Goal: Task Accomplishment & Management: Manage account settings

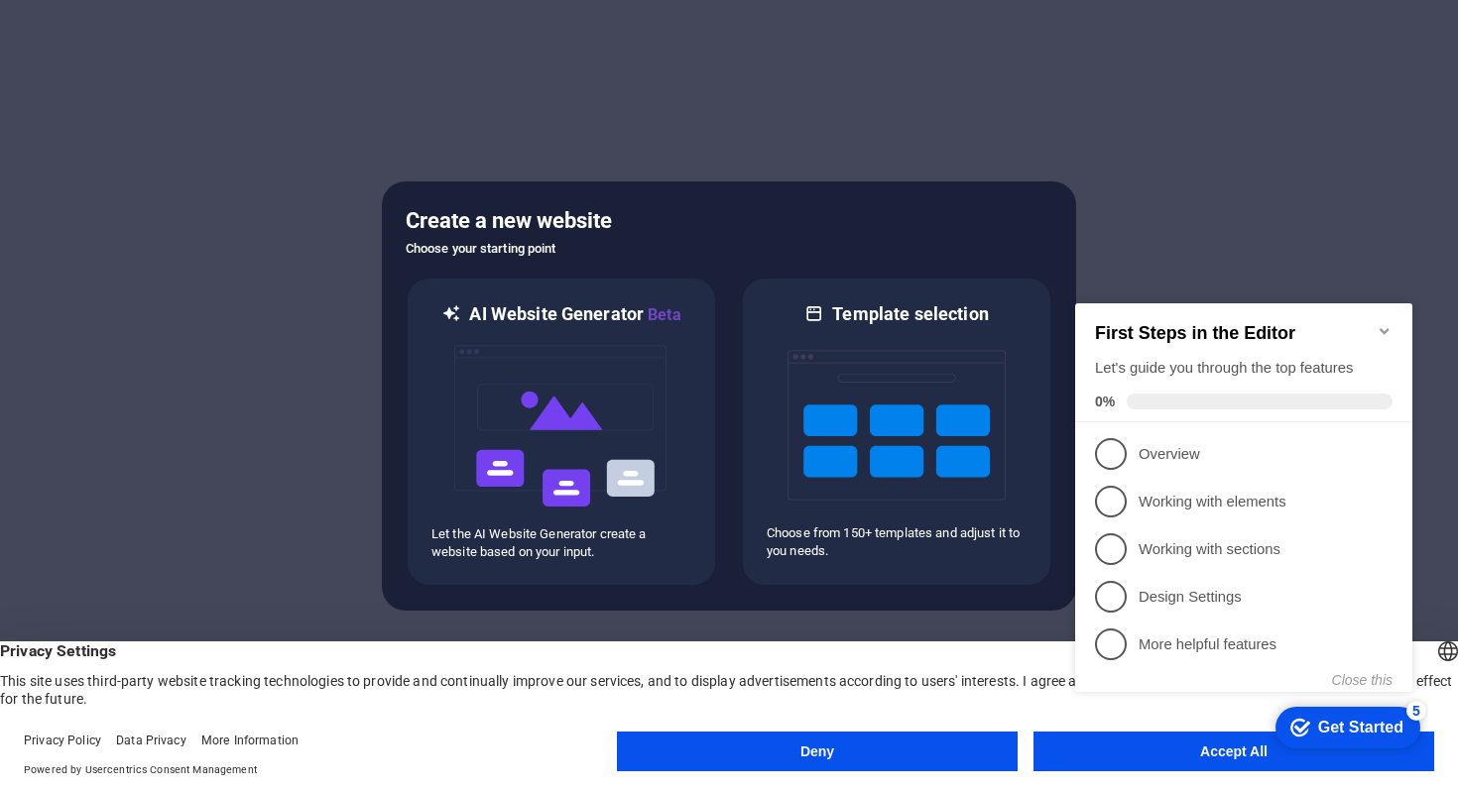
click at [805, 744] on button "Deny" at bounding box center [817, 752] width 401 height 40
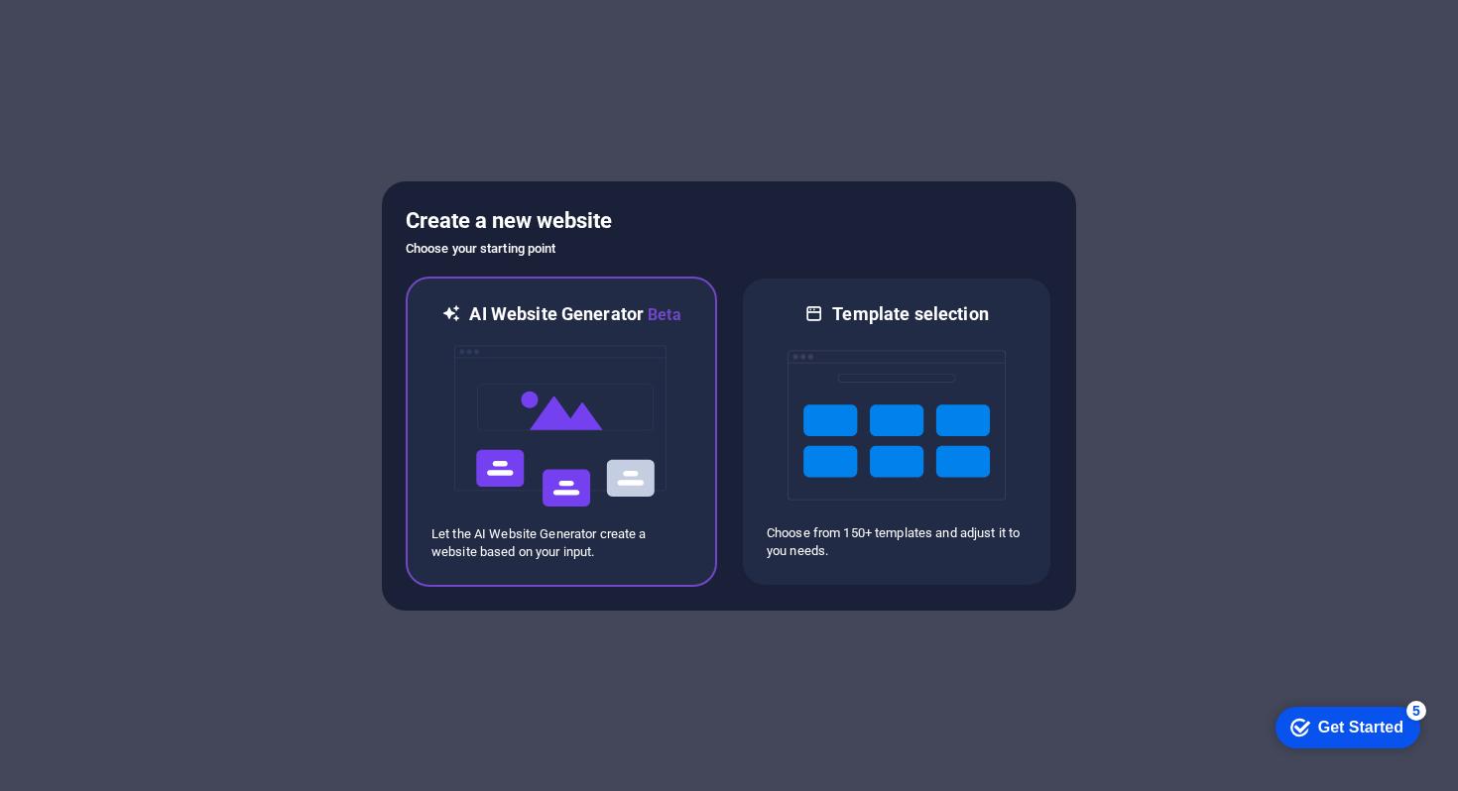
click at [569, 411] on img at bounding box center [561, 426] width 218 height 198
click at [504, 411] on img at bounding box center [561, 426] width 218 height 198
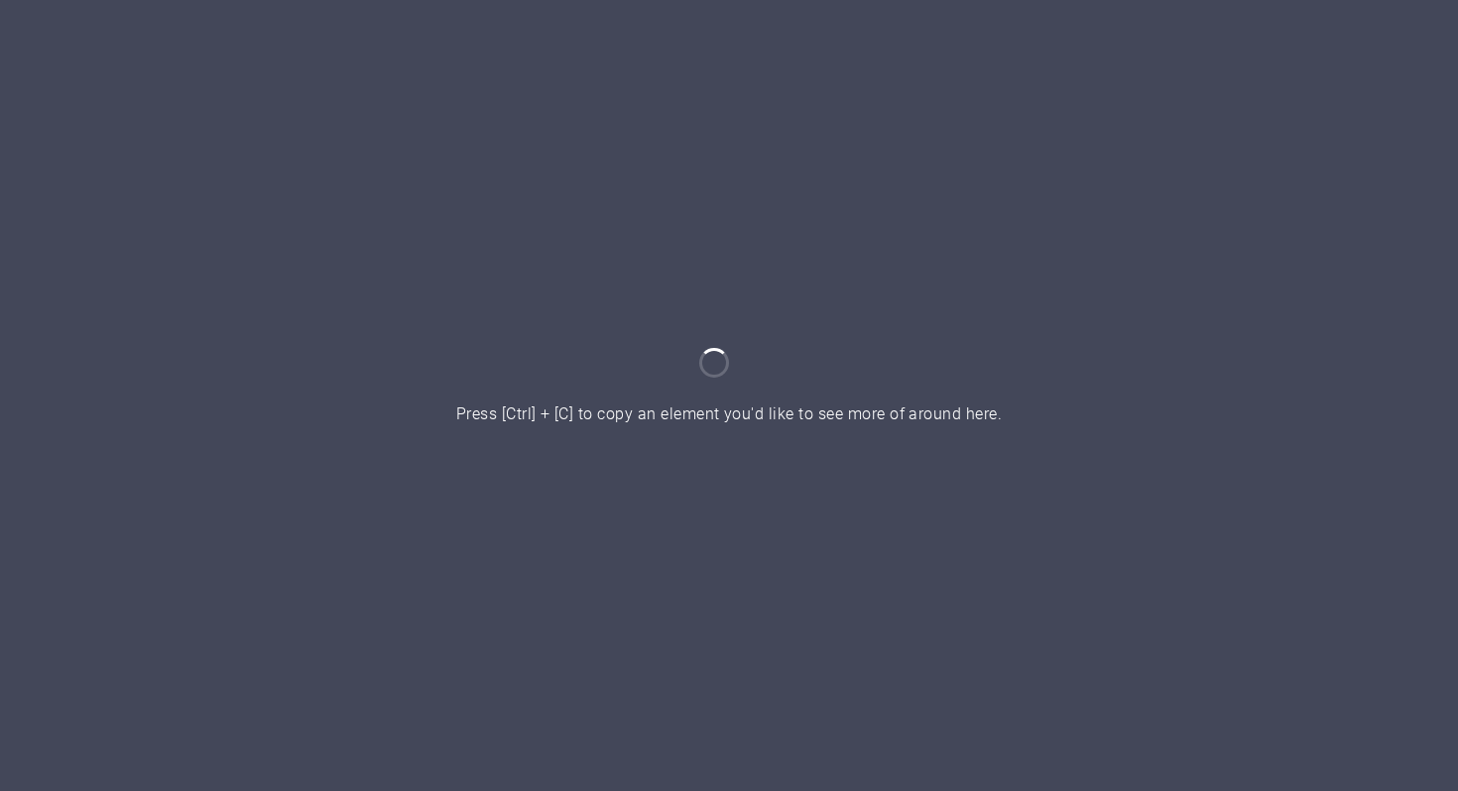
click at [778, 450] on div at bounding box center [729, 395] width 1458 height 791
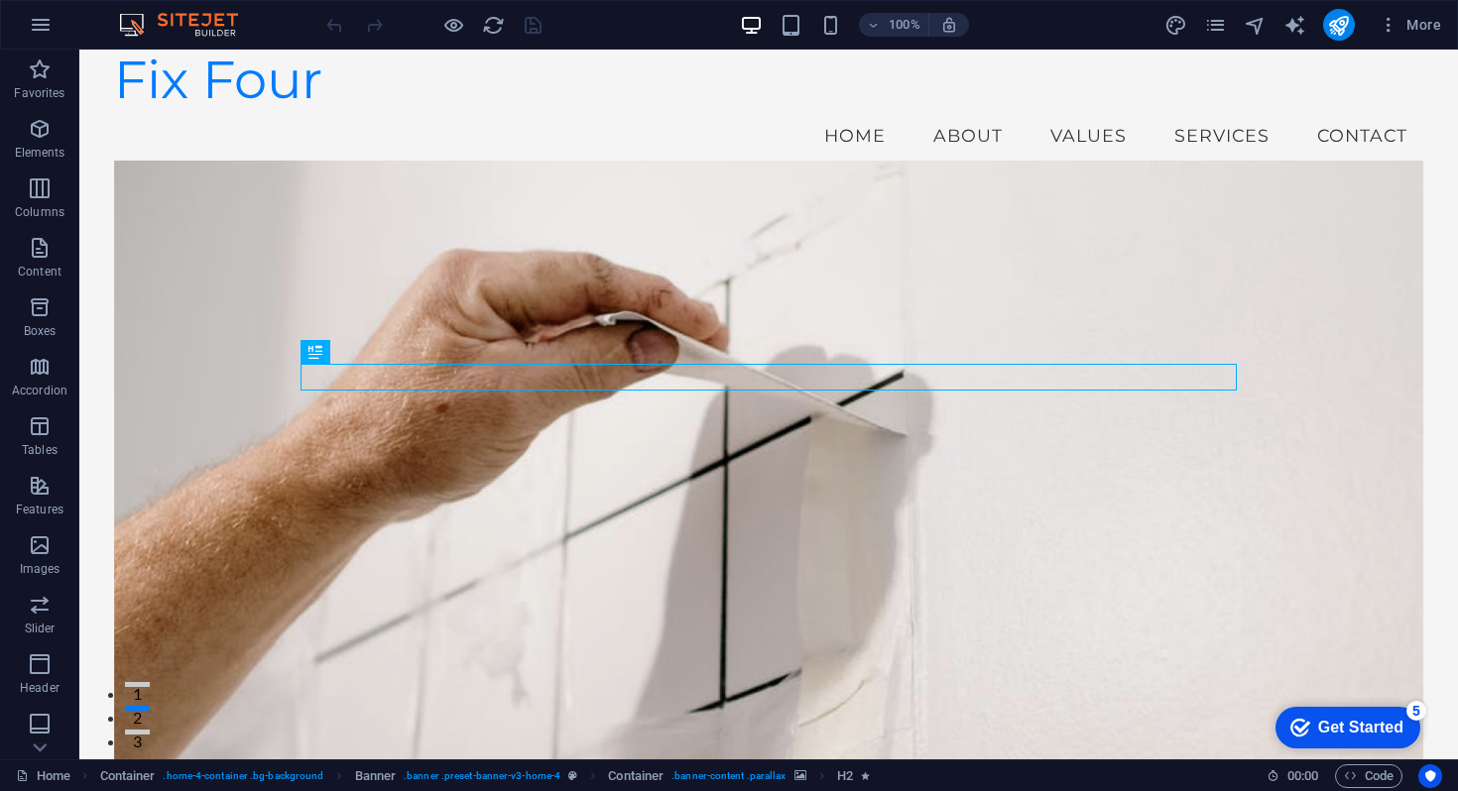
scroll to position [12, 0]
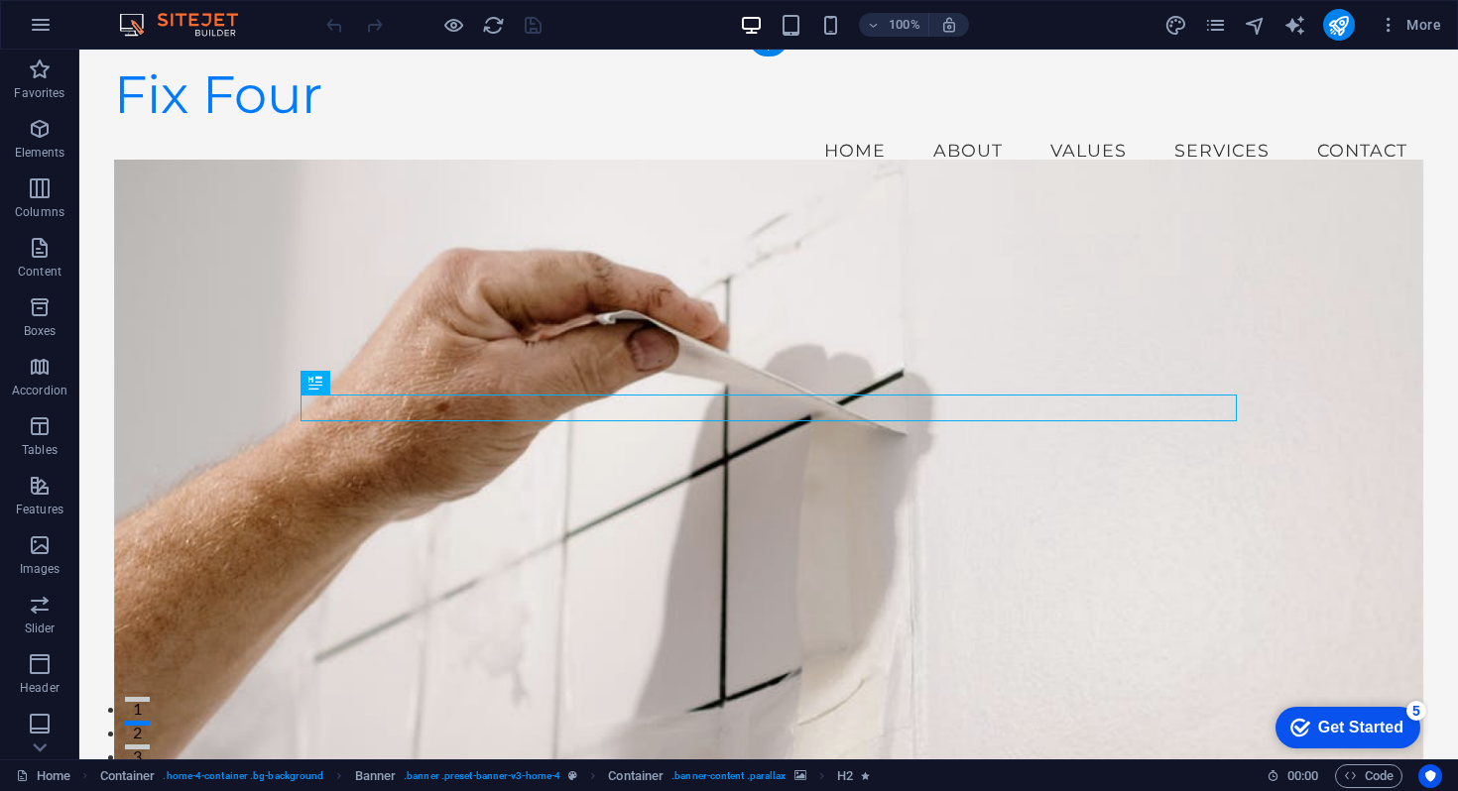
click at [1102, 206] on figure at bounding box center [769, 483] width 1310 height 647
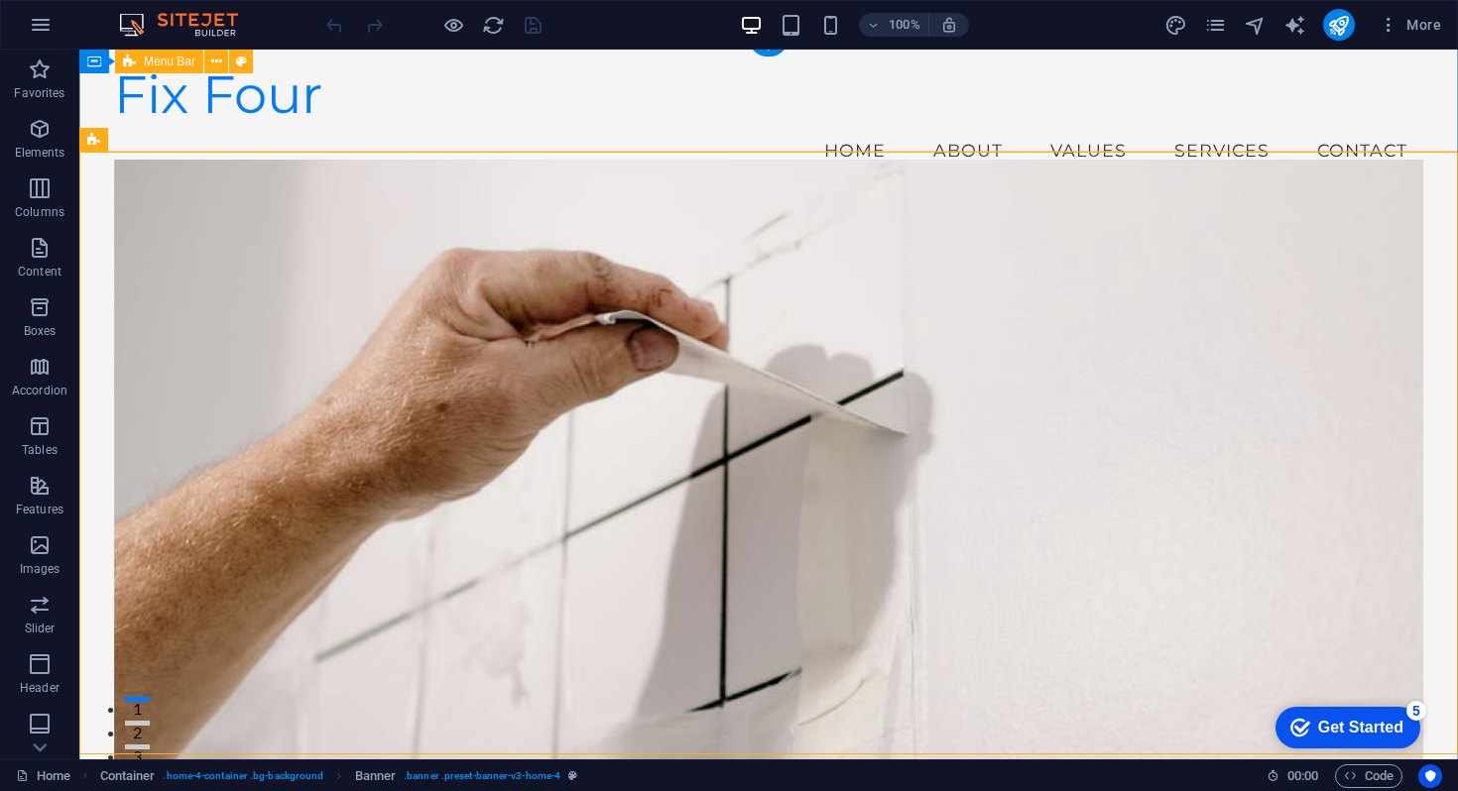
click at [579, 59] on div "Fix Four Menu Home About Values Services Contact" at bounding box center [768, 119] width 1378 height 163
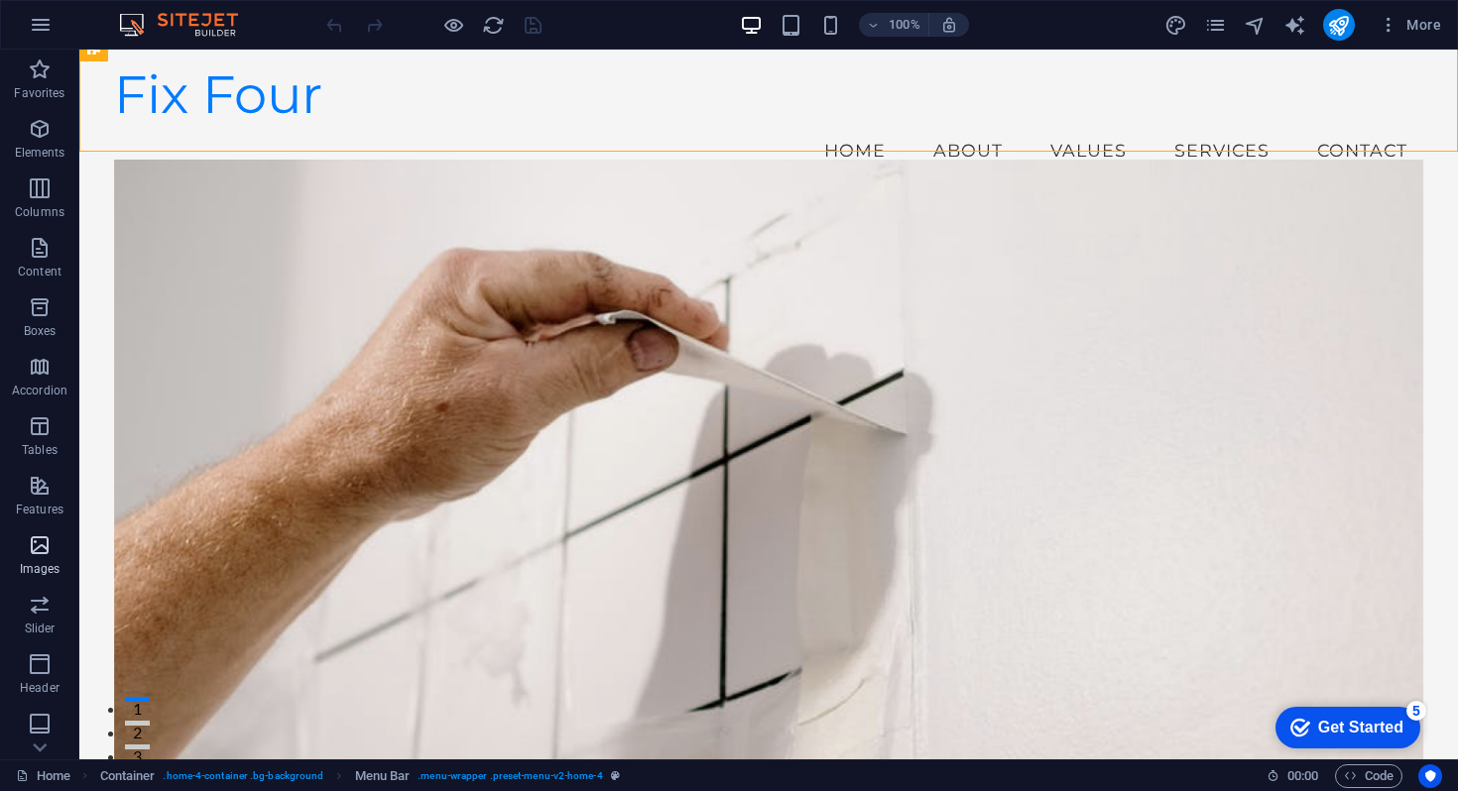
click at [45, 567] on p "Images" at bounding box center [40, 569] width 41 height 16
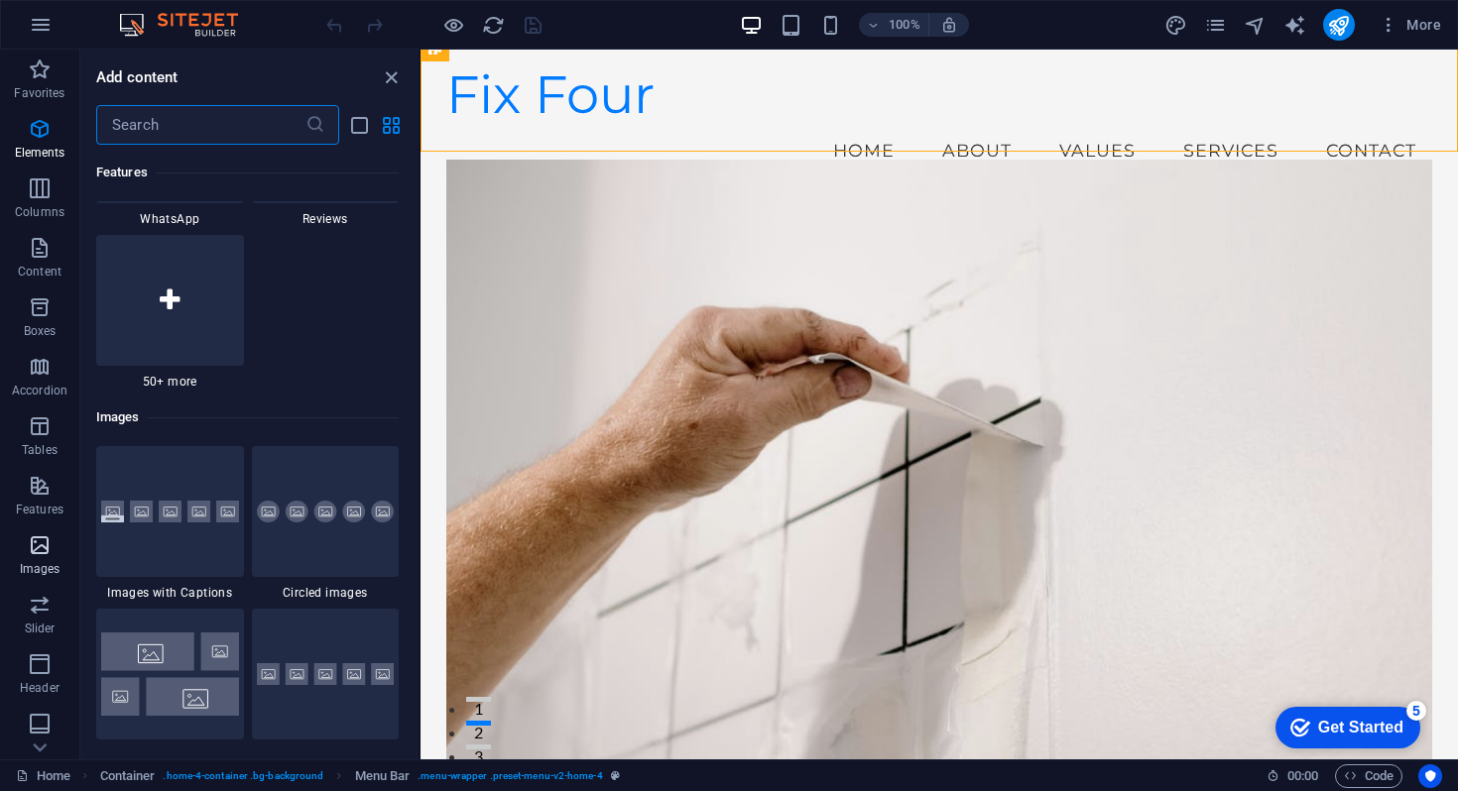
scroll to position [10056, 0]
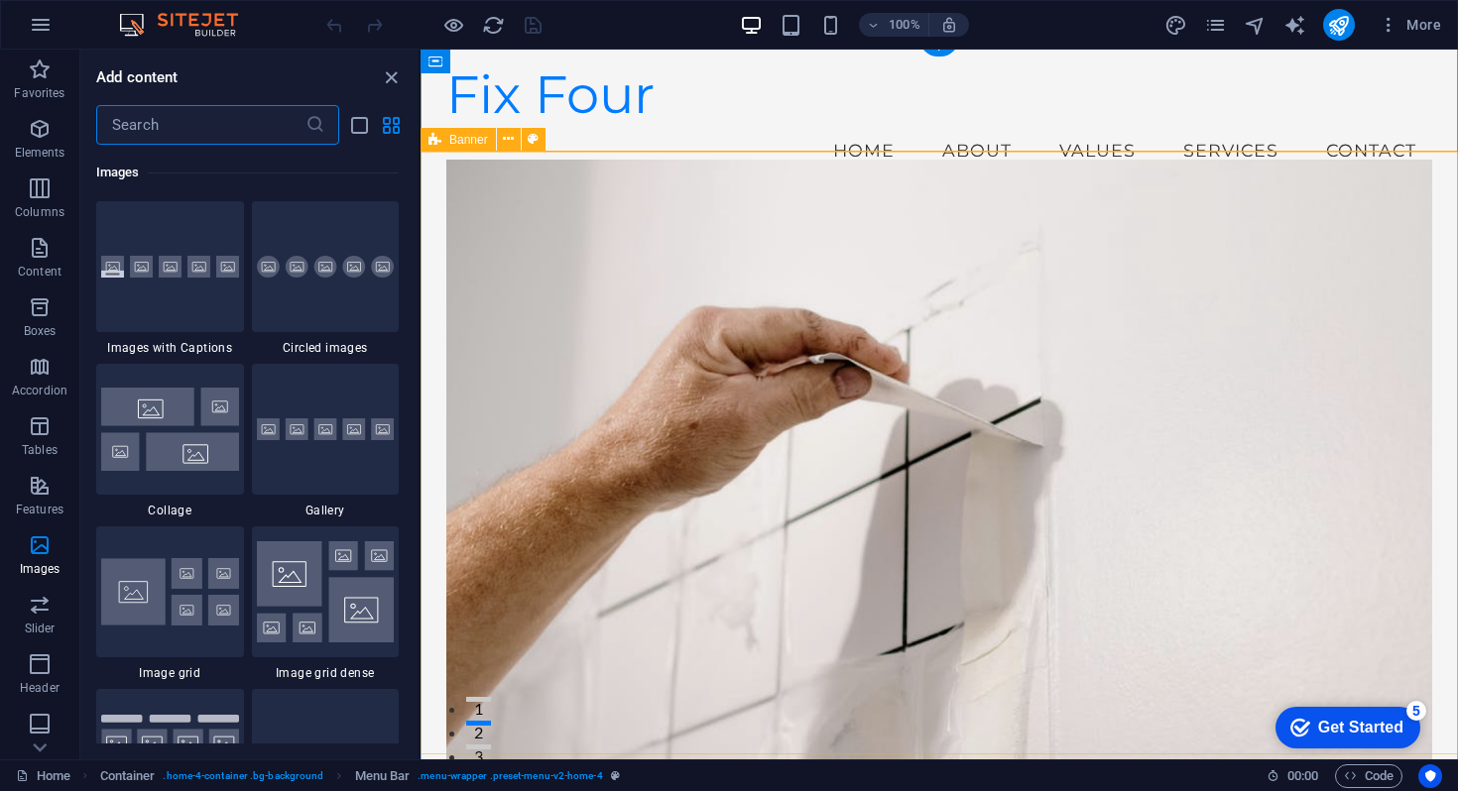
click at [570, 249] on figure at bounding box center [939, 483] width 986 height 647
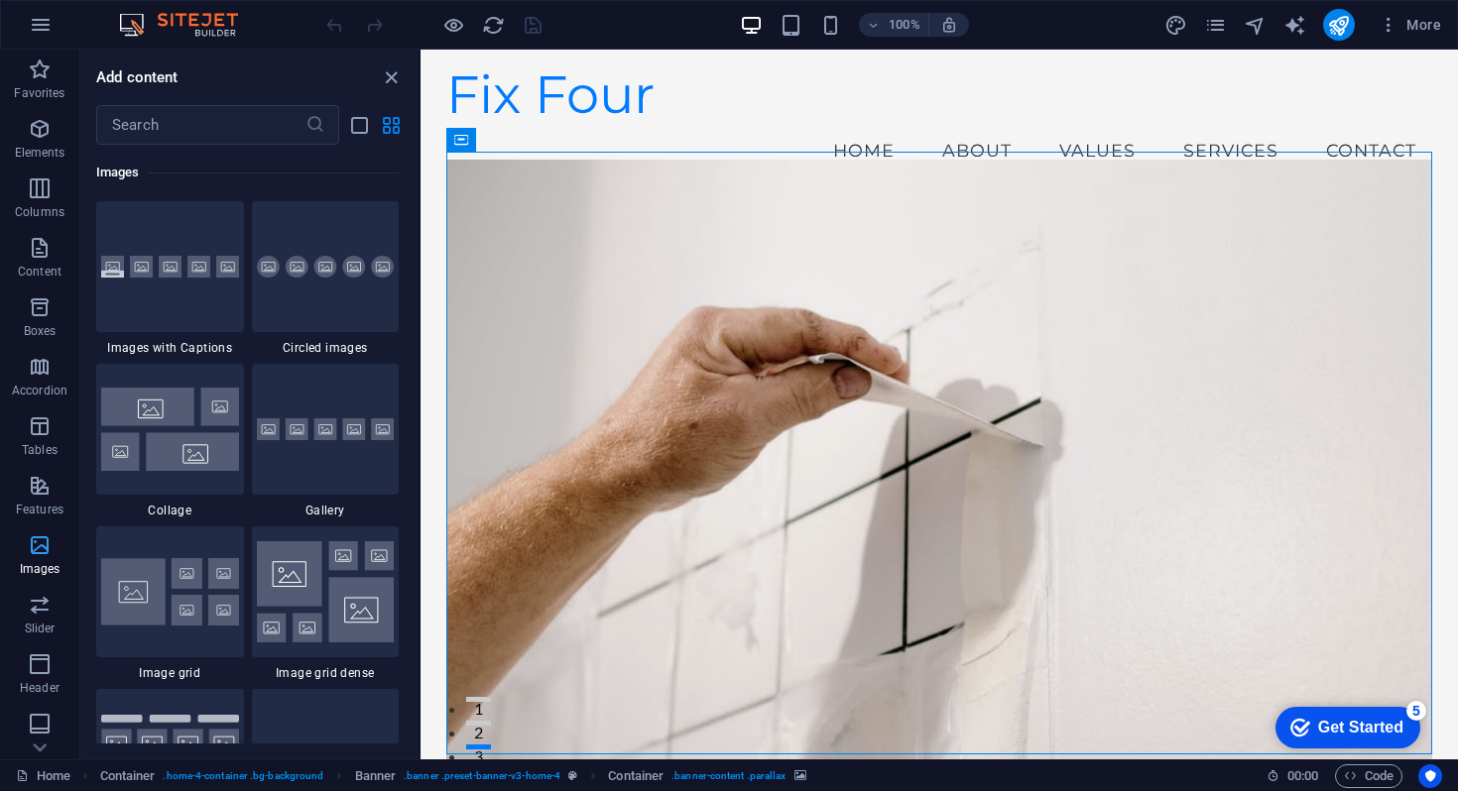
click at [41, 548] on icon "button" at bounding box center [40, 546] width 24 height 24
click at [28, 131] on icon "button" at bounding box center [40, 129] width 24 height 24
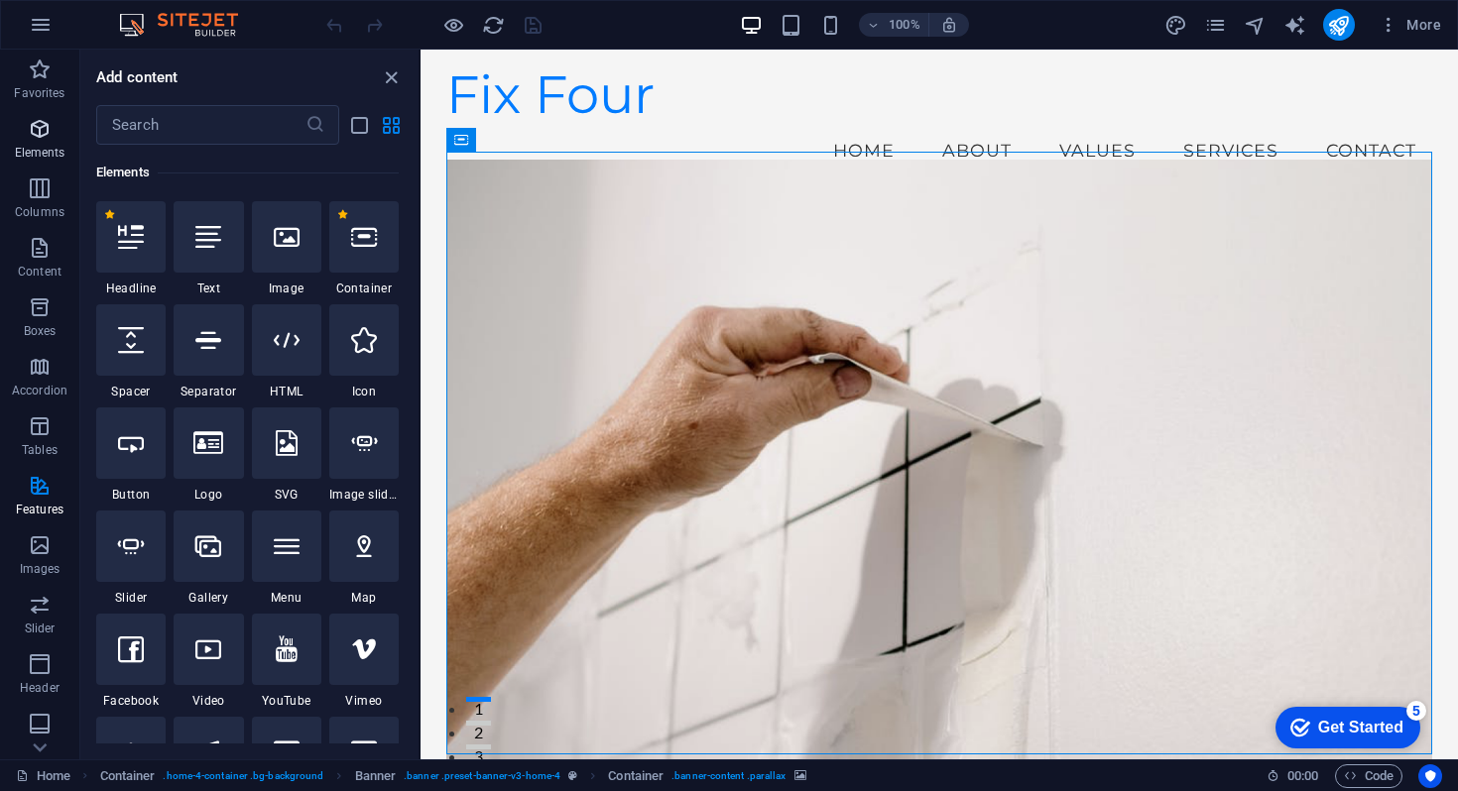
scroll to position [211, 0]
click at [261, 237] on div at bounding box center [286, 236] width 69 height 71
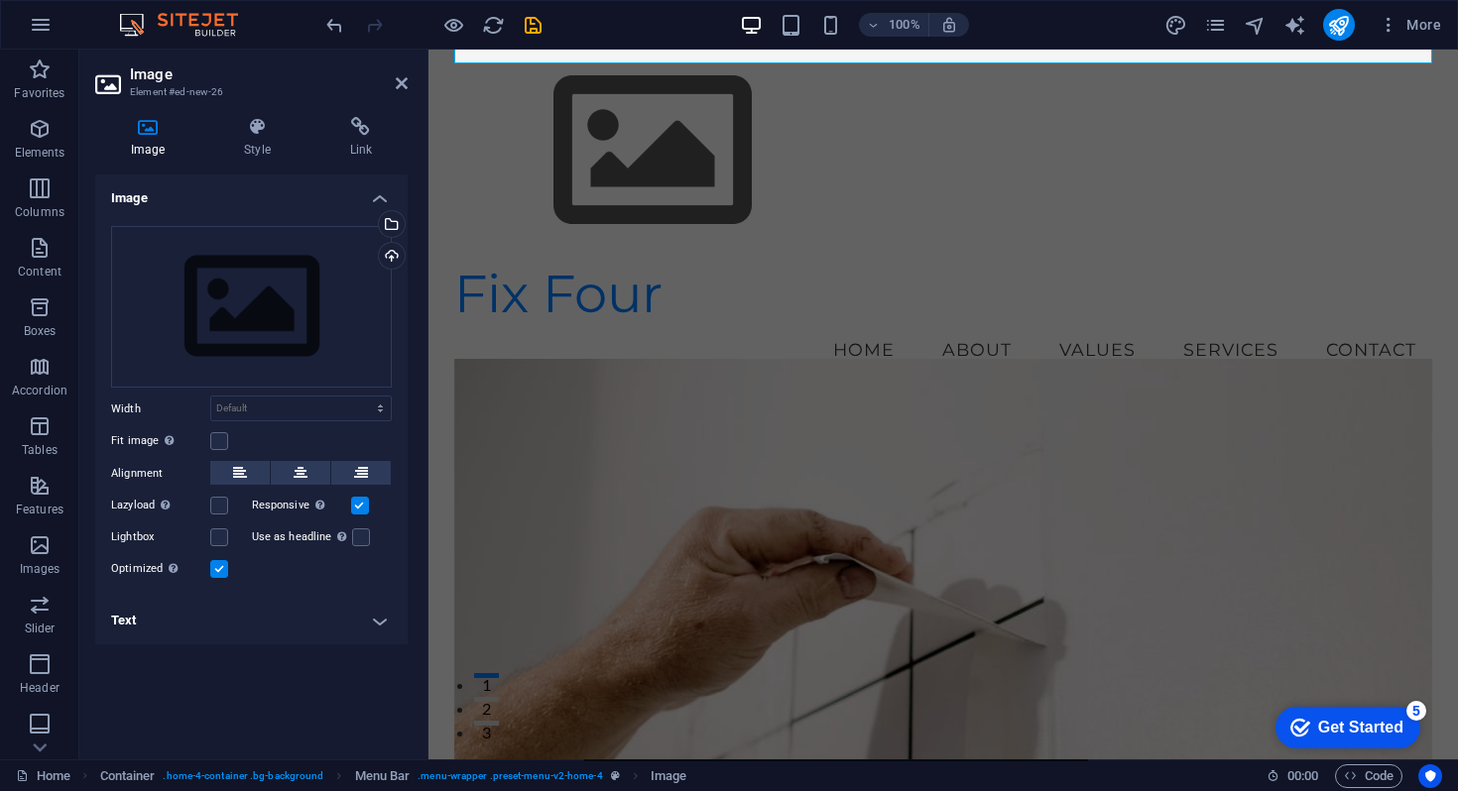
scroll to position [123, 0]
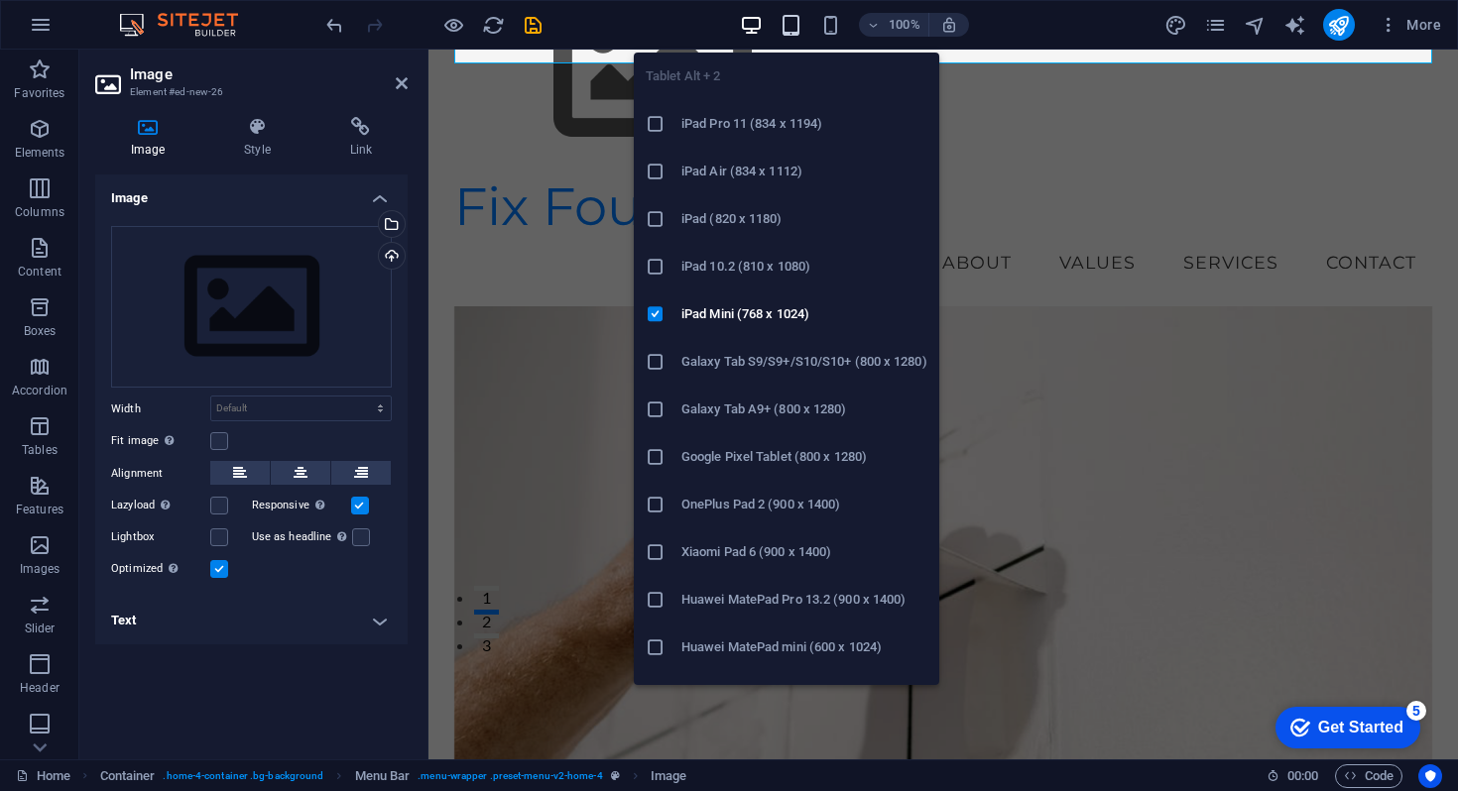
click at [0, 0] on icon "button" at bounding box center [0, 0] width 0 height 0
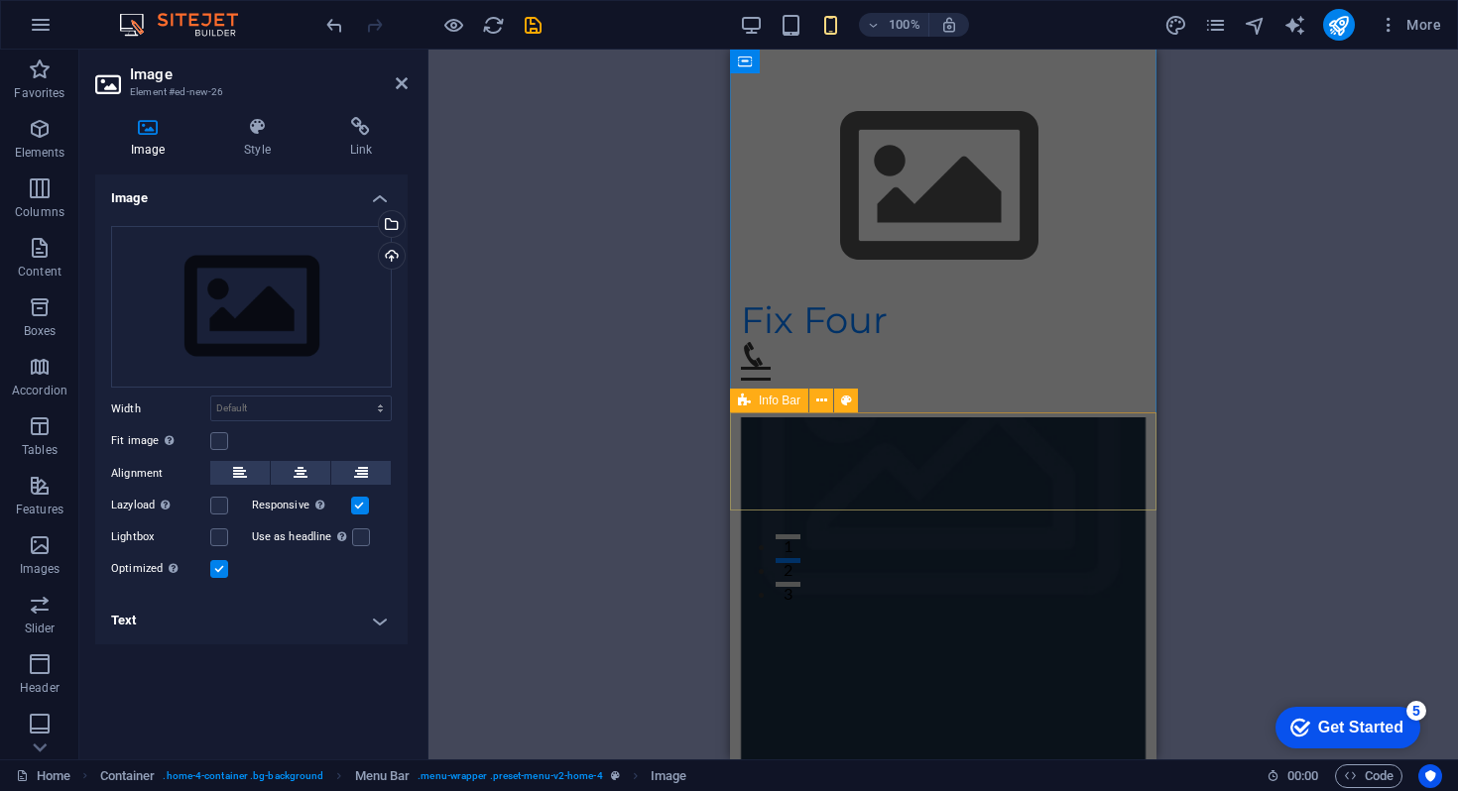
scroll to position [0, 0]
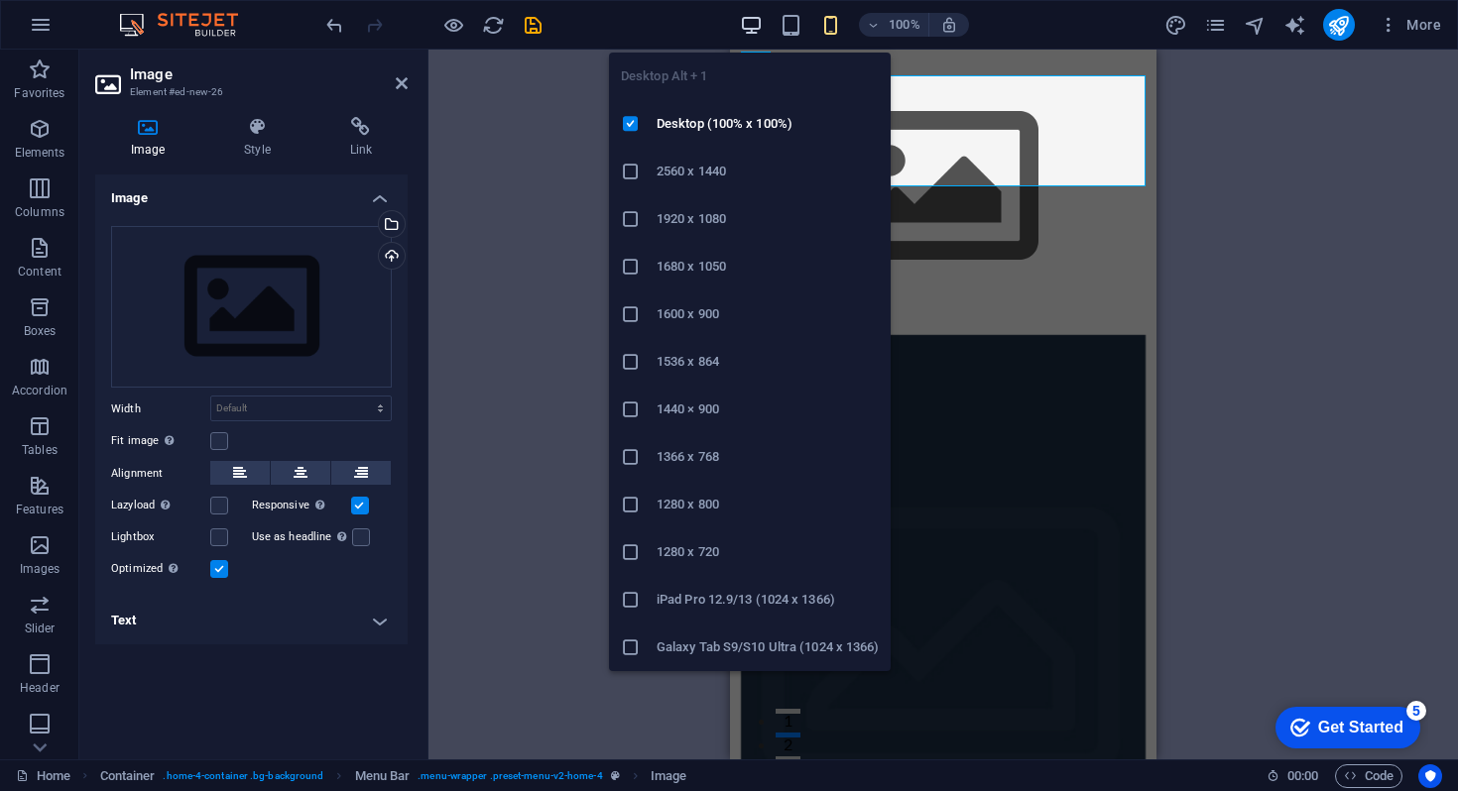
click at [746, 19] on icon "button" at bounding box center [751, 25] width 23 height 23
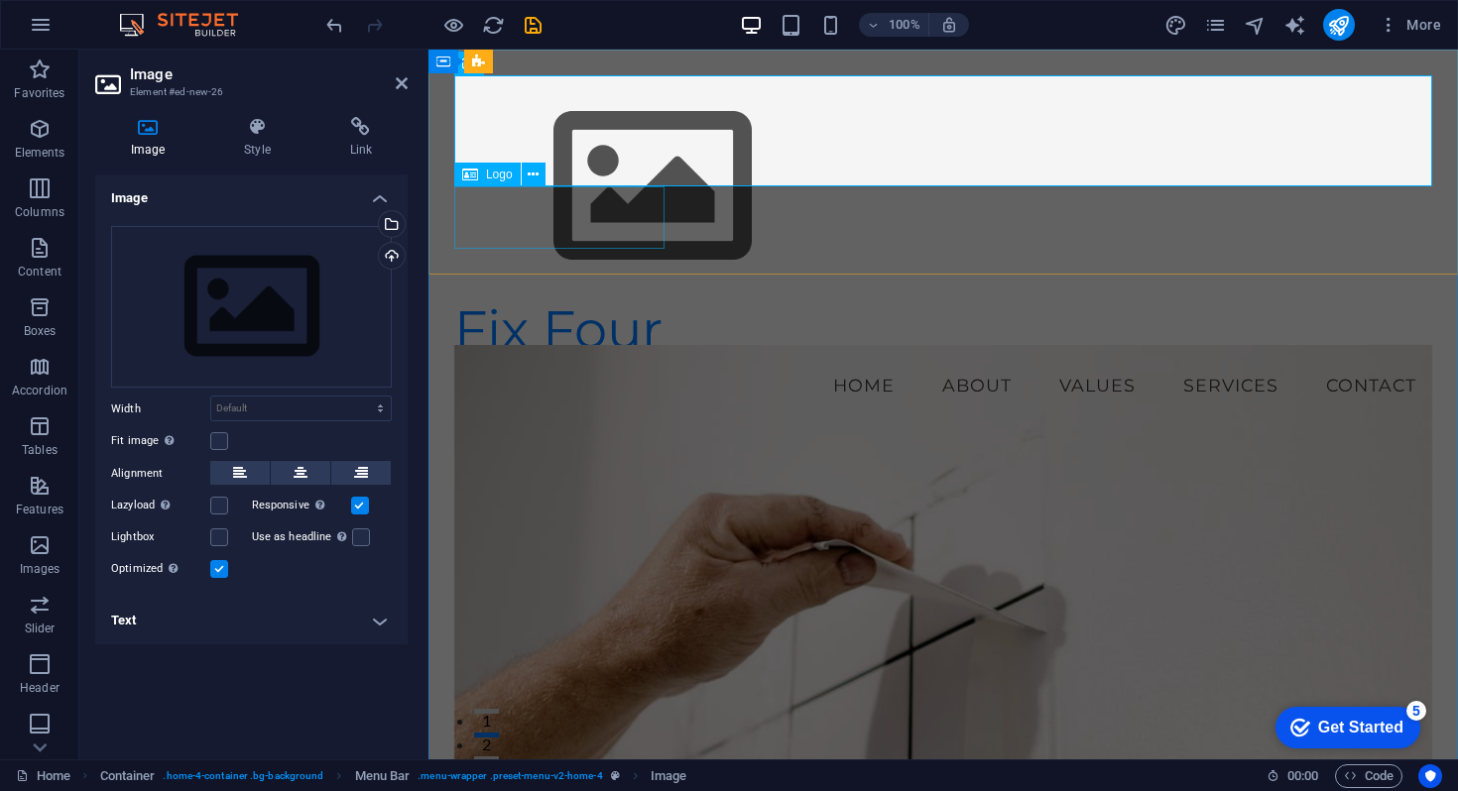
click at [580, 299] on div "Fix Four" at bounding box center [943, 330] width 978 height 62
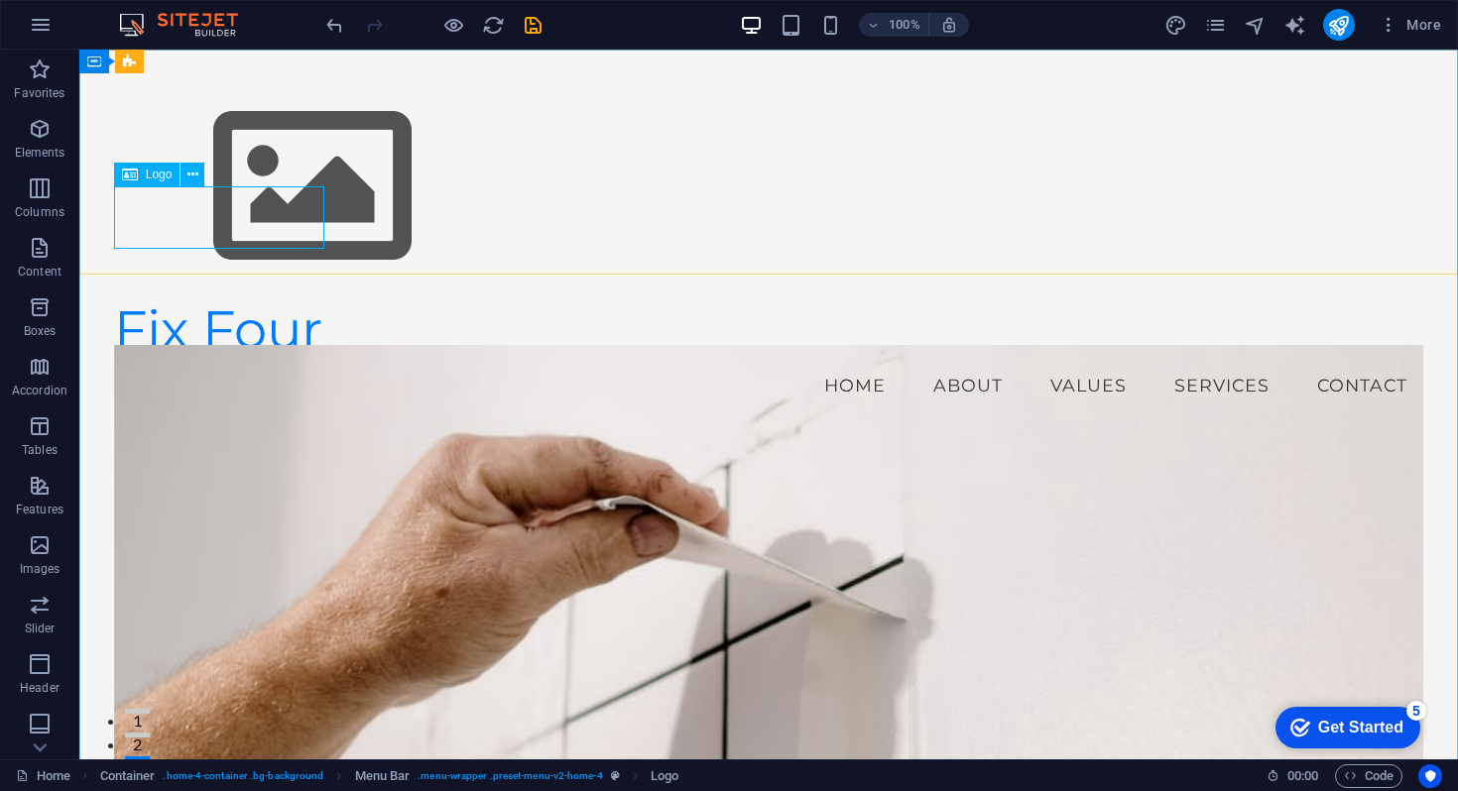
click at [0, 0] on icon at bounding box center [0, 0] width 0 height 0
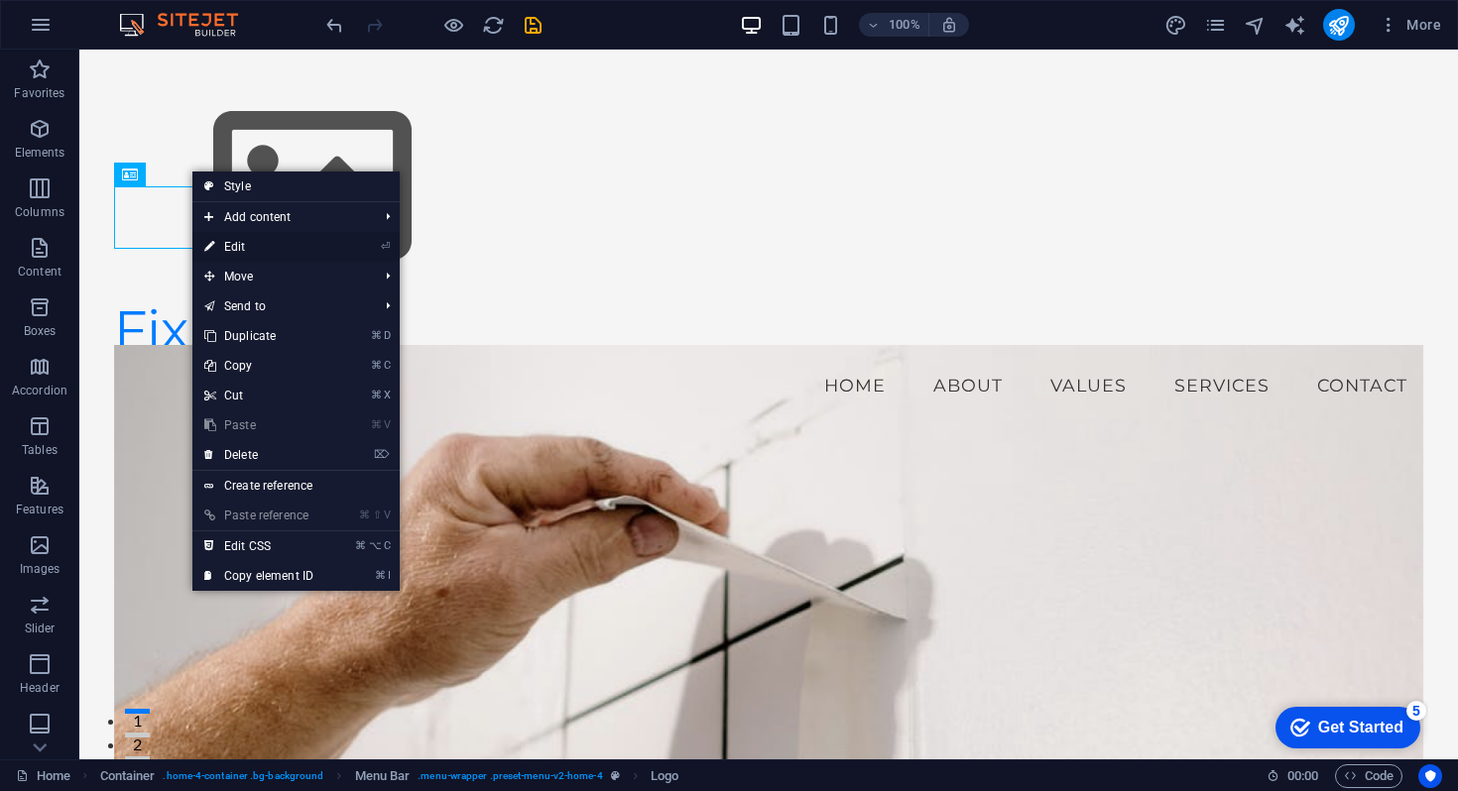
click at [243, 243] on link "⏎ Edit" at bounding box center [258, 247] width 133 height 30
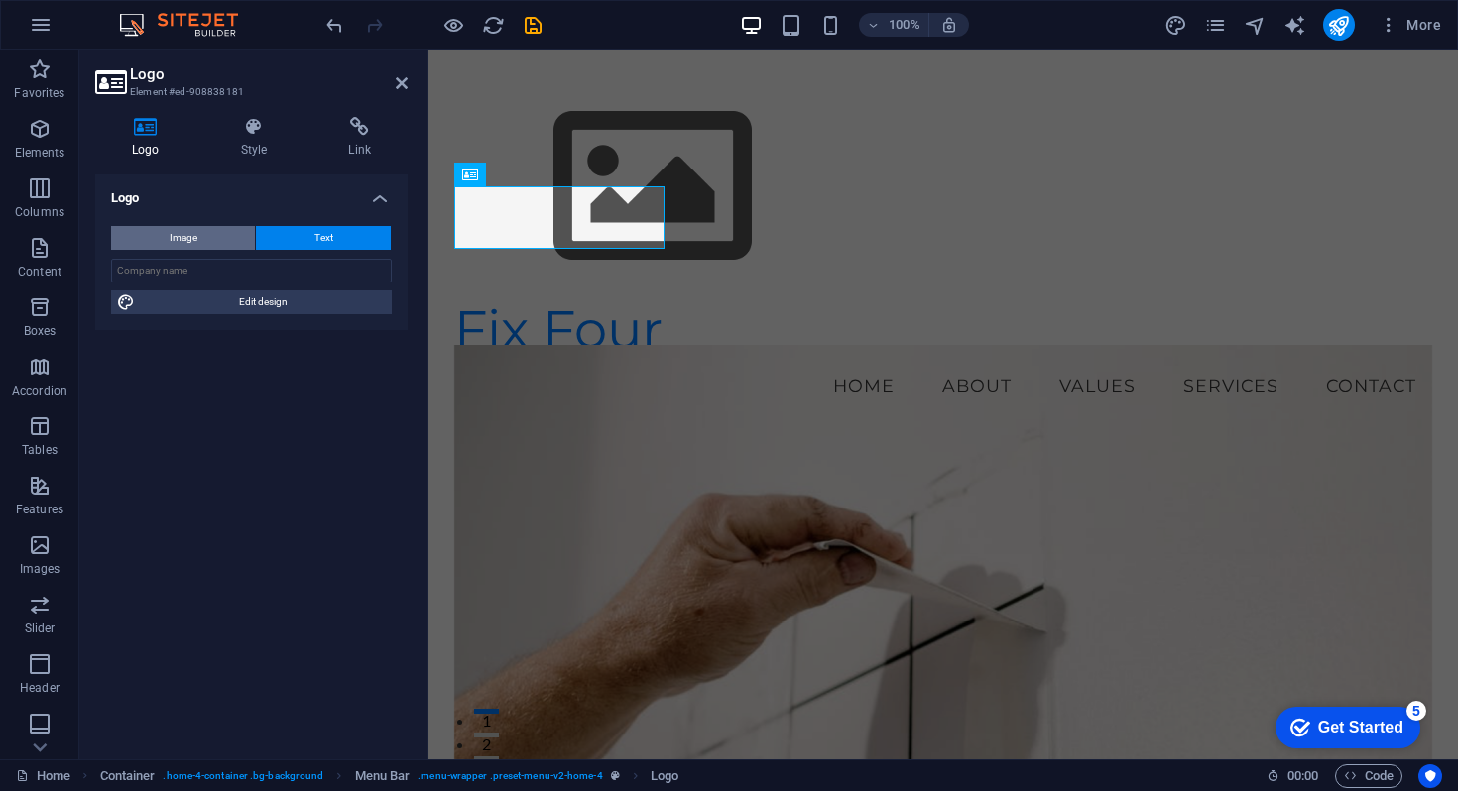
click at [209, 239] on button "Image" at bounding box center [183, 238] width 144 height 24
select select "DISABLED_OPTION_VALUE"
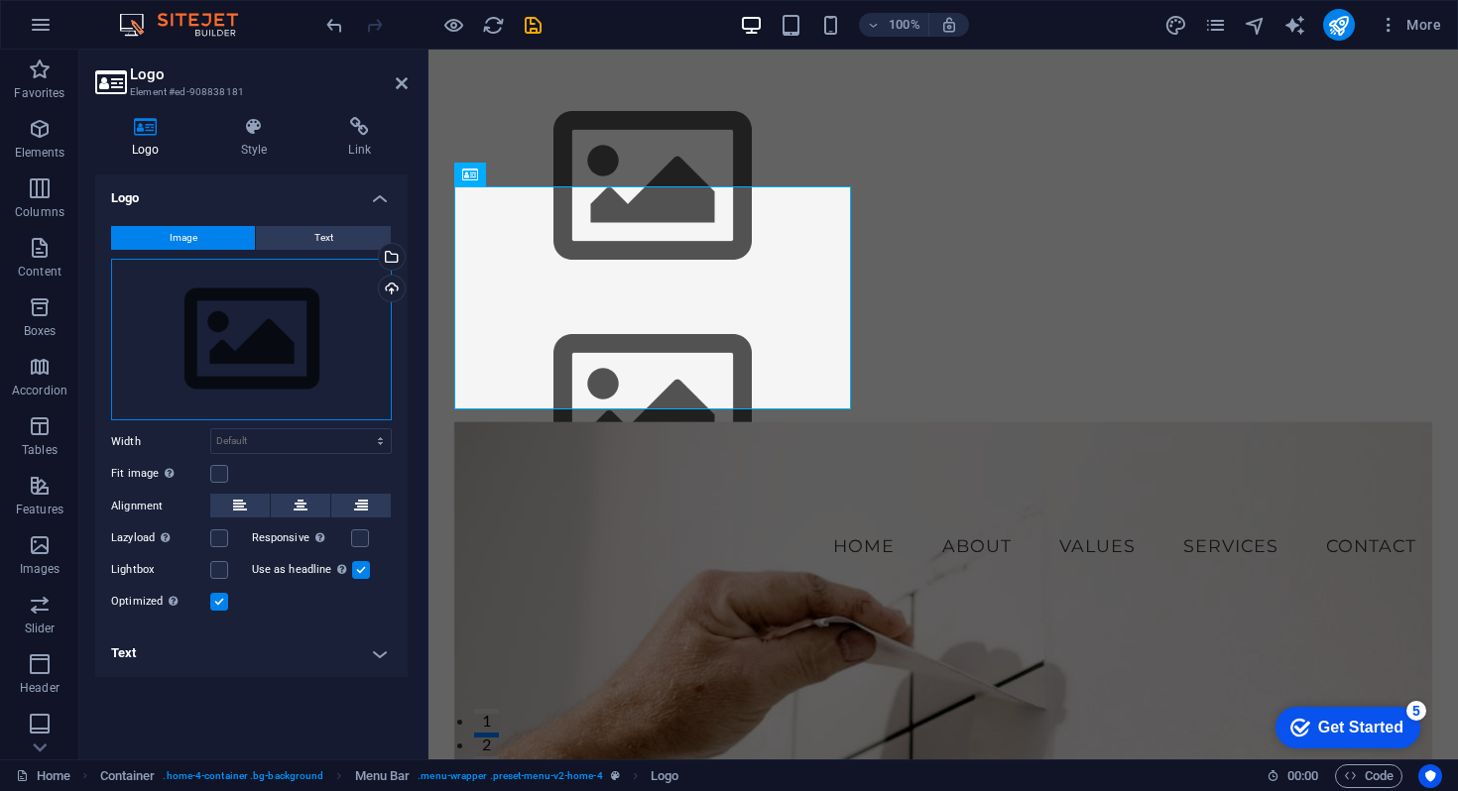
click at [293, 337] on div "Drag files here, click to choose files or select files from Files or our free s…" at bounding box center [251, 340] width 281 height 163
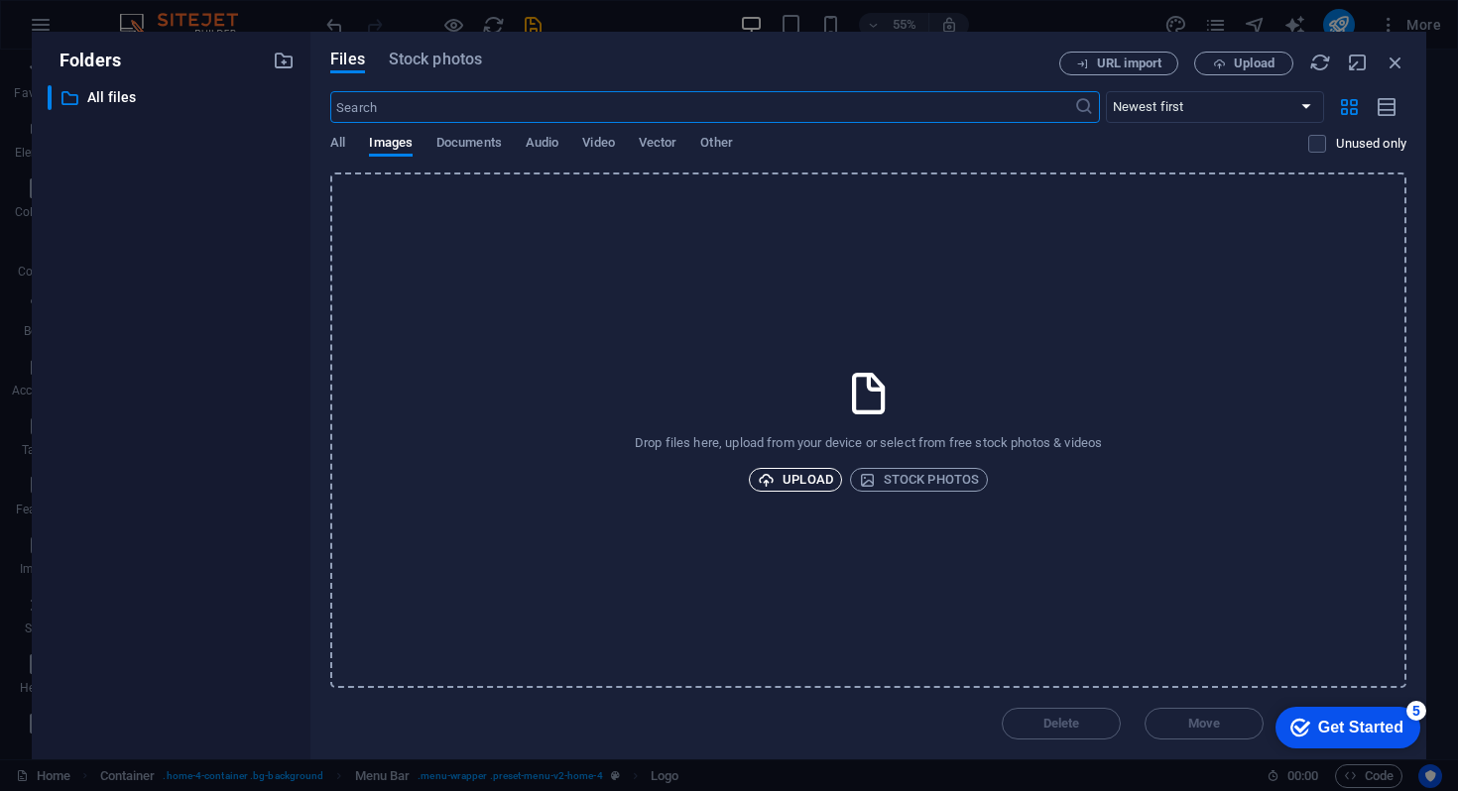
click at [797, 470] on span "Upload" at bounding box center [795, 480] width 75 height 24
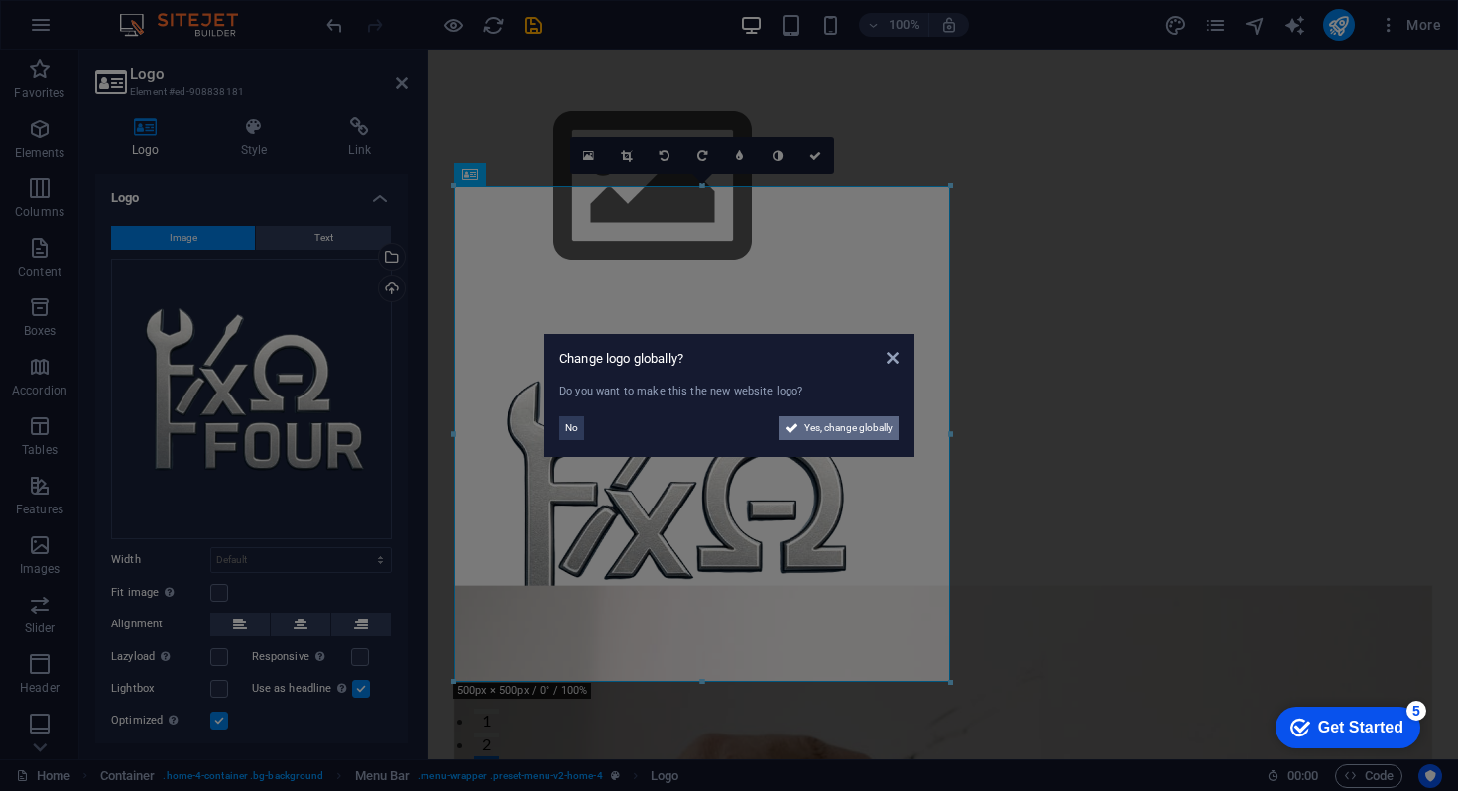
click at [834, 433] on span "Yes, change globally" at bounding box center [848, 429] width 88 height 24
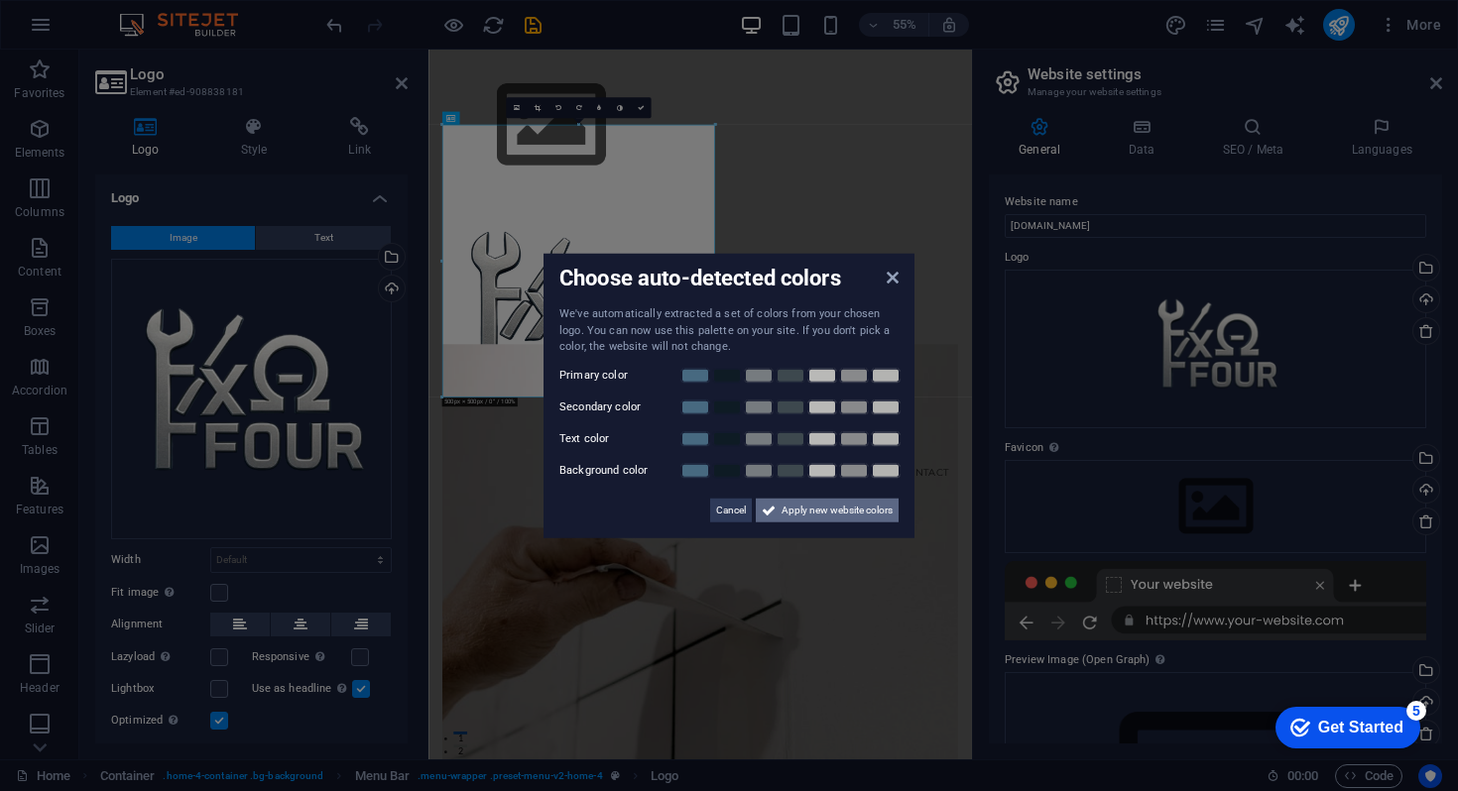
click at [820, 515] on span "Apply new website colors" at bounding box center [836, 510] width 111 height 24
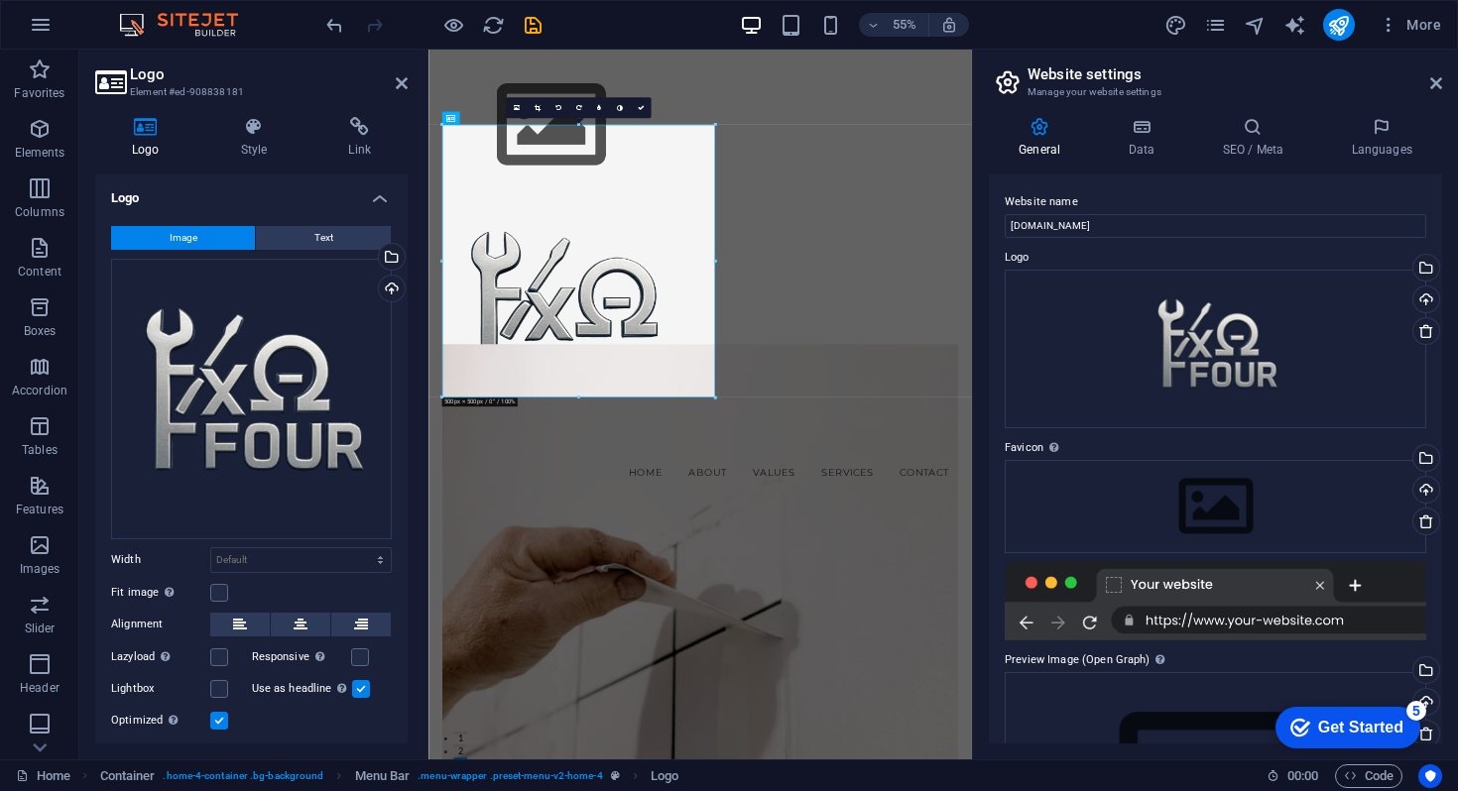
click at [715, 399] on div at bounding box center [715, 398] width 7 height 7
click at [1438, 90] on icon at bounding box center [1436, 83] width 12 height 16
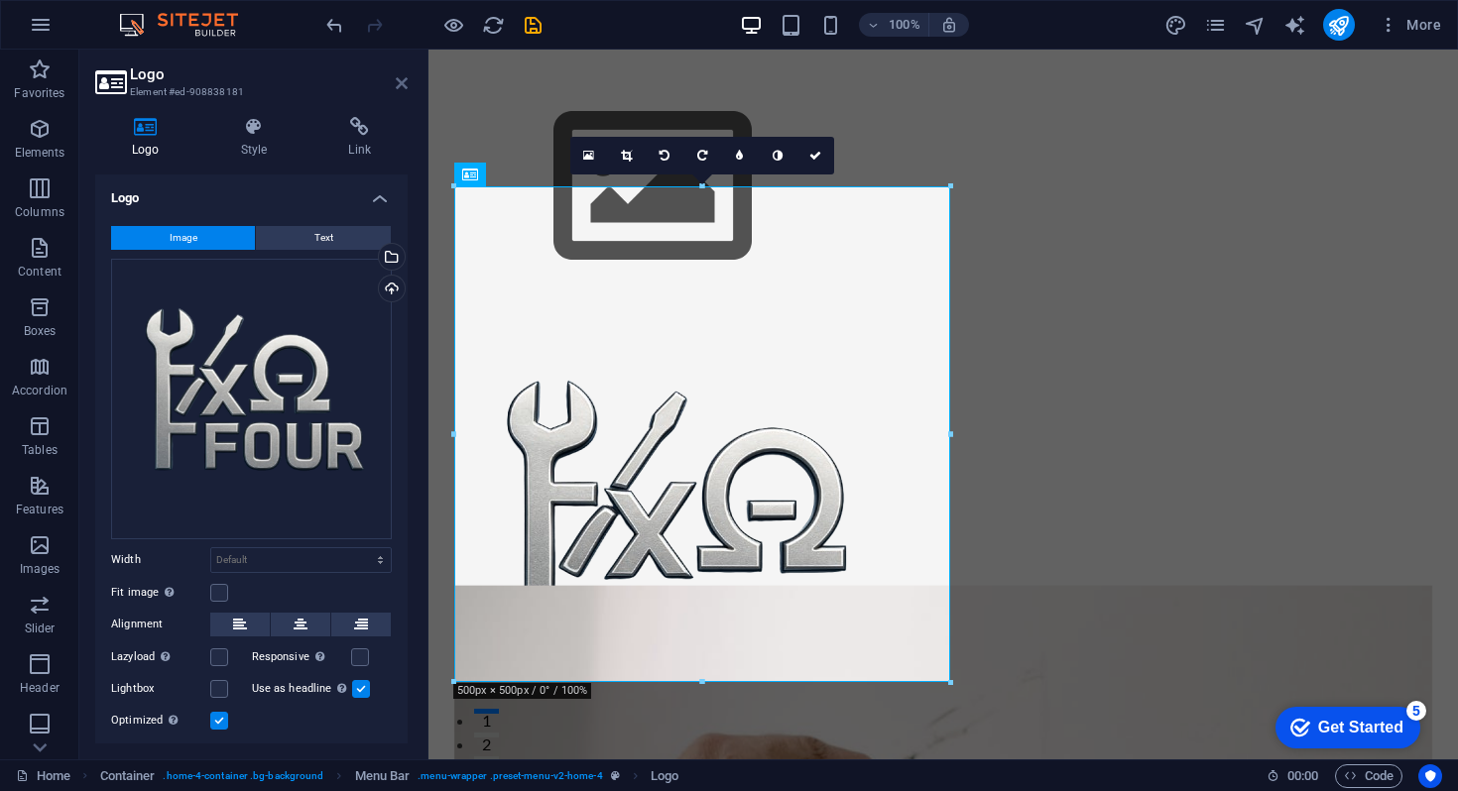
click at [402, 85] on icon at bounding box center [402, 83] width 12 height 16
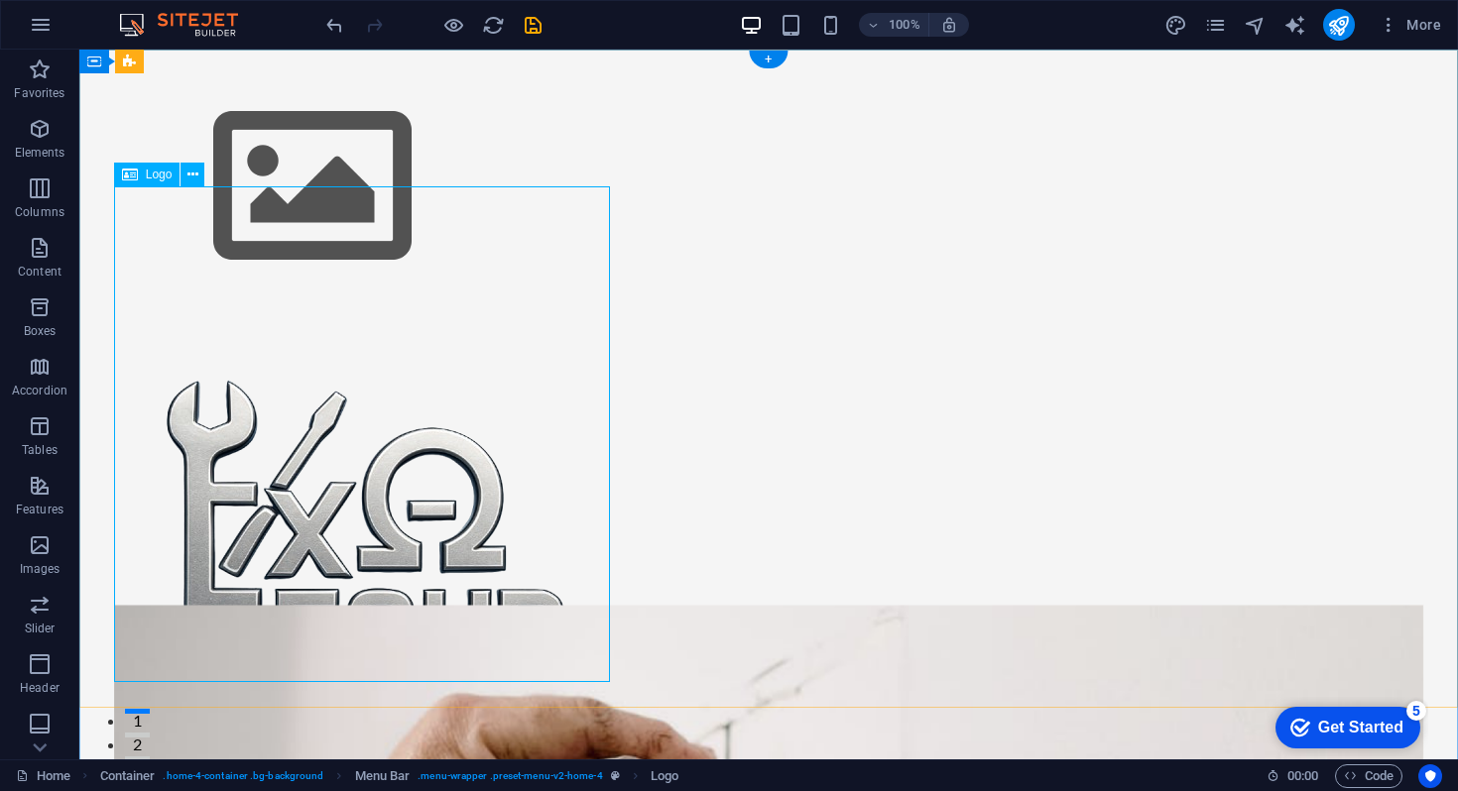
click at [399, 413] on div at bounding box center [769, 547] width 1310 height 496
click at [0, 0] on icon at bounding box center [0, 0] width 0 height 0
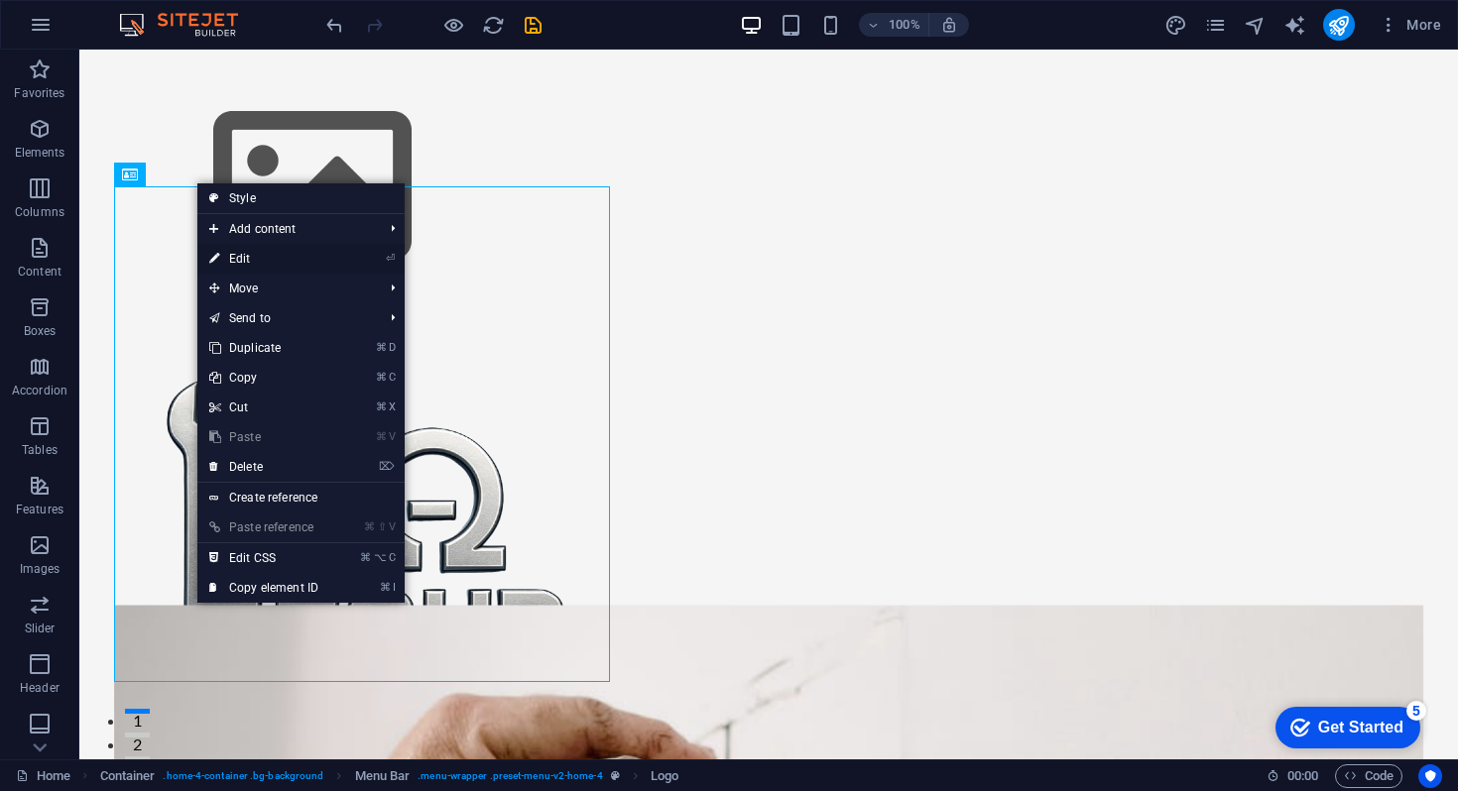
click at [280, 262] on link "⏎ Edit" at bounding box center [263, 259] width 133 height 30
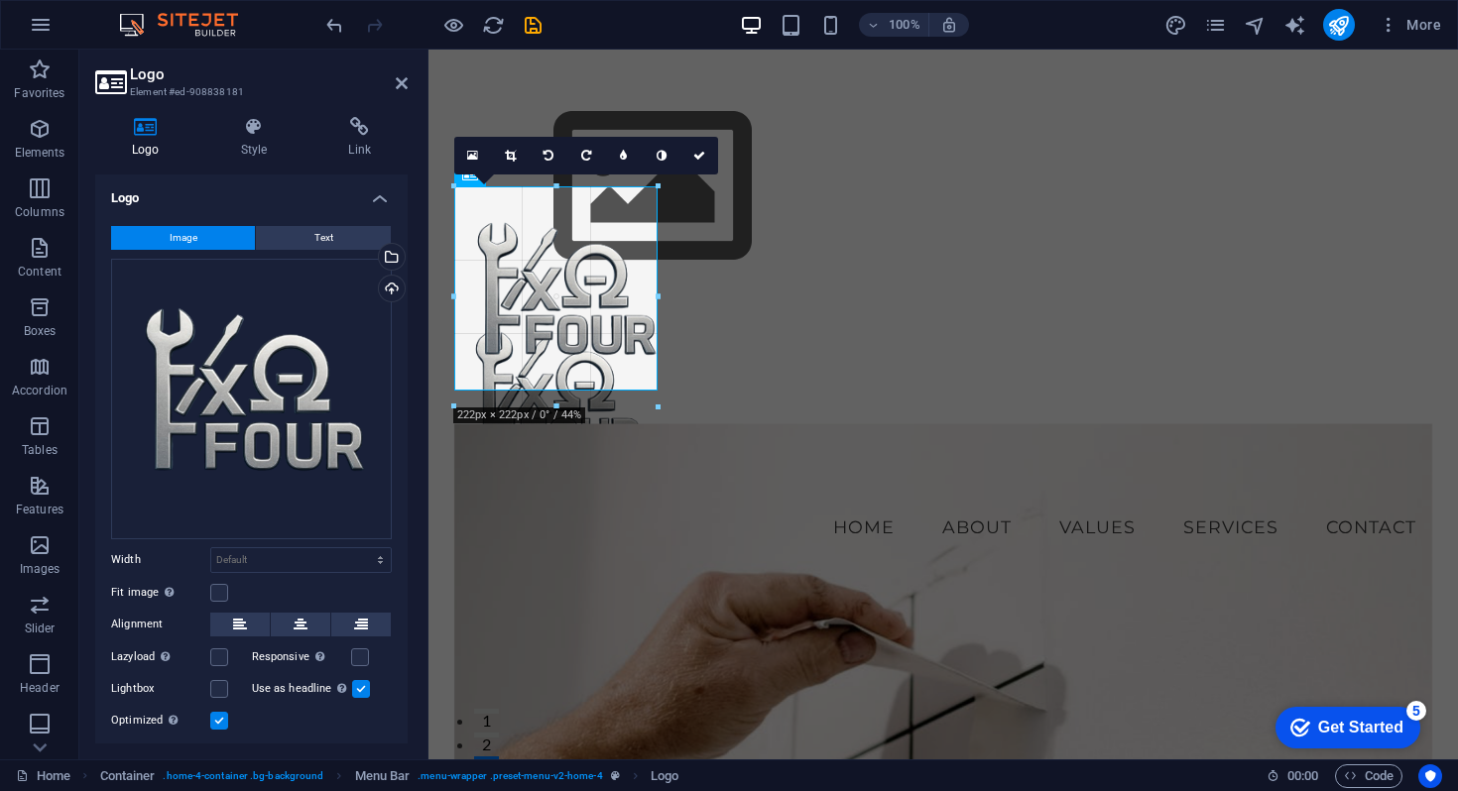
drag, startPoint x: 950, startPoint y: 683, endPoint x: 430, endPoint y: 392, distance: 595.9
type input "205"
select select "px"
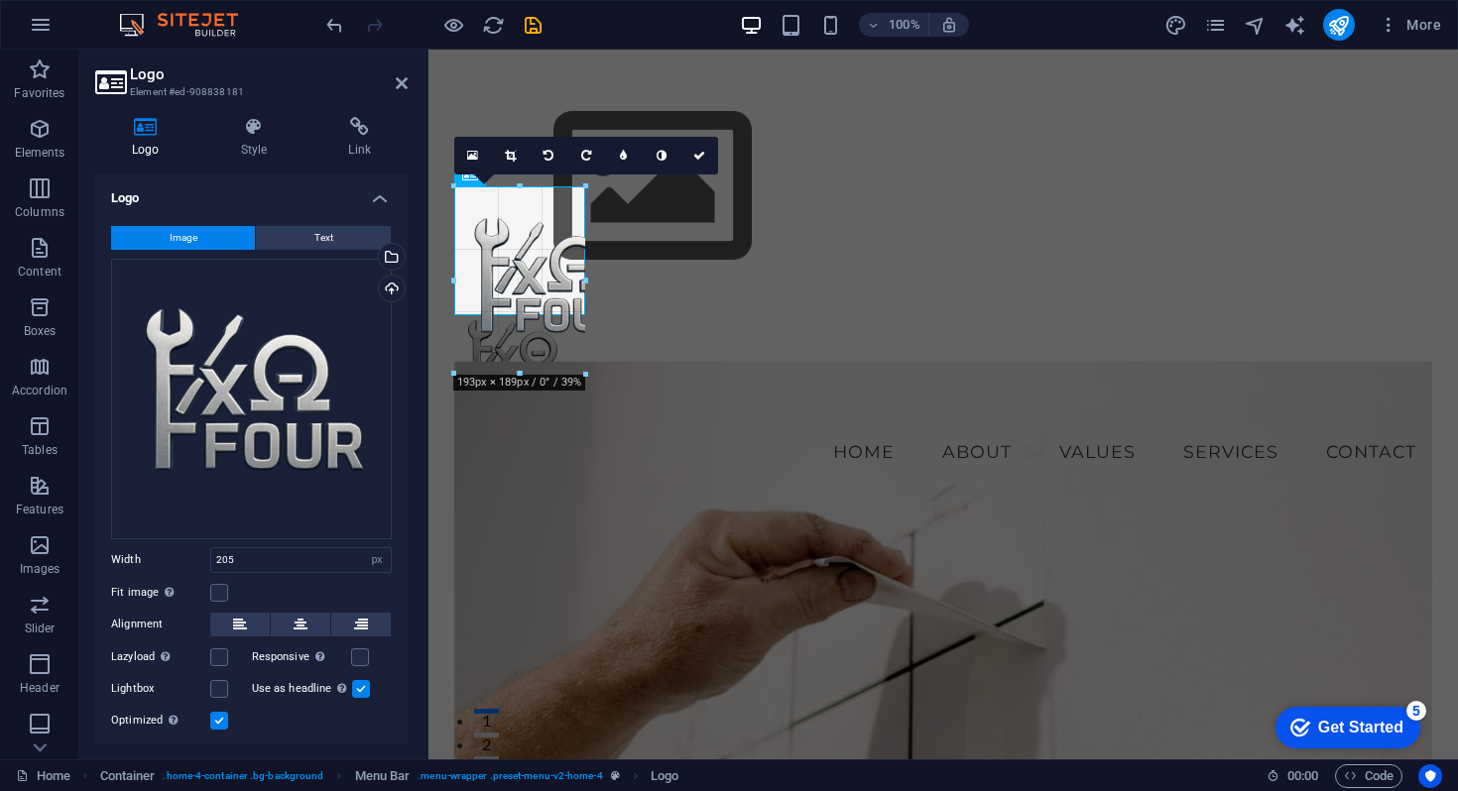
drag, startPoint x: 658, startPoint y: 392, endPoint x: 534, endPoint y: 317, distance: 144.6
type input "132"
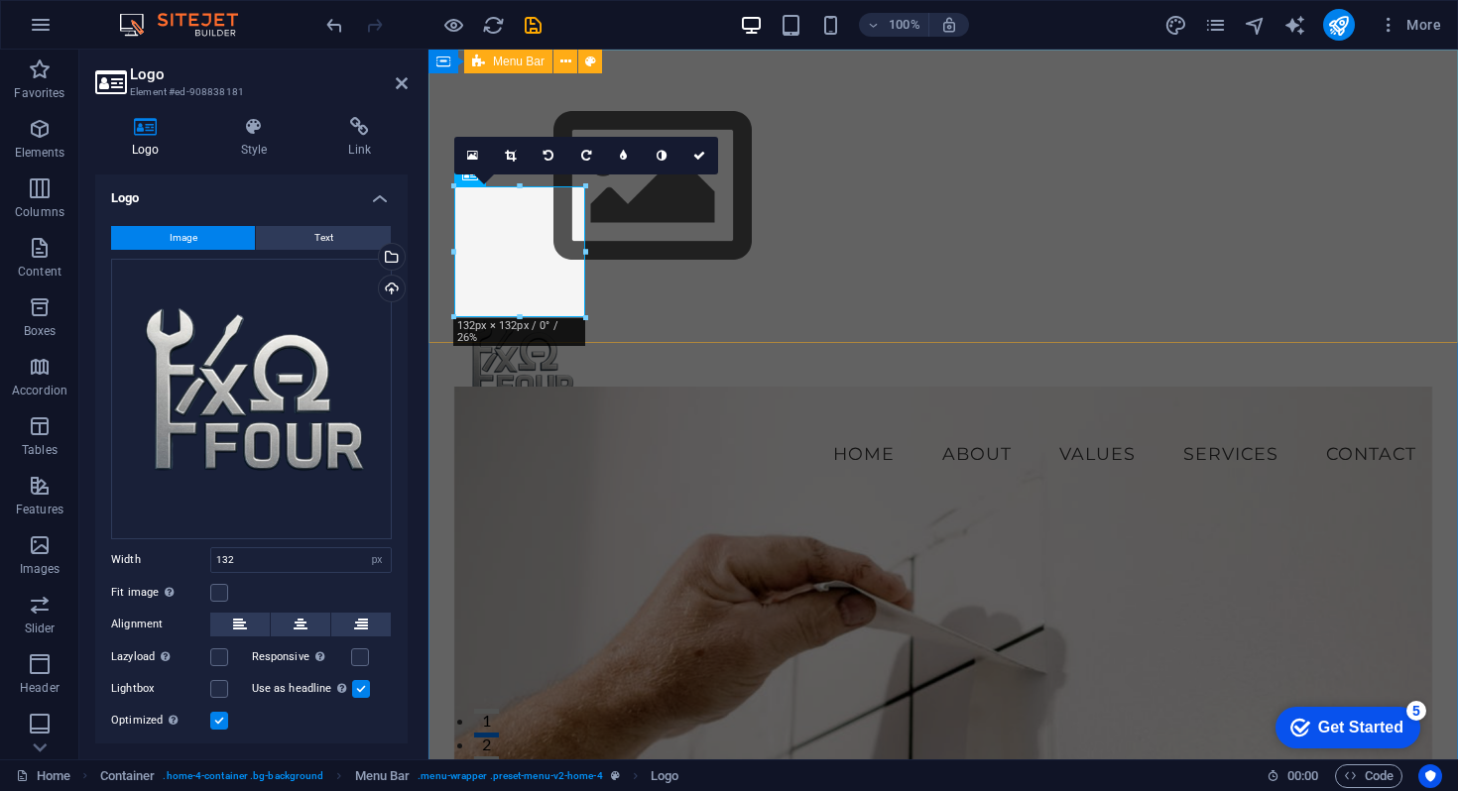
click at [733, 306] on div "Menu Home About Values Services Contact" at bounding box center [942, 277] width 1029 height 454
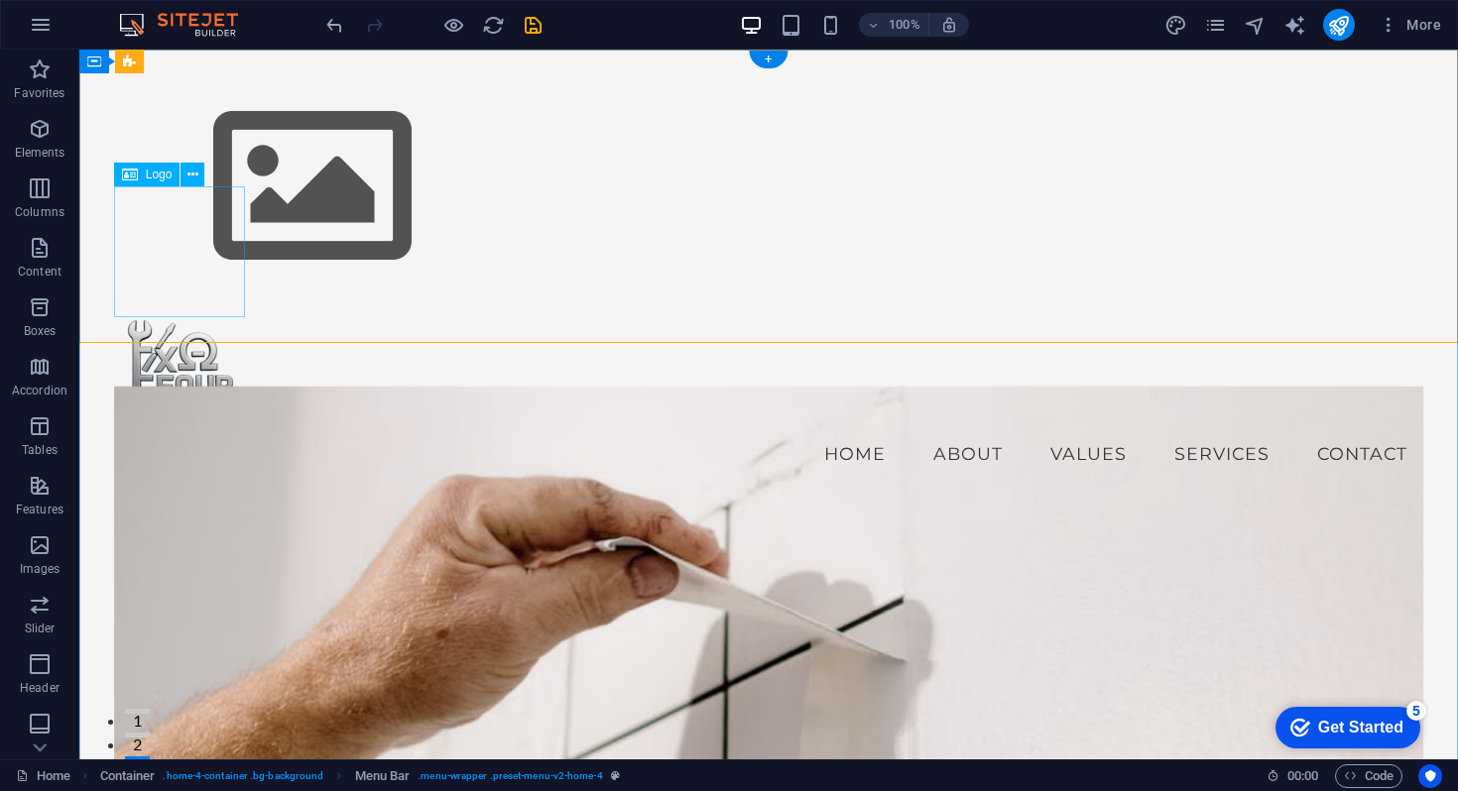
click at [173, 299] on div at bounding box center [769, 364] width 1310 height 131
click at [0, 0] on icon at bounding box center [0, 0] width 0 height 0
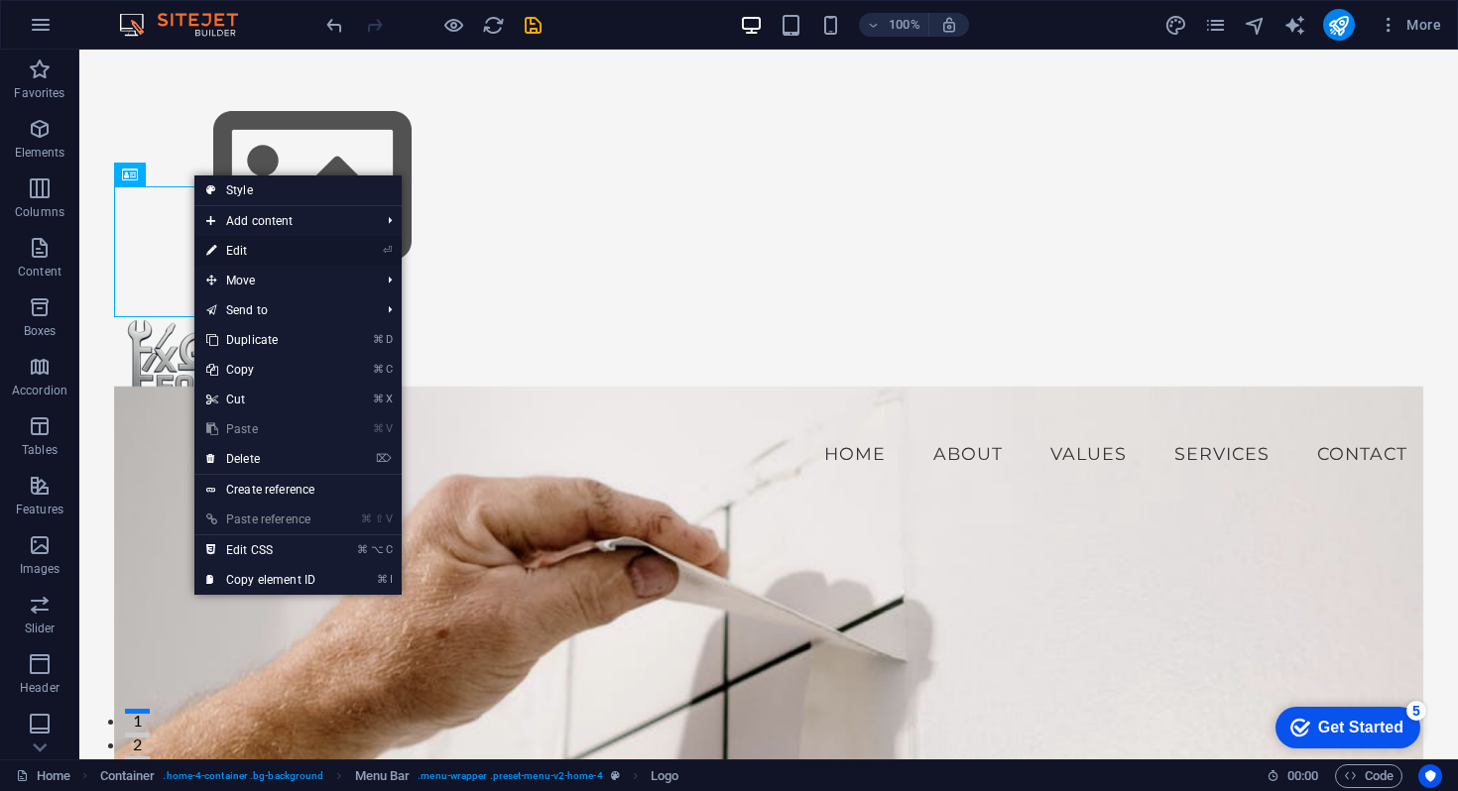
click at [265, 256] on link "⏎ Edit" at bounding box center [260, 251] width 133 height 30
select select "px"
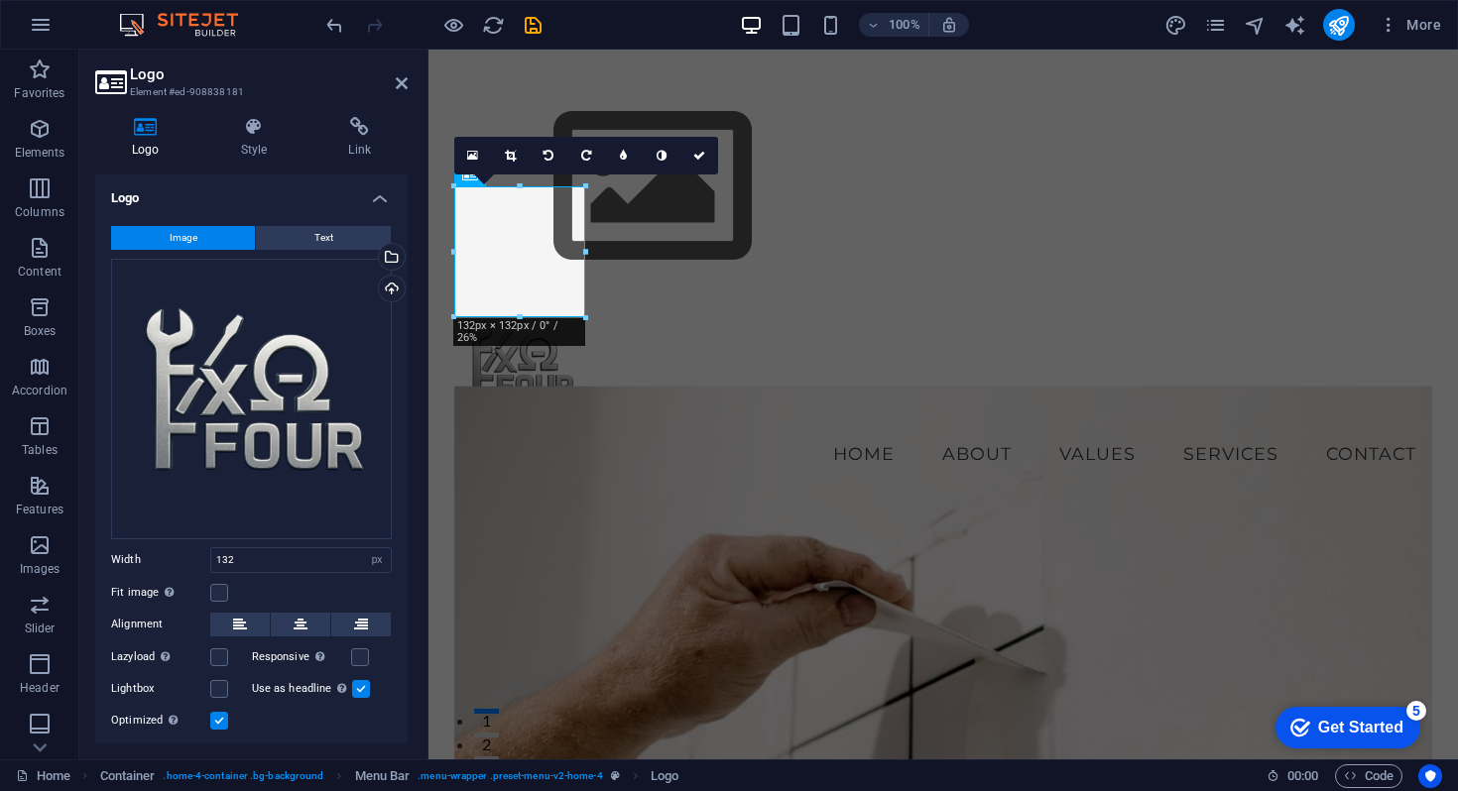
click at [583, 315] on div at bounding box center [586, 318] width 12 height 12
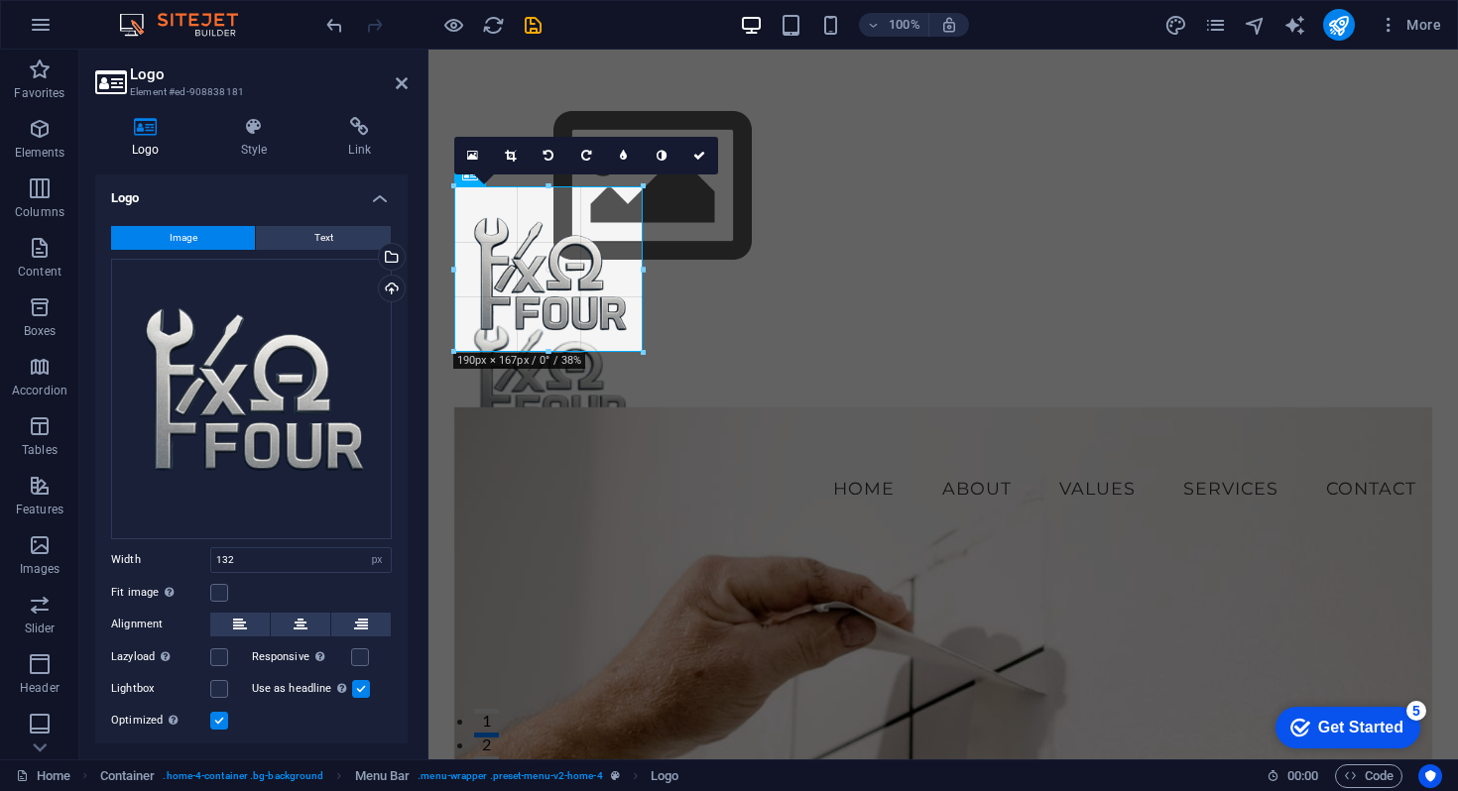
drag, startPoint x: 588, startPoint y: 317, endPoint x: 650, endPoint y: 349, distance: 69.2
type input "190"
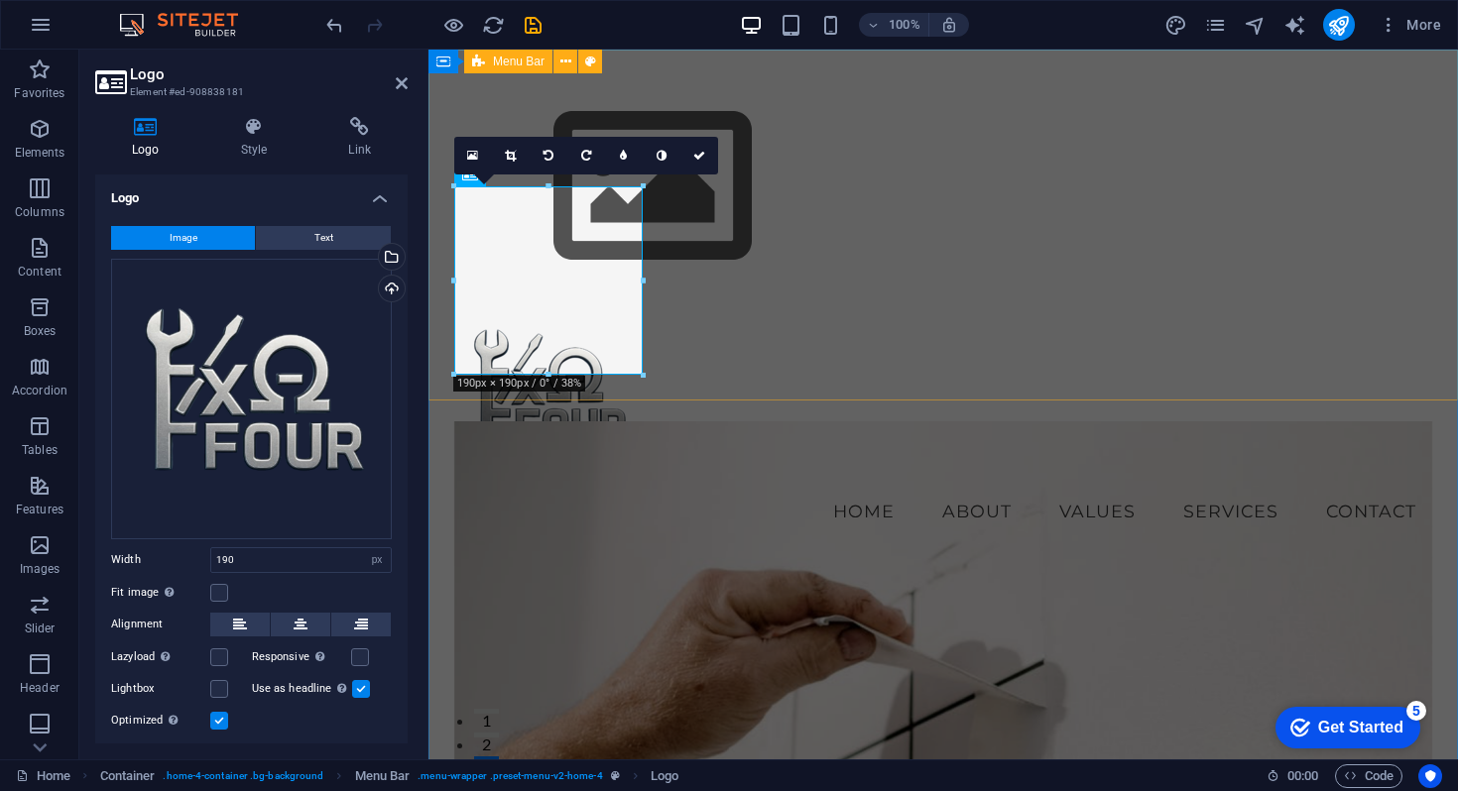
click at [780, 192] on div "Menu Home About Values Services Contact" at bounding box center [942, 306] width 1029 height 512
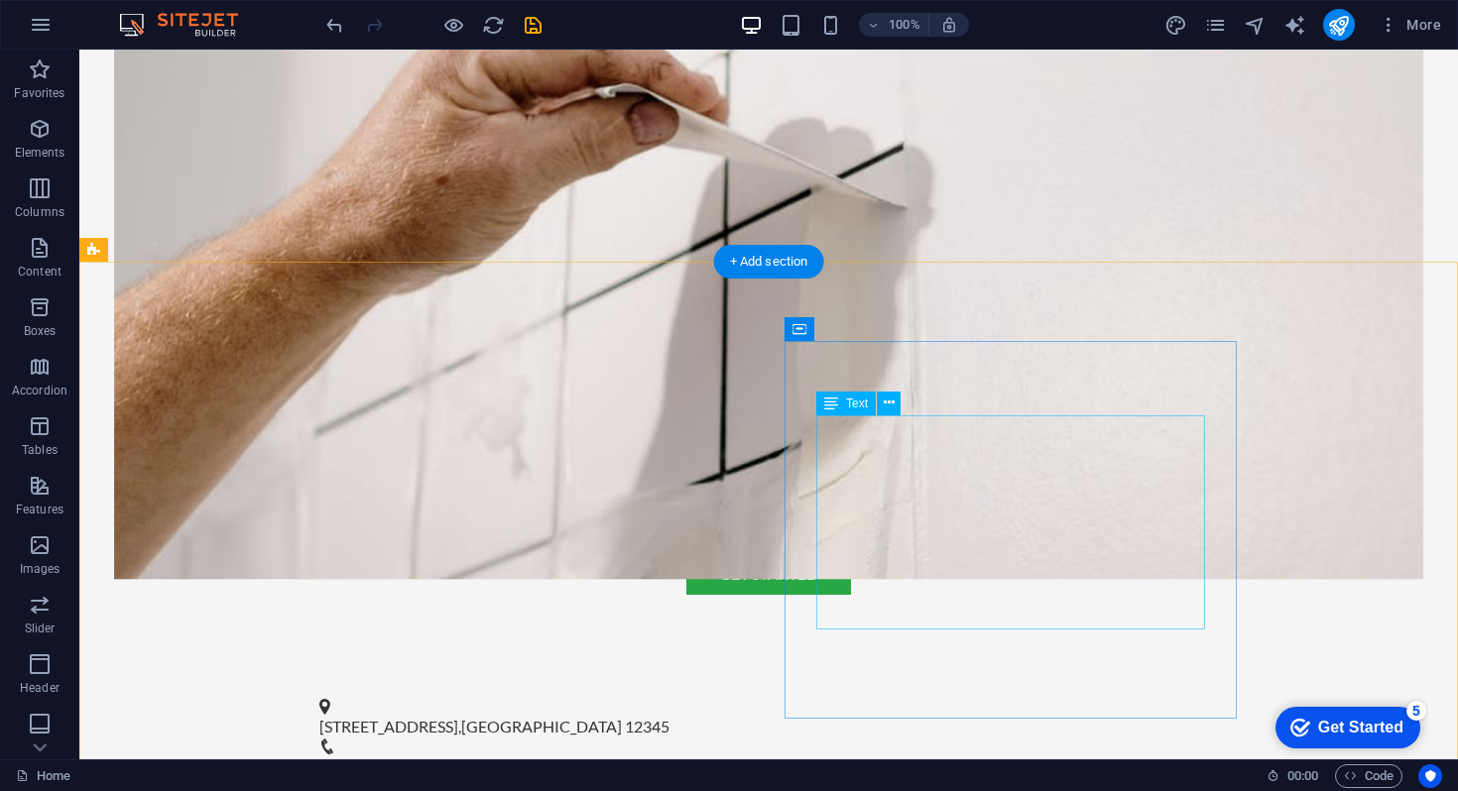
scroll to position [829, 0]
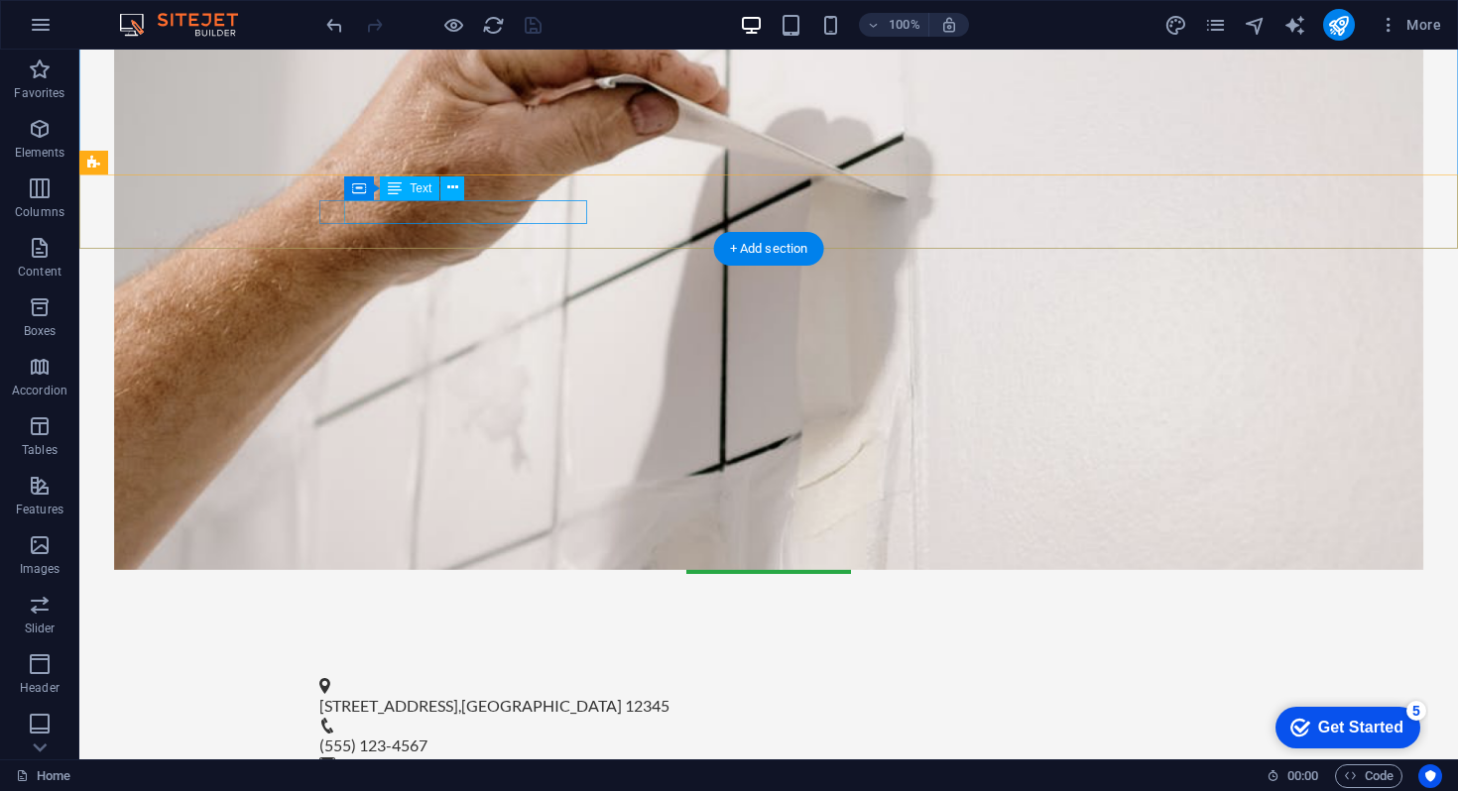
click at [505, 696] on span "Springfield" at bounding box center [541, 705] width 161 height 19
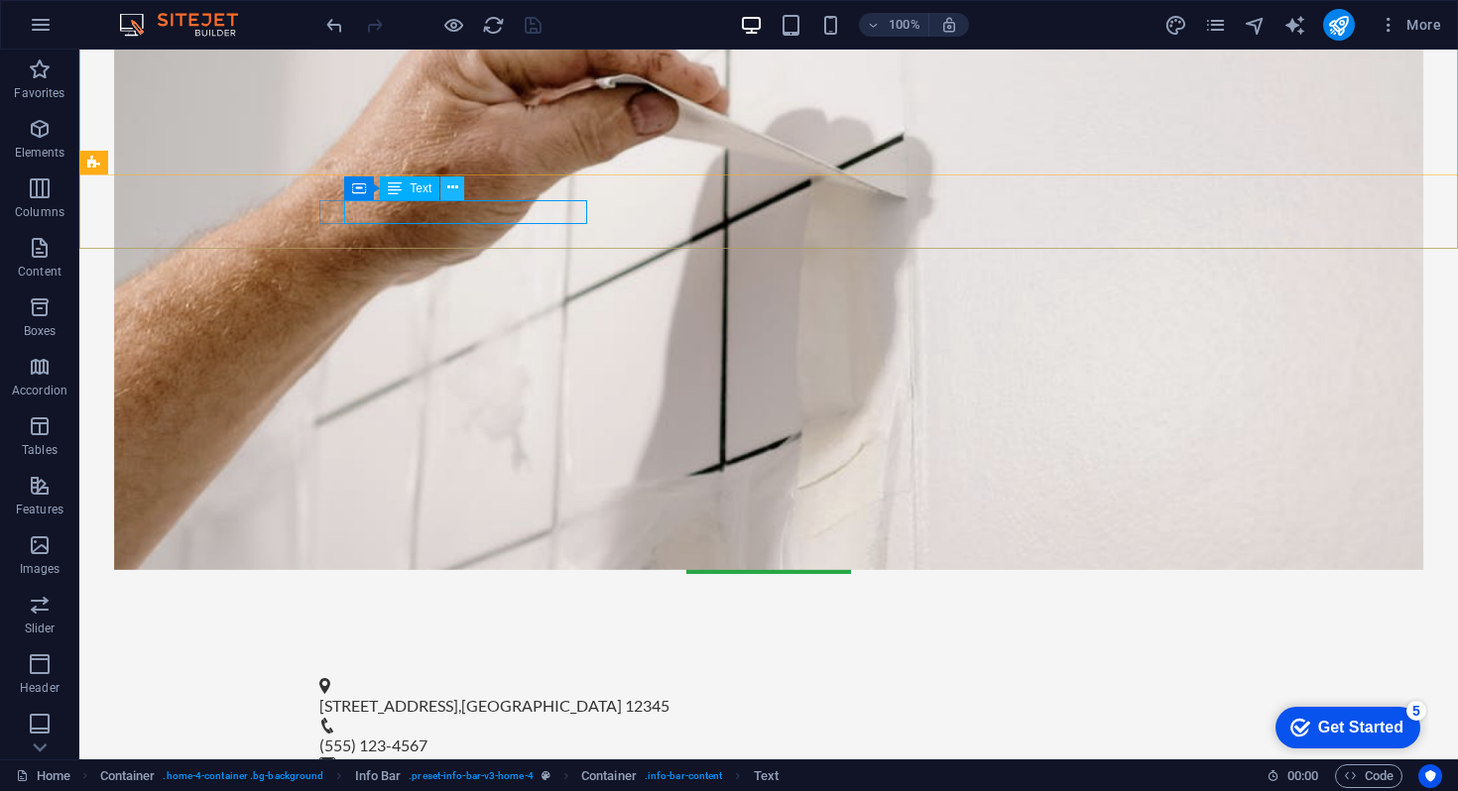
click at [451, 188] on icon at bounding box center [452, 188] width 11 height 21
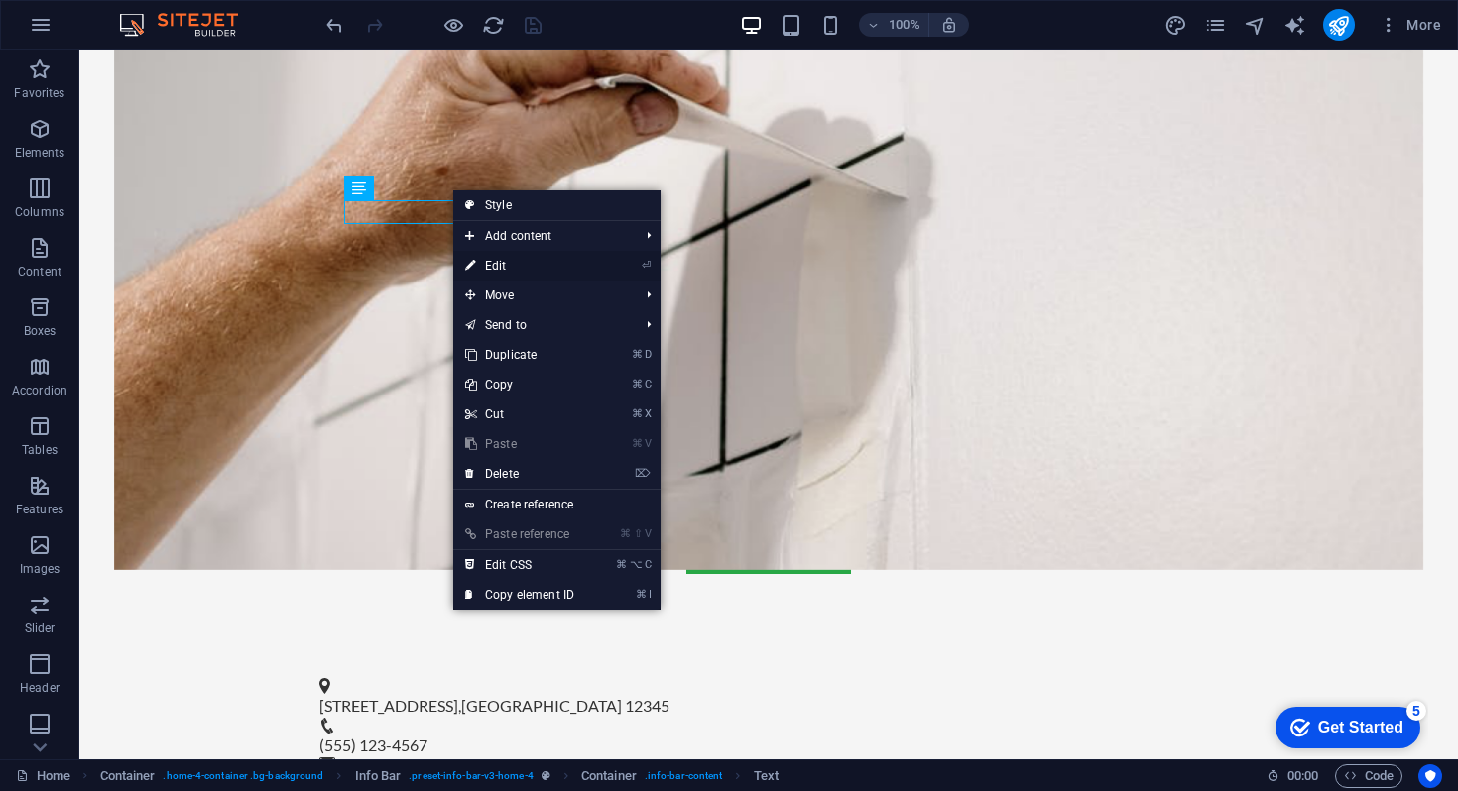
click at [512, 268] on link "⏎ Edit" at bounding box center [519, 266] width 133 height 30
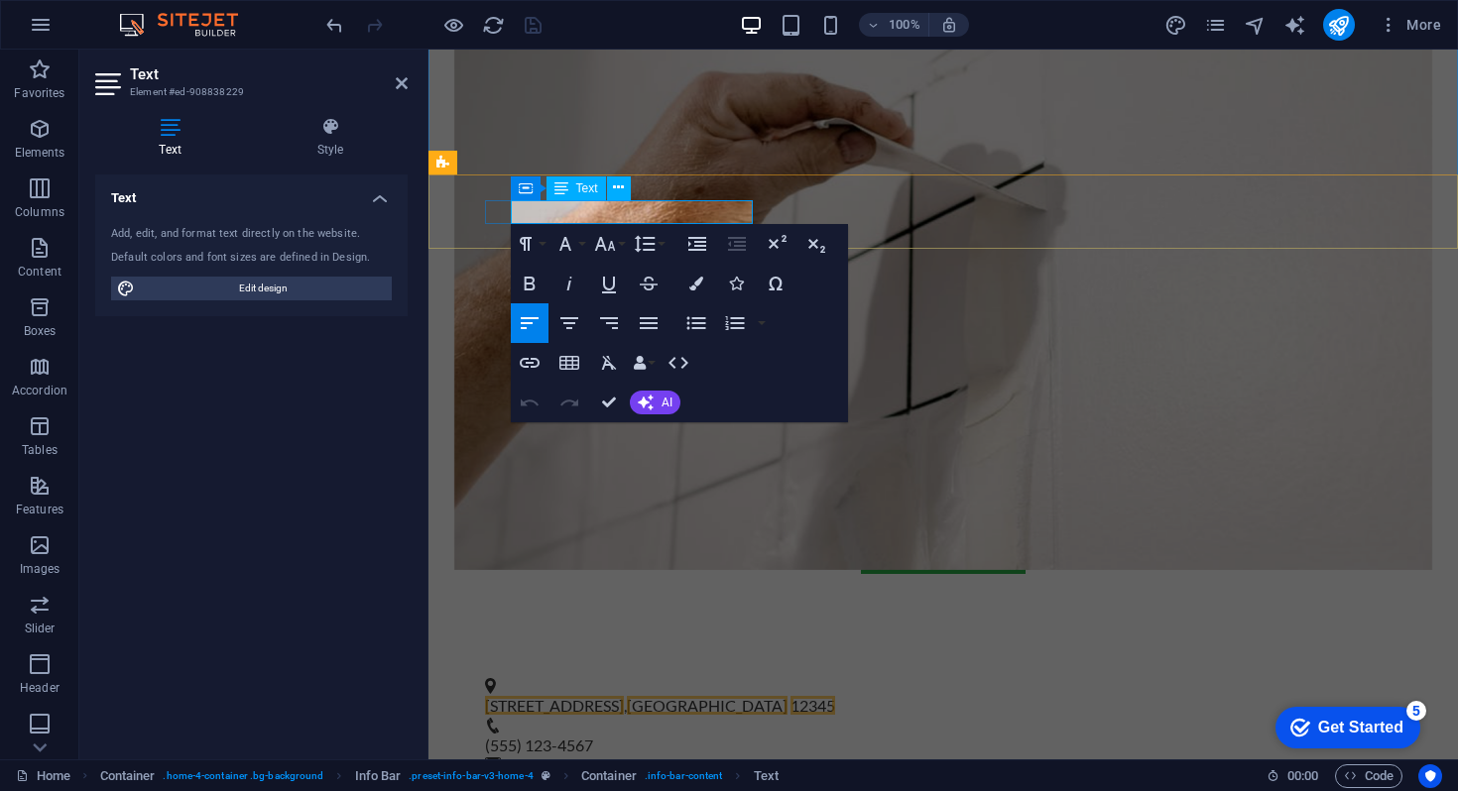
click at [790, 696] on span "12345" at bounding box center [812, 705] width 45 height 19
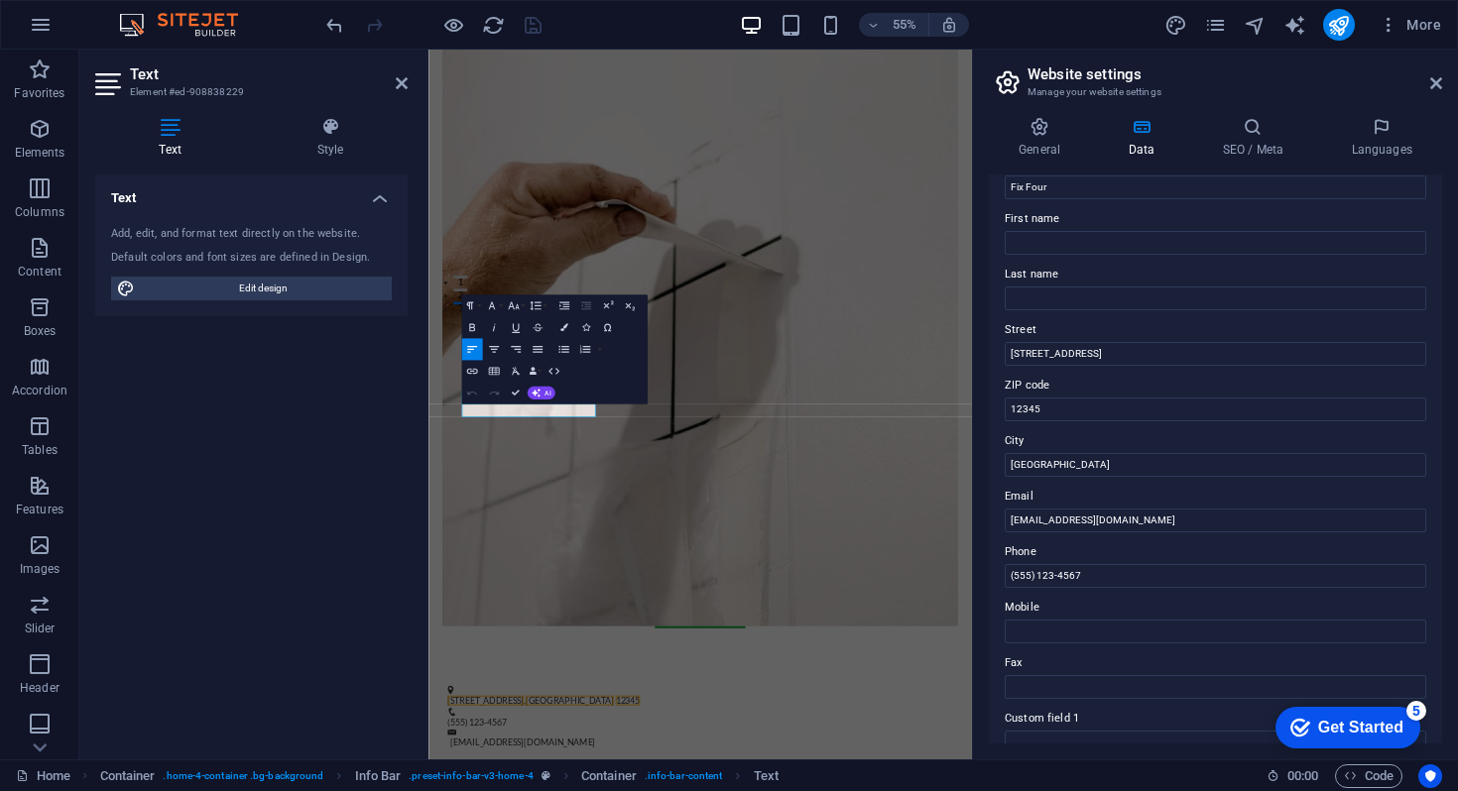
scroll to position [104, 0]
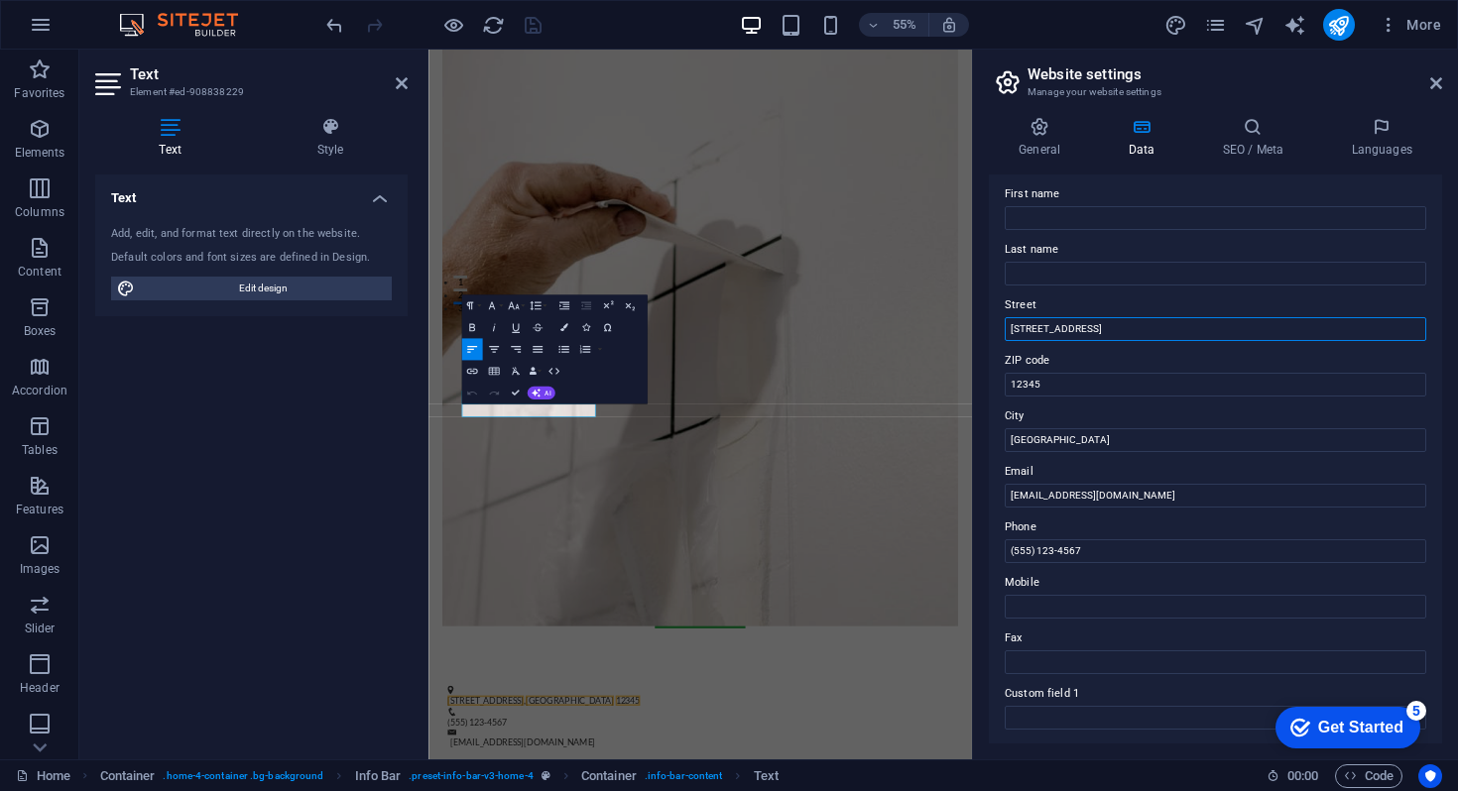
click at [1099, 324] on input "123 Main Street" at bounding box center [1215, 329] width 421 height 24
type input "1"
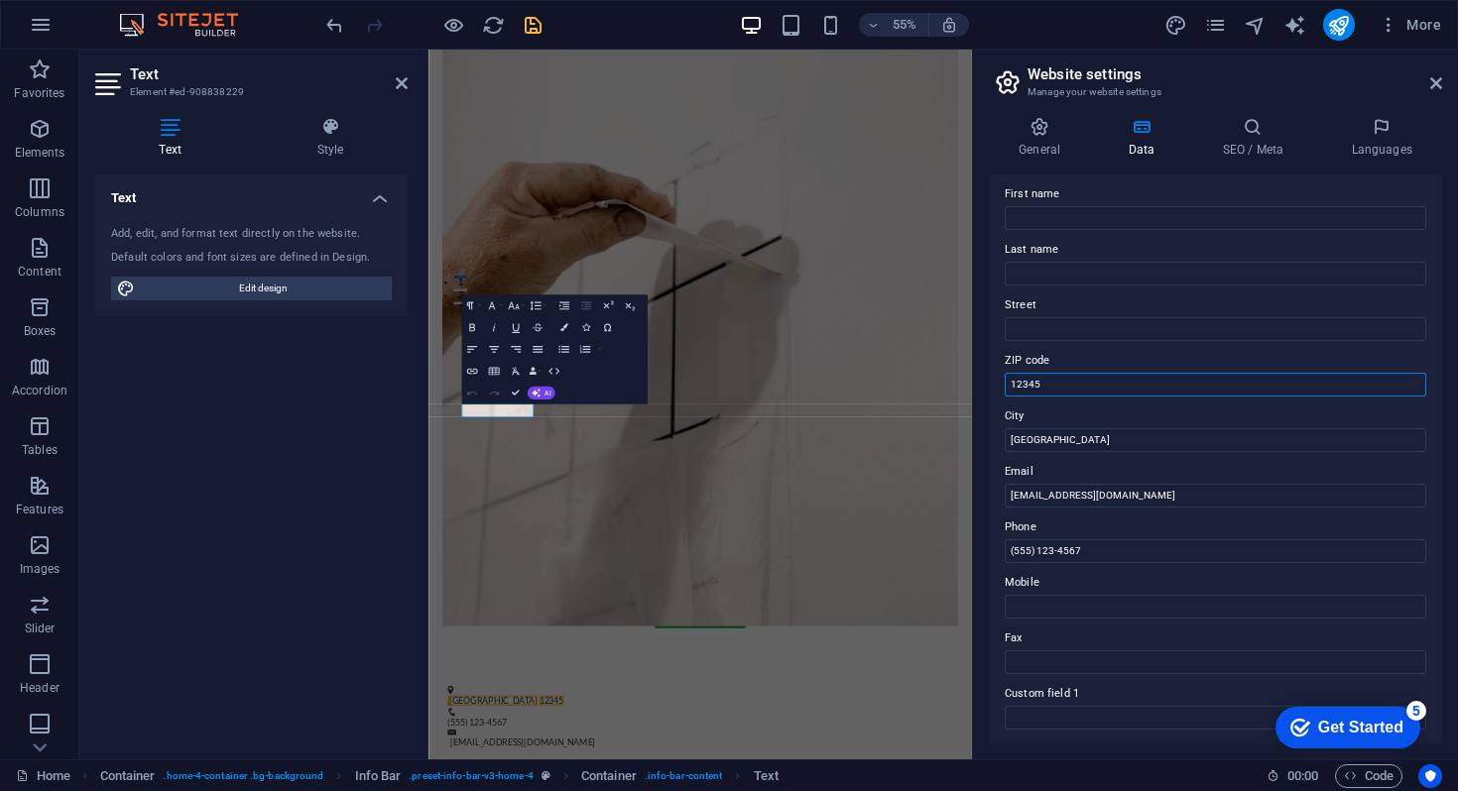
click at [1086, 383] on input "12345" at bounding box center [1215, 385] width 421 height 24
type input "1"
type input "WA7"
click at [1062, 439] on input "Springfield" at bounding box center [1215, 440] width 421 height 24
type input "S"
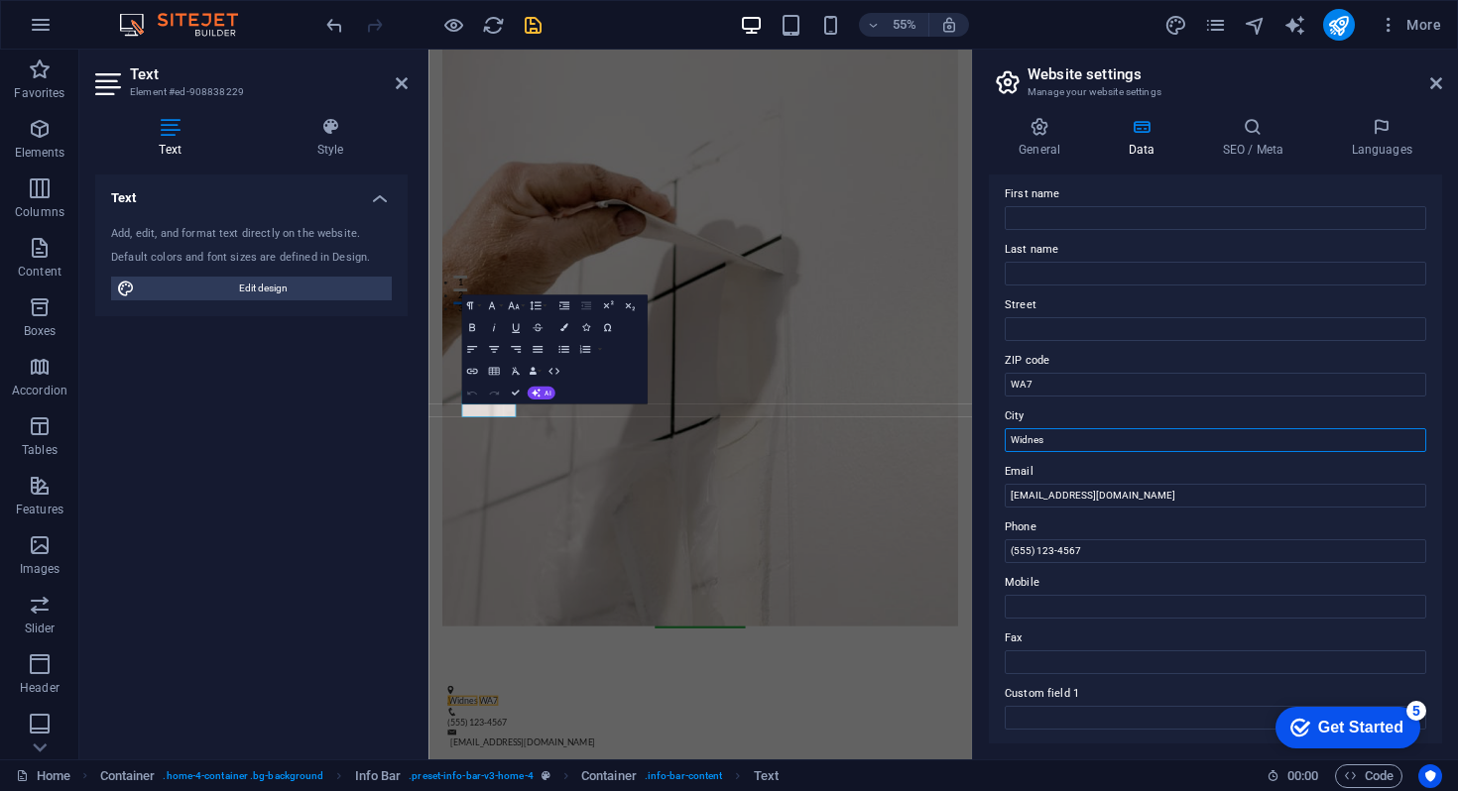
scroll to position [208, 0]
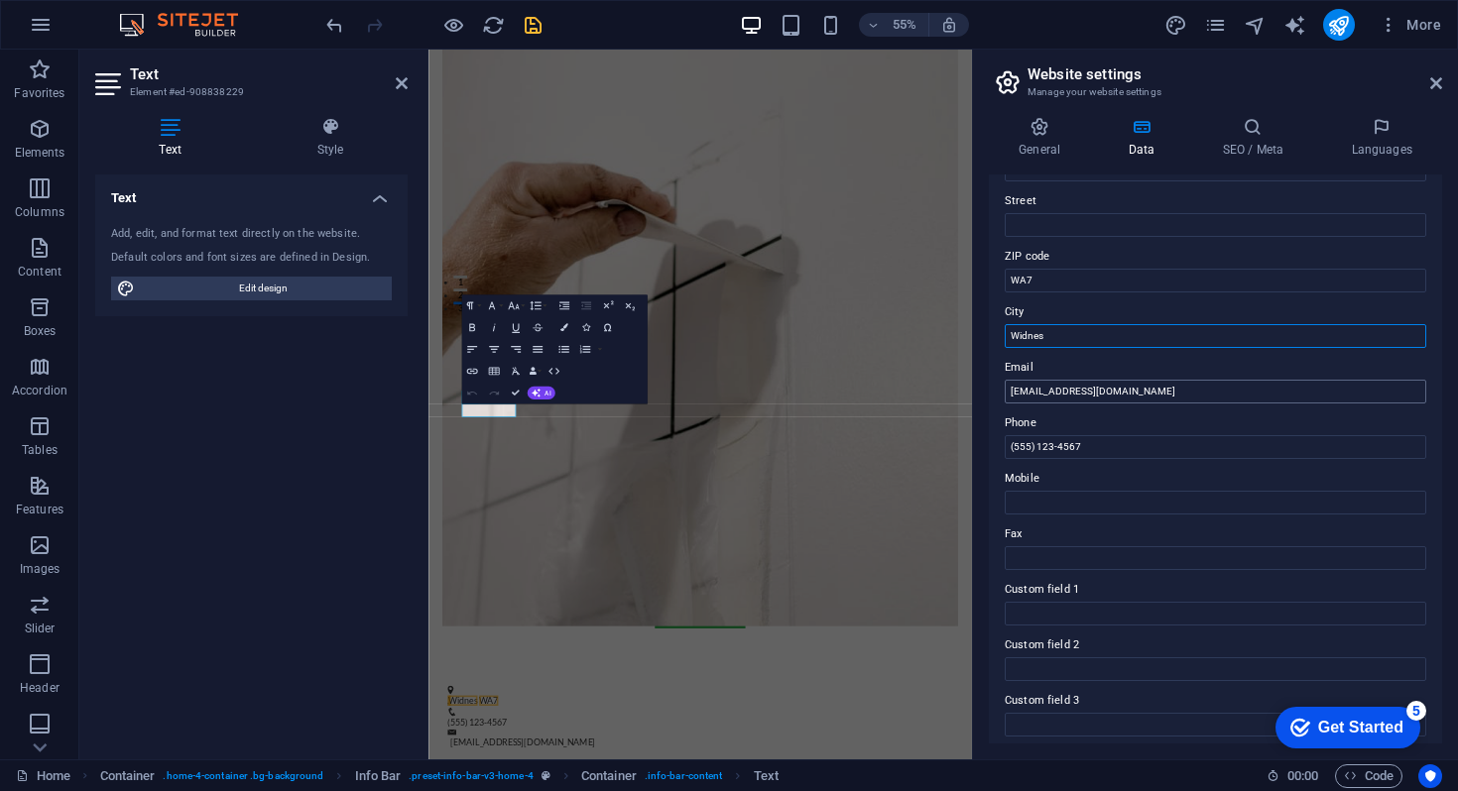
type input "Widnes"
click at [1028, 394] on input "info@fixfour.com" at bounding box center [1215, 392] width 421 height 24
type input "sales@fixfour.com"
click at [1096, 448] on input "(555) 123-4567" at bounding box center [1215, 447] width 421 height 24
type input "("
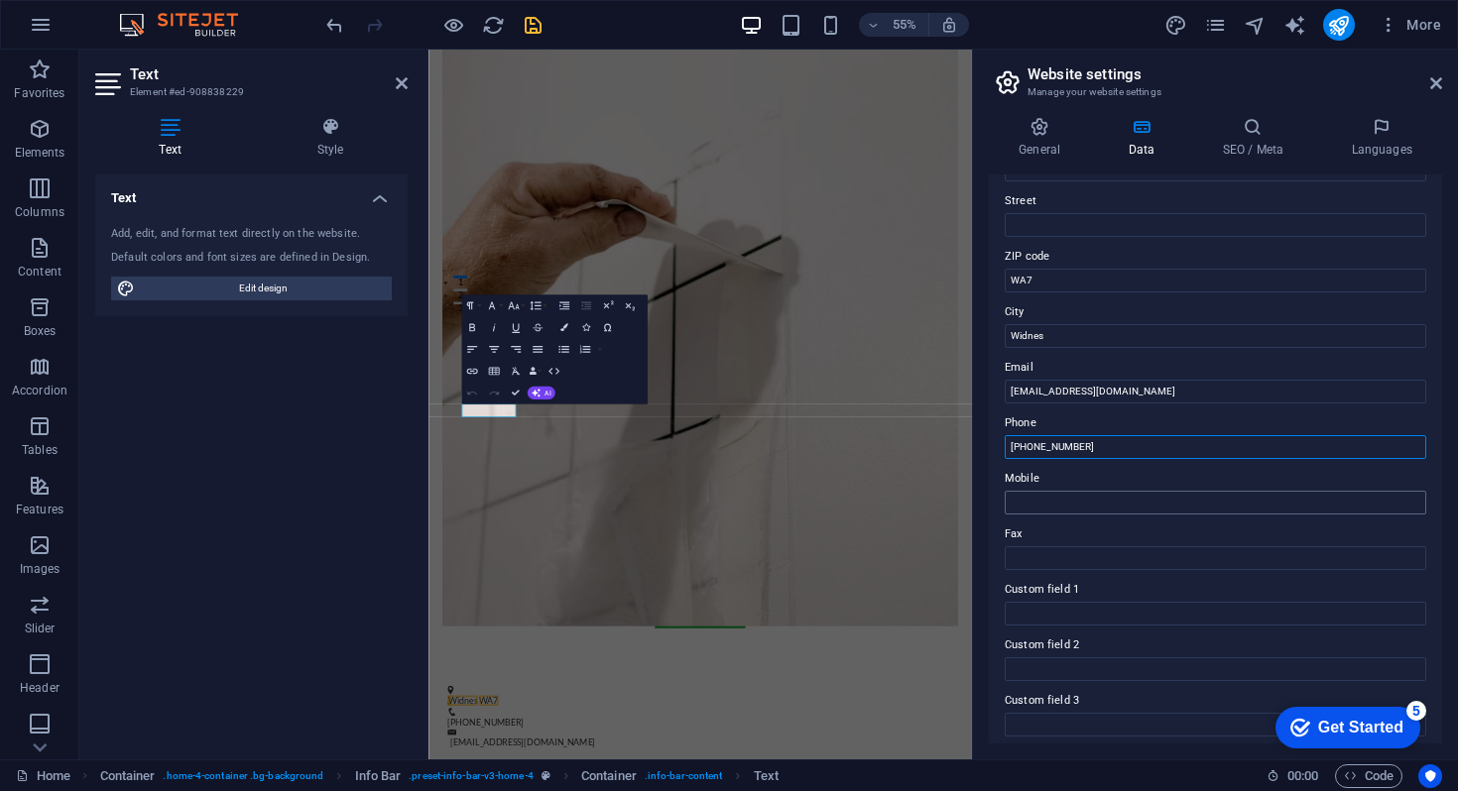
type input "[PHONE_NUMBER]"
click at [1051, 497] on input "Mobile" at bounding box center [1215, 503] width 421 height 24
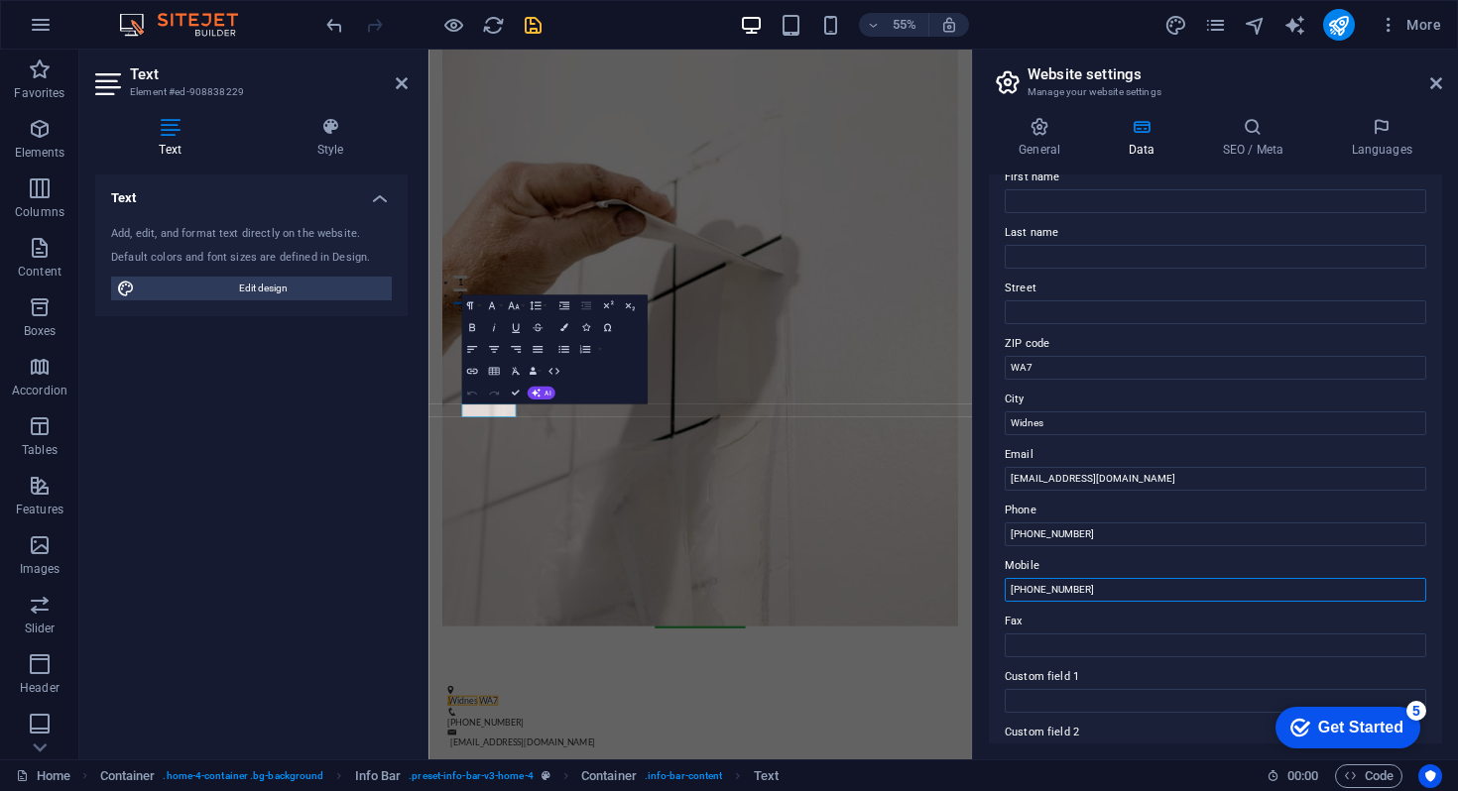
scroll to position [0, 0]
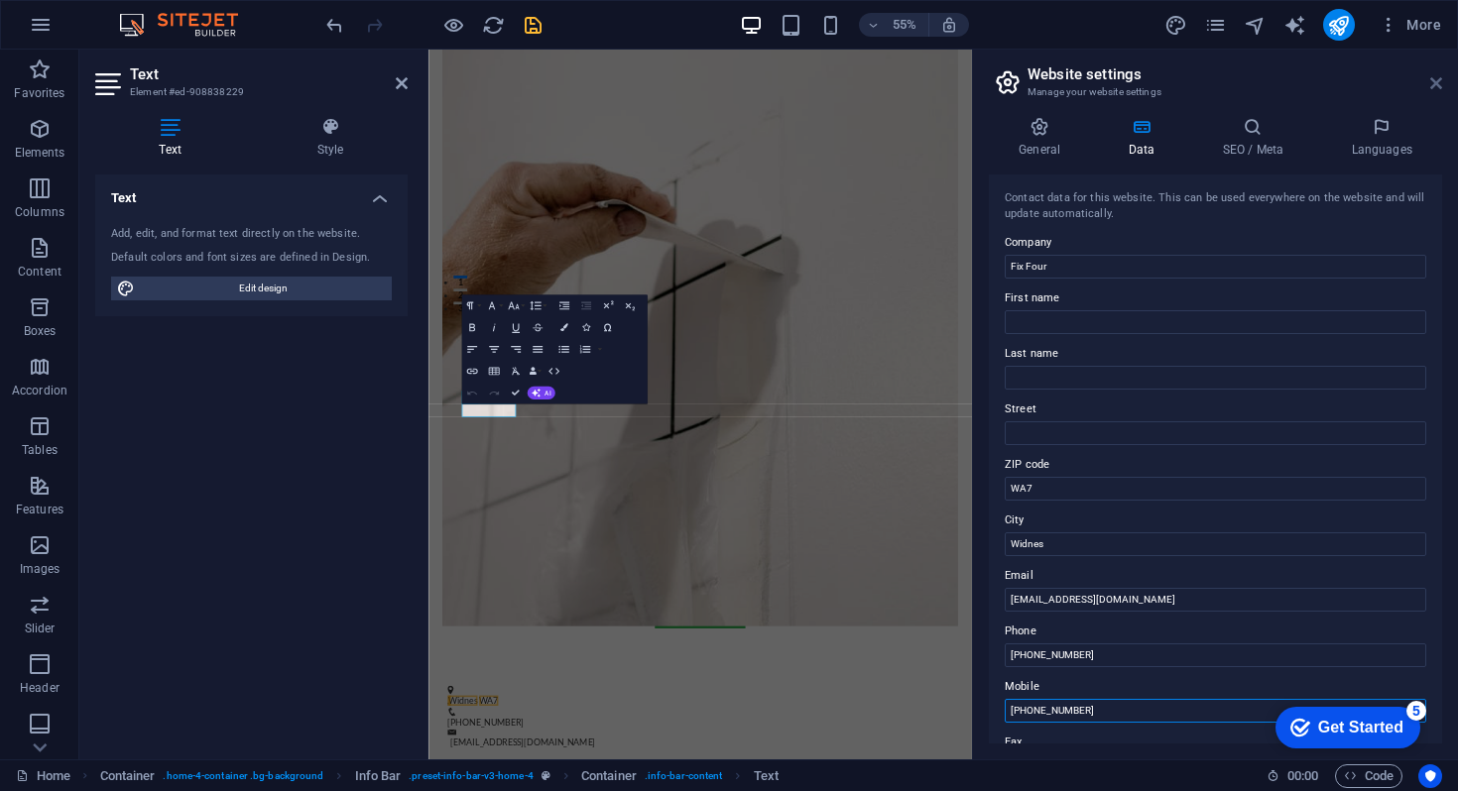
type input "[PHONE_NUMBER]"
click at [1435, 87] on icon at bounding box center [1436, 83] width 12 height 16
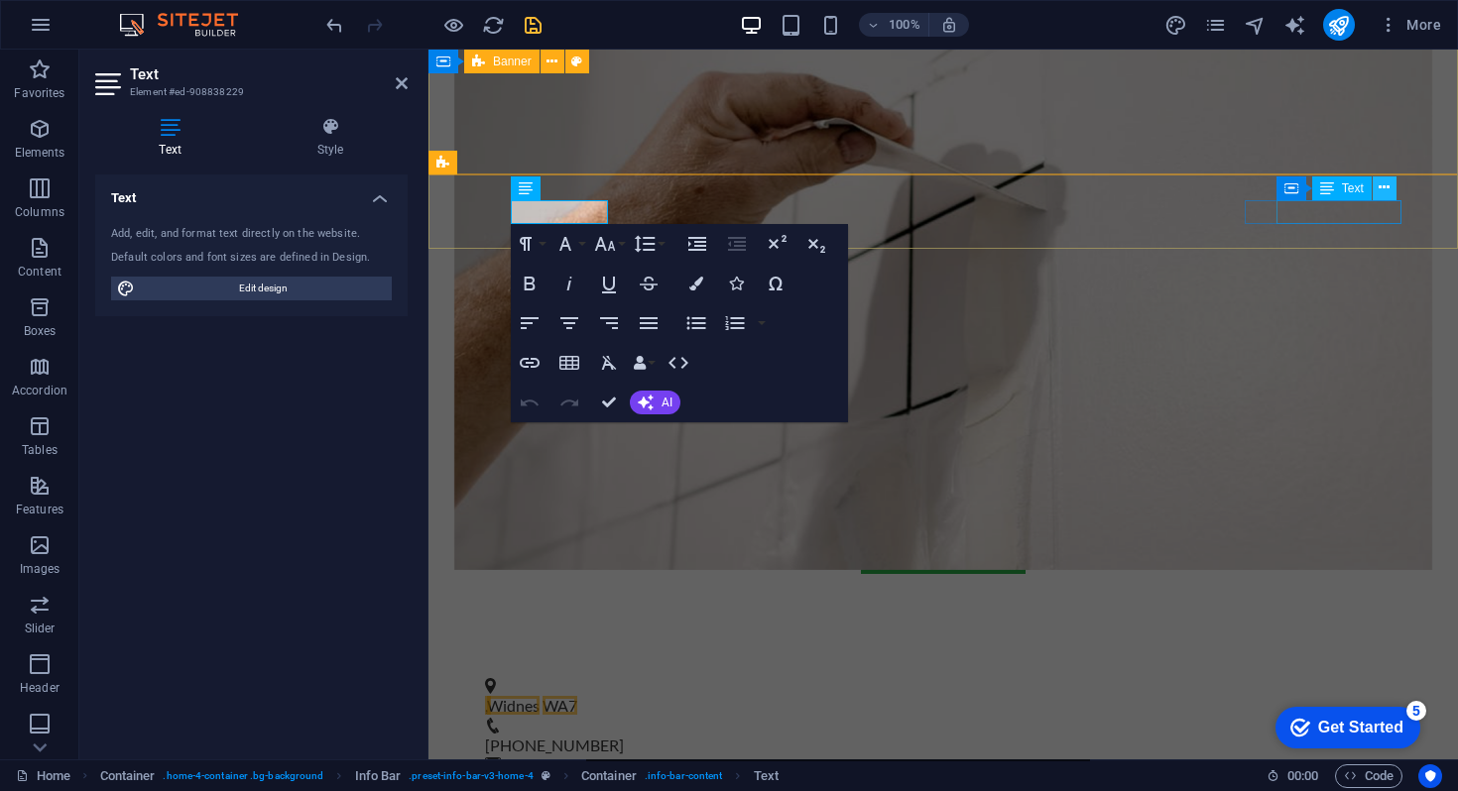
click at [1376, 189] on button at bounding box center [1385, 189] width 24 height 24
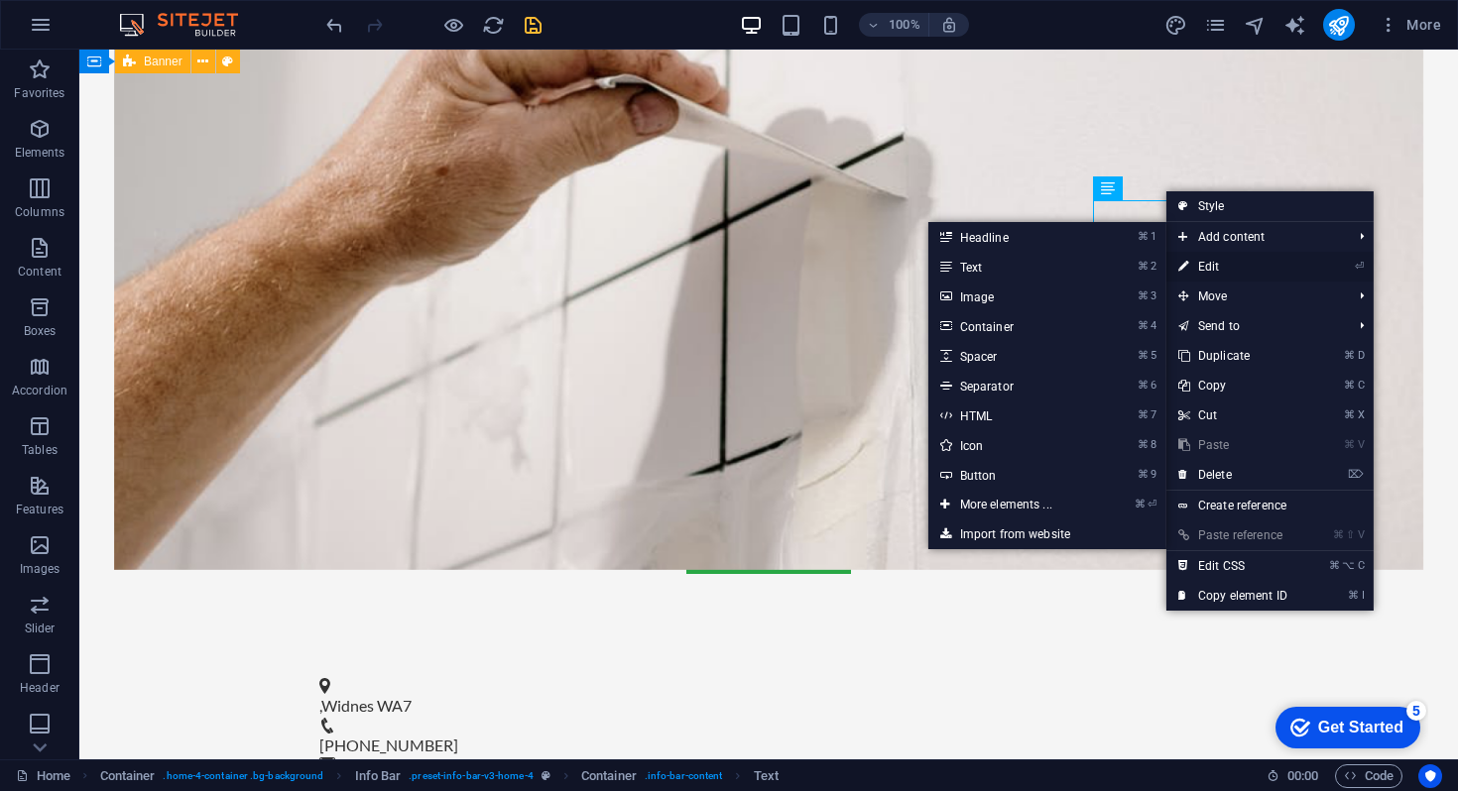
click at [1224, 263] on link "⏎ Edit" at bounding box center [1232, 267] width 133 height 30
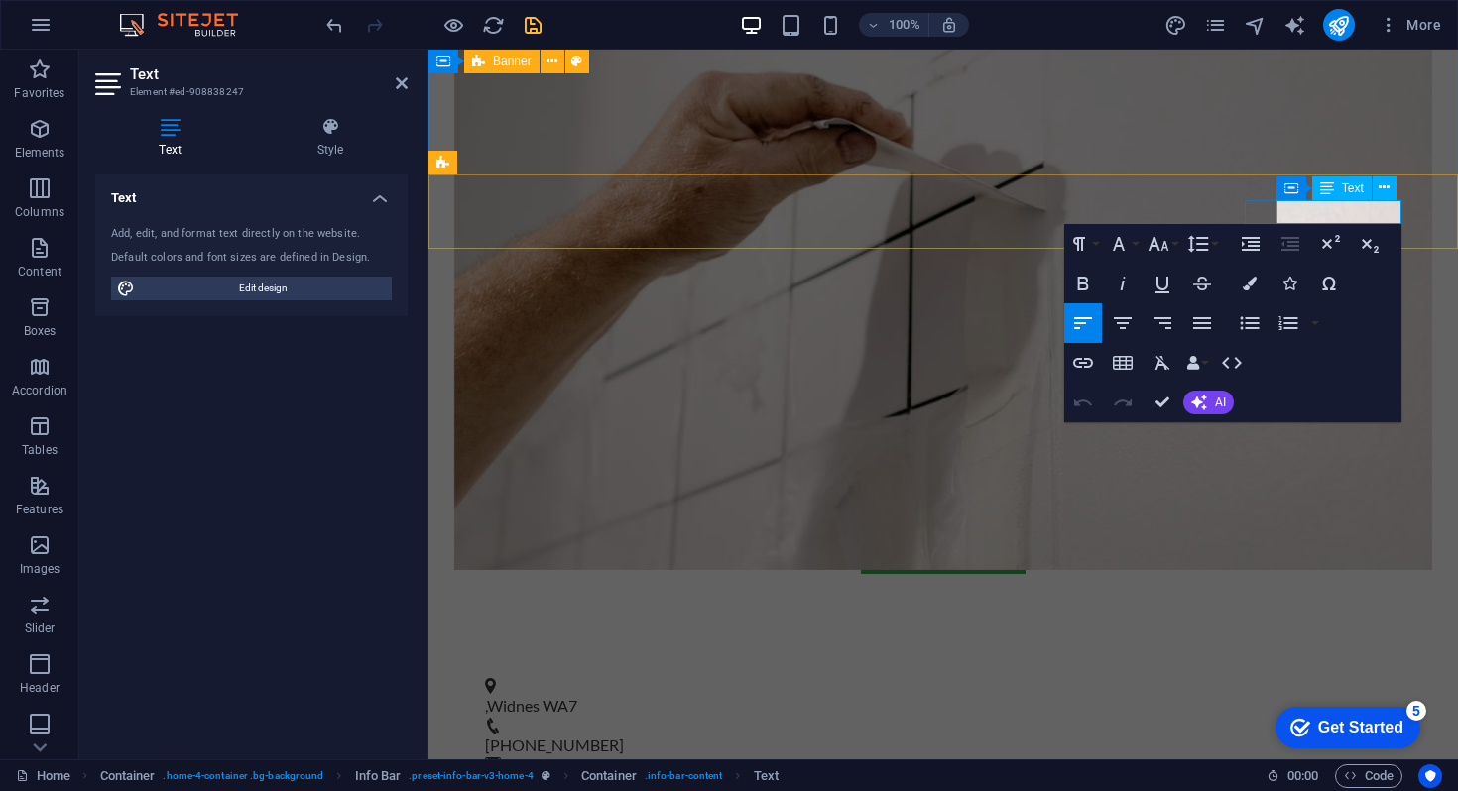
click at [754, 771] on link "sales@fixfour.com" at bounding box center [622, 780] width 263 height 19
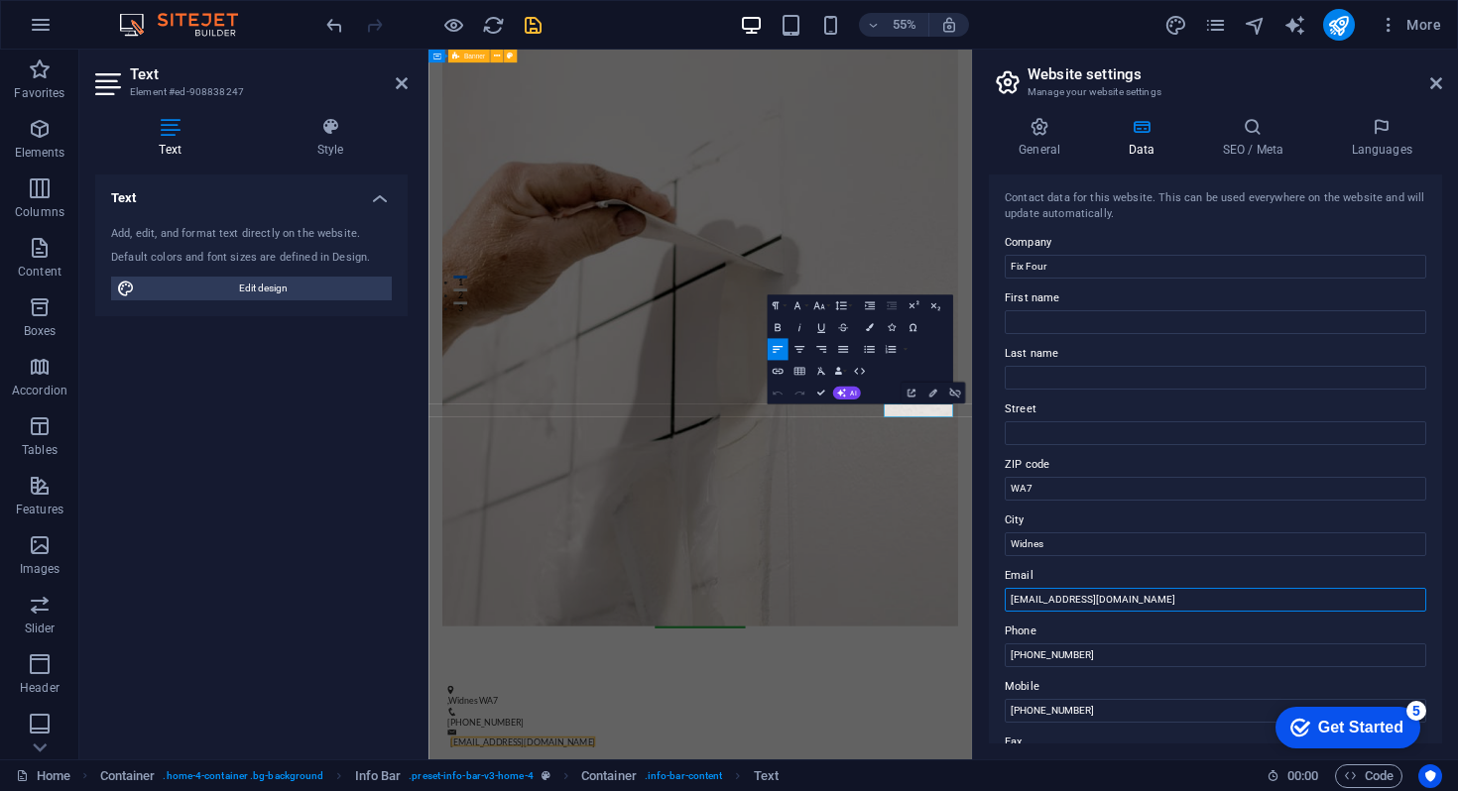
click at [1119, 597] on input "sales@fixfour.com" at bounding box center [1215, 600] width 421 height 24
type input "[EMAIL_ADDRESS][DOMAIN_NAME]"
click at [1435, 86] on icon at bounding box center [1436, 83] width 12 height 16
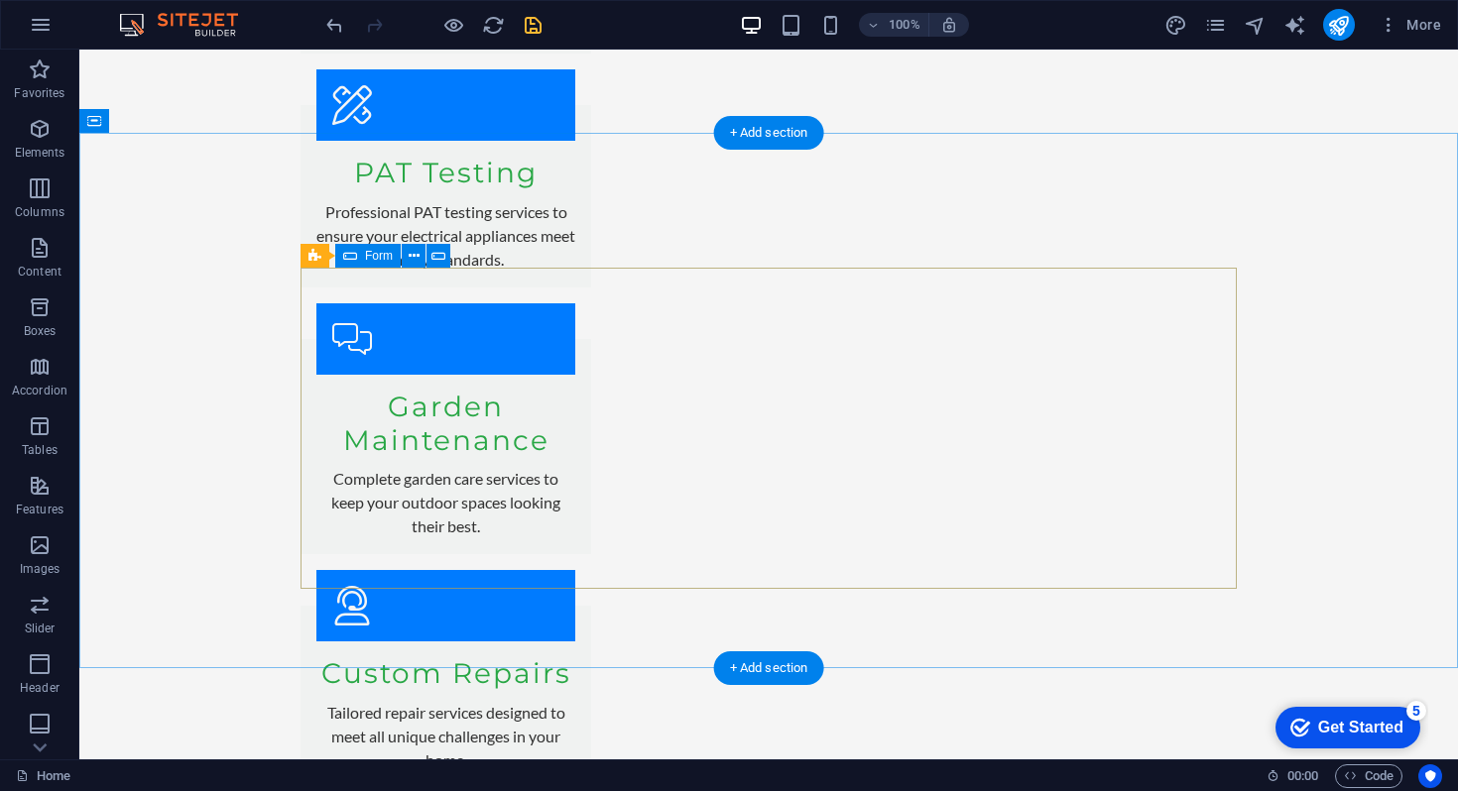
scroll to position [4203, 0]
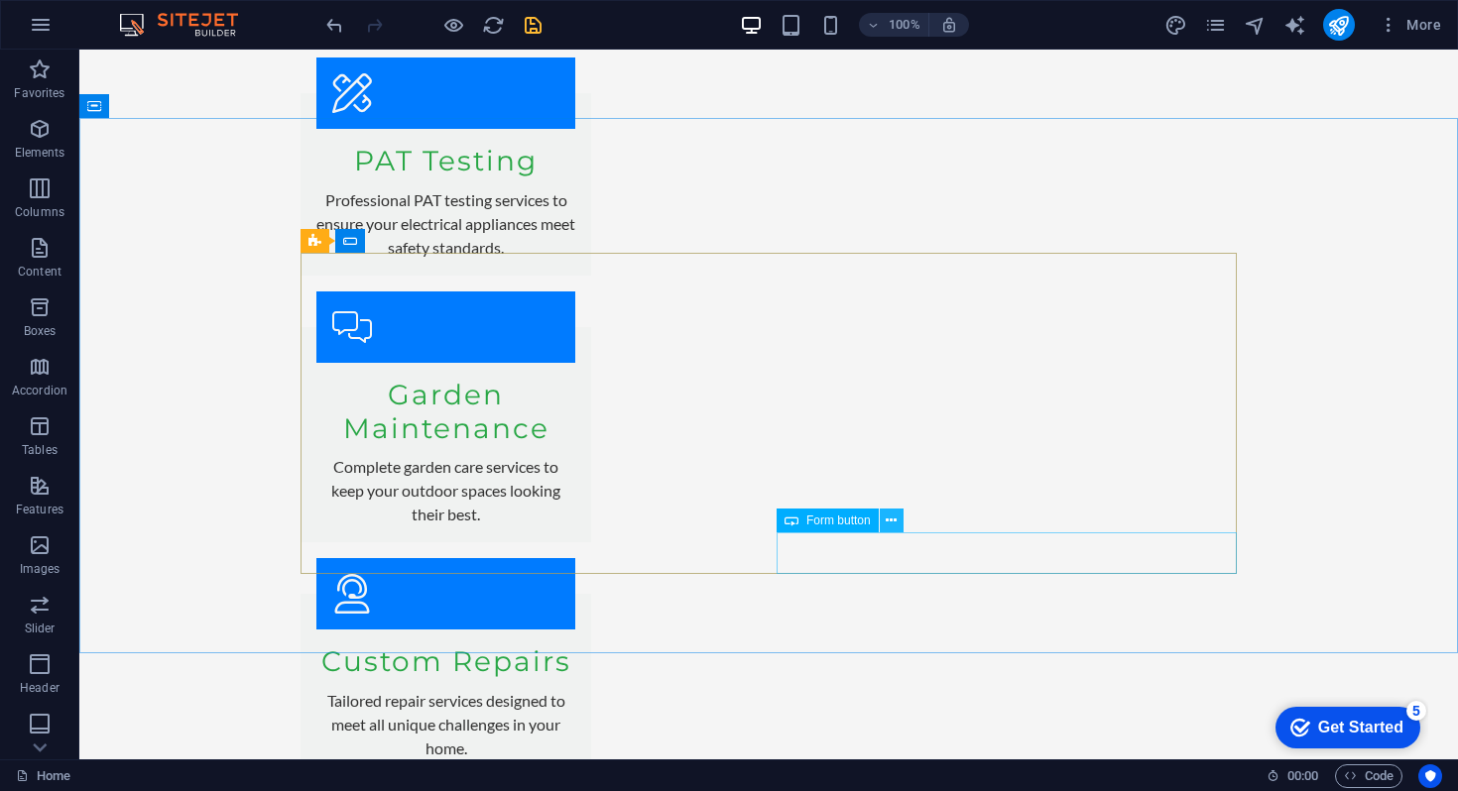
click at [894, 519] on icon at bounding box center [891, 521] width 11 height 21
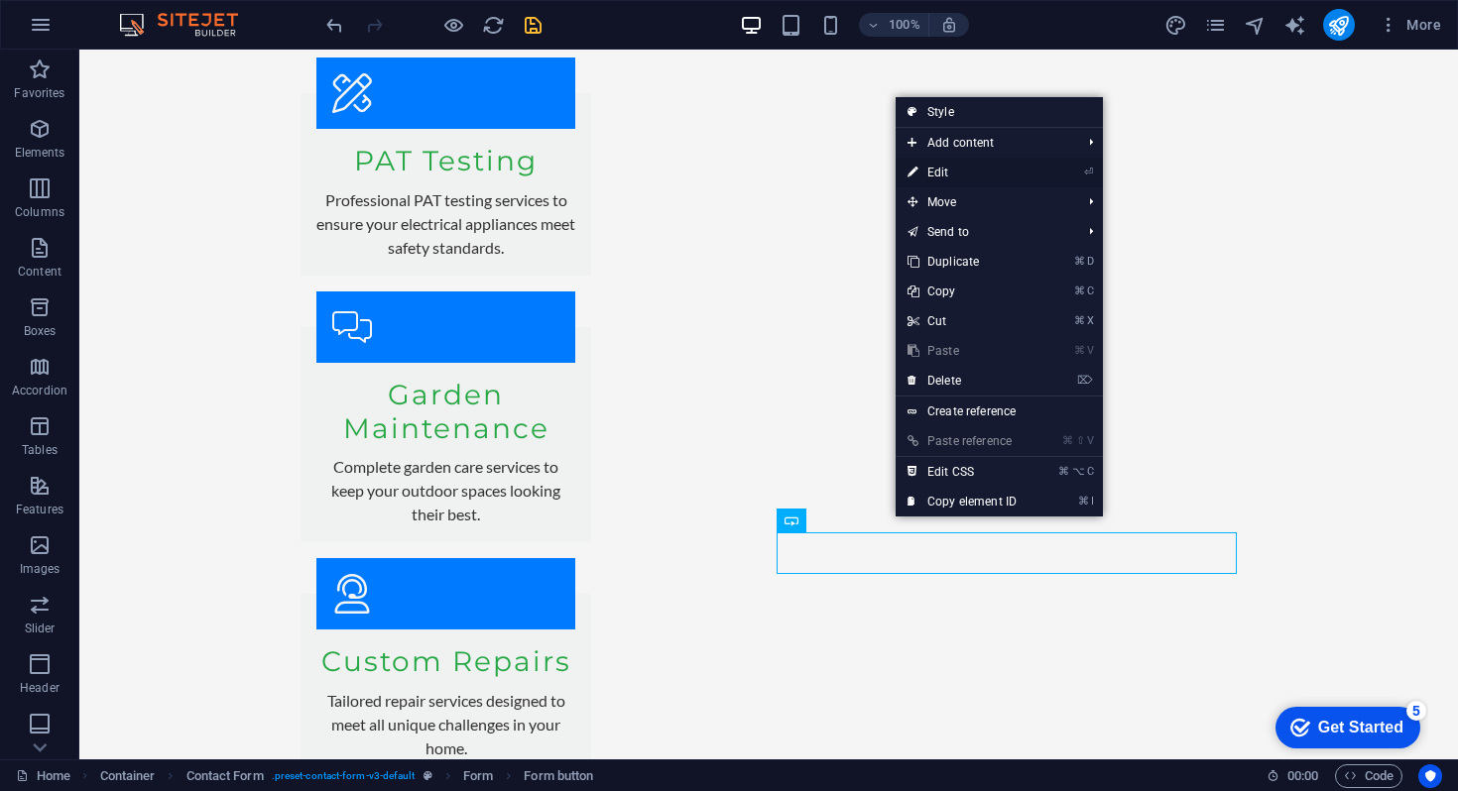
click at [1010, 173] on link "⏎ Edit" at bounding box center [962, 173] width 133 height 30
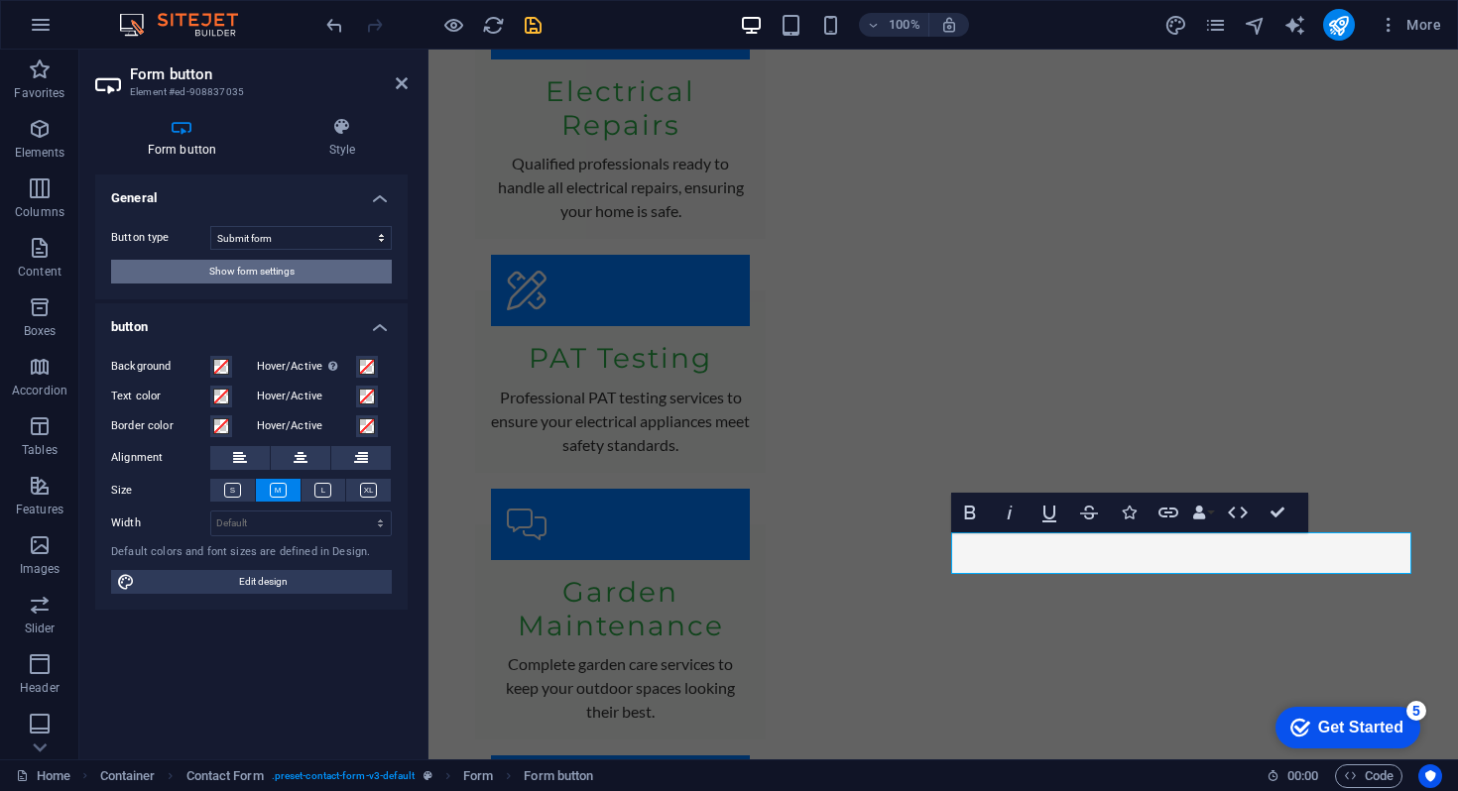
click at [304, 276] on button "Show form settings" at bounding box center [251, 272] width 281 height 24
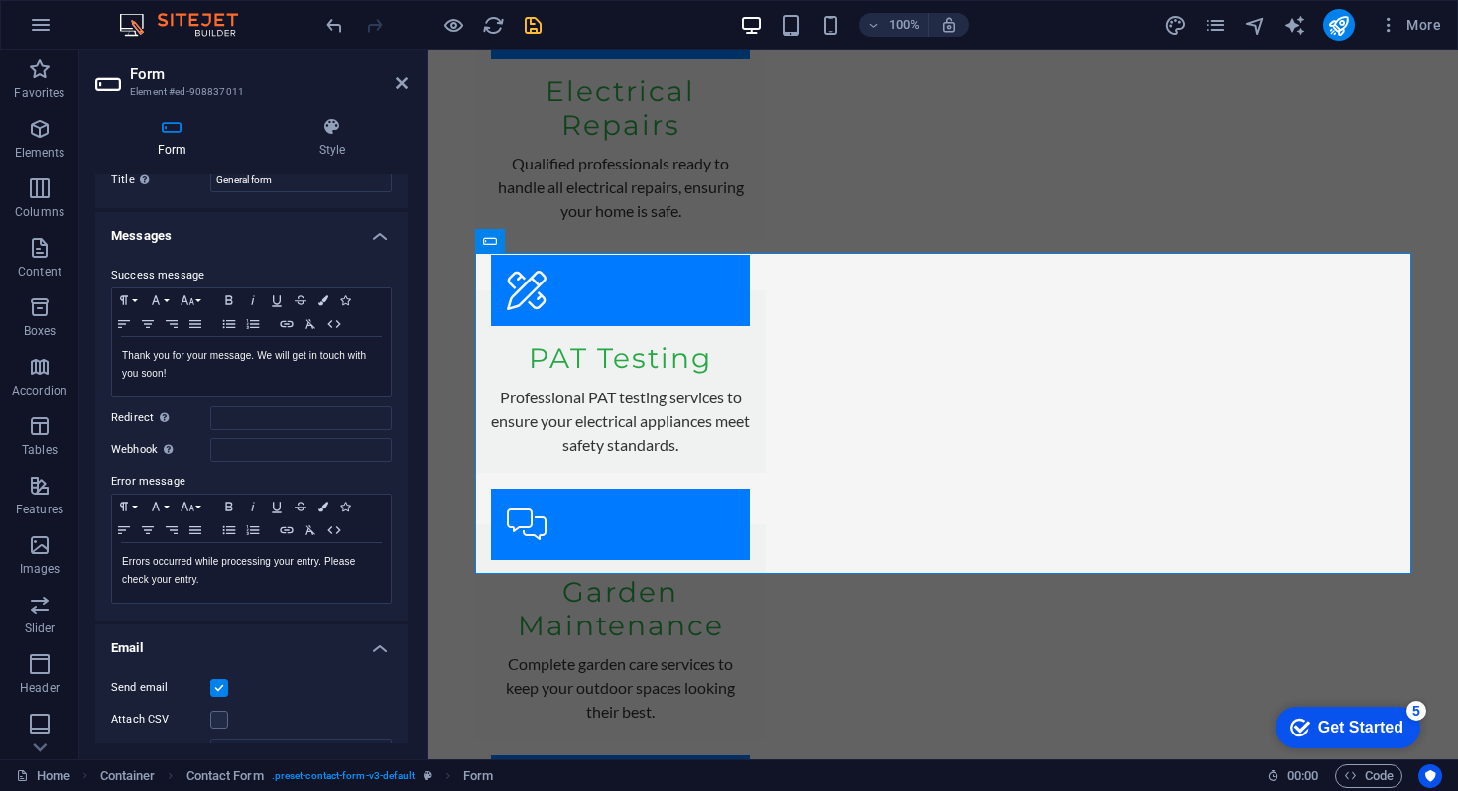
scroll to position [0, 0]
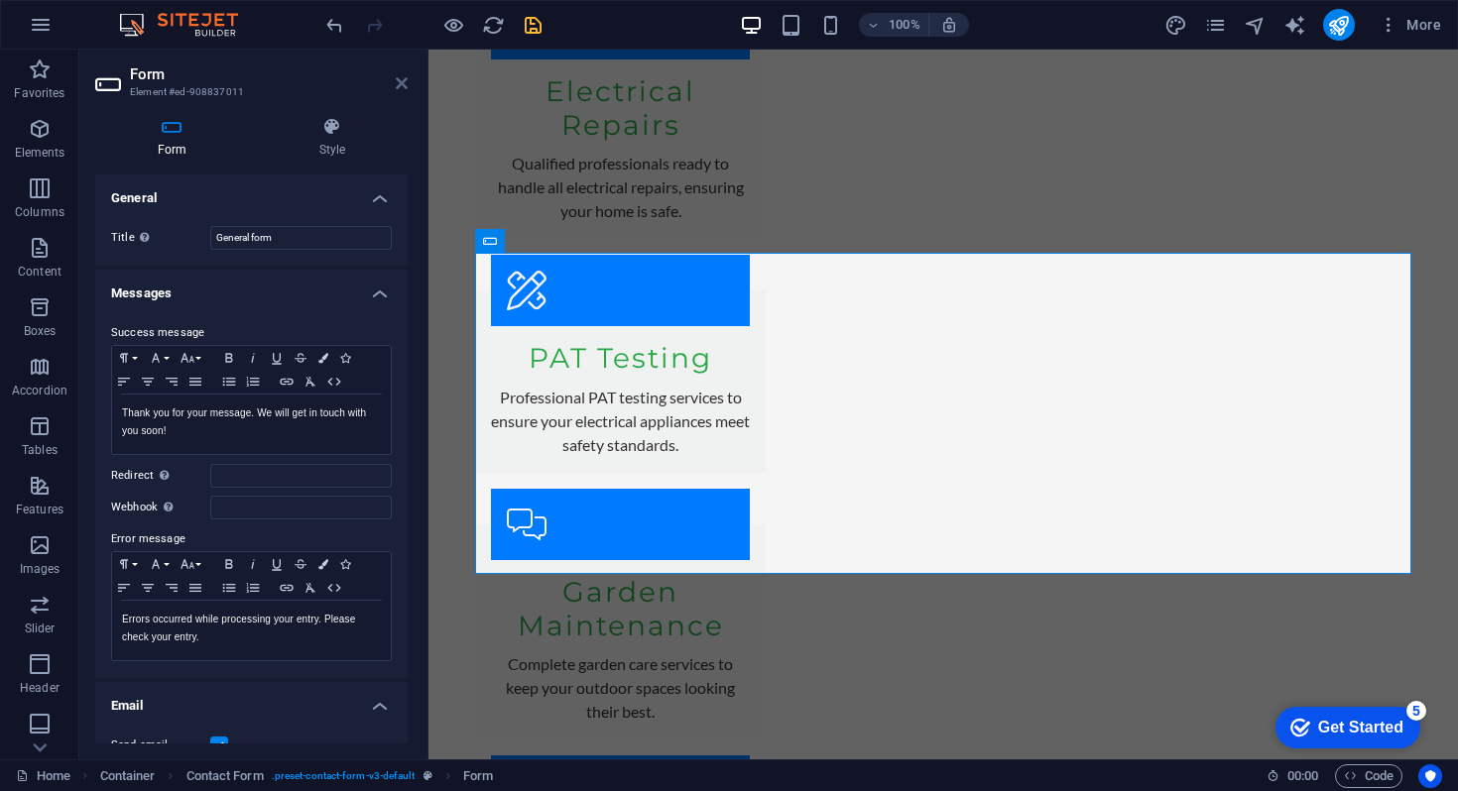
click at [400, 83] on icon at bounding box center [402, 83] width 12 height 16
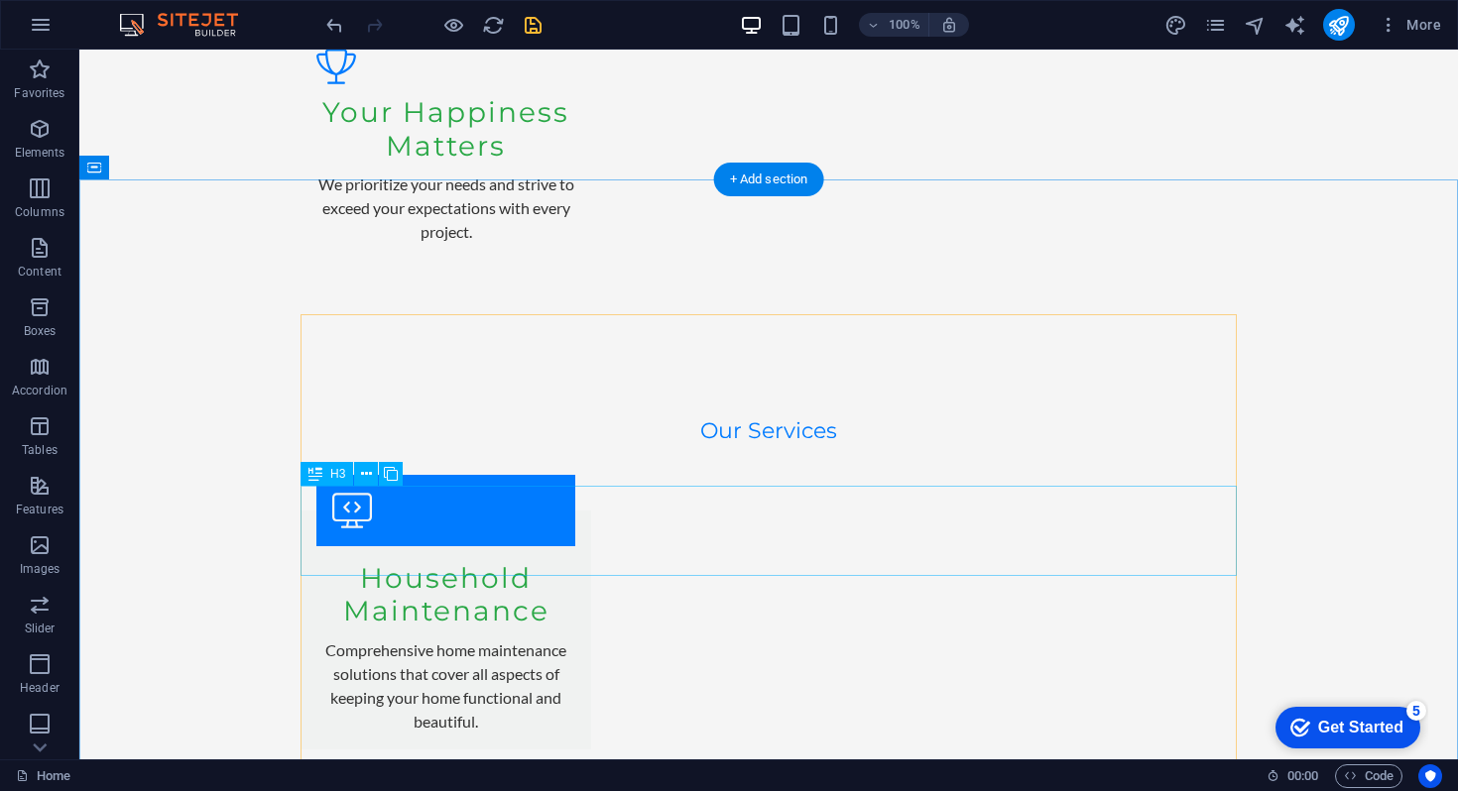
scroll to position [3017, 0]
click at [361, 470] on icon at bounding box center [366, 474] width 11 height 21
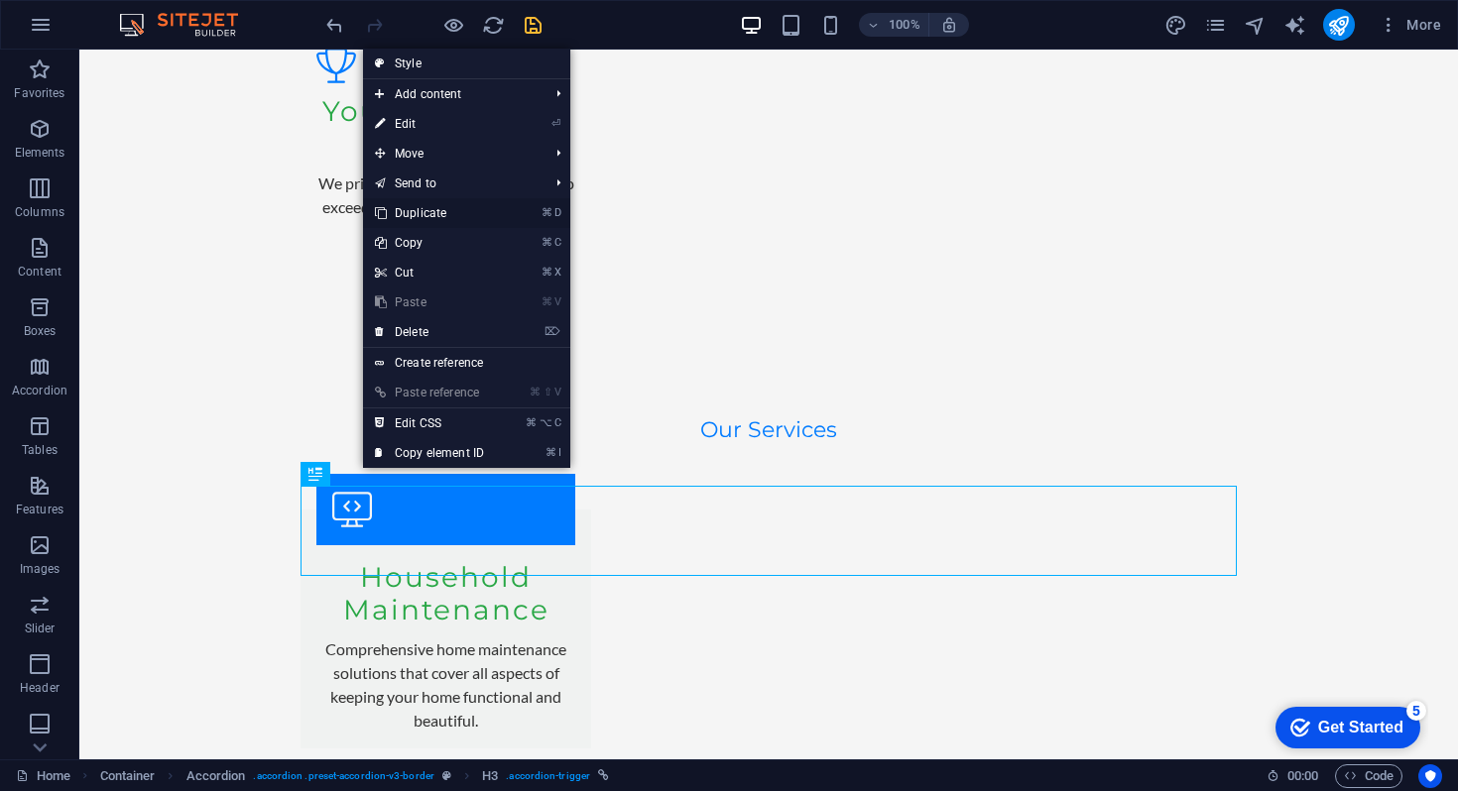
click at [451, 215] on link "⌘ D Duplicate" at bounding box center [429, 213] width 133 height 30
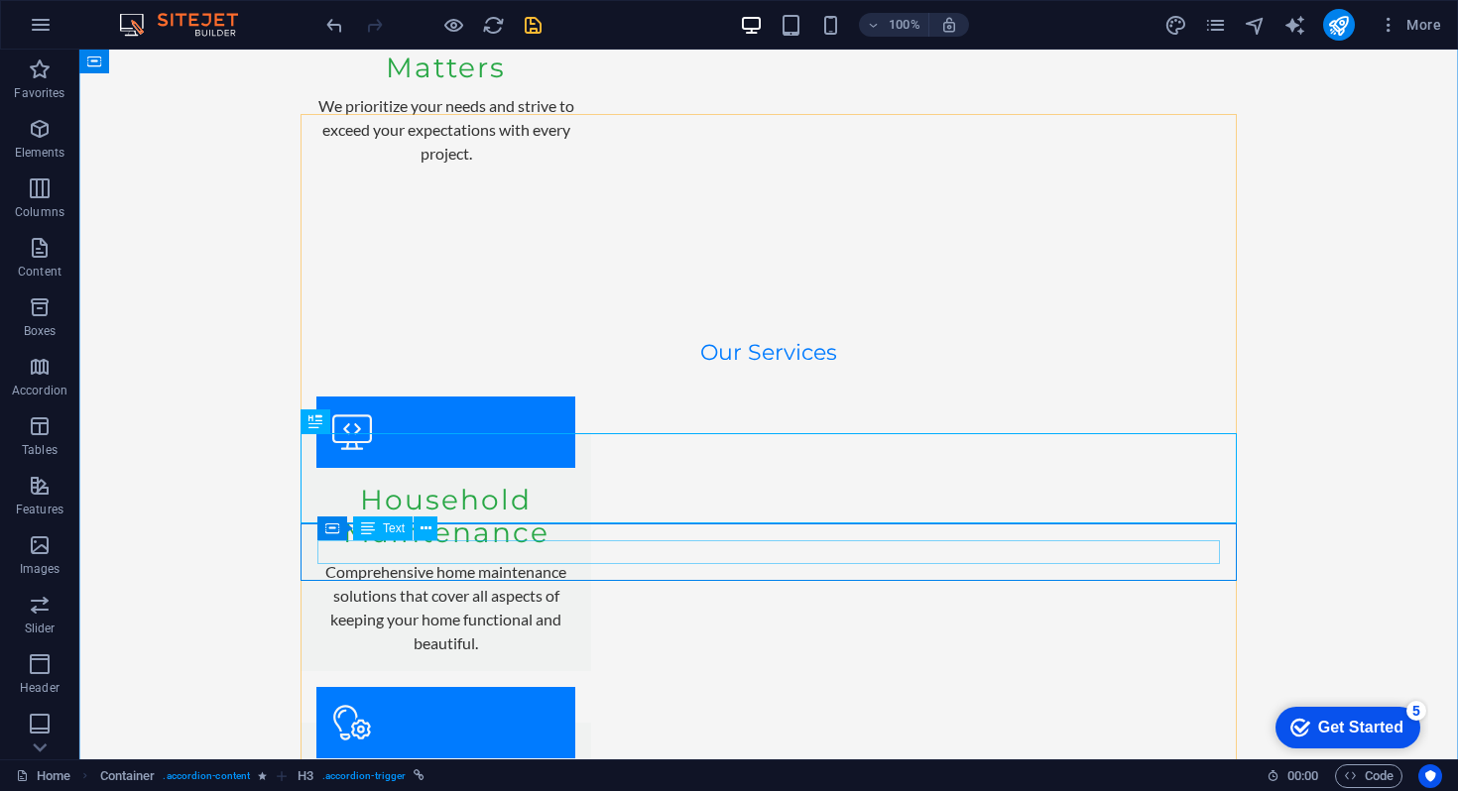
scroll to position [3244, 0]
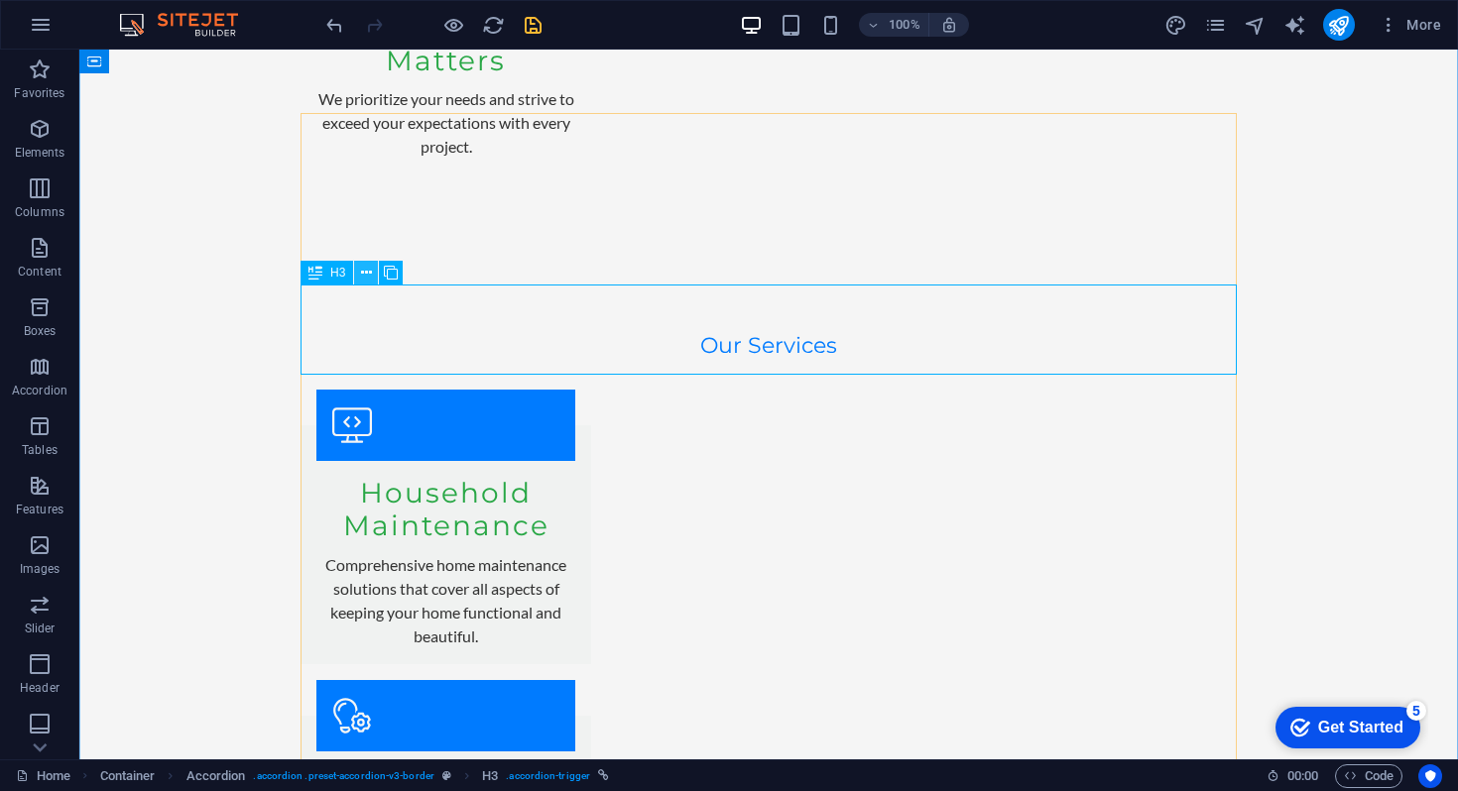
click at [370, 274] on icon at bounding box center [366, 273] width 11 height 21
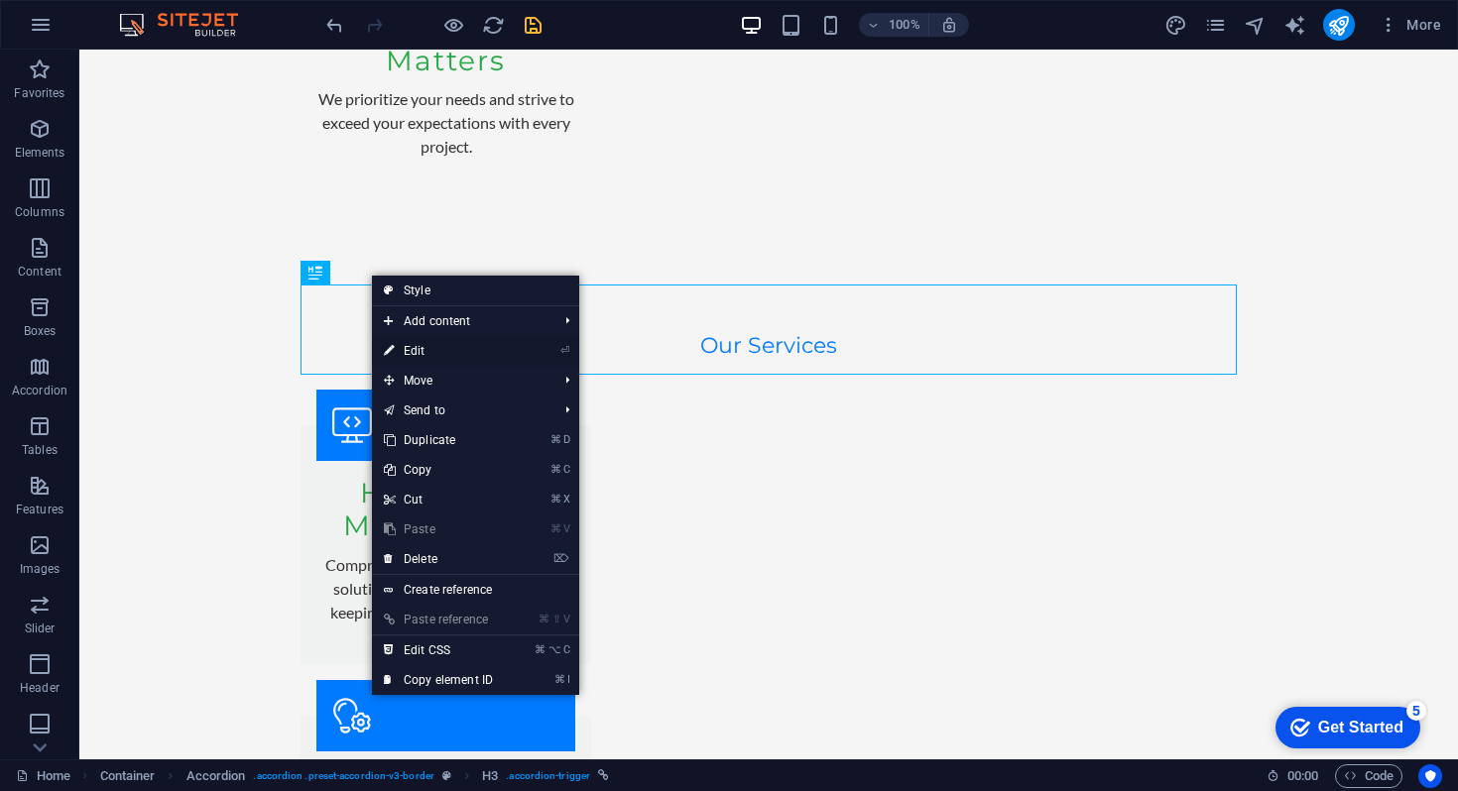
click at [428, 349] on link "⏎ Edit" at bounding box center [438, 351] width 133 height 30
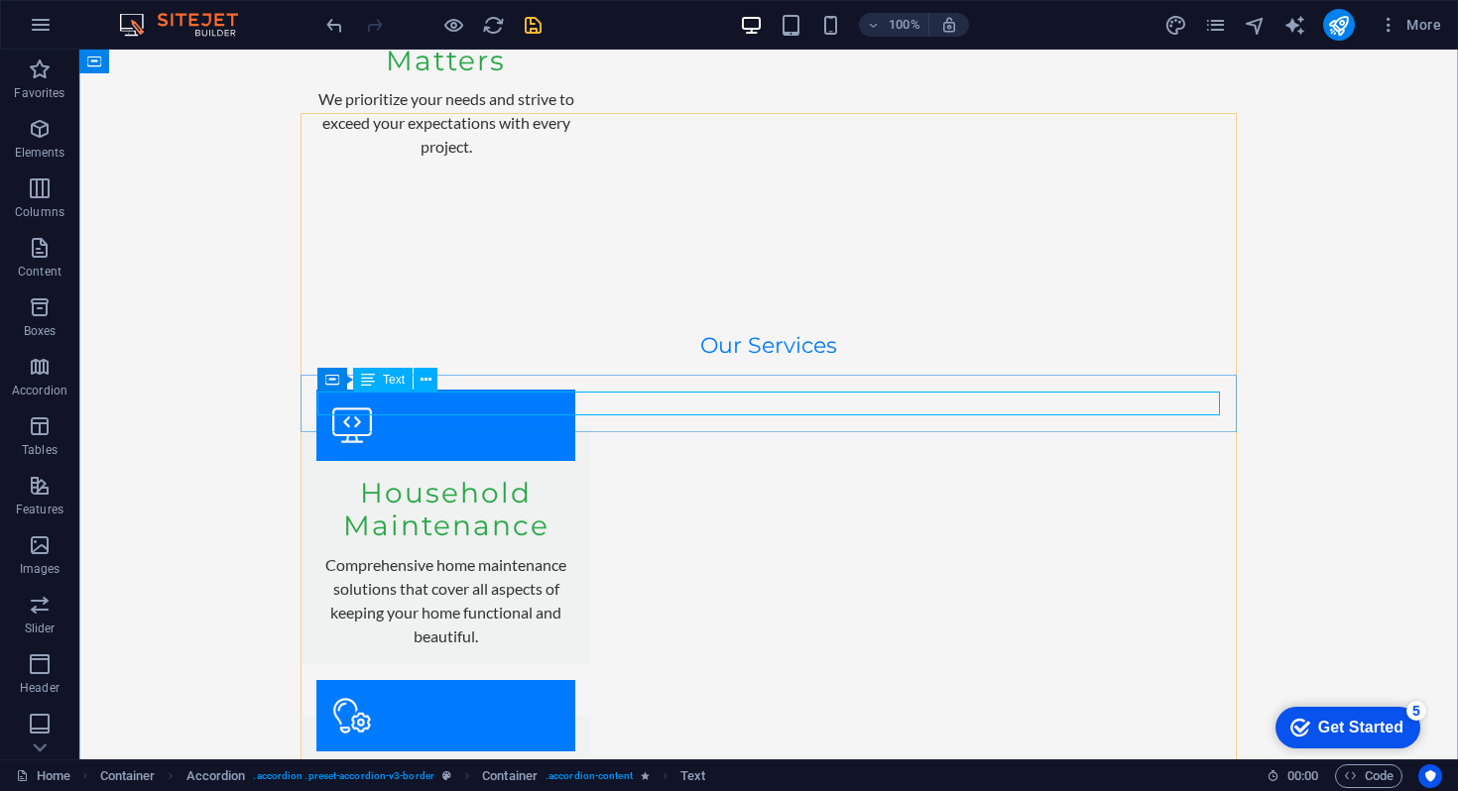
click at [420, 384] on icon at bounding box center [425, 380] width 11 height 21
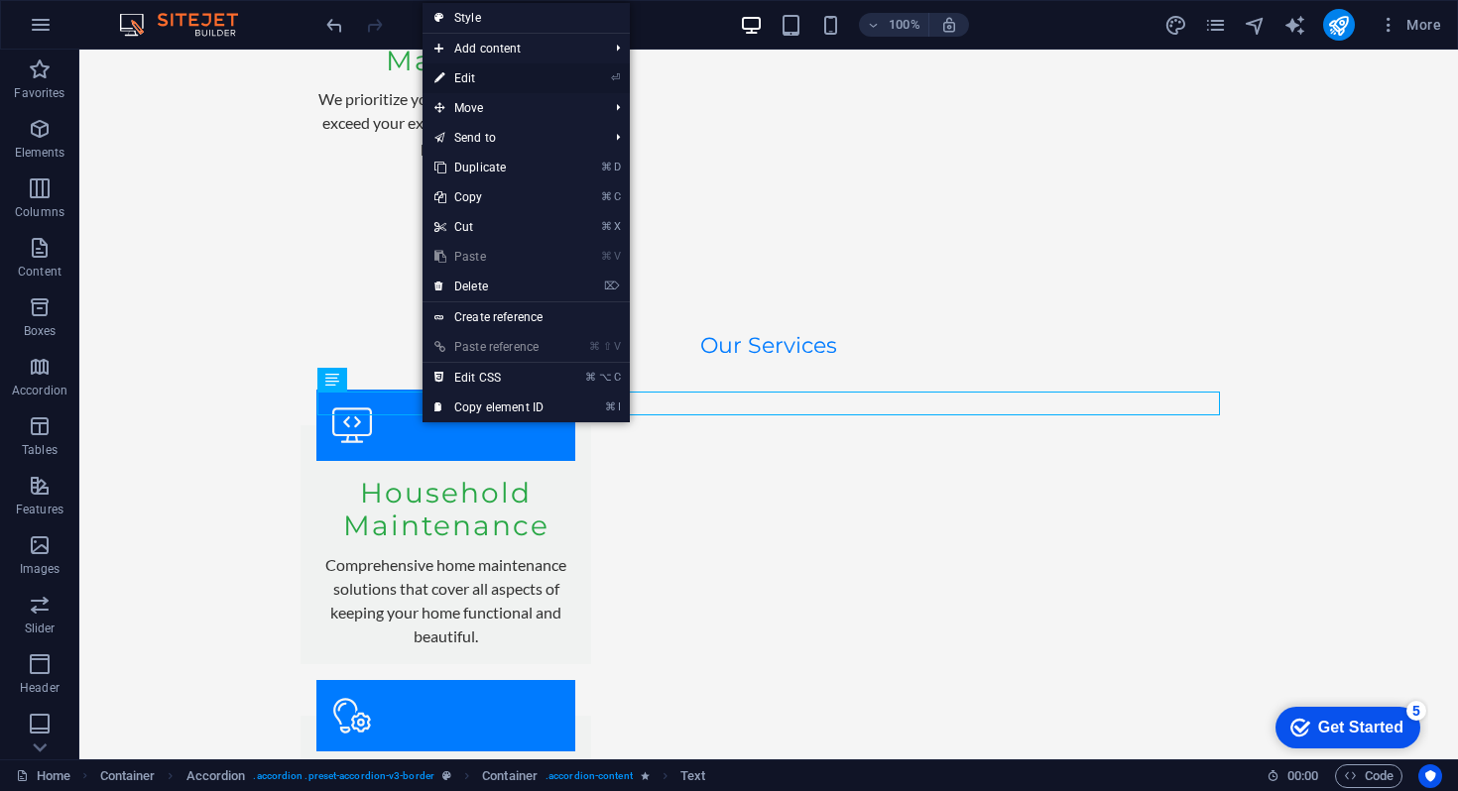
click at [481, 85] on link "⏎ Edit" at bounding box center [488, 78] width 133 height 30
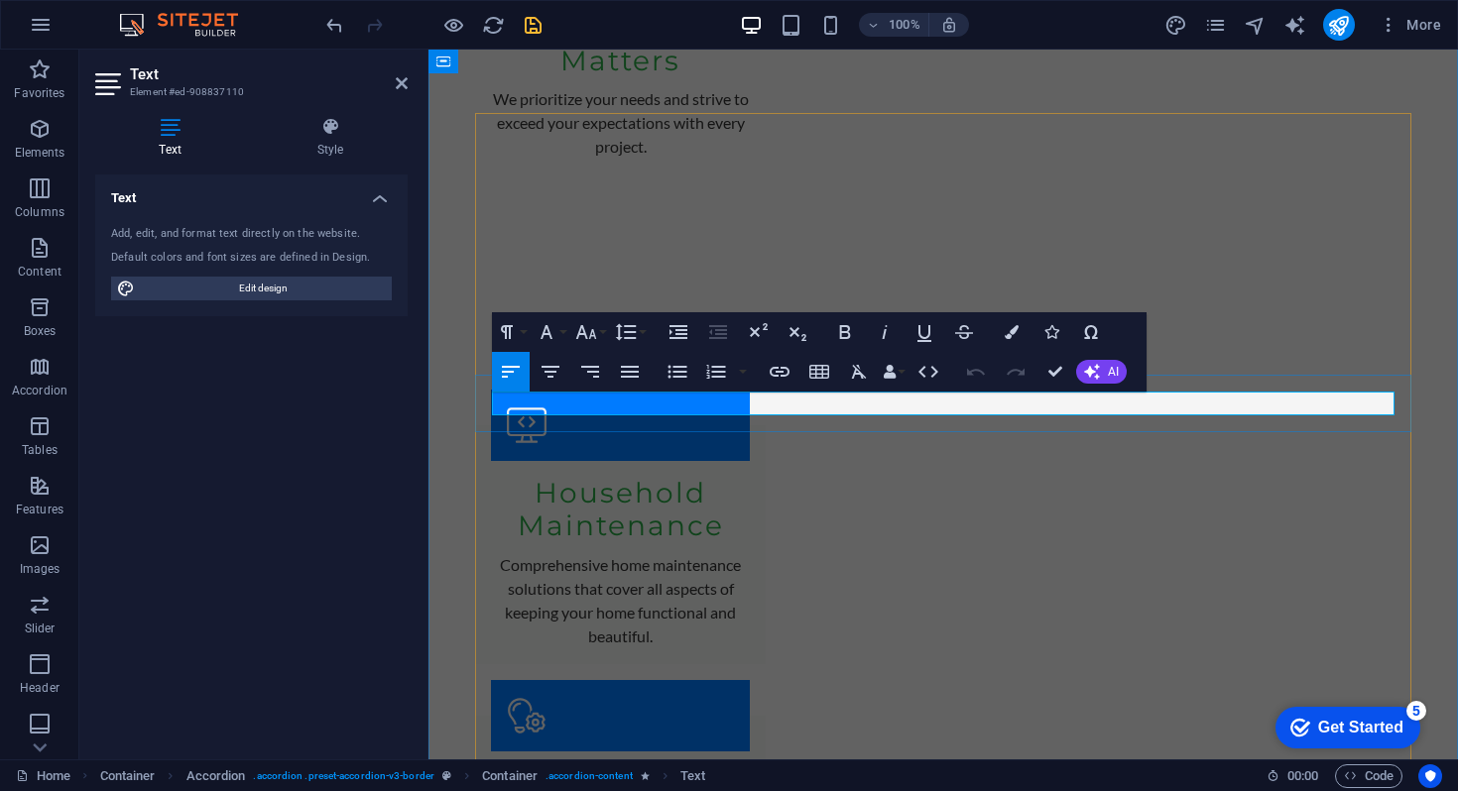
click at [1108, 371] on span "AI" at bounding box center [1113, 372] width 11 height 12
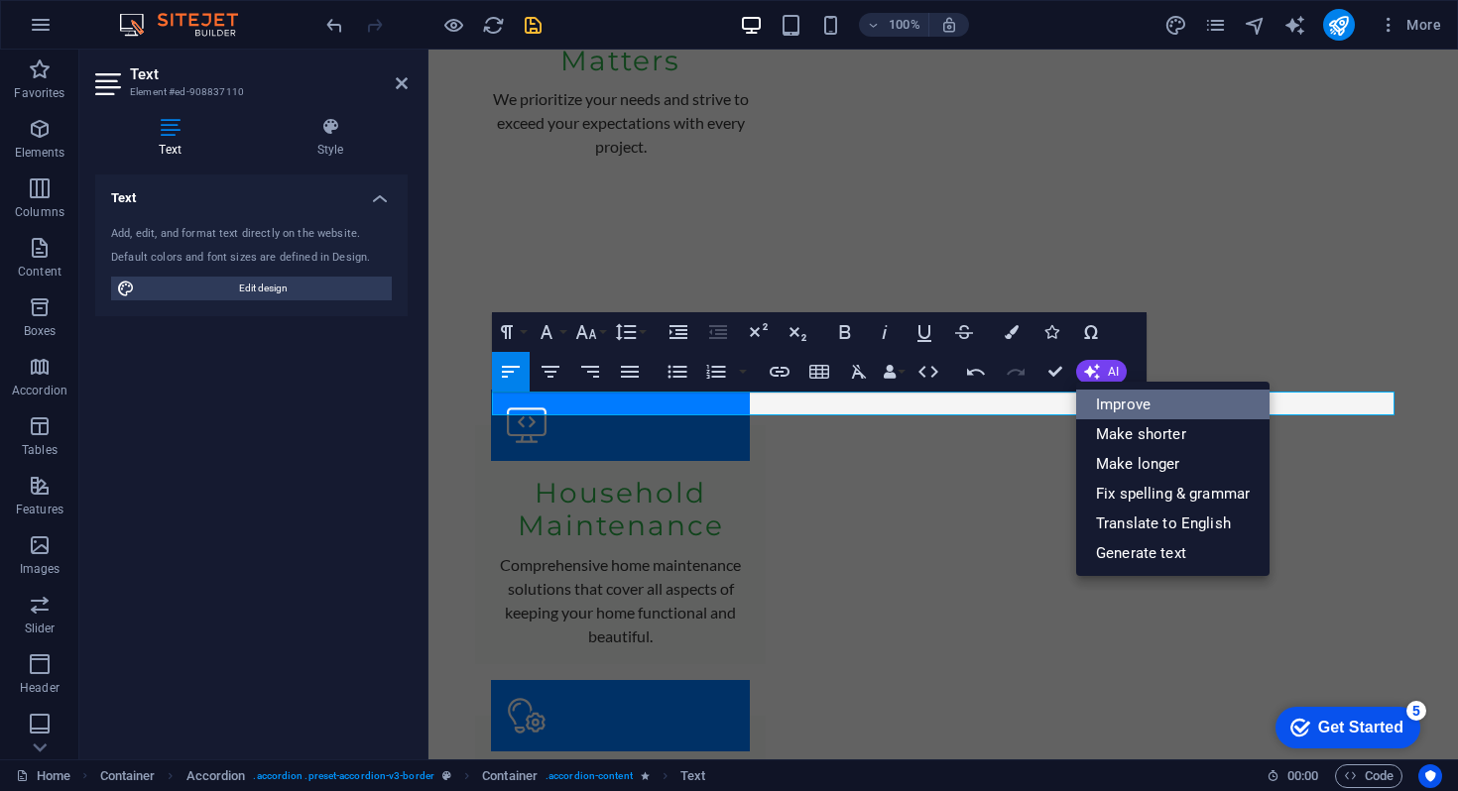
click at [1126, 409] on link "Improve" at bounding box center [1172, 405] width 193 height 30
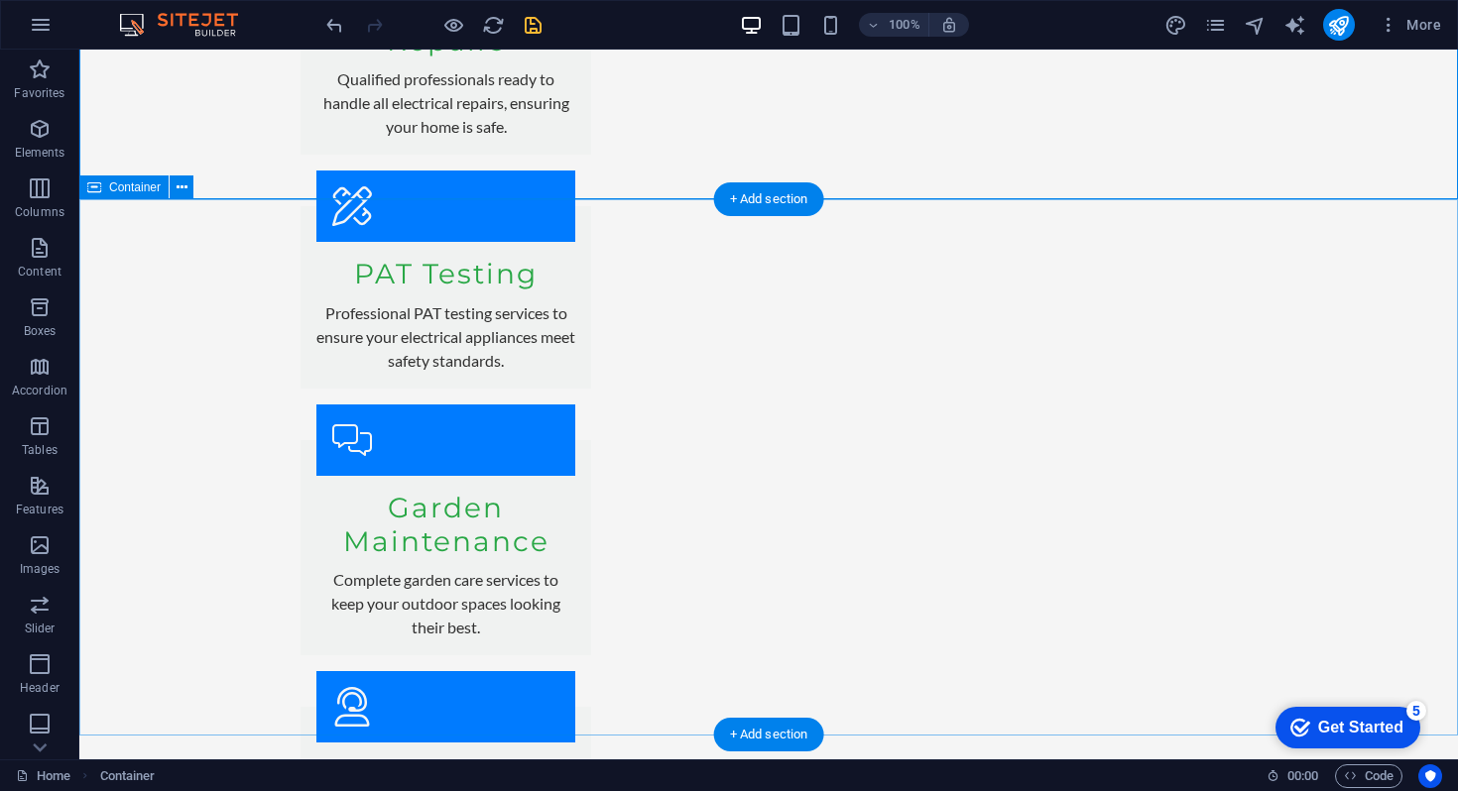
scroll to position [4295, 0]
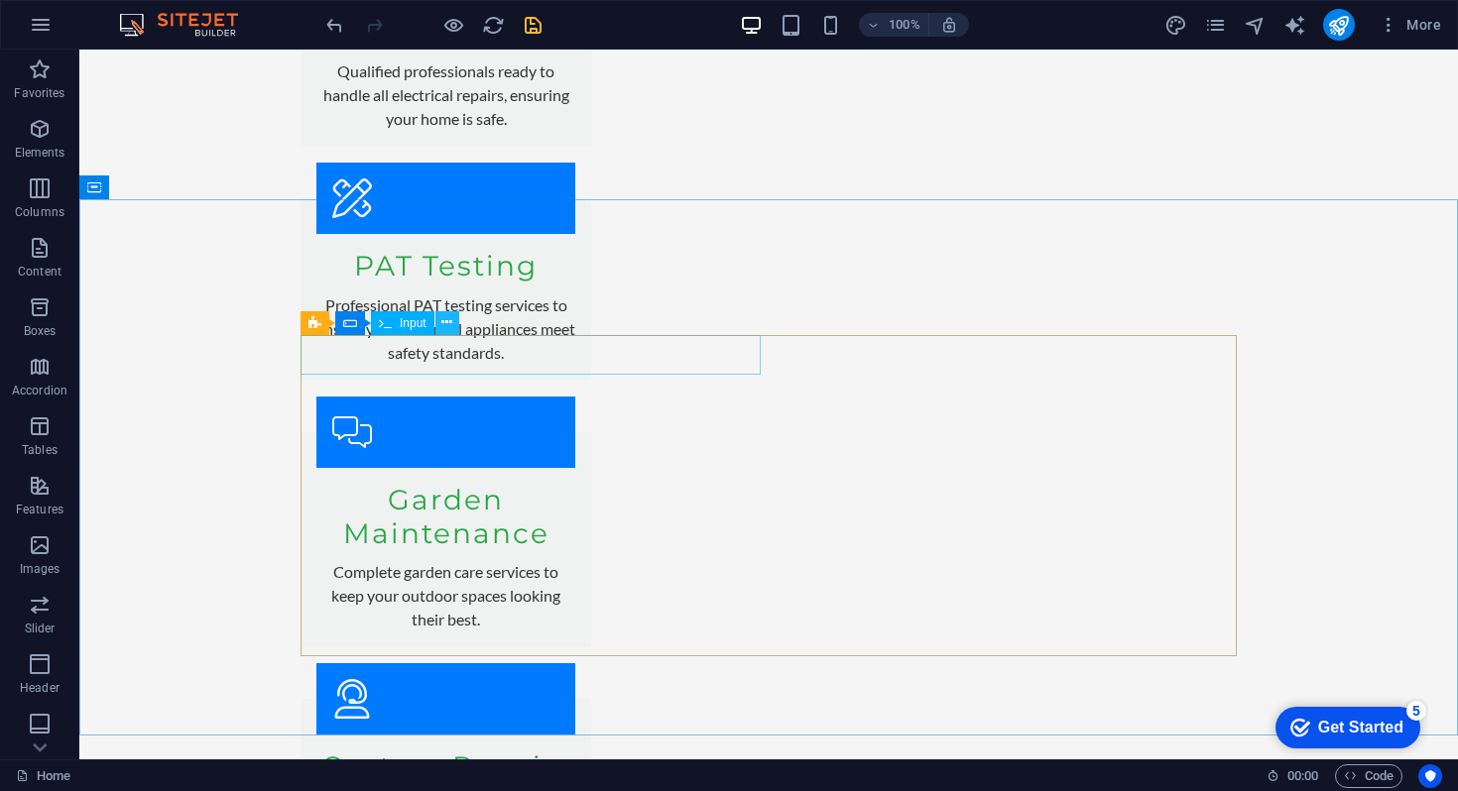
click at [443, 322] on icon at bounding box center [446, 322] width 11 height 21
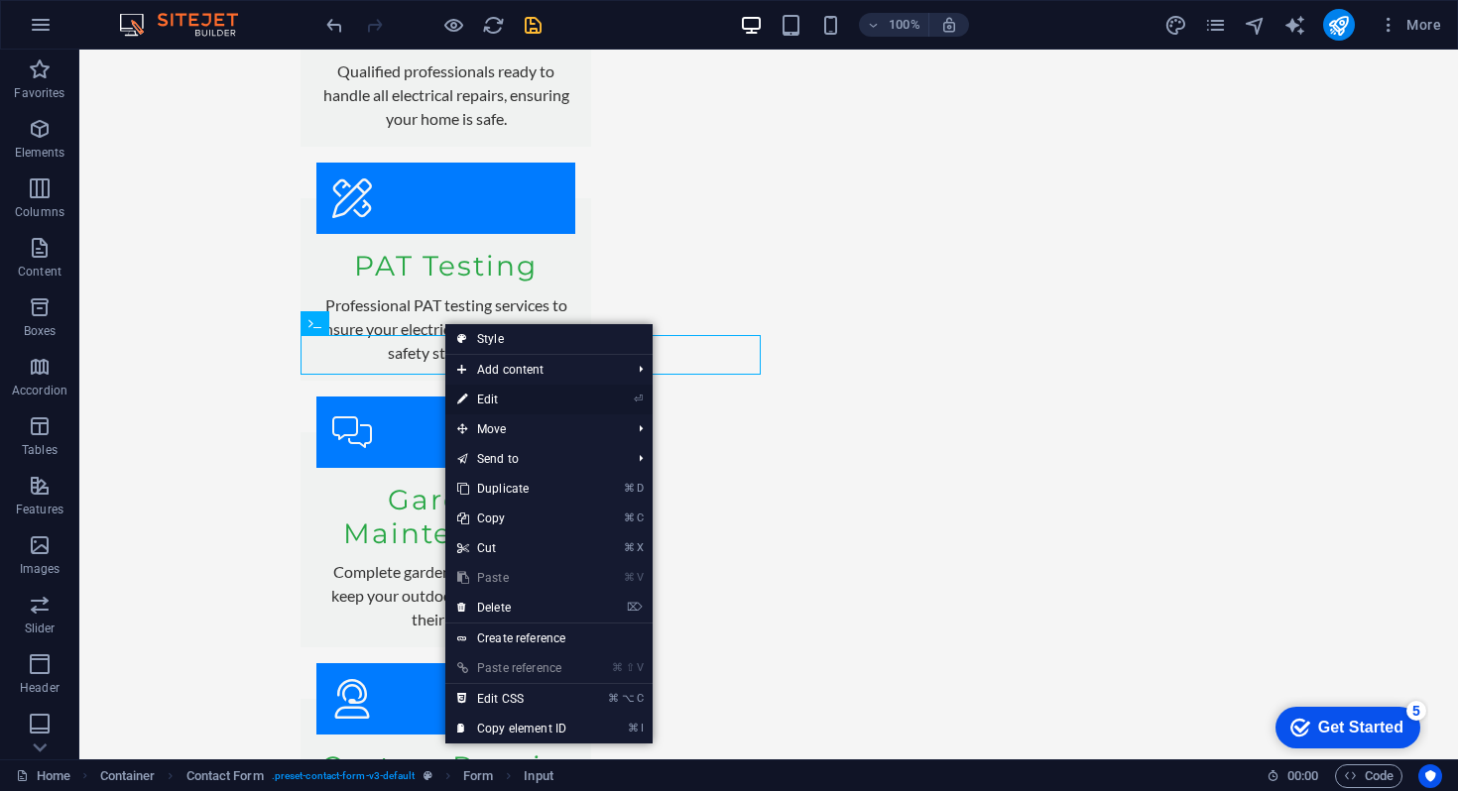
click at [492, 399] on link "⏎ Edit" at bounding box center [511, 400] width 133 height 30
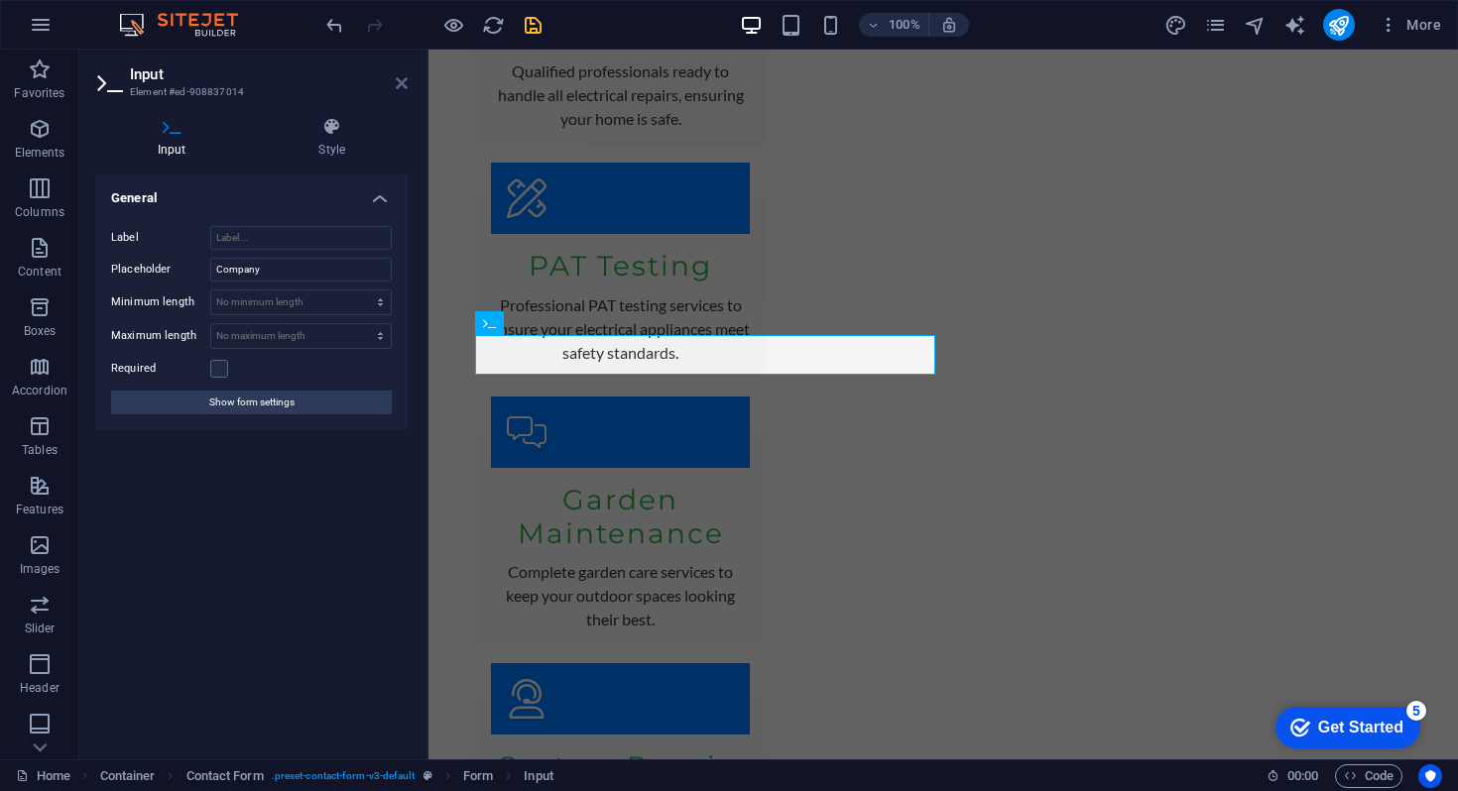
click at [407, 87] on icon at bounding box center [402, 83] width 12 height 16
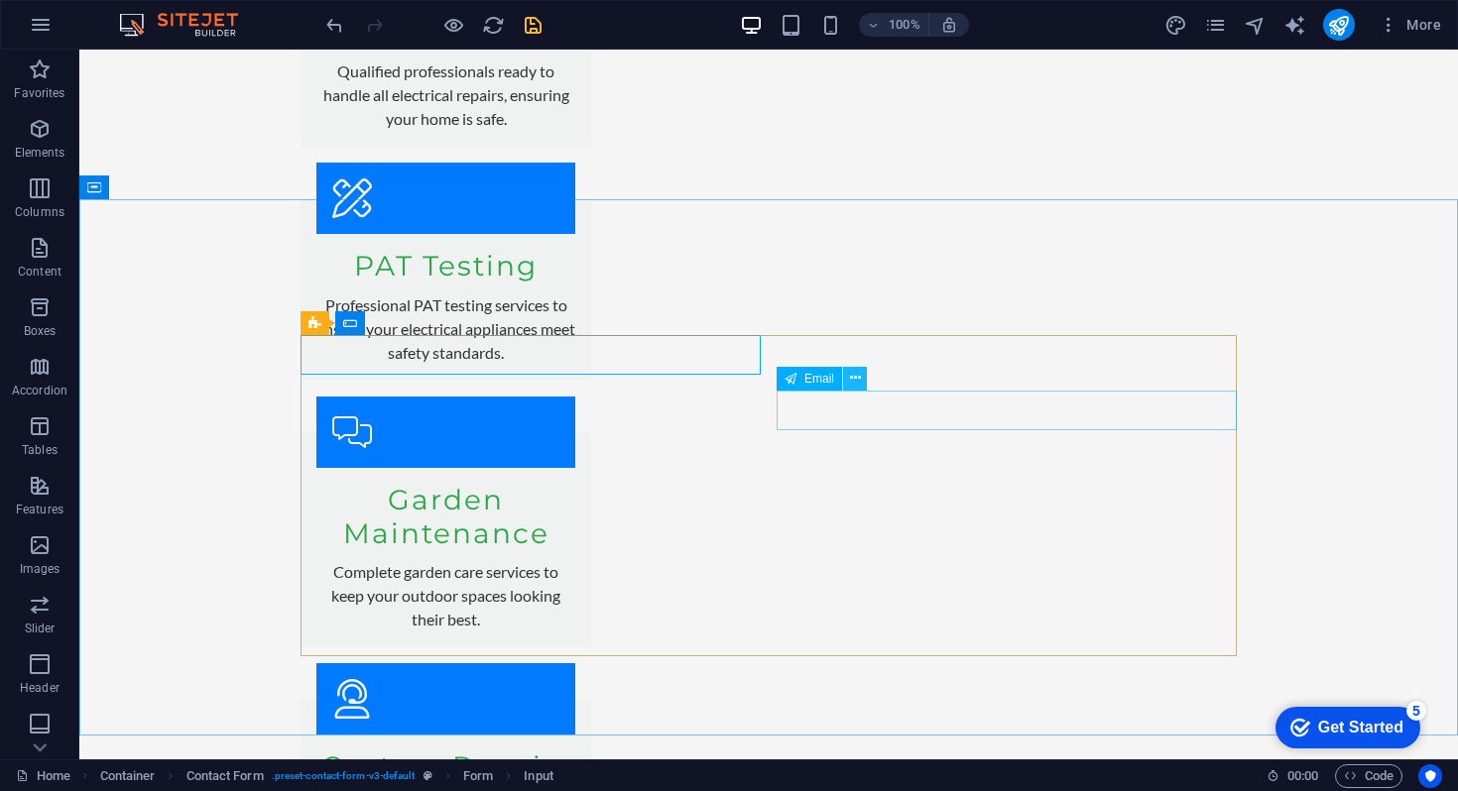
click at [858, 383] on icon at bounding box center [855, 378] width 11 height 21
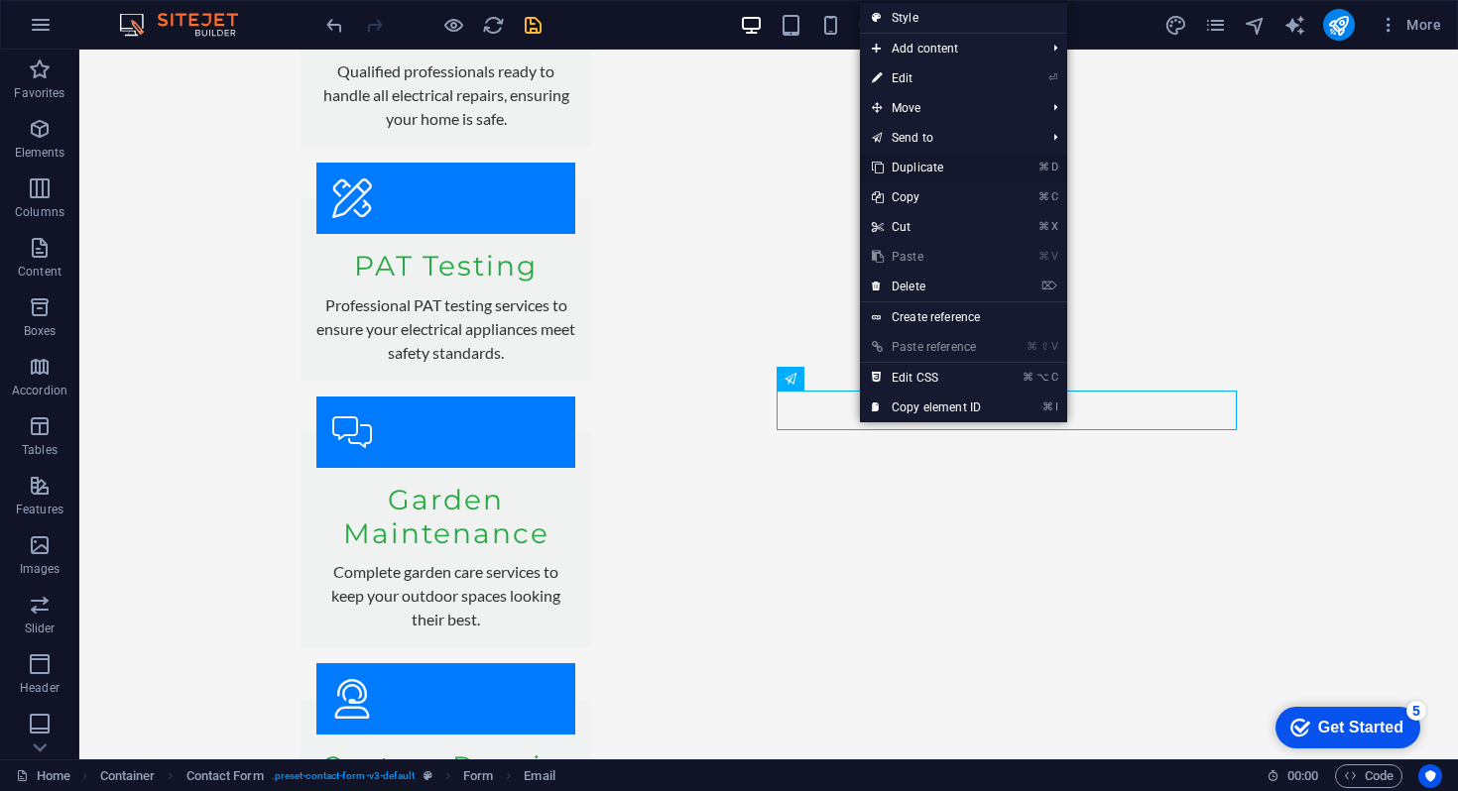
click at [937, 169] on link "⌘ D Duplicate" at bounding box center [926, 168] width 133 height 30
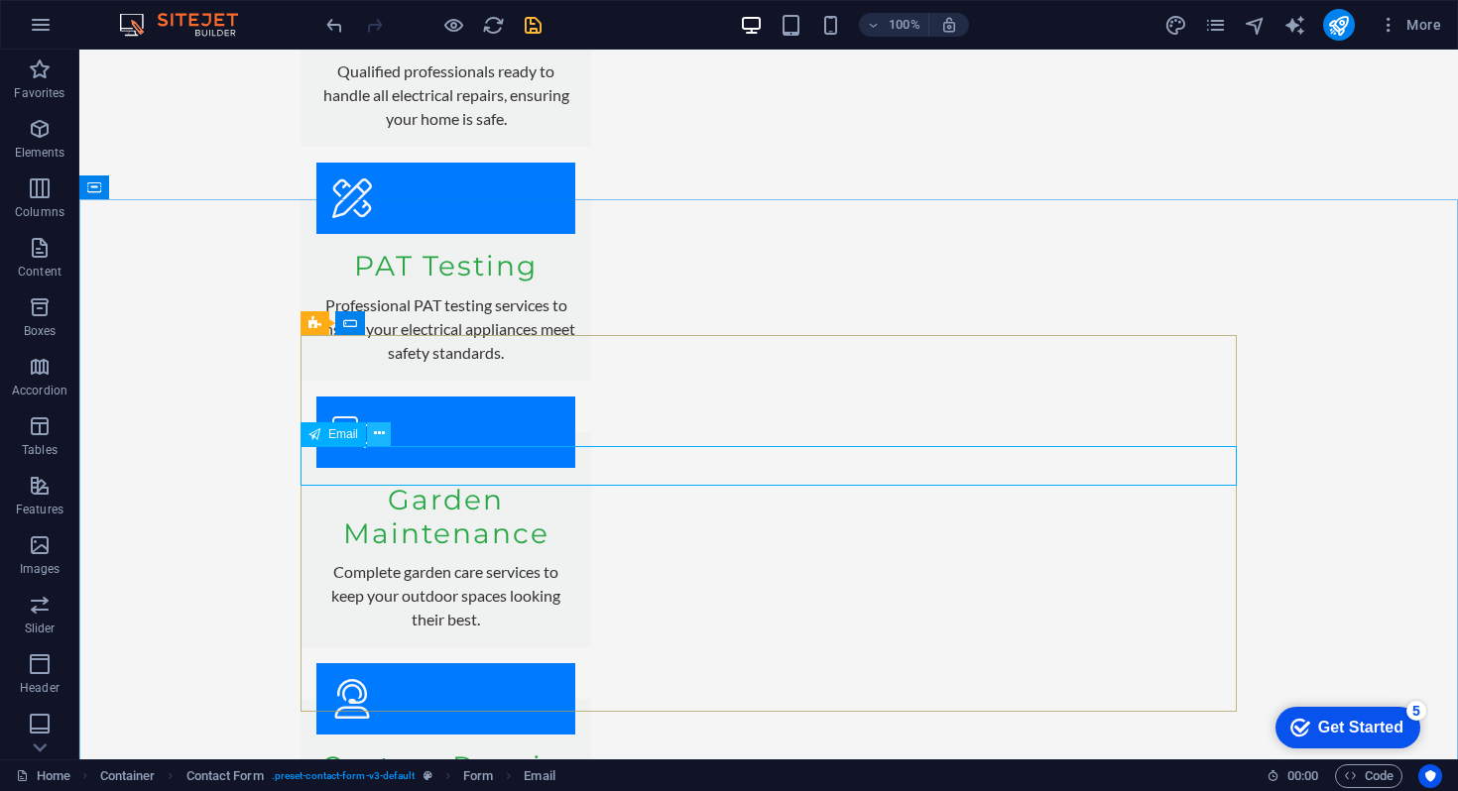
click at [379, 438] on icon at bounding box center [379, 433] width 11 height 21
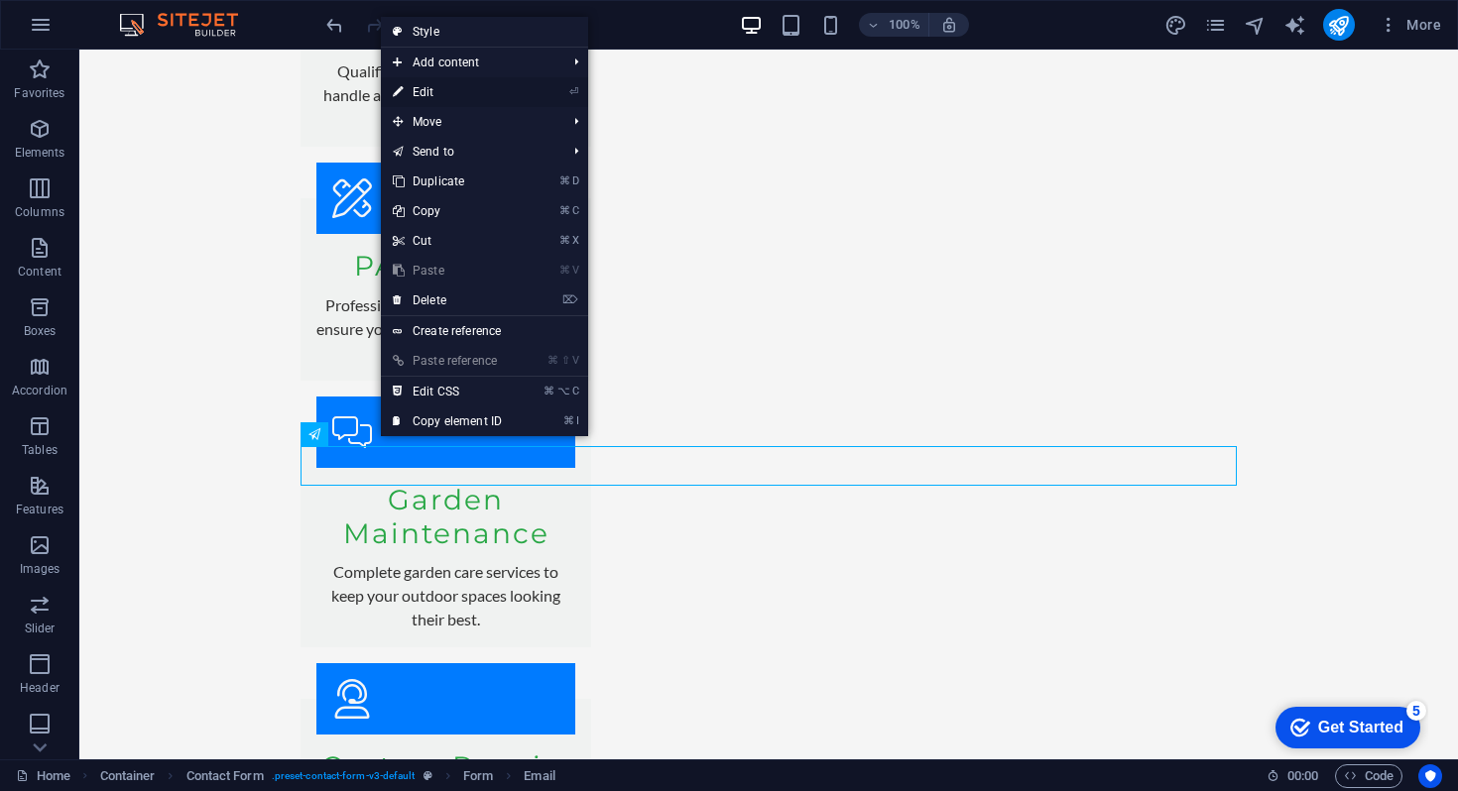
click at [433, 101] on link "⏎ Edit" at bounding box center [447, 92] width 133 height 30
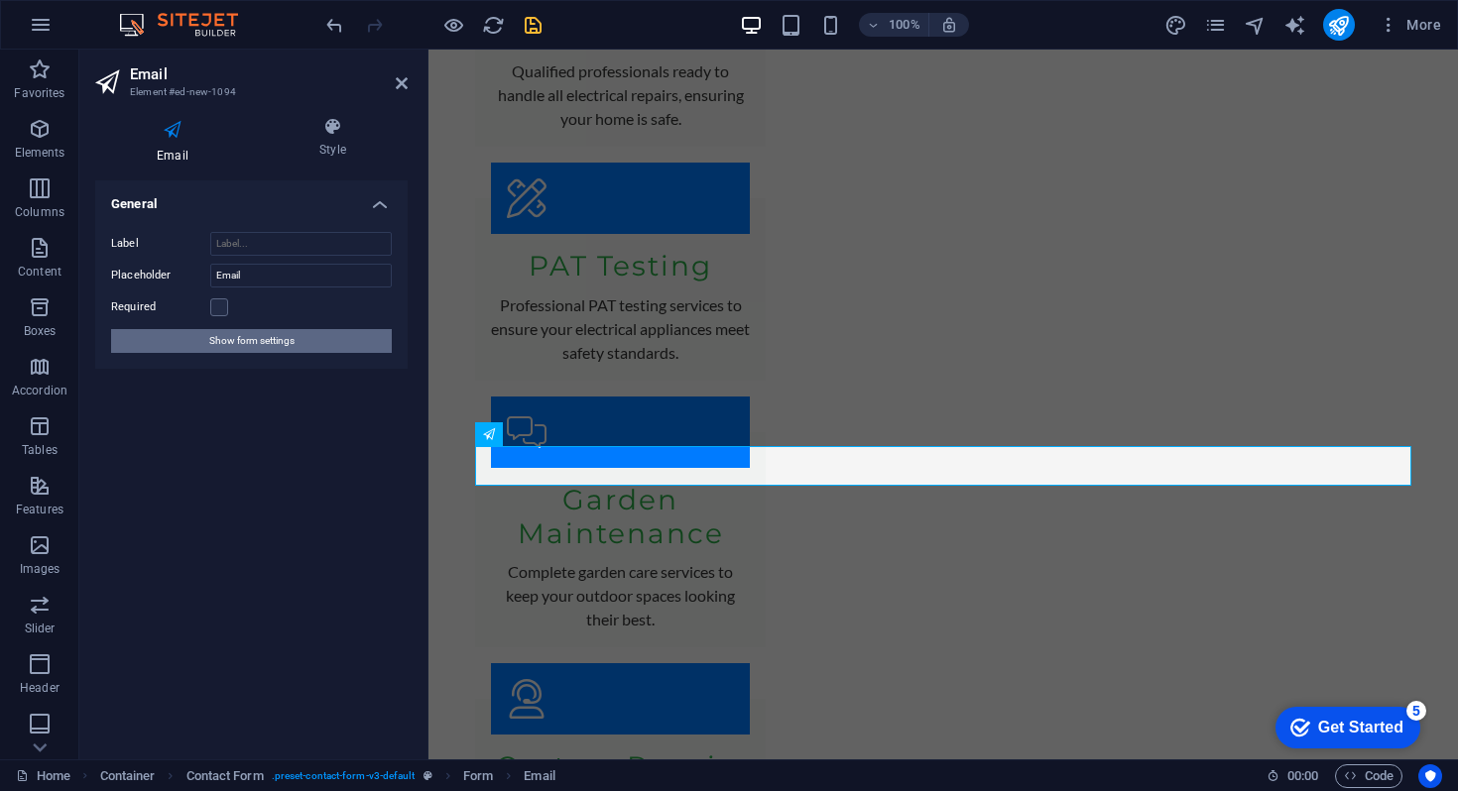
click at [261, 342] on span "Show form settings" at bounding box center [251, 341] width 85 height 24
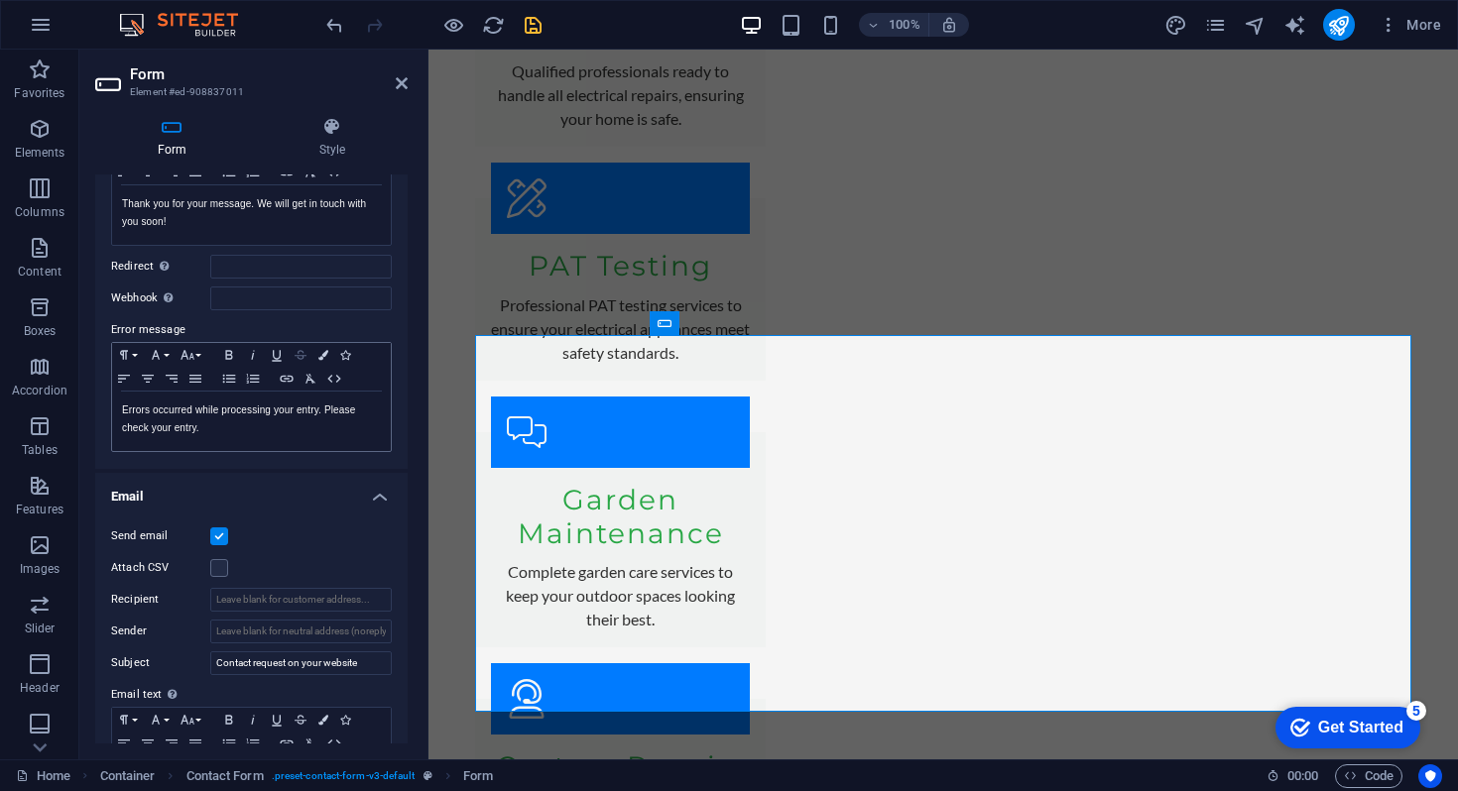
scroll to position [231, 0]
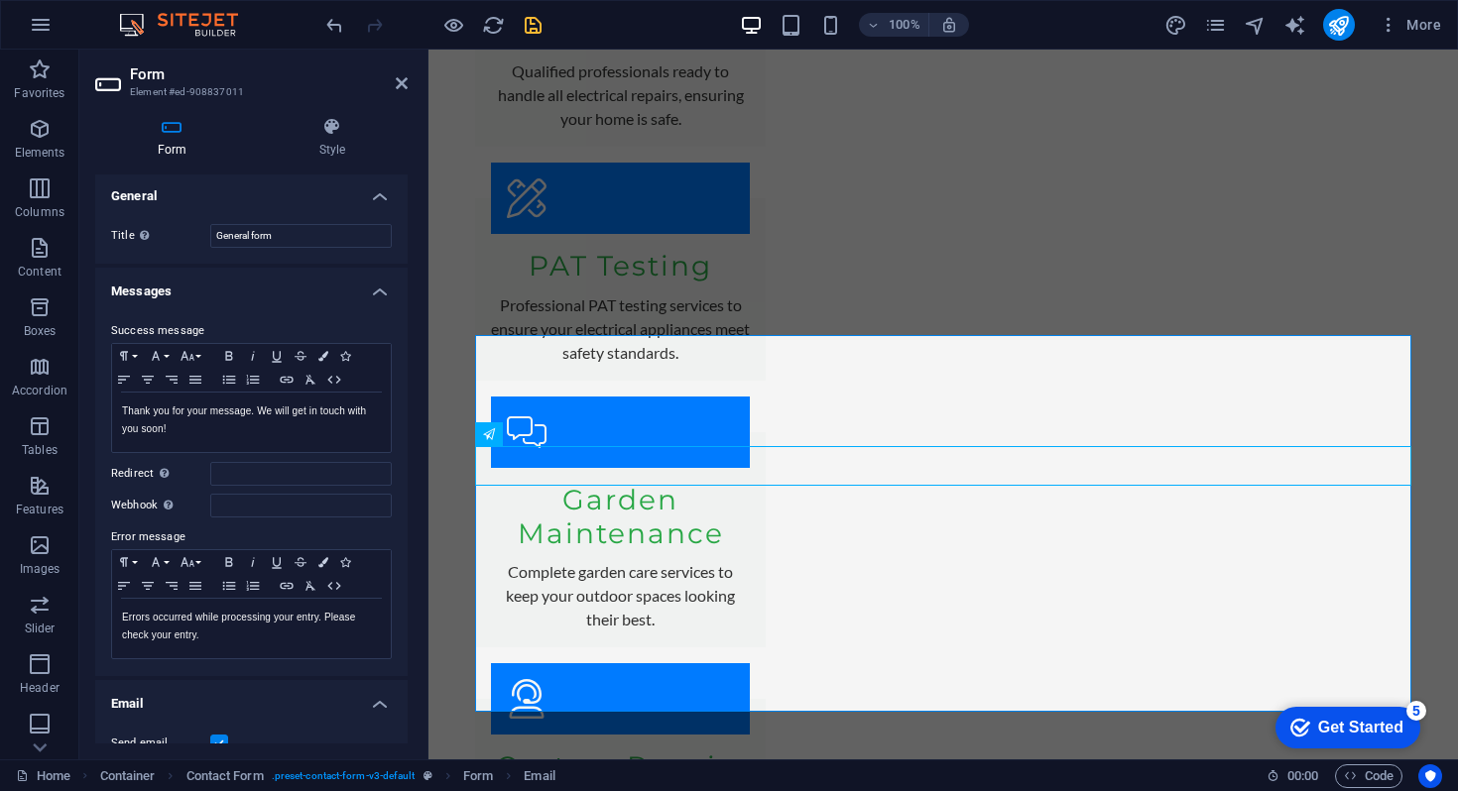
scroll to position [0, 0]
click at [397, 87] on icon at bounding box center [402, 83] width 12 height 16
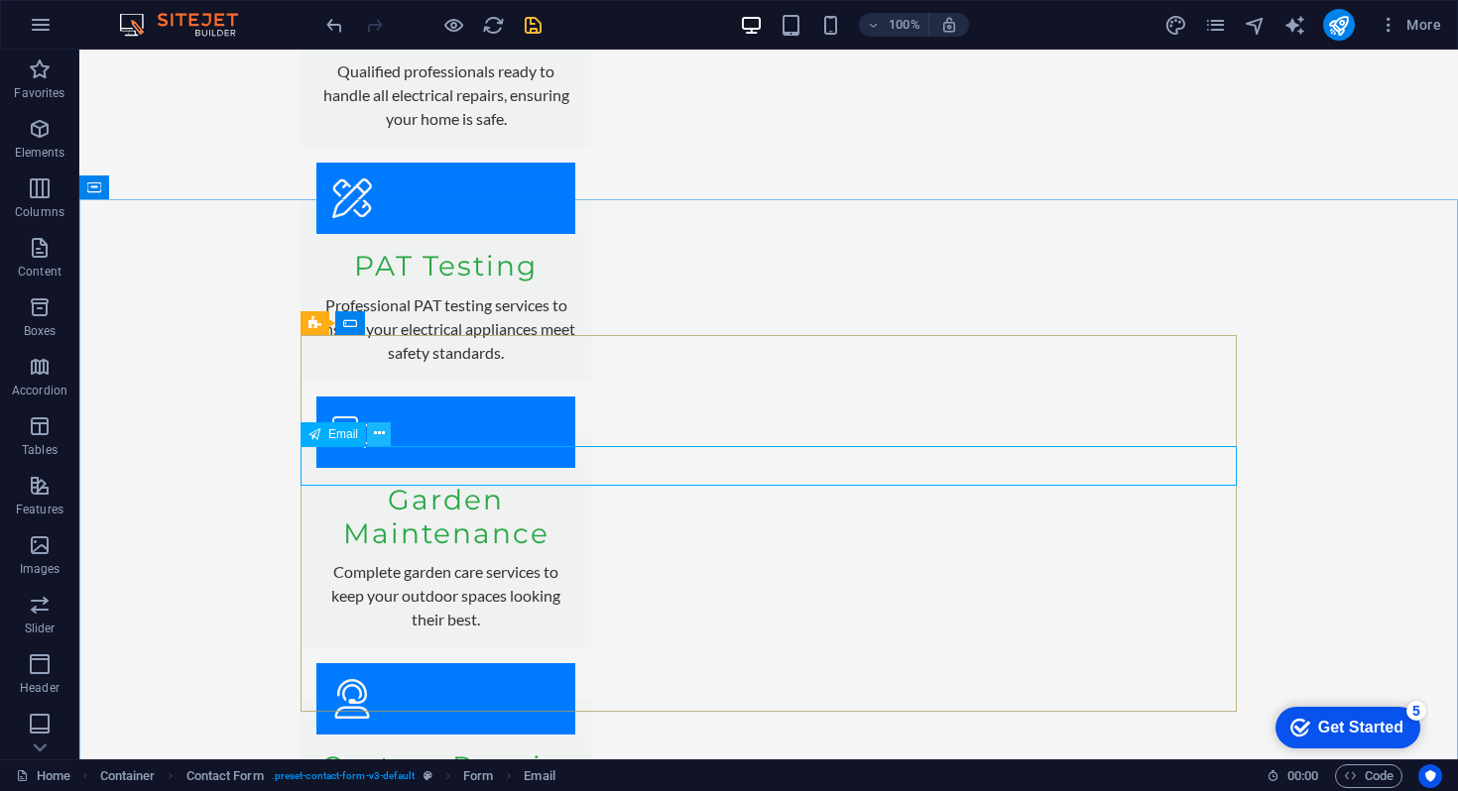
click at [386, 432] on button at bounding box center [379, 434] width 24 height 24
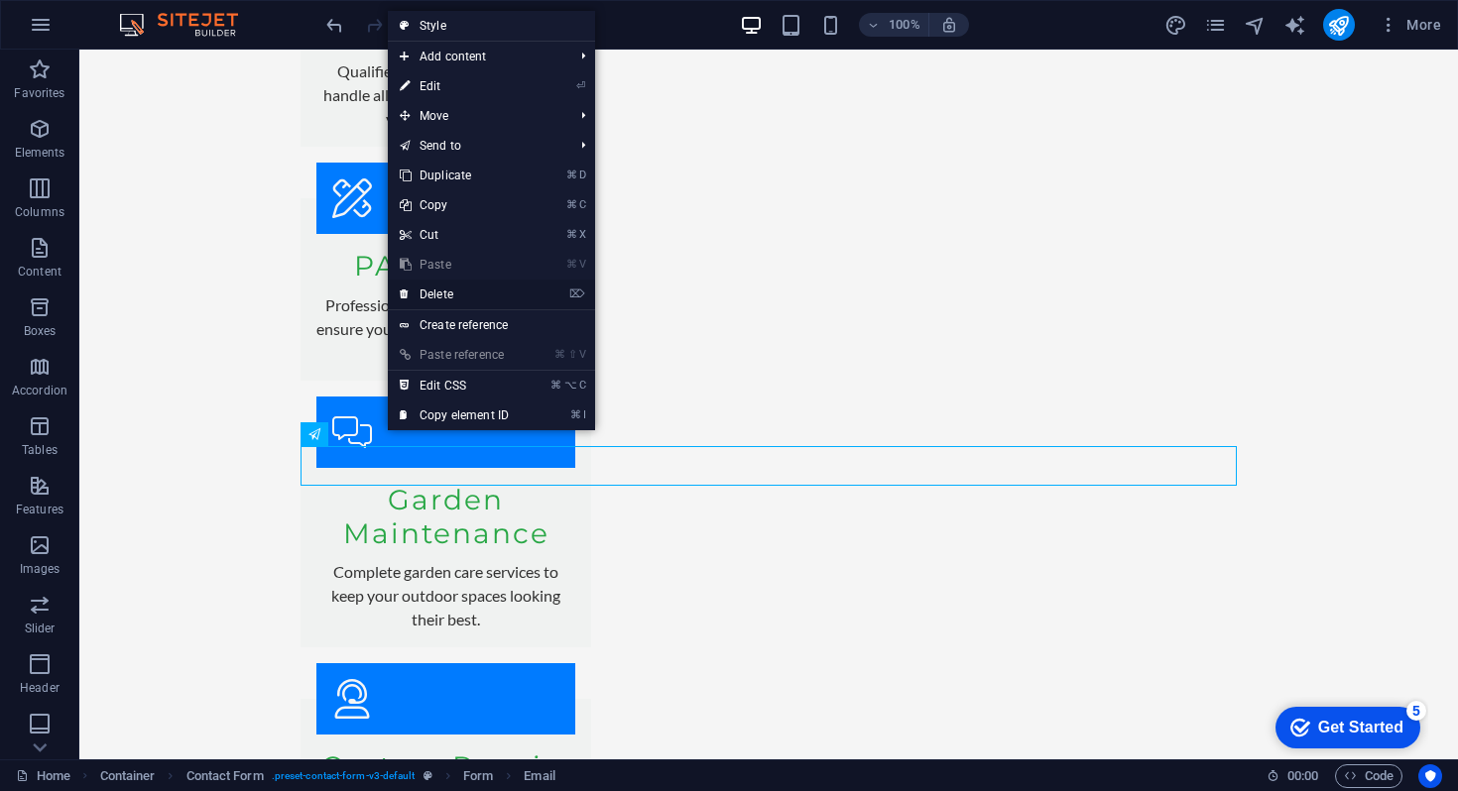
click at [451, 291] on link "⌦ Delete" at bounding box center [454, 295] width 133 height 30
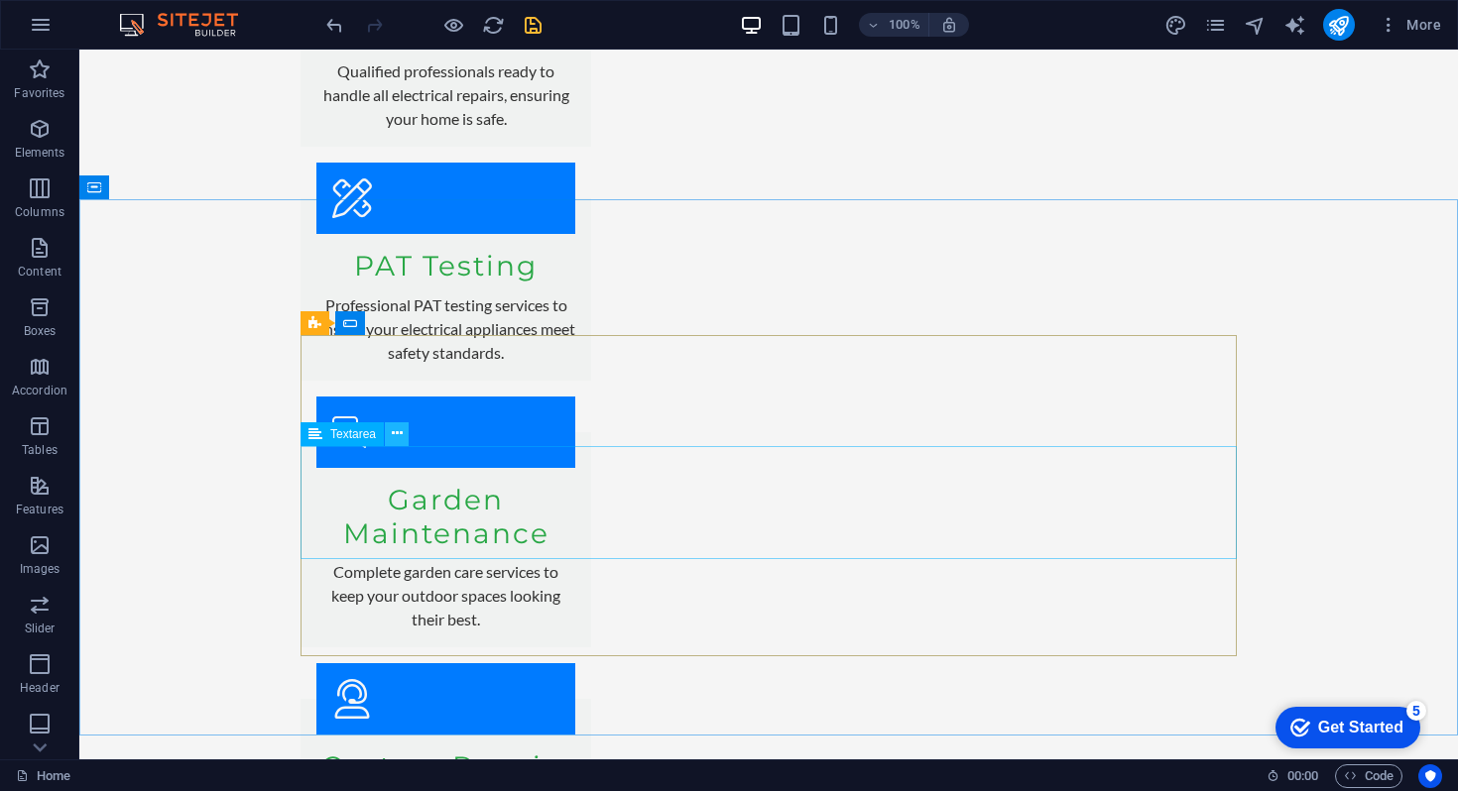
click at [397, 438] on icon at bounding box center [397, 433] width 11 height 21
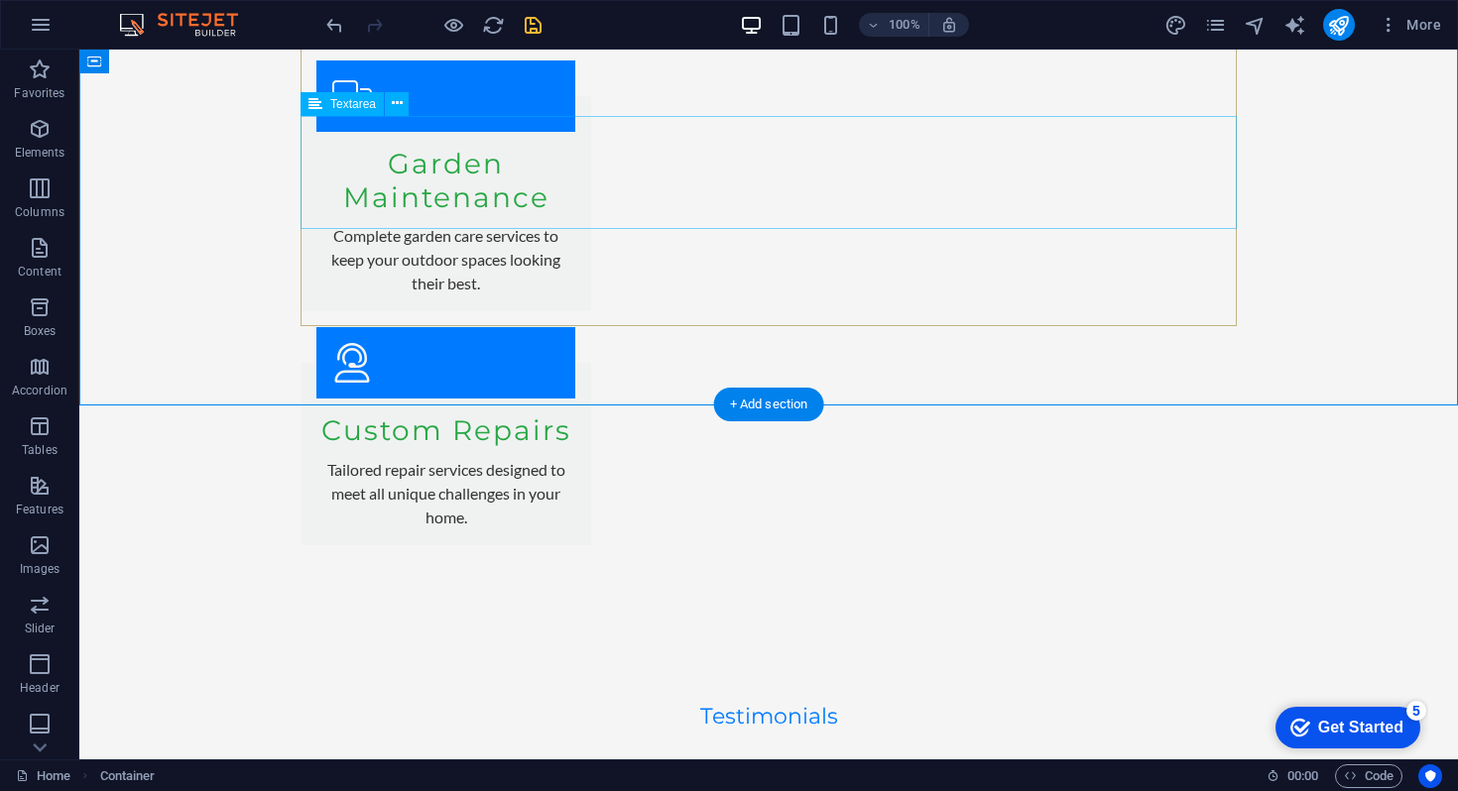
scroll to position [4651, 0]
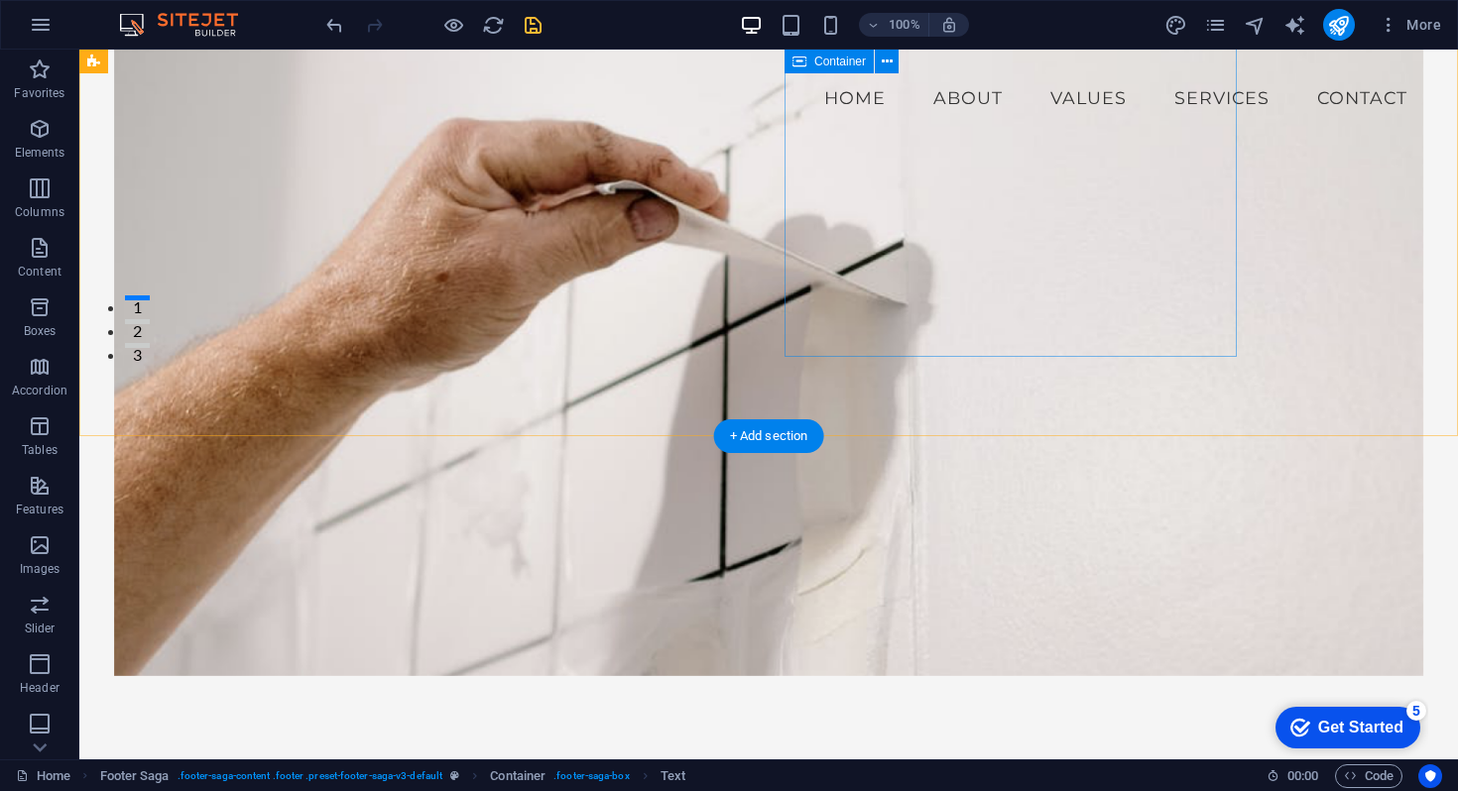
scroll to position [0, 0]
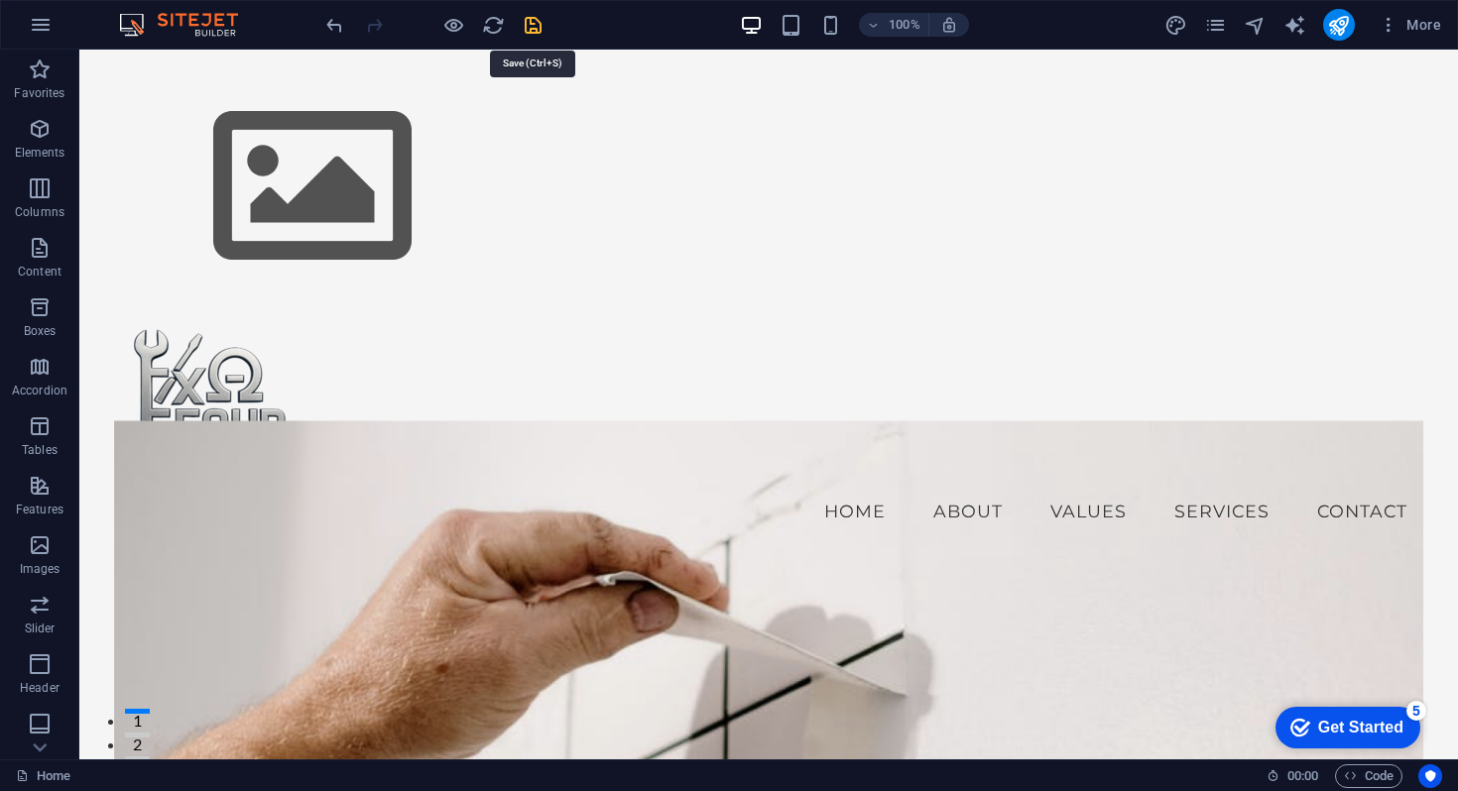
click at [534, 25] on icon "save" at bounding box center [533, 25] width 23 height 23
click at [1220, 33] on icon "pages" at bounding box center [1215, 25] width 23 height 23
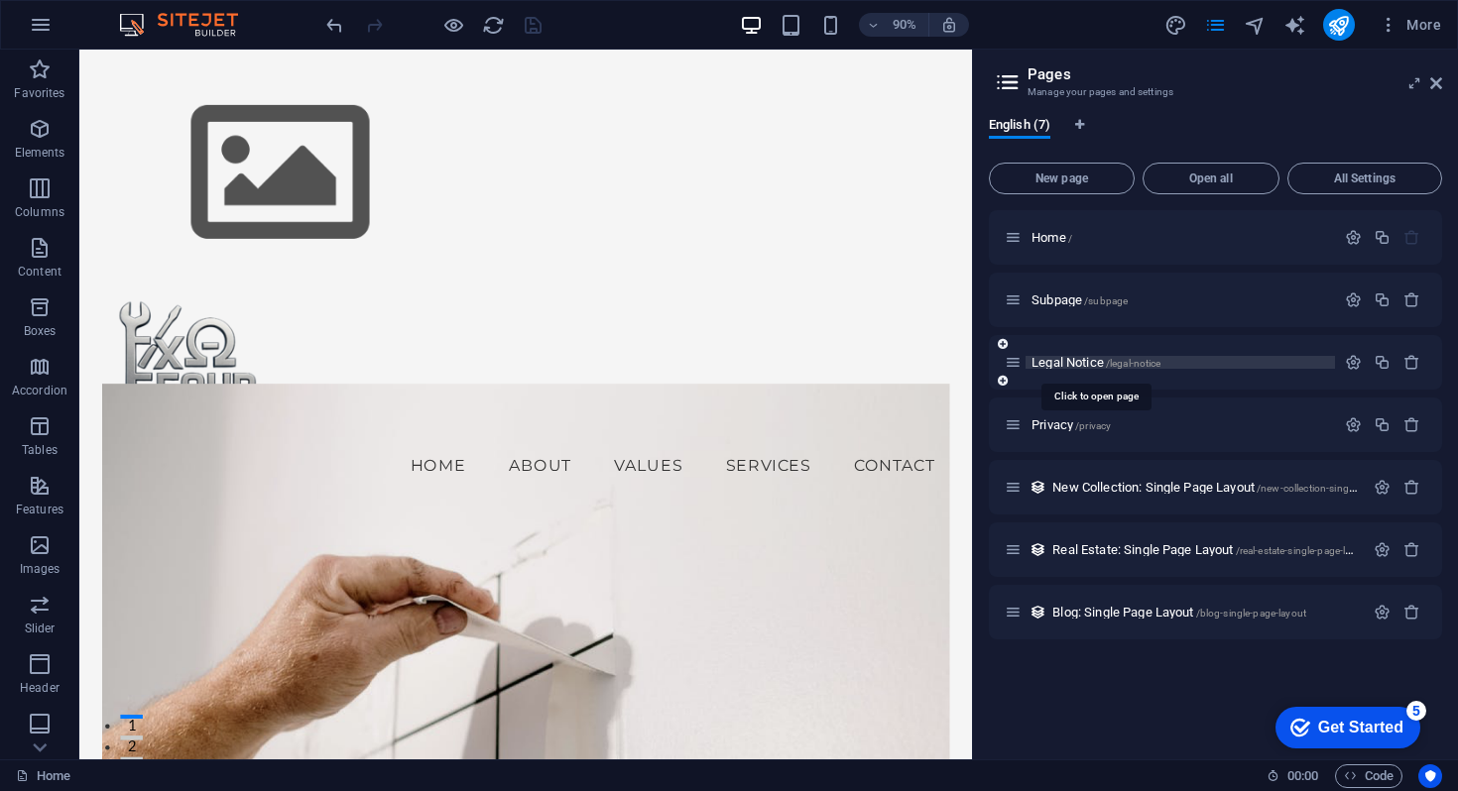
click at [1138, 368] on span "/legal-notice" at bounding box center [1134, 363] width 56 height 11
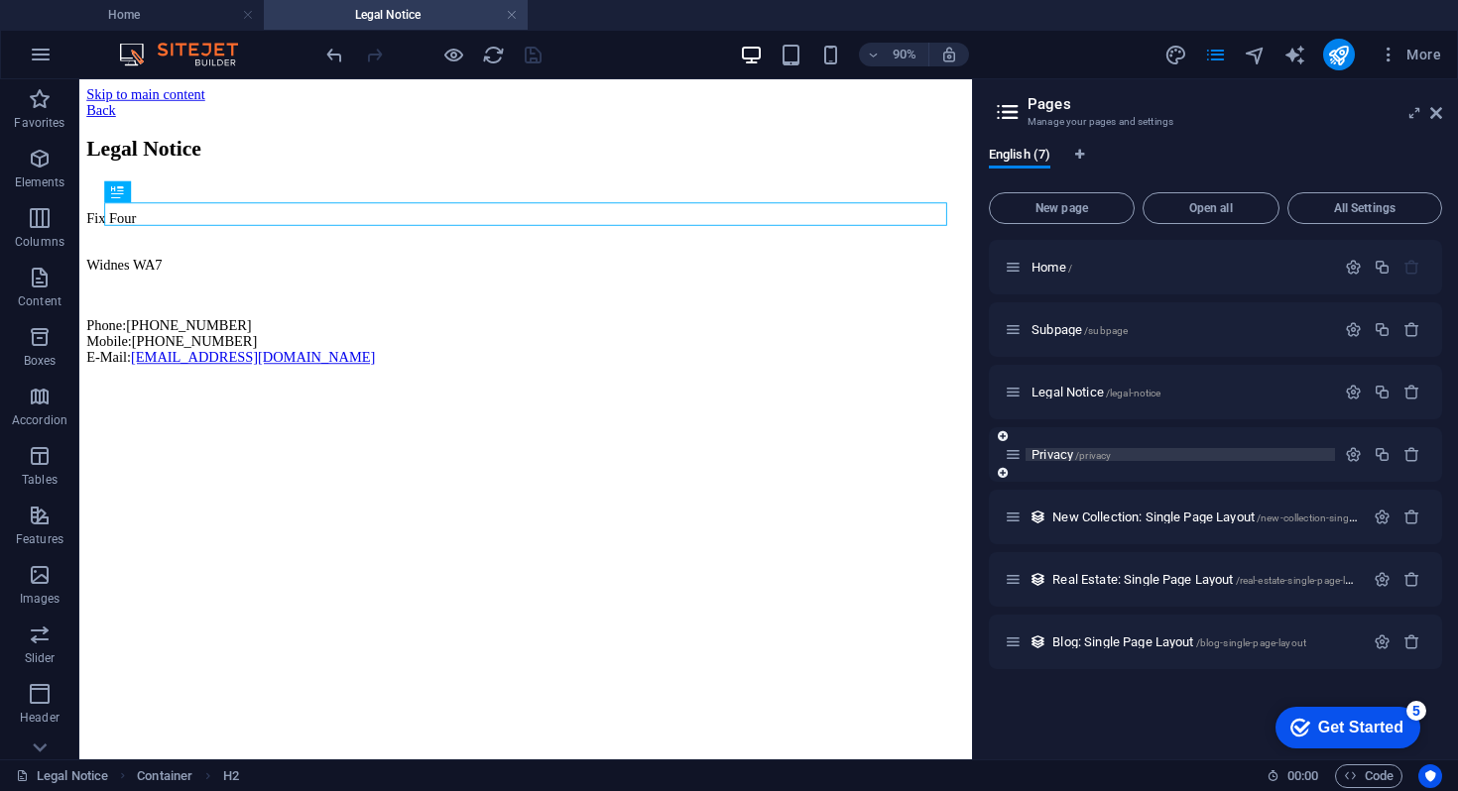
click at [1053, 448] on span "Privacy /privacy" at bounding box center [1070, 454] width 79 height 15
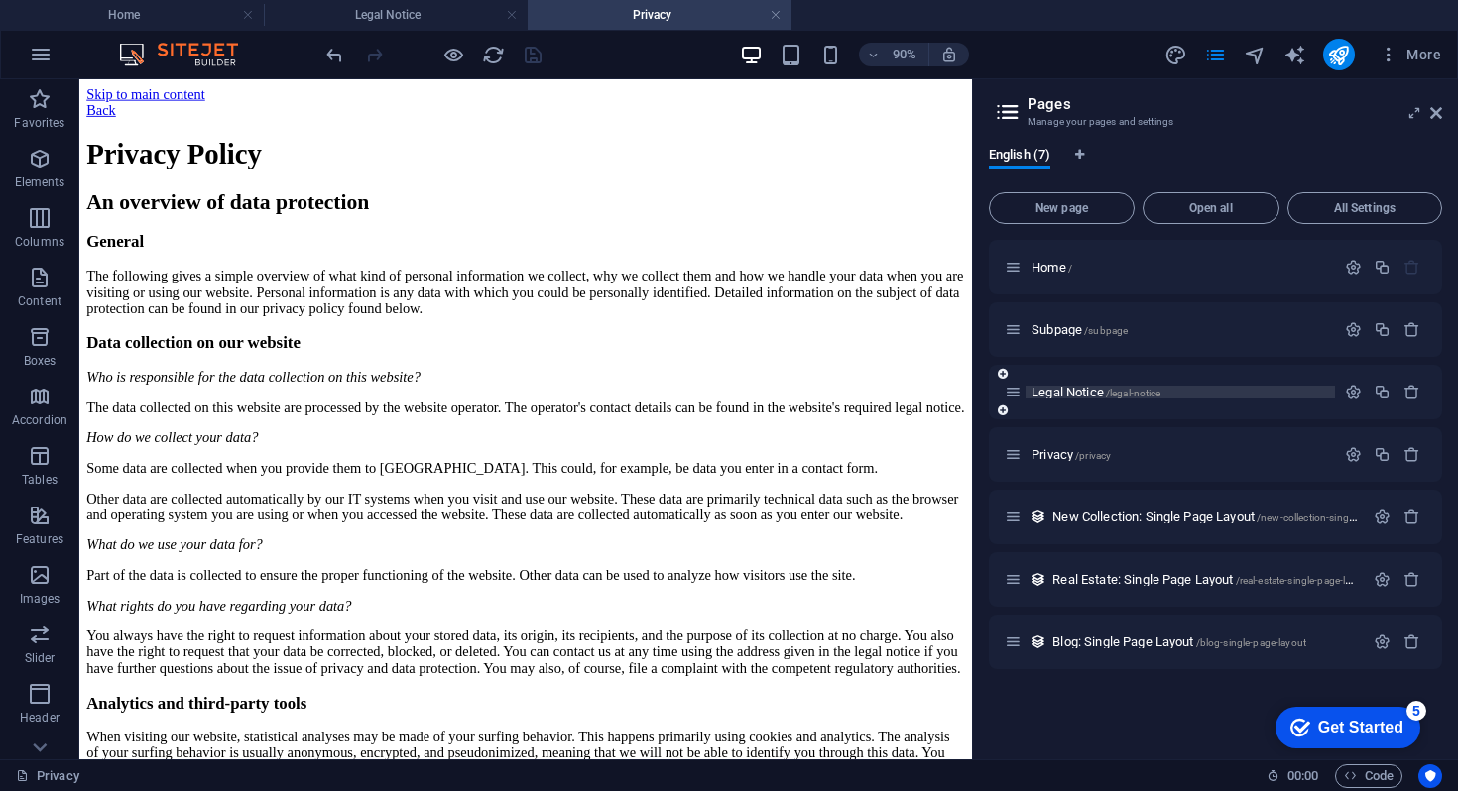
click at [1068, 395] on span "Legal Notice /legal-notice" at bounding box center [1095, 392] width 129 height 15
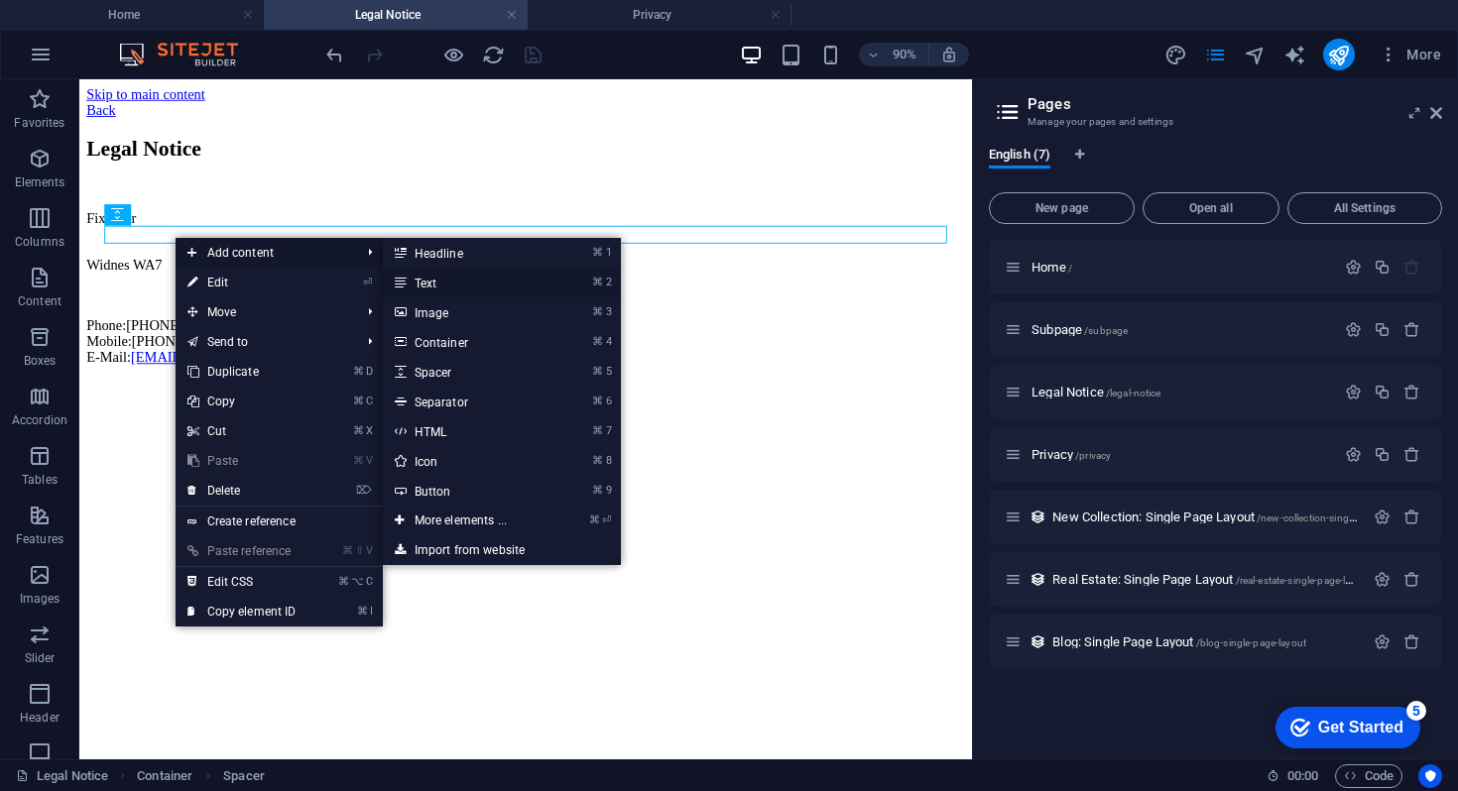
click at [447, 277] on link "⌘ 2 Text" at bounding box center [465, 283] width 164 height 30
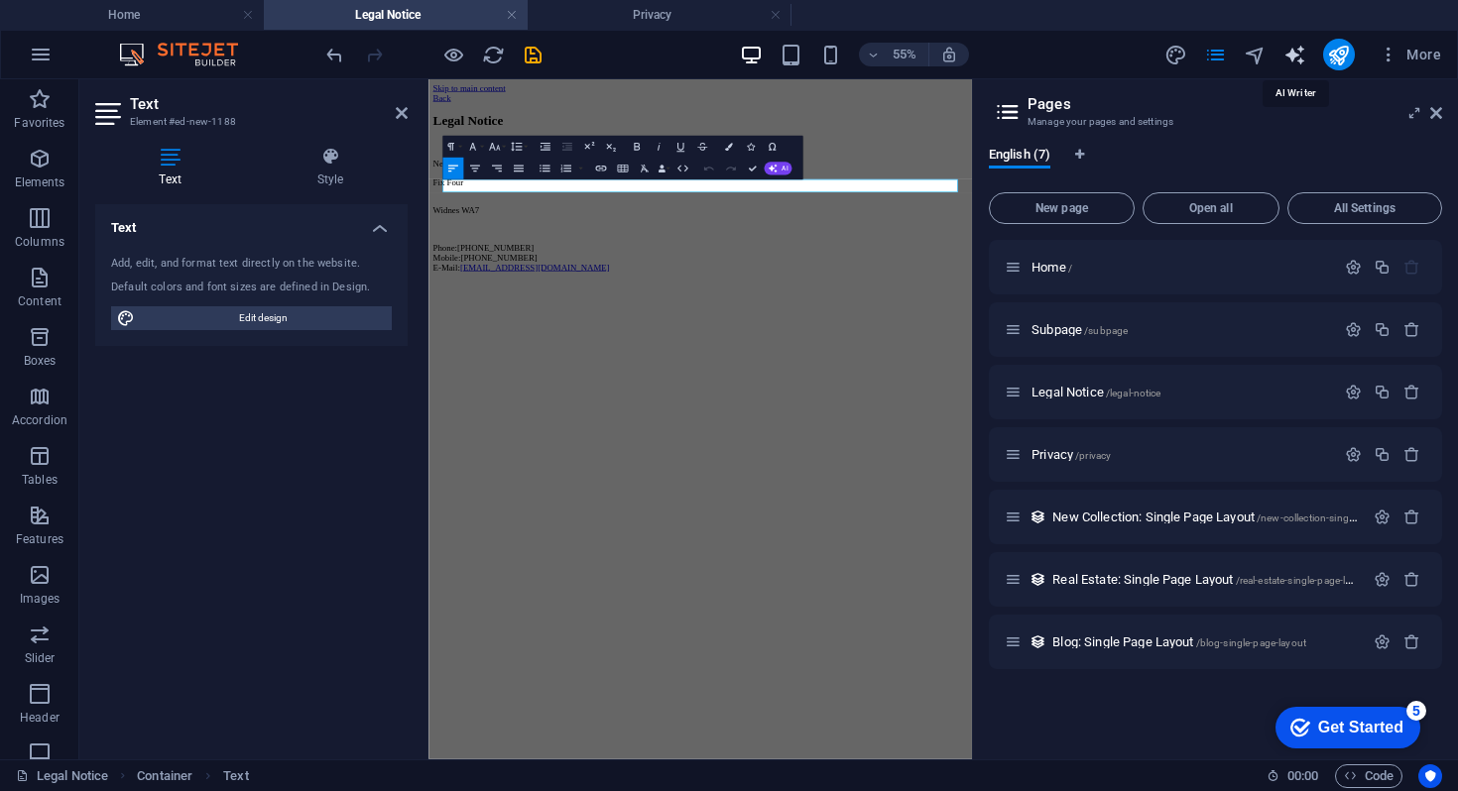
click at [1293, 59] on icon "text_generator" at bounding box center [1294, 55] width 23 height 23
select select "English"
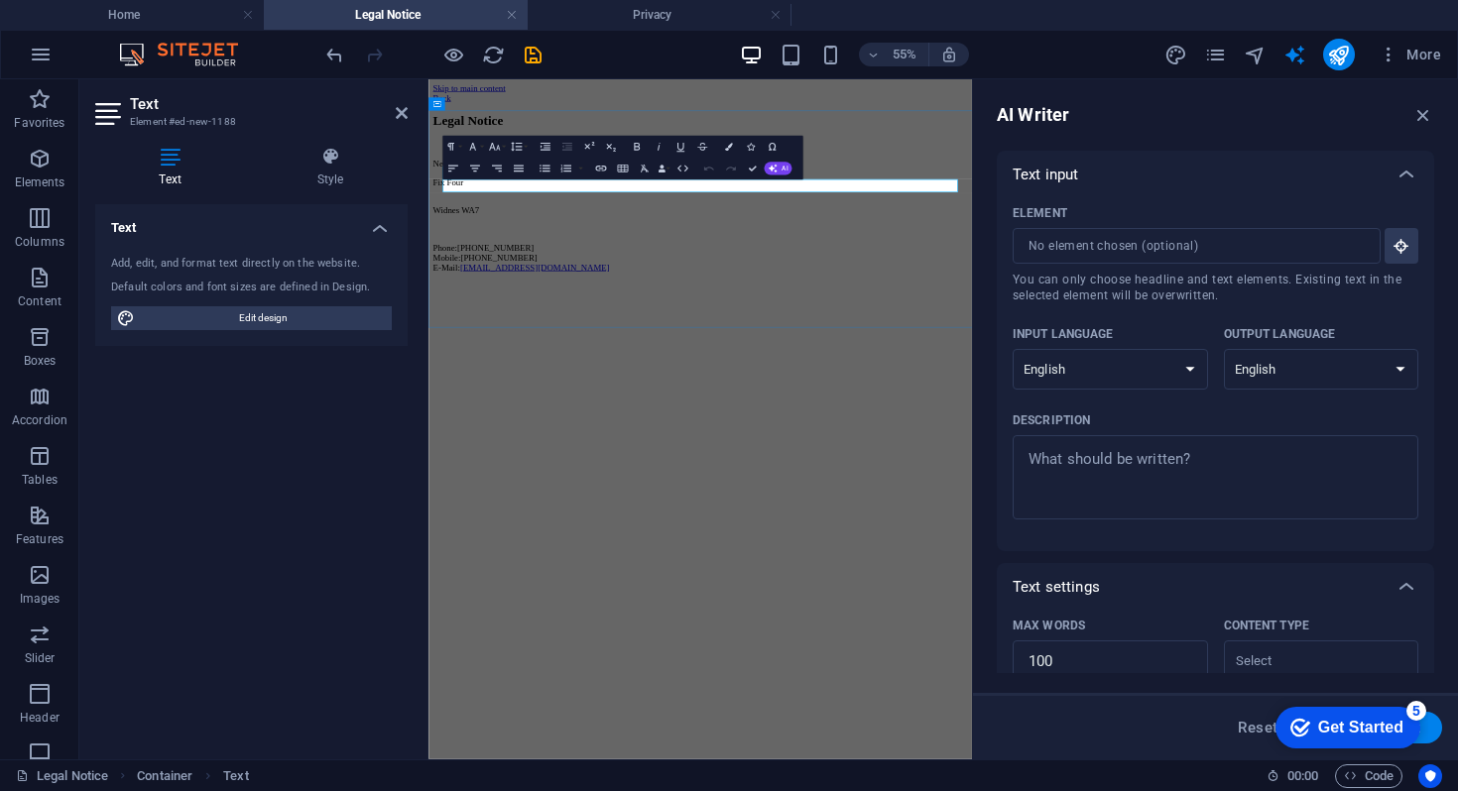
click at [573, 243] on p "New text element" at bounding box center [922, 234] width 972 height 18
click at [1147, 243] on input "Element ​ You can only choose headline and text elements. Existing text in the …" at bounding box center [1190, 246] width 354 height 36
click at [1392, 245] on icon "button" at bounding box center [1401, 246] width 18 height 18
click at [574, 243] on p "New text element" at bounding box center [922, 234] width 972 height 18
type input "#ed-new-1188"
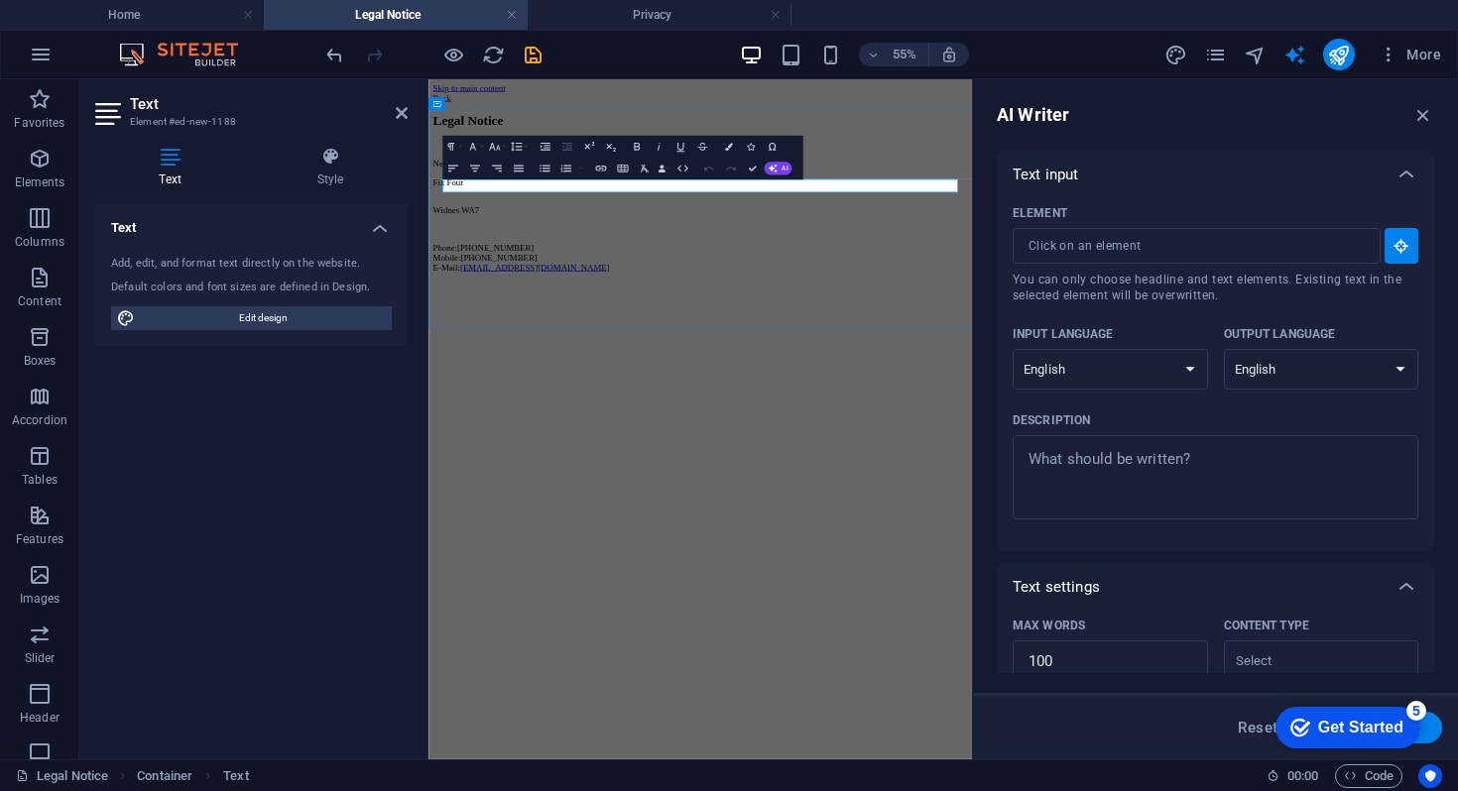
type textarea "x"
type input "10"
type textarea "x"
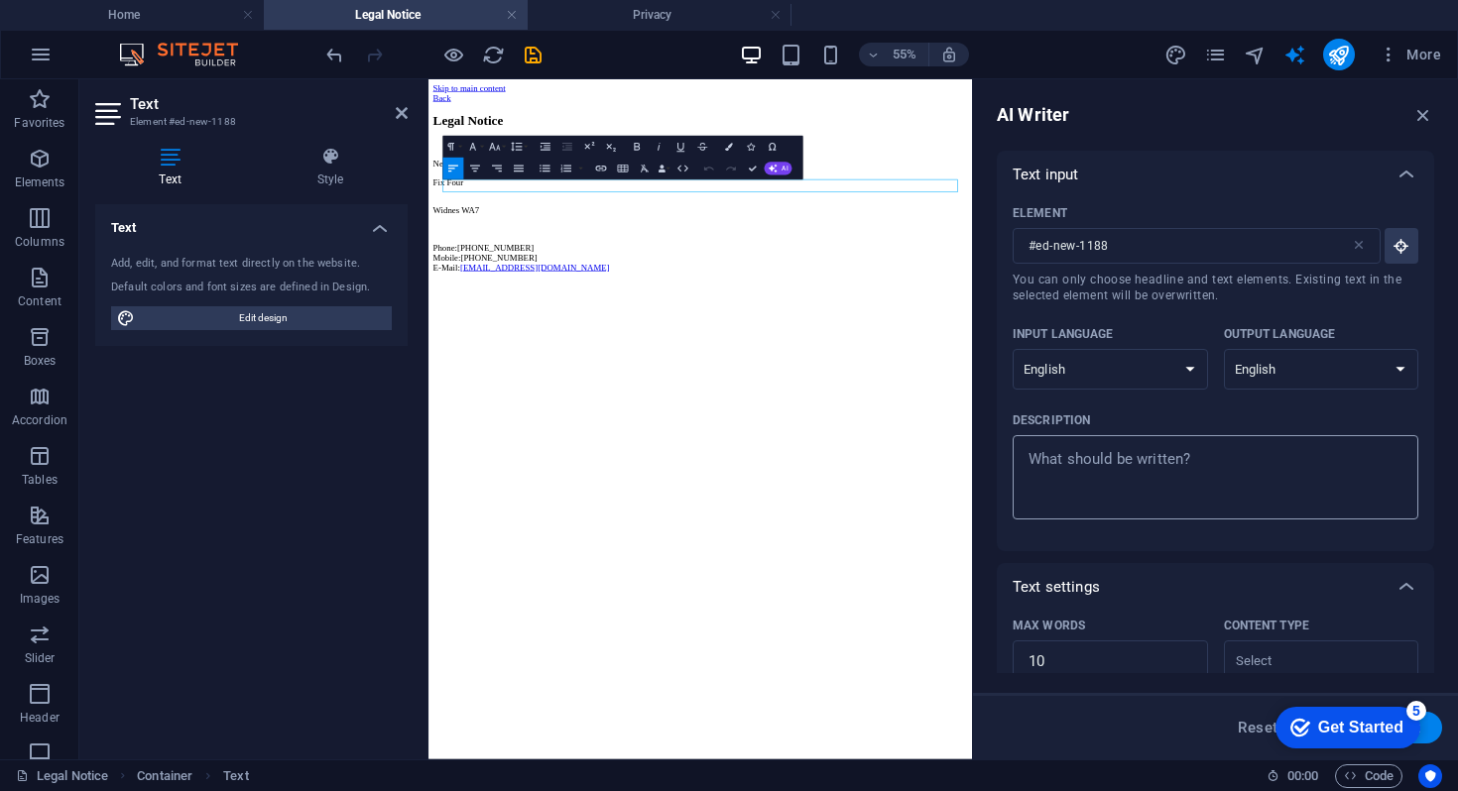
click at [1075, 474] on textarea "Description x ​" at bounding box center [1215, 477] width 386 height 64
type textarea "x"
type textarea "A"
type textarea "x"
type textarea "A"
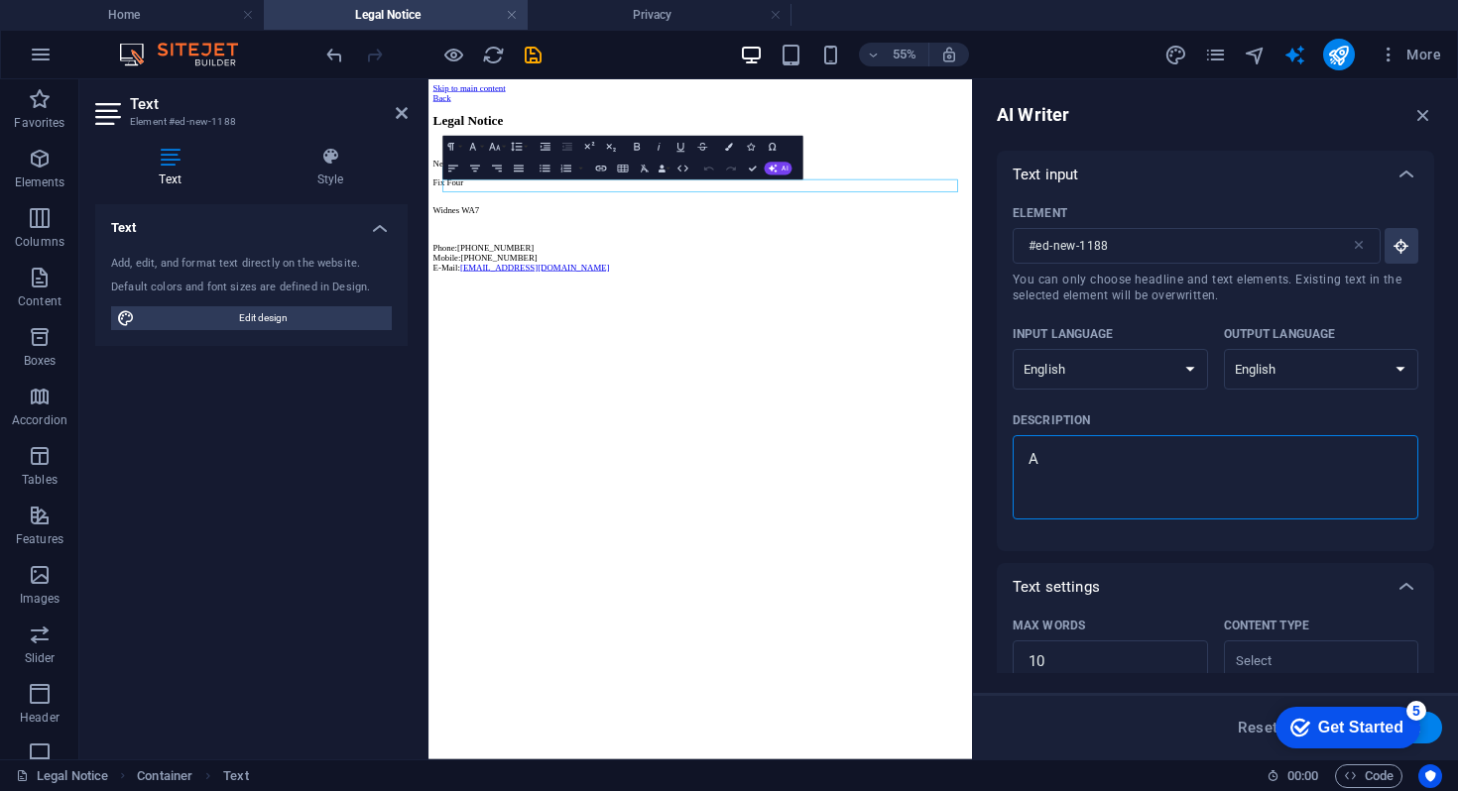
type textarea "x"
type textarea "A g"
type textarea "x"
type textarea "A ge"
type textarea "x"
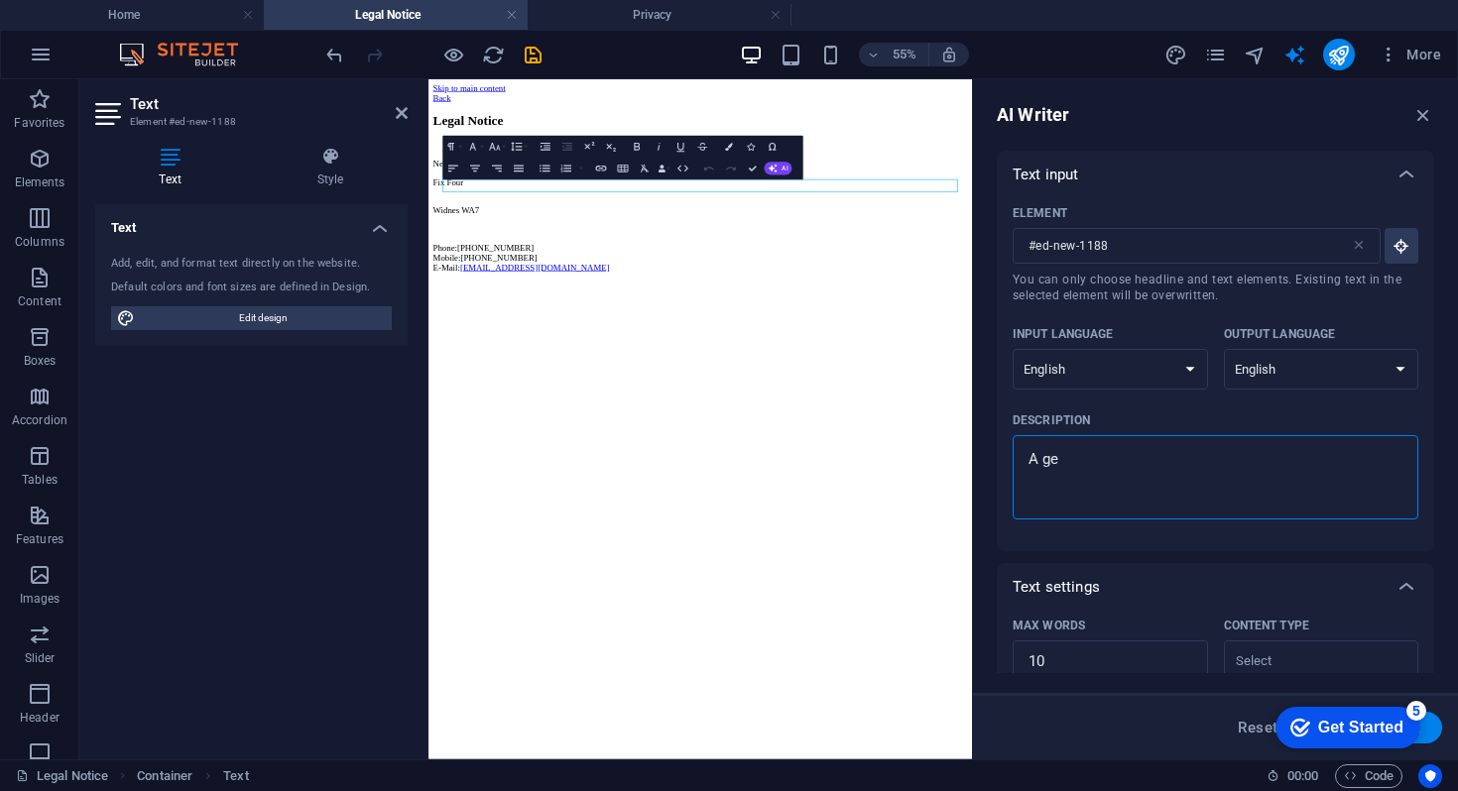
type textarea "A gen"
type textarea "x"
type textarea "A gene"
type textarea "x"
type textarea "A gener"
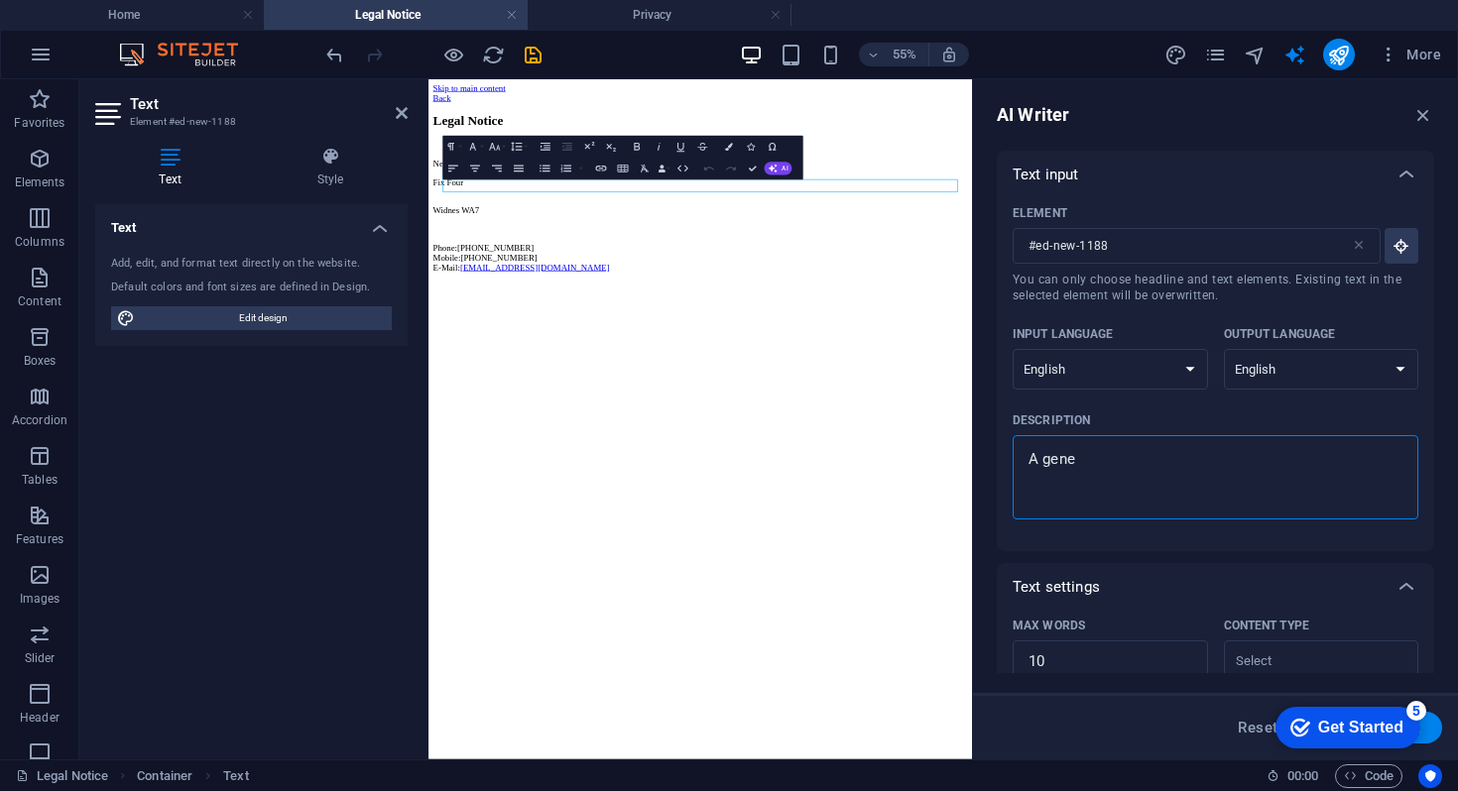
type textarea "x"
type textarea "A genera"
type textarea "x"
type textarea "A general"
type textarea "x"
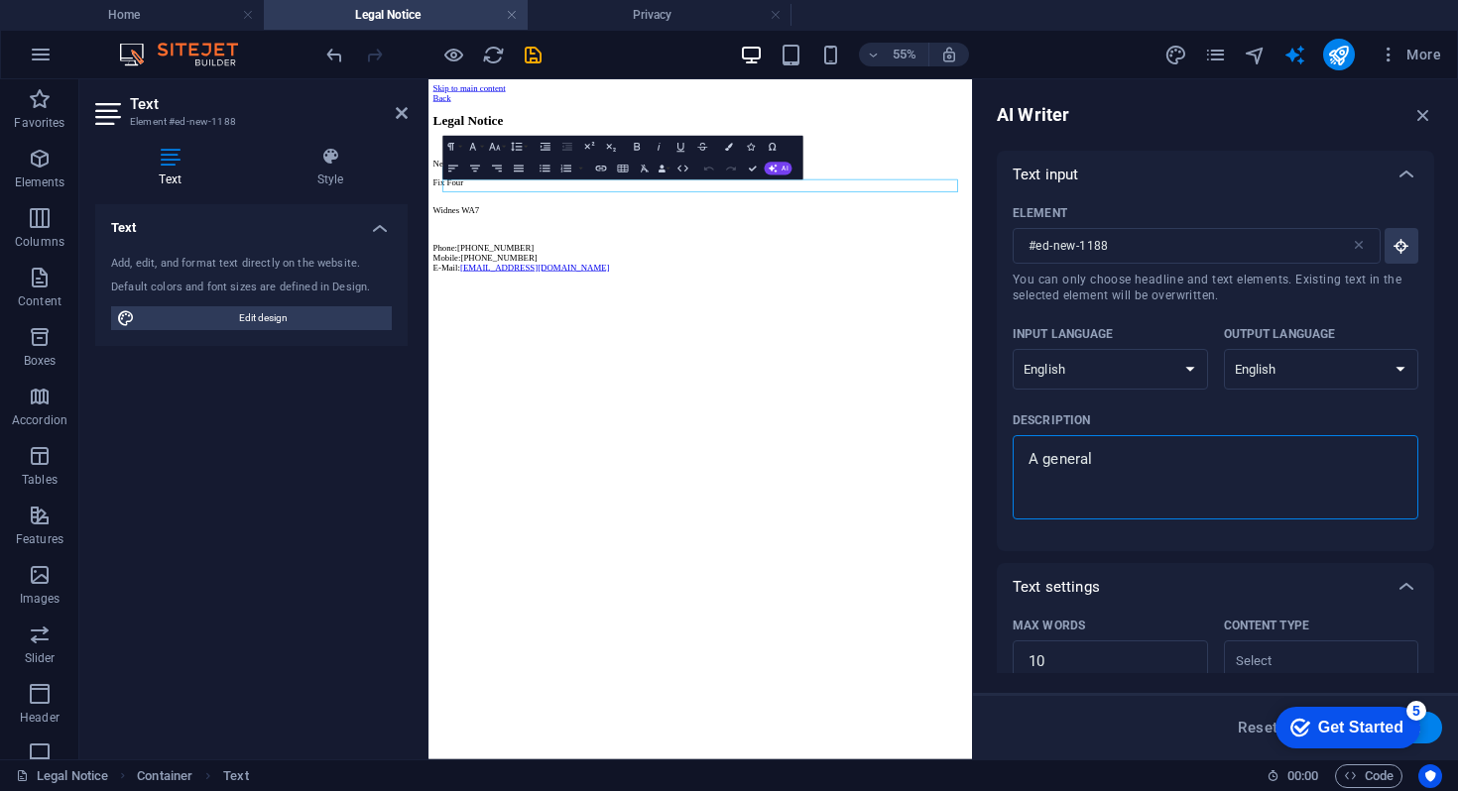
type textarea "A general"
type textarea "x"
type textarea "A general h"
type textarea "x"
type textarea "A general ho"
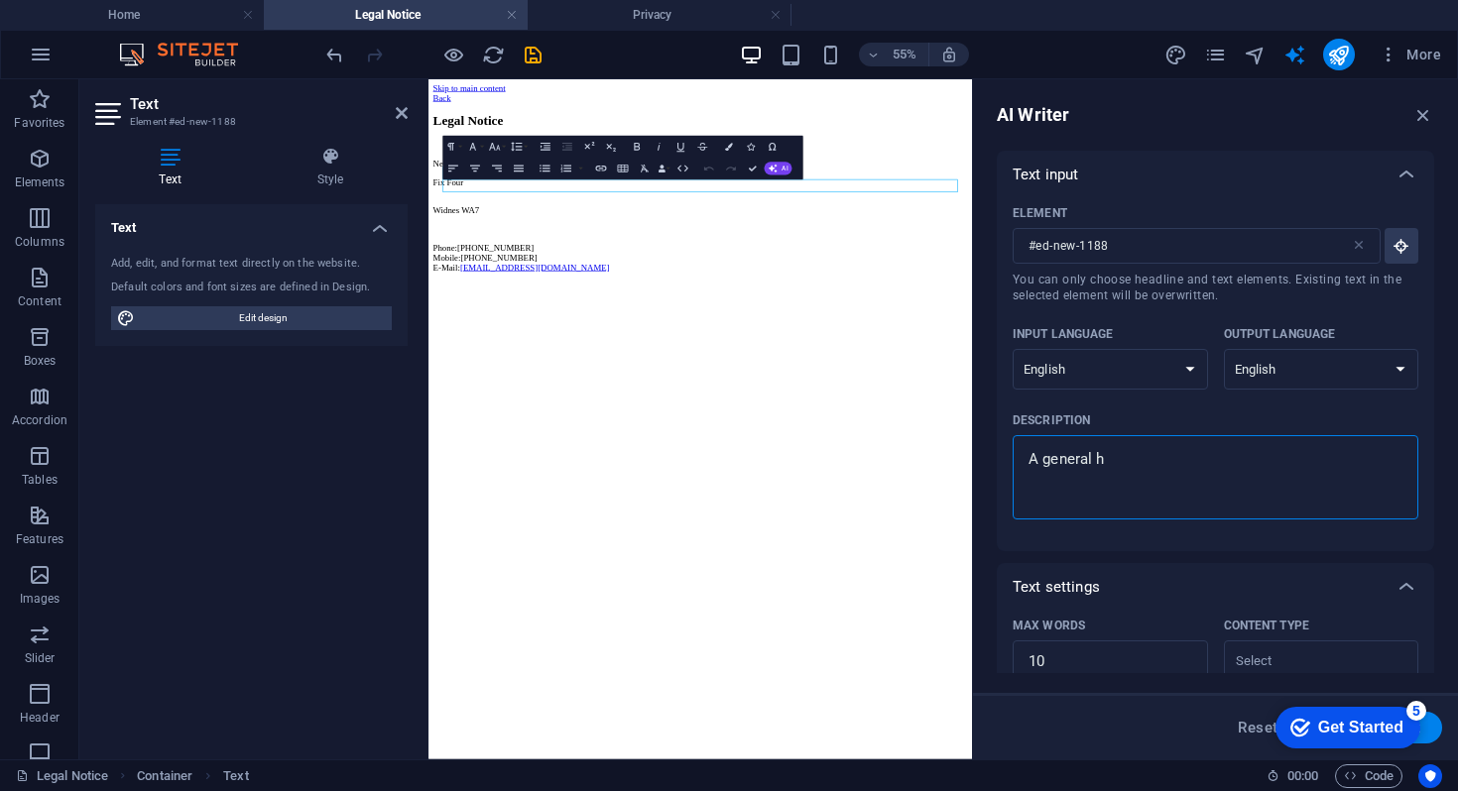
type textarea "x"
type textarea "A general hol"
type textarea "x"
type textarea "A general hold"
type textarea "x"
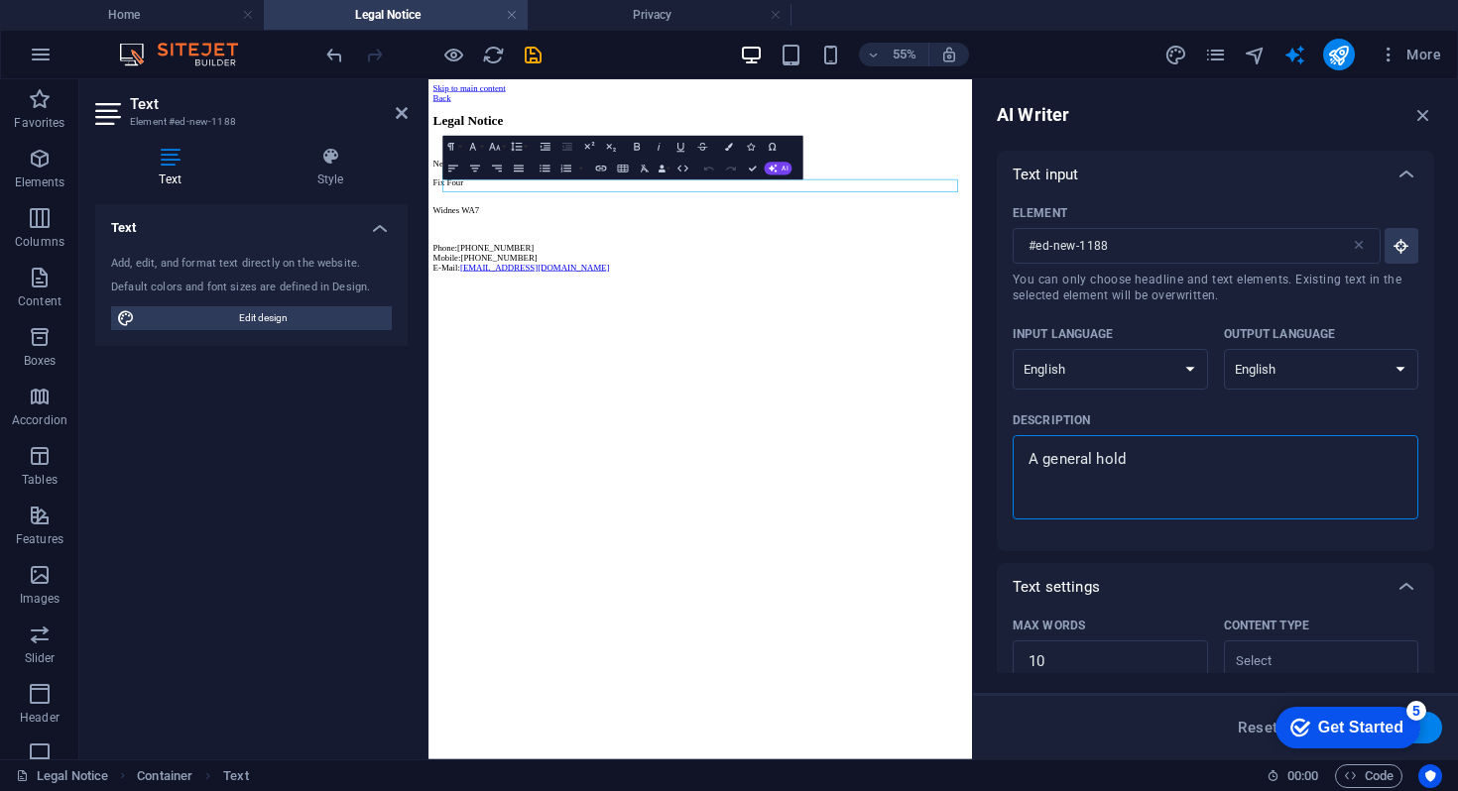
type textarea "A general hold"
type textarea "x"
type textarea "A general hold h"
type textarea "x"
type textarea "A general hold ha"
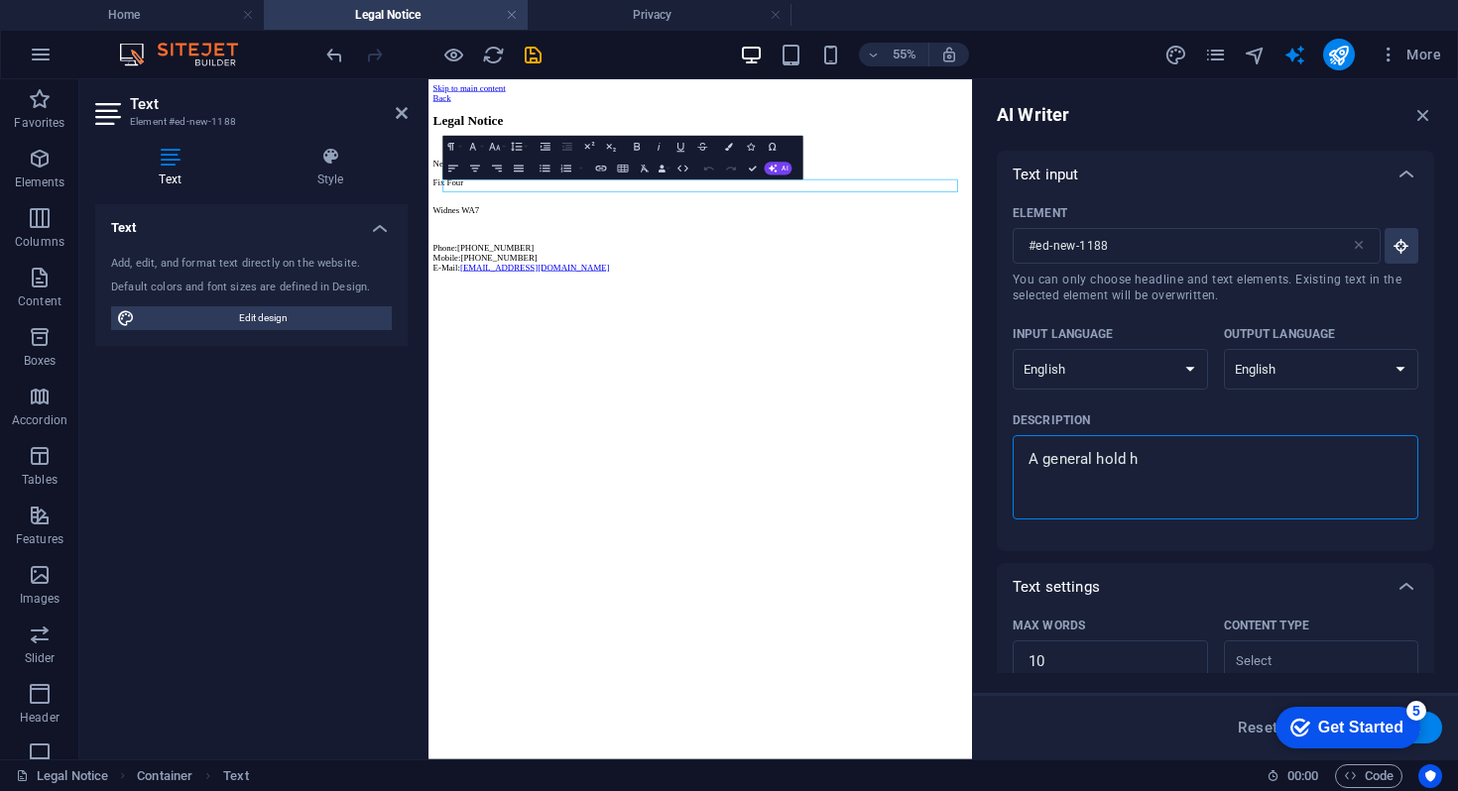
type textarea "x"
type textarea "A general hold har"
type textarea "x"
type textarea "A general hold harm"
type textarea "x"
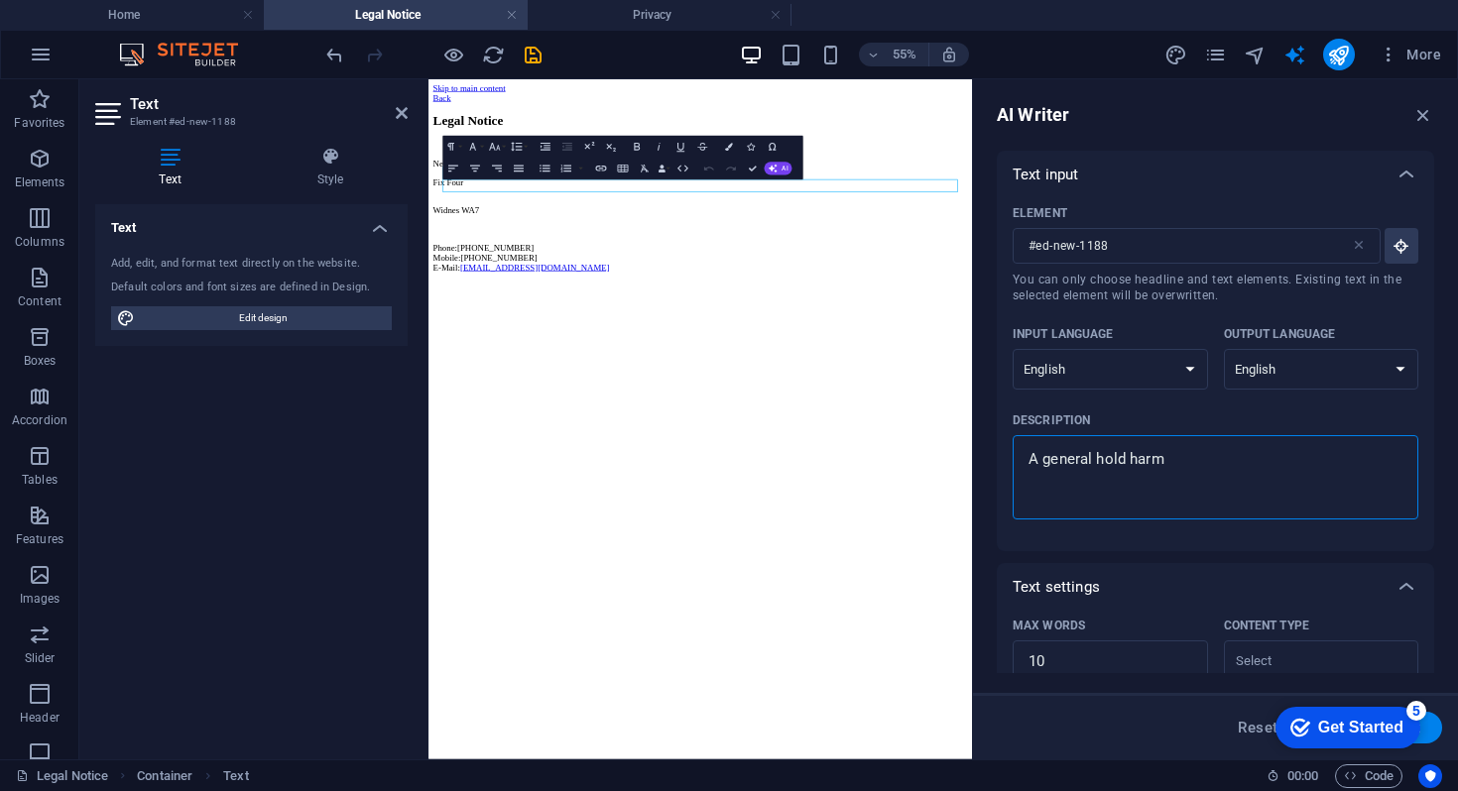
type textarea "A general hold harme"
type textarea "x"
type textarea "A general hold harm"
type textarea "x"
type textarea "A general hold harml"
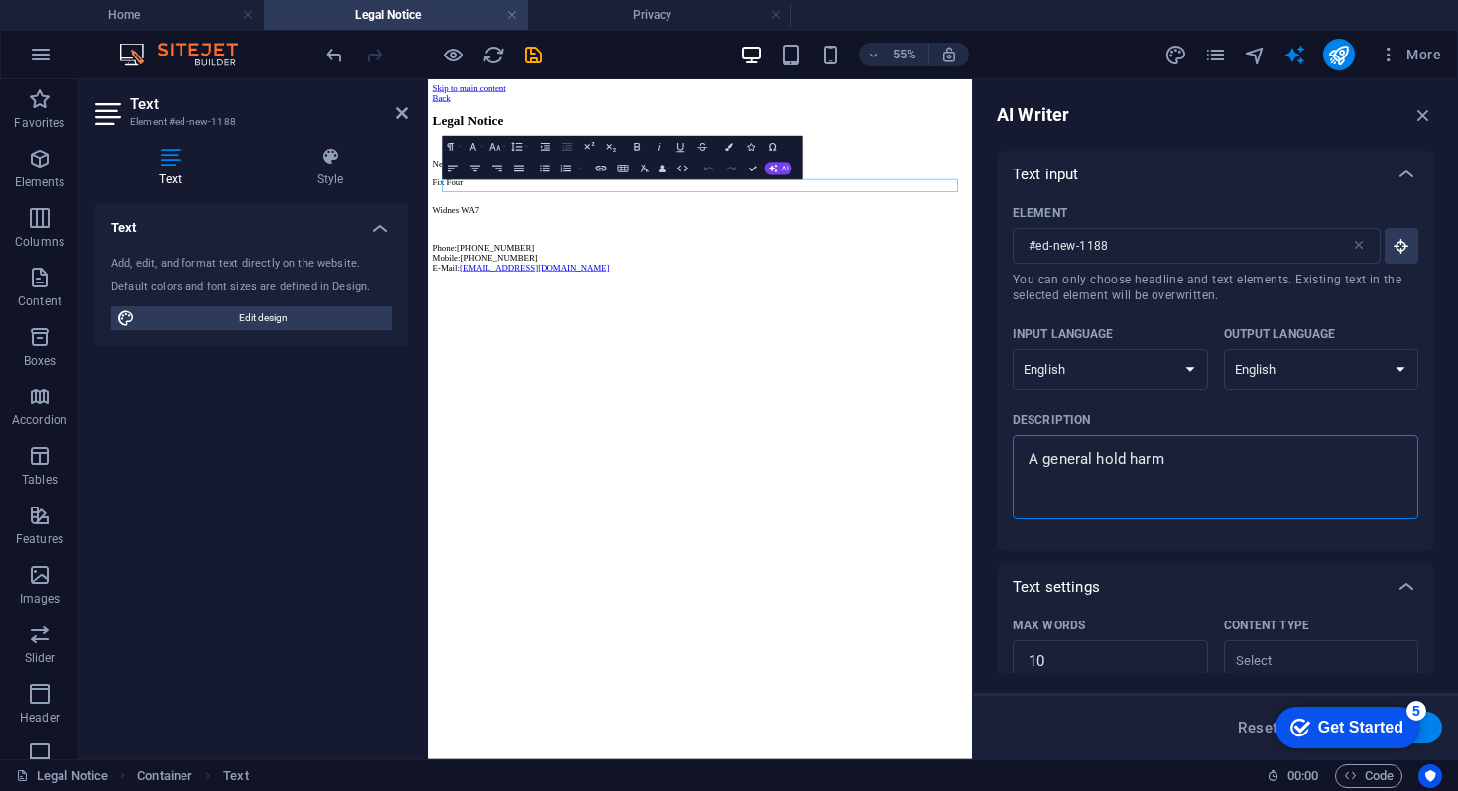
type textarea "x"
type textarea "A general hold harmle"
type textarea "x"
type textarea "A general hold harmles"
type textarea "x"
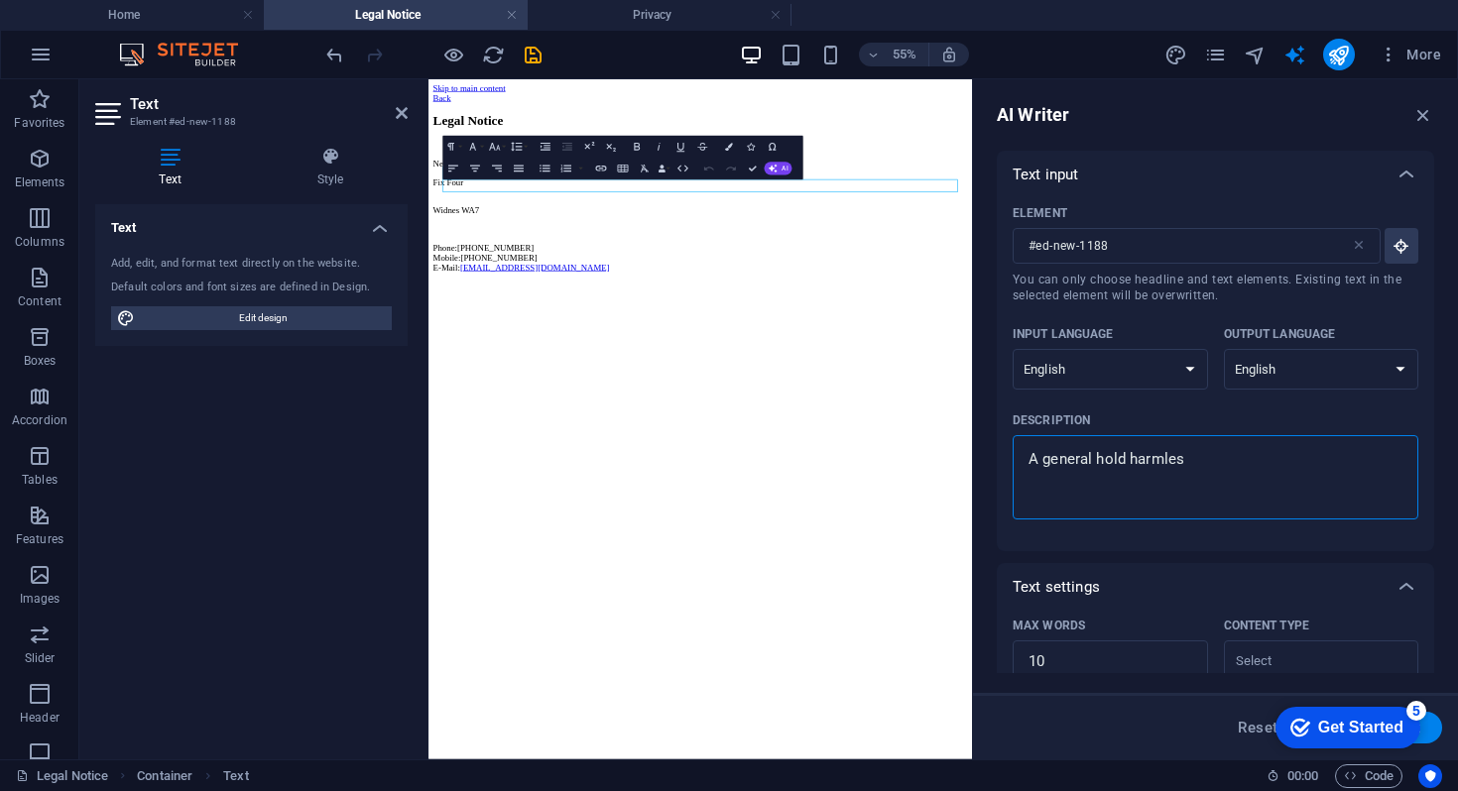
type textarea "A general hold harmless"
type textarea "x"
type textarea "A general hold harmless"
type textarea "x"
type textarea "A general hold harmless a"
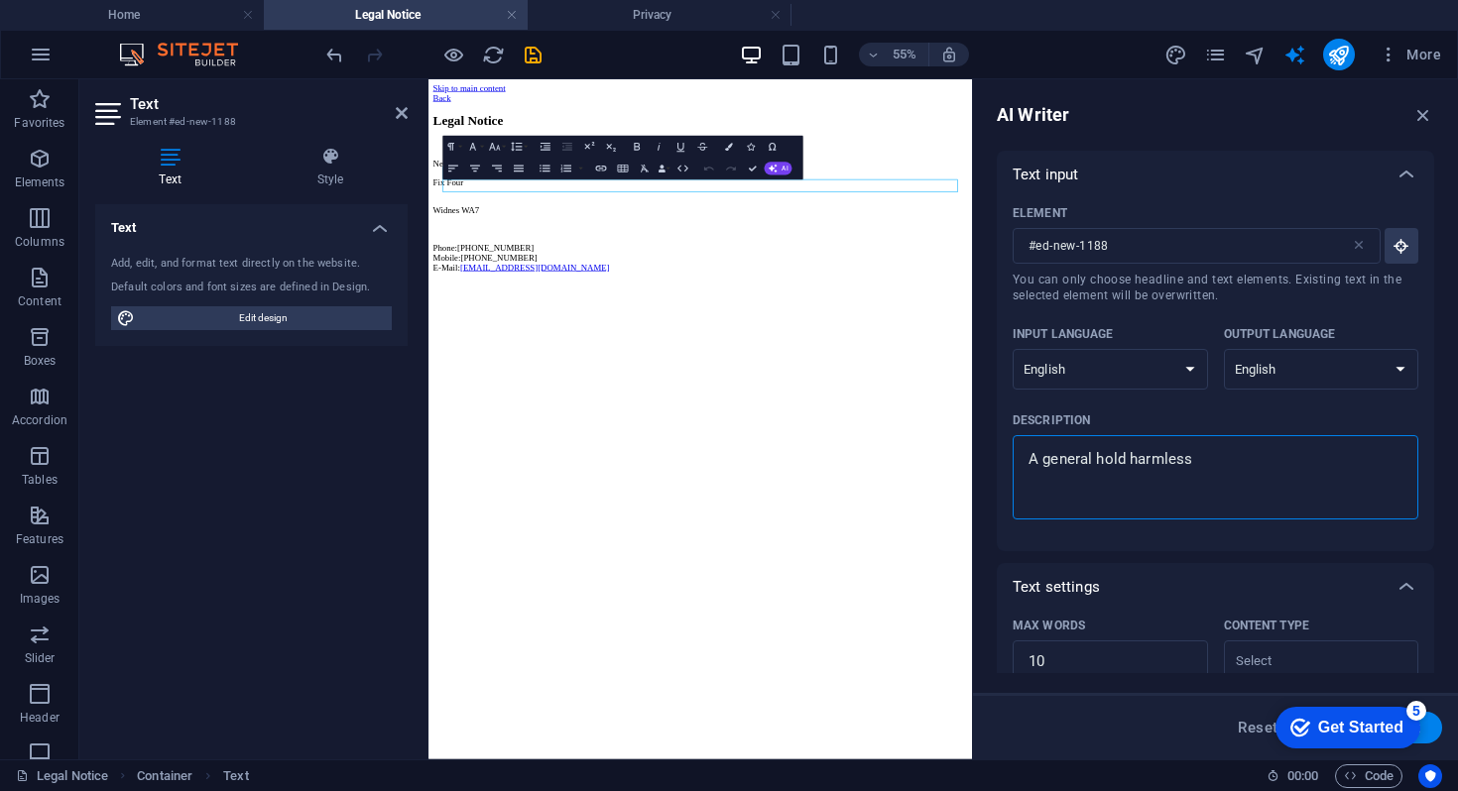
type textarea "x"
type textarea "A general hold harmless ag"
type textarea "x"
type textarea "A general hold harmless agr"
type textarea "x"
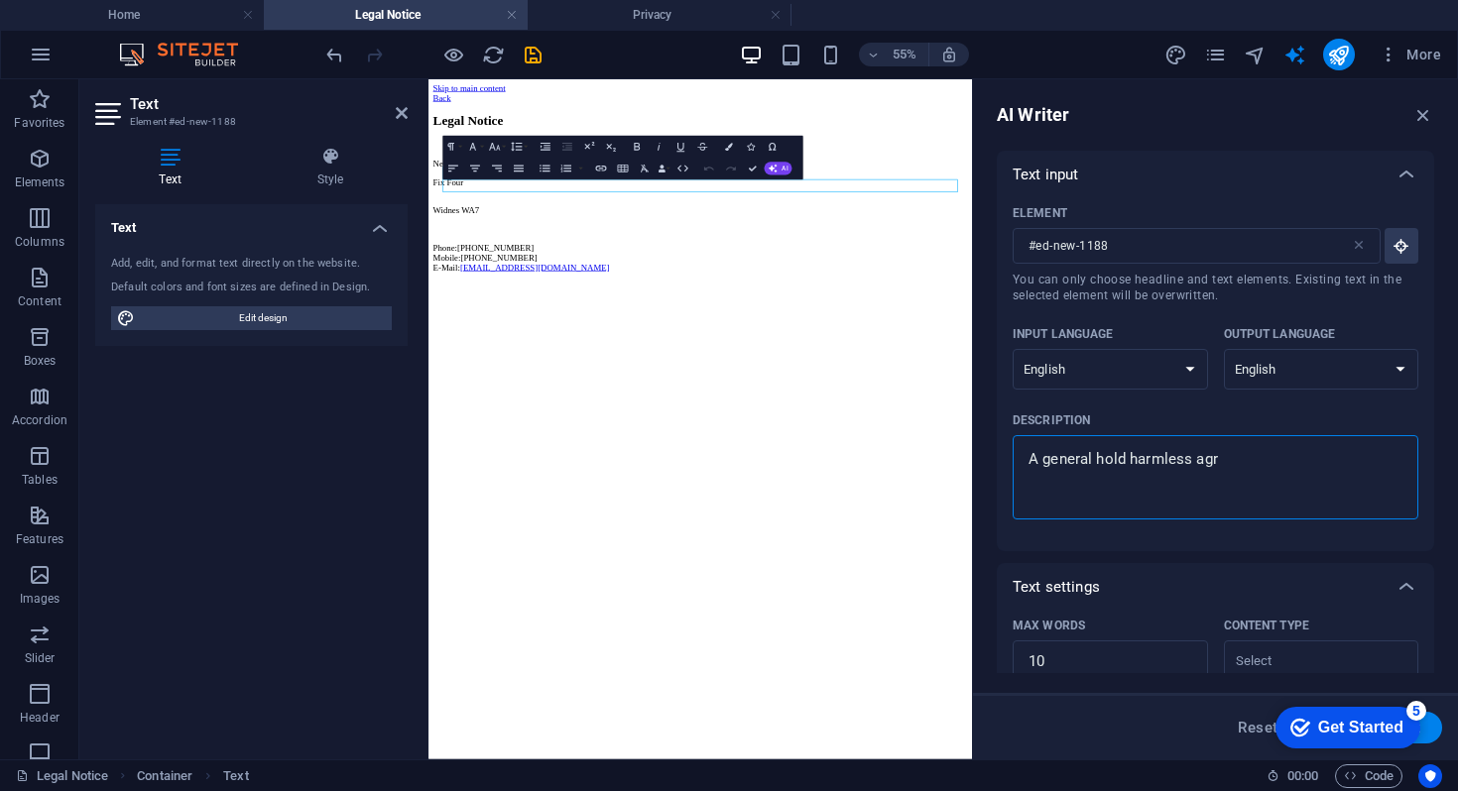
type textarea "A general hold harmless agre"
type textarea "x"
type textarea "A general hold harmless agree"
type textarea "x"
type textarea "A general hold harmless agreem"
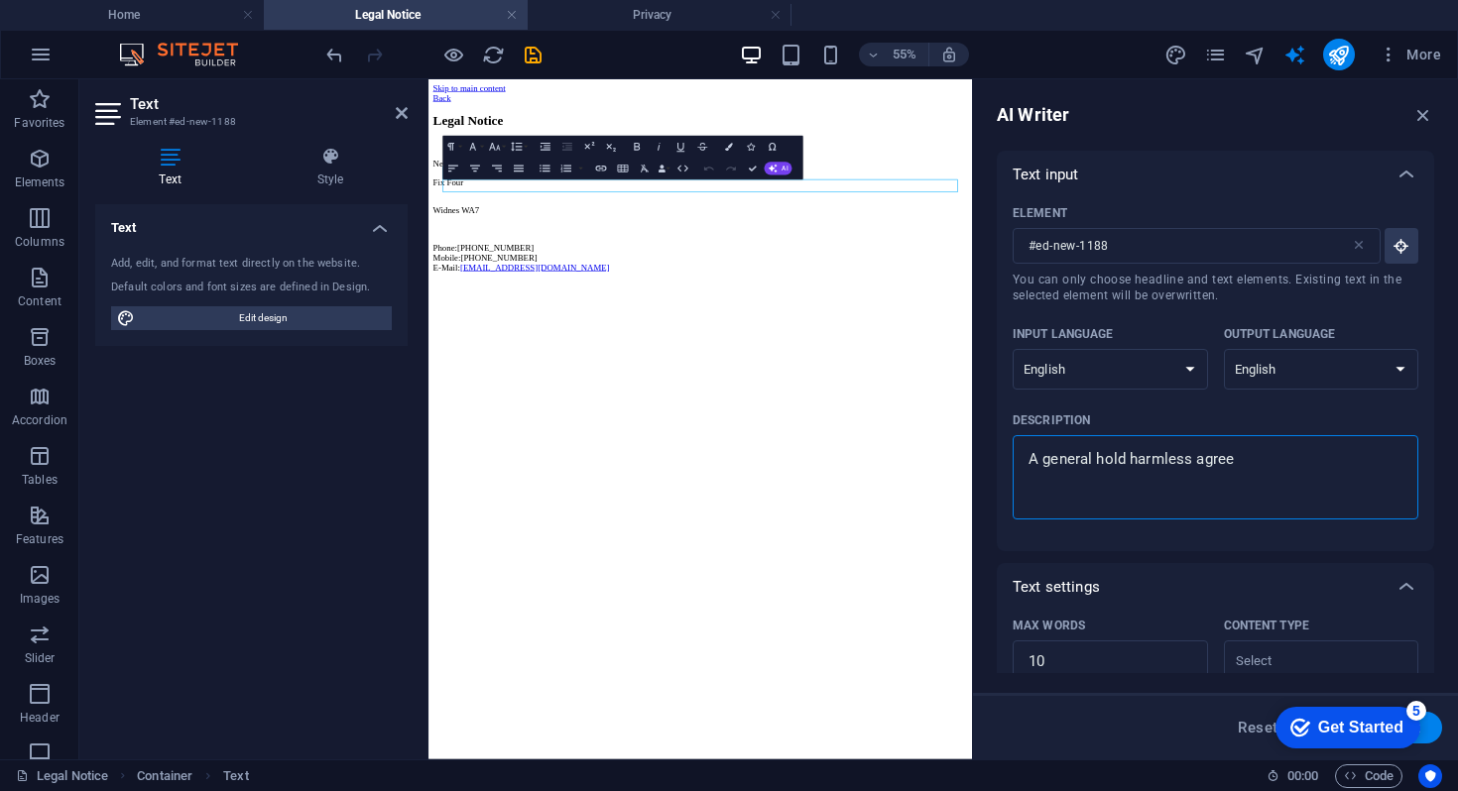
type textarea "x"
type textarea "A general hold harmless agreeme"
type textarea "x"
type textarea "A general hold harmless agreemen"
type textarea "x"
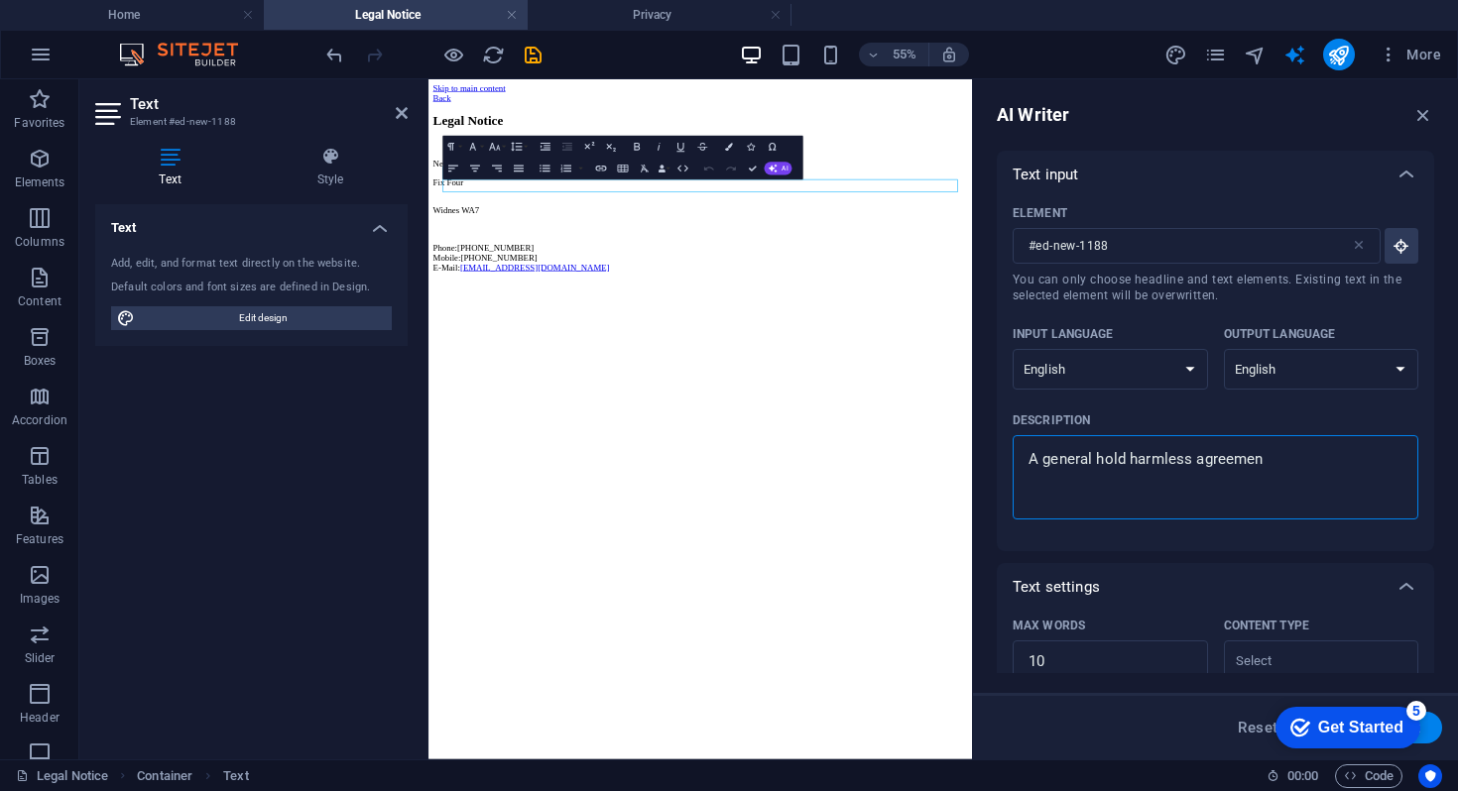
type textarea "A general hold harmless agreement"
type textarea "x"
type textarea "A general hold harmless agreement"
type textarea "x"
type textarea "A general hold harmless agreement t"
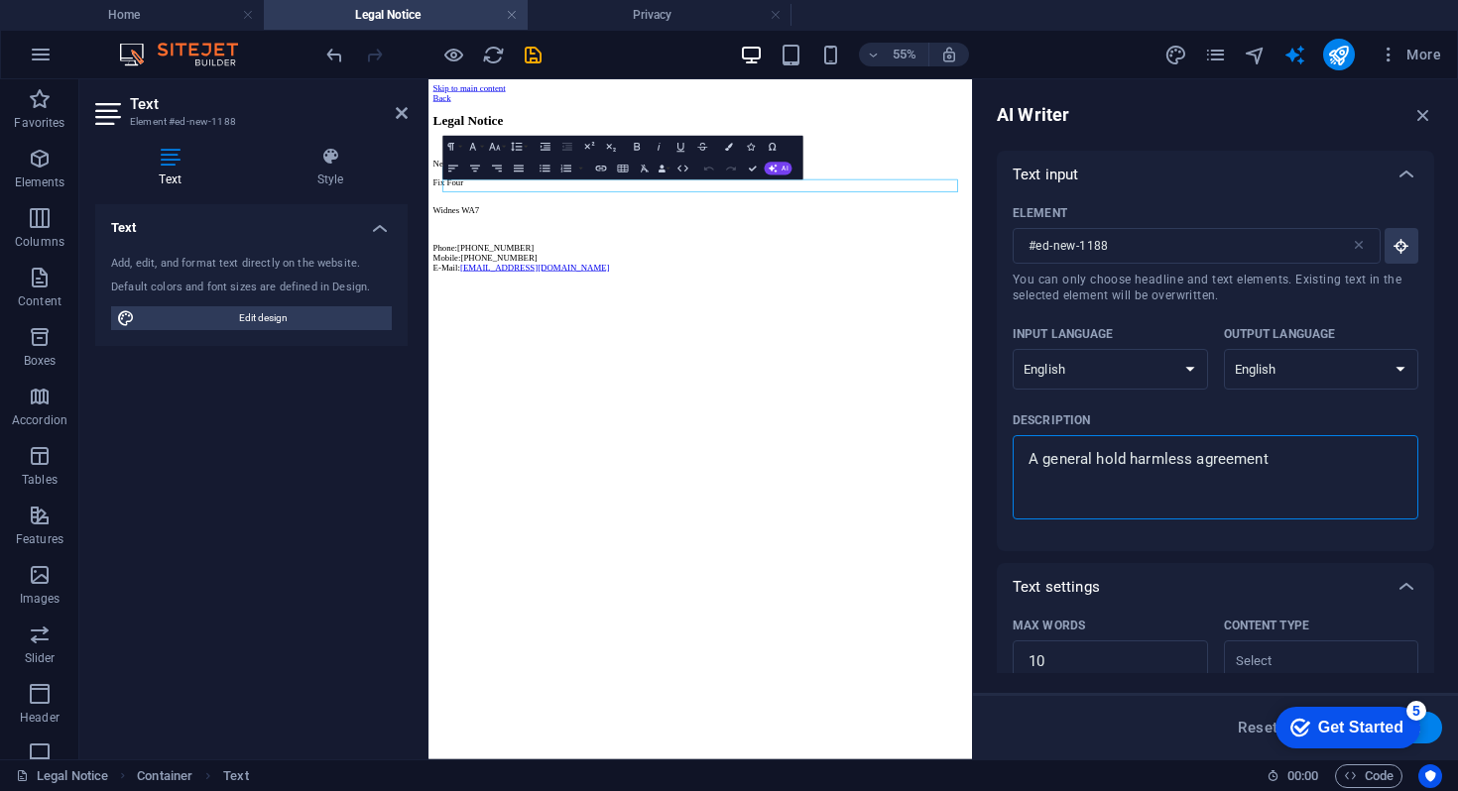
type textarea "x"
type textarea "A general hold harmless agreement th"
type textarea "x"
type textarea "A general hold harmless agreement tha"
type textarea "x"
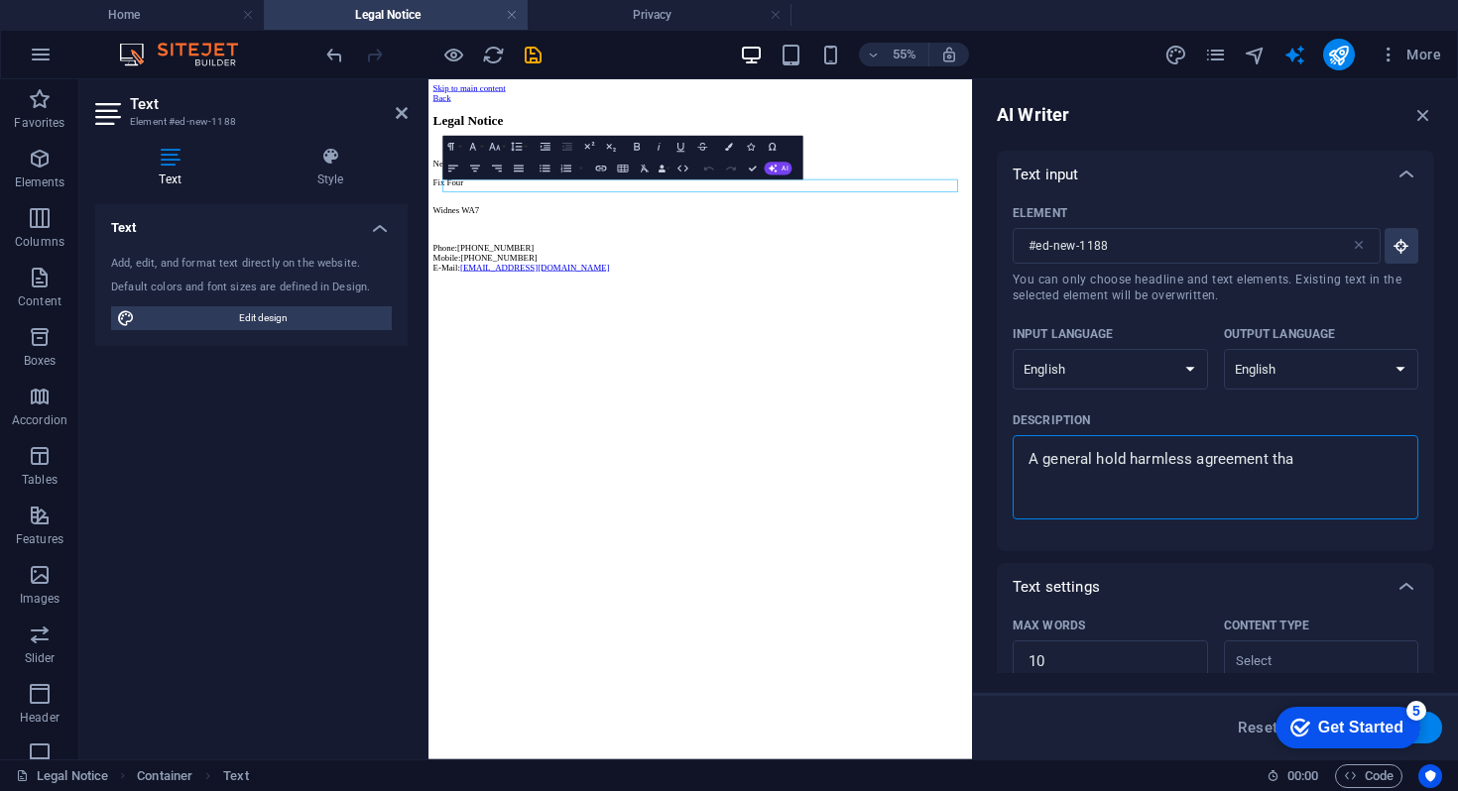
type textarea "A general hold harmless agreement that"
type textarea "x"
type textarea "A general hold harmless agreement that"
type textarea "x"
type textarea "A general hold harmless agreement that s"
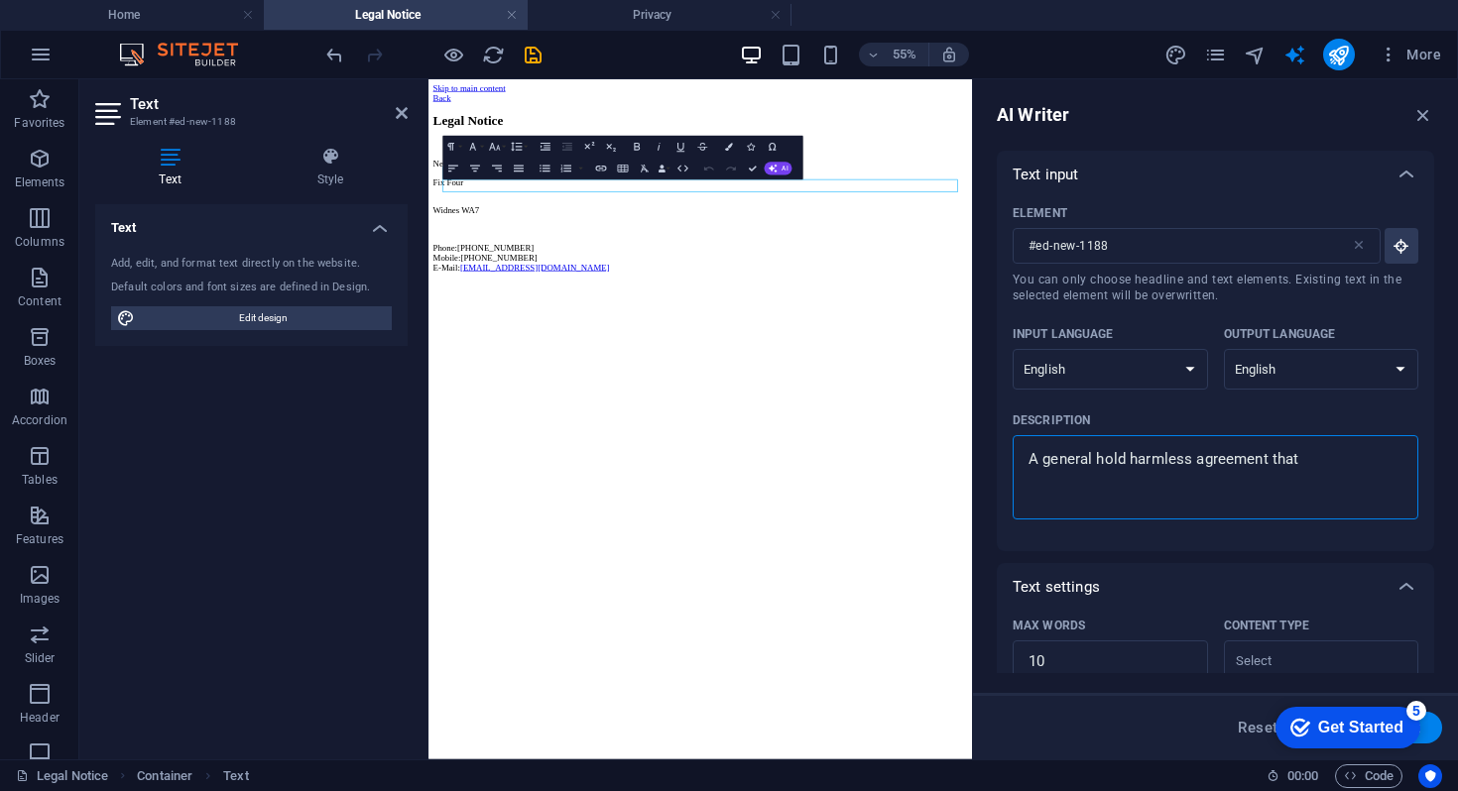
type textarea "x"
type textarea "A general hold harmless agreement that st"
type textarea "x"
type textarea "A general hold harmless agreement that sta"
type textarea "x"
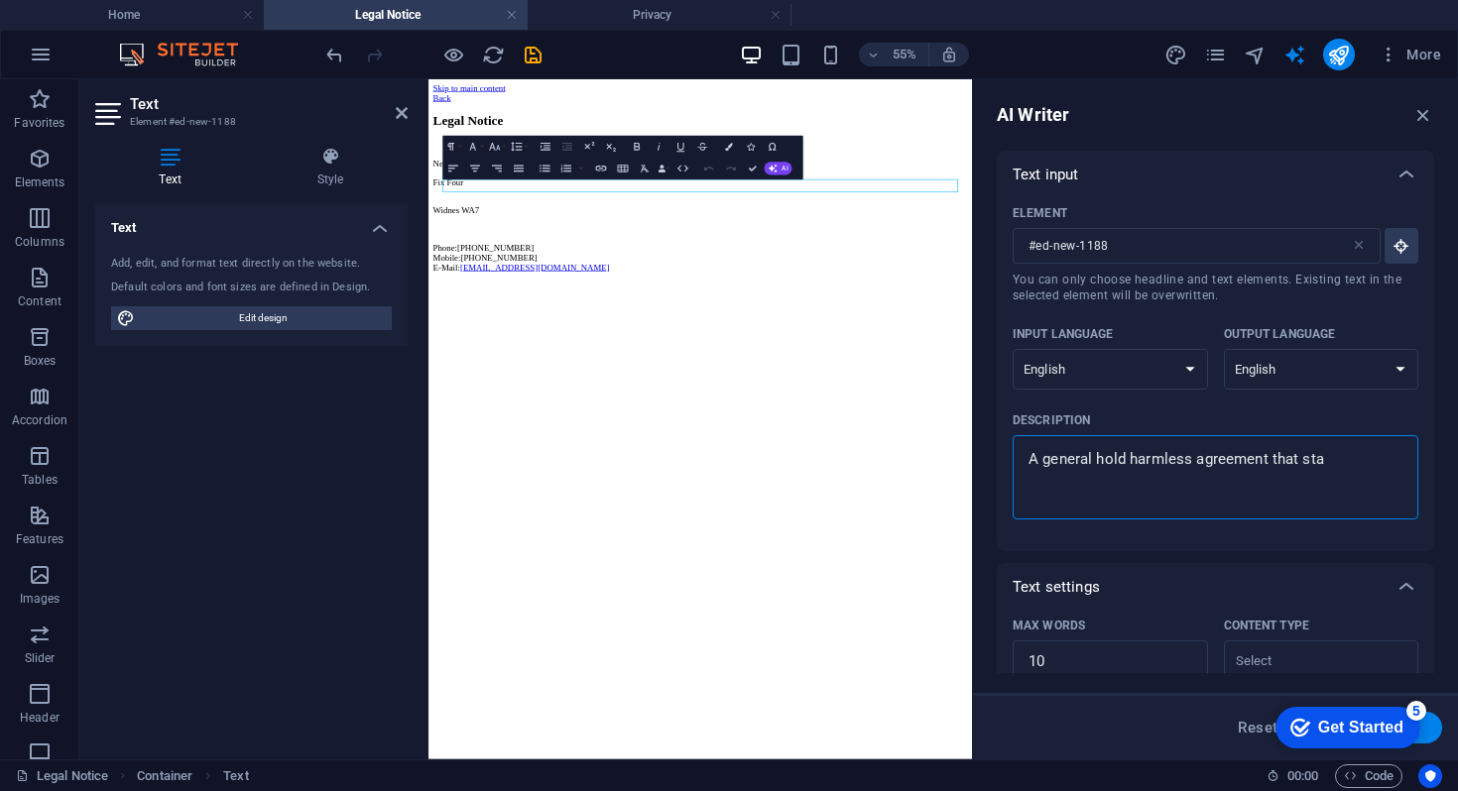
type textarea "A general hold harmless agreement that stat"
type textarea "x"
type textarea "A general hold harmless agreement that state"
type textarea "x"
type textarea "A general hold harmless agreement that states"
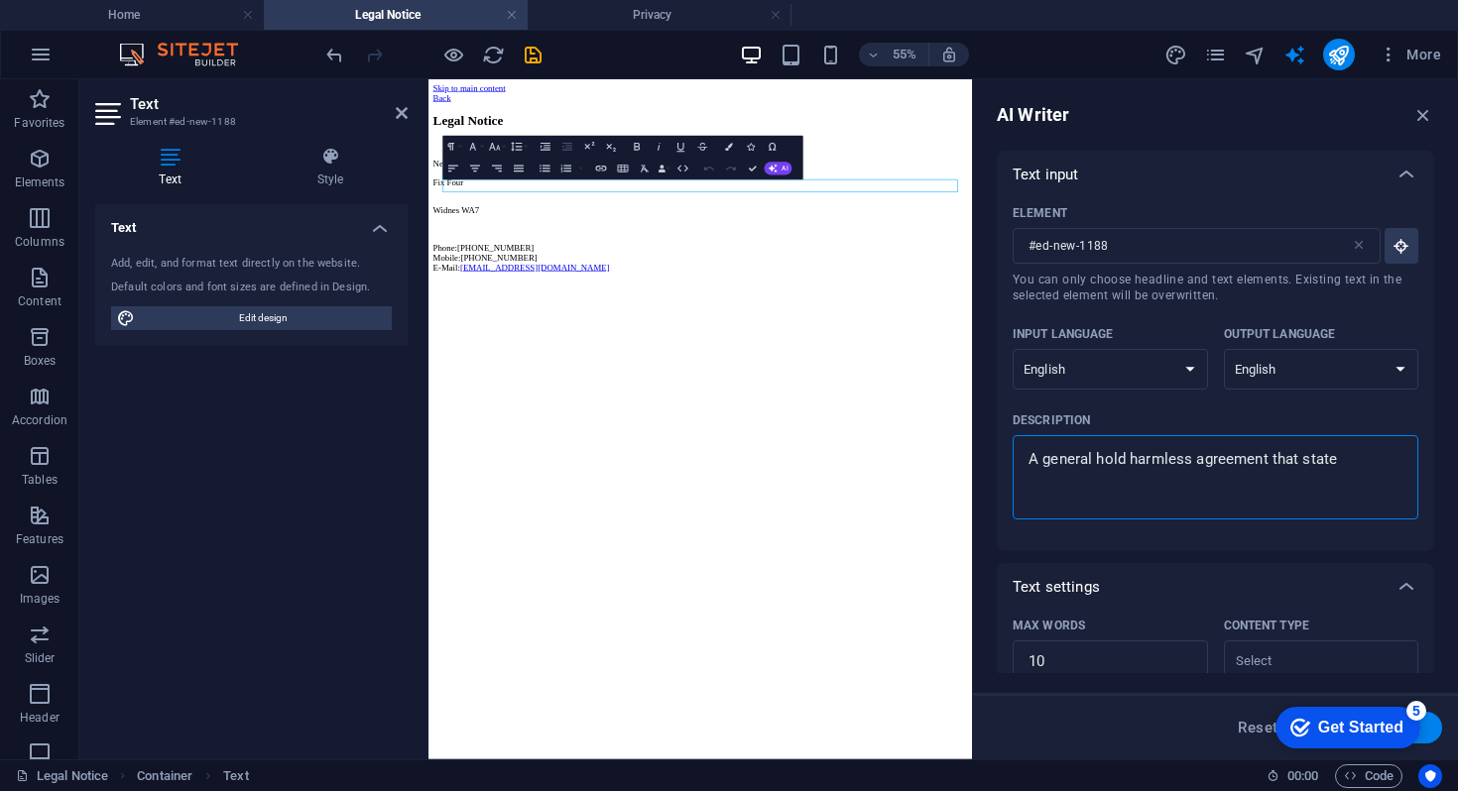
type textarea "x"
type textarea "A general hold harmless agreement that states"
type textarea "x"
type textarea "A general hold harmless agreement that states t"
type textarea "x"
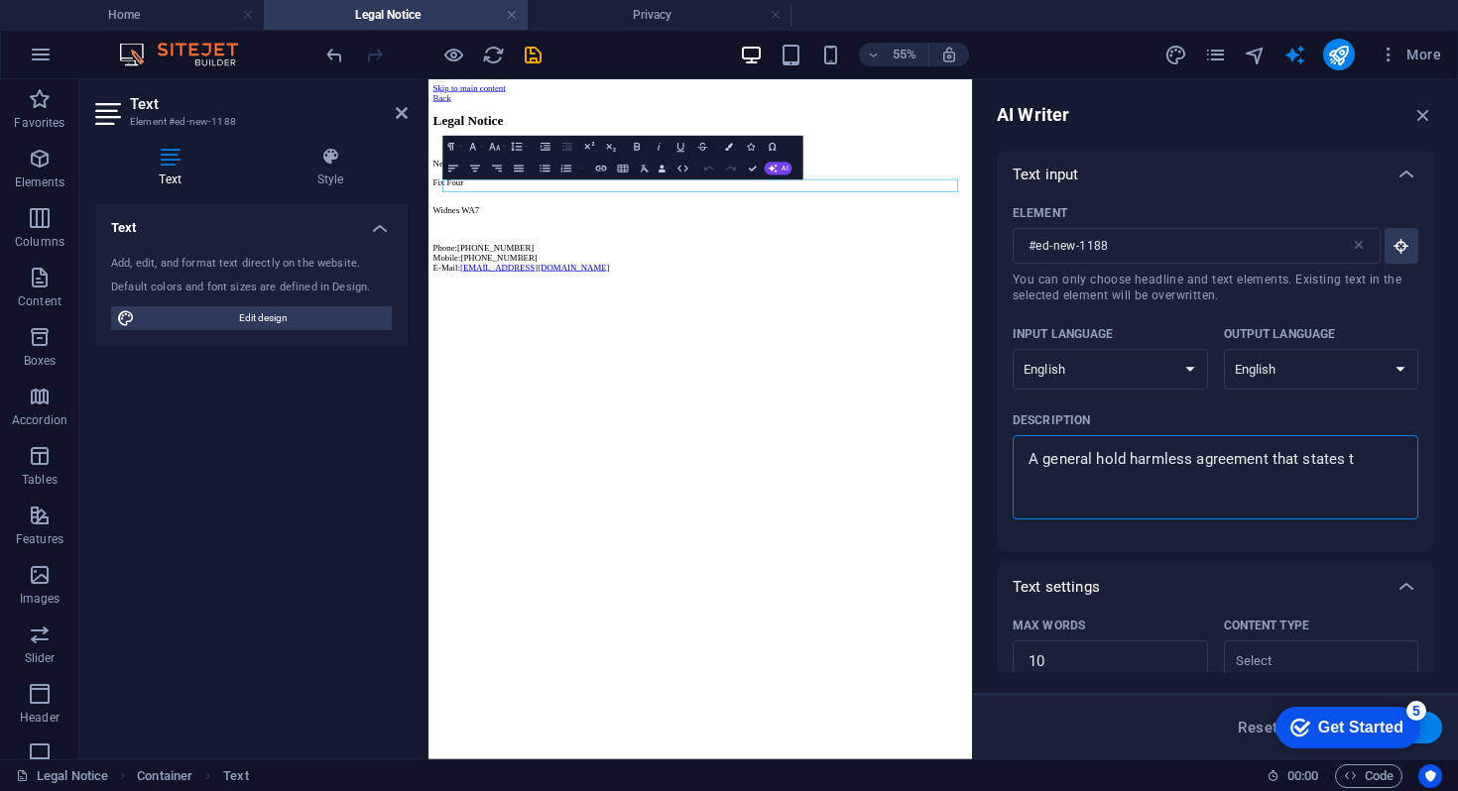
type textarea "A general hold harmless agreement that states th"
type textarea "x"
type textarea "A general hold harmless agreement that states tha"
type textarea "x"
type textarea "A general hold harmless agreement that states that"
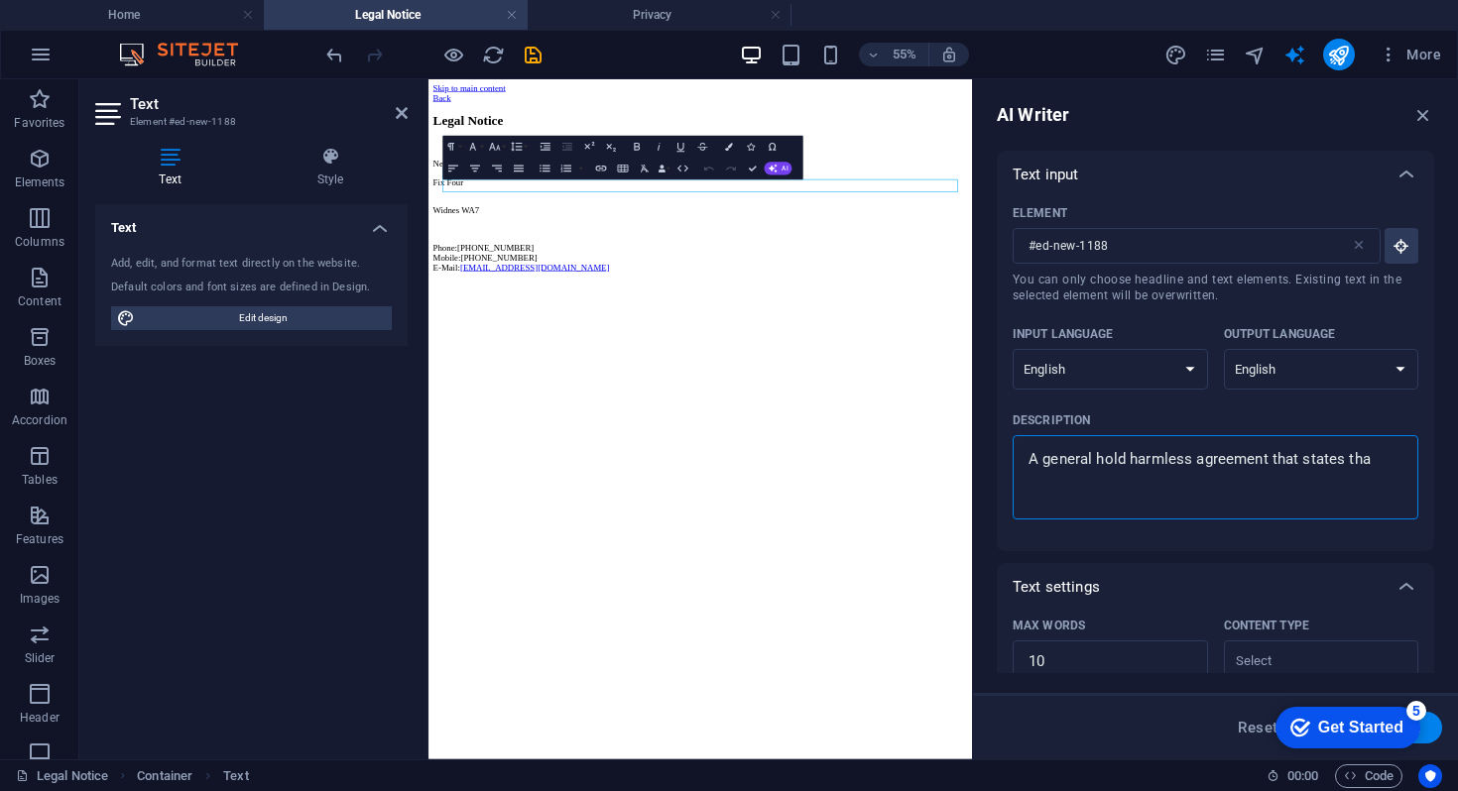
type textarea "x"
type textarea "A general hold harmless agreement that states that"
type textarea "x"
type textarea "A general hold harmless agreement that states that w"
type textarea "x"
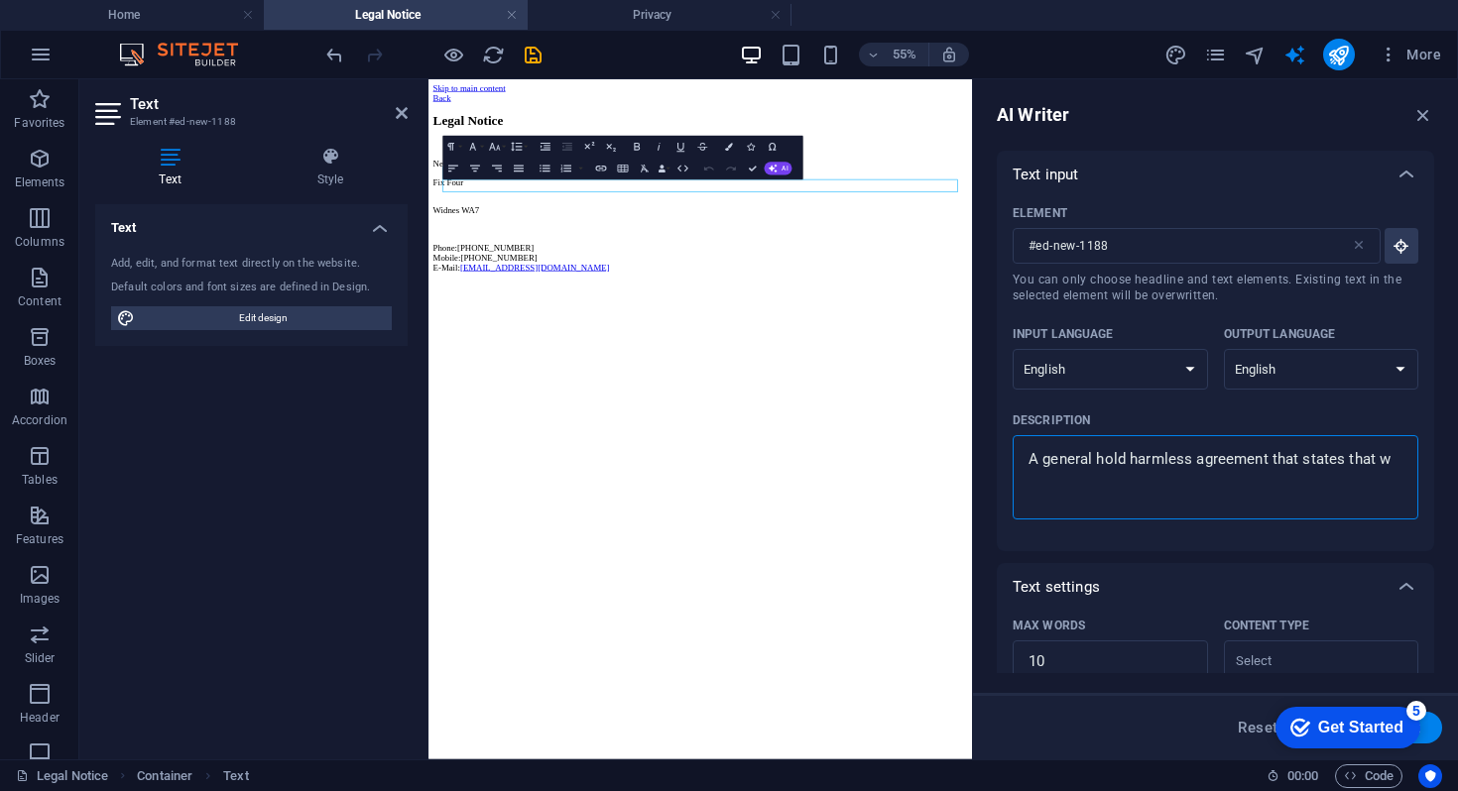
type textarea "A general hold harmless agreement that states that we"
type textarea "x"
type textarea "A general hold harmless agreement that states that we"
type textarea "x"
type textarea "A general hold harmless agreement that states that we t"
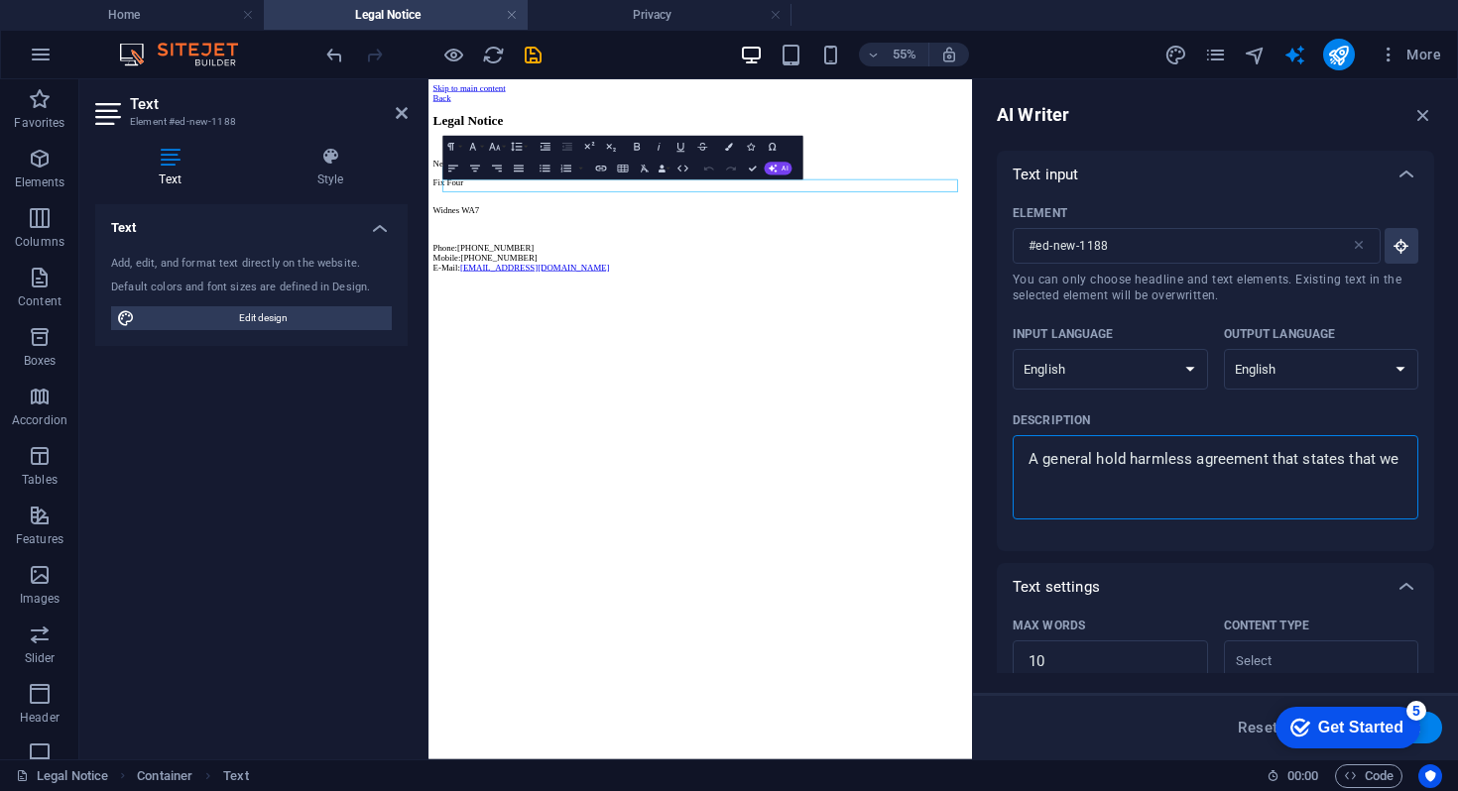
type textarea "x"
type textarea "A general hold harmless agreement that states that we ta"
type textarea "x"
type textarea "A general hold harmless agreement that states that we tak"
type textarea "x"
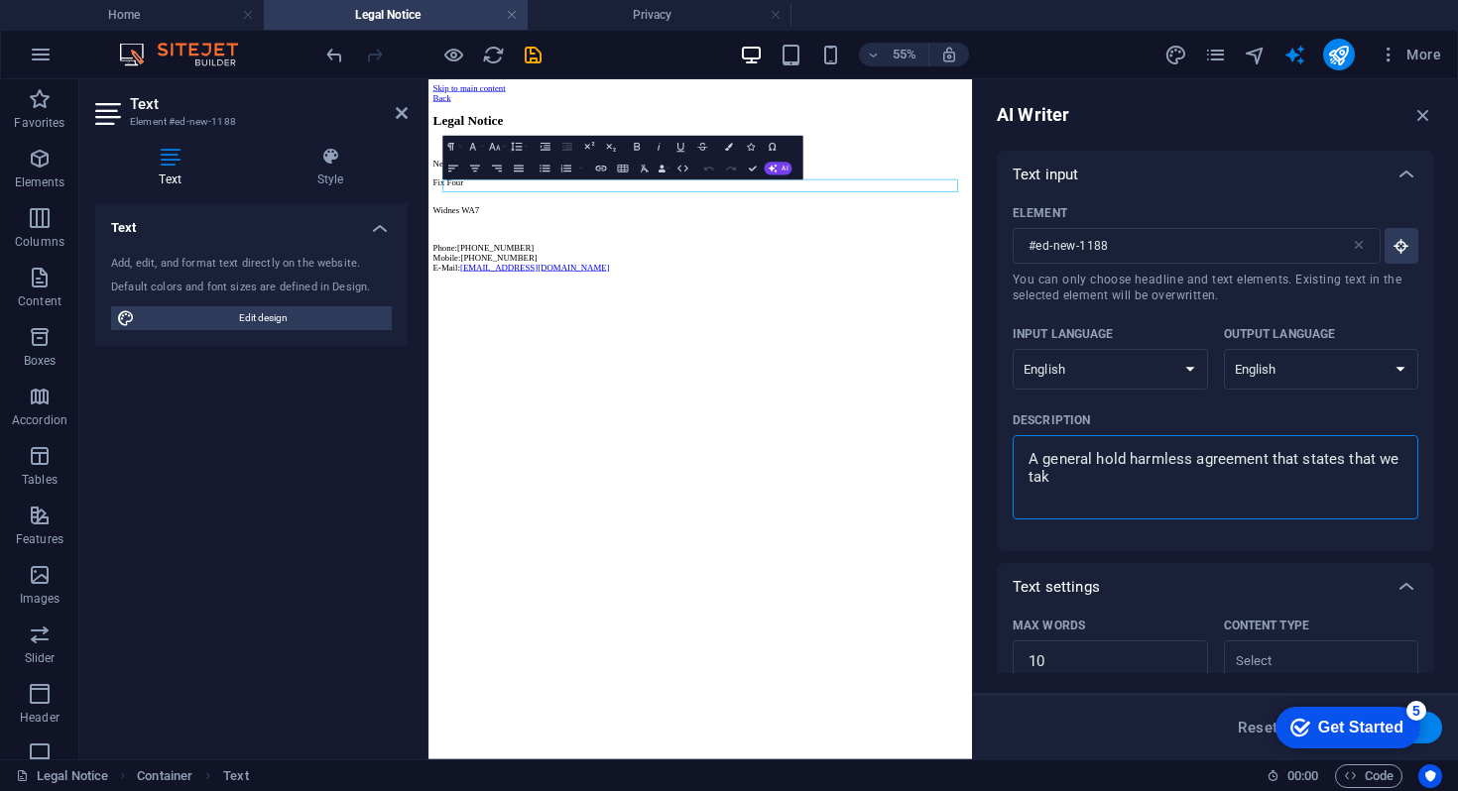
type textarea "A general hold harmless agreement that states that we take"
type textarea "x"
type textarea "A general hold harmless agreement that states that we take"
type textarea "x"
type textarea "A general hold harmless agreement that states that we take n"
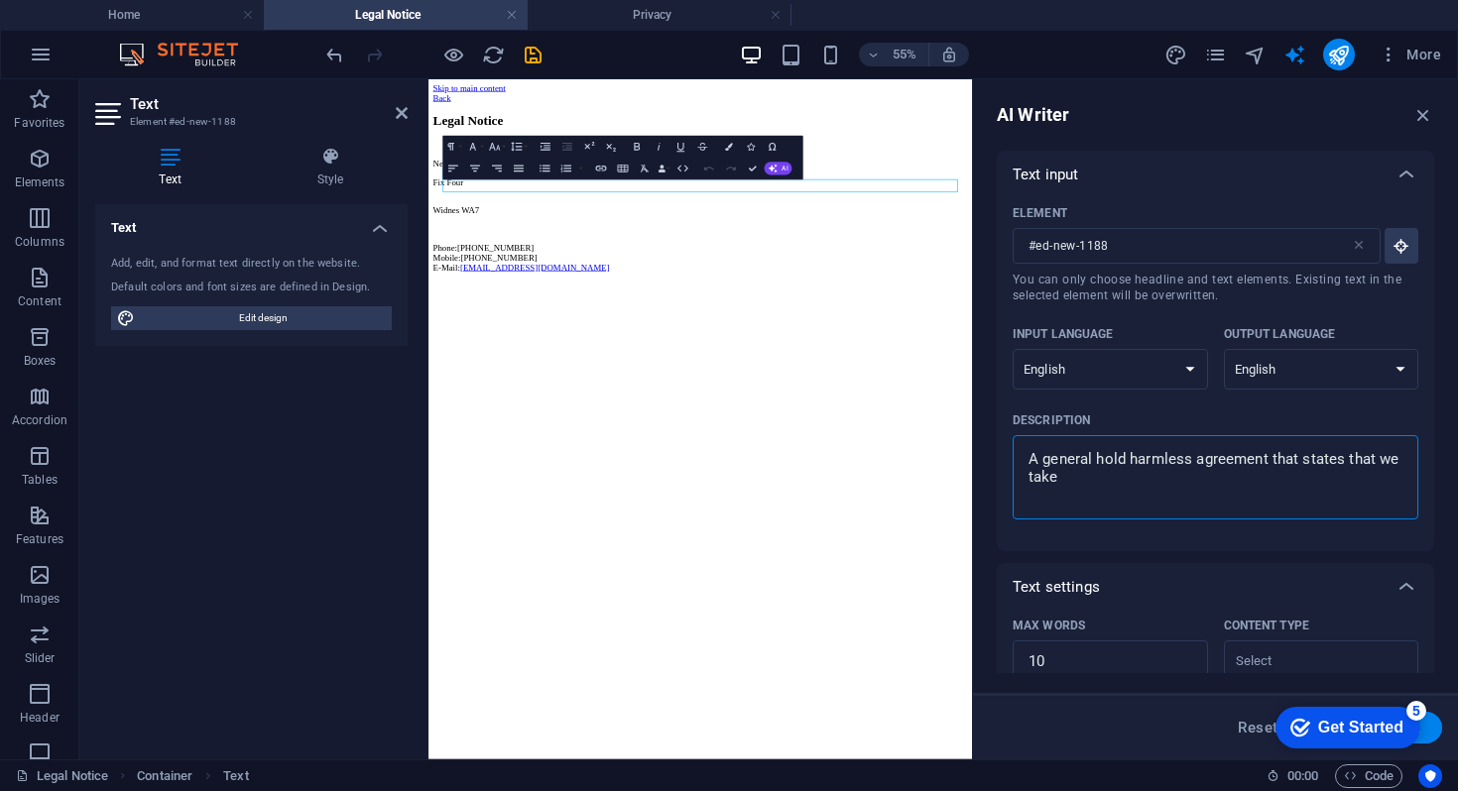
type textarea "x"
type textarea "A general hold harmless agreement that states that we take no"
type textarea "x"
type textarea "A general hold harmless agreement that states that we take no"
type textarea "x"
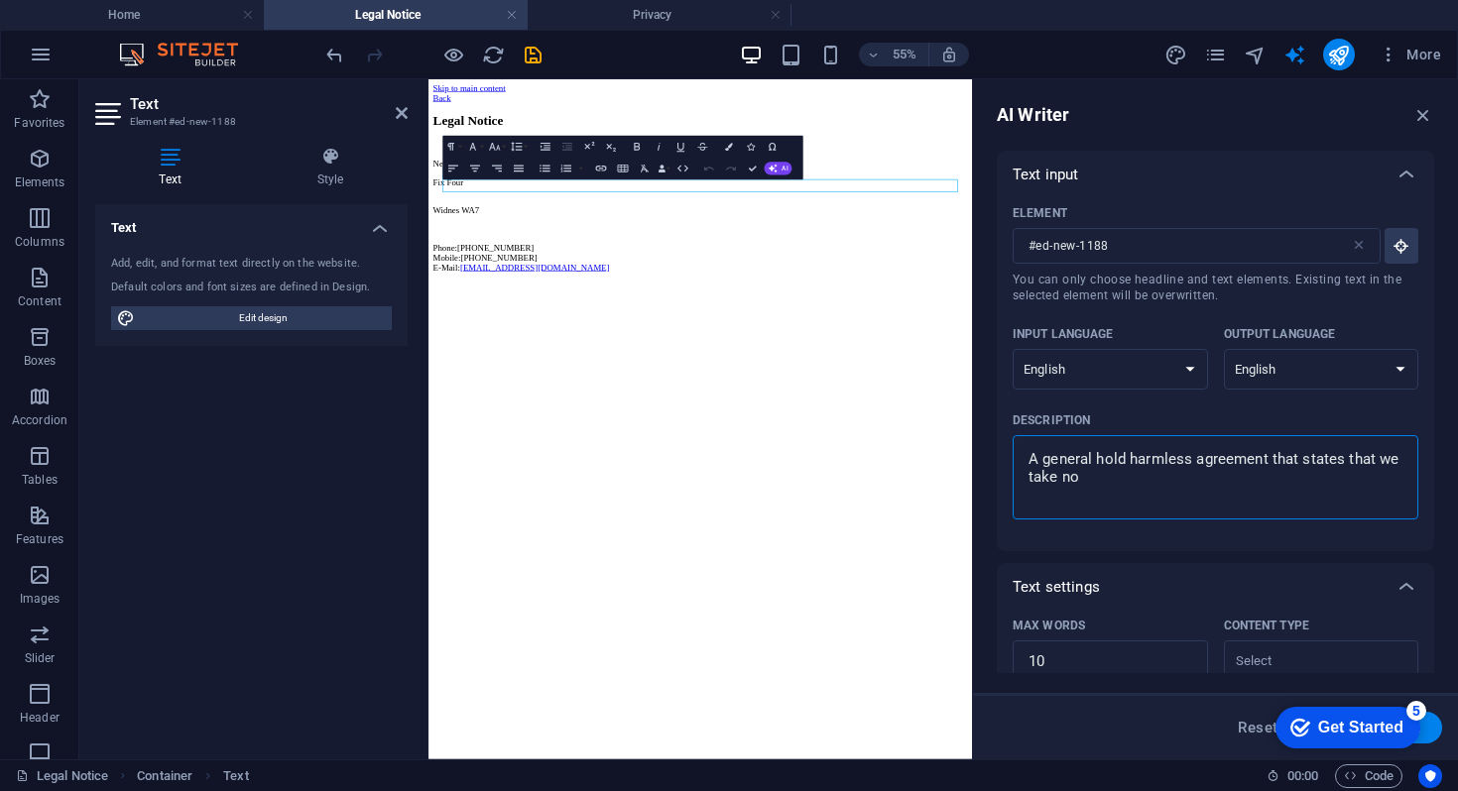
type textarea "A general hold harmless agreement that states that we take no r"
type textarea "x"
type textarea "A general hold harmless agreement that states that we take no re"
type textarea "x"
type textarea "A general hold harmless agreement that states that we take no res"
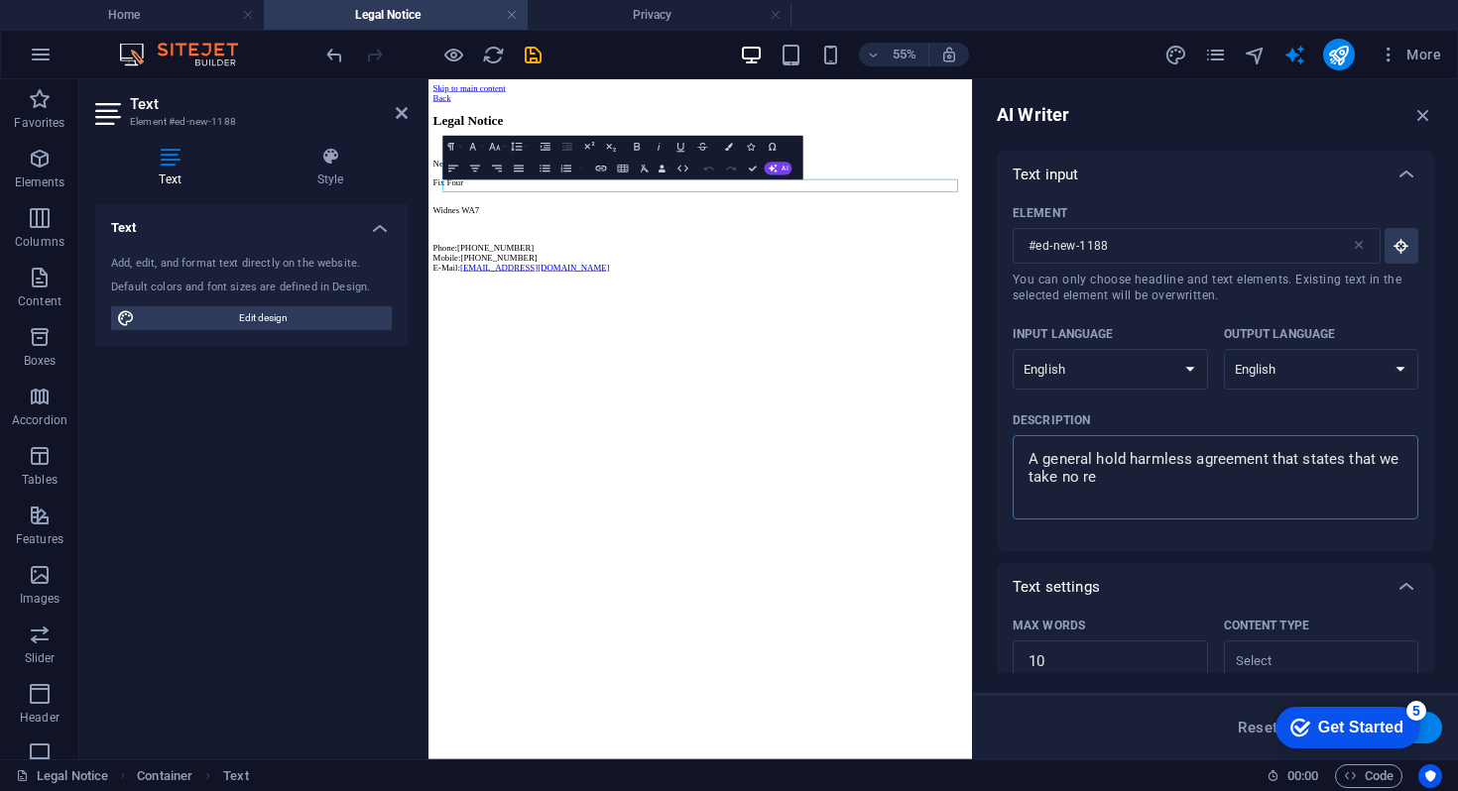
type textarea "x"
type textarea "A general hold harmless agreement that states that we take no resp"
type textarea "x"
type textarea "A general hold harmless agreement that states that we take no respo"
type textarea "x"
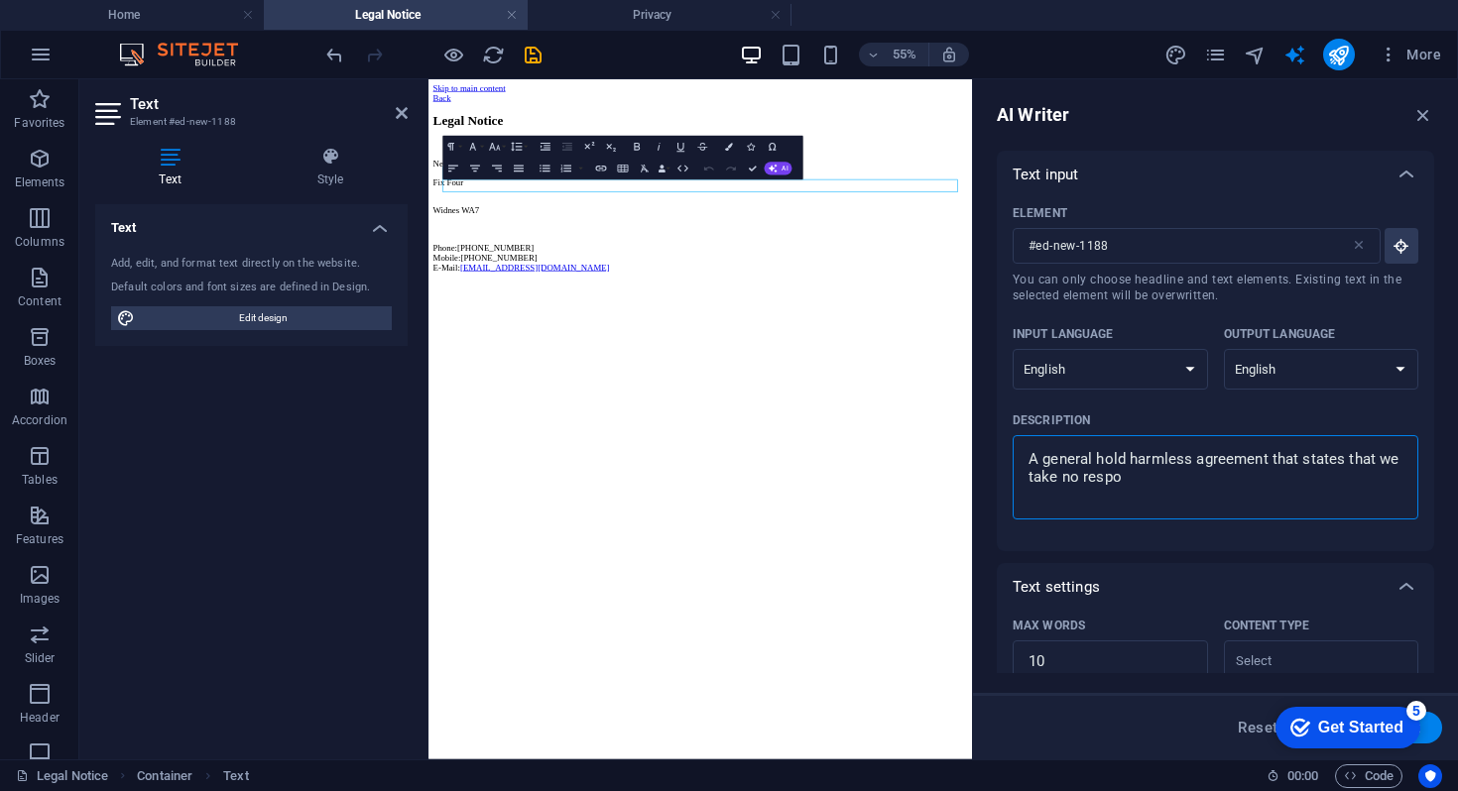
type textarea "A general hold harmless agreement that states that we take no respon"
type textarea "x"
type textarea "A general hold harmless agreement that states that we take no respons"
type textarea "x"
type textarea "A general hold harmless agreement that states that we take no responsi"
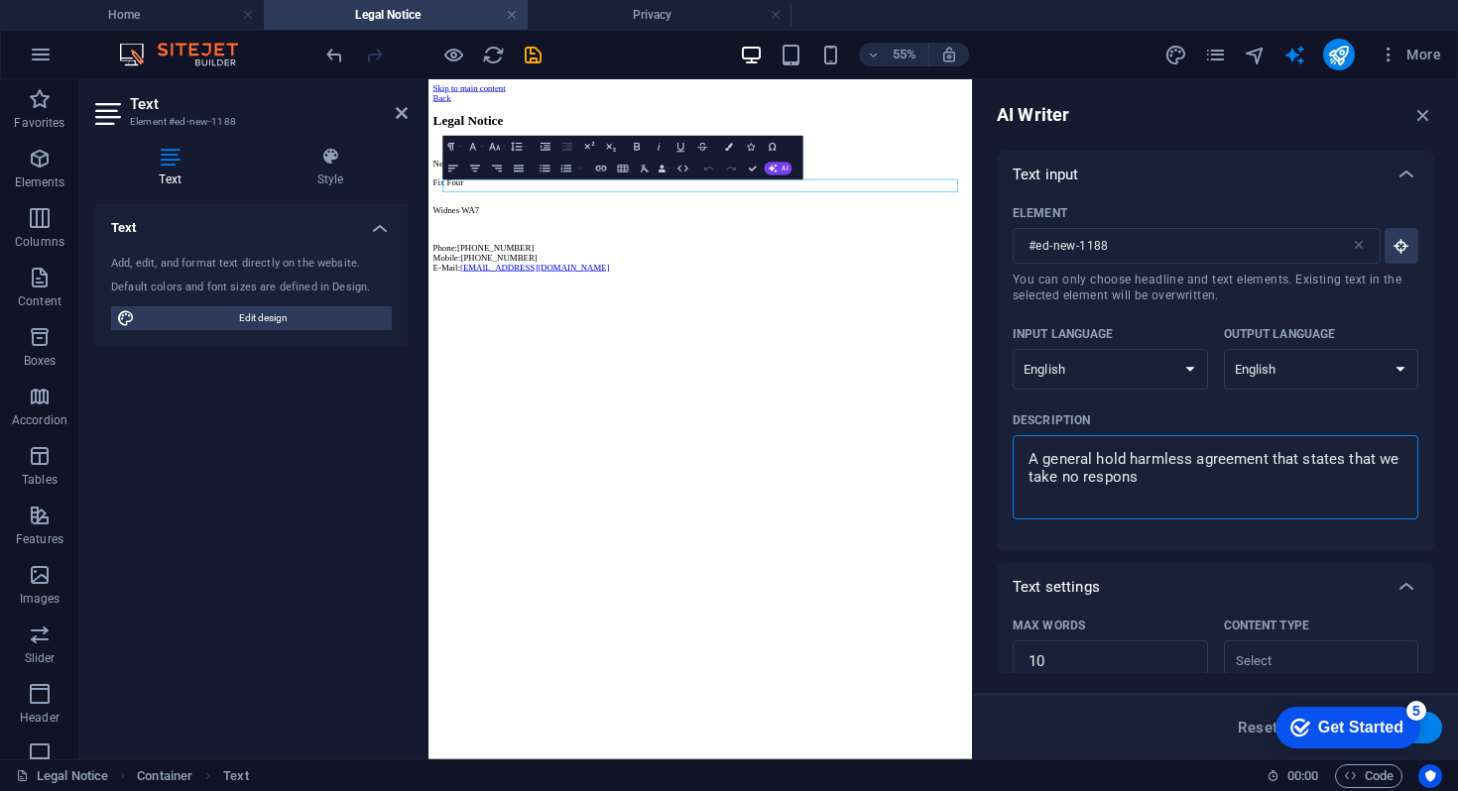
type textarea "x"
type textarea "A general hold harmless agreement that states that we take no responsib"
type textarea "x"
type textarea "A general hold harmless agreement that states that we take no responsibi"
type textarea "x"
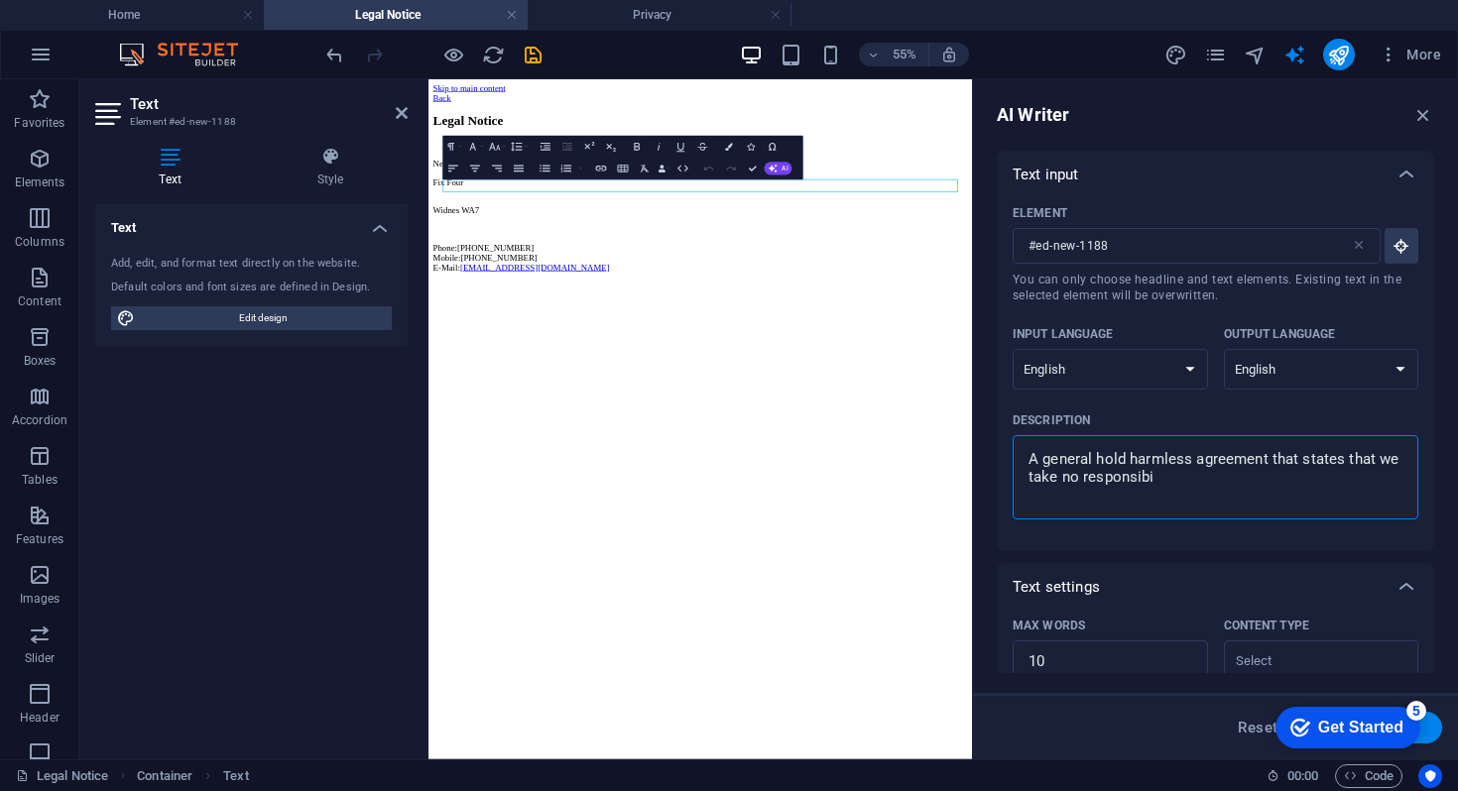
type textarea "A general hold harmless agreement that states that we take no responsibil"
type textarea "x"
type textarea "A general hold harmless agreement that states that we take no responsibili"
type textarea "x"
type textarea "A general hold harmless agreement that states that we take no responsibilit"
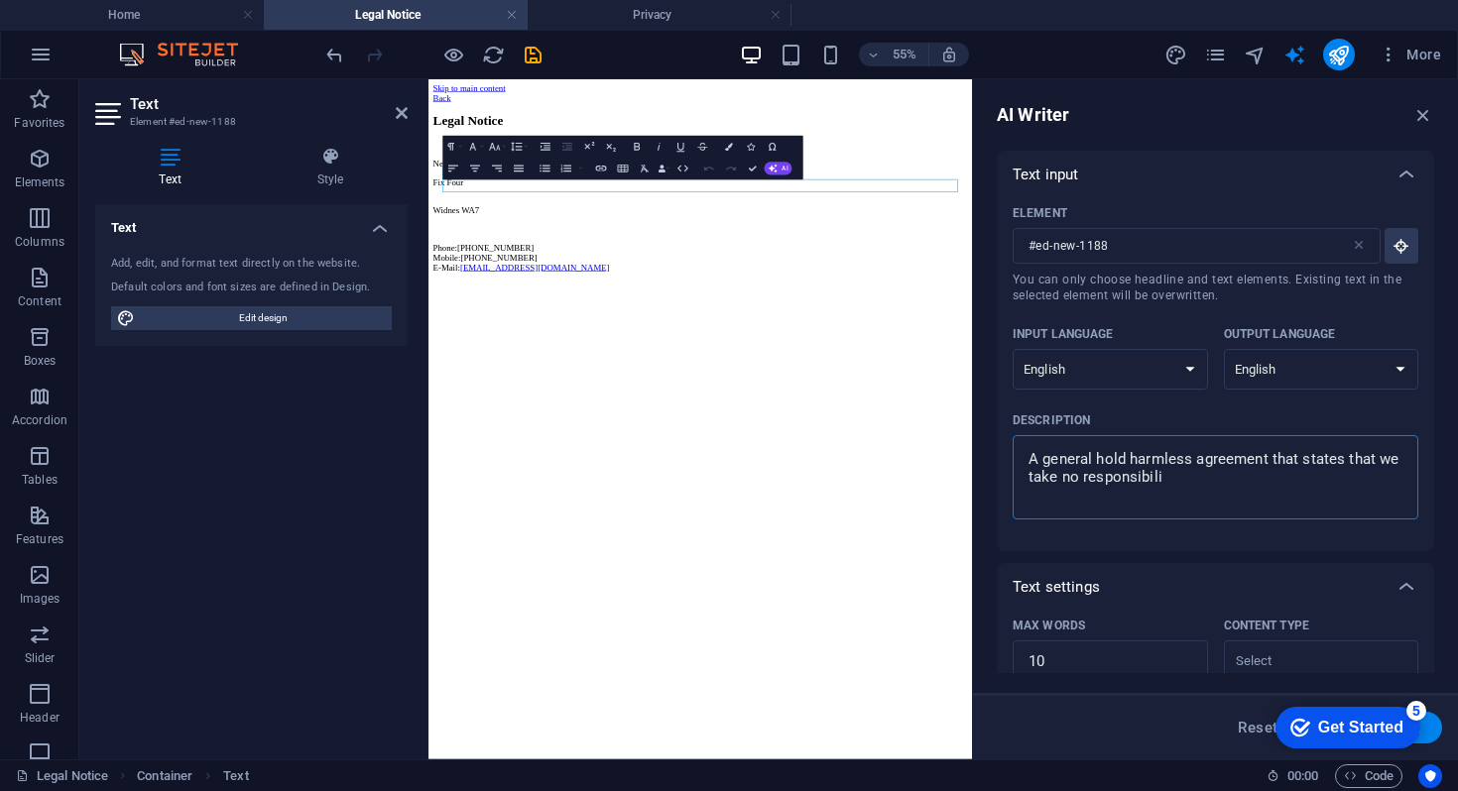
type textarea "x"
type textarea "A general hold harmless agreement that states that we take no responsibility"
type textarea "x"
type textarea "A general hold harmless agreement that states that we take no responsibility"
type textarea "x"
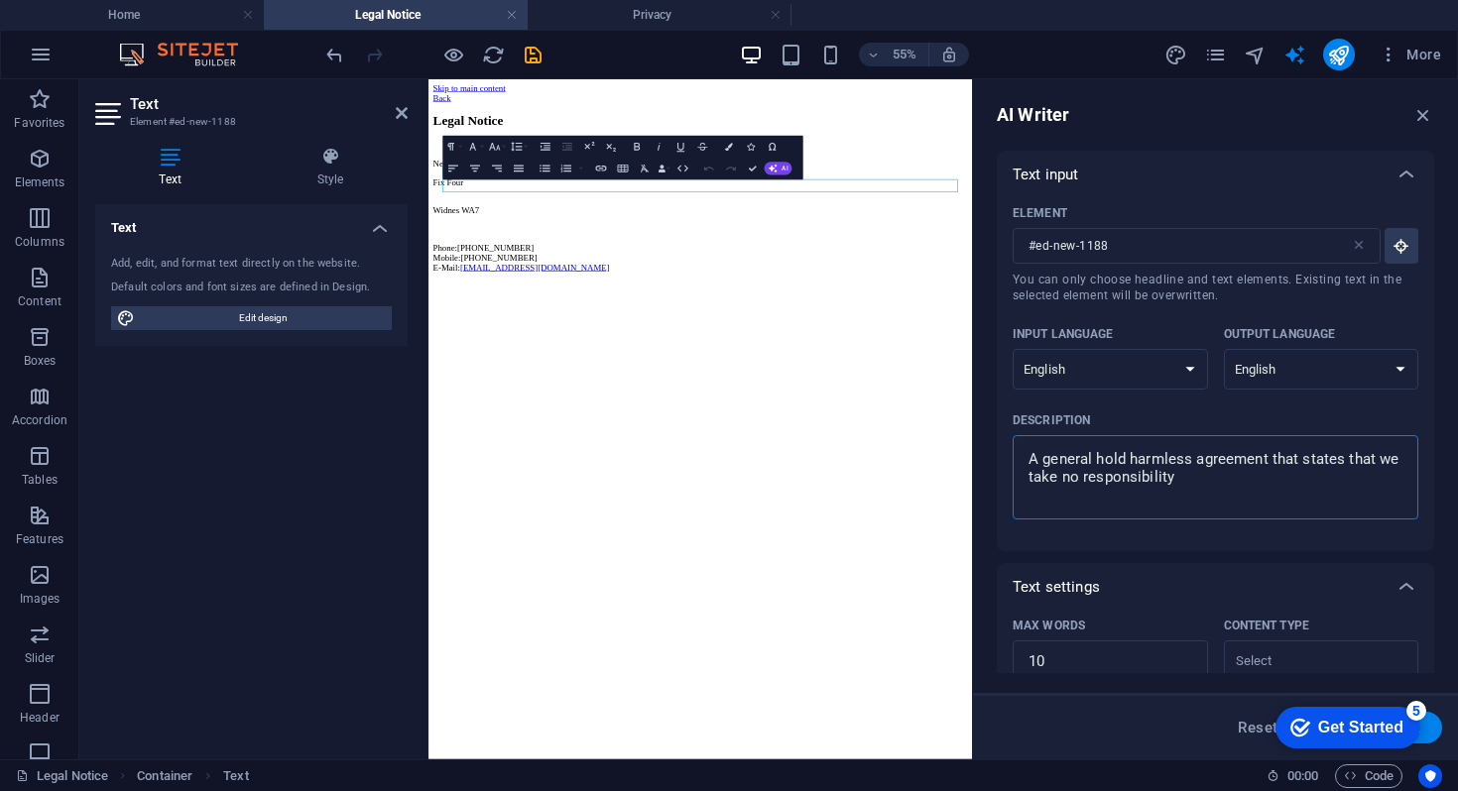
type textarea "A general hold harmless agreement that states that we take no responsibility f"
type textarea "x"
type textarea "A general hold harmless agreement that states that we take no responsibility fo"
type textarea "x"
type textarea "A general hold harmless agreement that states that we take no responsibility for"
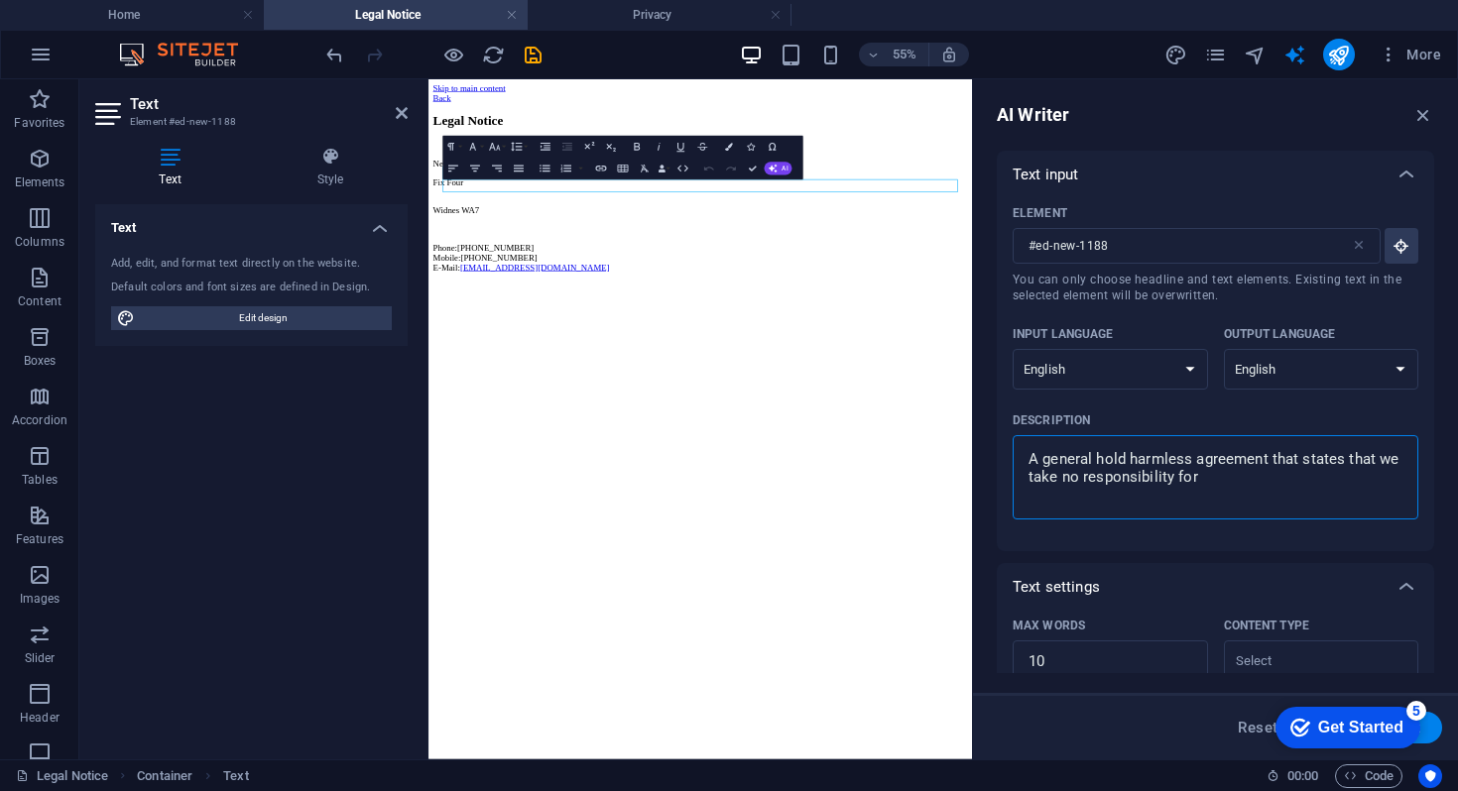
type textarea "x"
type textarea "A general hold harmless agreement that states that we take no responsibility for"
type textarea "x"
type textarea "A general hold harmless agreement that states that we take no responsibility fo…"
type textarea "x"
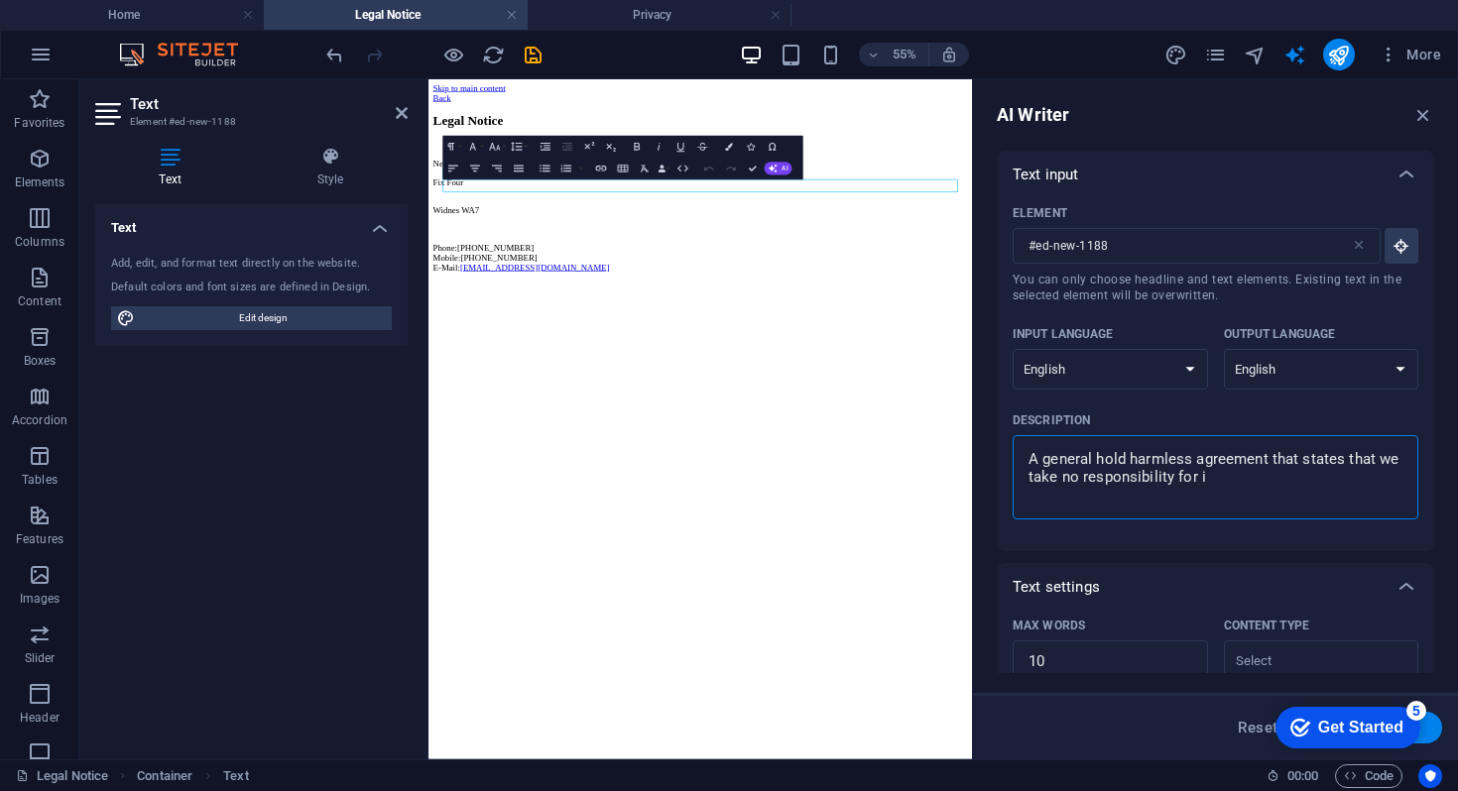
type textarea "A general hold harmless agreement that states that we take no responsibility fo…"
type textarea "x"
type textarea "A general hold harmless agreement that states that we take no responsibility fo…"
type textarea "x"
type textarea "A general hold harmless agreement that states that we take no responsibility fo…"
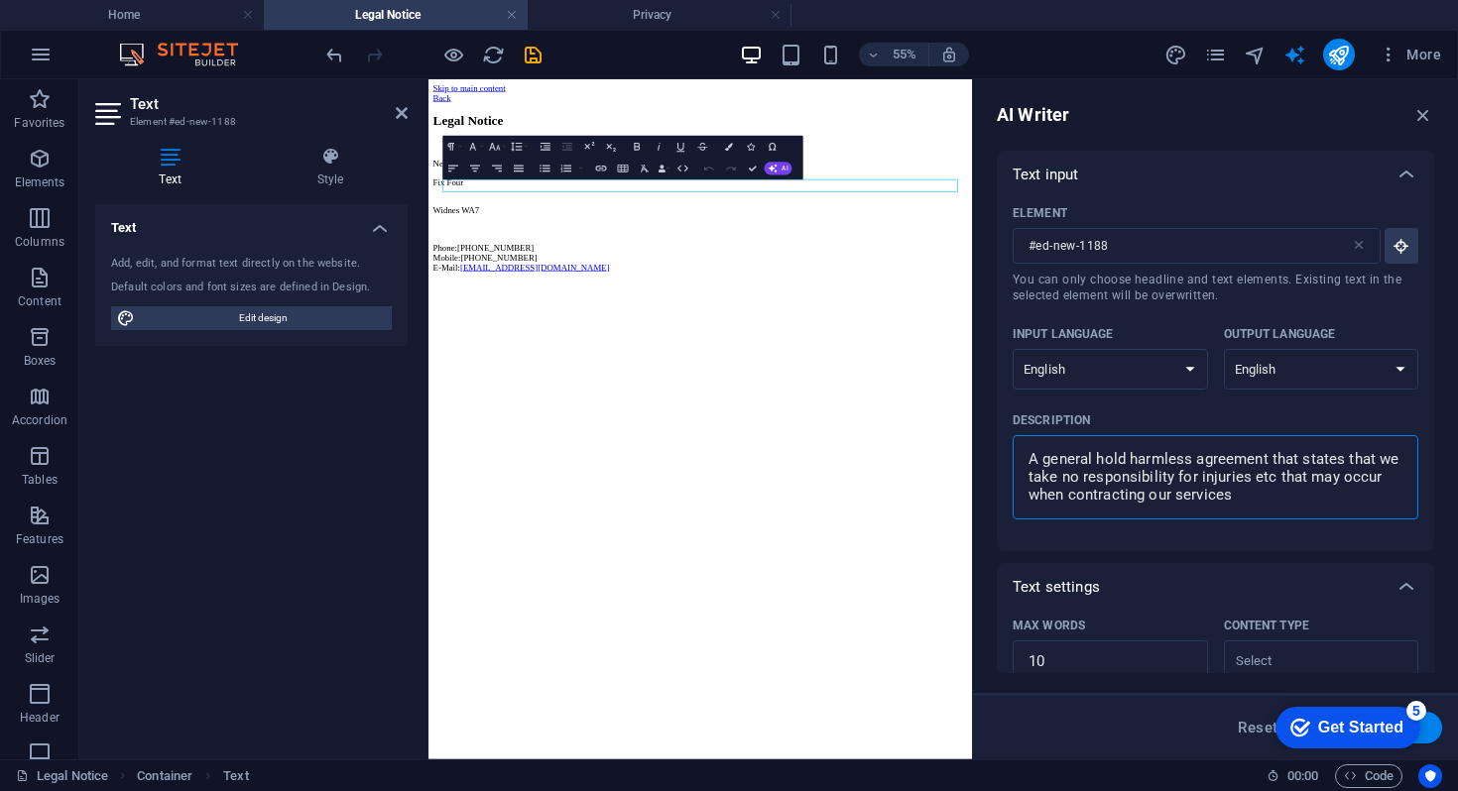
click at [1350, 726] on div "Get Started" at bounding box center [1360, 728] width 85 height 18
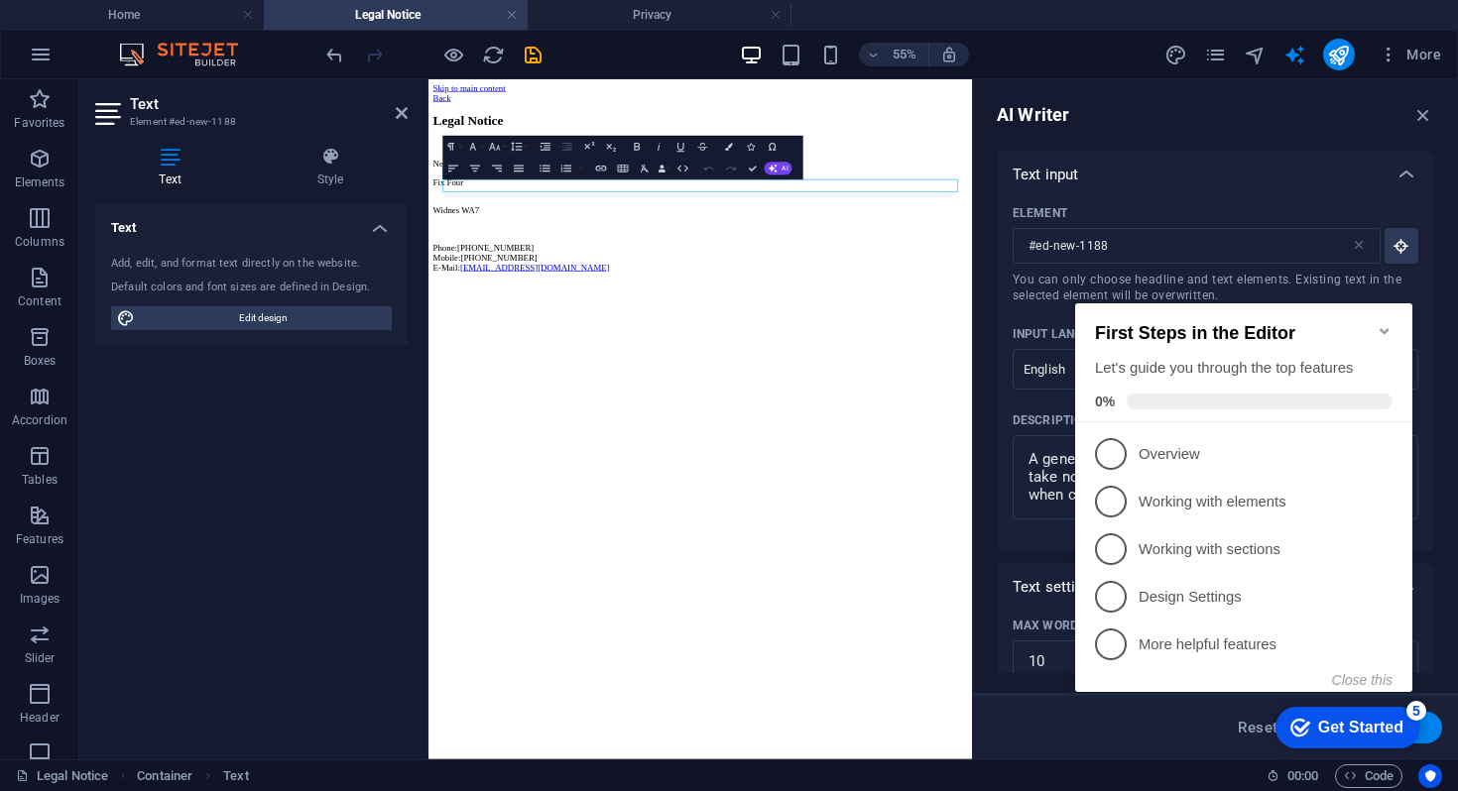
click at [1383, 323] on icon "Minimize checklist" at bounding box center [1385, 331] width 16 height 16
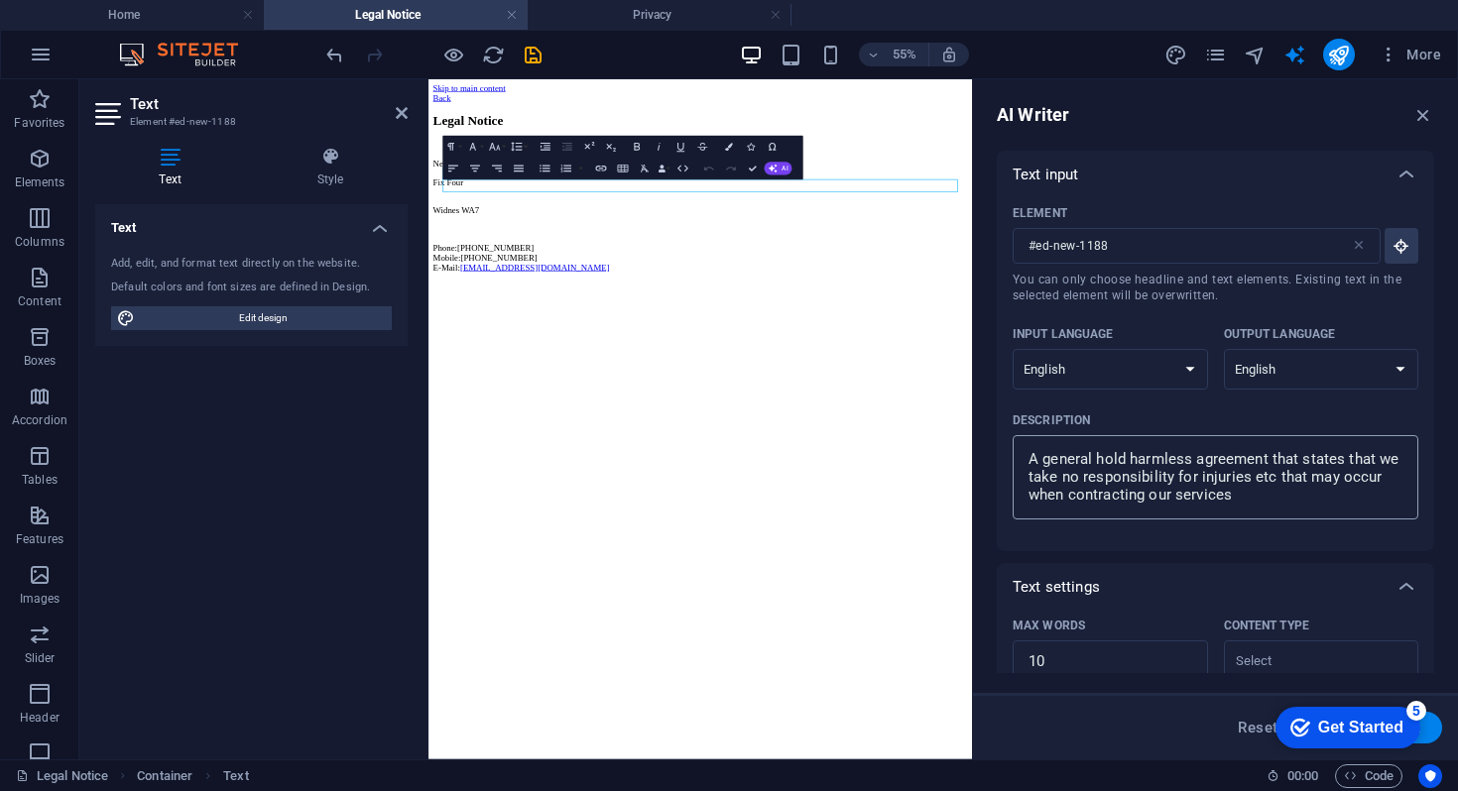
click at [1274, 501] on textarea "A general hold harmless agreement that states that we take no responsibility fo…" at bounding box center [1215, 477] width 386 height 64
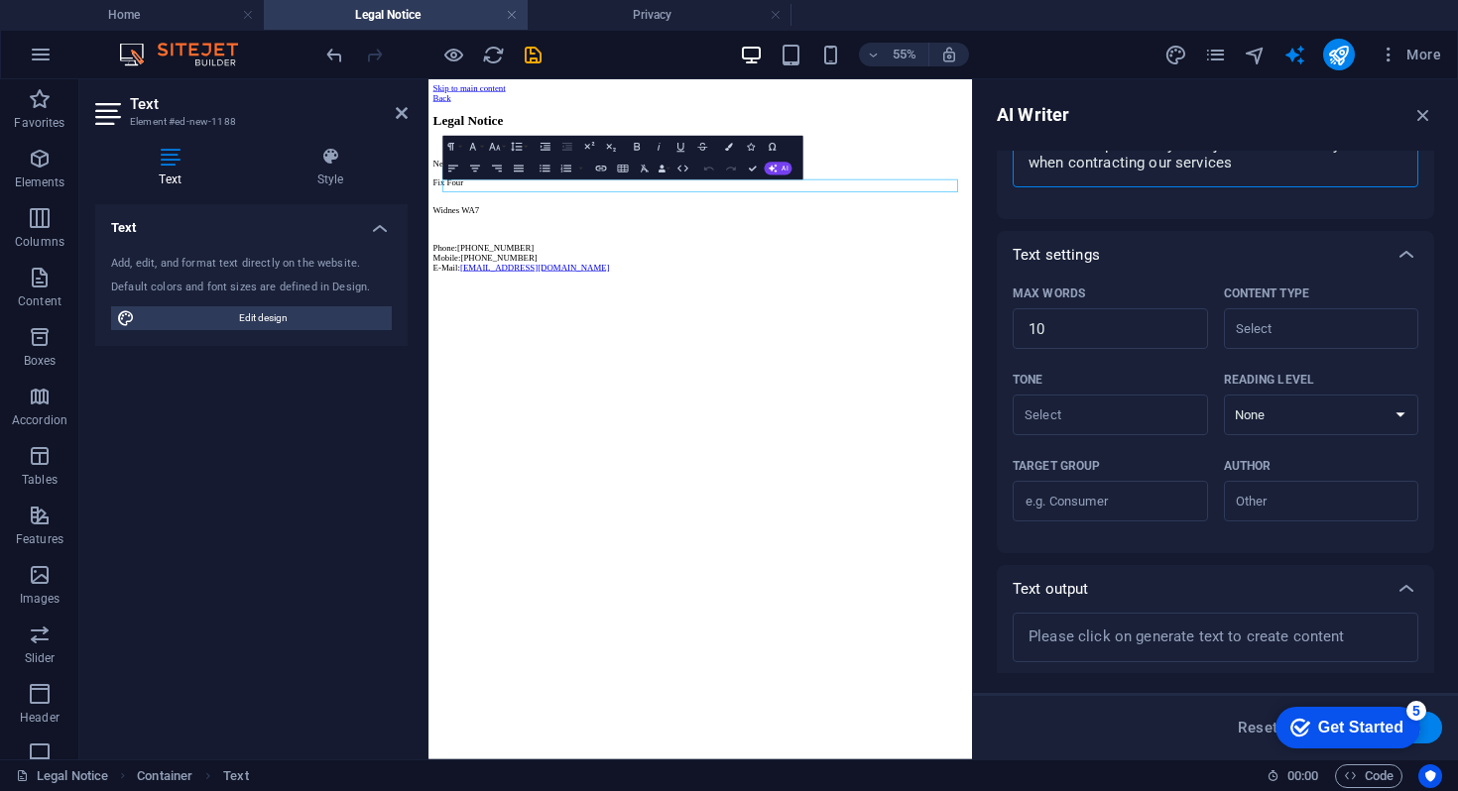
scroll to position [333, 0]
click at [1090, 320] on input "10" at bounding box center [1110, 328] width 195 height 40
click at [1299, 325] on input "Content type ​" at bounding box center [1305, 327] width 151 height 29
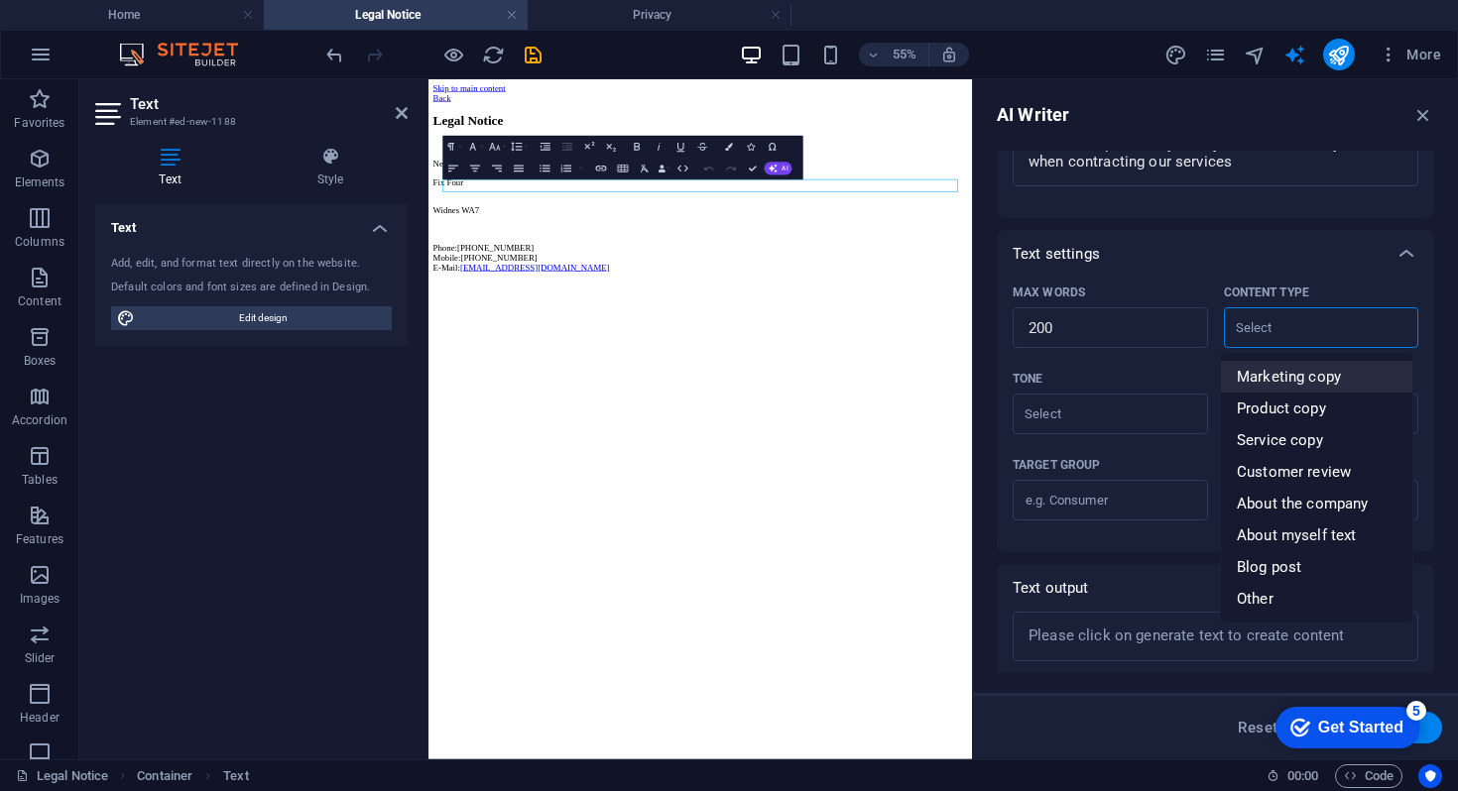
click at [1309, 282] on div "Content type" at bounding box center [1317, 293] width 187 height 30
click at [1309, 313] on input "Content type ​" at bounding box center [1305, 327] width 151 height 29
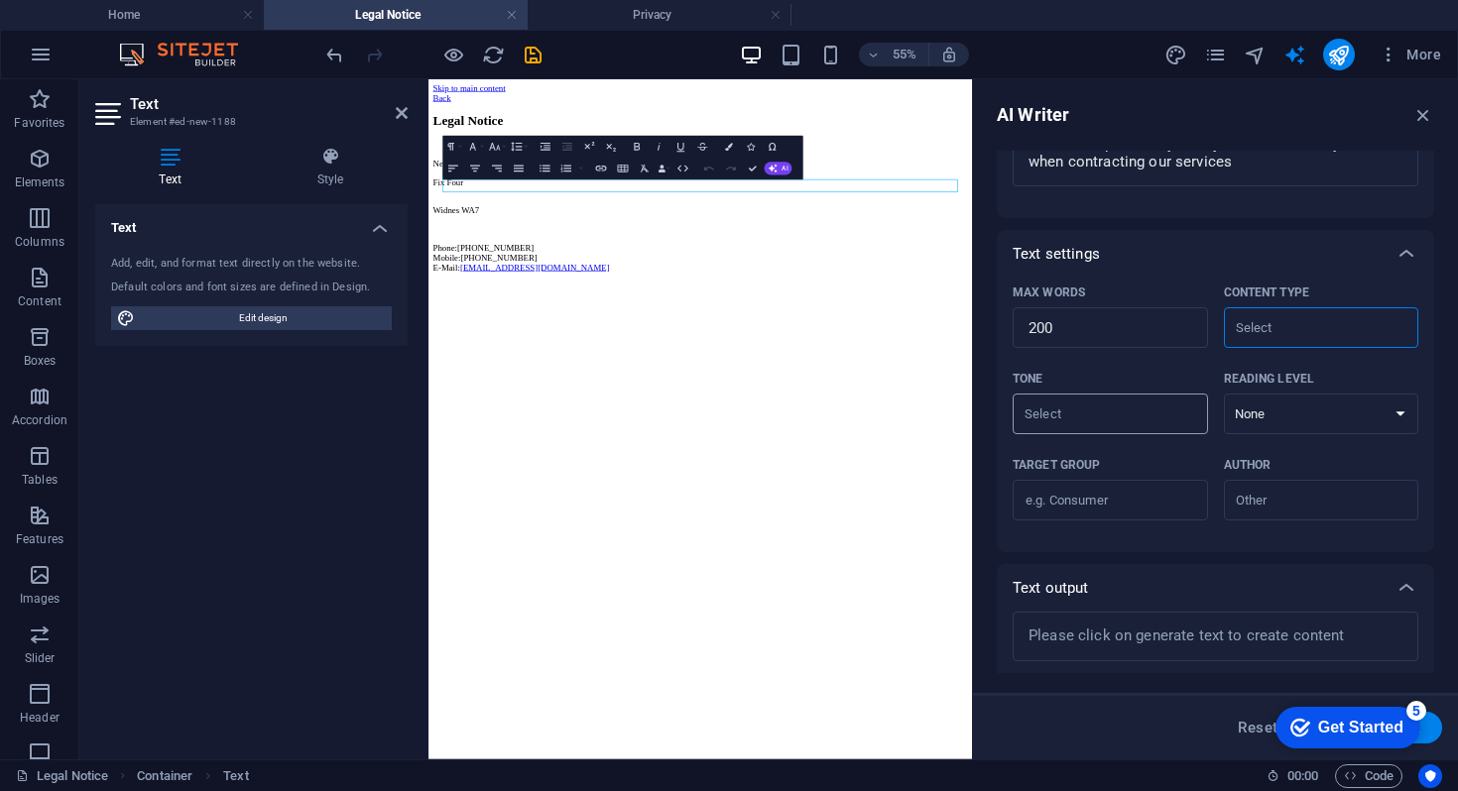
click at [1112, 424] on input "Tone ​" at bounding box center [1093, 414] width 151 height 29
click at [1069, 468] on span "Neutral" at bounding box center [1053, 463] width 50 height 20
click at [1272, 409] on select "None Academic Adult Teen Child" at bounding box center [1321, 414] width 195 height 41
click at [1224, 394] on select "None Academic Adult Teen Child" at bounding box center [1321, 414] width 195 height 41
click at [1262, 329] on input "Content type ​" at bounding box center [1305, 327] width 151 height 29
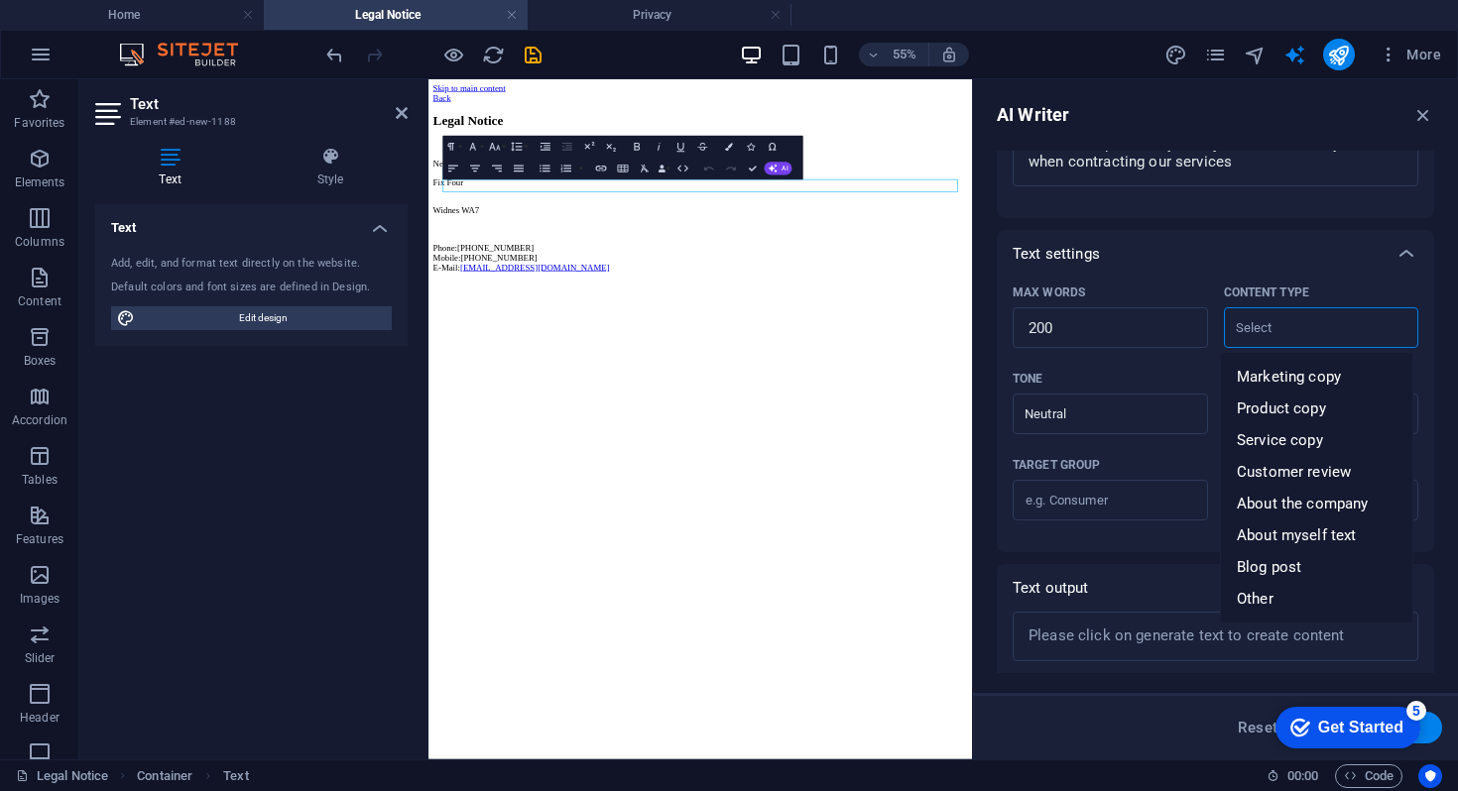
click at [1259, 261] on div "Text settings" at bounding box center [1198, 254] width 370 height 20
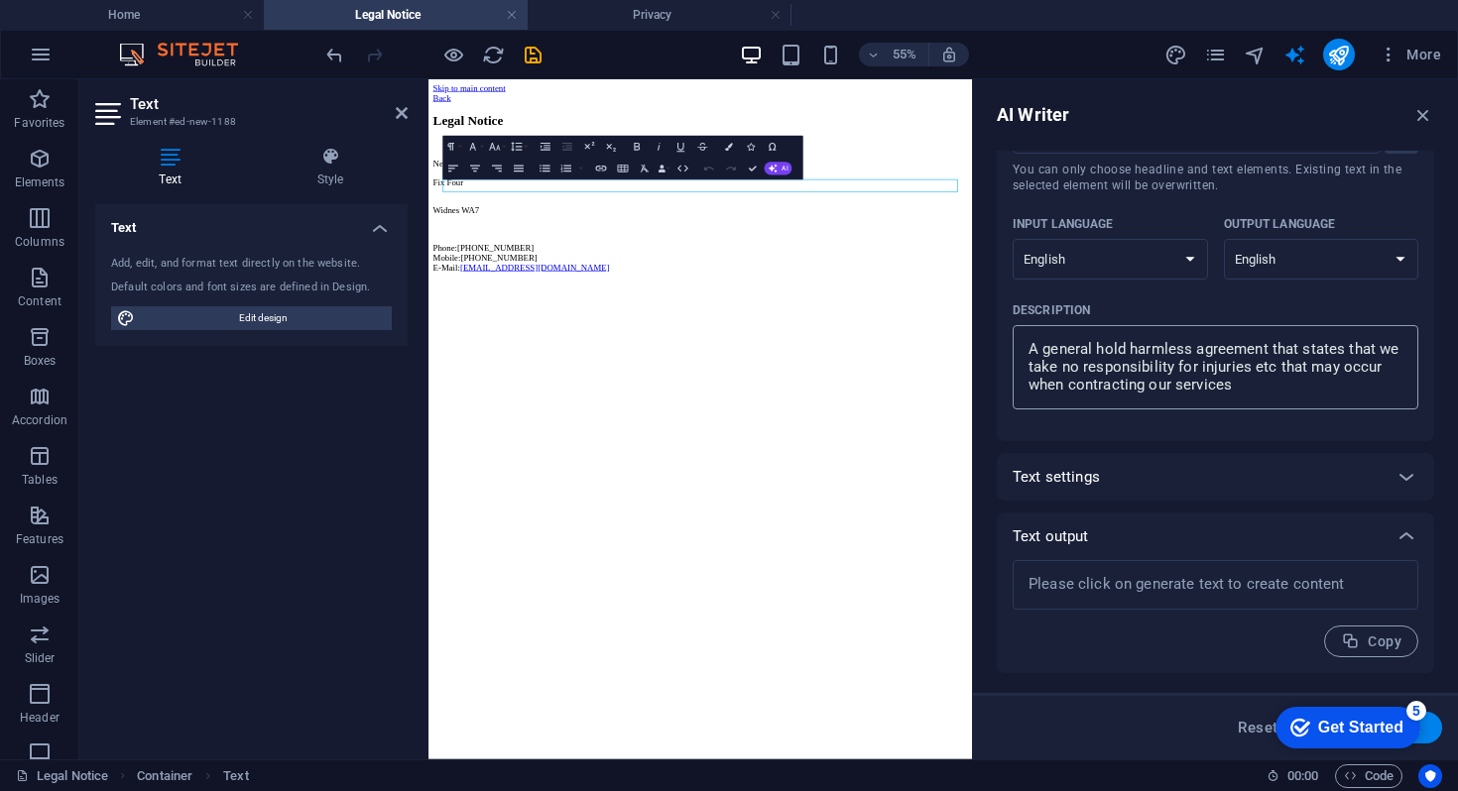
scroll to position [18, 0]
click at [1394, 478] on icon at bounding box center [1406, 477] width 24 height 24
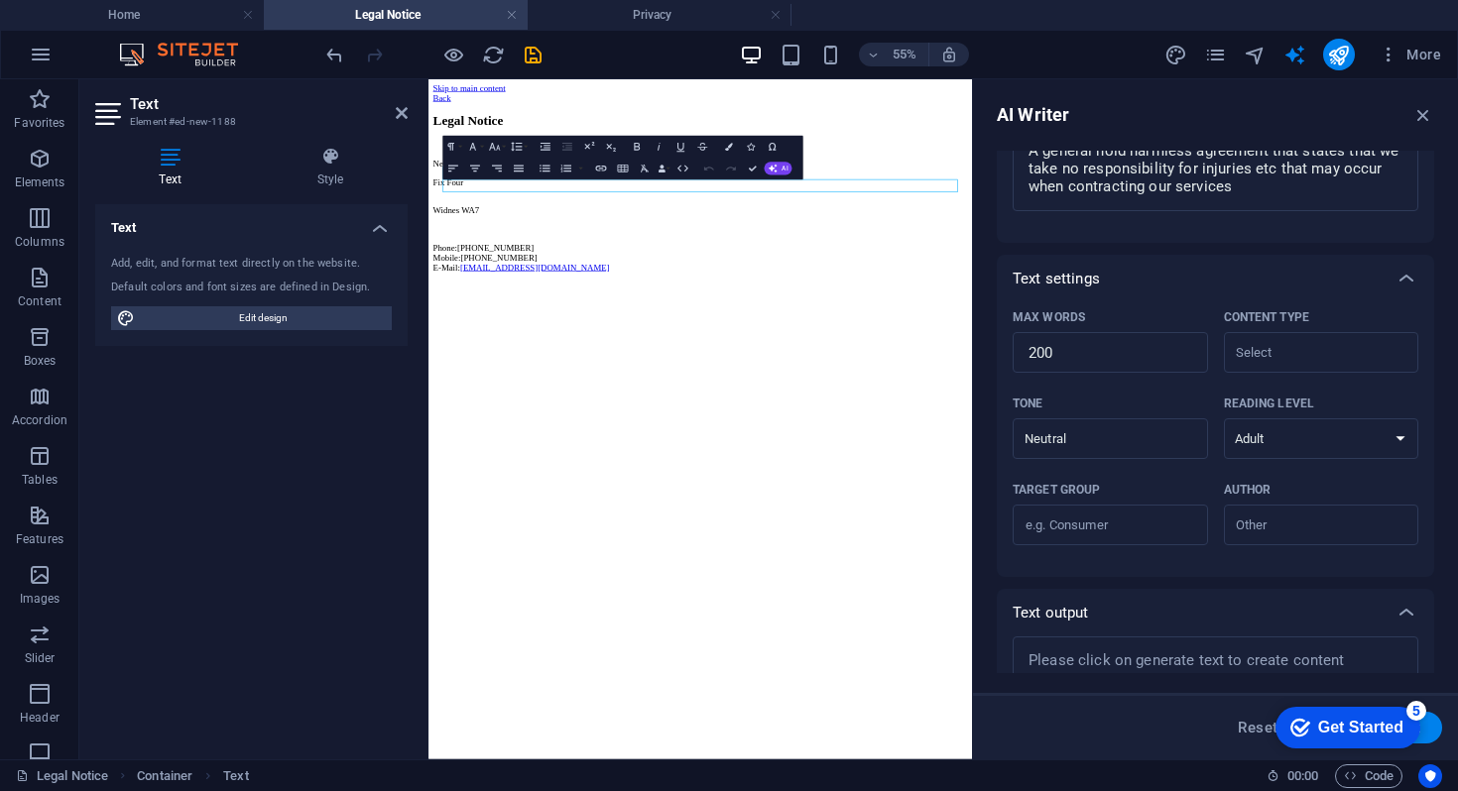
scroll to position [385, 0]
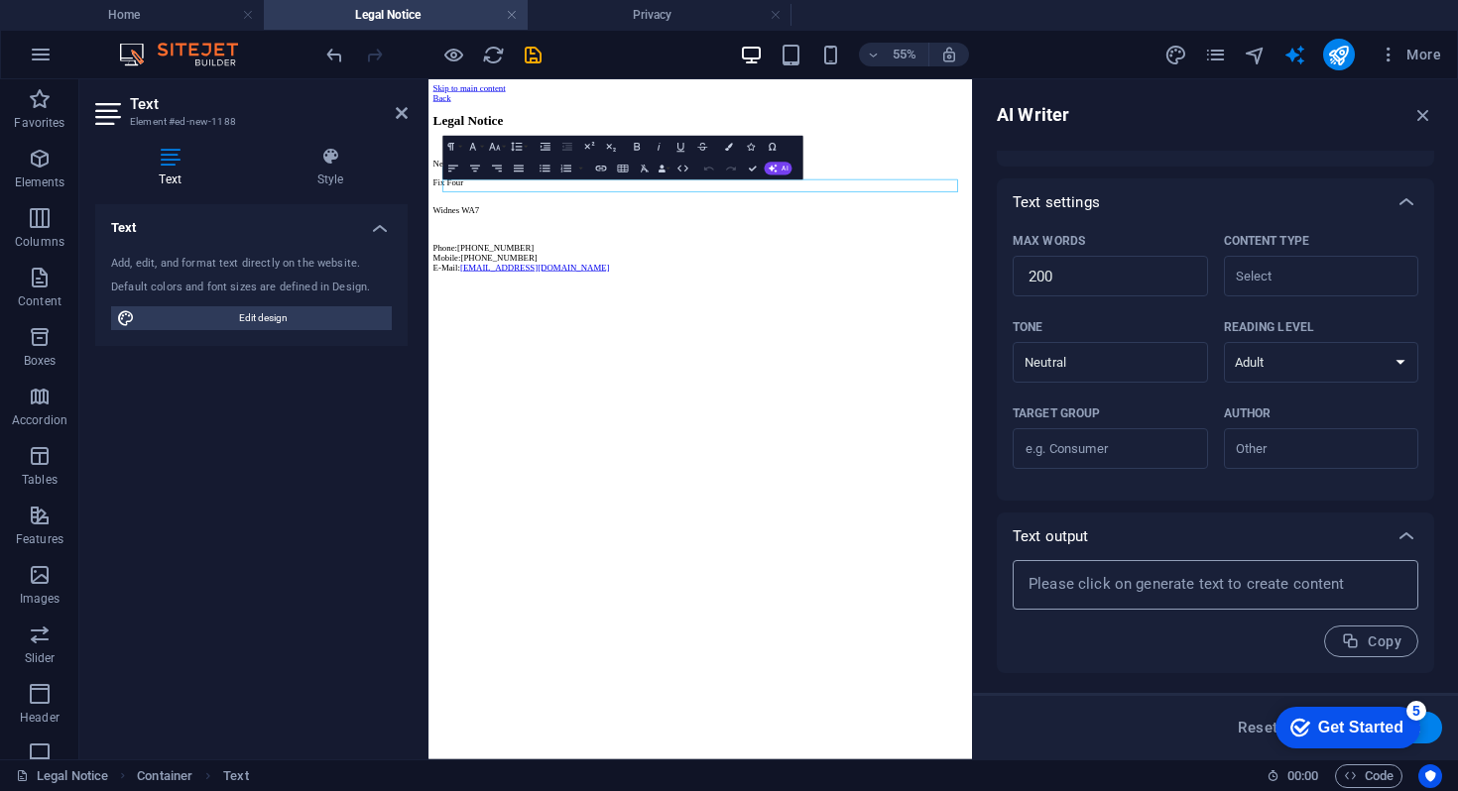
click at [1198, 585] on textarea at bounding box center [1215, 585] width 386 height 30
click at [1341, 634] on icon "button" at bounding box center [1350, 642] width 19 height 19
click at [1120, 587] on textarea at bounding box center [1215, 585] width 386 height 30
click at [1438, 734] on button "Generate text" at bounding box center [1373, 728] width 138 height 32
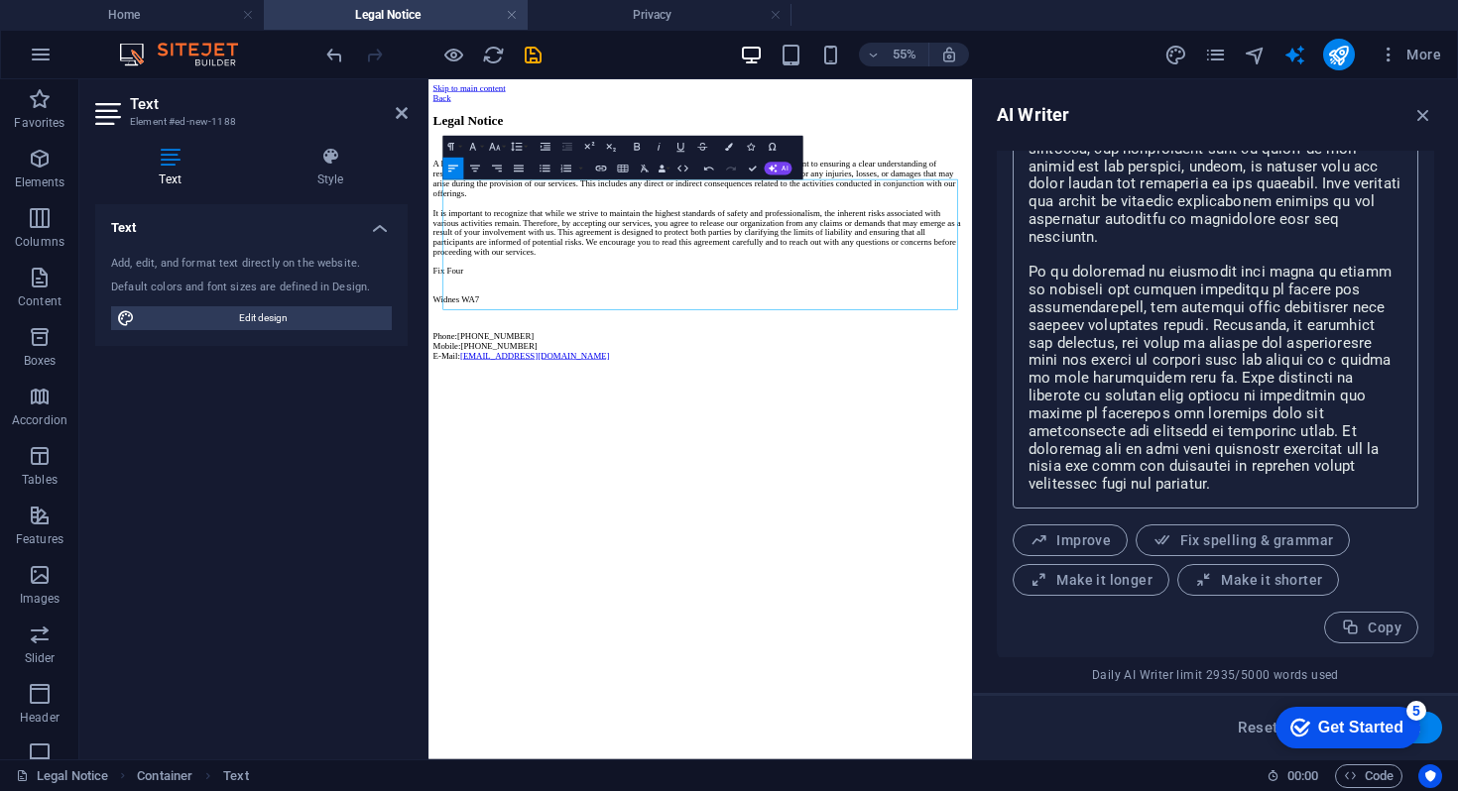
scroll to position [827, 0]
click at [1096, 573] on span "Make it longer" at bounding box center [1090, 578] width 123 height 19
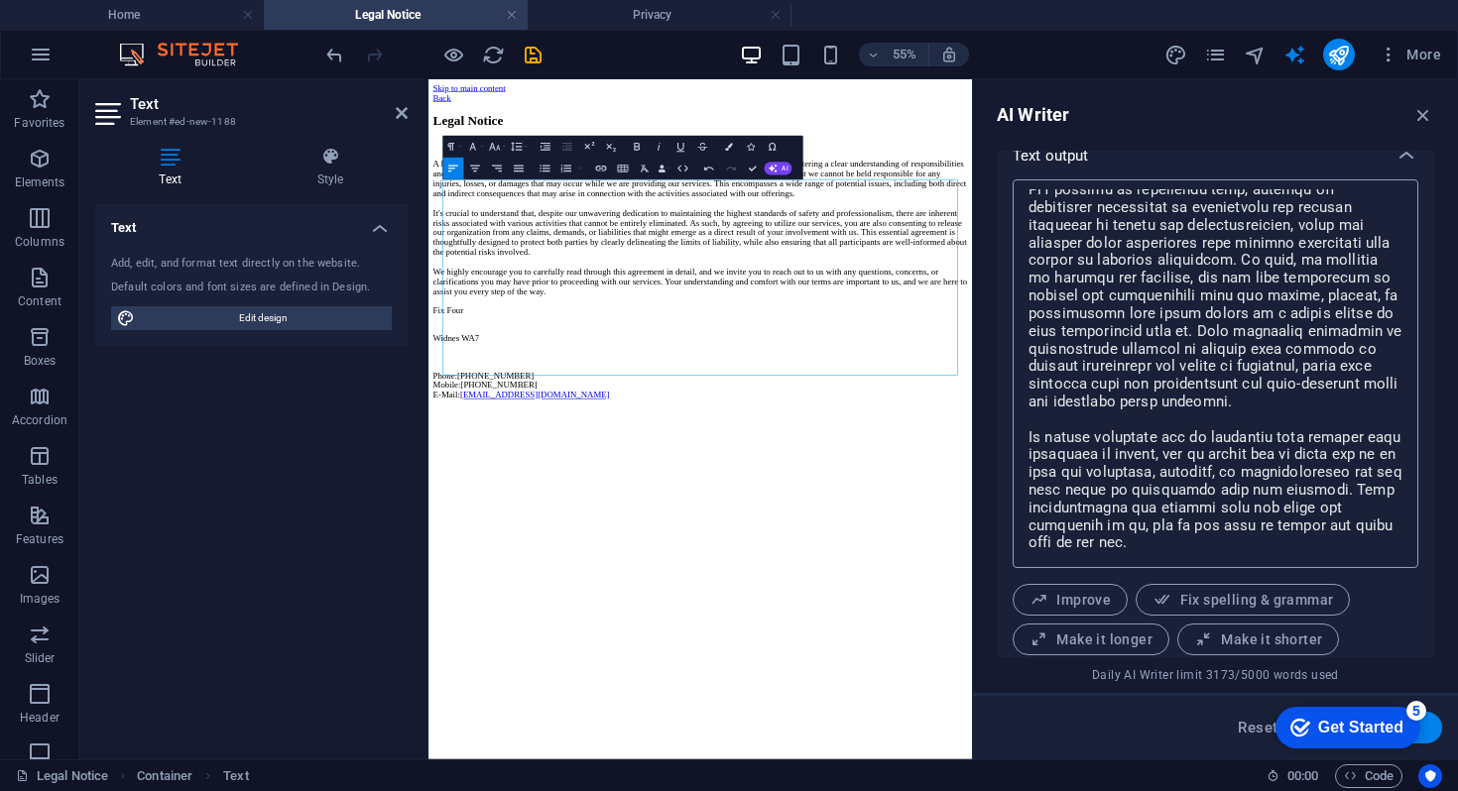
scroll to position [772, 0]
click at [1361, 728] on div "Get Started" at bounding box center [1360, 728] width 85 height 18
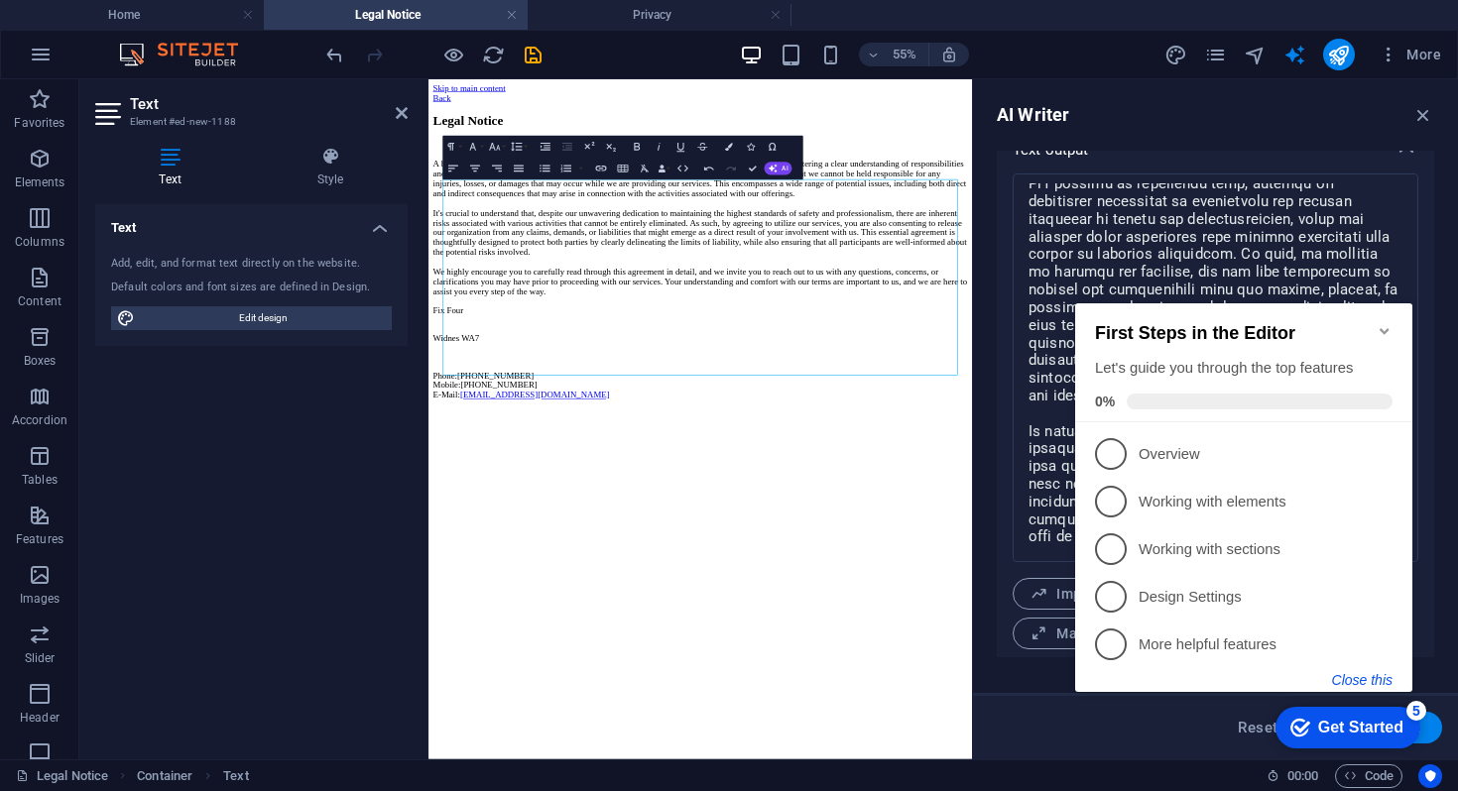
click at [1373, 679] on button "Close this" at bounding box center [1362, 680] width 60 height 16
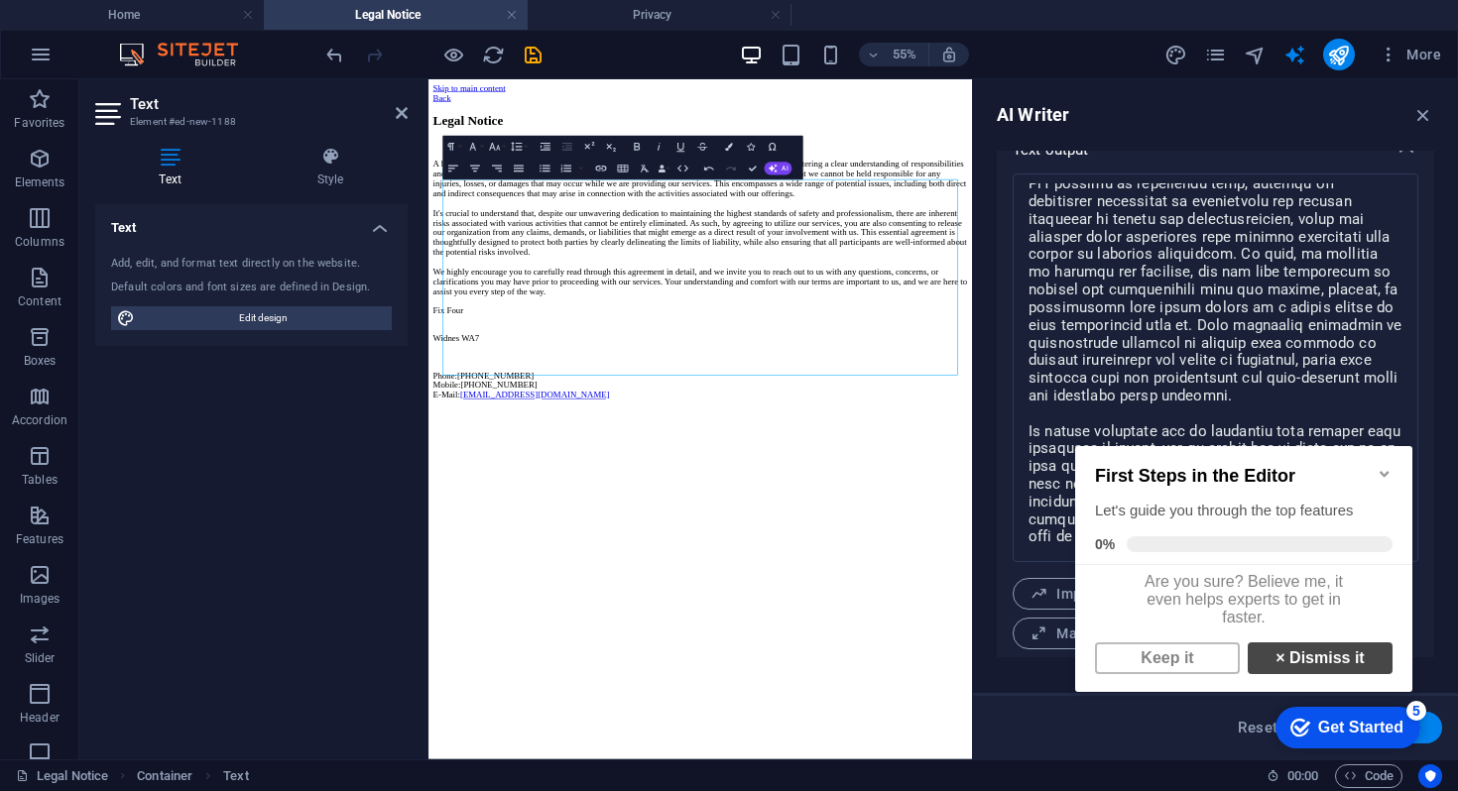
click at [1284, 666] on link "× Dismiss it" at bounding box center [1320, 659] width 145 height 32
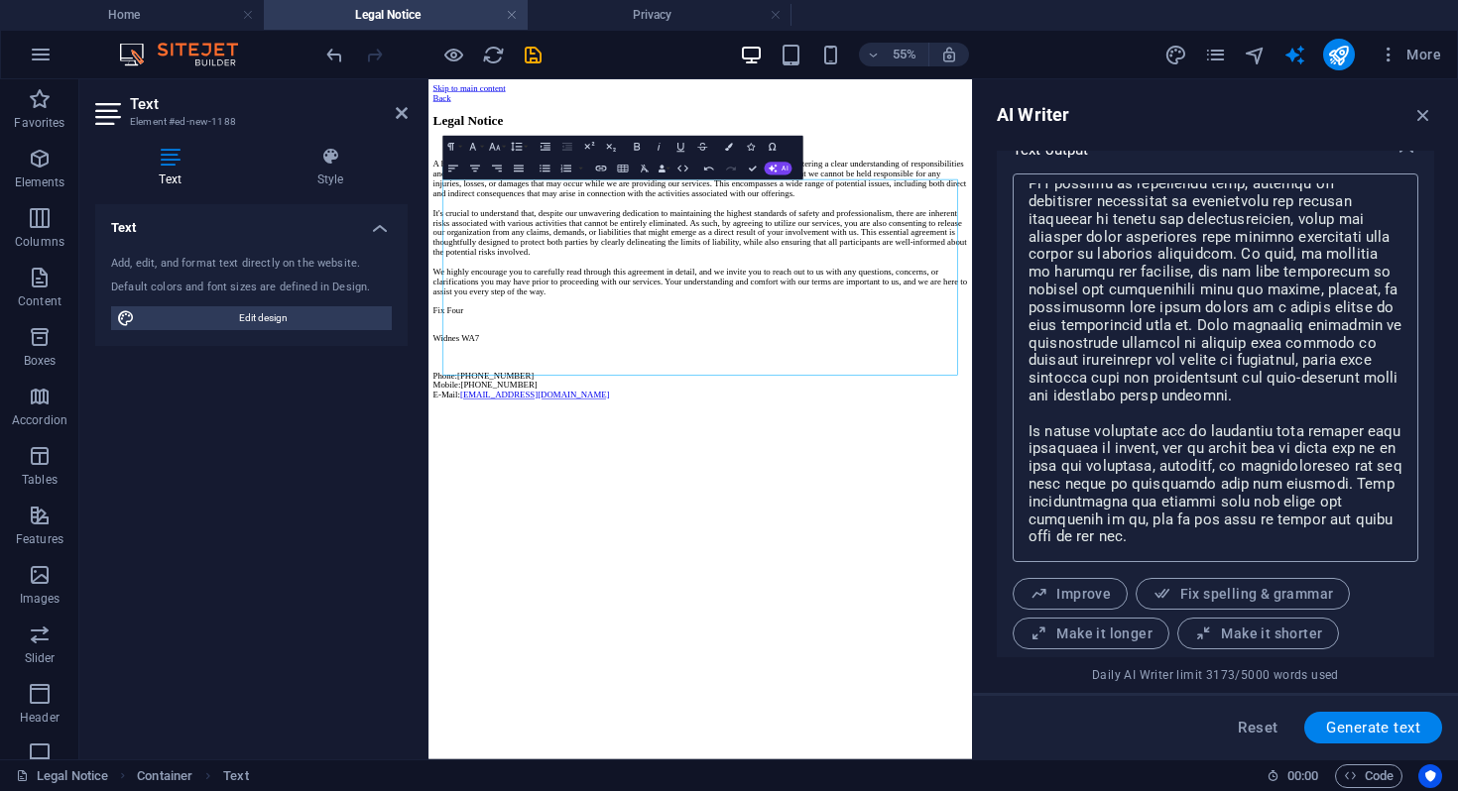
scroll to position [827, 0]
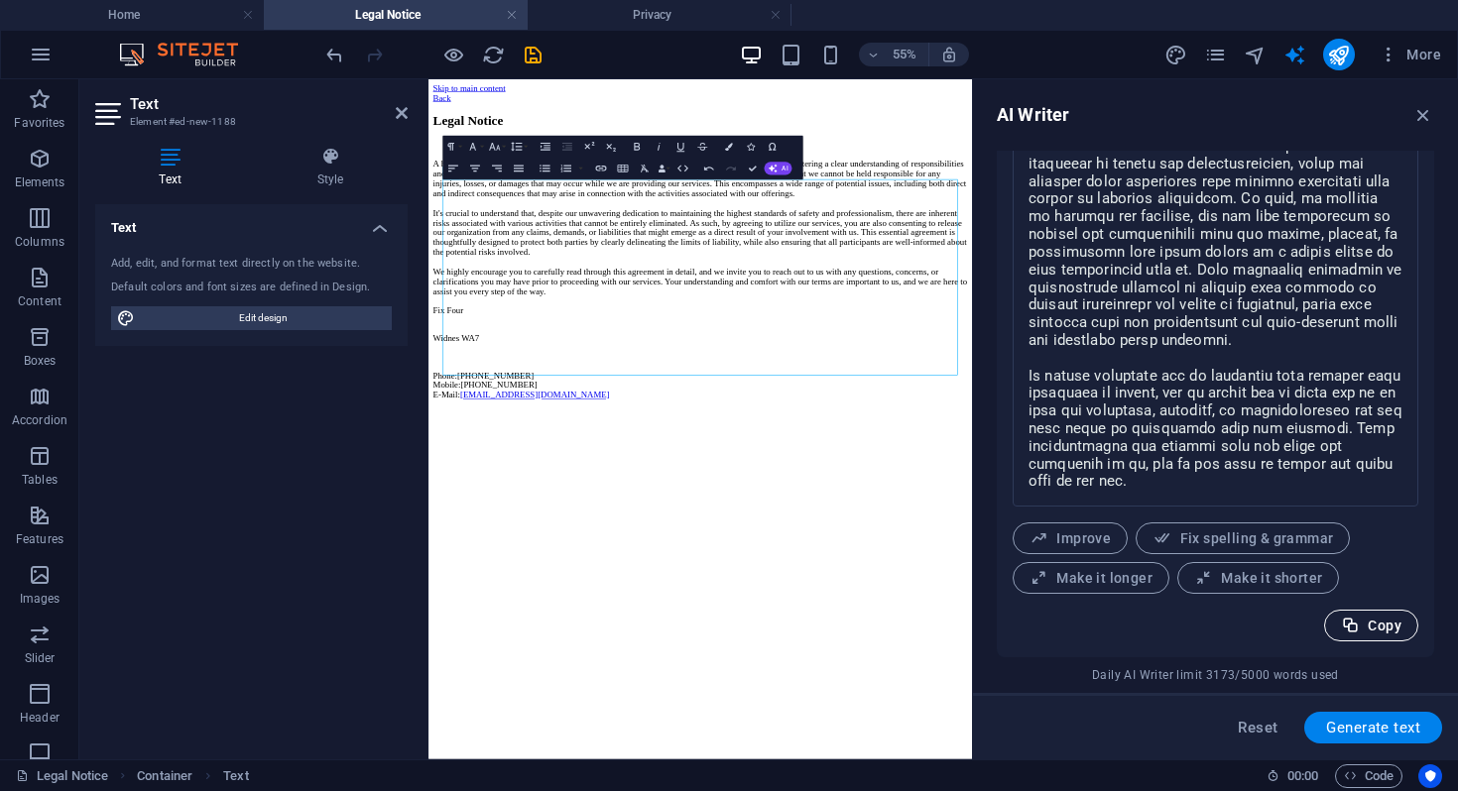
click at [1364, 625] on span "Copy" at bounding box center [1371, 626] width 60 height 19
click at [899, 355] on p "A hold harmless agreement is a vital element of our service contract, underscor…" at bounding box center [922, 350] width 972 height 250
click at [1423, 115] on icon "button" at bounding box center [1423, 115] width 22 height 22
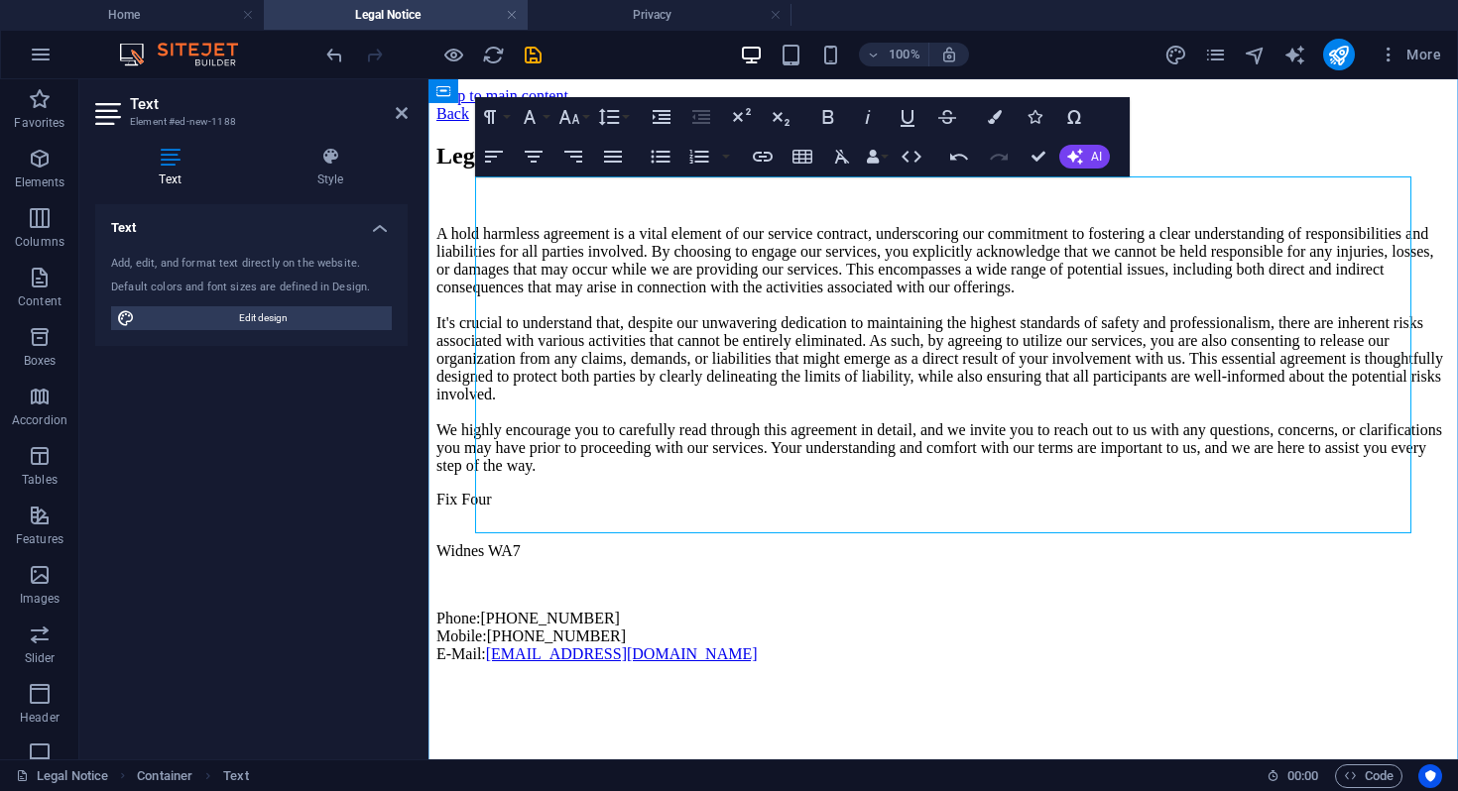
scroll to position [0, 0]
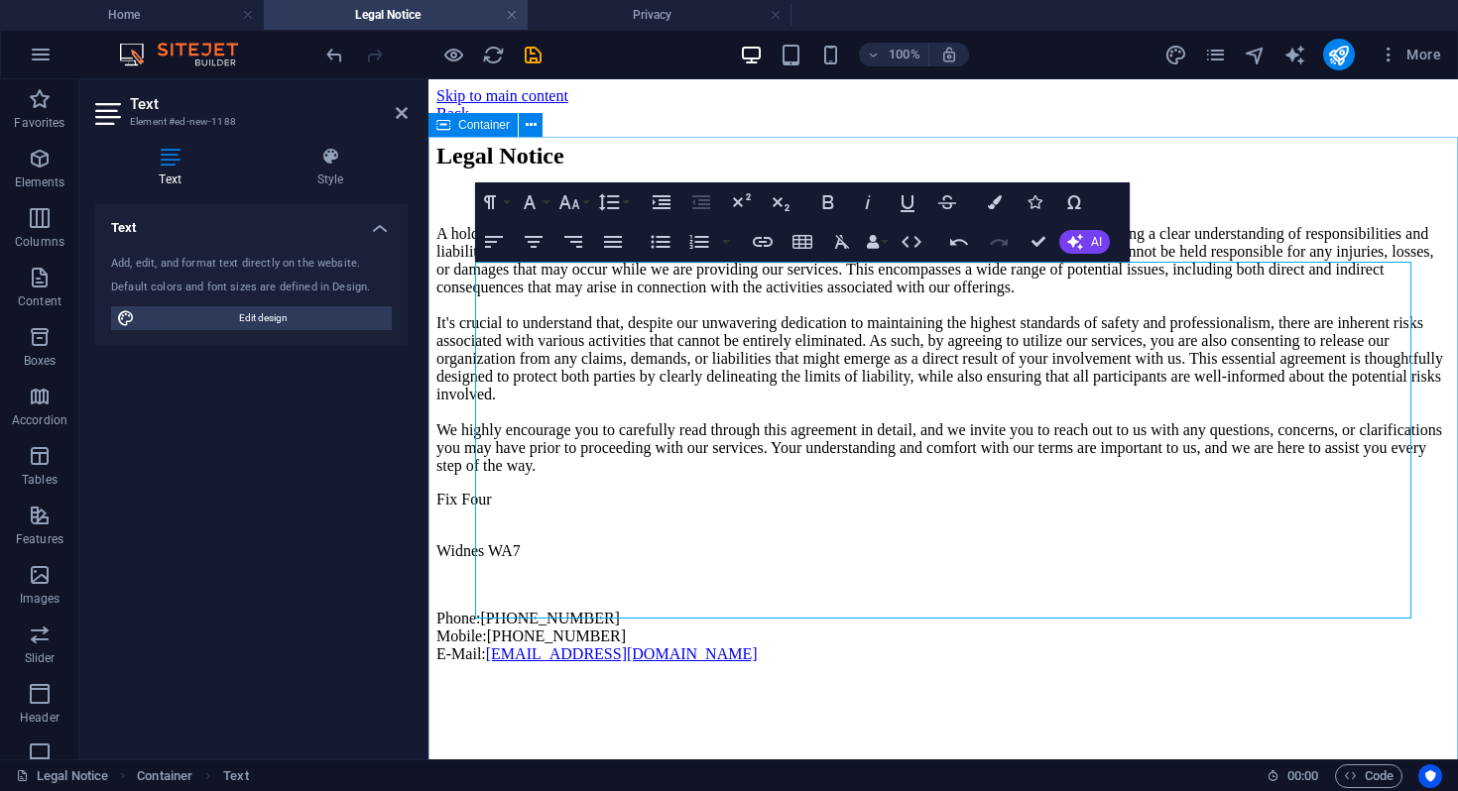
click at [1173, 208] on div "Legal Notice A hold harmless agreement is a vital element of our service contra…" at bounding box center [943, 403] width 1014 height 521
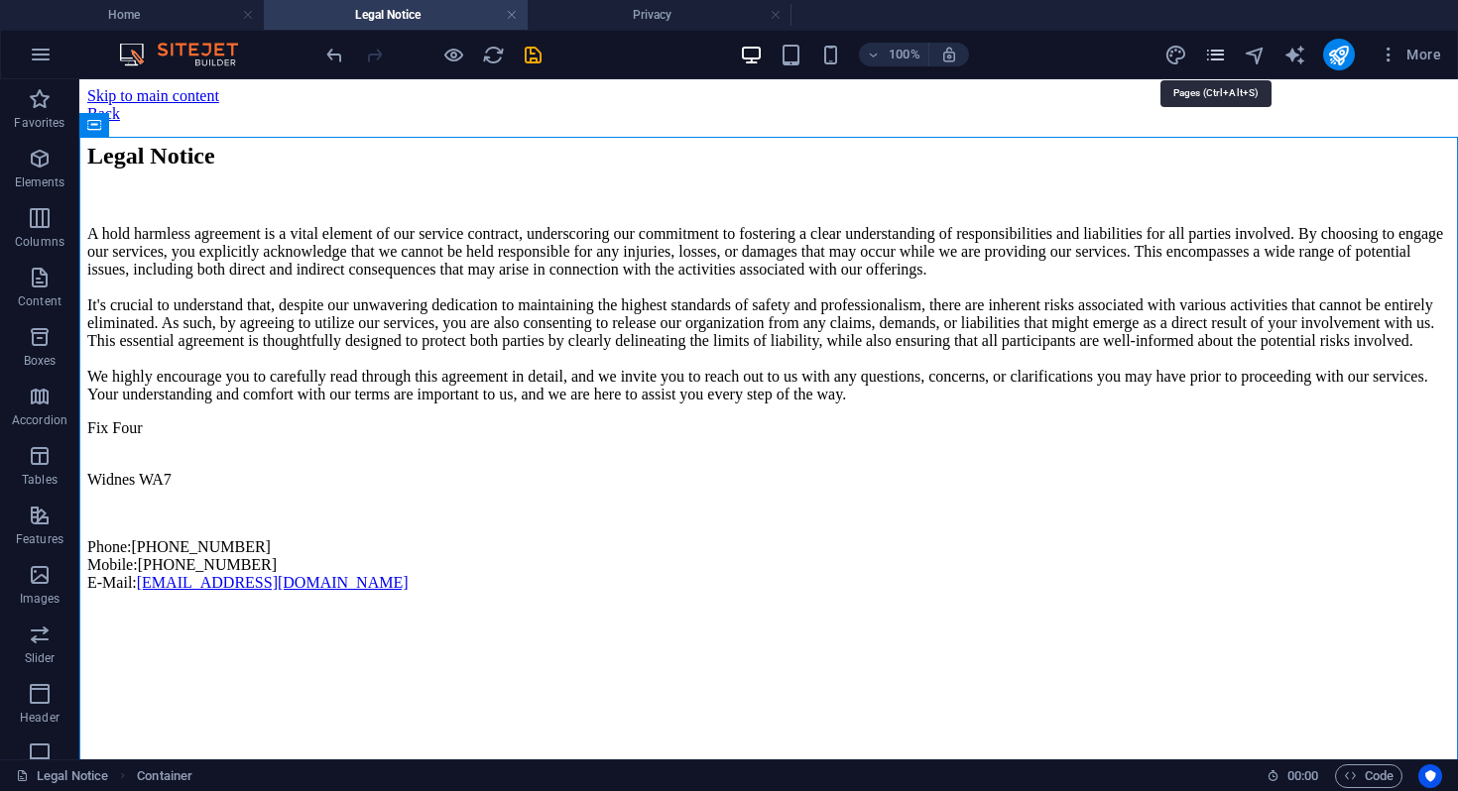
click at [1218, 57] on icon "pages" at bounding box center [1215, 55] width 23 height 23
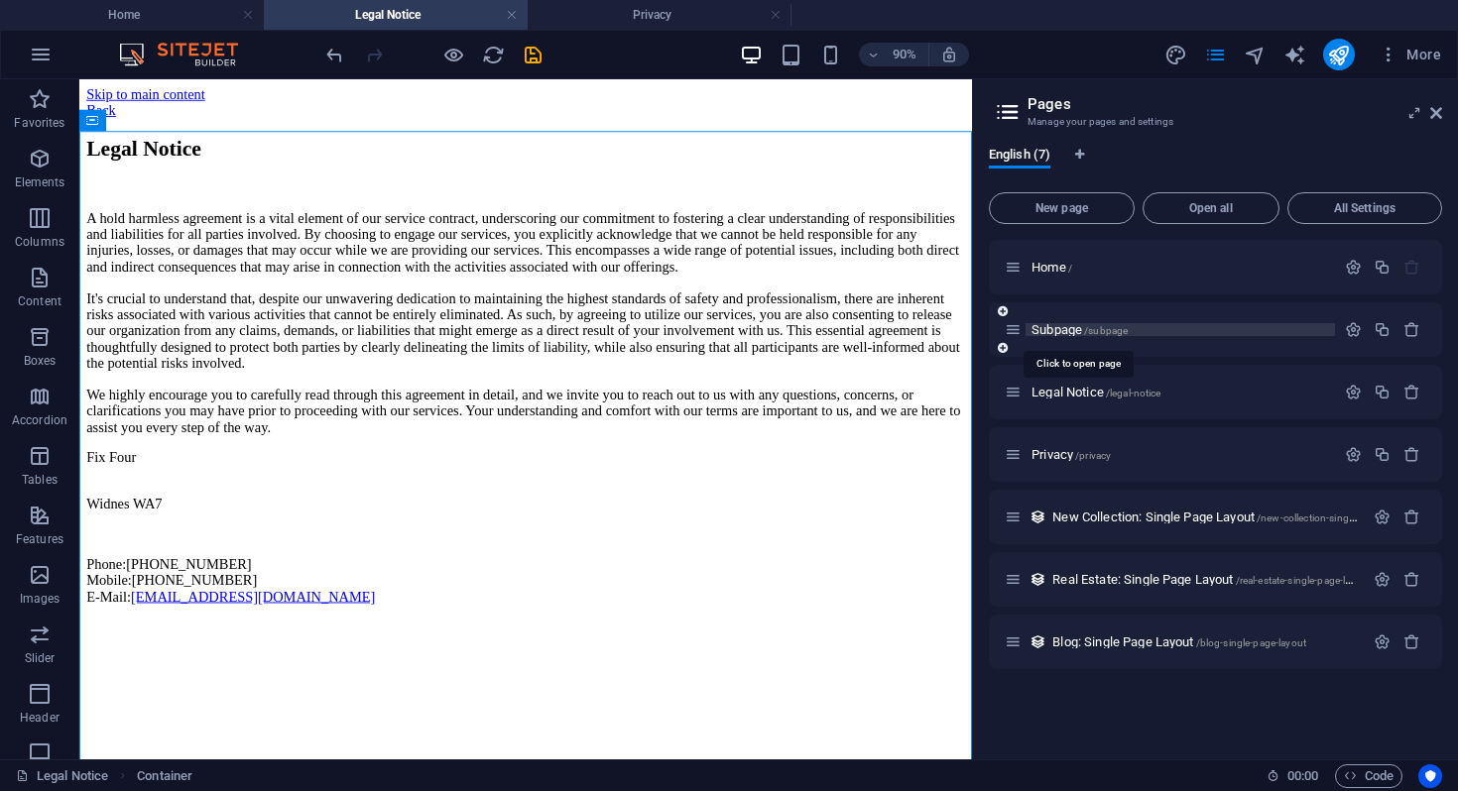
click at [1061, 332] on span "Subpage /subpage" at bounding box center [1079, 329] width 96 height 15
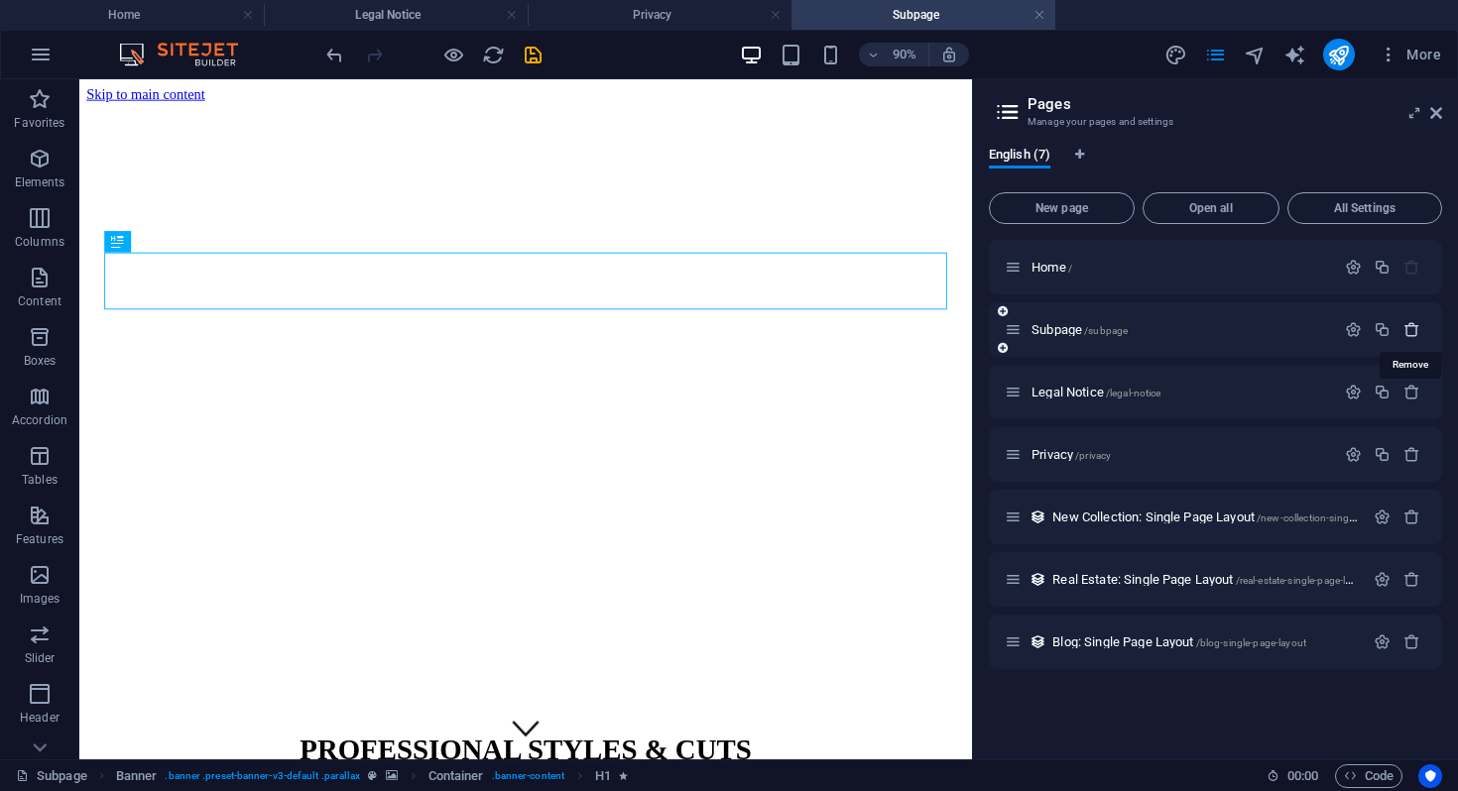
click at [1412, 328] on icon "button" at bounding box center [1411, 329] width 17 height 17
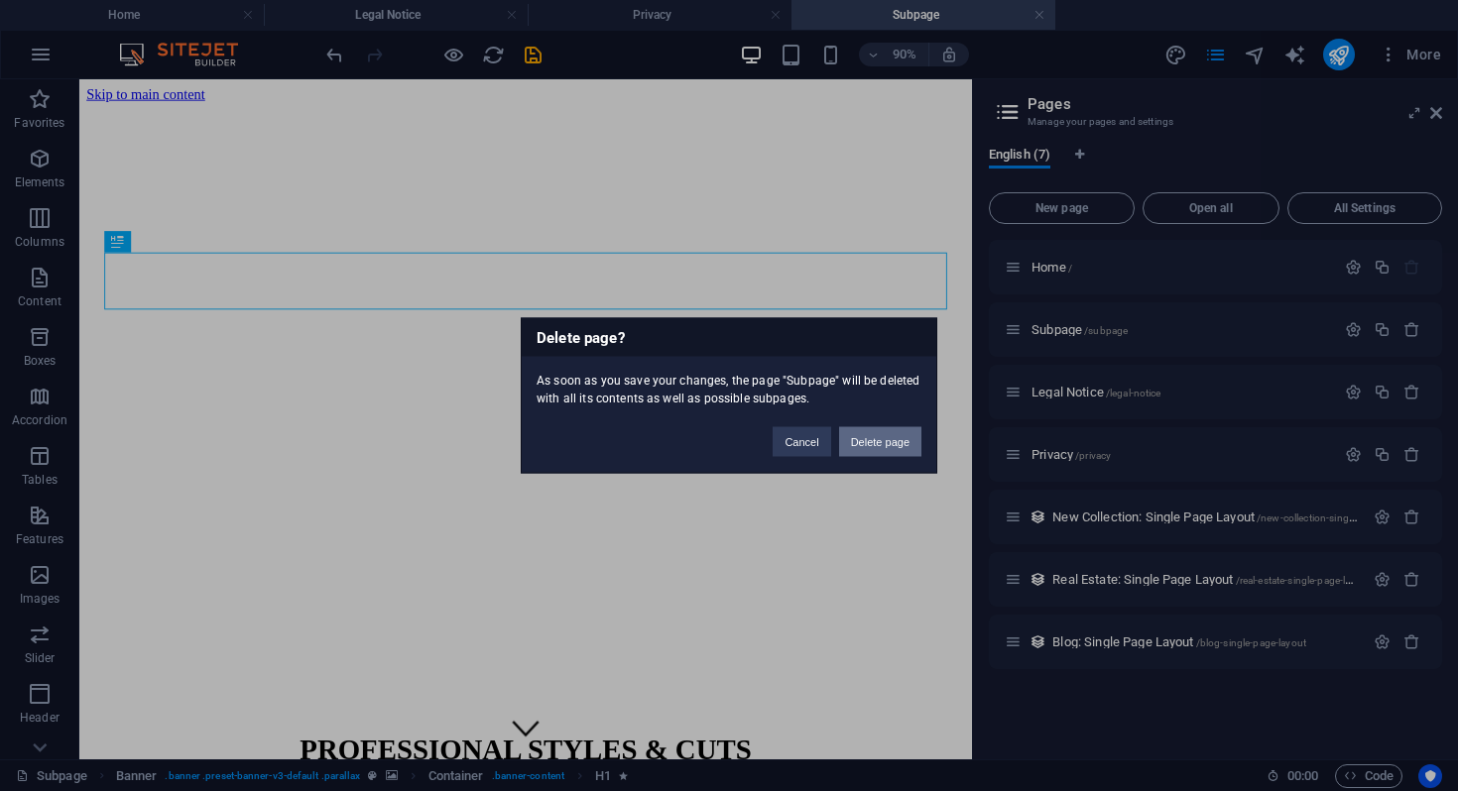
click at [869, 438] on button "Delete page" at bounding box center [880, 442] width 82 height 30
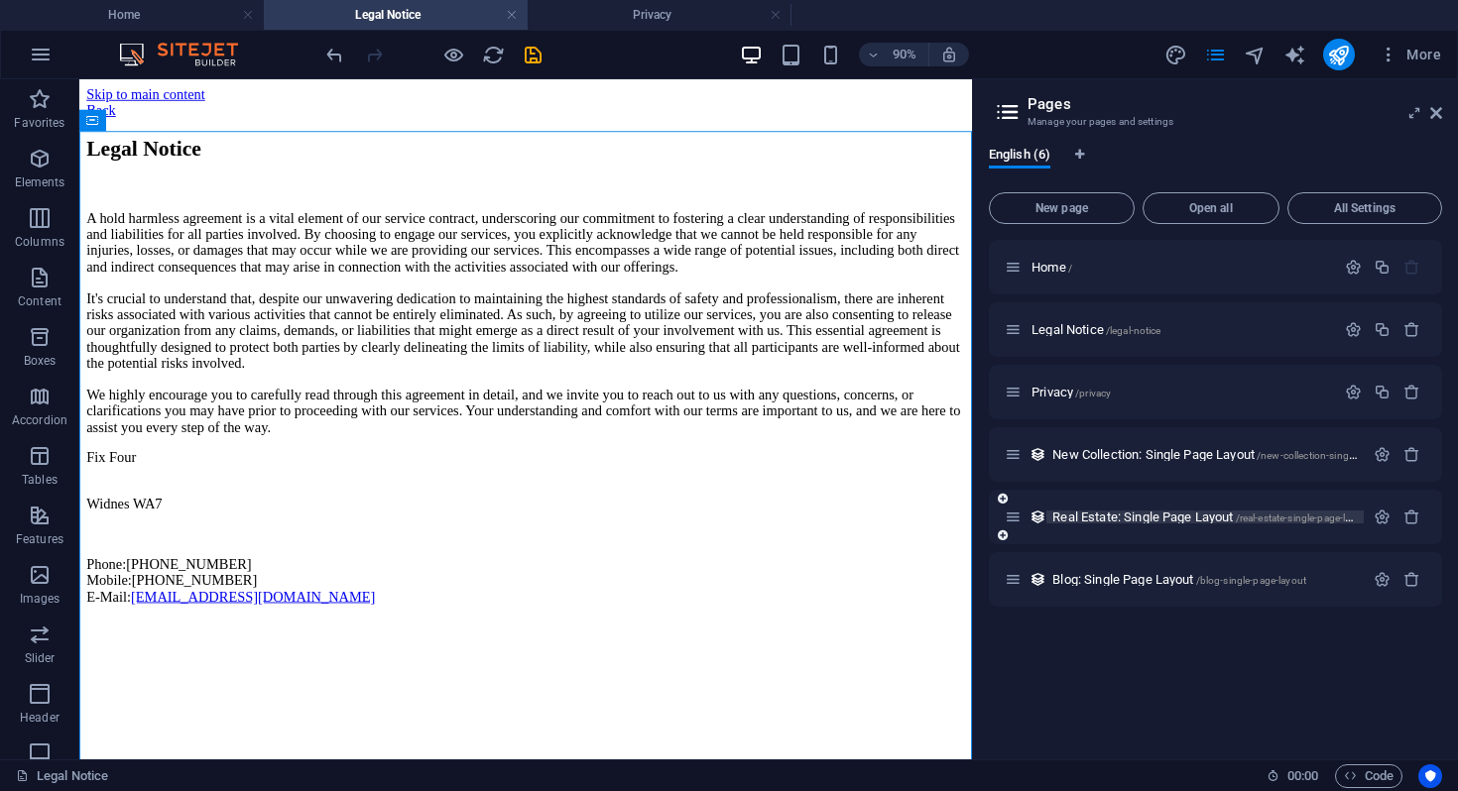
click at [1111, 521] on span "Real Estate: Single Page Layout /real-estate-single-page-layout" at bounding box center [1211, 517] width 318 height 15
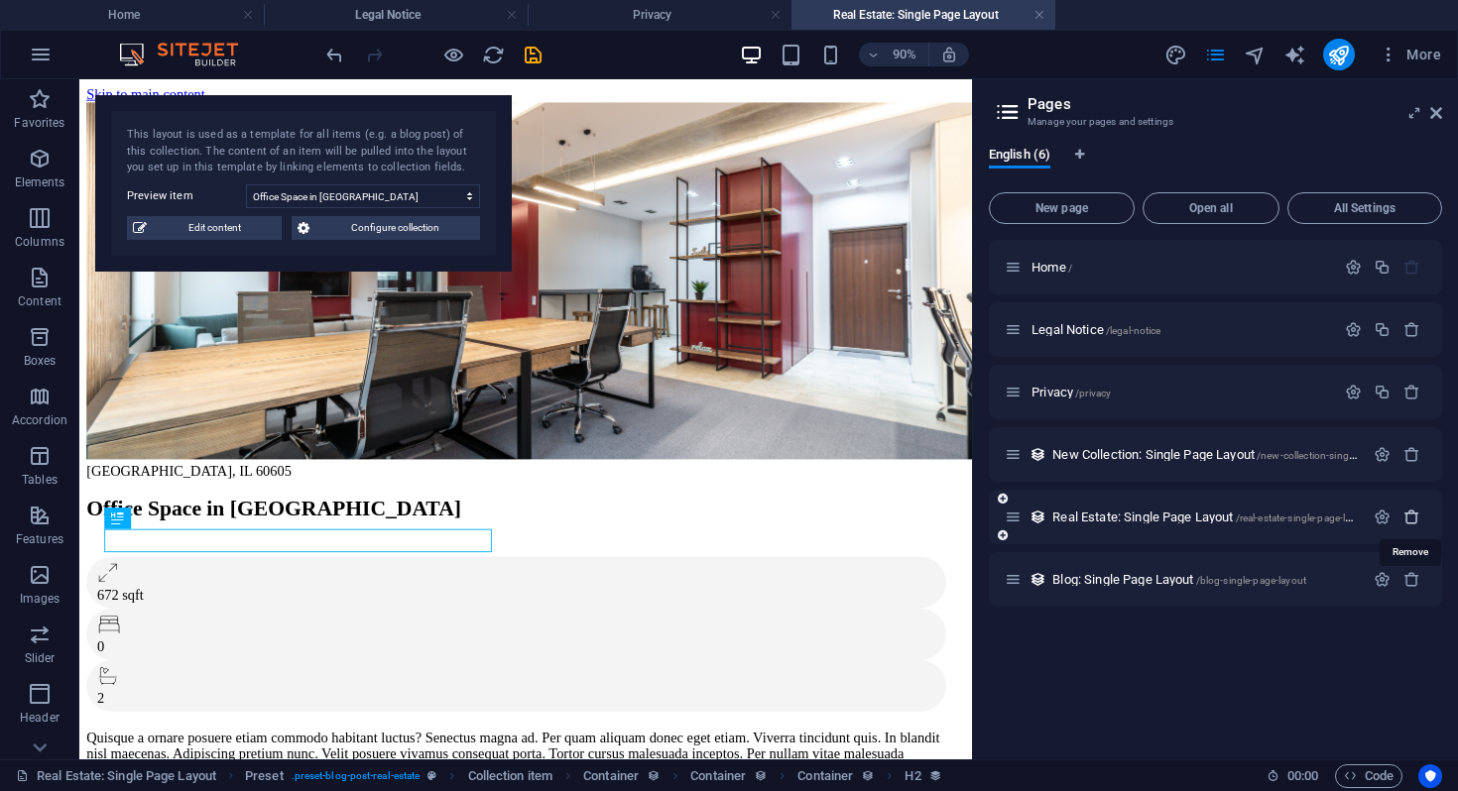
click at [1411, 512] on icon "button" at bounding box center [1411, 517] width 17 height 17
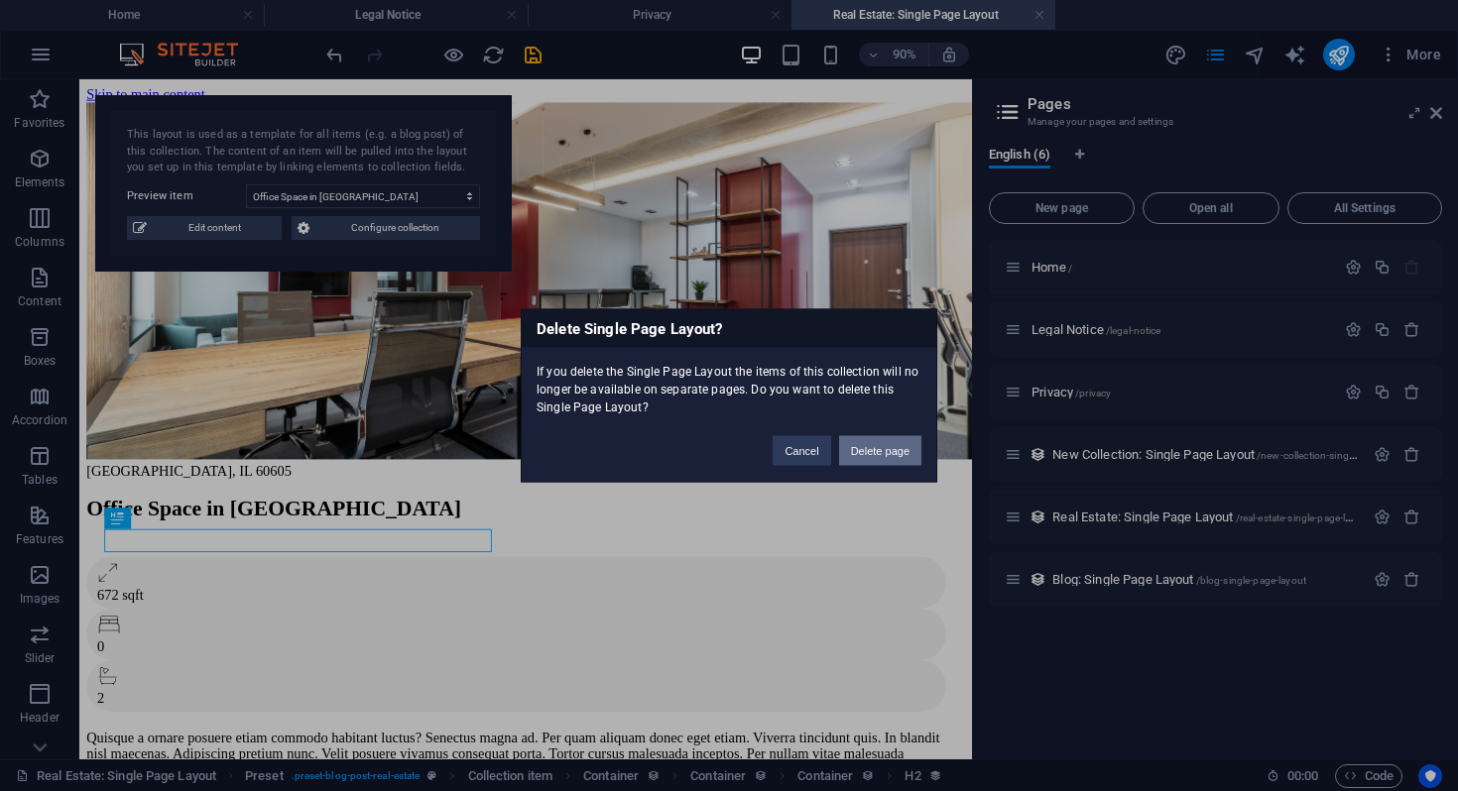
click at [872, 454] on button "Delete page" at bounding box center [880, 451] width 82 height 30
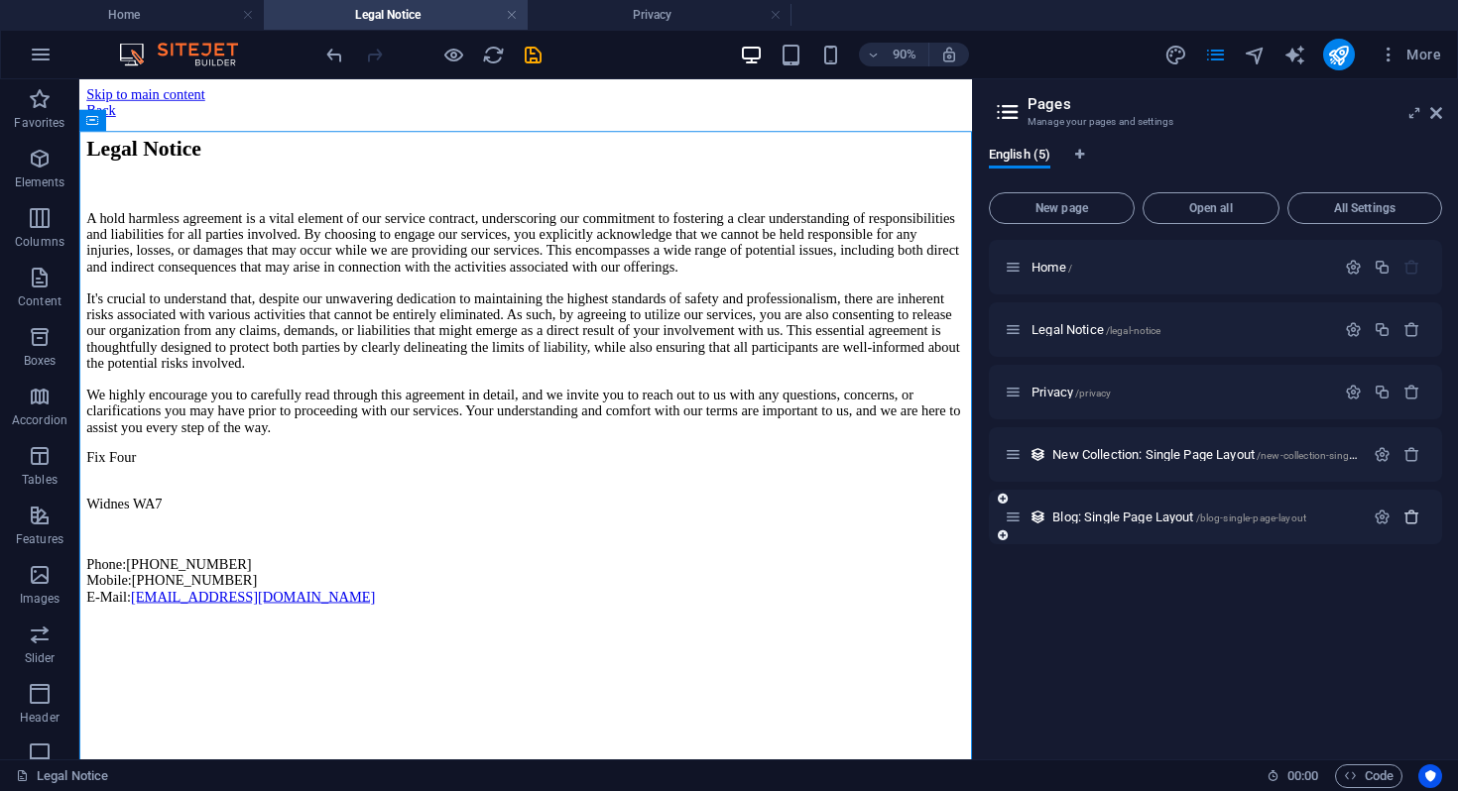
click at [1413, 521] on icon "button" at bounding box center [1411, 517] width 17 height 17
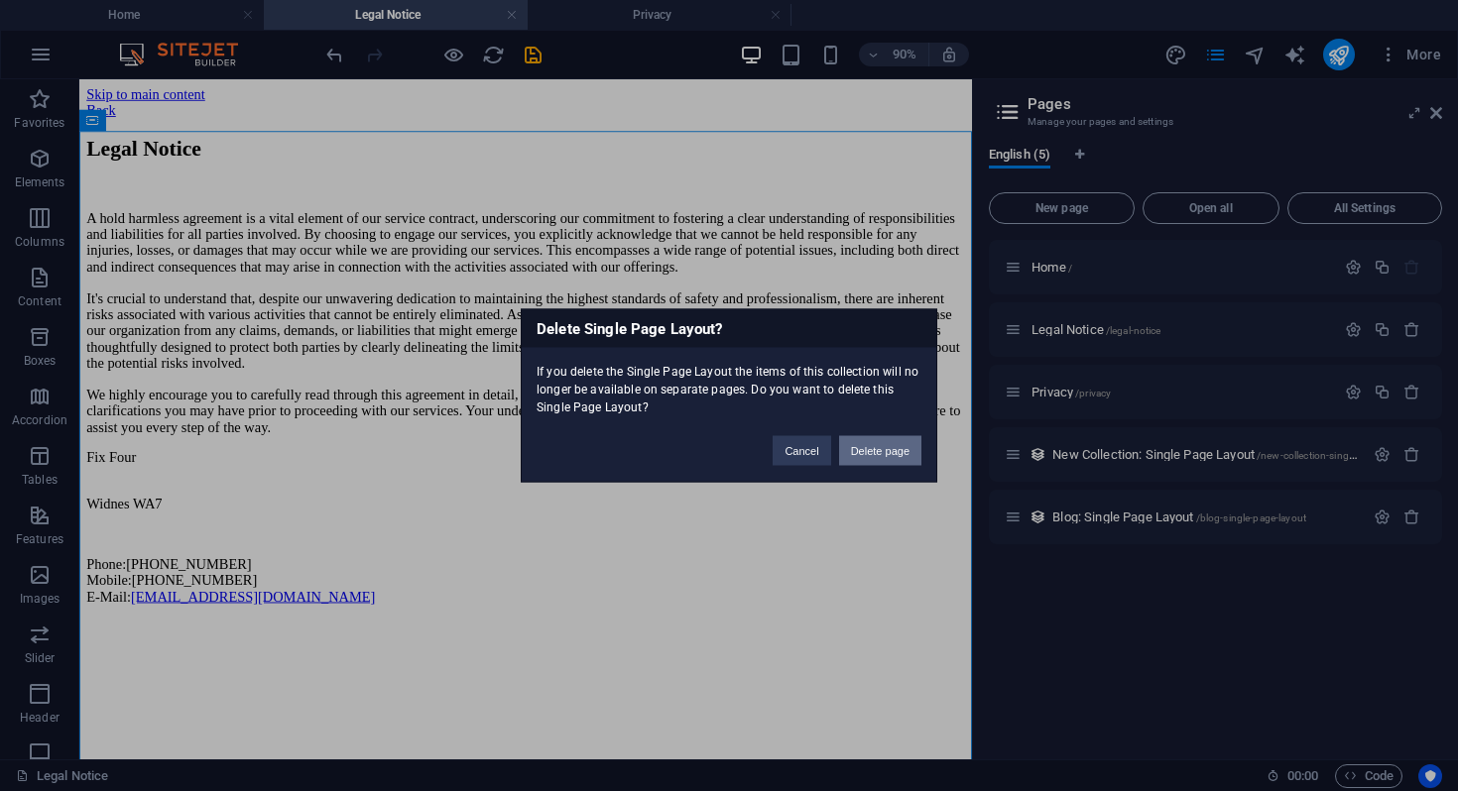
click at [885, 458] on button "Delete page" at bounding box center [880, 451] width 82 height 30
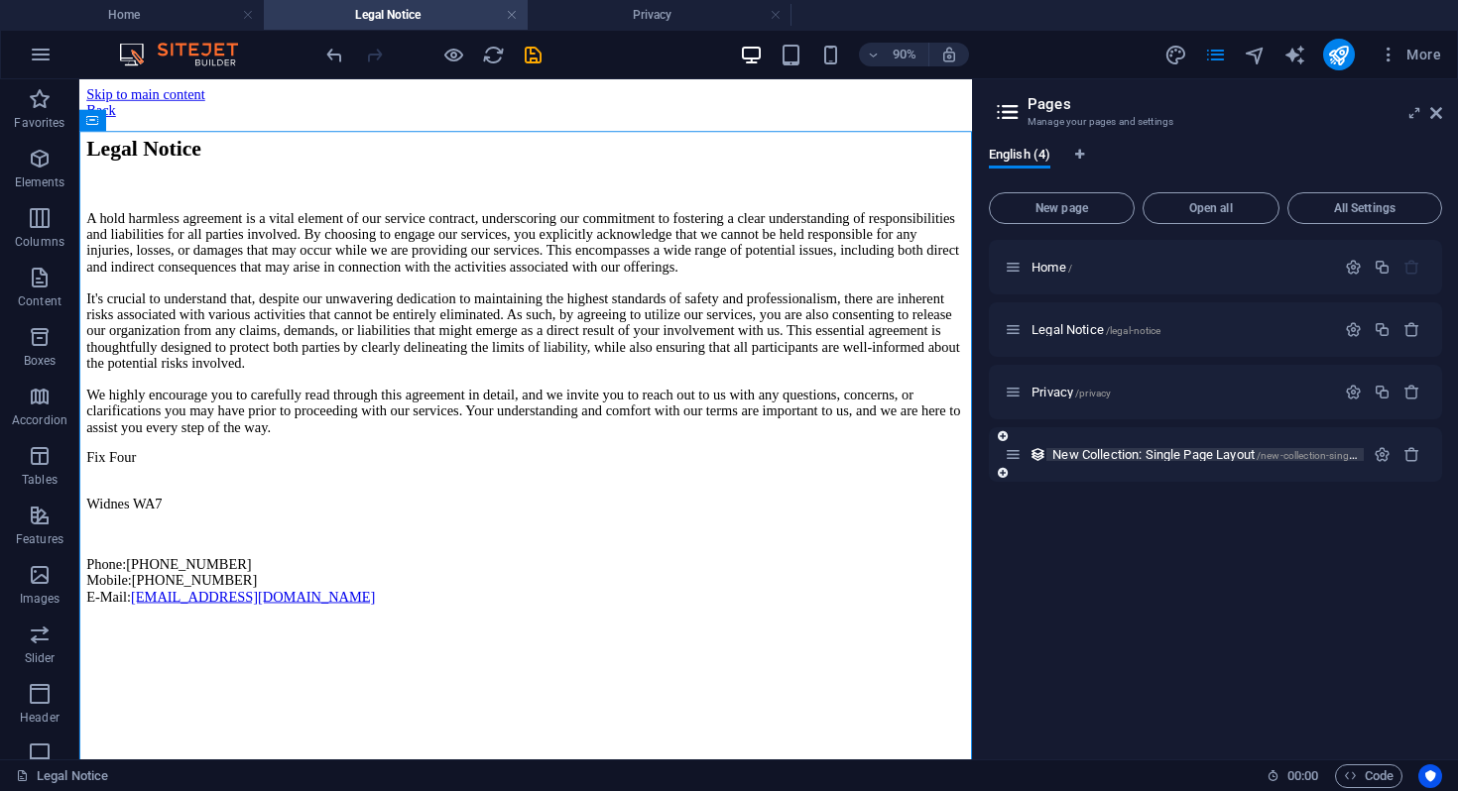
click at [1217, 459] on span "New Collection: Single Page Layout /new-collection-single-page-layout" at bounding box center [1231, 454] width 359 height 15
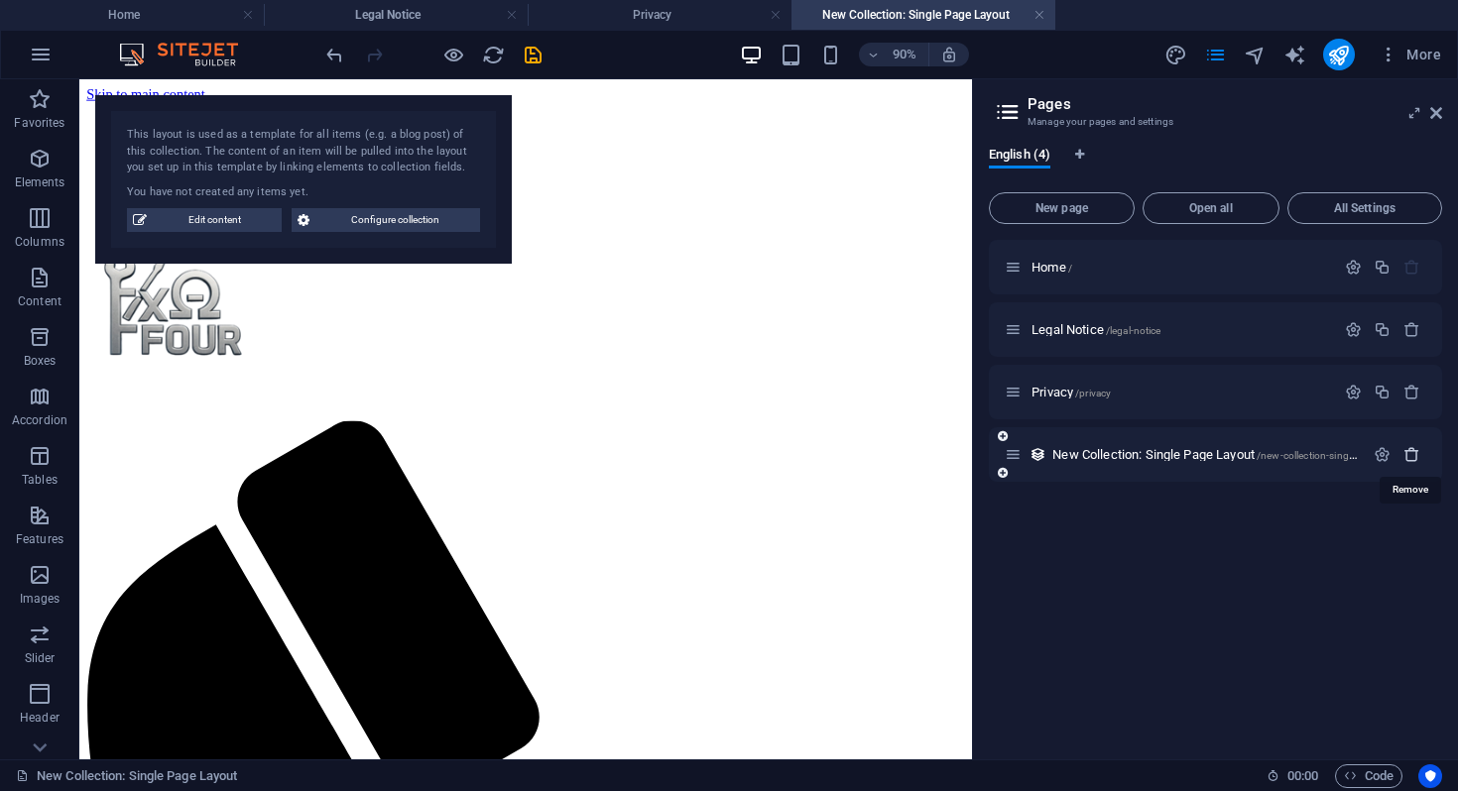
click at [1417, 453] on icon "button" at bounding box center [1411, 454] width 17 height 17
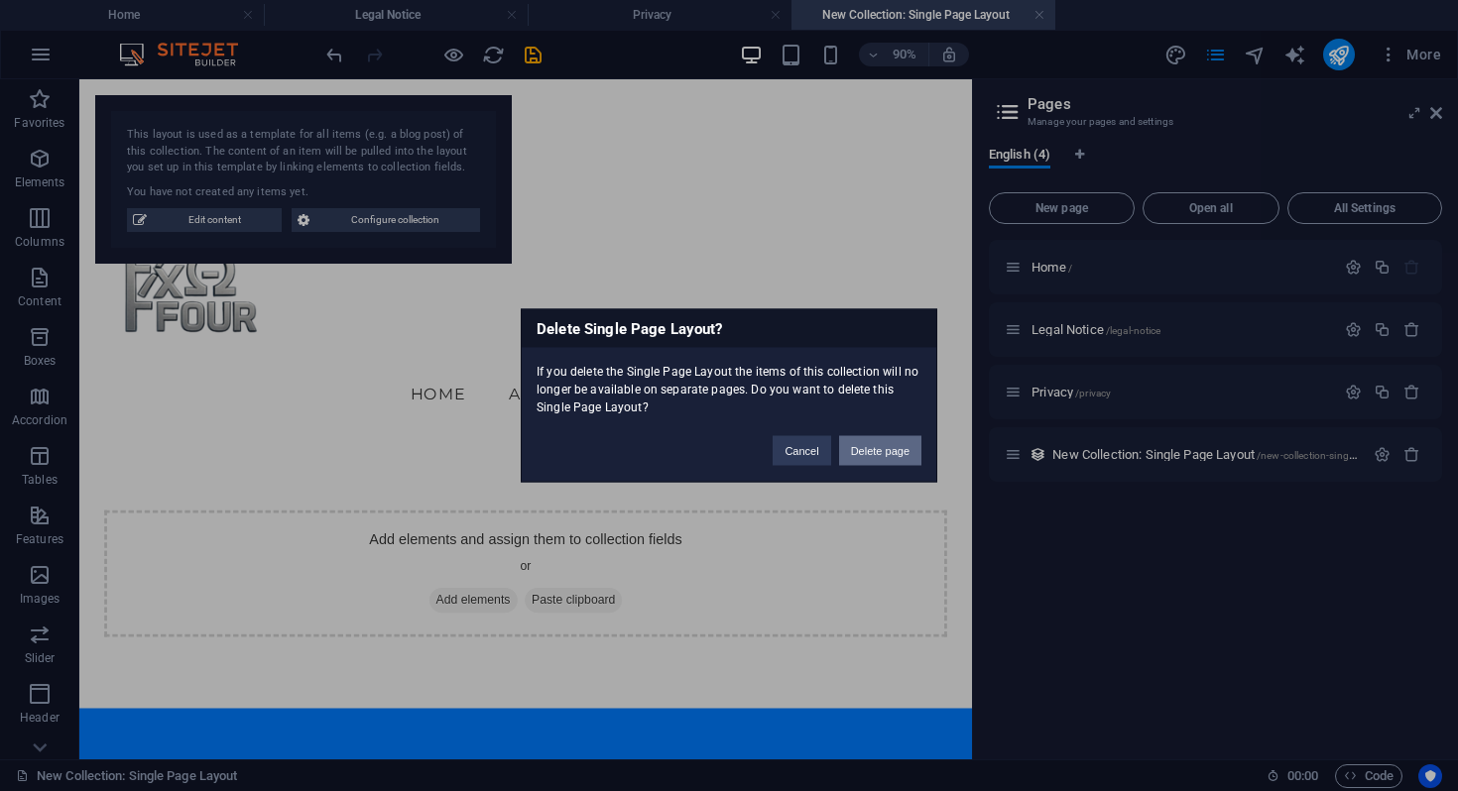
click at [873, 451] on button "Delete page" at bounding box center [880, 451] width 82 height 30
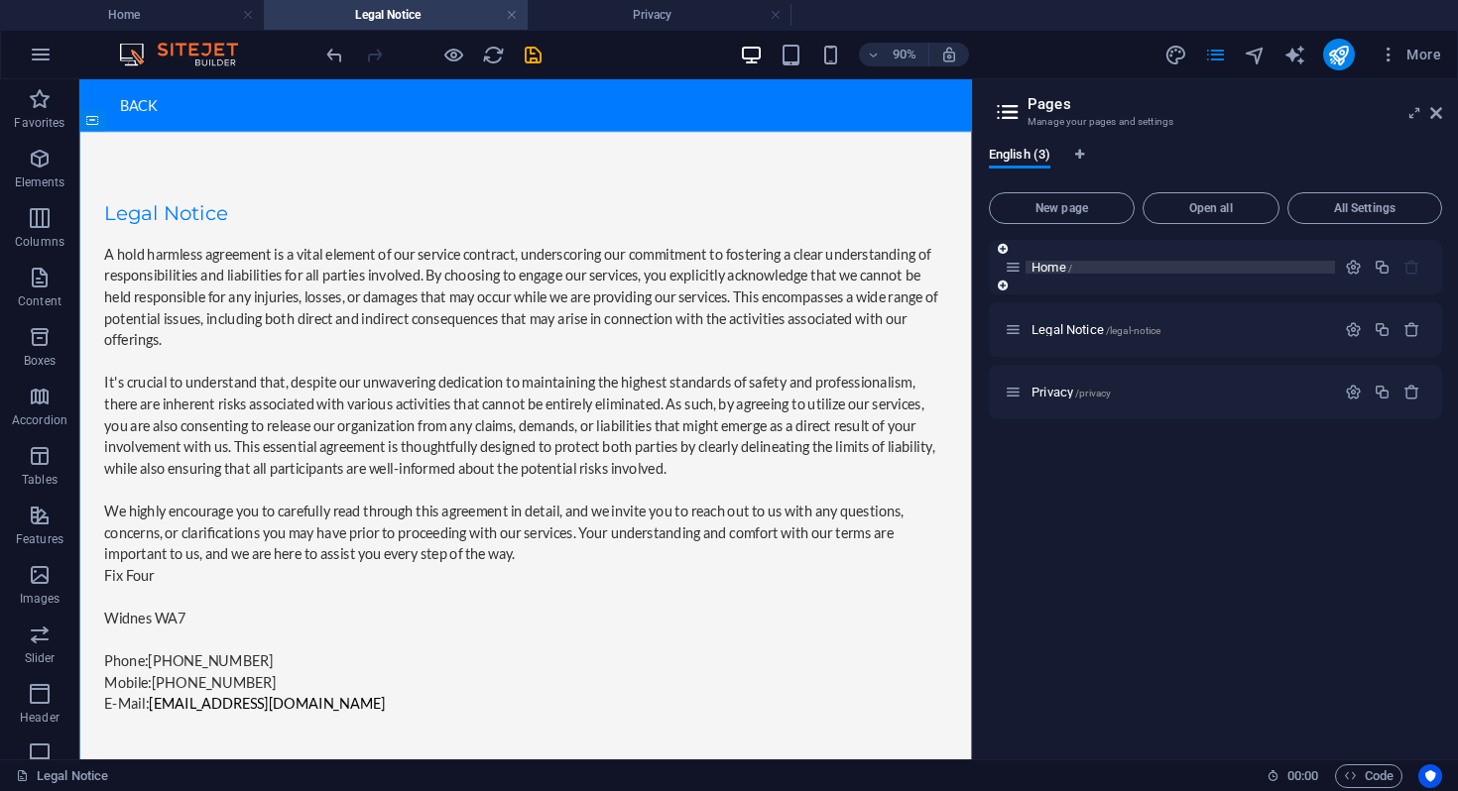
click at [1039, 273] on span "Home /" at bounding box center [1051, 267] width 41 height 15
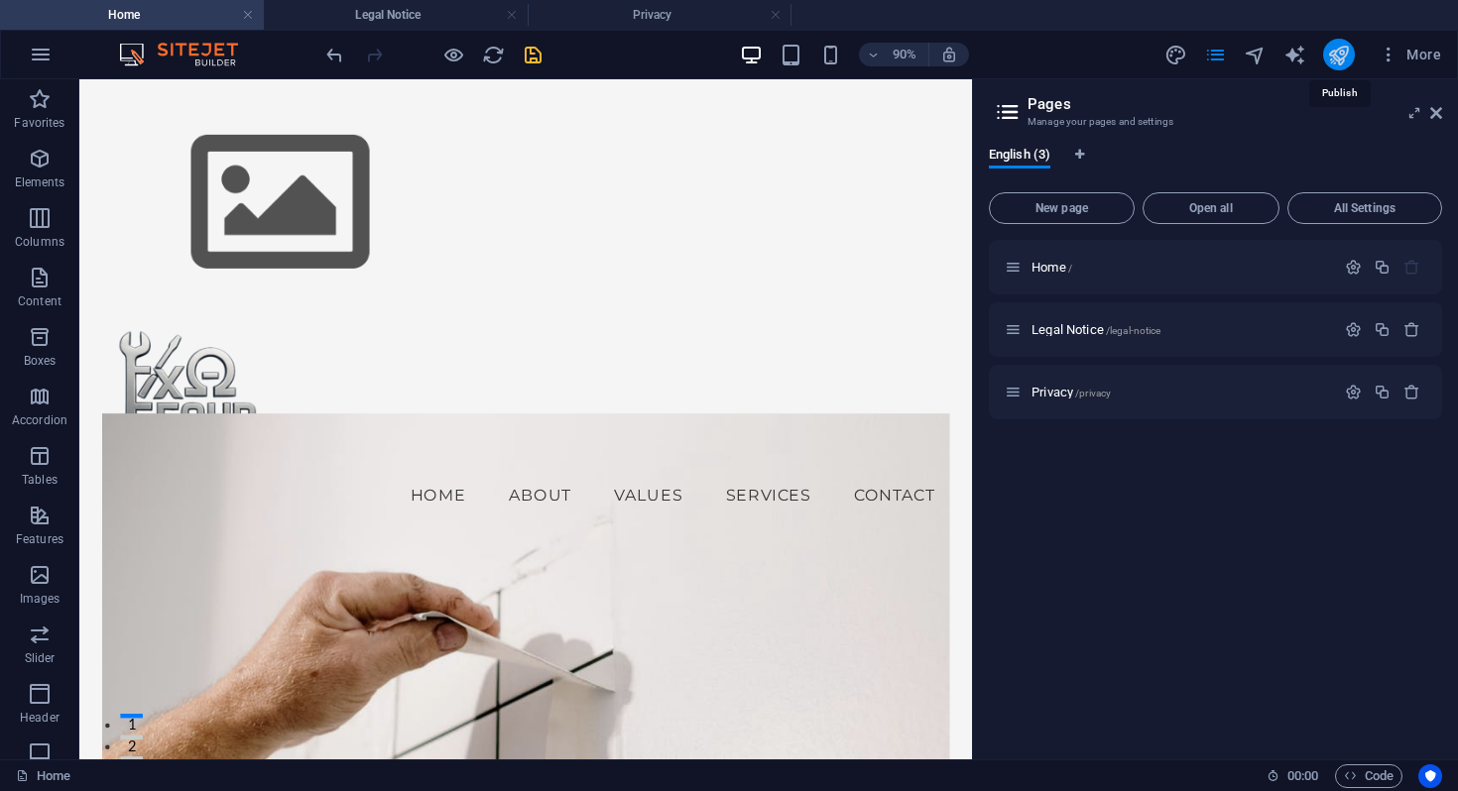
click at [1340, 57] on icon "publish" at bounding box center [1338, 55] width 23 height 23
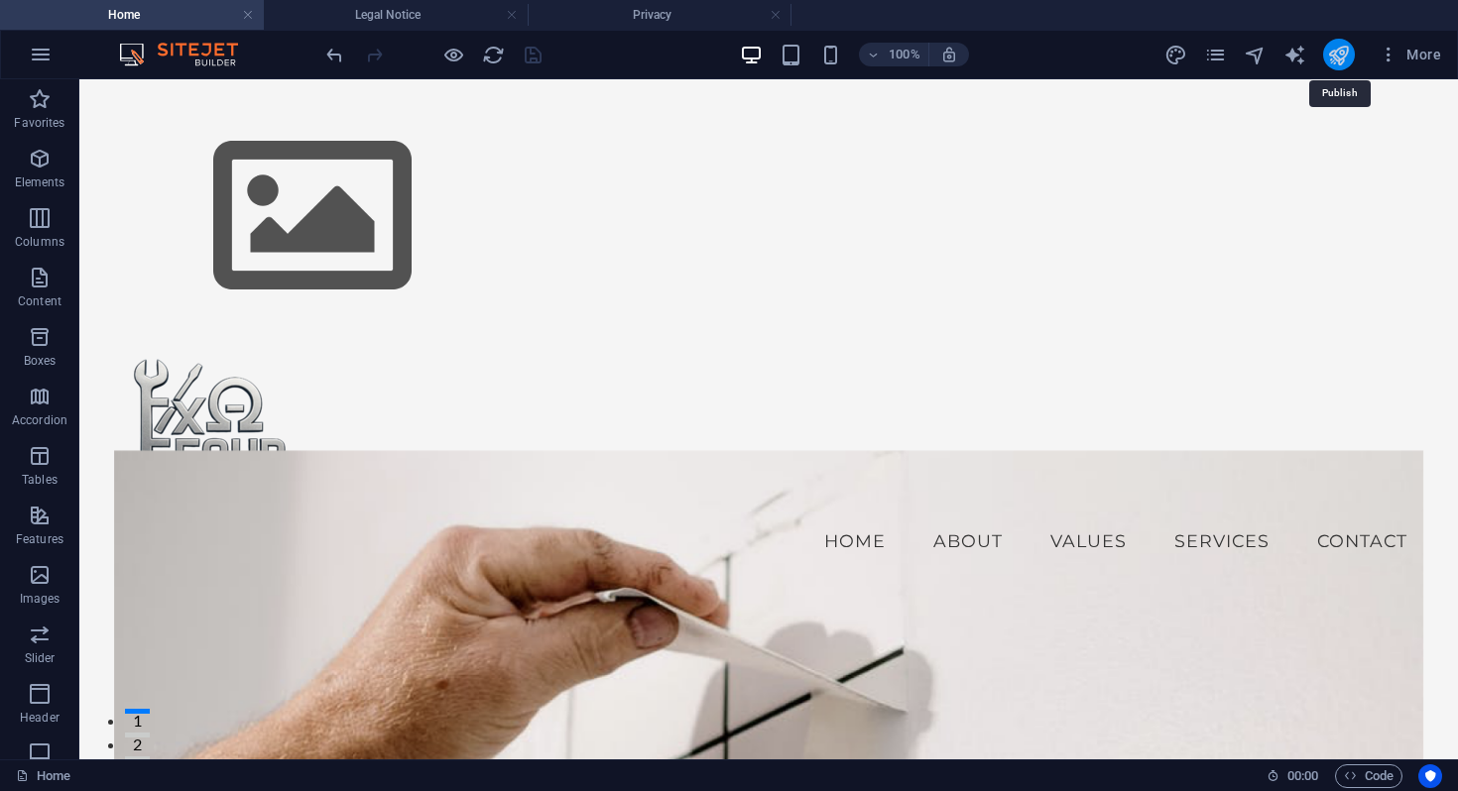
click at [1345, 56] on icon "publish" at bounding box center [1338, 55] width 23 height 23
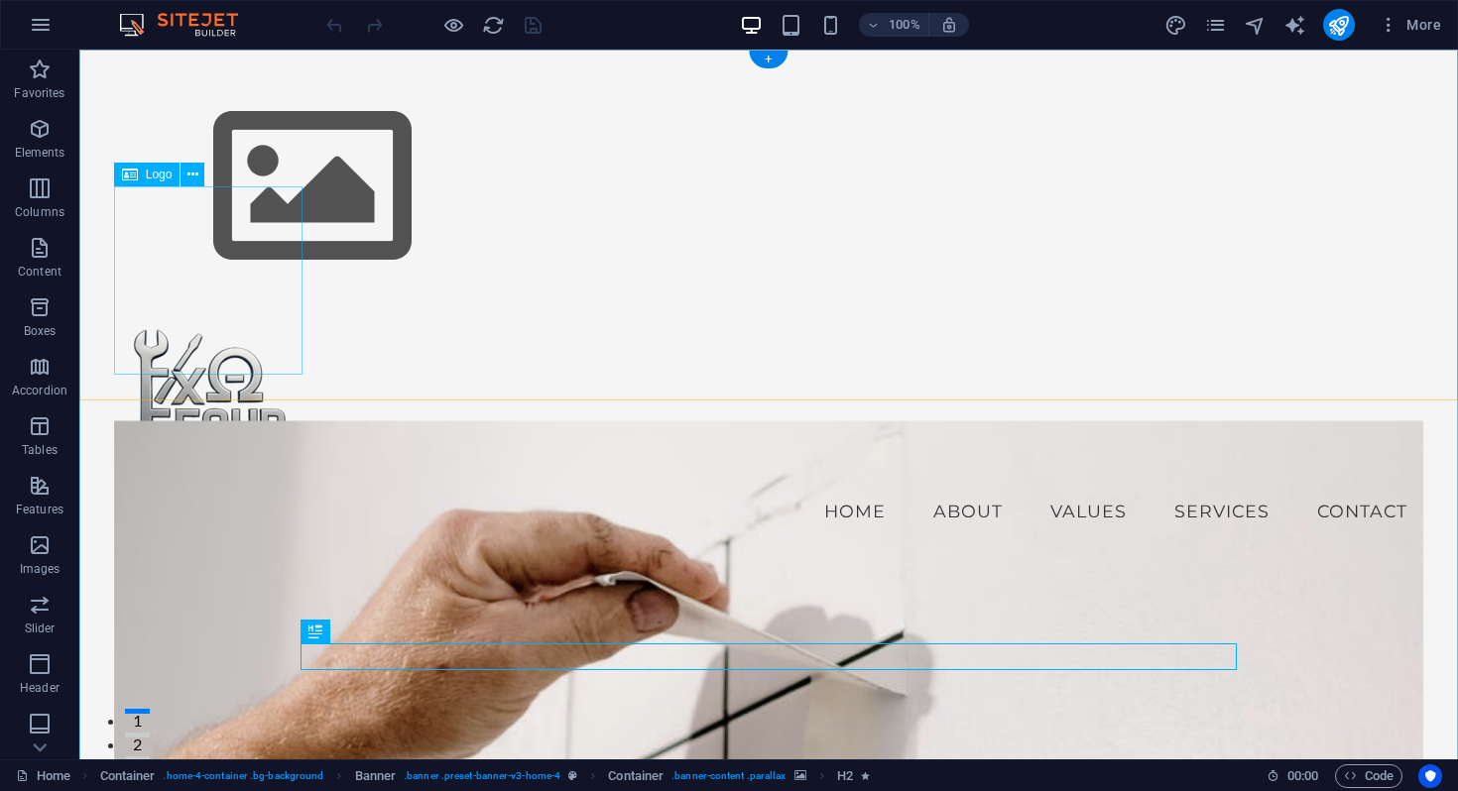
click at [232, 299] on div at bounding box center [769, 393] width 1310 height 188
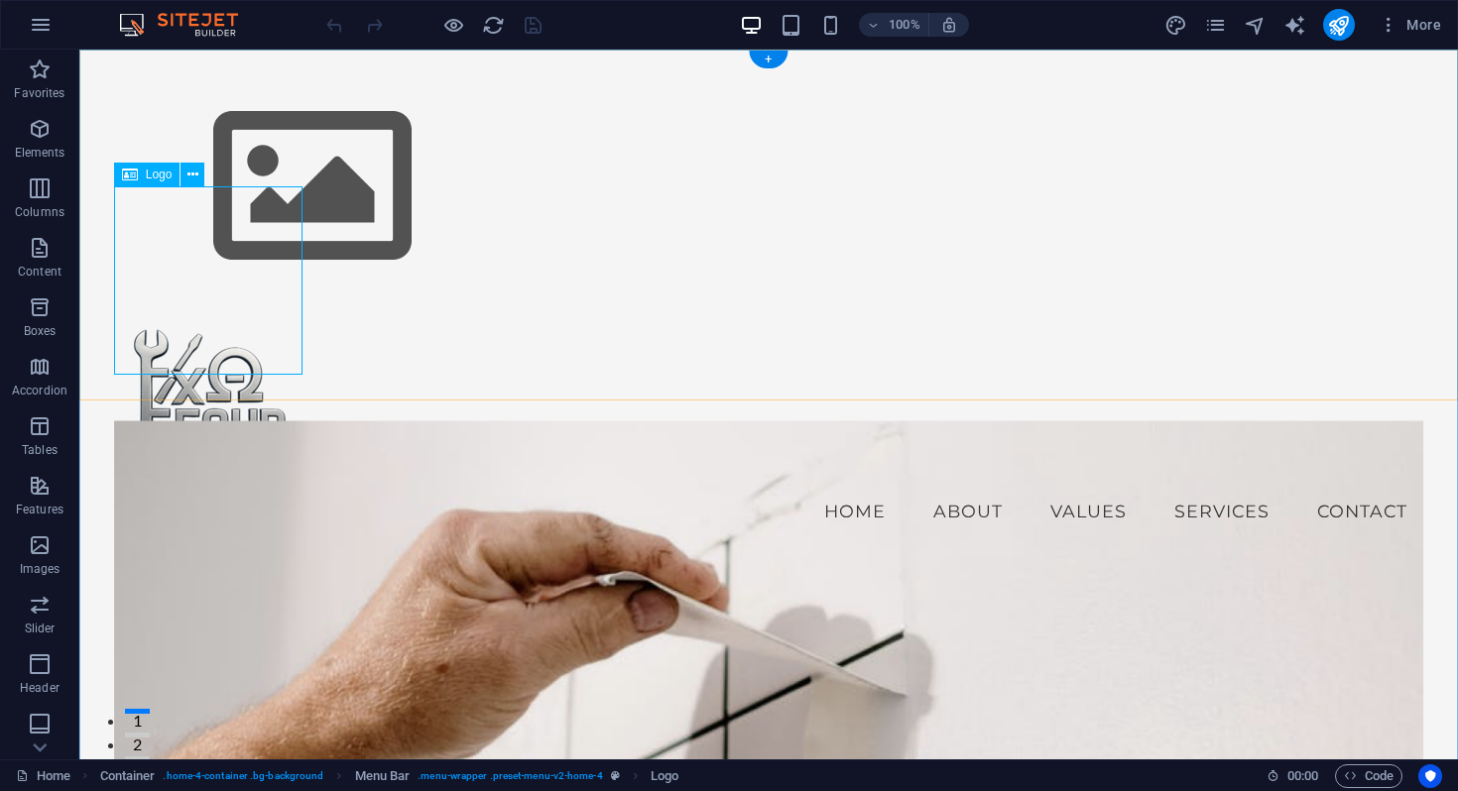
click at [198, 299] on div at bounding box center [769, 393] width 1310 height 188
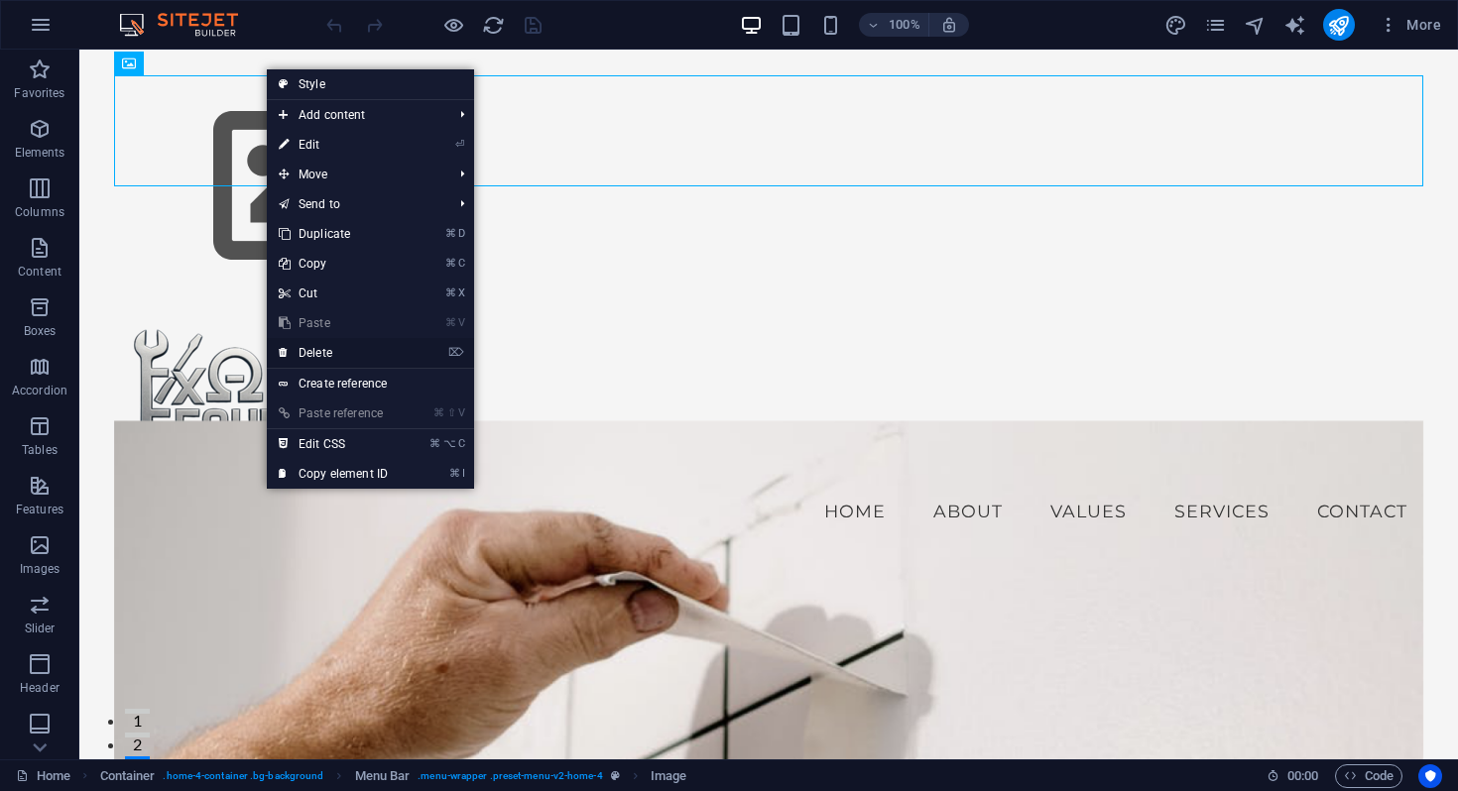
click at [337, 361] on link "⌦ Delete" at bounding box center [333, 353] width 133 height 30
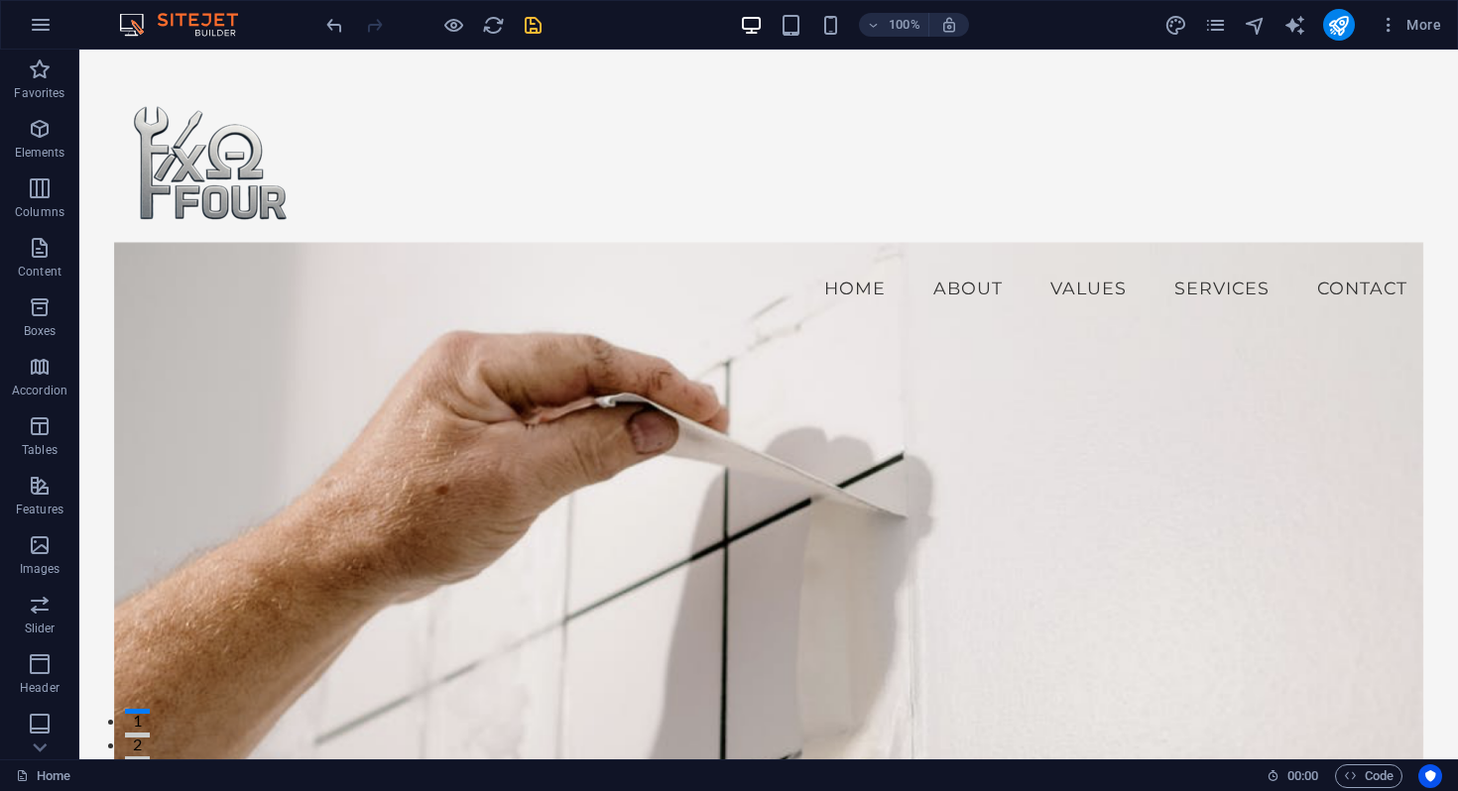
click at [1337, 33] on icon "publish" at bounding box center [1338, 25] width 23 height 23
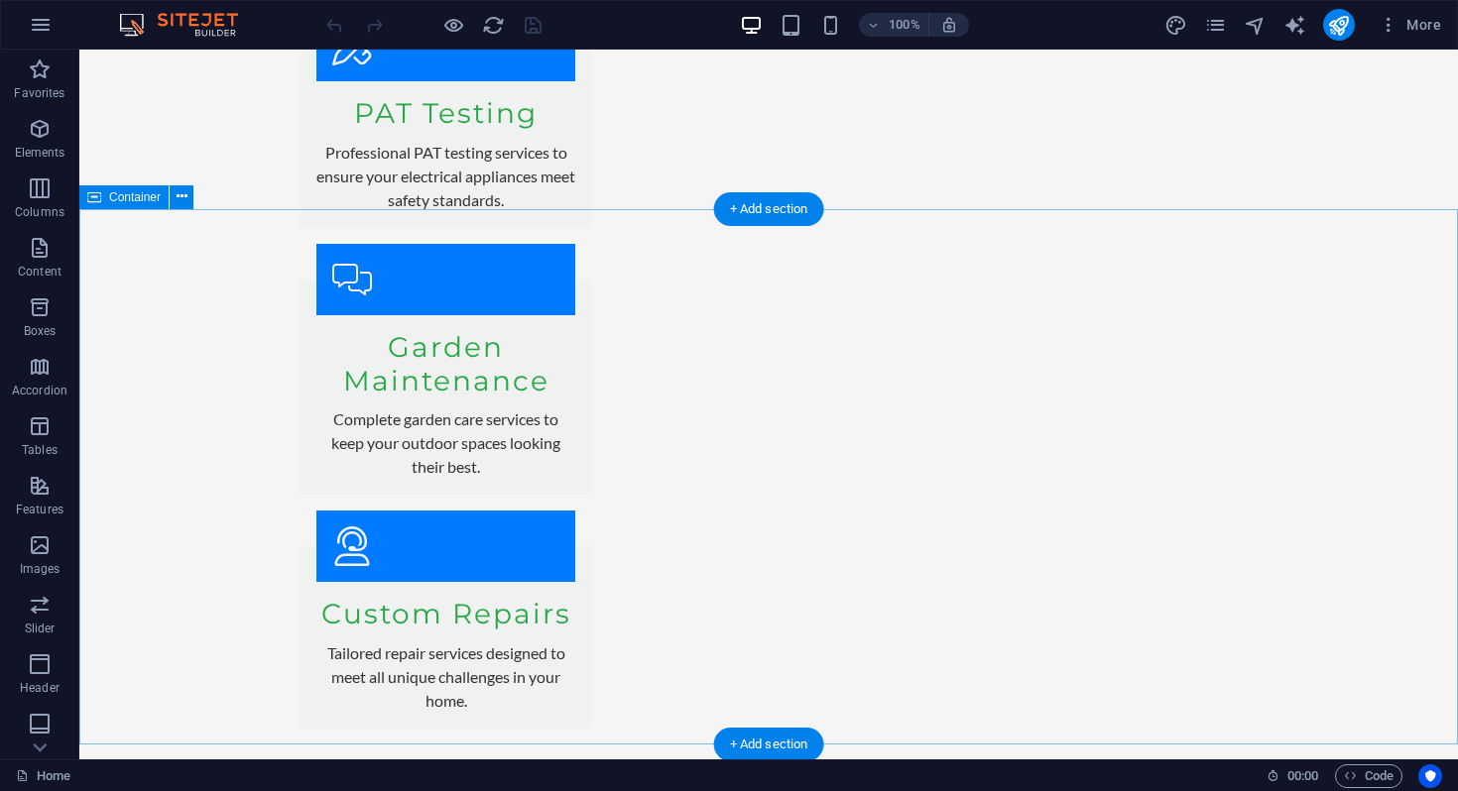
scroll to position [4248, 0]
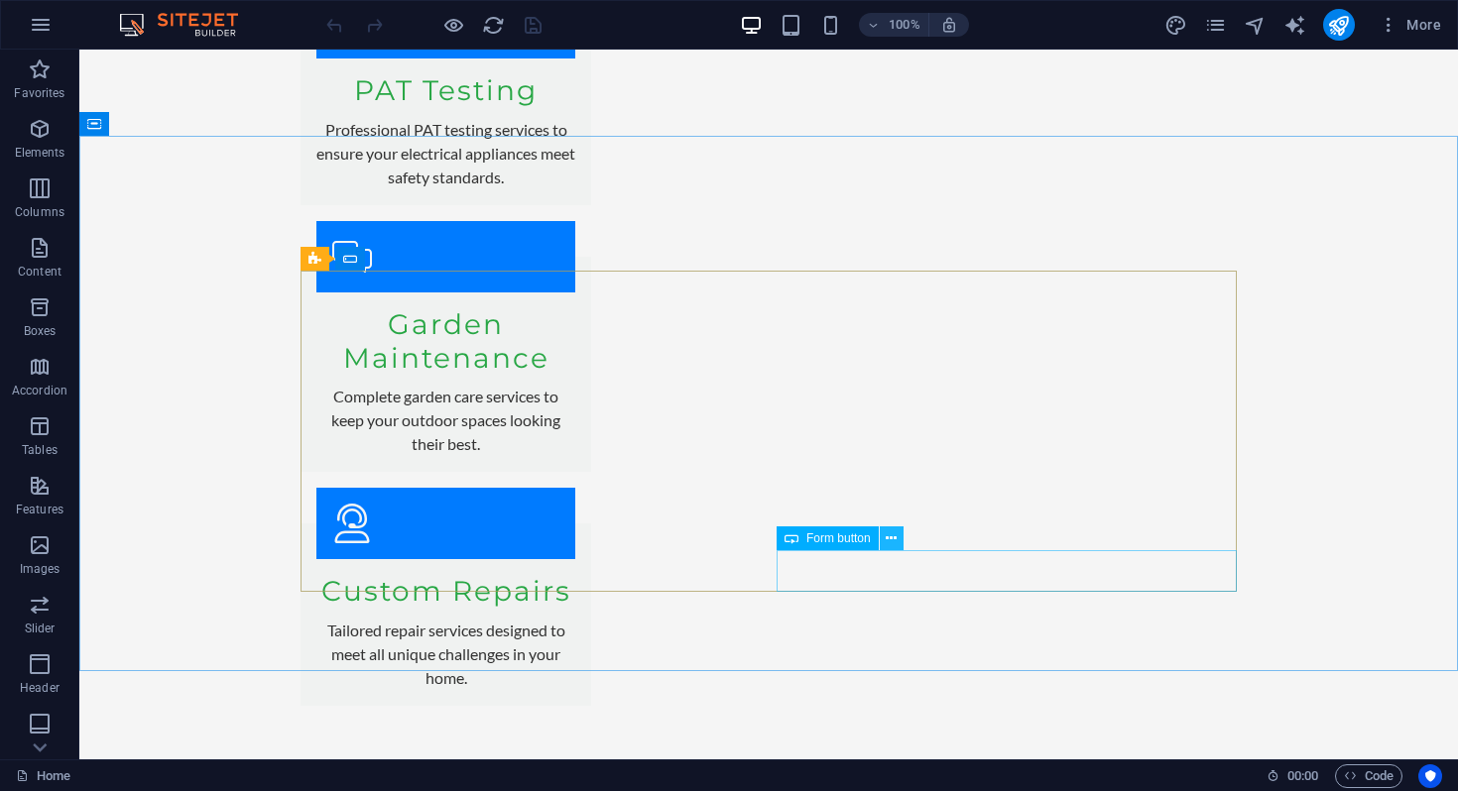
click at [891, 539] on icon at bounding box center [891, 539] width 11 height 21
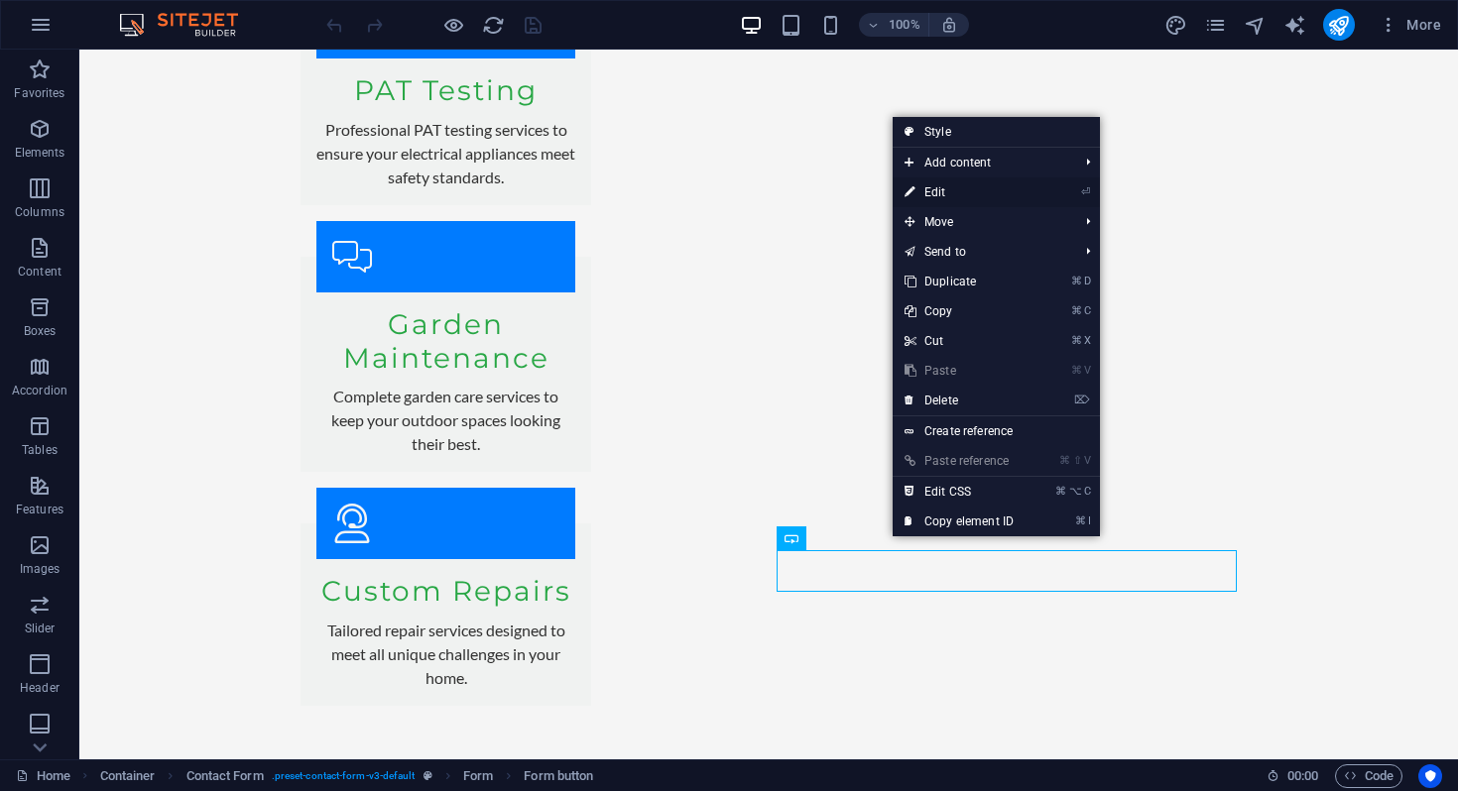
click at [965, 196] on link "⏎ Edit" at bounding box center [959, 193] width 133 height 30
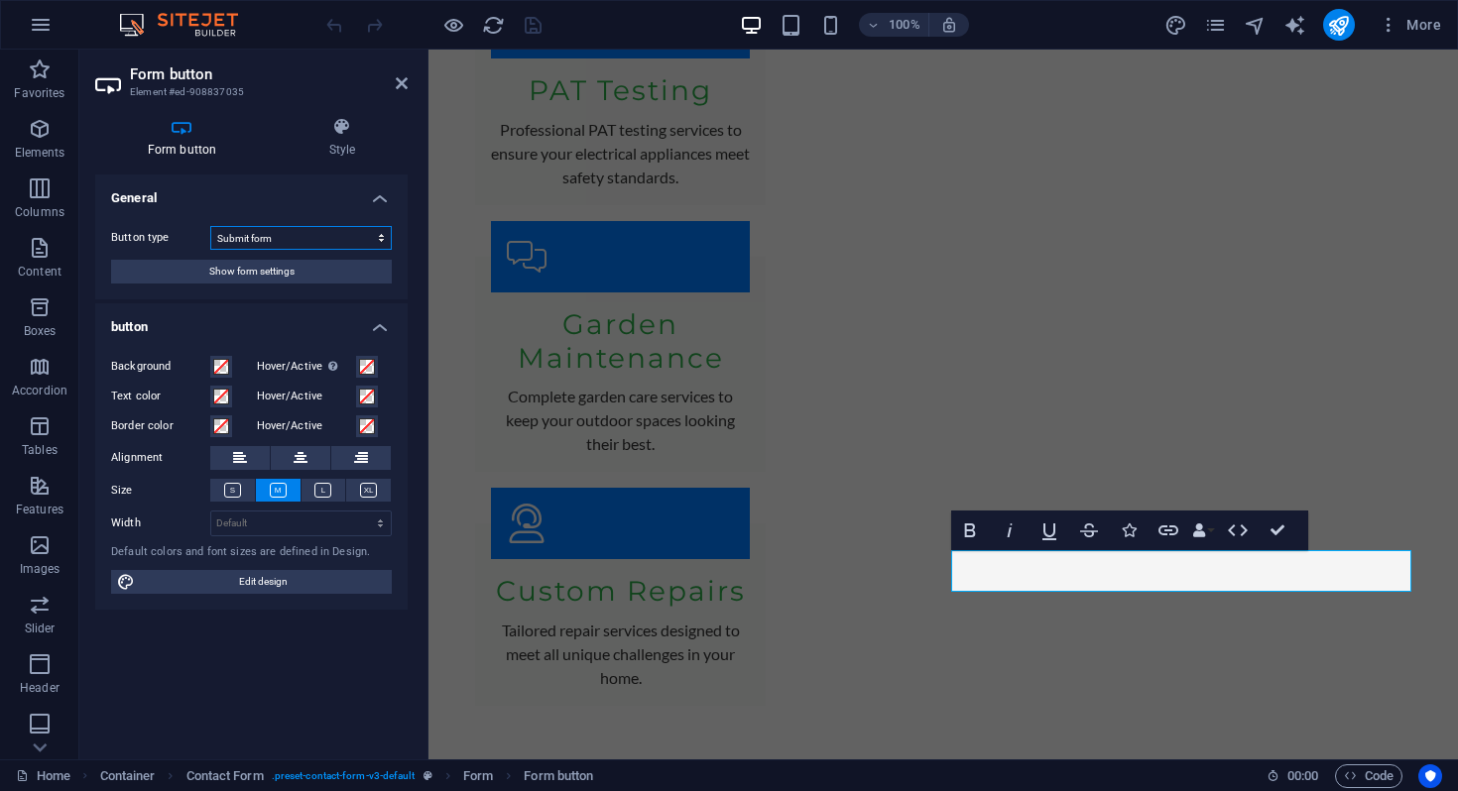
click at [339, 238] on select "Submit form Reset form No action" at bounding box center [300, 238] width 181 height 24
click at [300, 275] on button "Show form settings" at bounding box center [251, 272] width 281 height 24
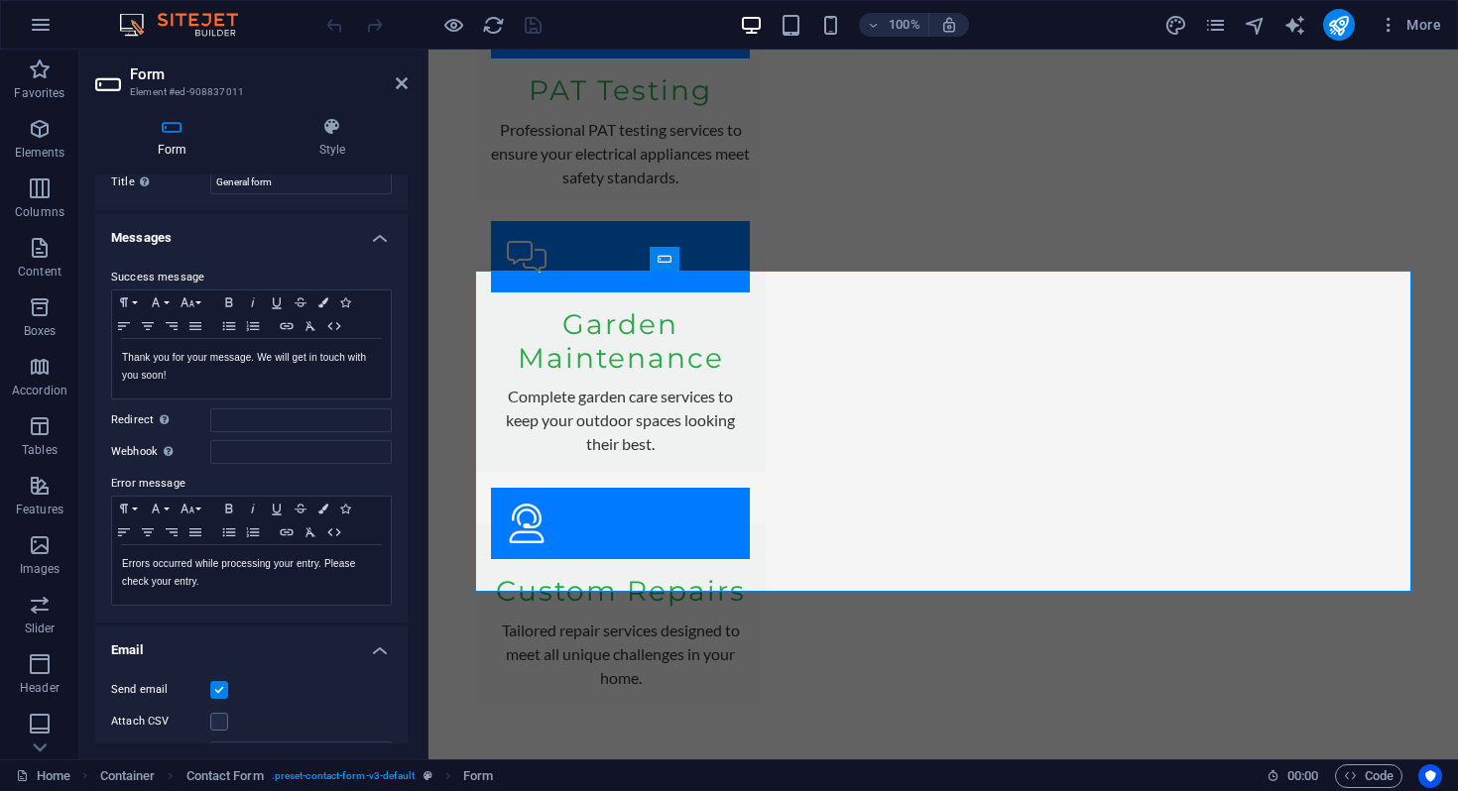
scroll to position [0, 0]
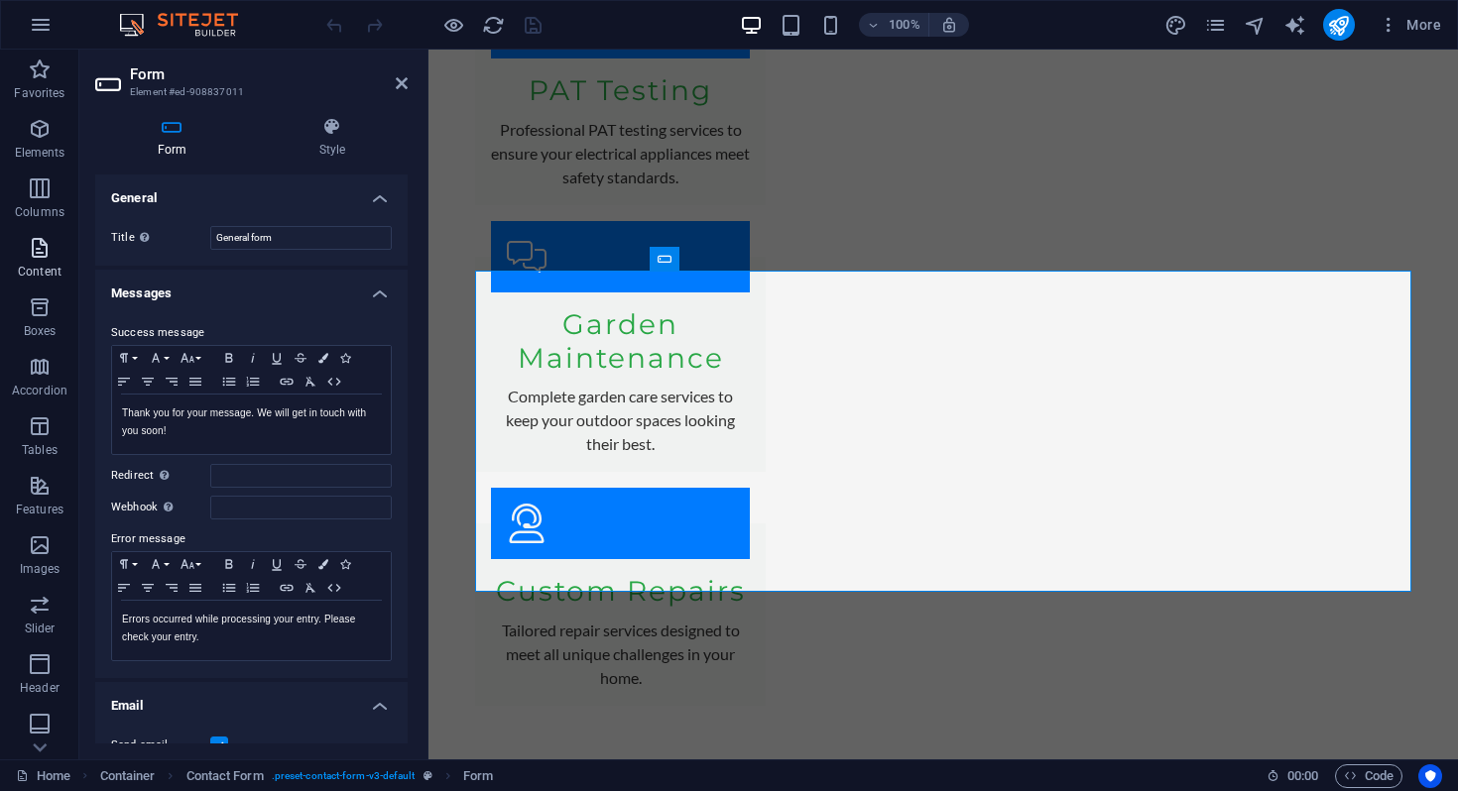
click at [40, 257] on icon "button" at bounding box center [40, 248] width 24 height 24
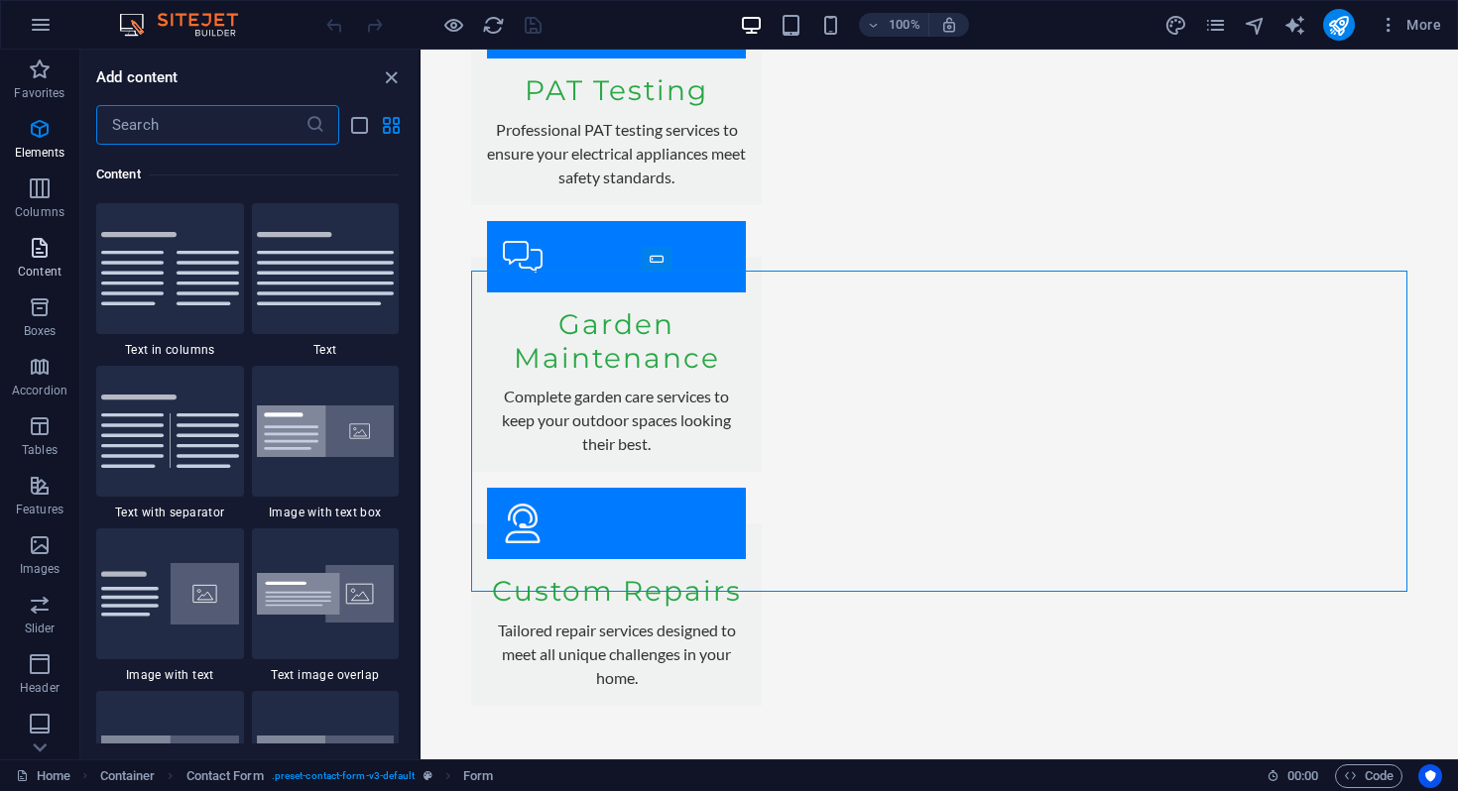
scroll to position [3470, 0]
click at [42, 133] on icon "button" at bounding box center [40, 129] width 24 height 24
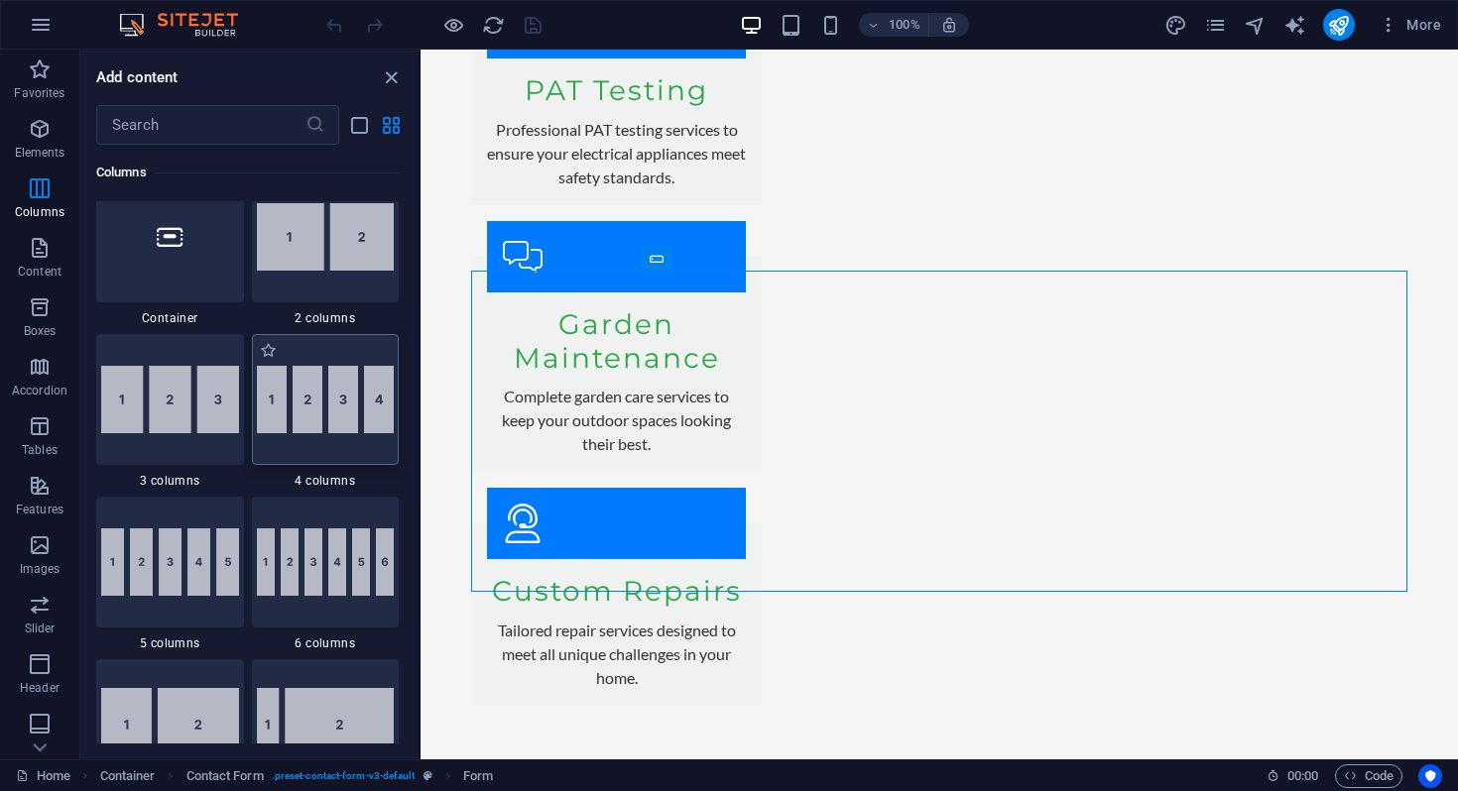
scroll to position [1015, 0]
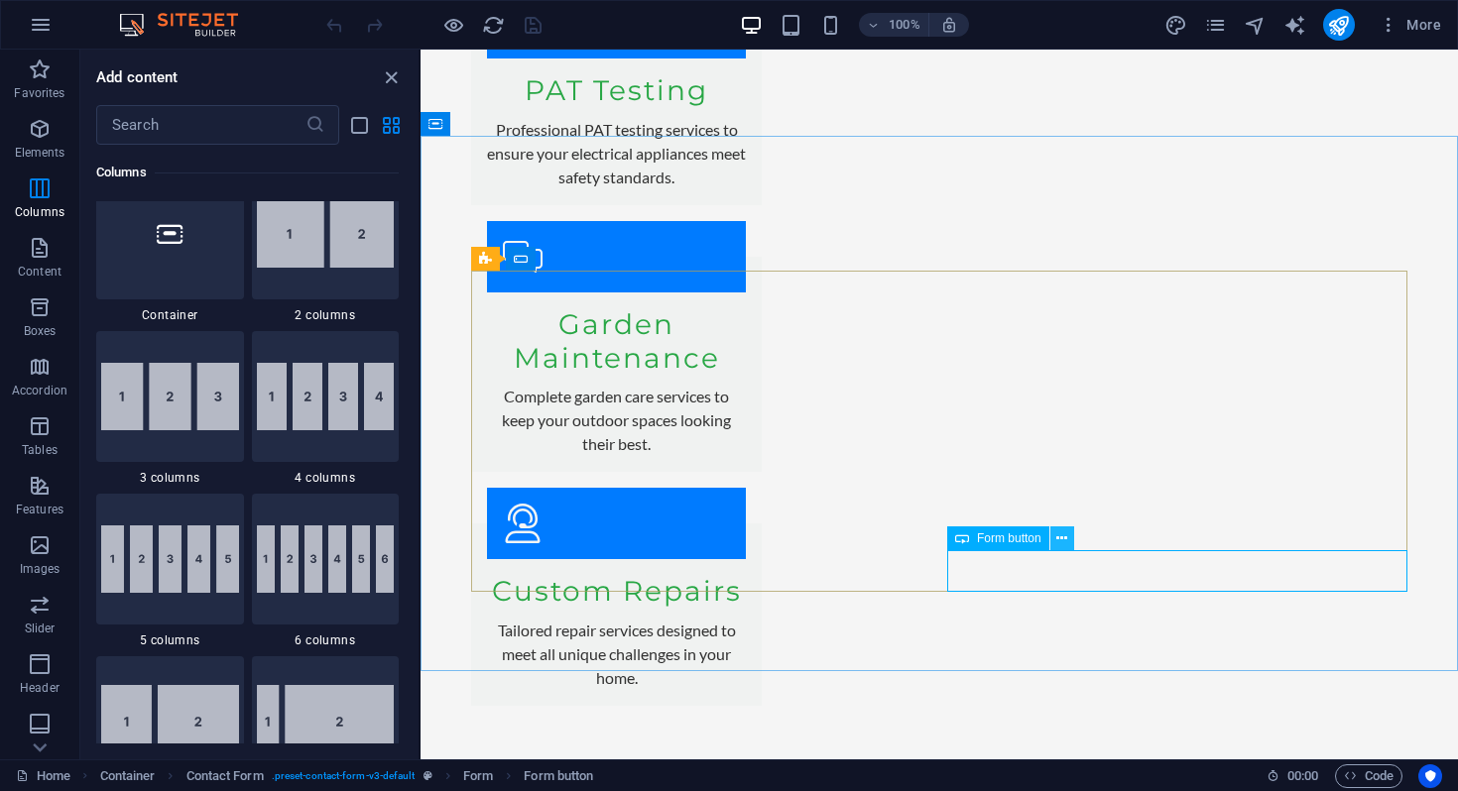
click at [1064, 541] on icon at bounding box center [1061, 539] width 11 height 21
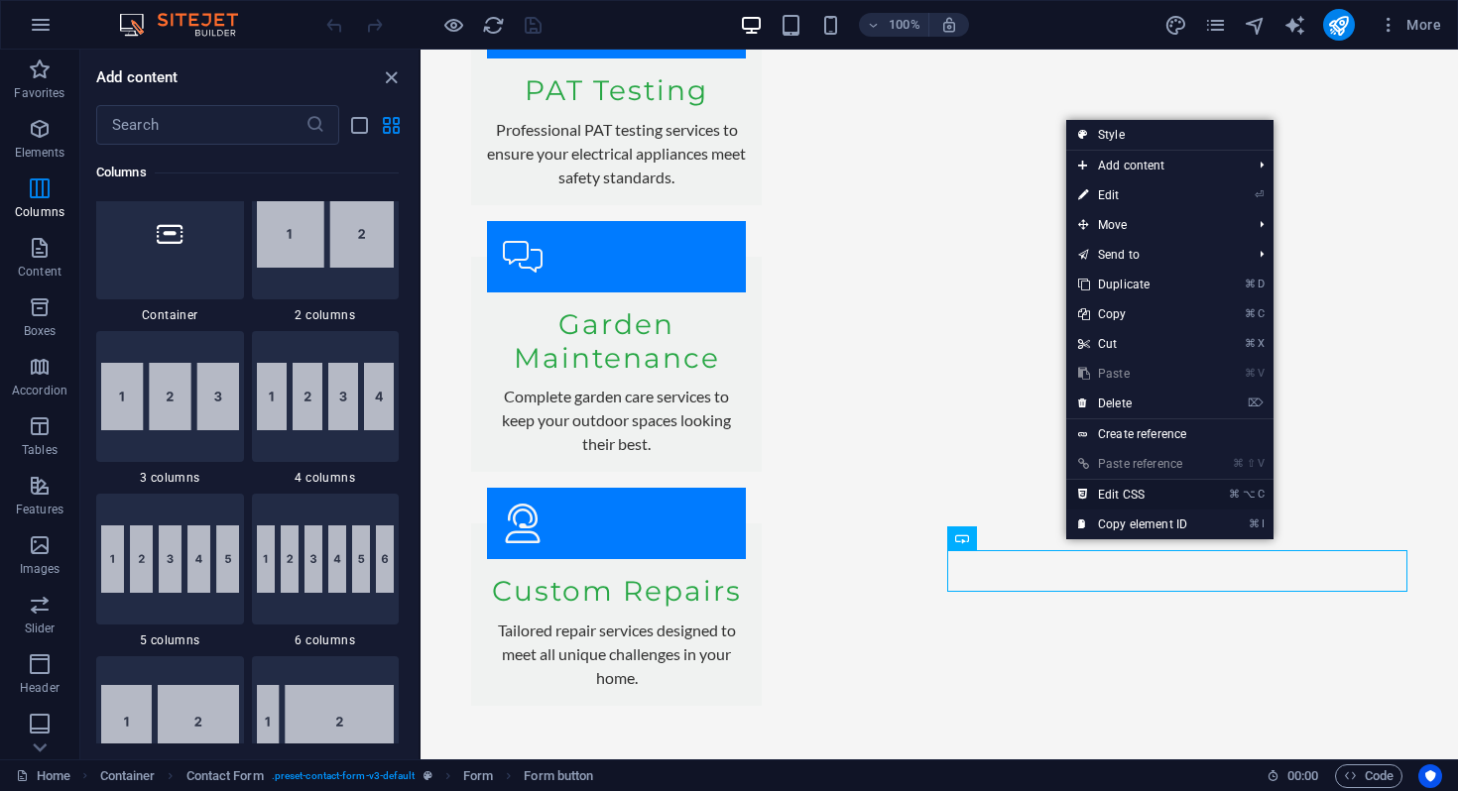
click at [1144, 491] on link "⌘ ⌥ C Edit CSS" at bounding box center [1132, 495] width 133 height 30
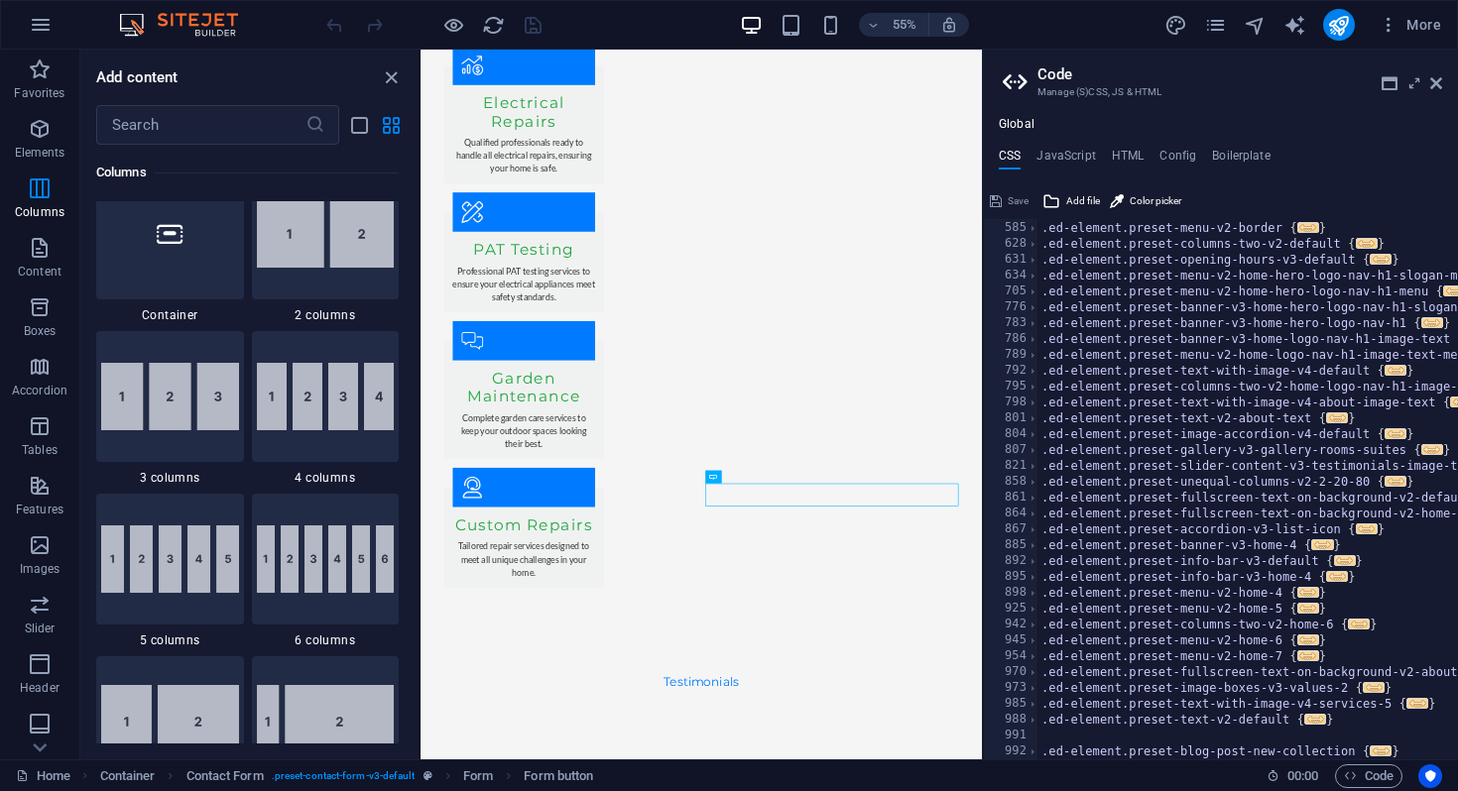
scroll to position [919, 0]
click at [1077, 153] on h4 "JavaScript" at bounding box center [1065, 160] width 59 height 22
type textarea "/* JS for preset "Menu V2" */"
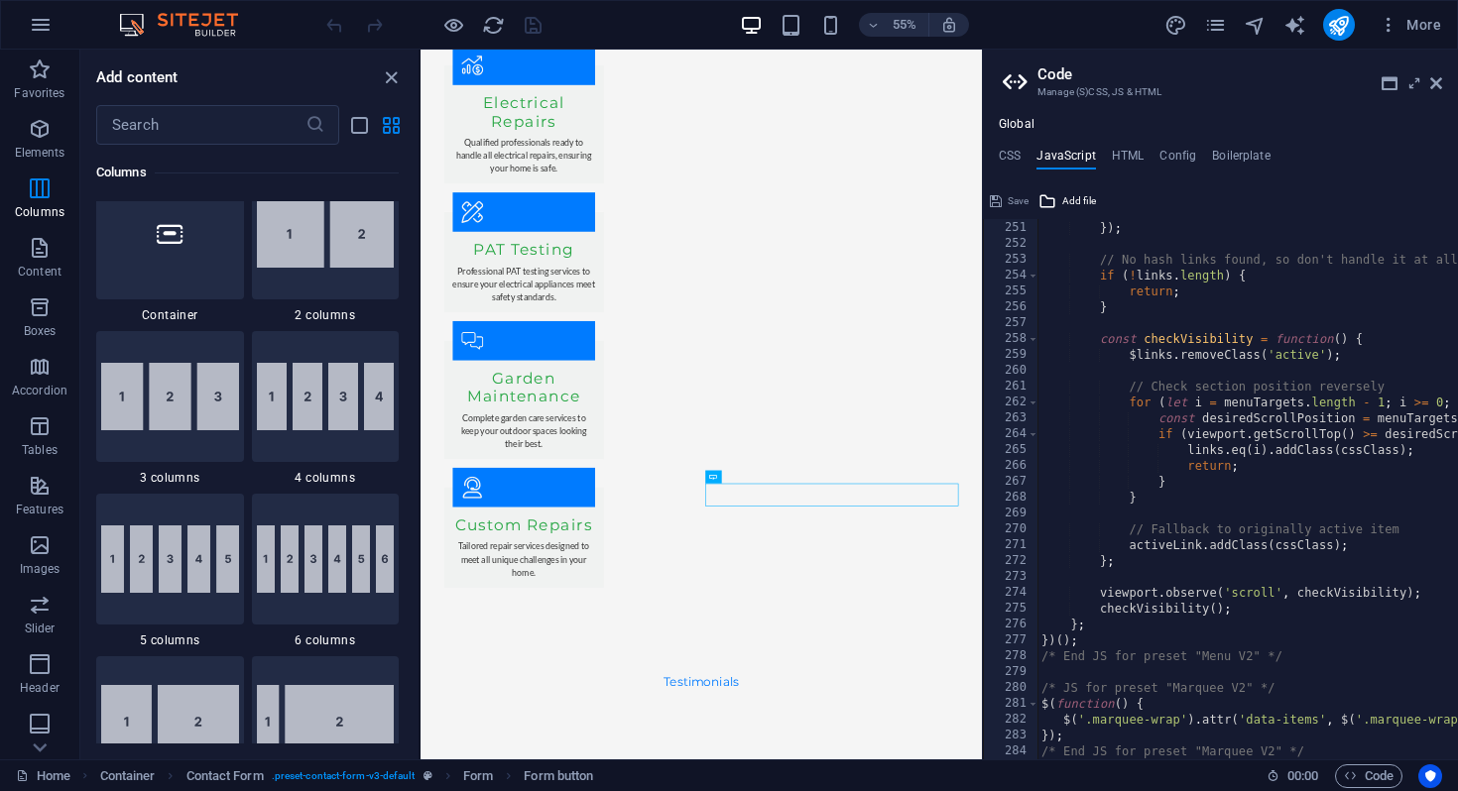
scroll to position [3966, 0]
click at [1132, 153] on h4 "HTML" at bounding box center [1128, 160] width 33 height 22
type textarea "<a href="#main-content" class="wv-link-content button">Skip to main content</a>"
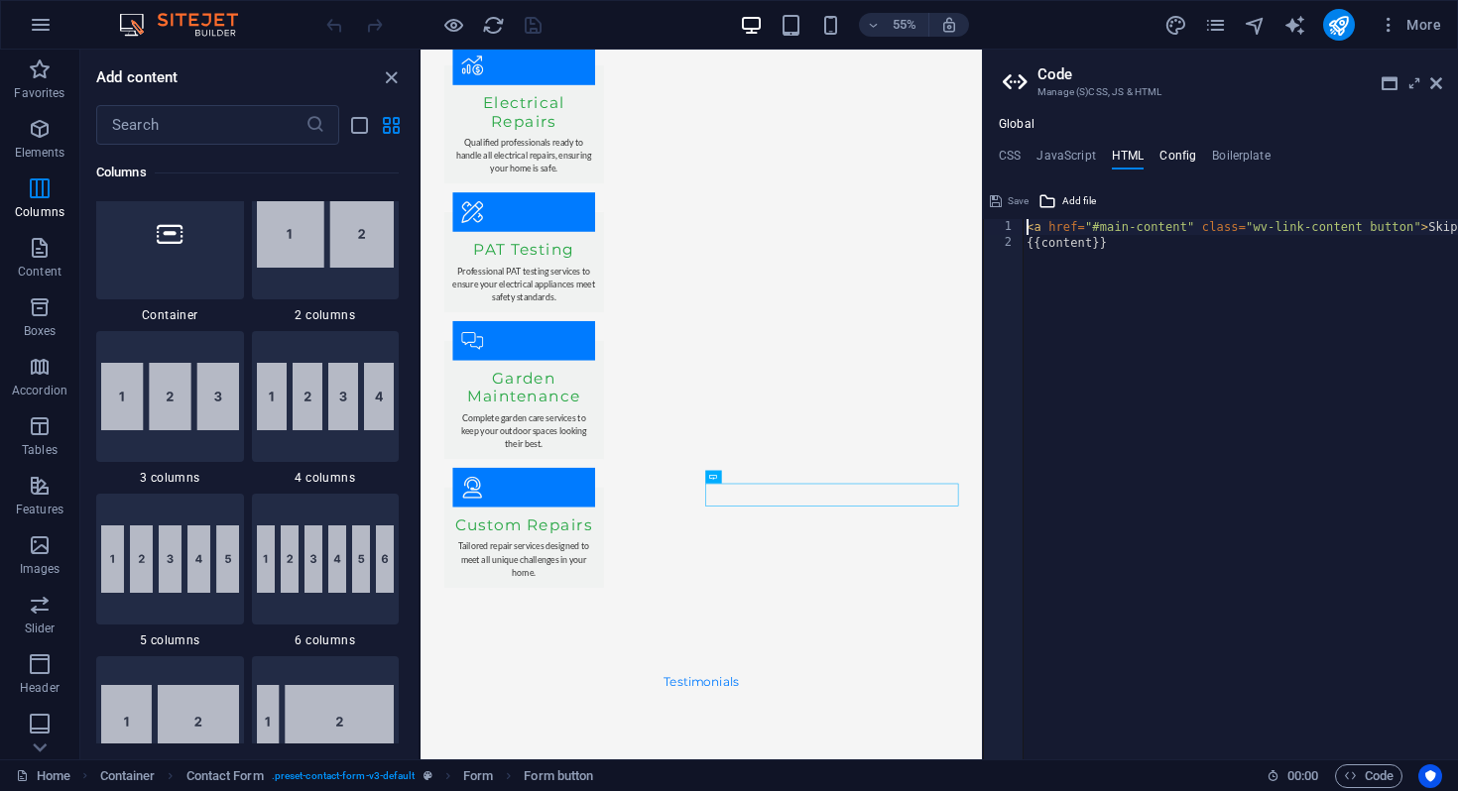
click at [1174, 153] on h4 "Config" at bounding box center [1177, 160] width 37 height 22
type textarea "$color-background: #F5F5F5;"
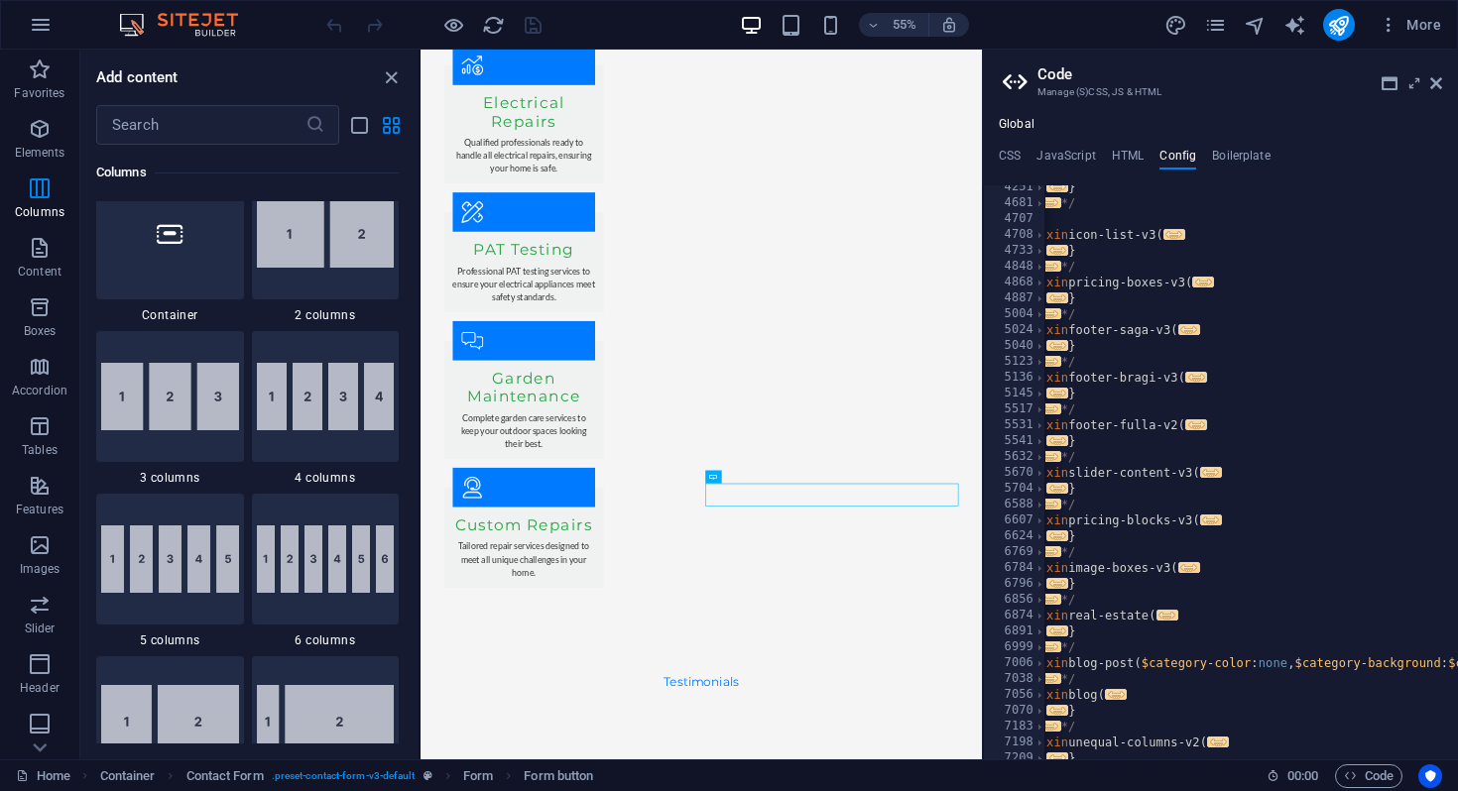
scroll to position [0, 0]
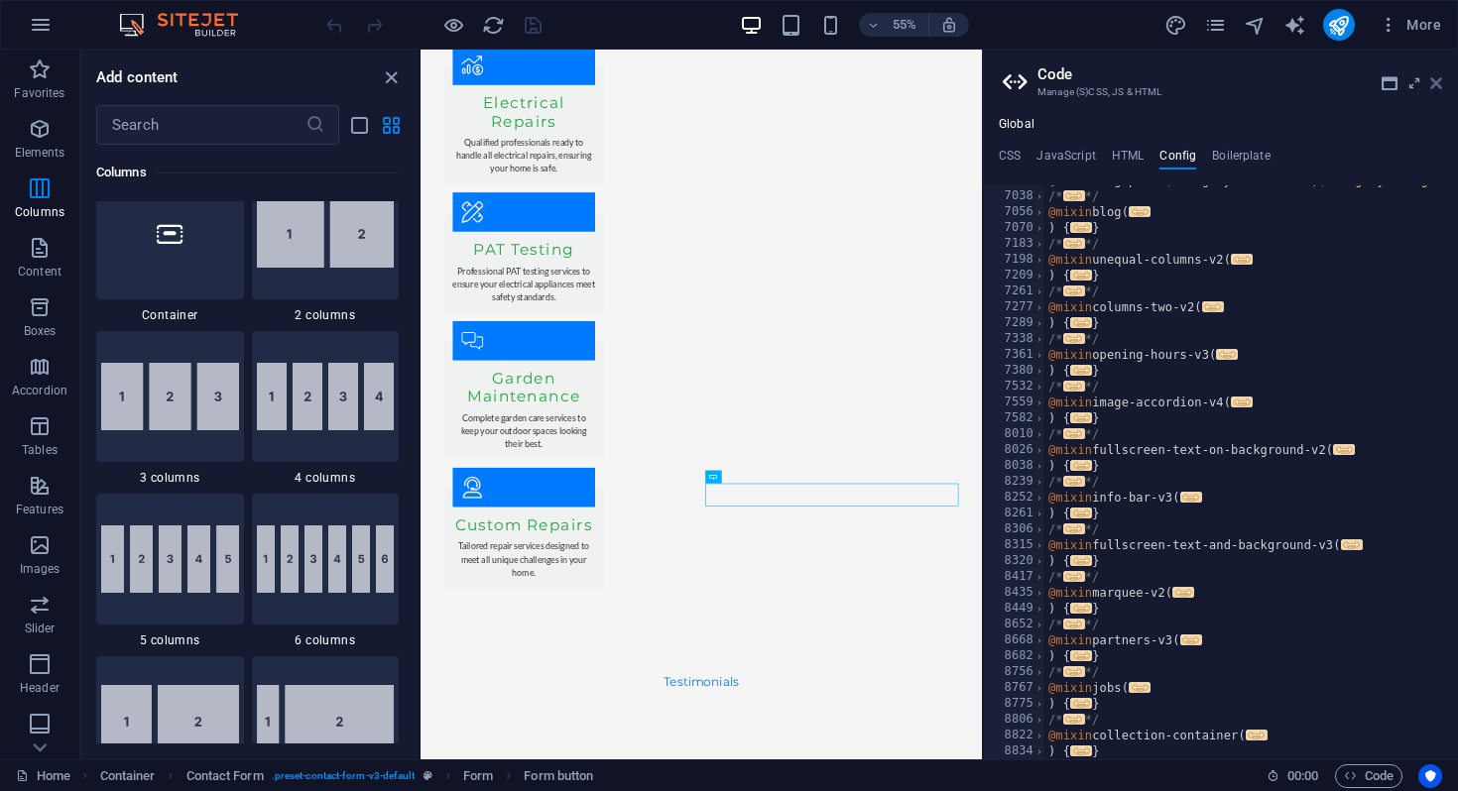
click at [1439, 87] on icon at bounding box center [1436, 83] width 12 height 16
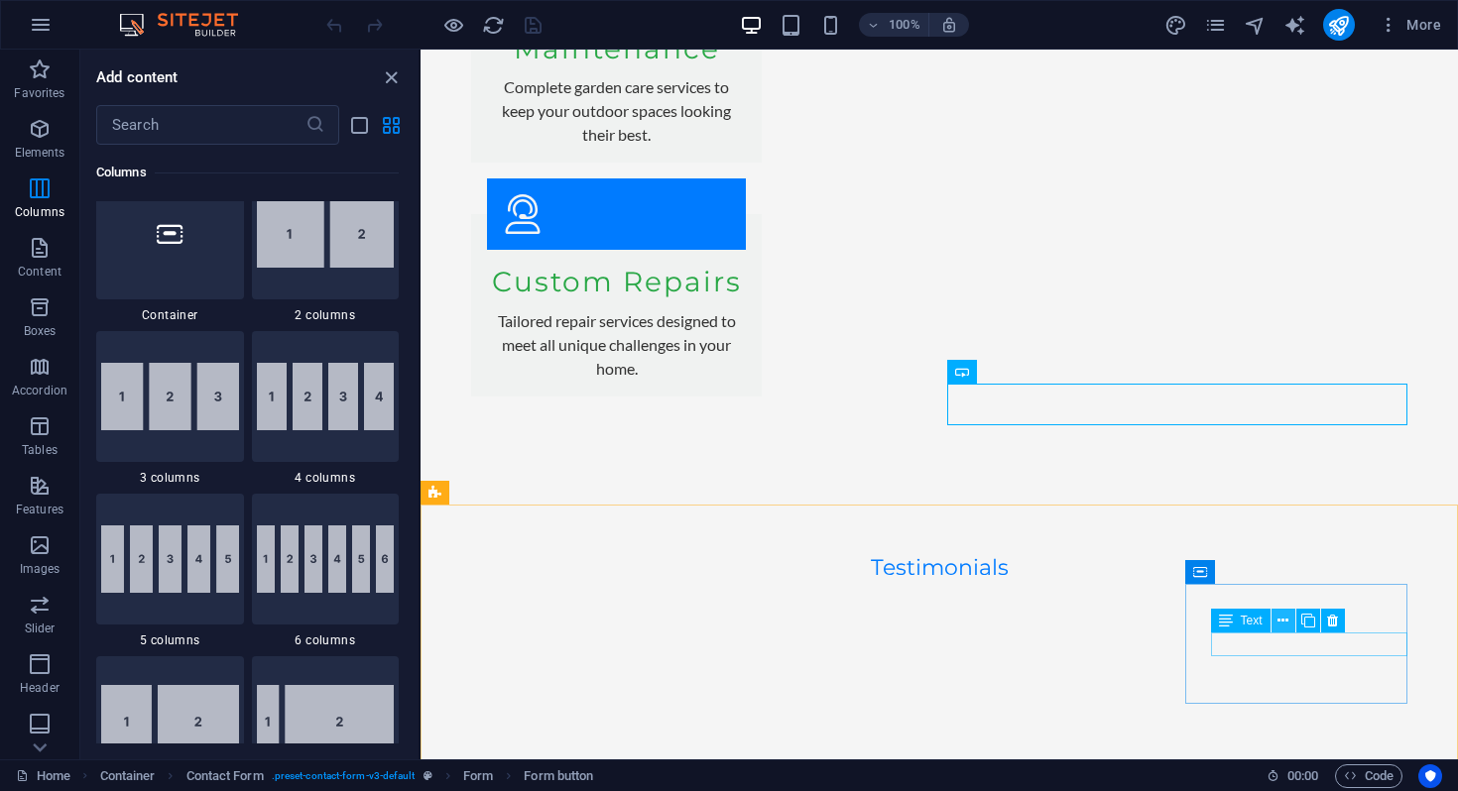
click at [1286, 619] on icon at bounding box center [1282, 621] width 11 height 21
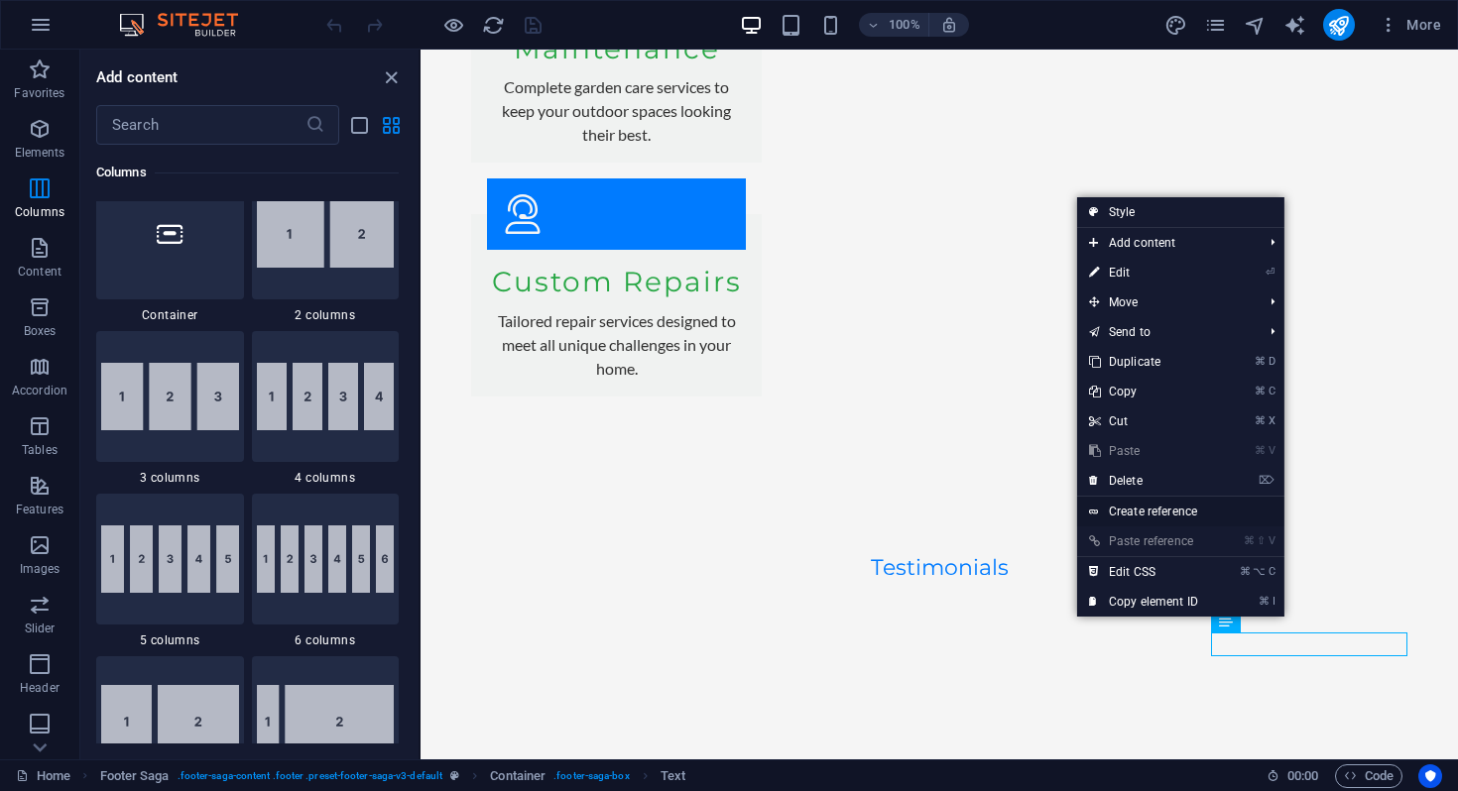
click at [1134, 507] on link "Create reference" at bounding box center [1180, 512] width 207 height 30
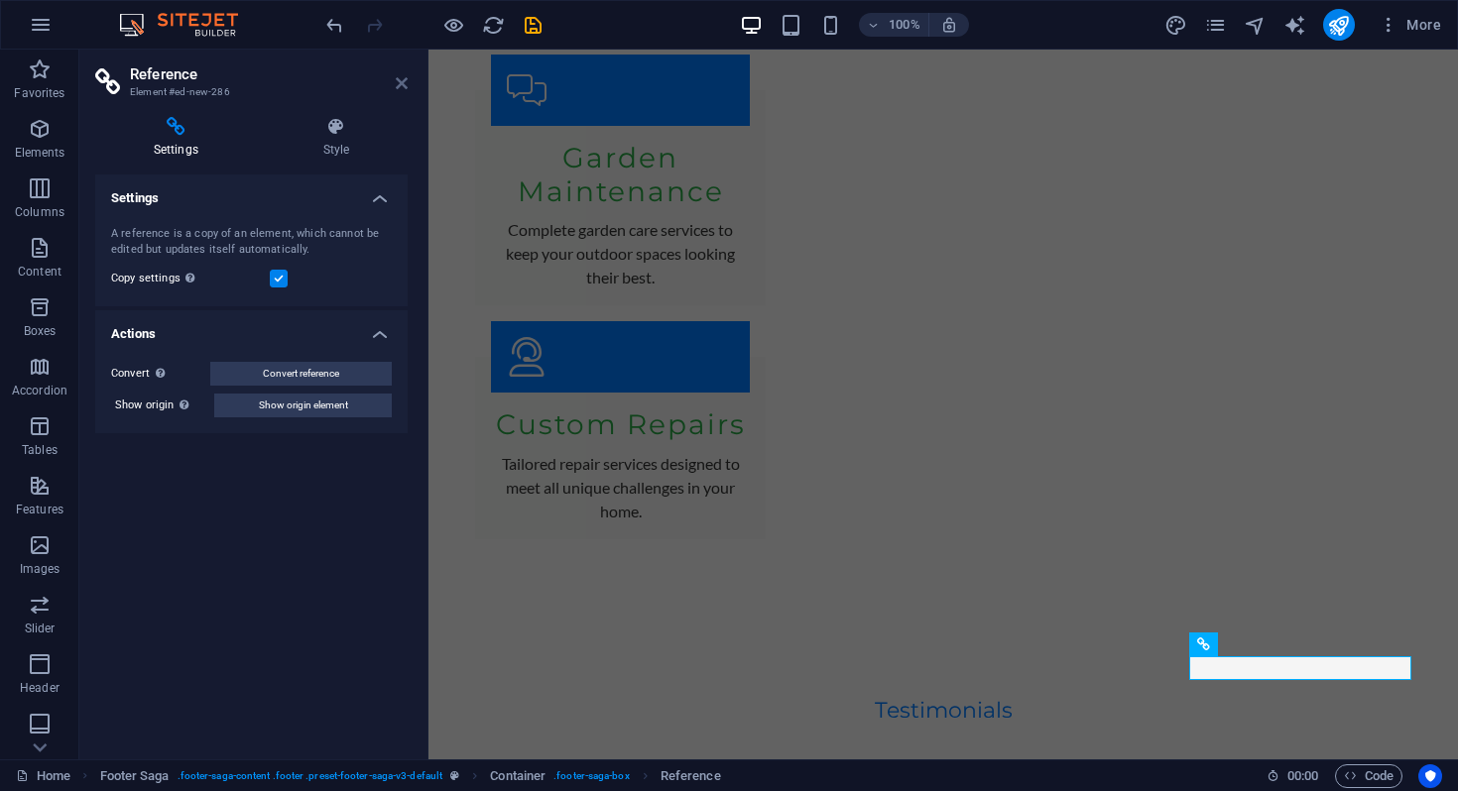
click at [403, 84] on icon at bounding box center [402, 83] width 12 height 16
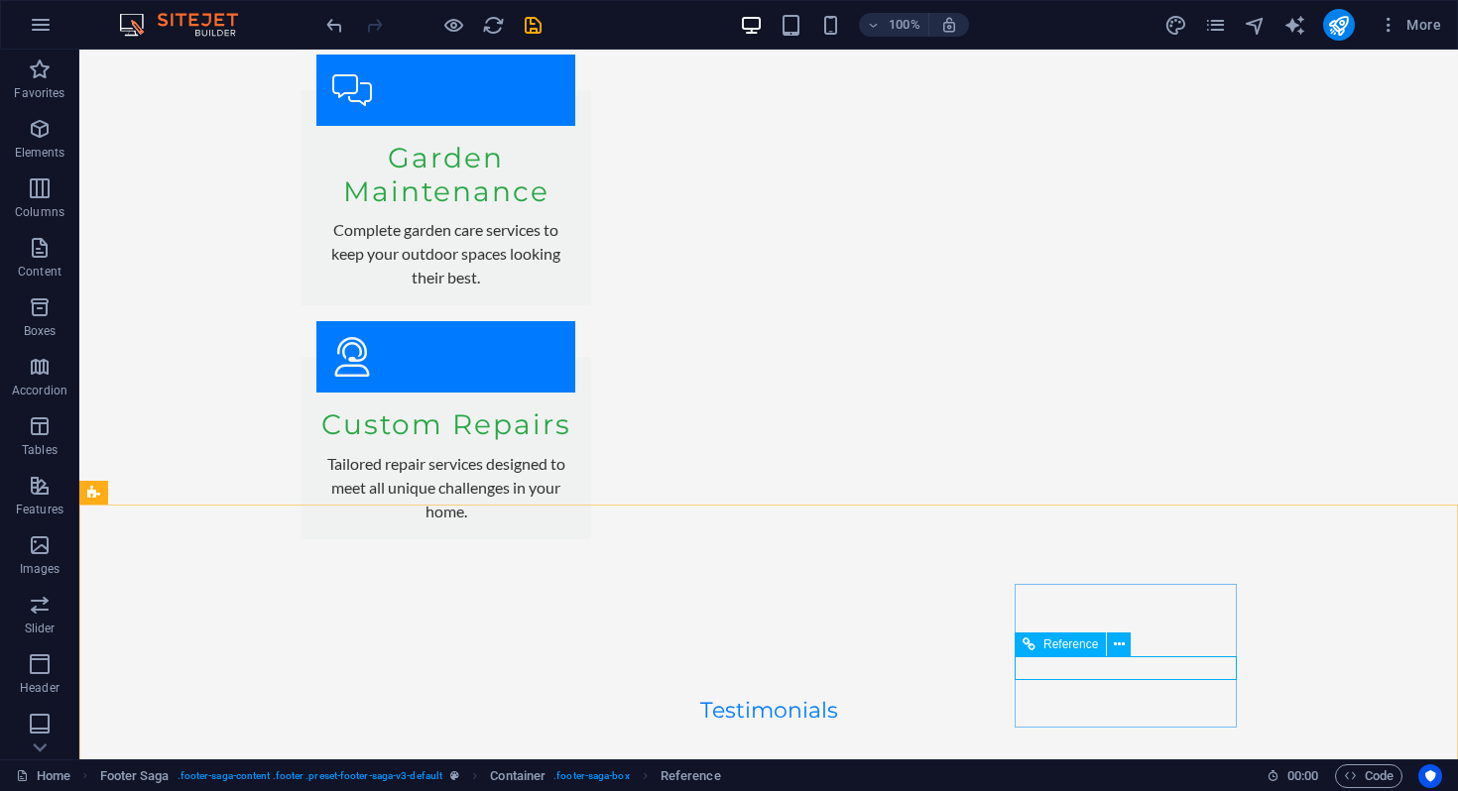
click at [1065, 644] on span "Reference" at bounding box center [1070, 645] width 55 height 12
click at [1125, 647] on button at bounding box center [1119, 645] width 24 height 24
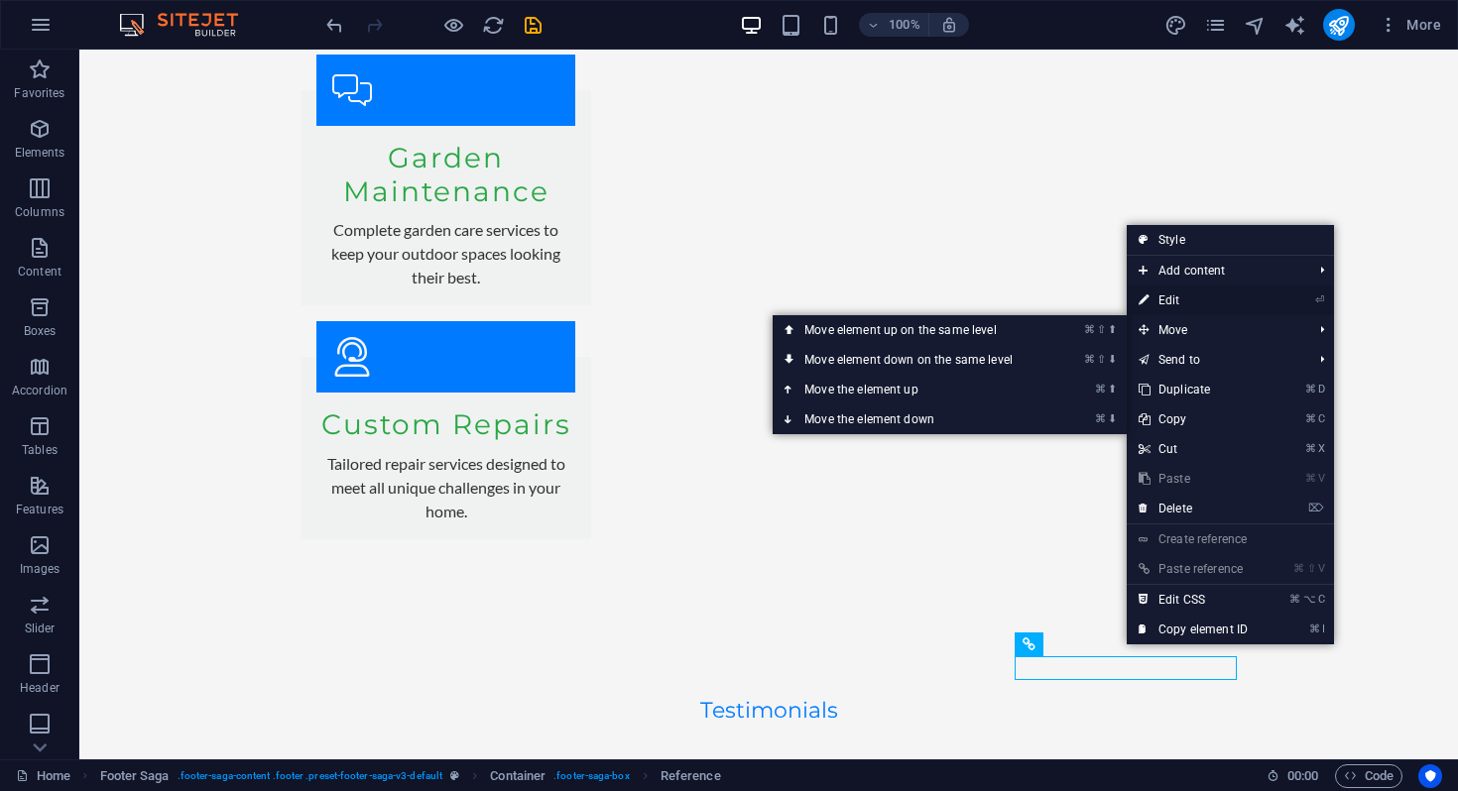
click at [1201, 299] on link "⏎ Edit" at bounding box center [1193, 301] width 133 height 30
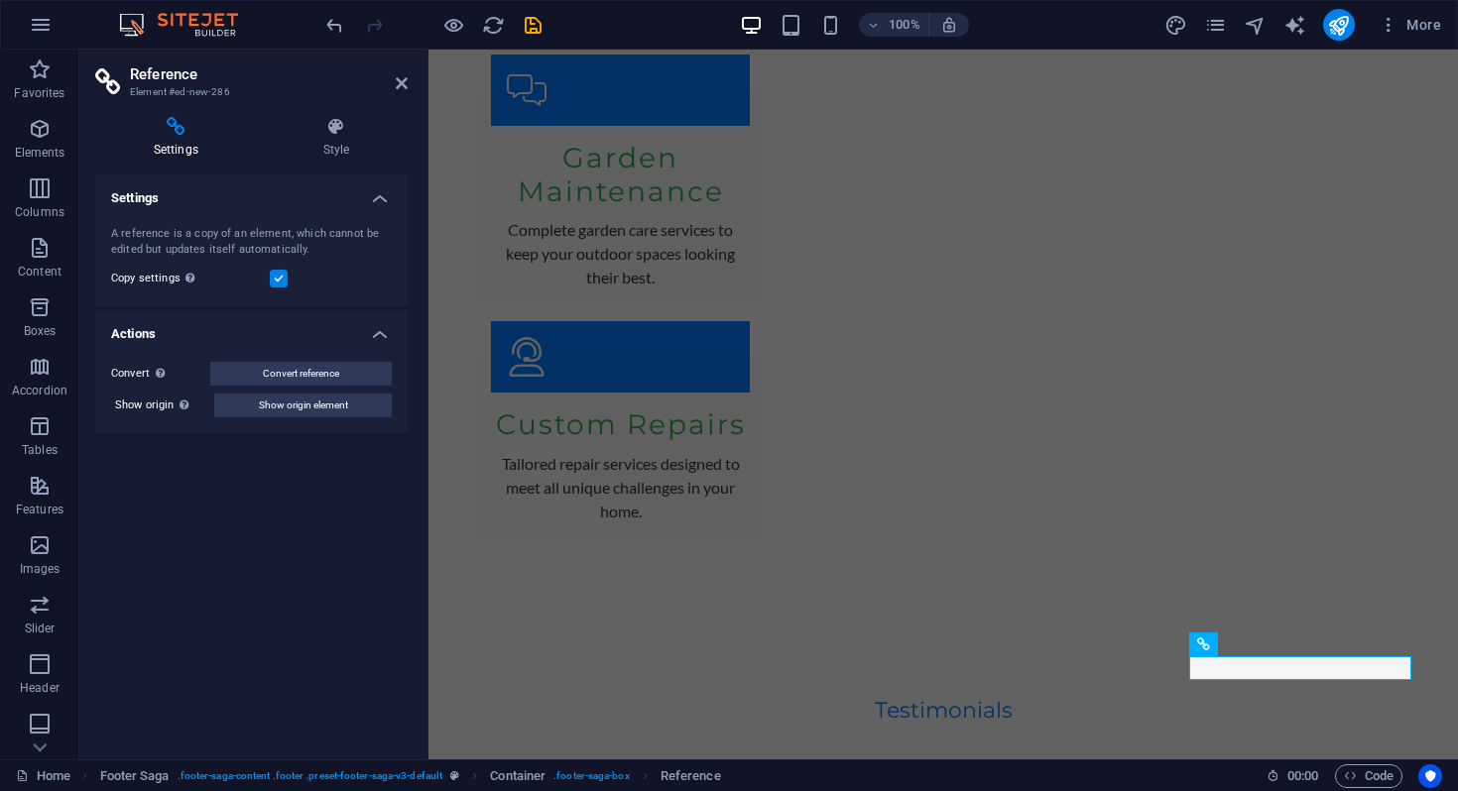
click at [175, 128] on icon at bounding box center [176, 127] width 162 height 20
click at [381, 329] on h4 "Actions" at bounding box center [251, 328] width 312 height 36
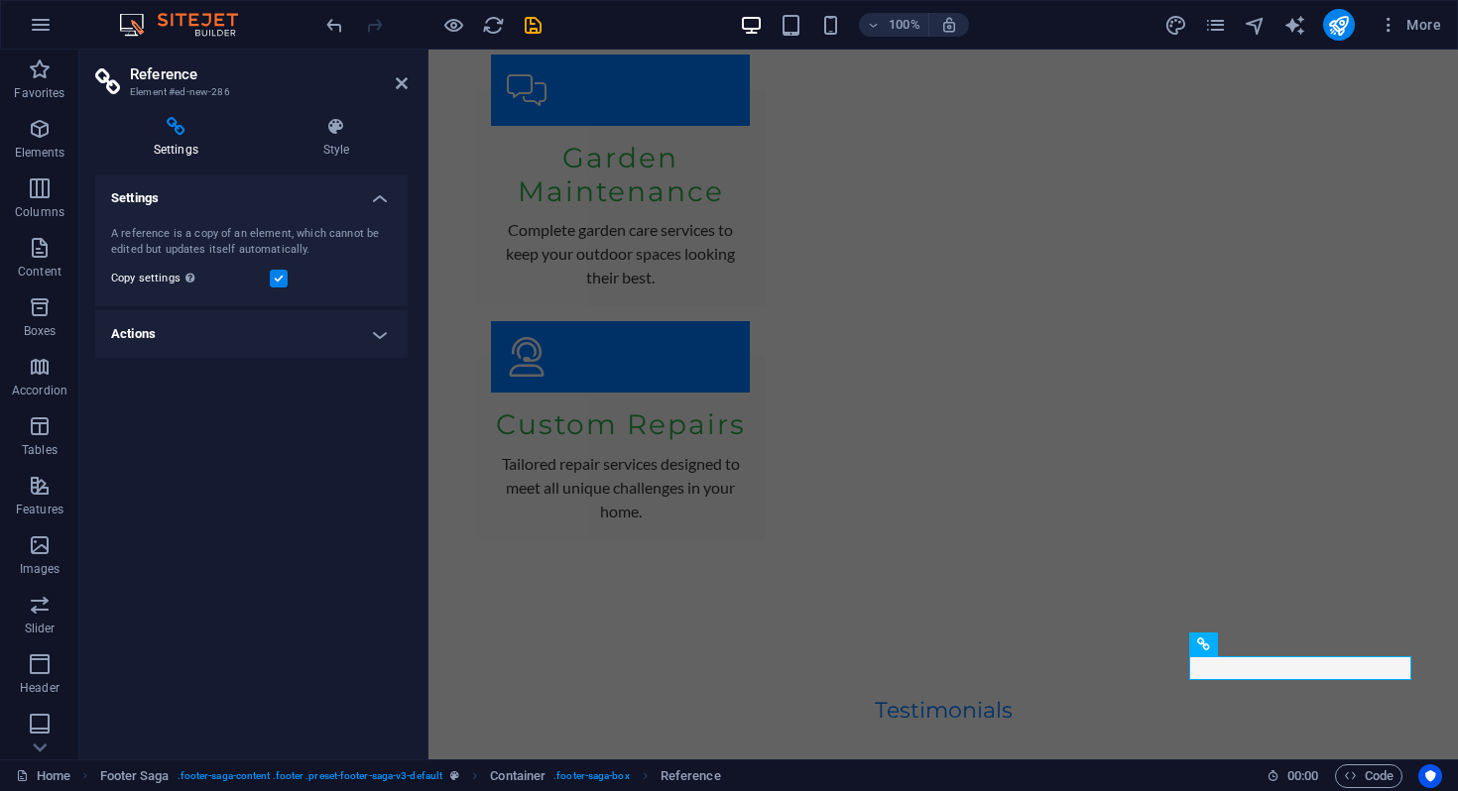
click at [381, 329] on h4 "Actions" at bounding box center [251, 334] width 312 height 48
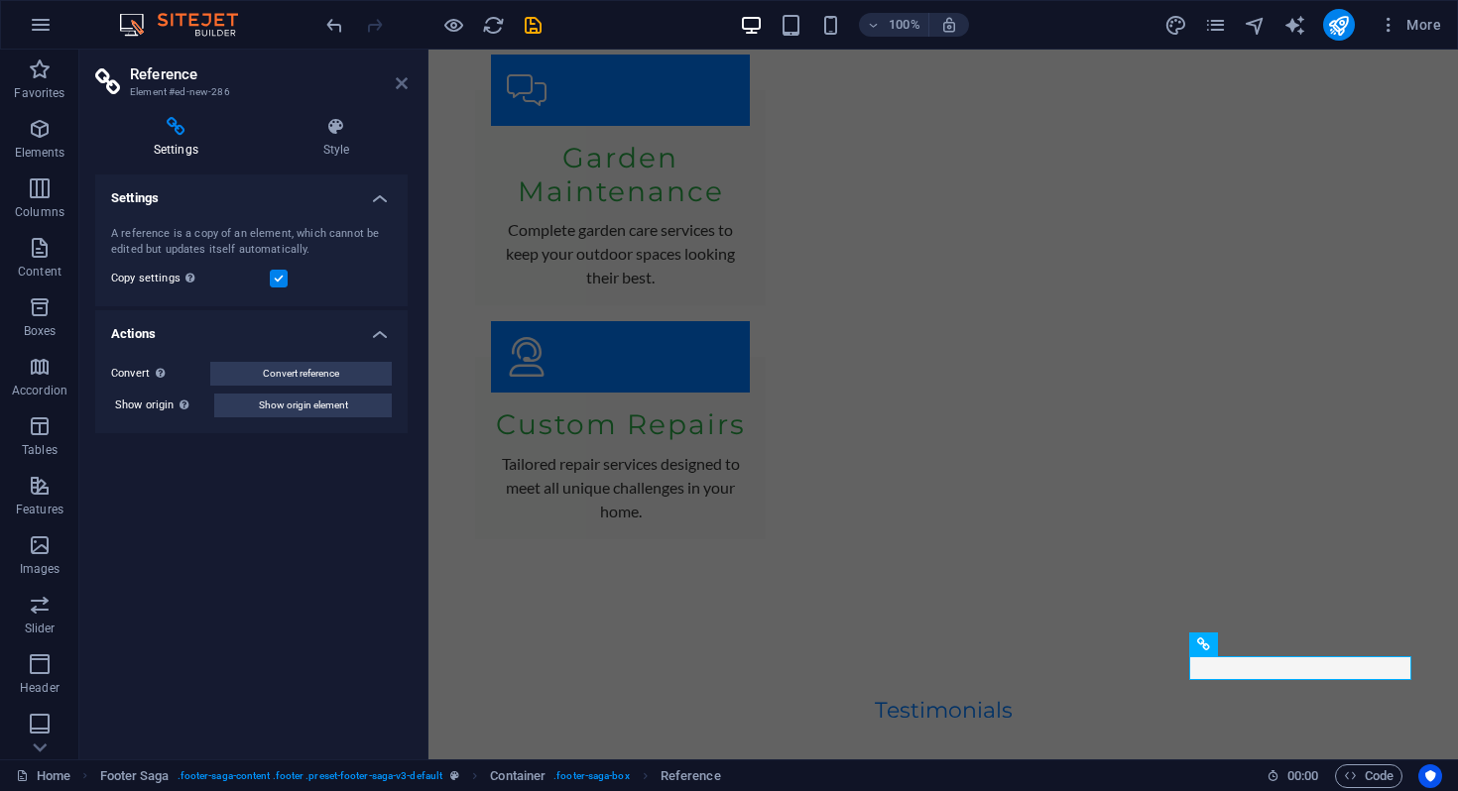
click at [401, 84] on icon at bounding box center [402, 83] width 12 height 16
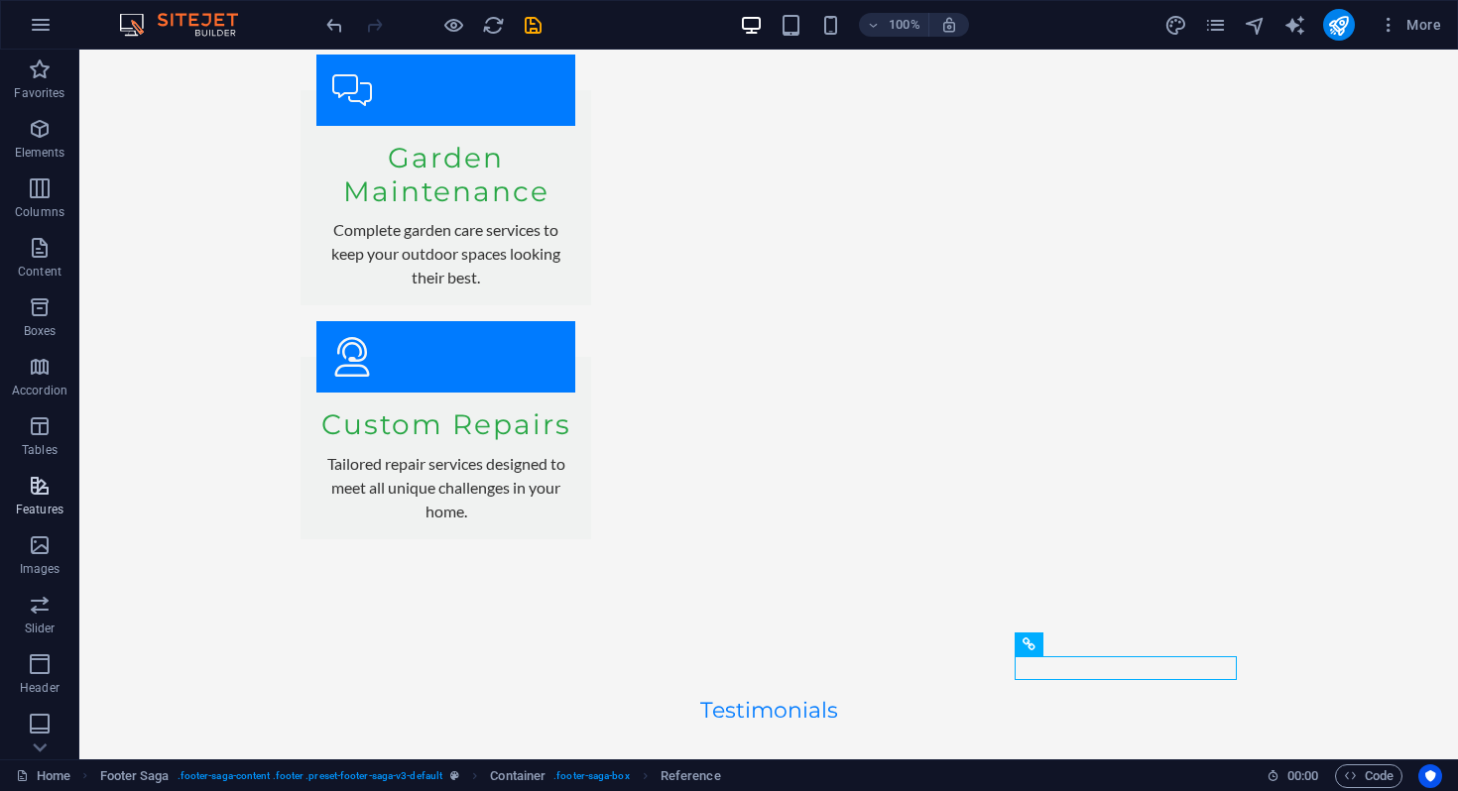
click at [40, 511] on p "Features" at bounding box center [40, 510] width 48 height 16
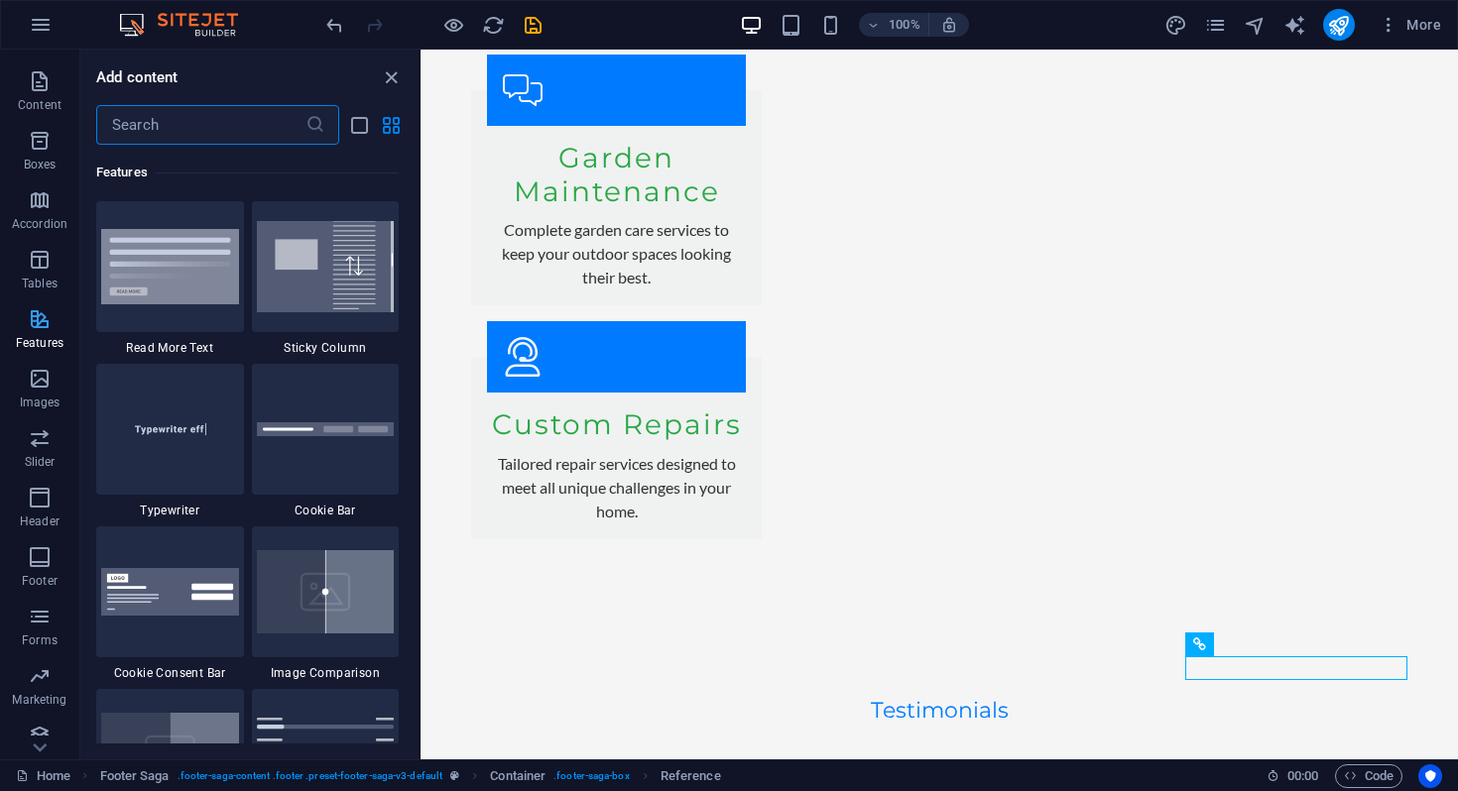
scroll to position [182, 0]
click at [37, 606] on icon "button" at bounding box center [40, 601] width 24 height 24
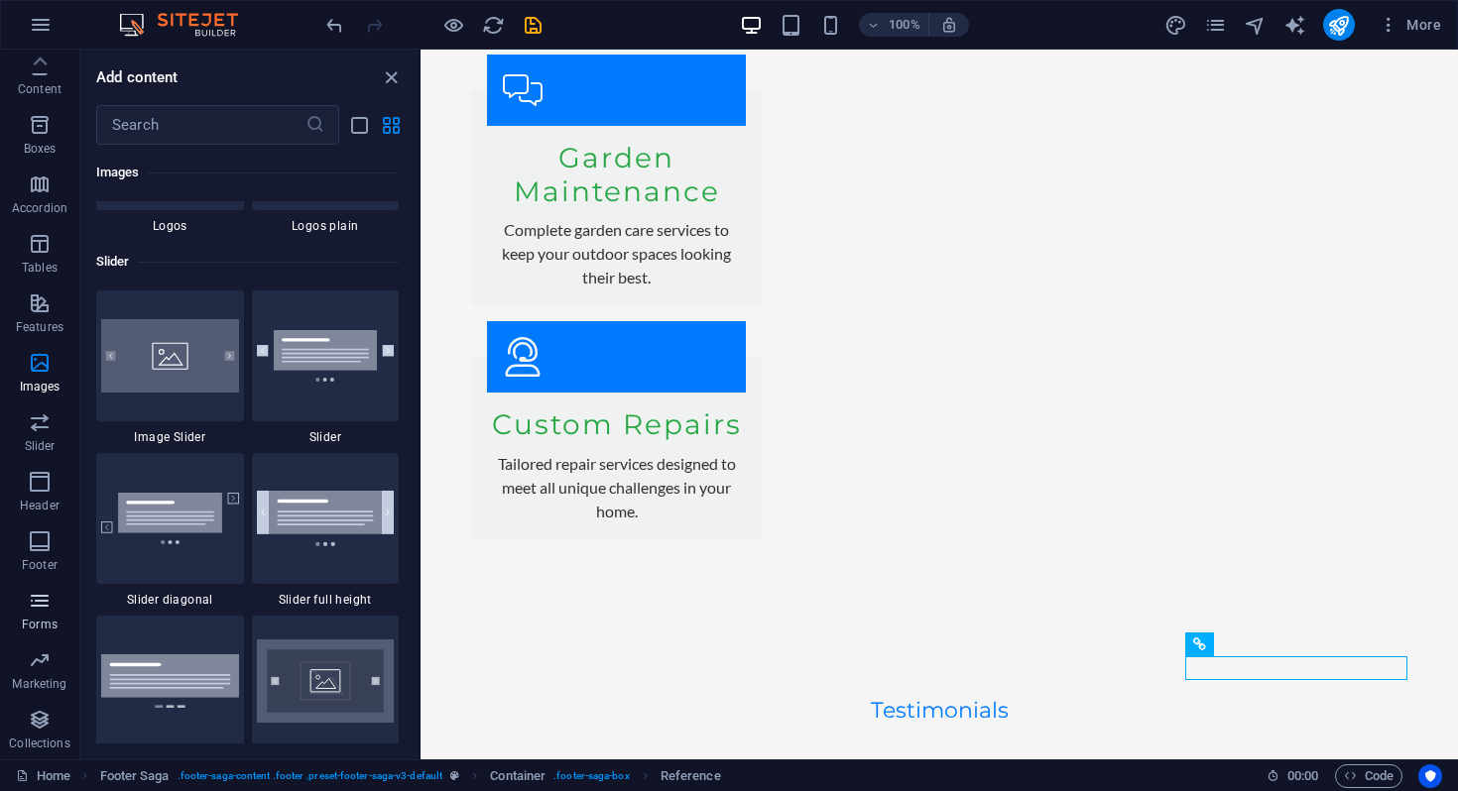
scroll to position [14479, 0]
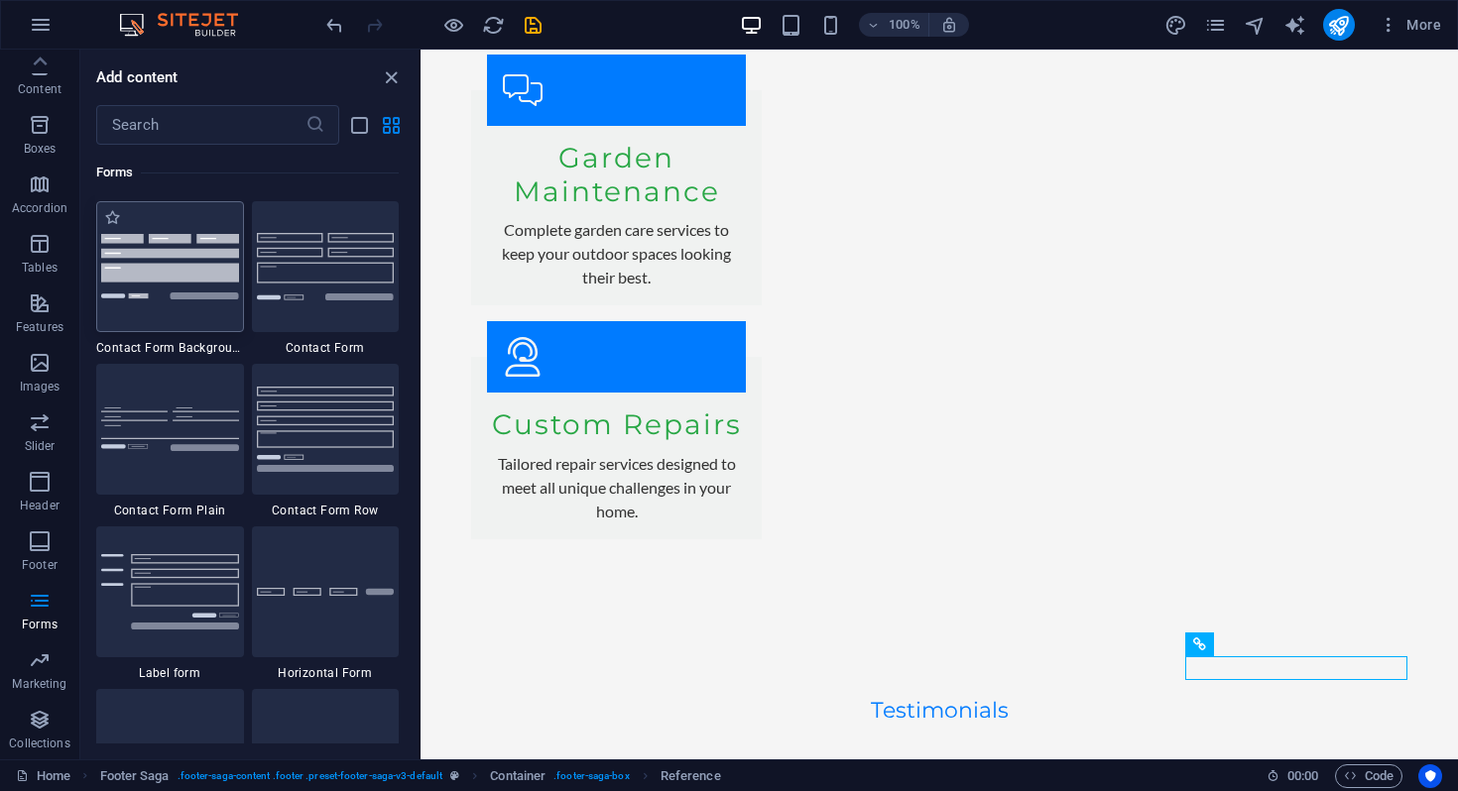
click at [193, 249] on img at bounding box center [170, 266] width 138 height 64
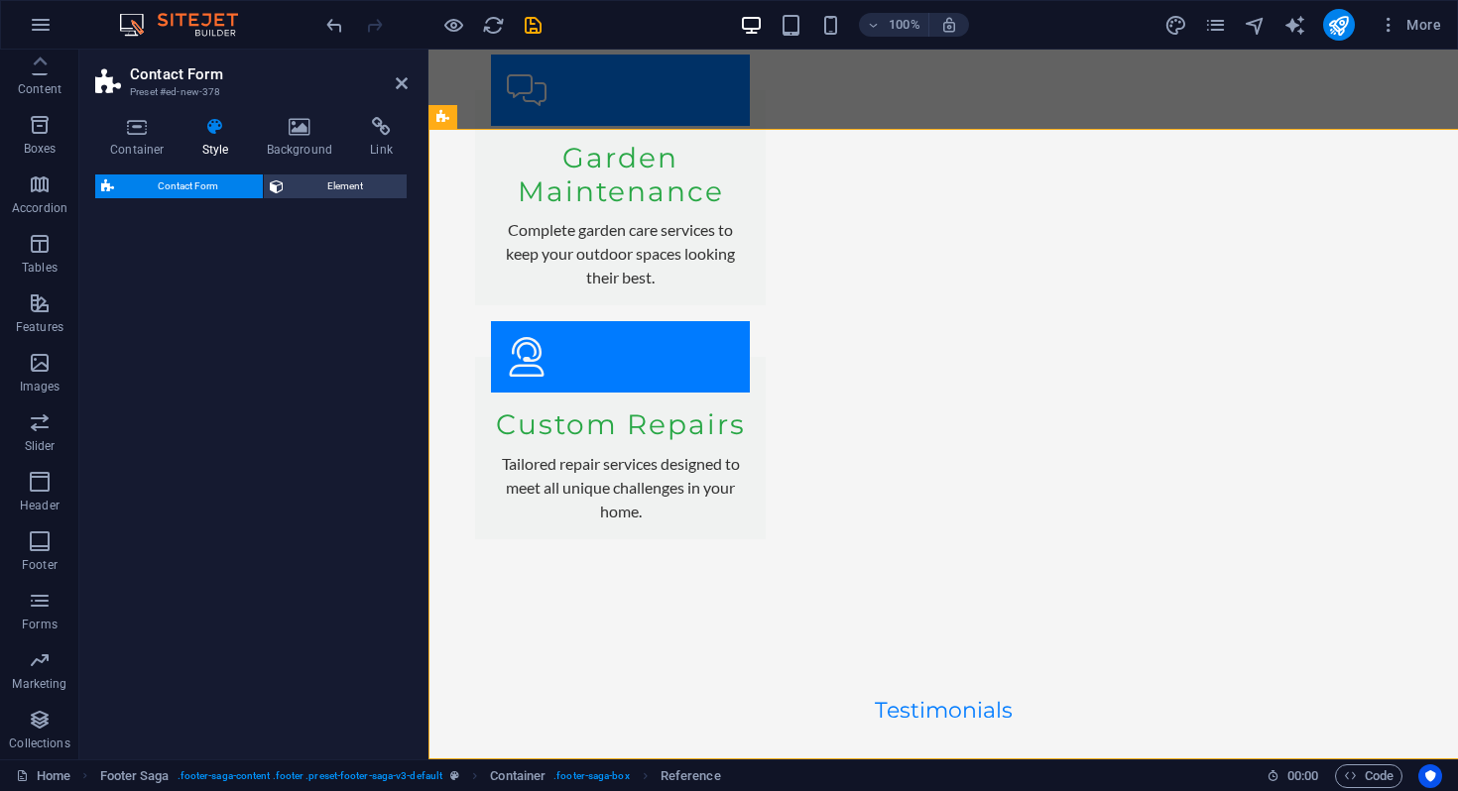
scroll to position [5170, 0]
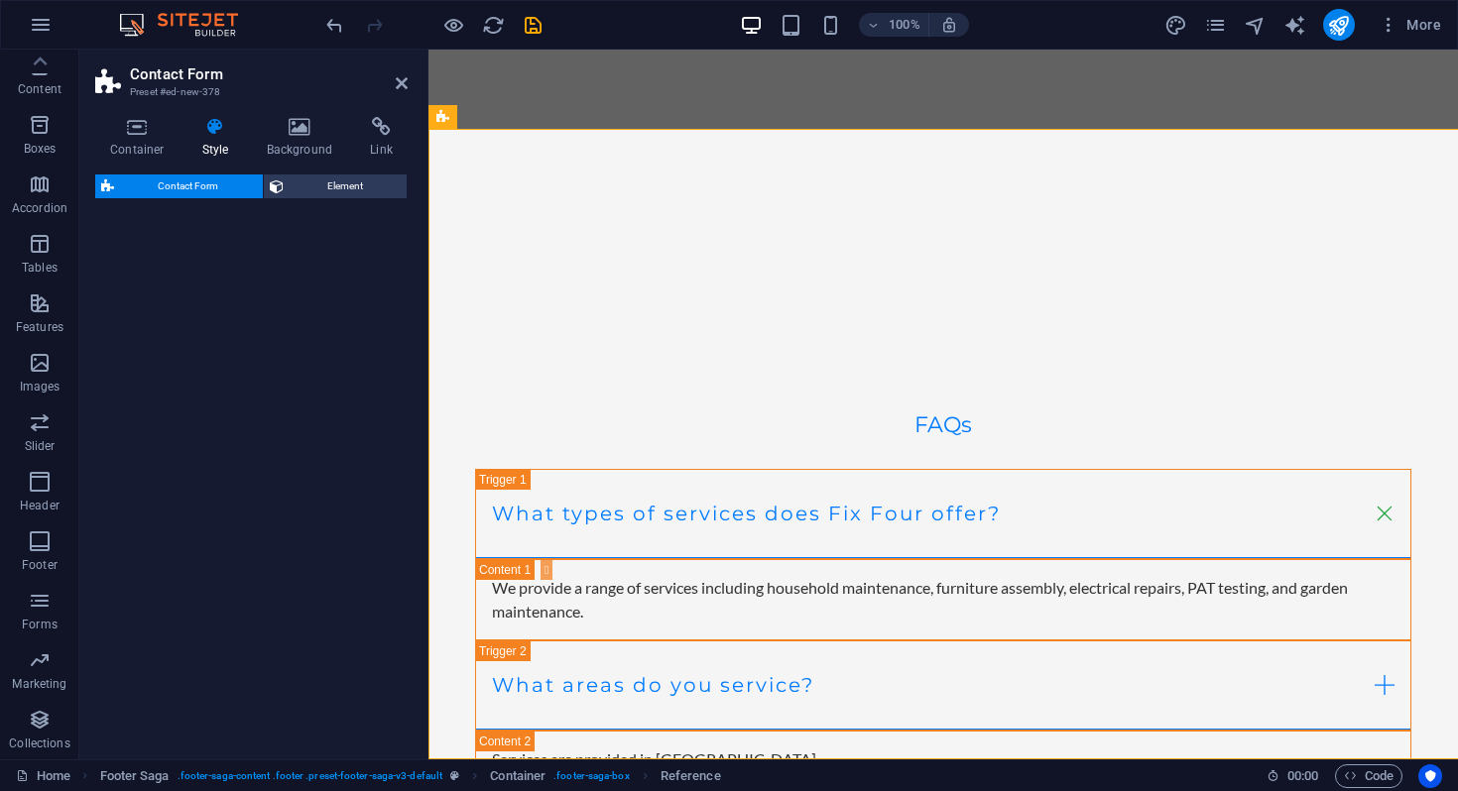
select select "rem"
select select "preset-contact-form-v3-background"
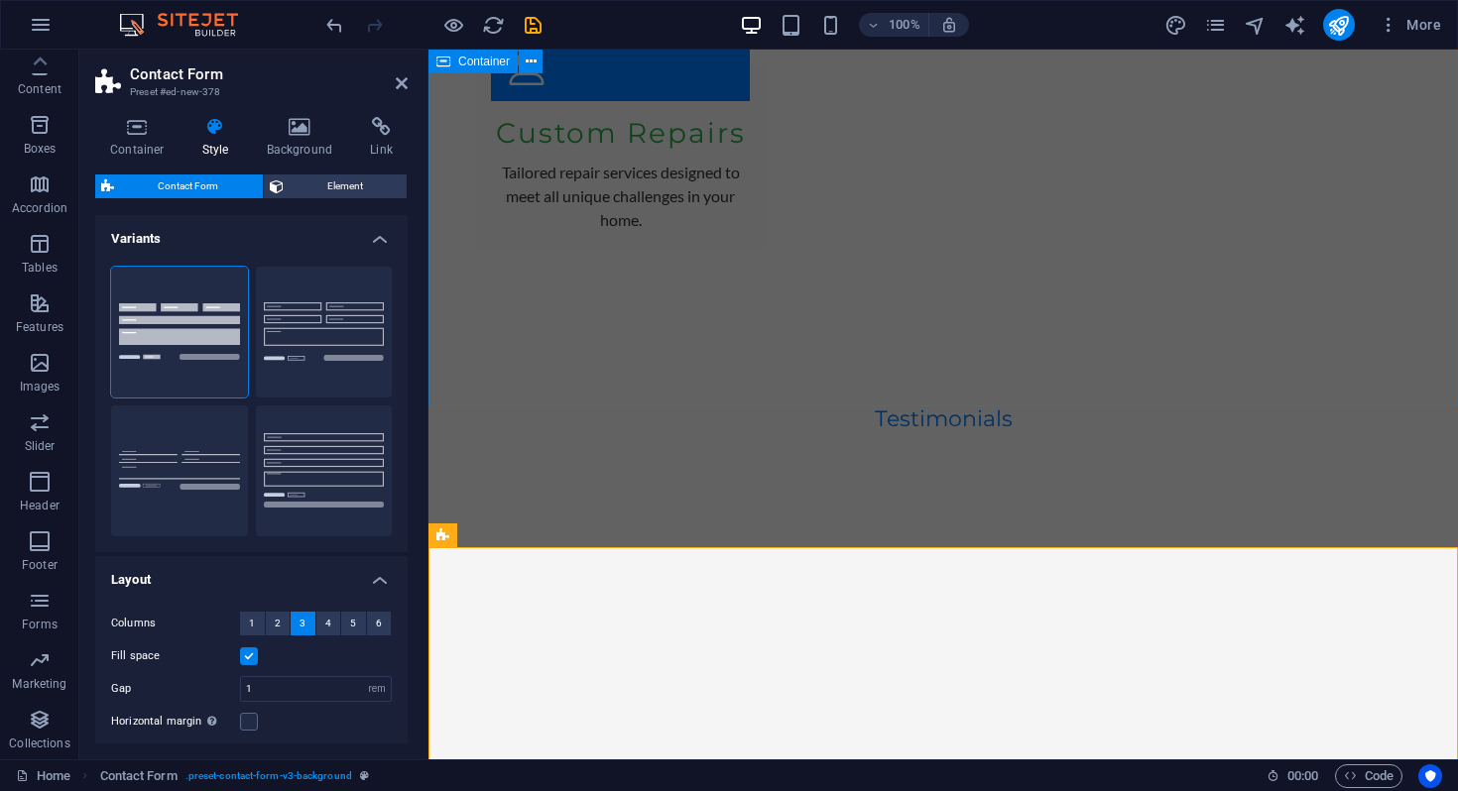
scroll to position [5017, 0]
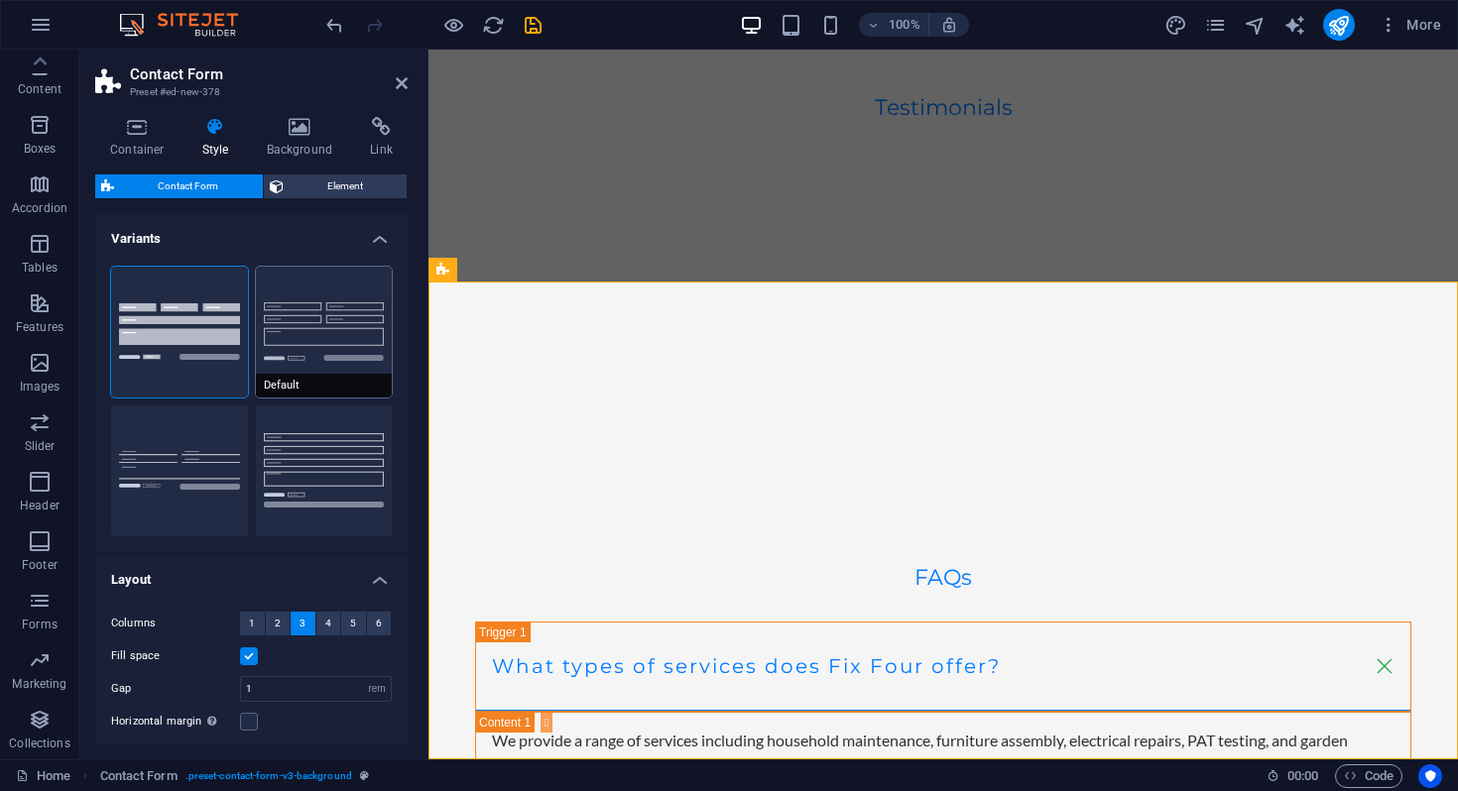
click at [300, 326] on button "Default" at bounding box center [324, 332] width 137 height 131
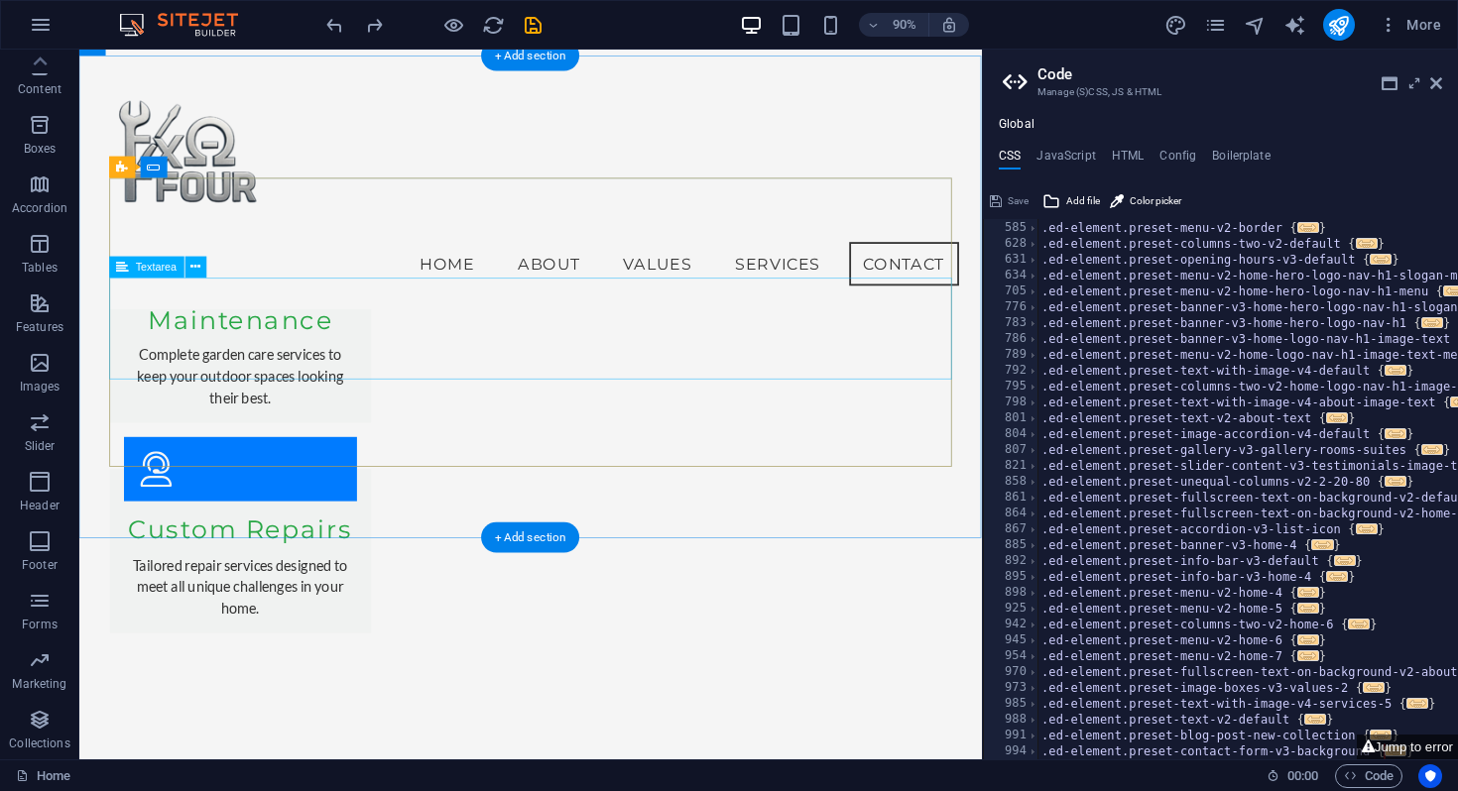
scroll to position [4128, 0]
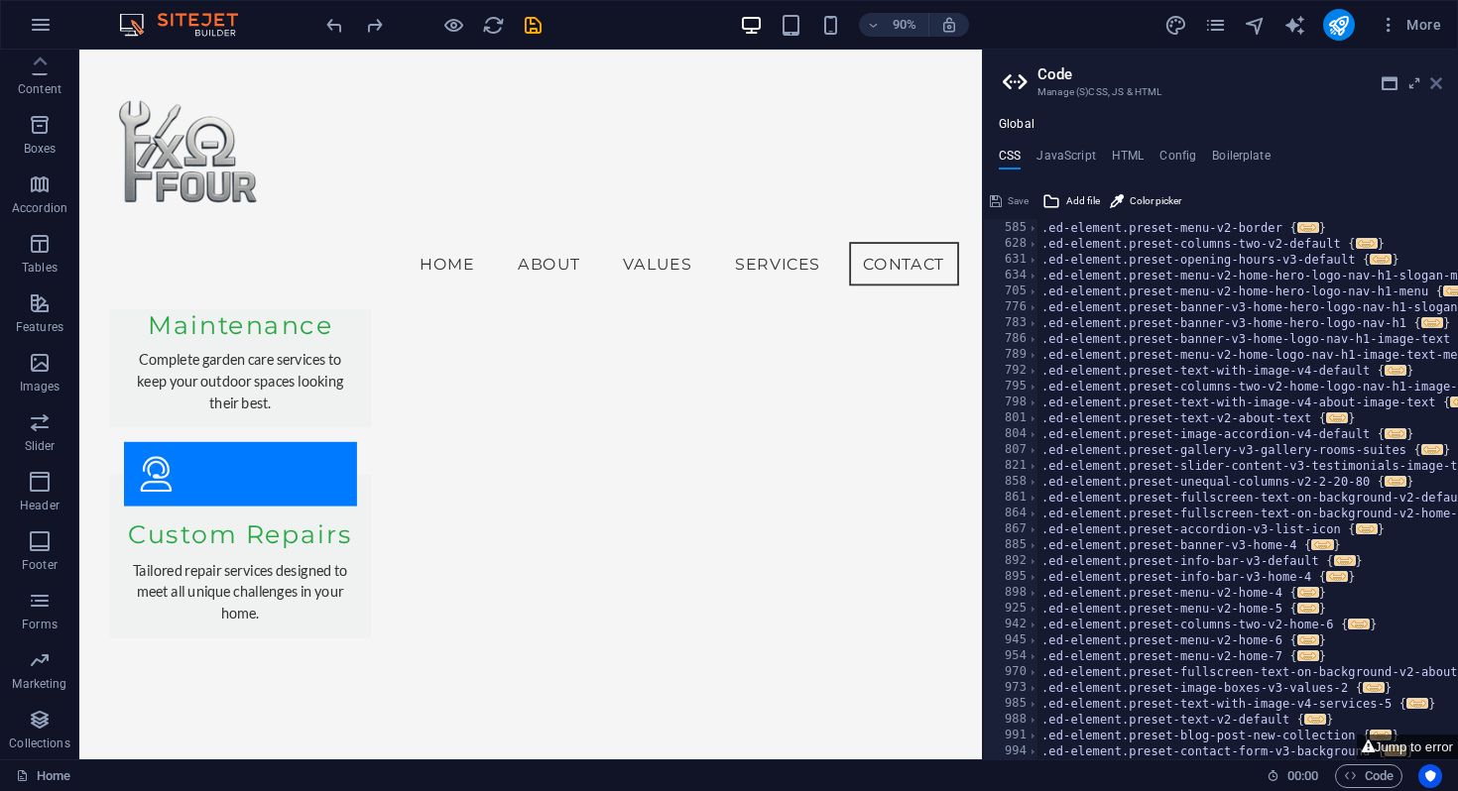
click at [1434, 84] on icon at bounding box center [1436, 83] width 12 height 16
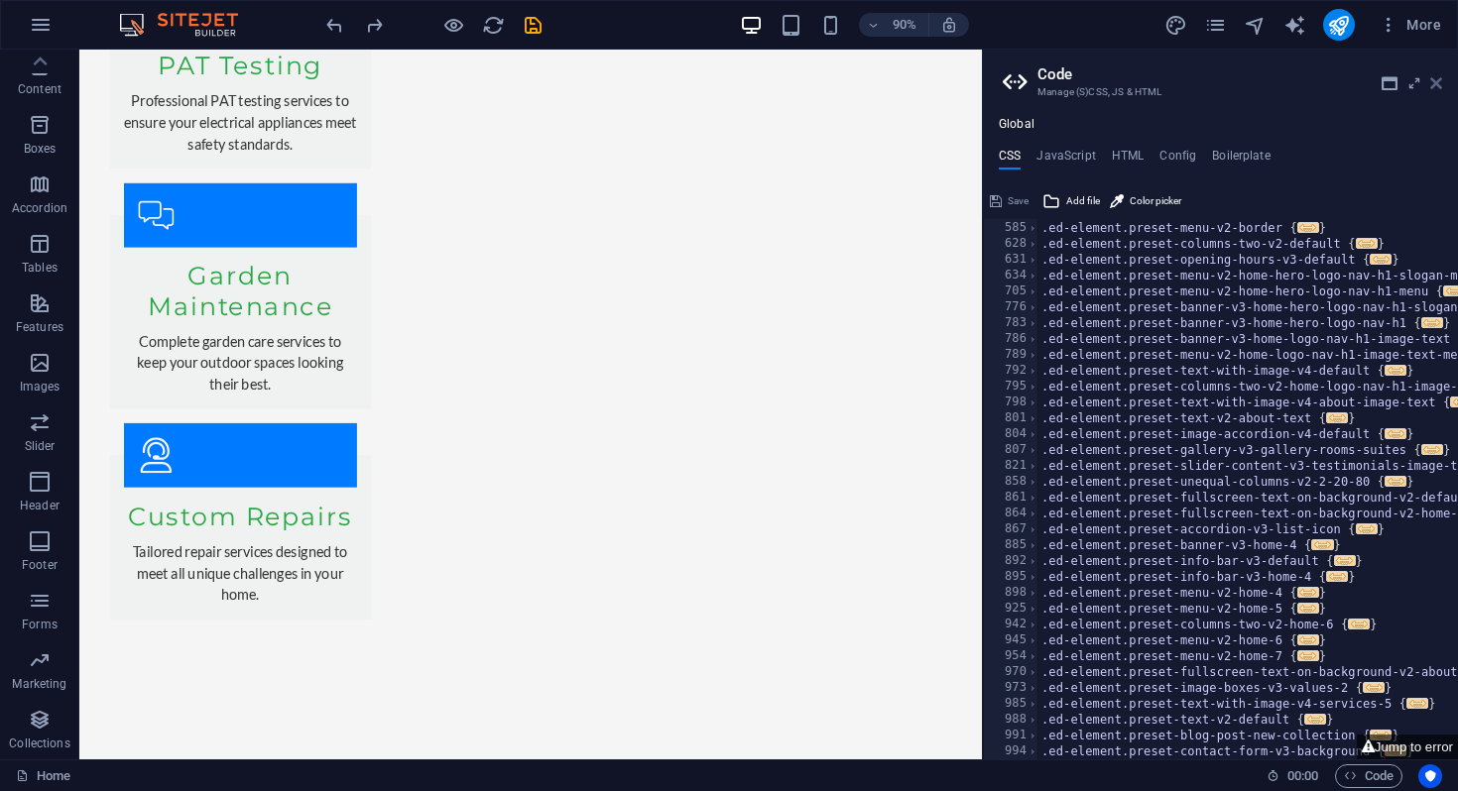
scroll to position [4299, 0]
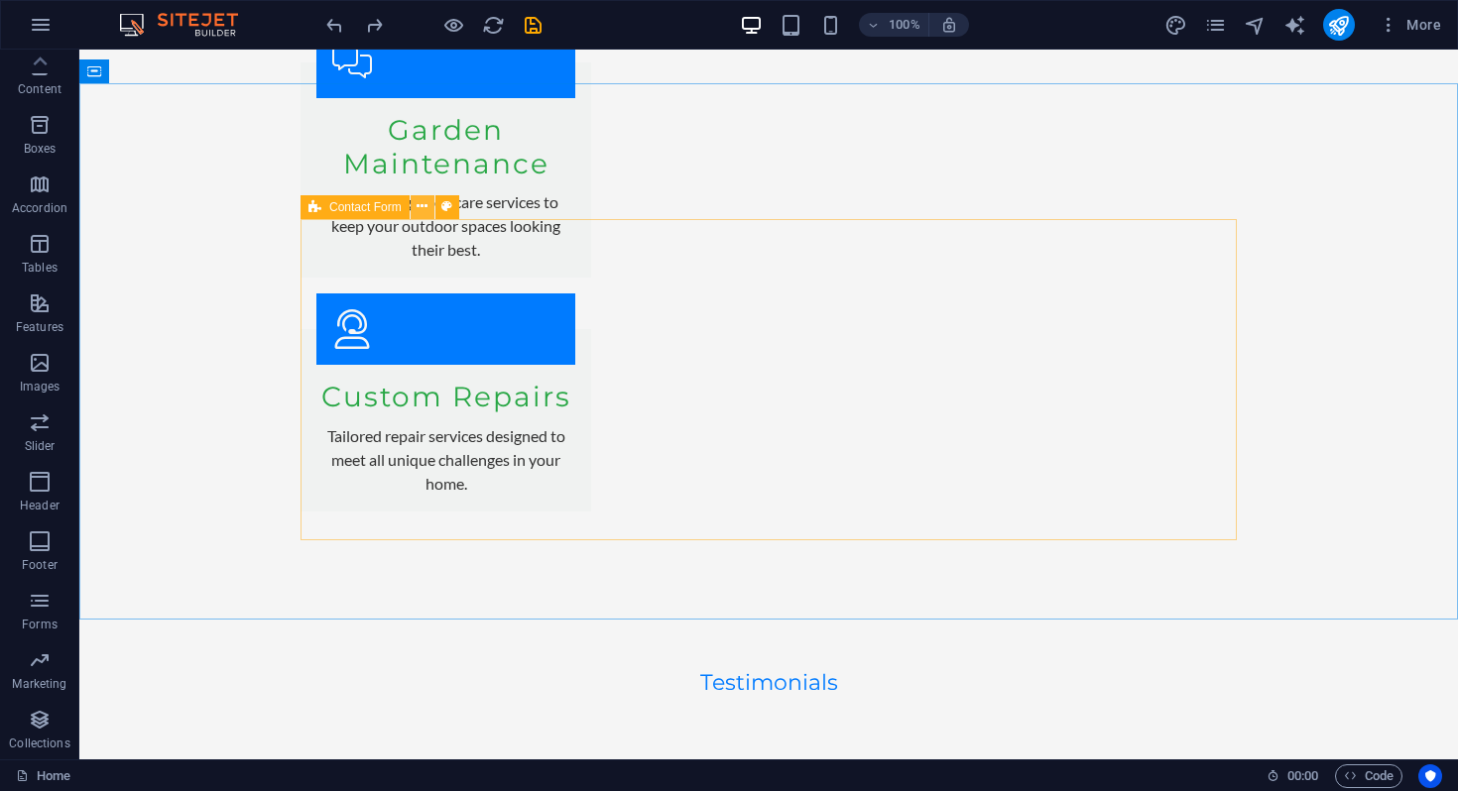
click at [419, 204] on icon at bounding box center [422, 206] width 11 height 21
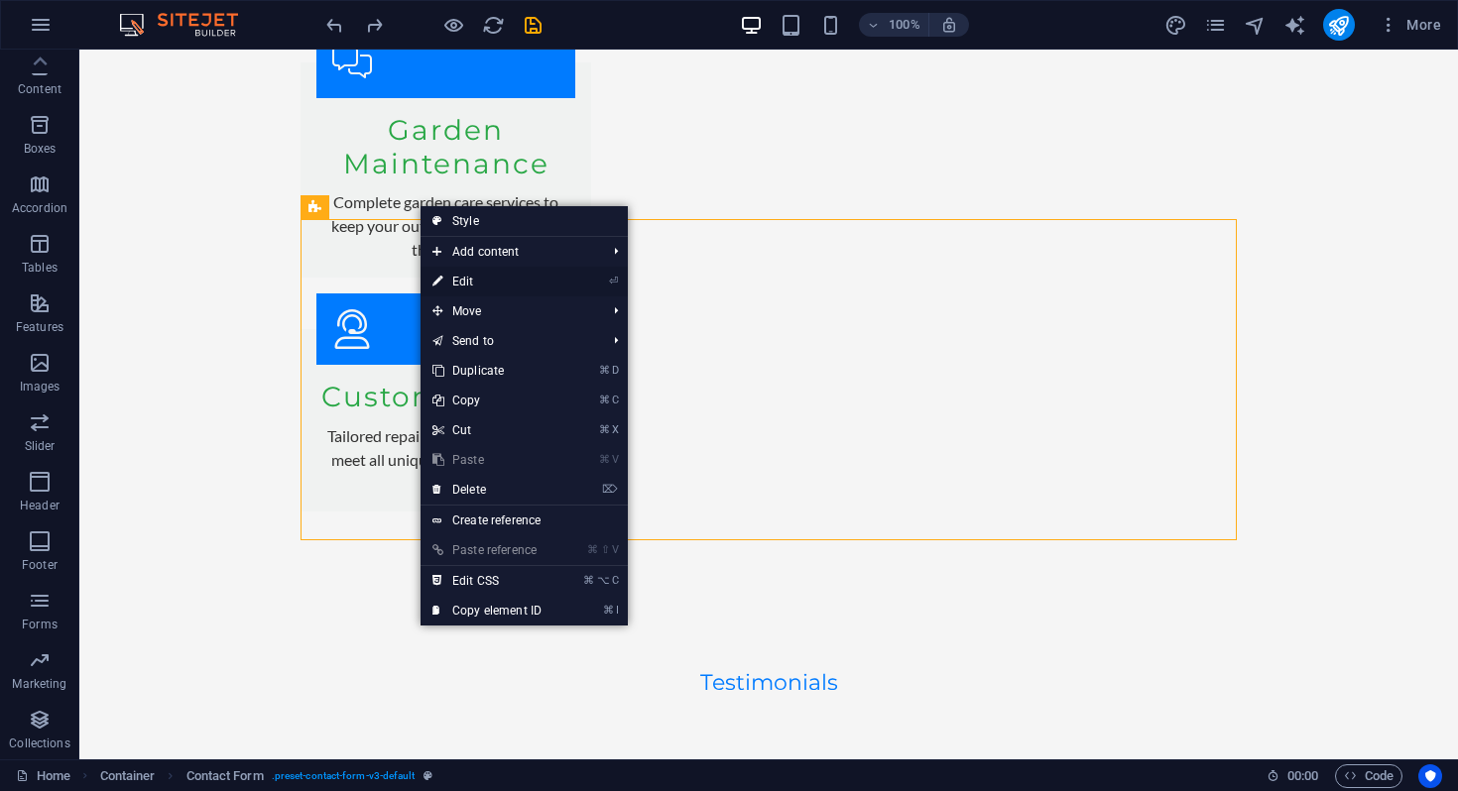
click at [467, 281] on link "⏎ Edit" at bounding box center [486, 282] width 133 height 30
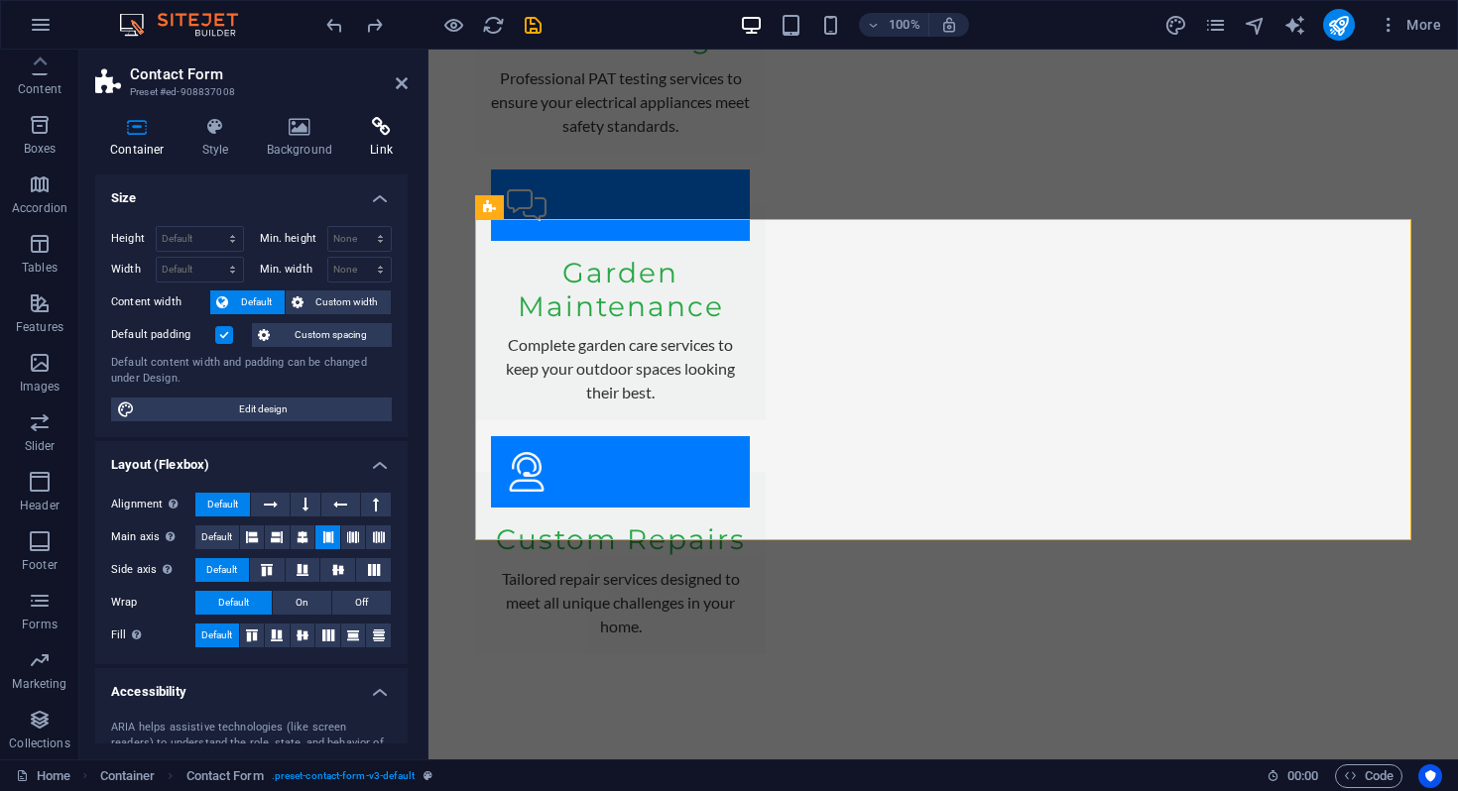
click at [380, 133] on icon at bounding box center [381, 127] width 53 height 20
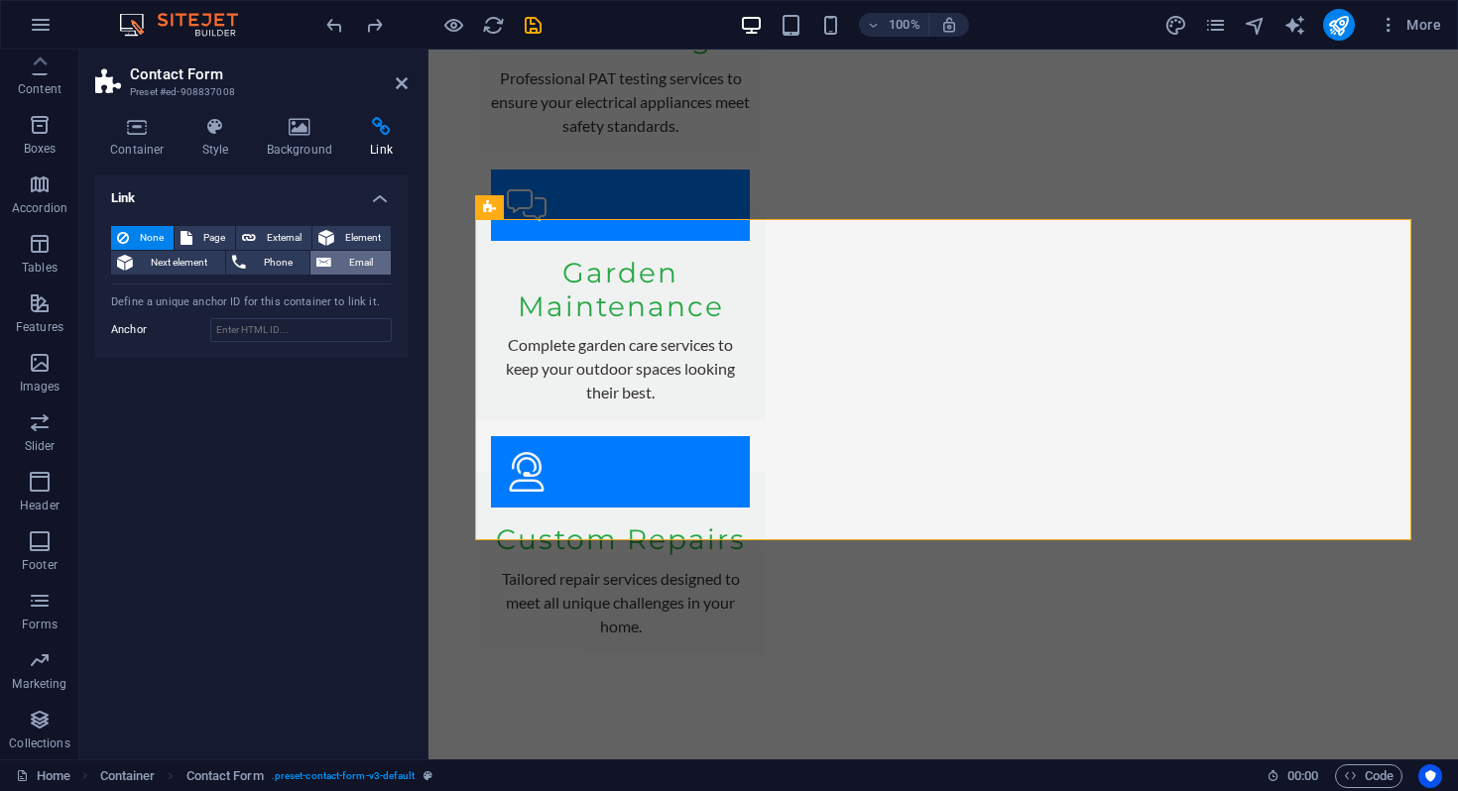
click at [337, 261] on span "Email" at bounding box center [361, 263] width 48 height 24
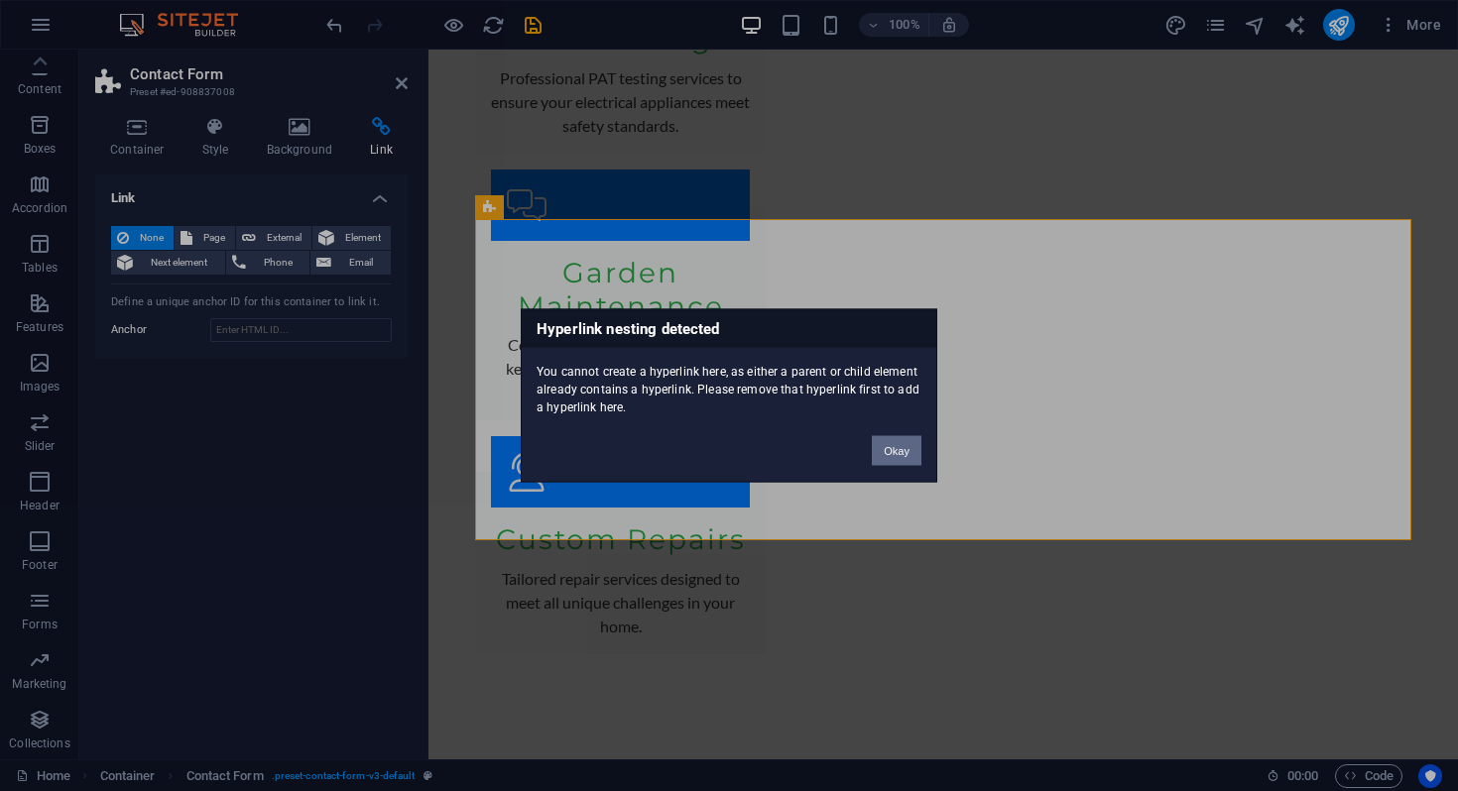
click at [895, 454] on button "Okay" at bounding box center [897, 451] width 50 height 30
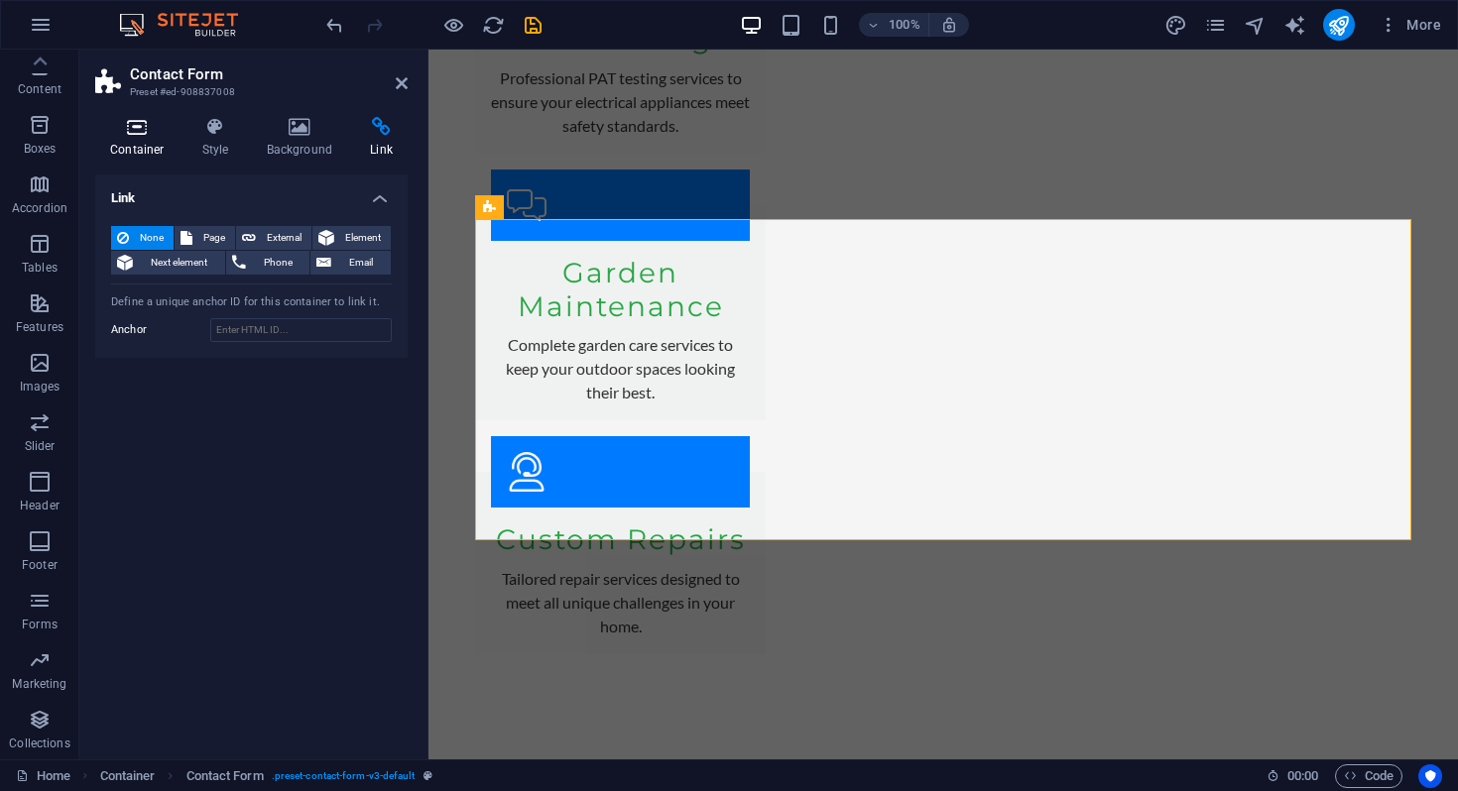
click at [128, 132] on icon at bounding box center [137, 127] width 84 height 20
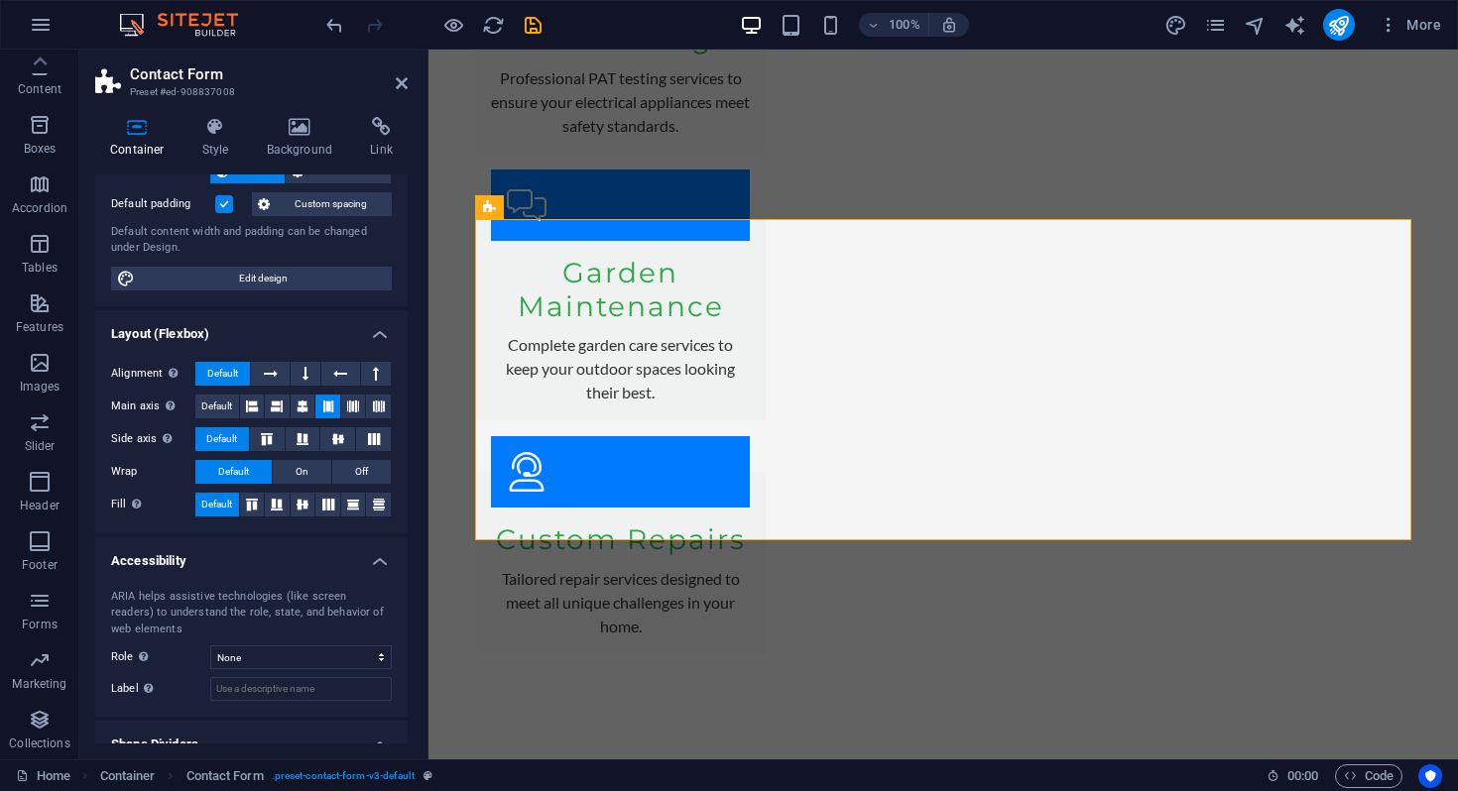
scroll to position [199, 0]
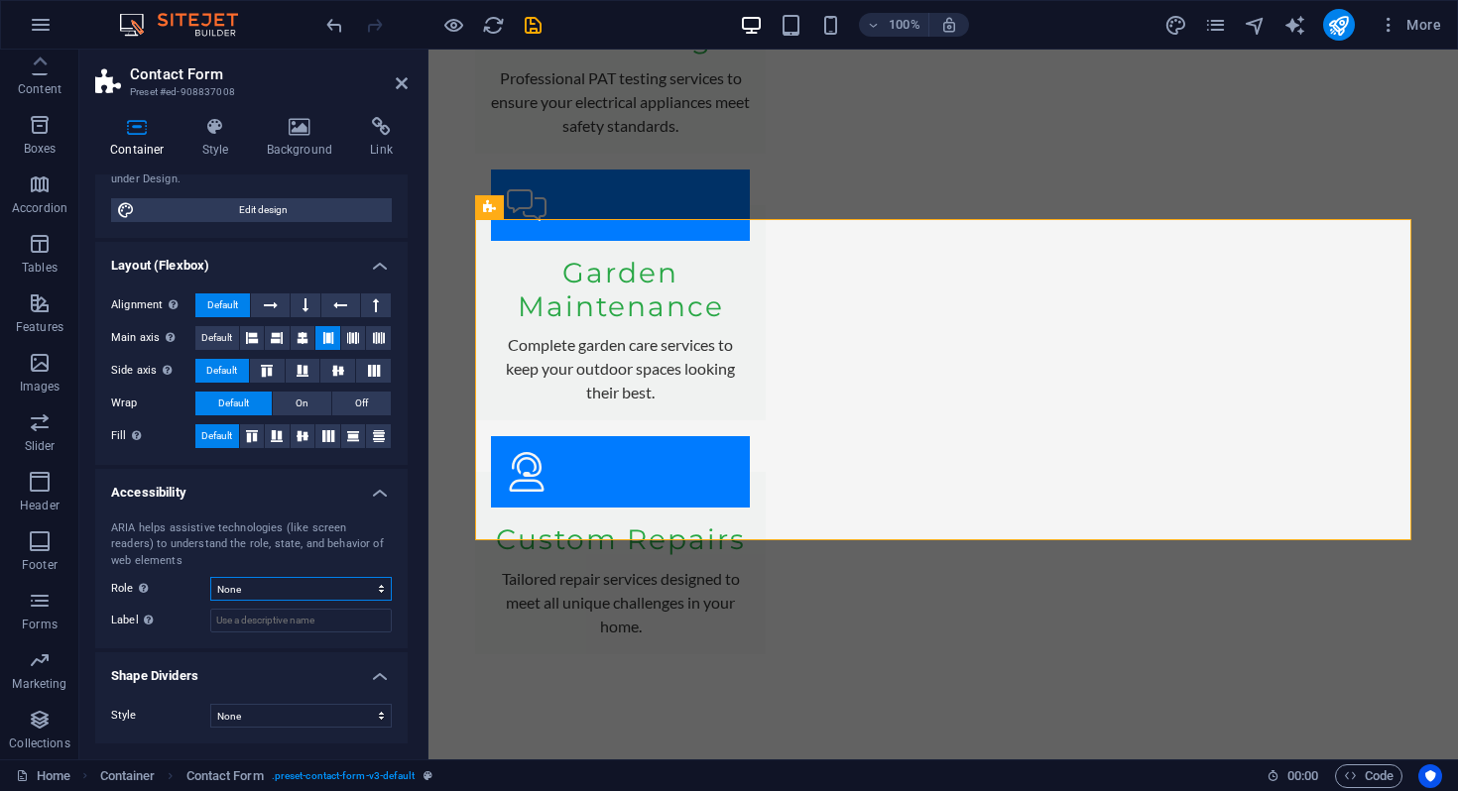
click at [279, 591] on select "None Alert Article Banner Comment Complementary Dialog Footer Header Marquee Pr…" at bounding box center [300, 589] width 181 height 24
click at [210, 577] on select "None Alert Article Banner Comment Complementary Dialog Footer Header Marquee Pr…" at bounding box center [300, 589] width 181 height 24
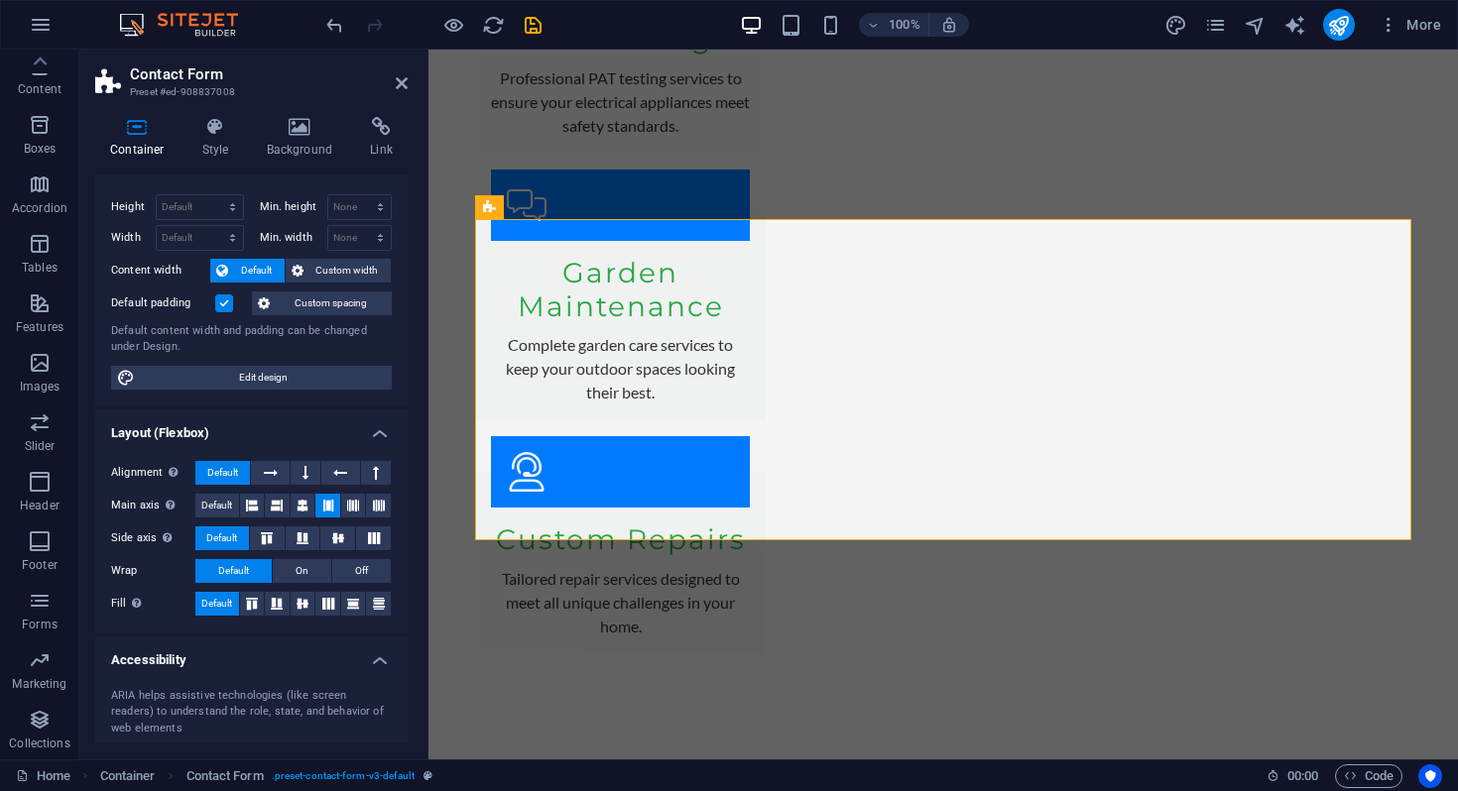
scroll to position [0, 0]
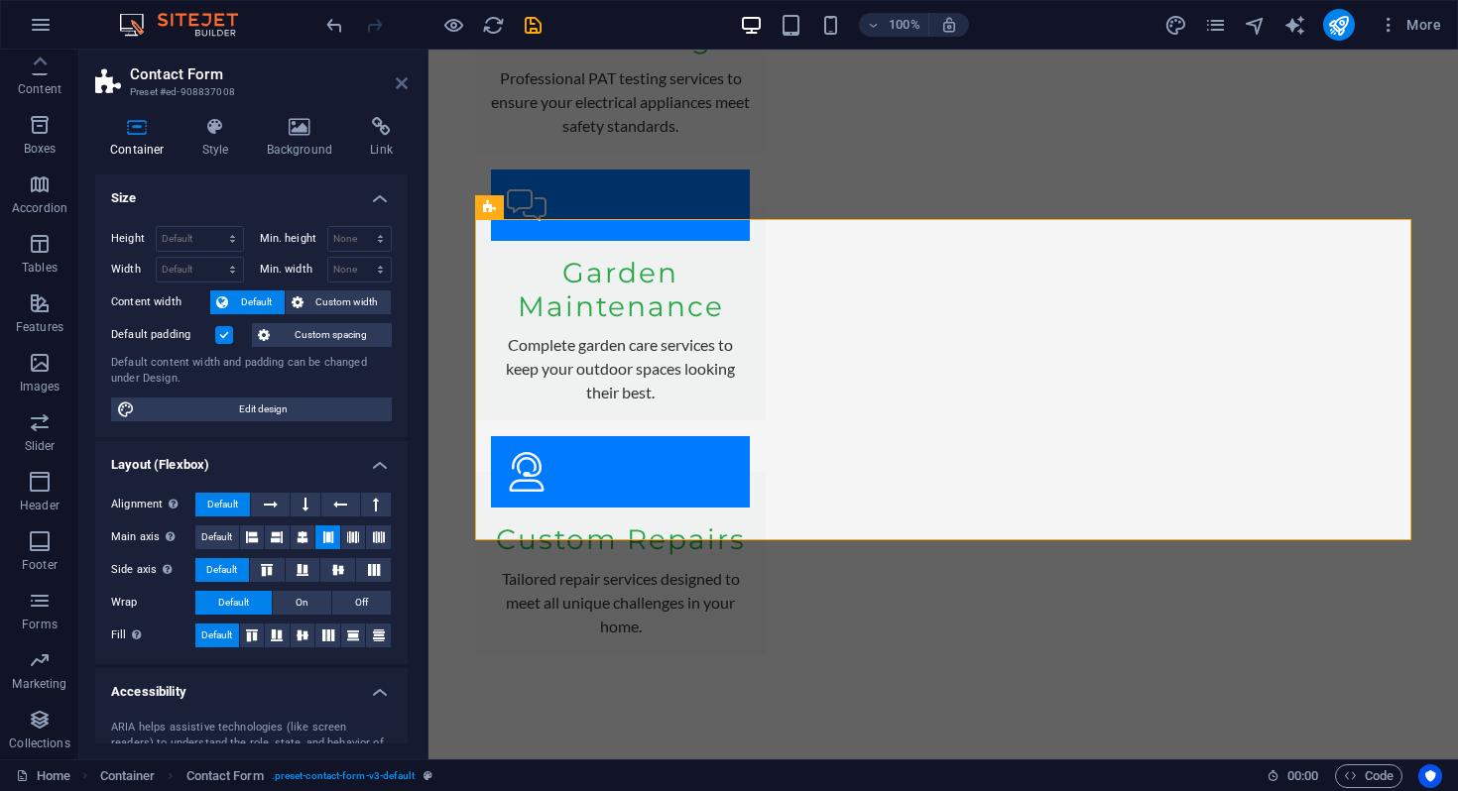
click at [402, 85] on icon at bounding box center [402, 83] width 12 height 16
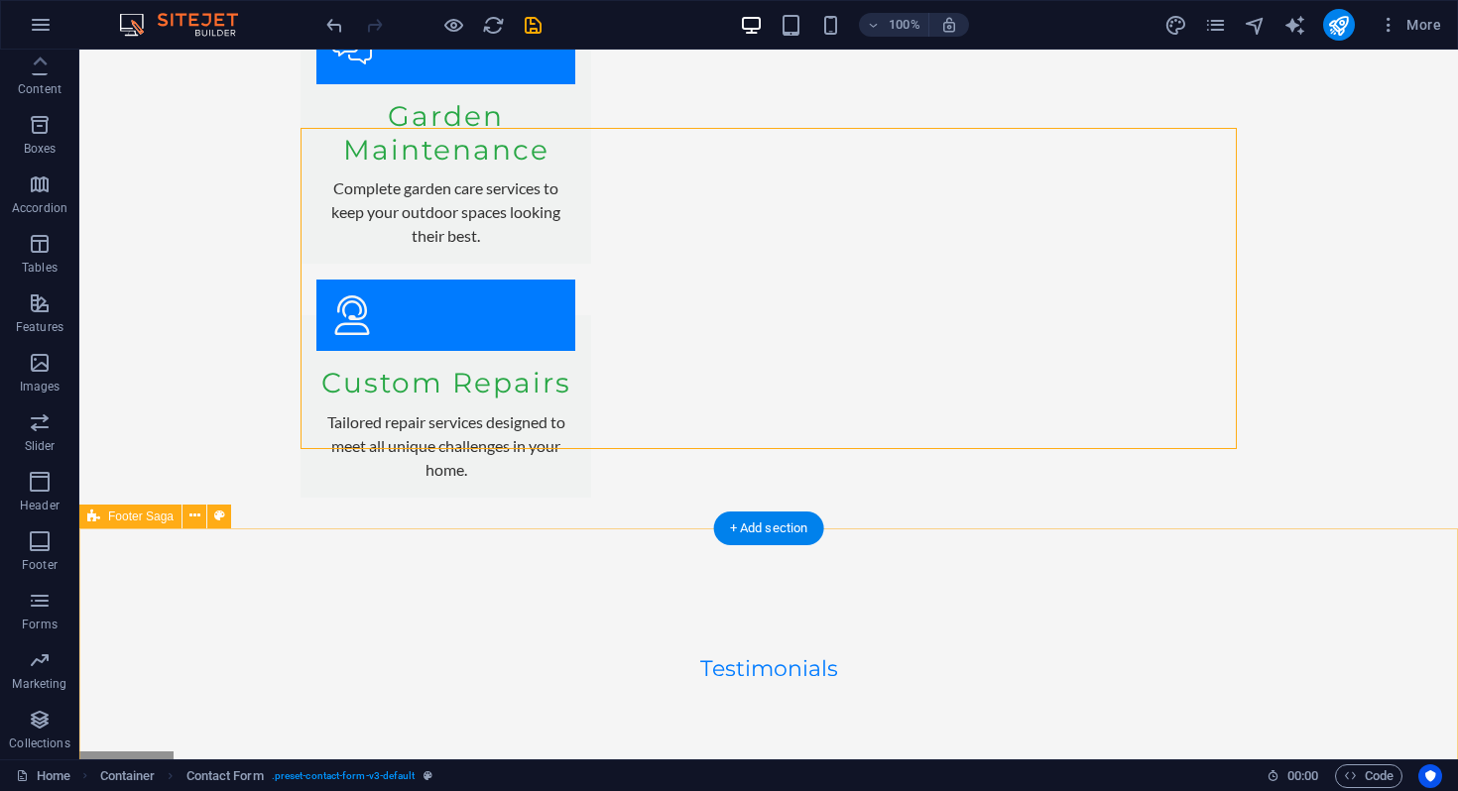
scroll to position [4539, 0]
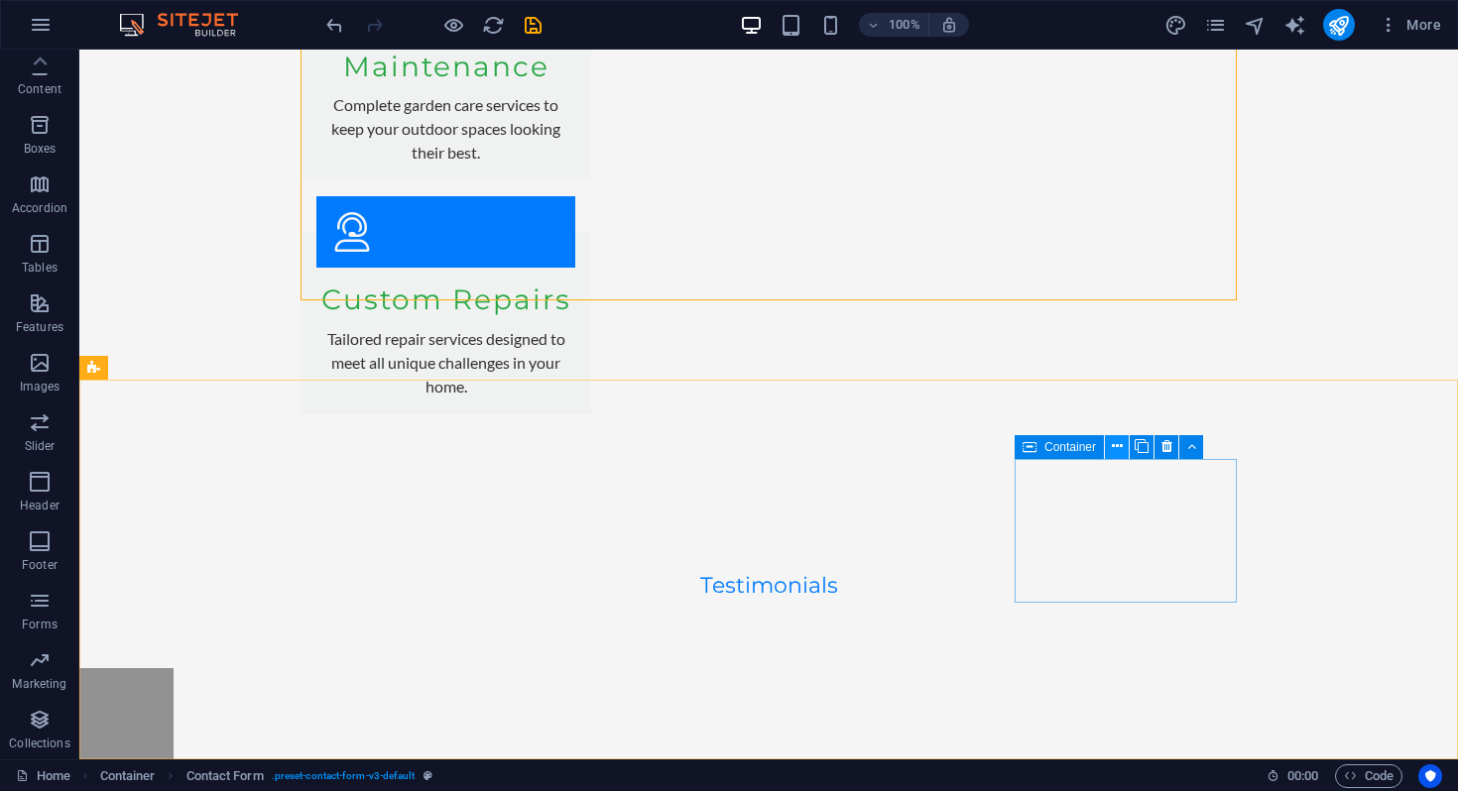
click at [1112, 446] on icon at bounding box center [1117, 446] width 11 height 21
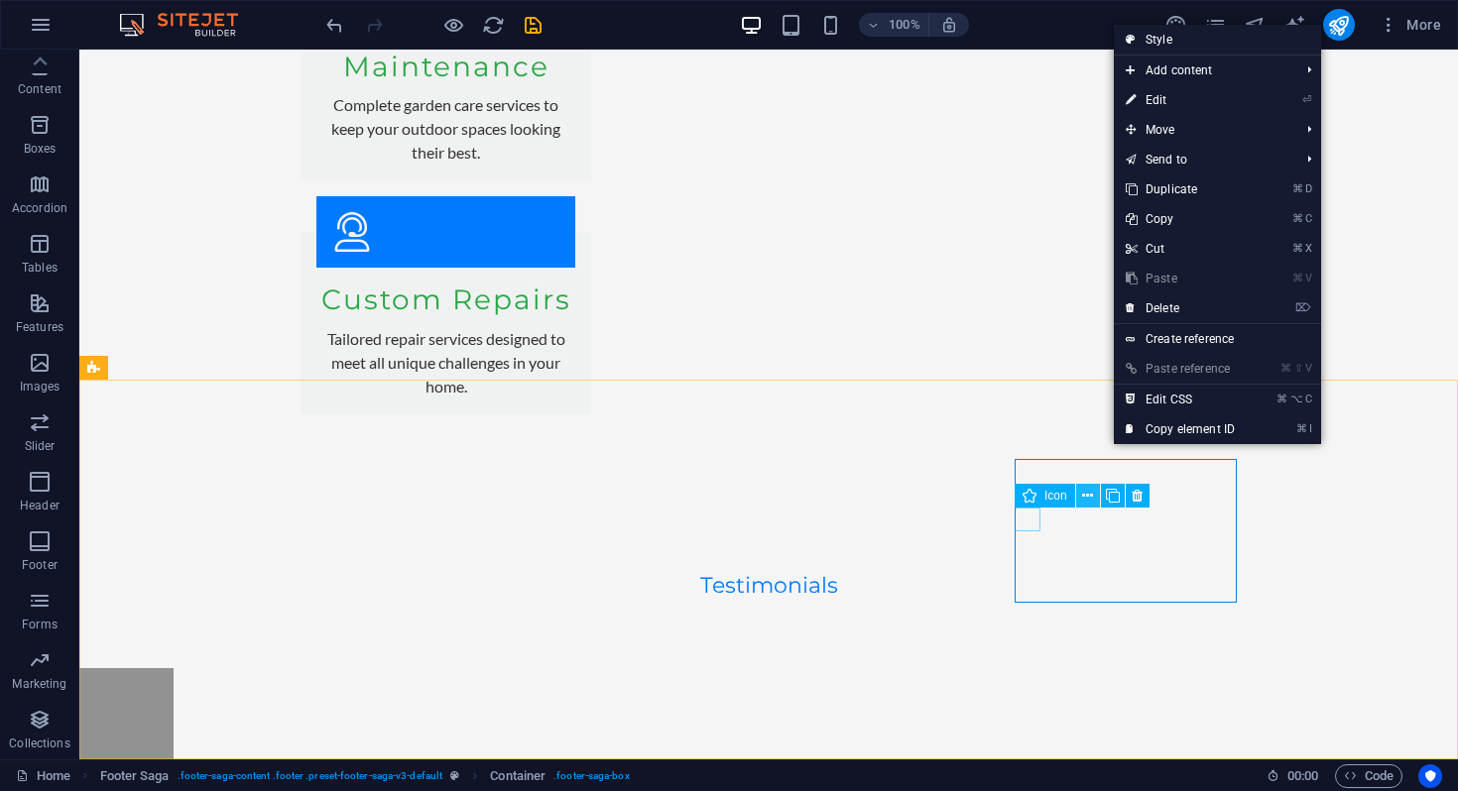
click at [1088, 495] on icon at bounding box center [1087, 496] width 11 height 21
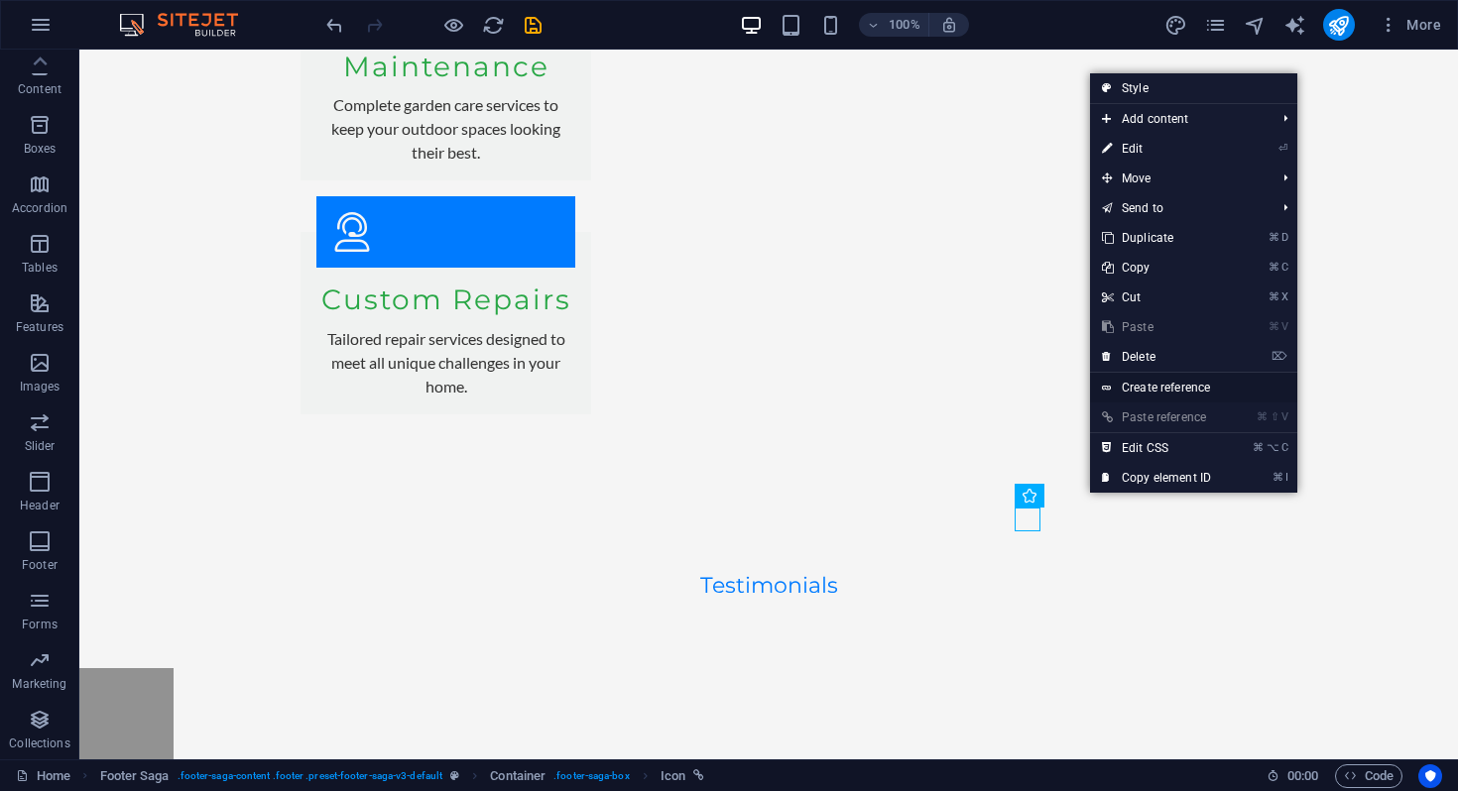
click at [1157, 386] on link "Create reference" at bounding box center [1193, 388] width 207 height 30
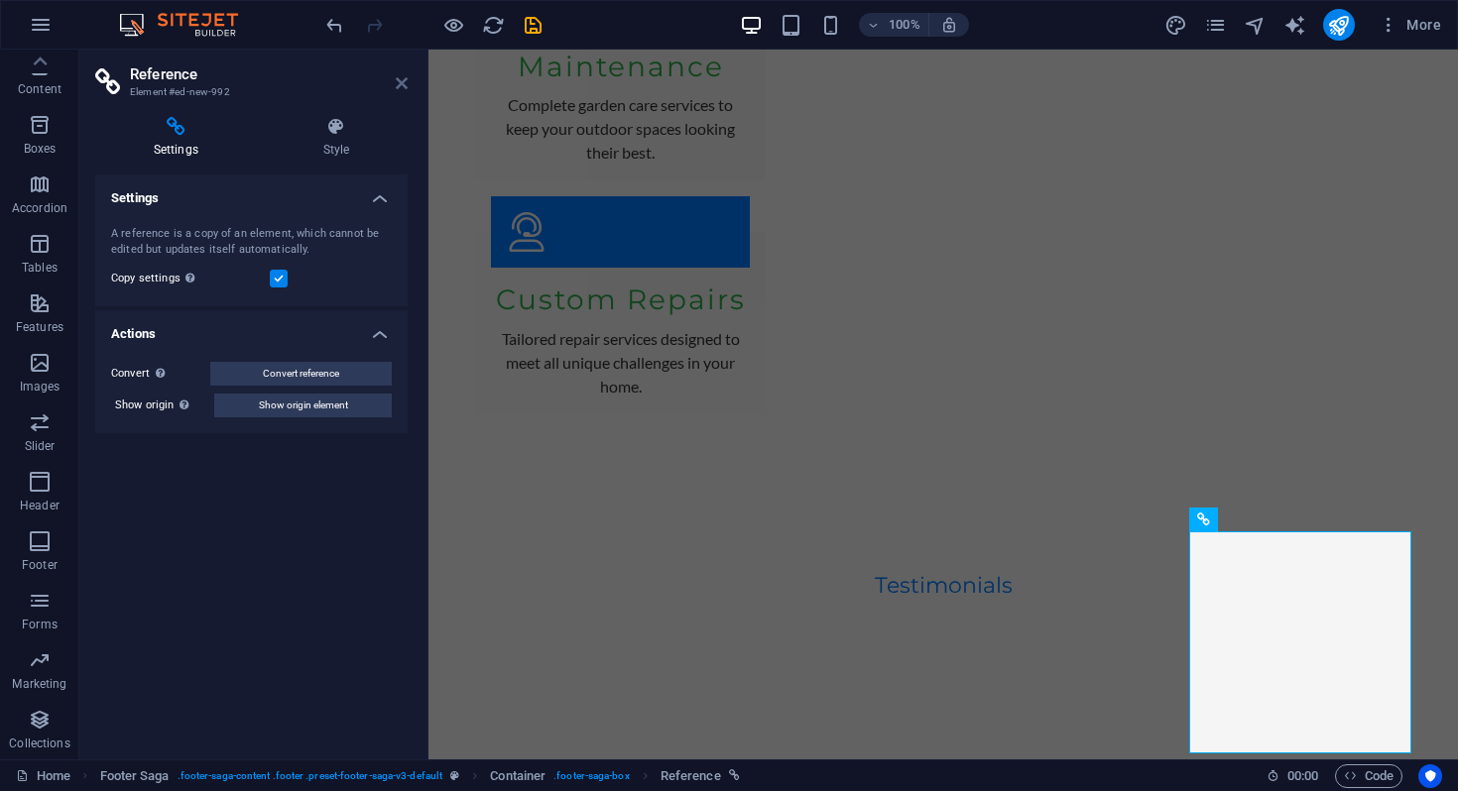
click at [402, 77] on icon at bounding box center [402, 83] width 12 height 16
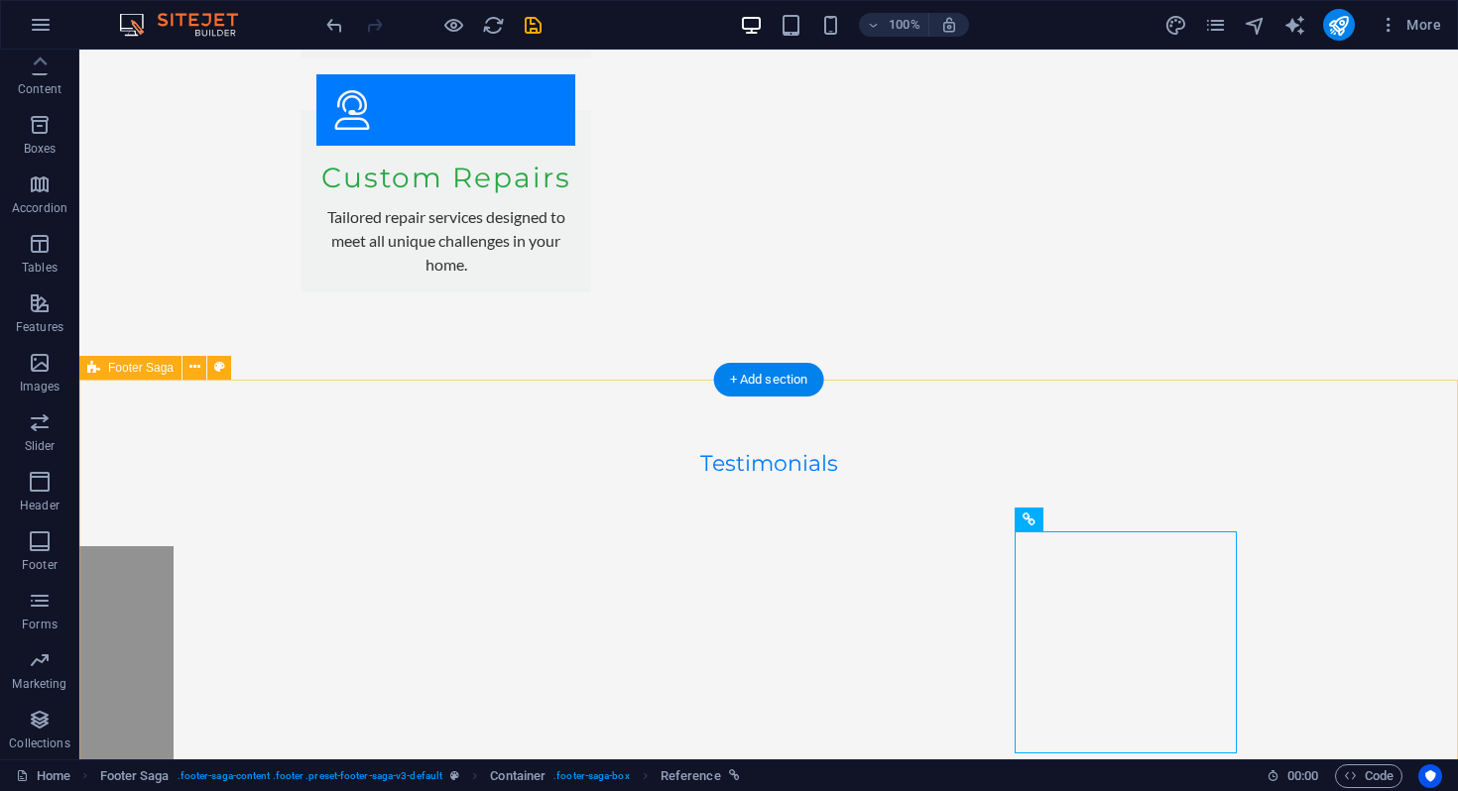
scroll to position [4709, 0]
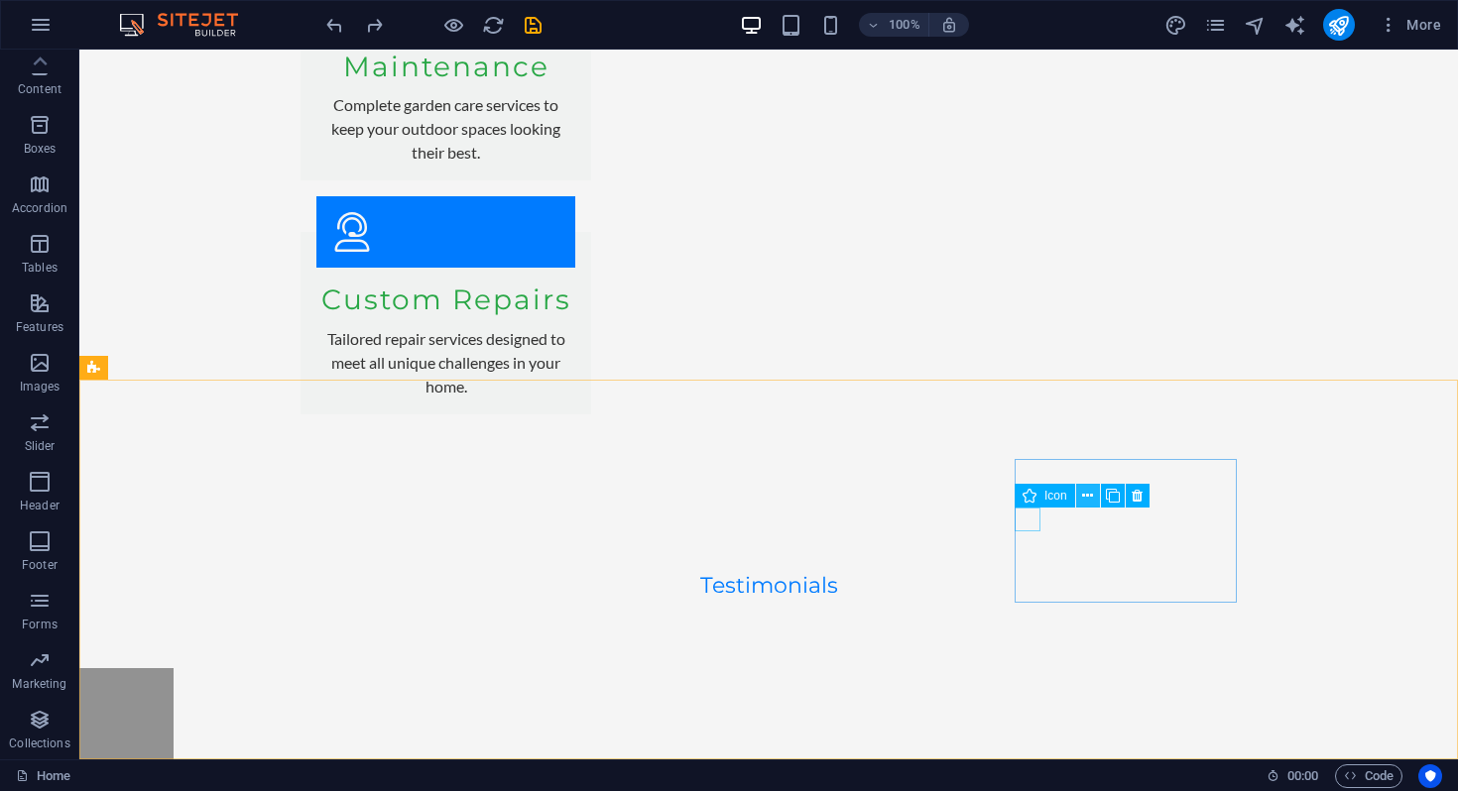
click at [1083, 493] on icon at bounding box center [1087, 496] width 11 height 21
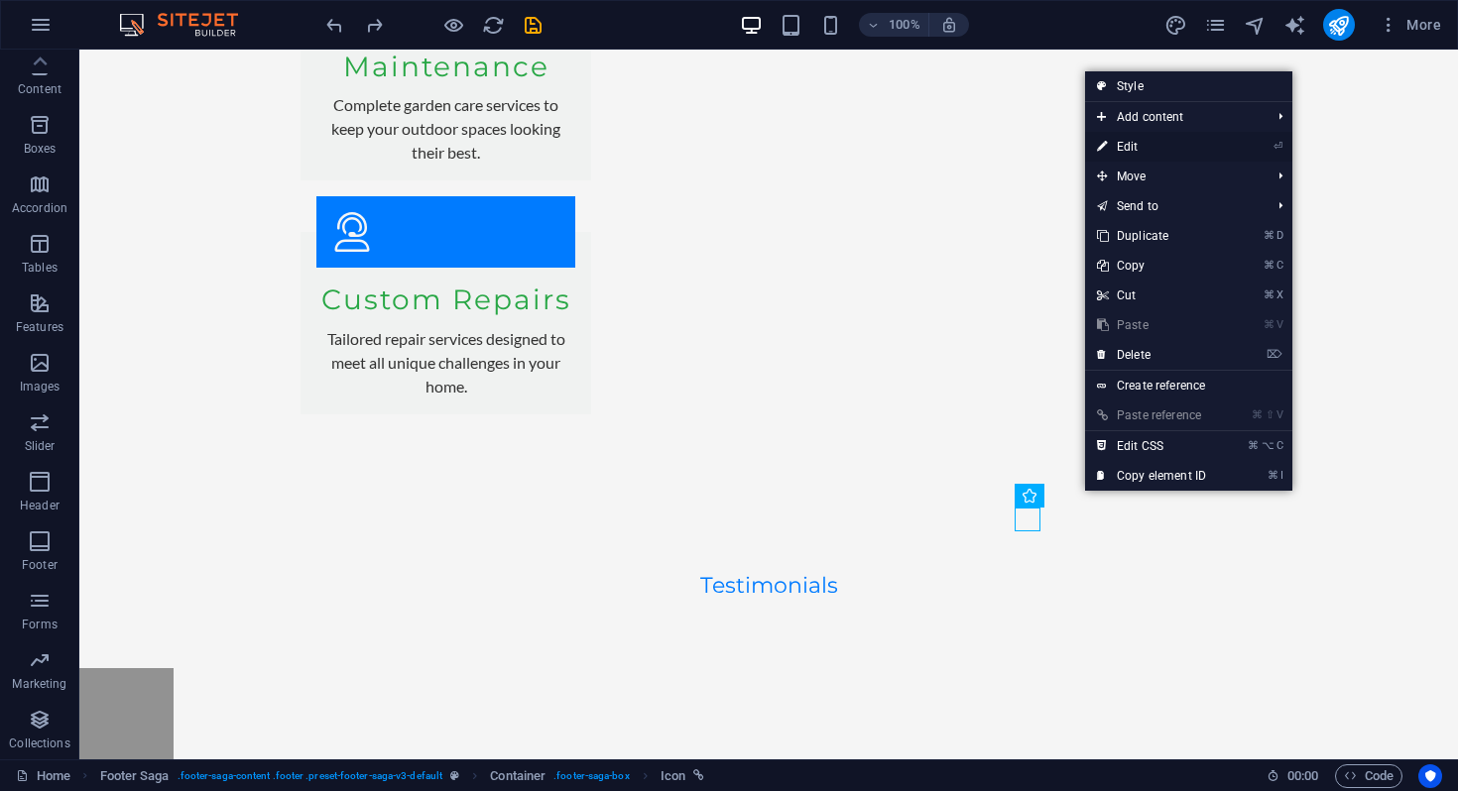
click at [1155, 142] on link "⏎ Edit" at bounding box center [1151, 147] width 133 height 30
select select "xMidYMid"
select select "px"
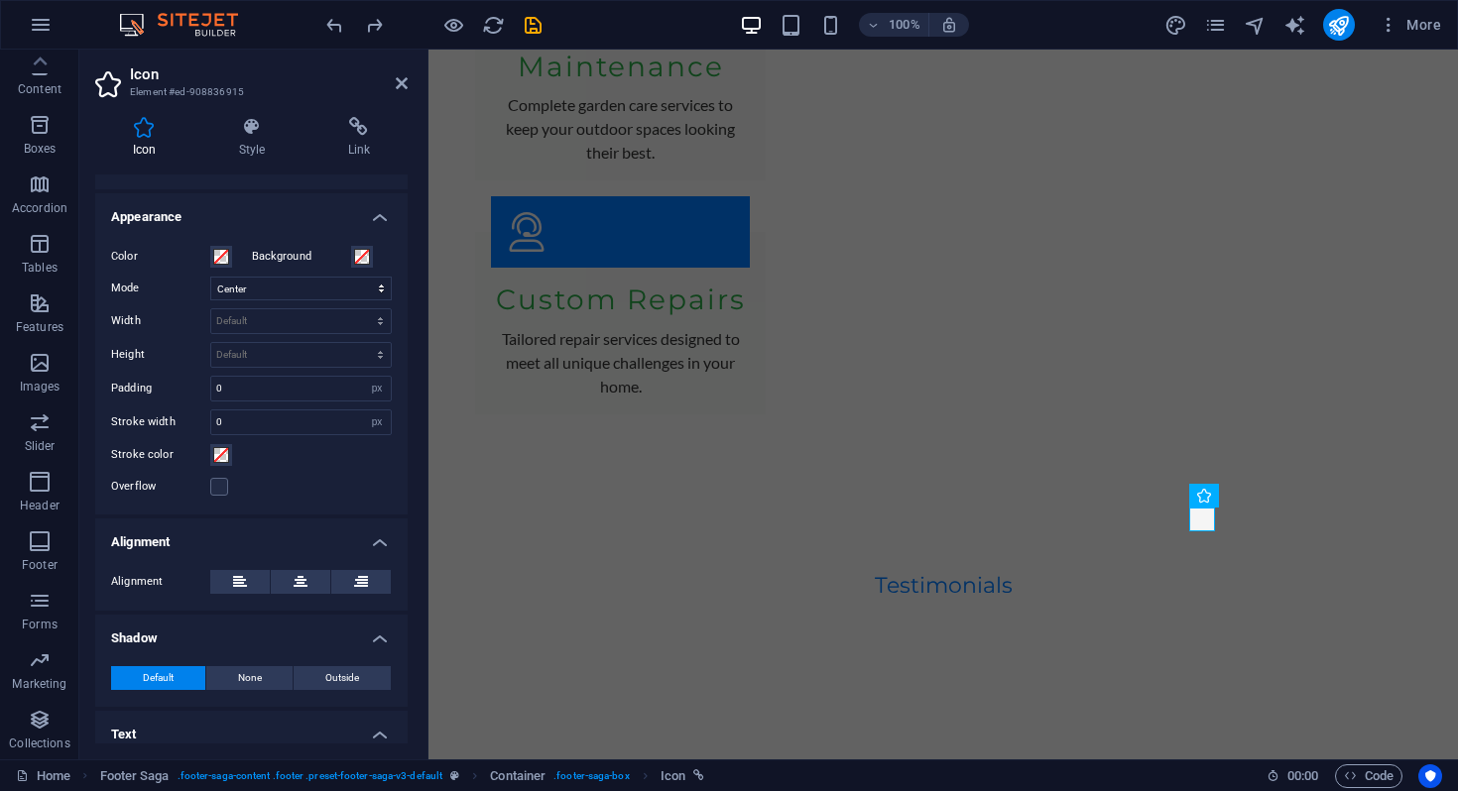
scroll to position [471, 0]
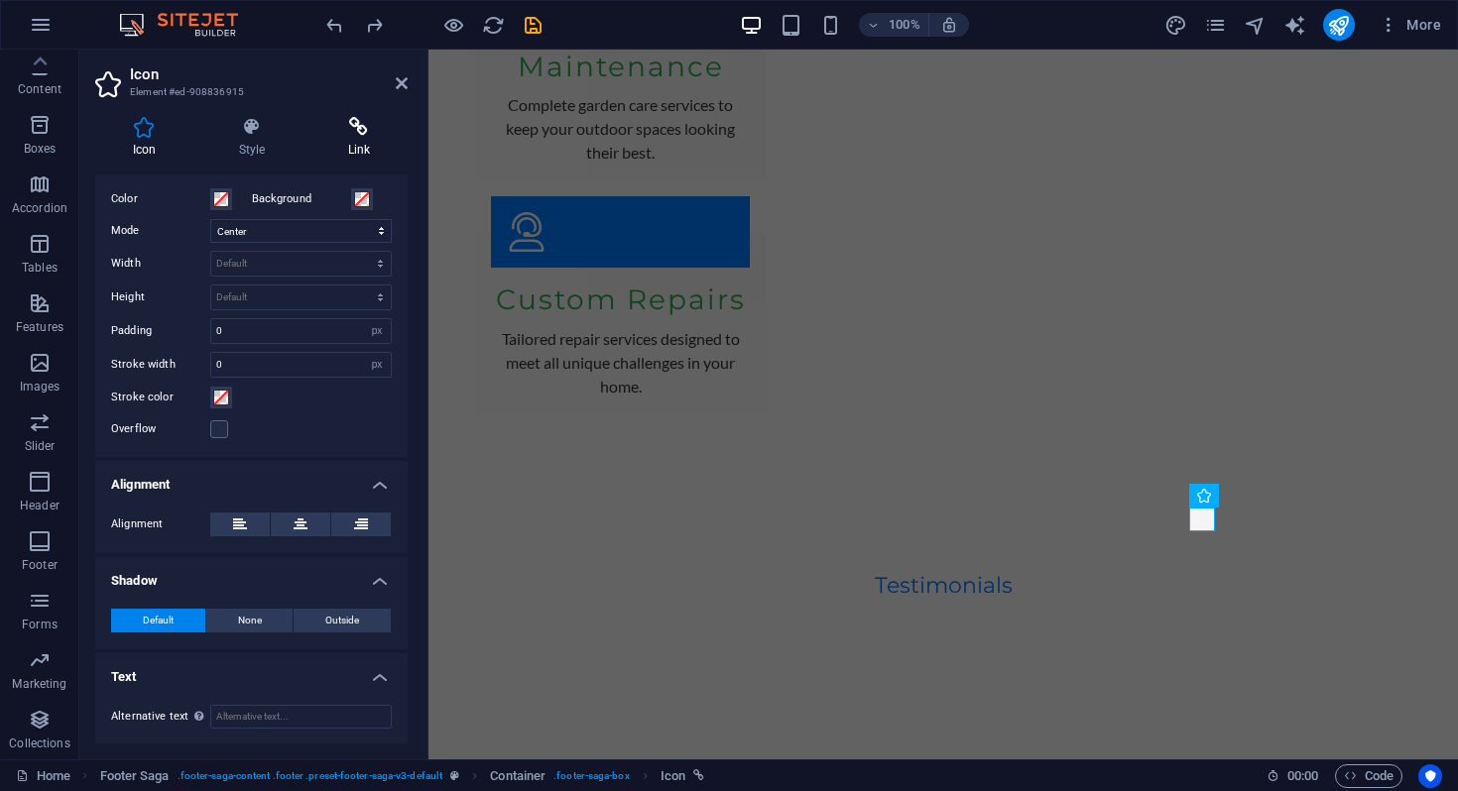
click at [369, 150] on h4 "Link" at bounding box center [358, 138] width 97 height 42
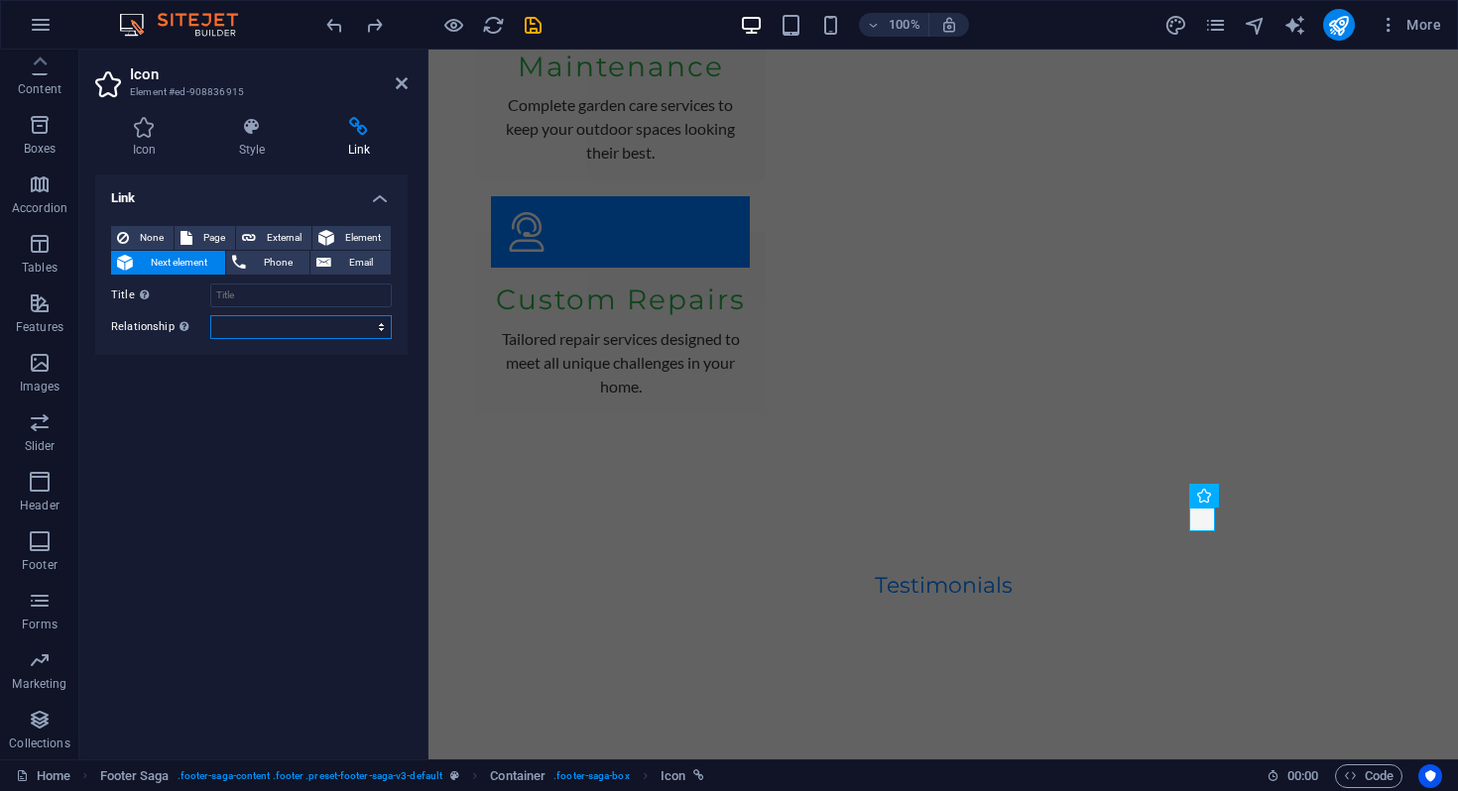
click at [347, 323] on select "alternate author bookmark external help license next nofollow noreferrer noopen…" at bounding box center [300, 327] width 181 height 24
click at [210, 315] on select "alternate author bookmark external help license next nofollow noreferrer noopen…" at bounding box center [300, 327] width 181 height 24
click at [402, 75] on icon at bounding box center [402, 83] width 12 height 16
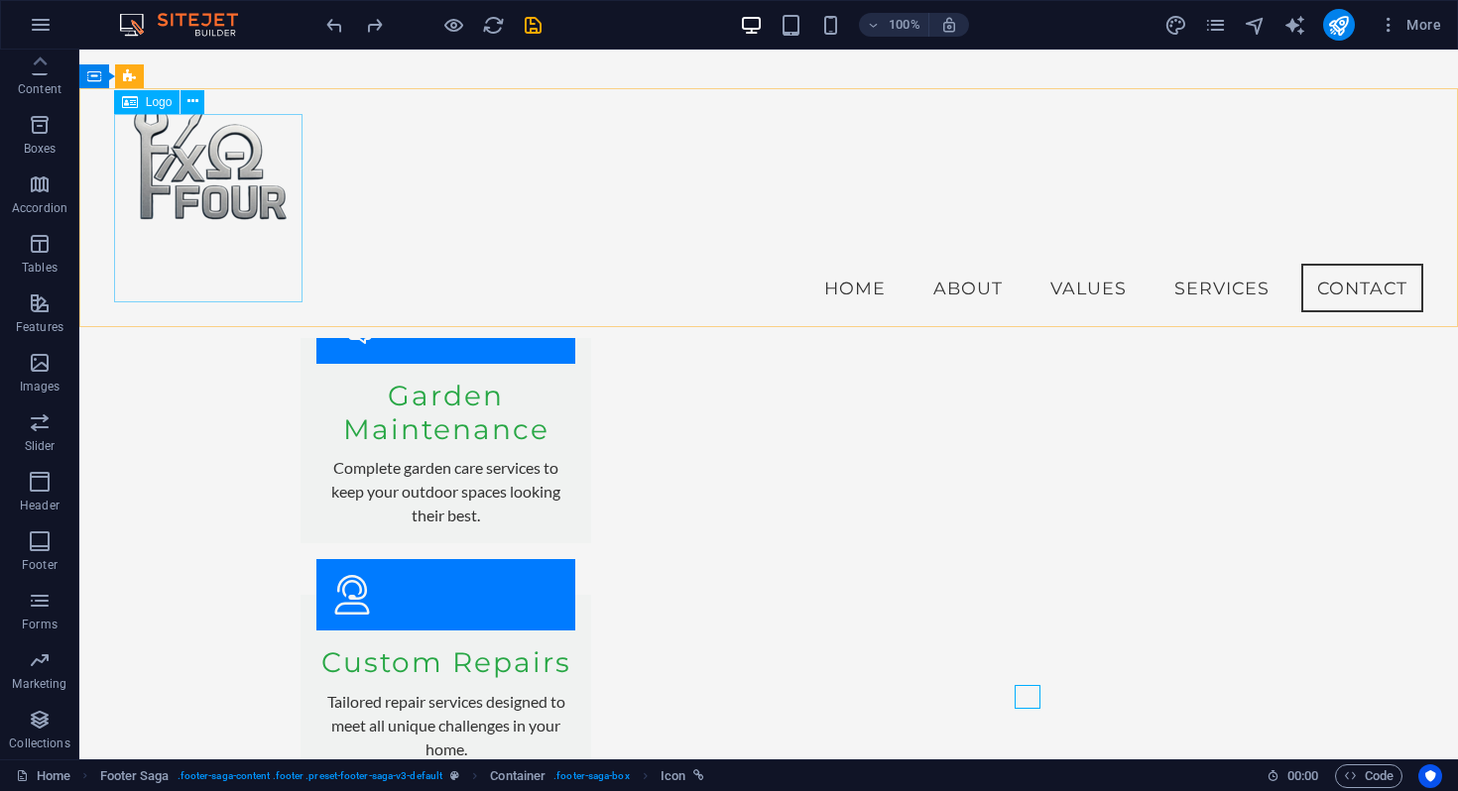
scroll to position [4113, 0]
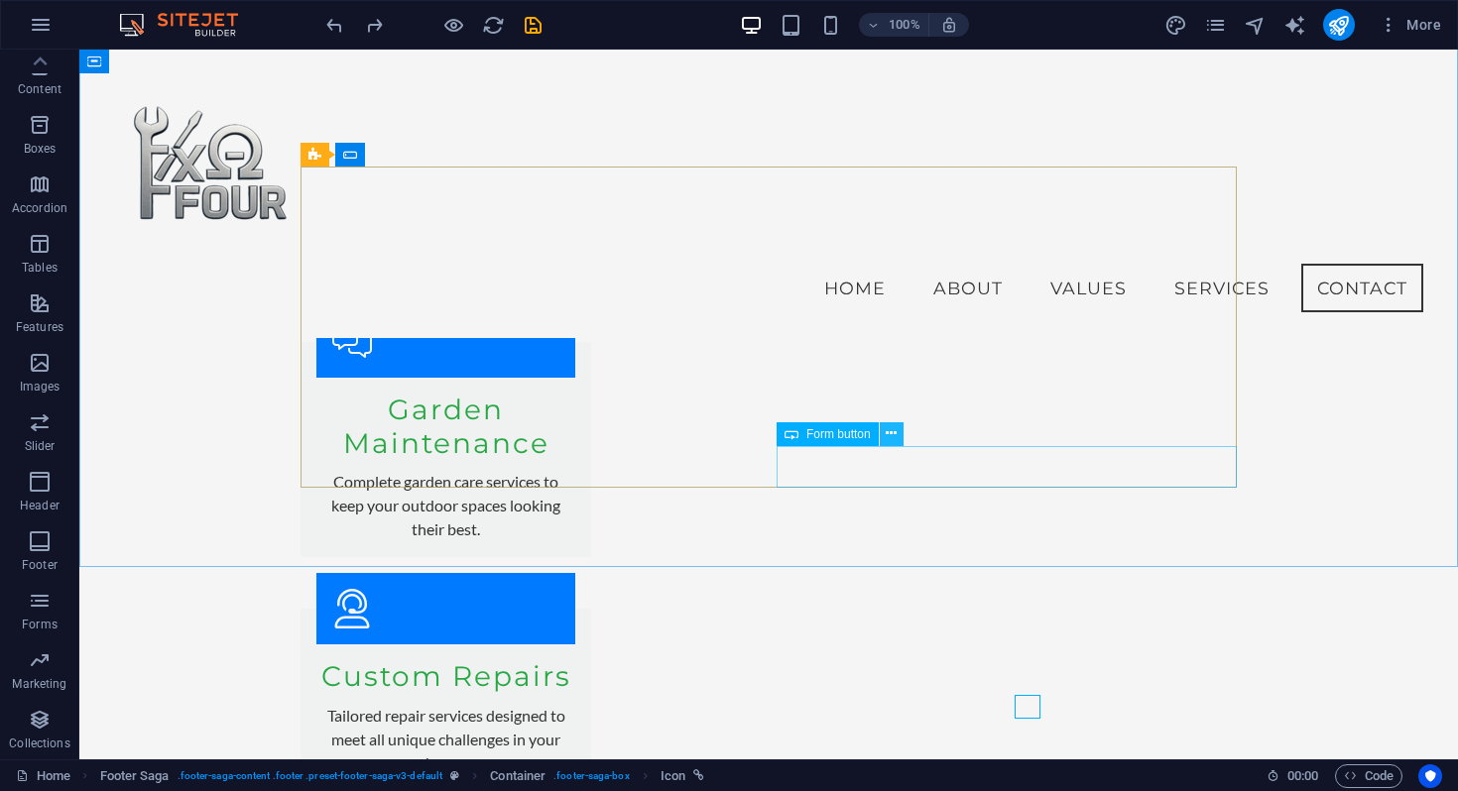
click at [896, 433] on icon at bounding box center [891, 433] width 11 height 21
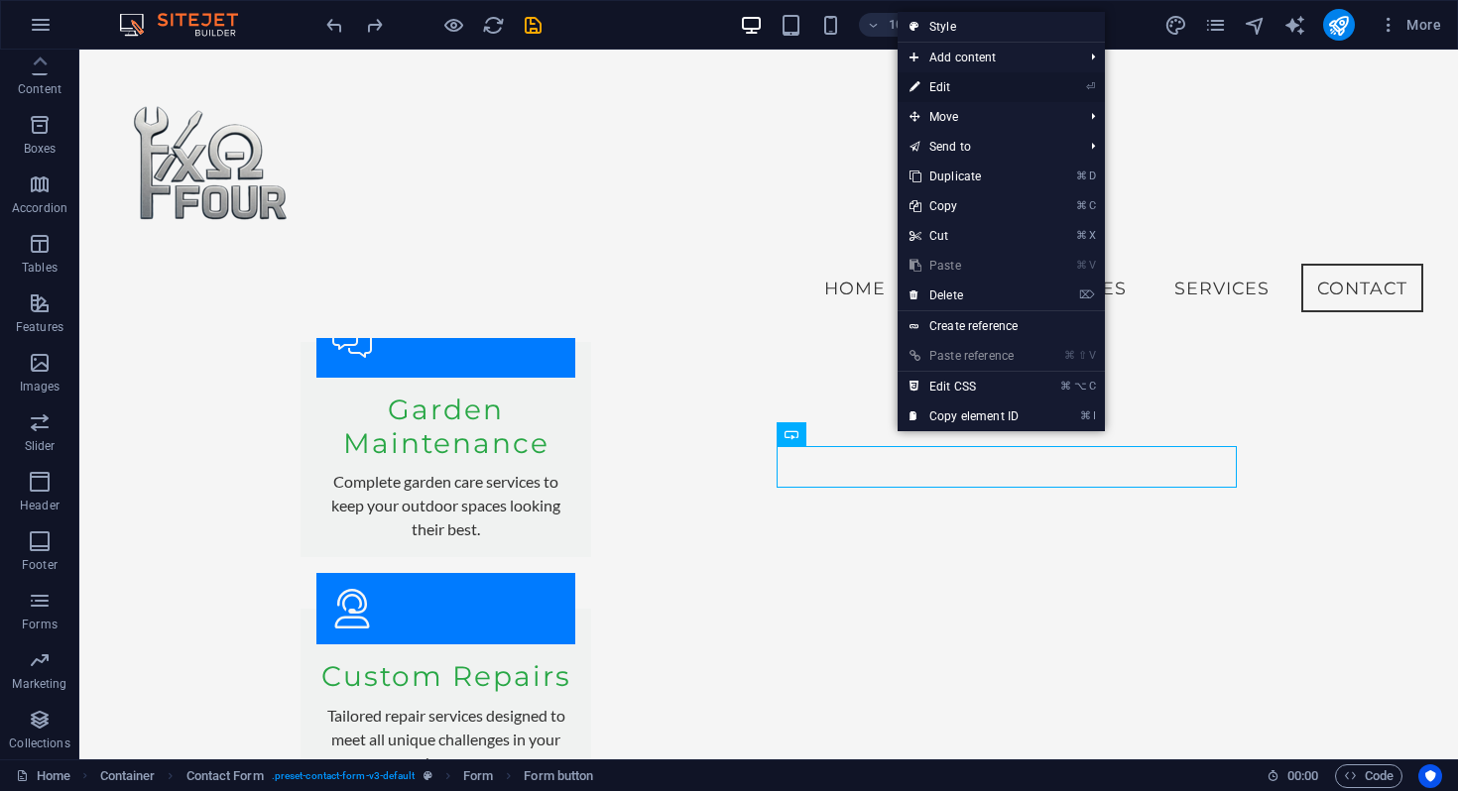
click at [979, 82] on link "⏎ Edit" at bounding box center [964, 87] width 133 height 30
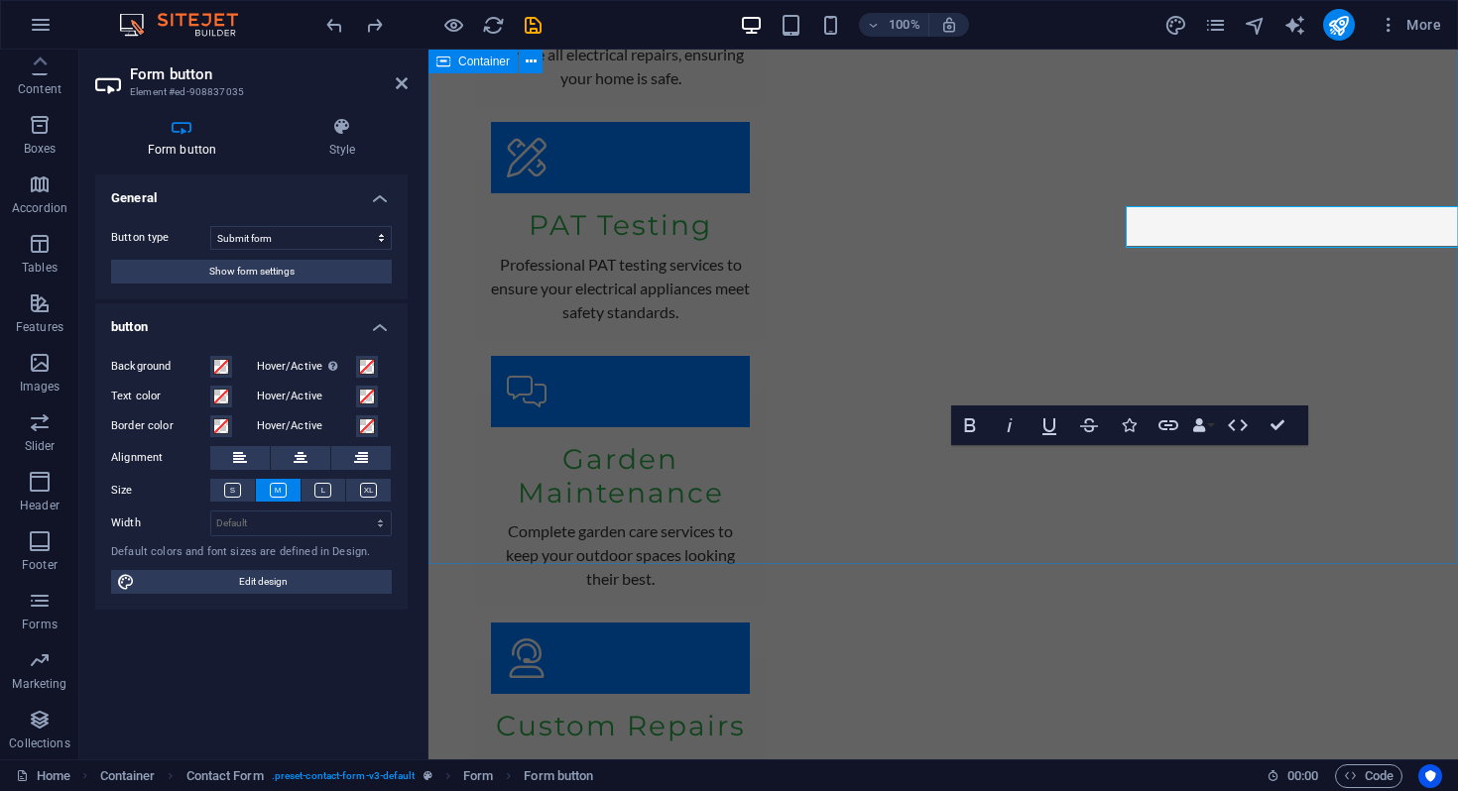
scroll to position [4353, 0]
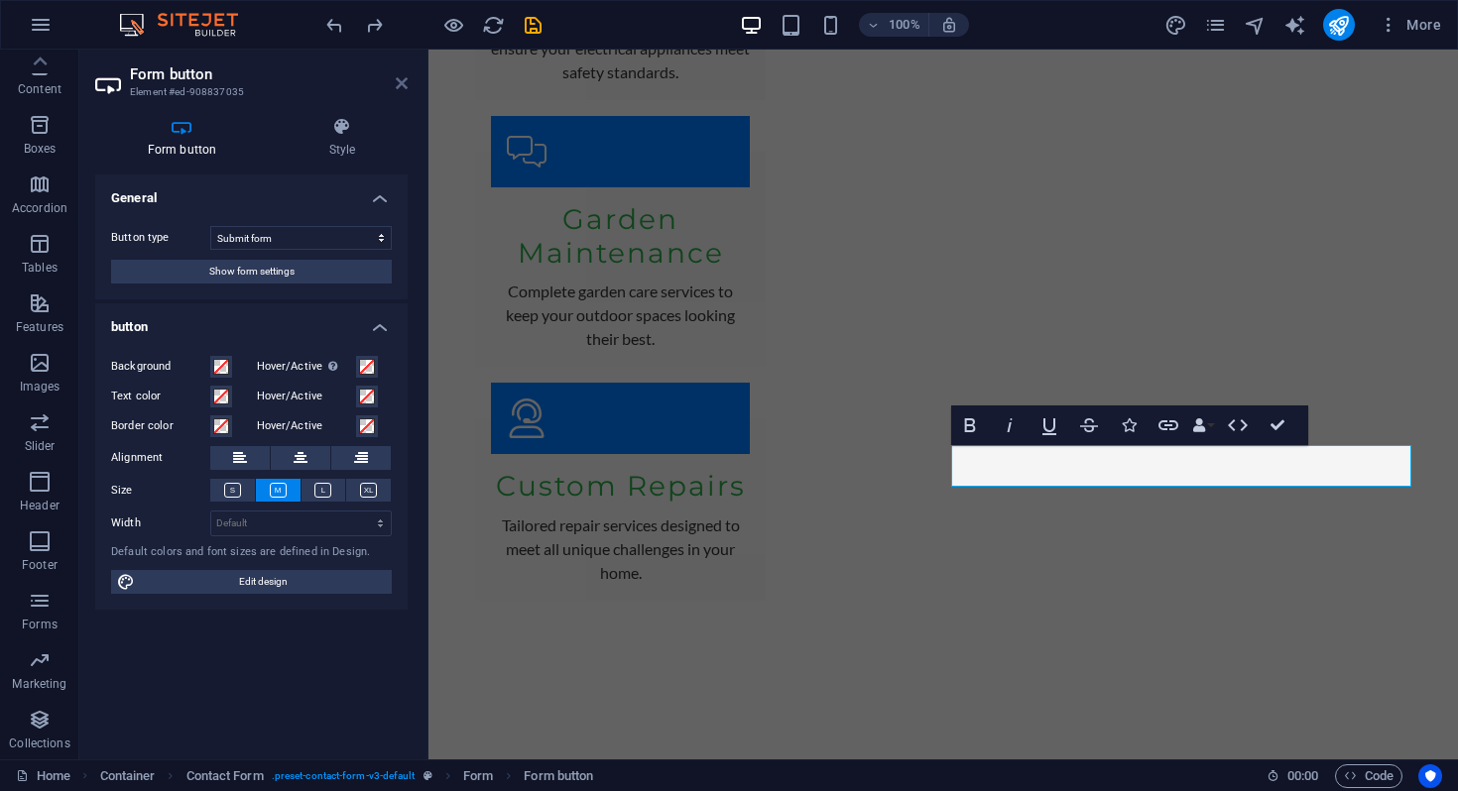
click at [400, 82] on icon at bounding box center [402, 83] width 12 height 16
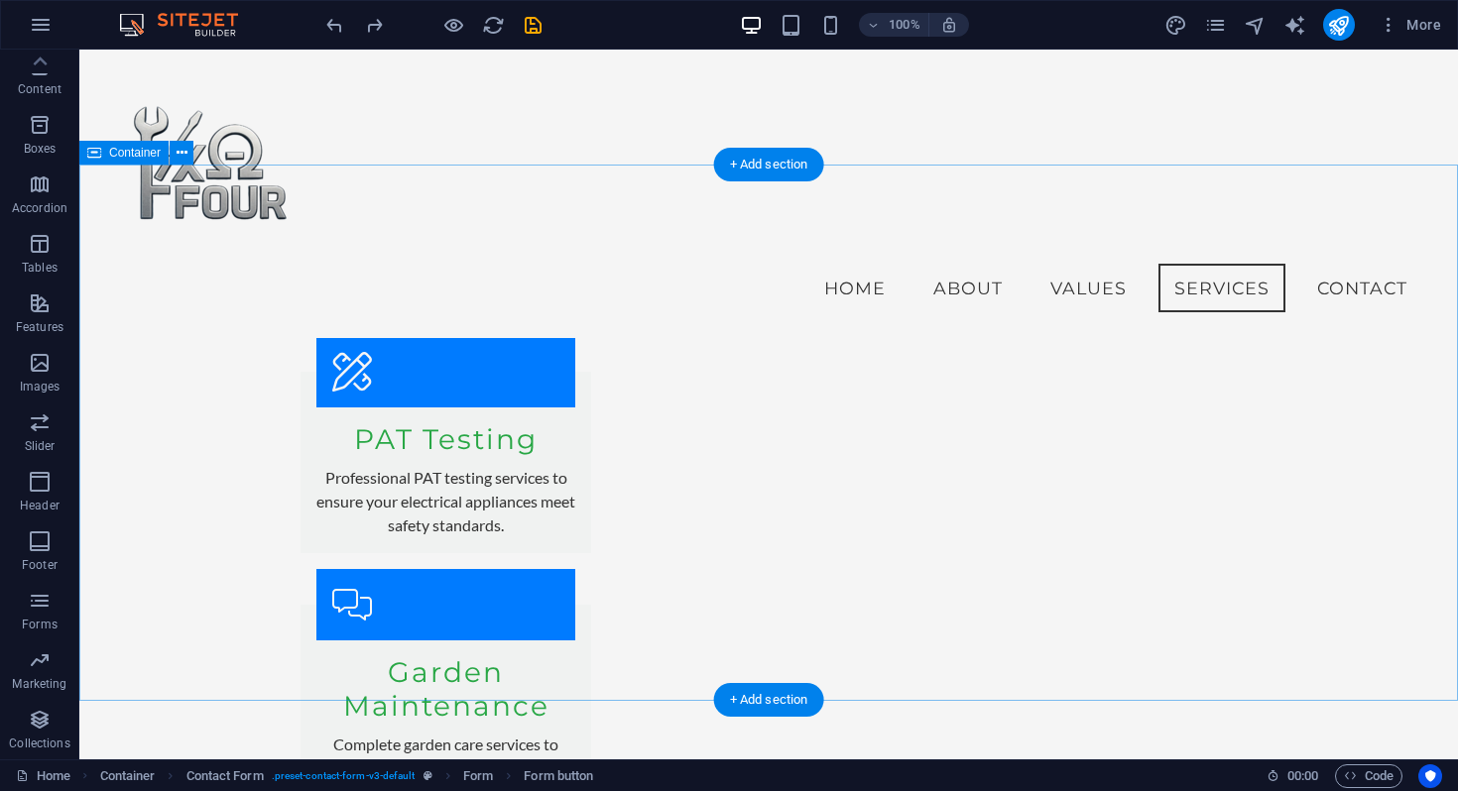
scroll to position [3701, 0]
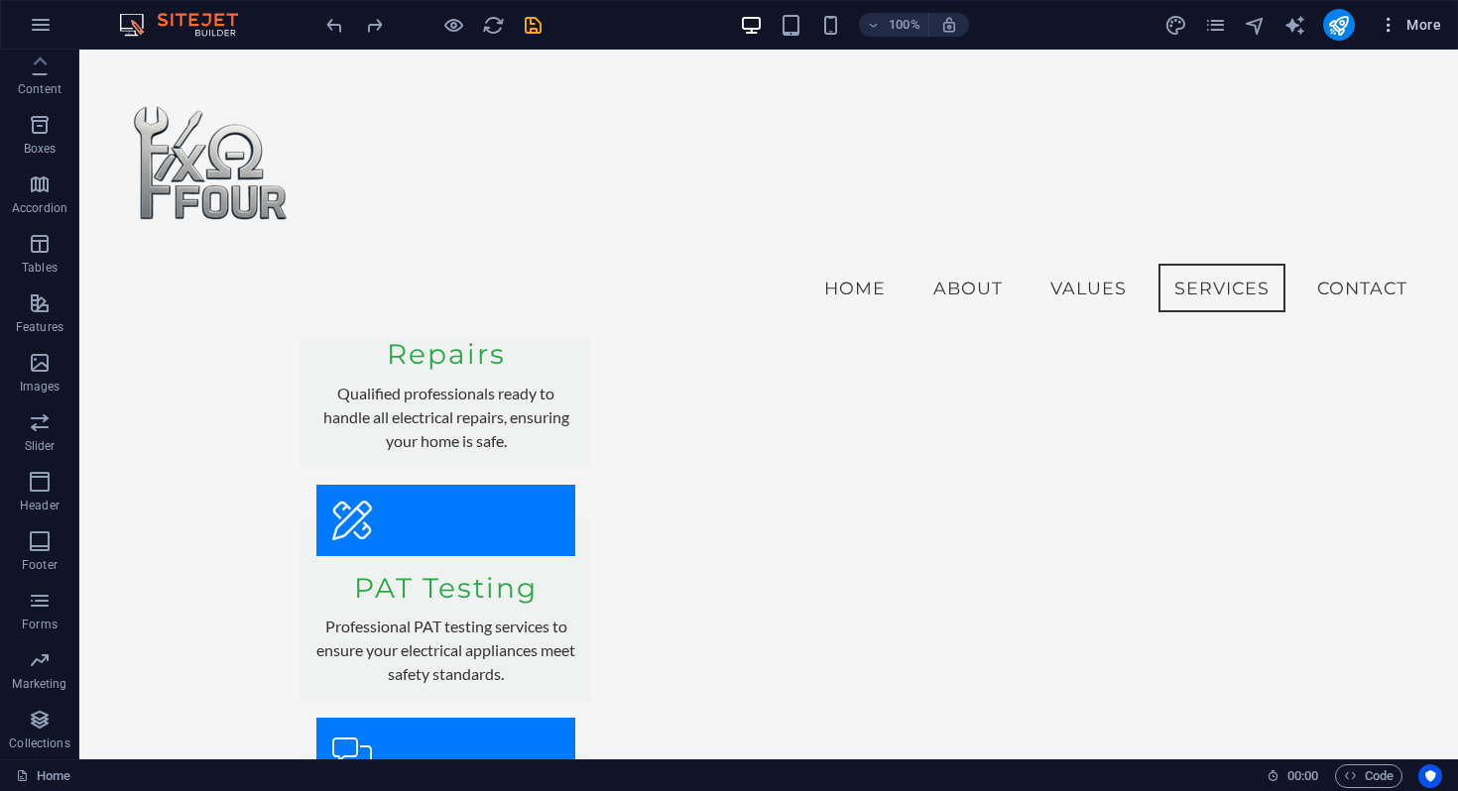
click at [293, 451] on span "More" at bounding box center [273, 471] width 40 height 40
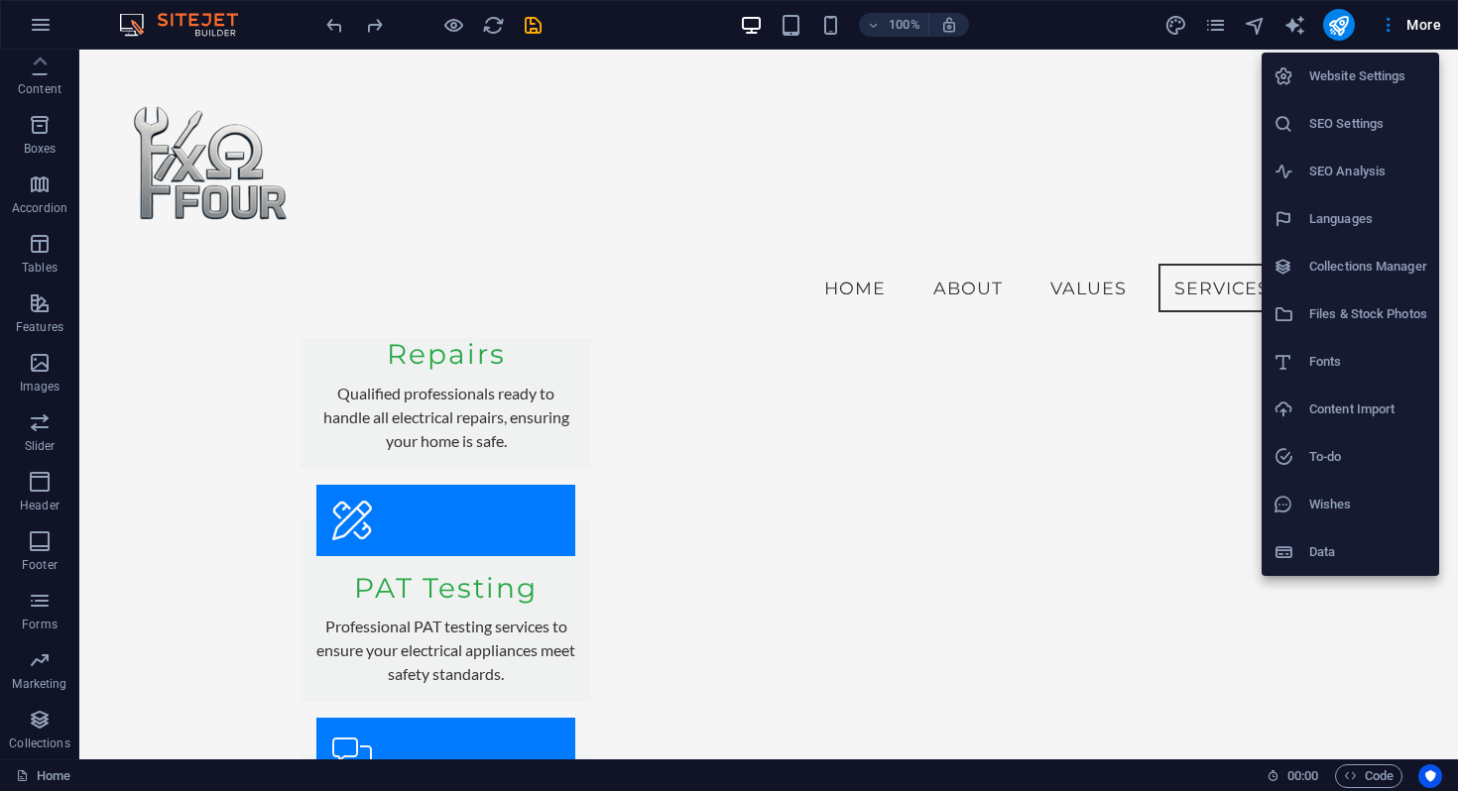
click at [1356, 78] on h6 "Website Settings" at bounding box center [1368, 76] width 118 height 24
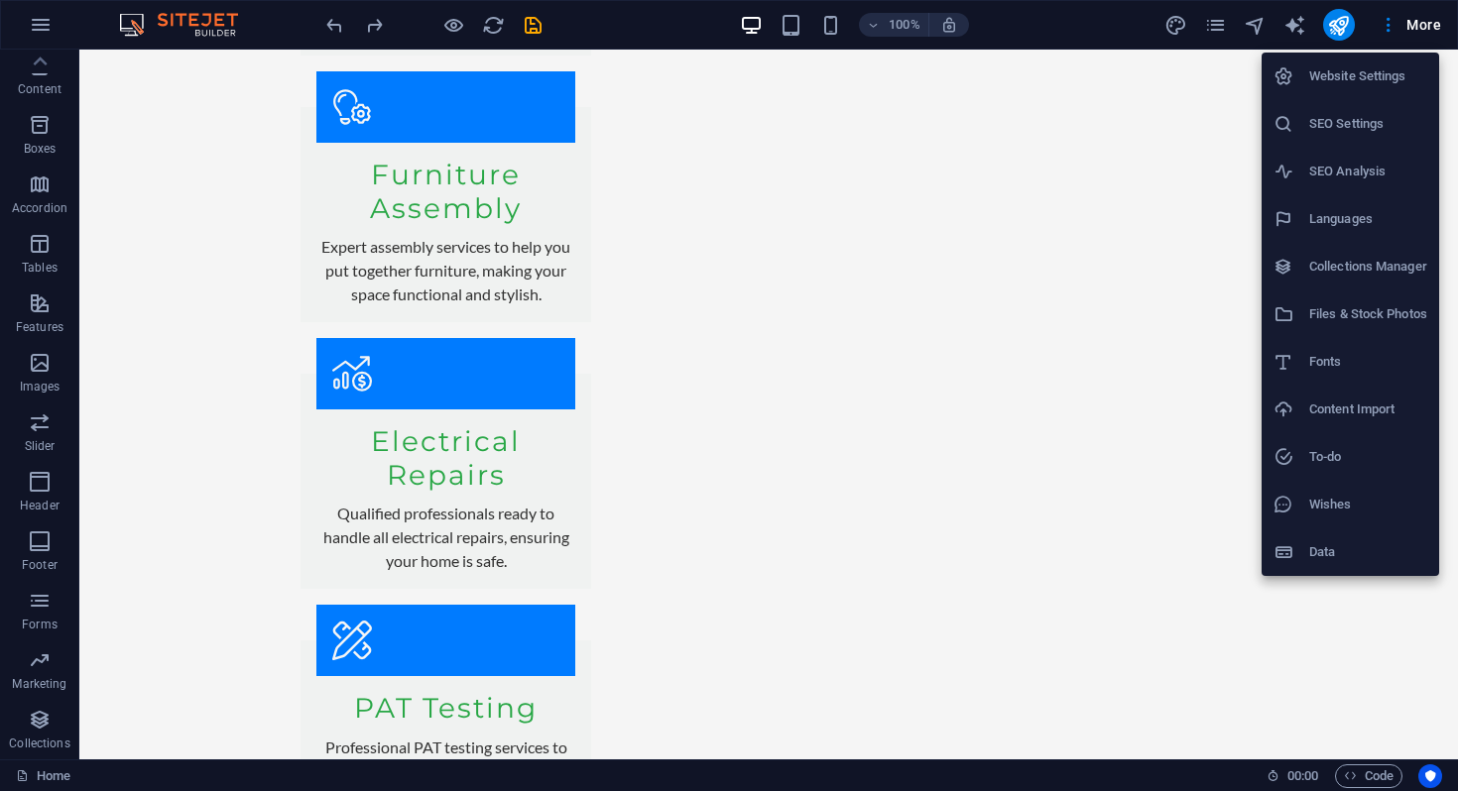
scroll to position [4008, 0]
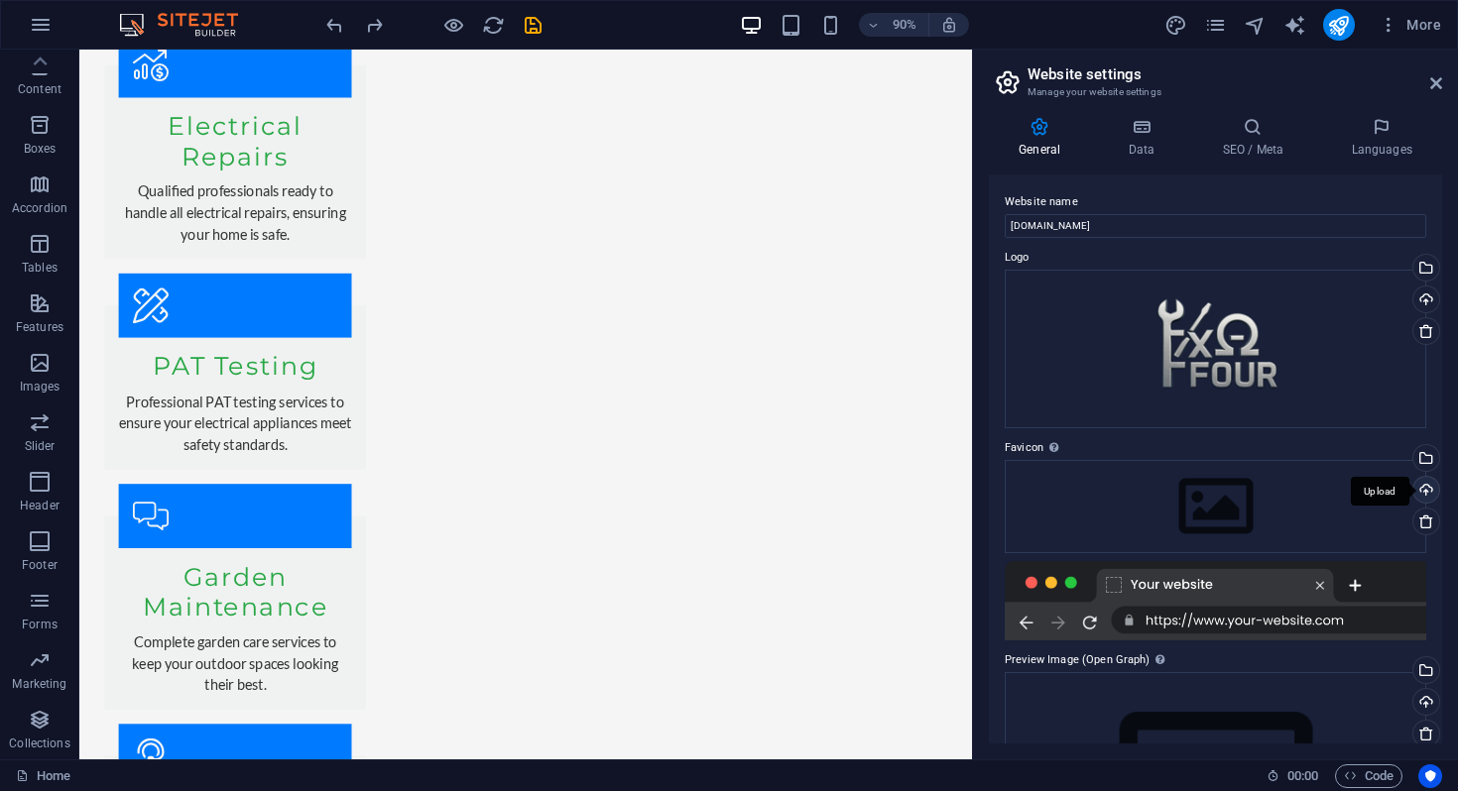
click at [1422, 490] on div "Upload" at bounding box center [1424, 492] width 30 height 30
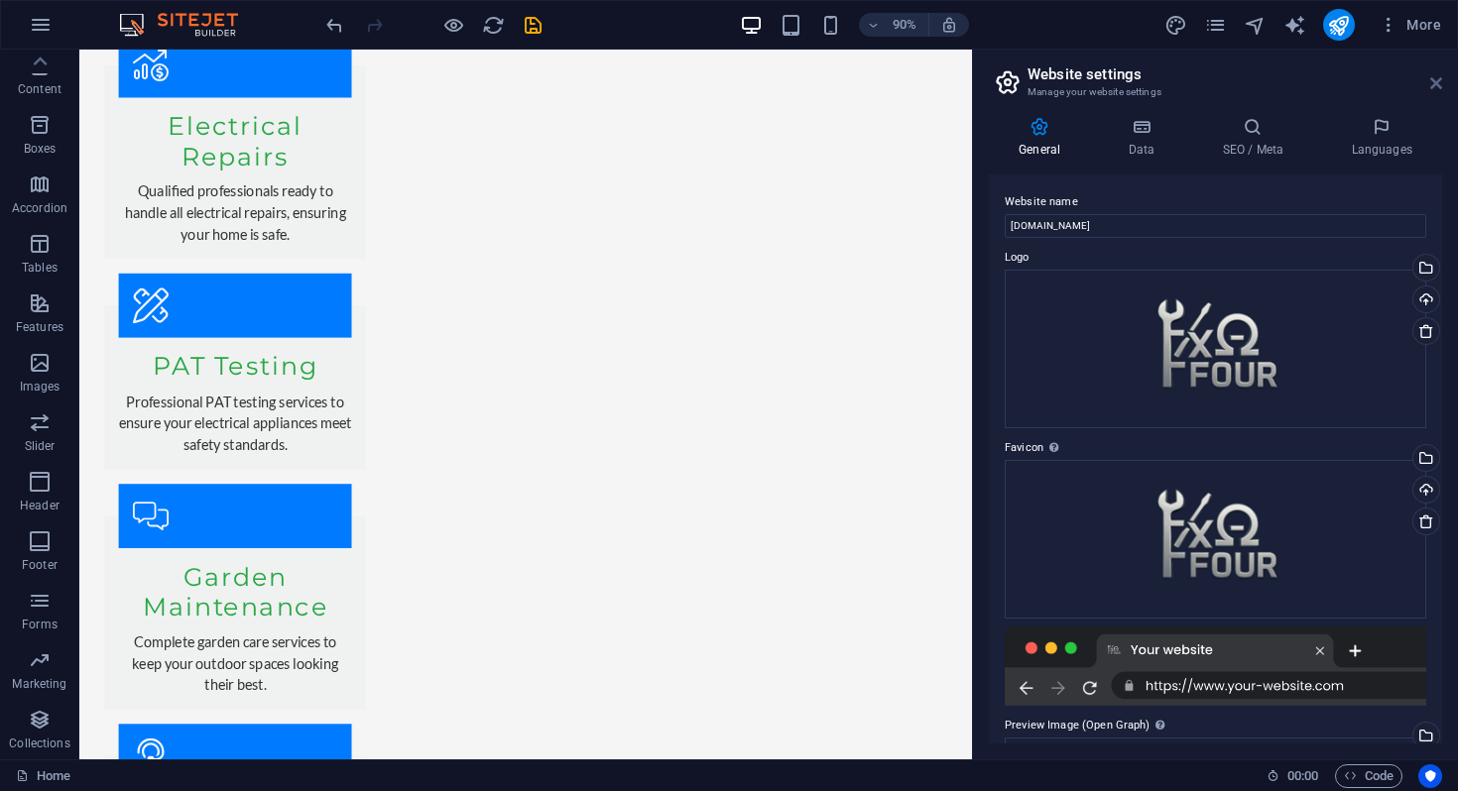
click at [1436, 82] on icon at bounding box center [1436, 83] width 12 height 16
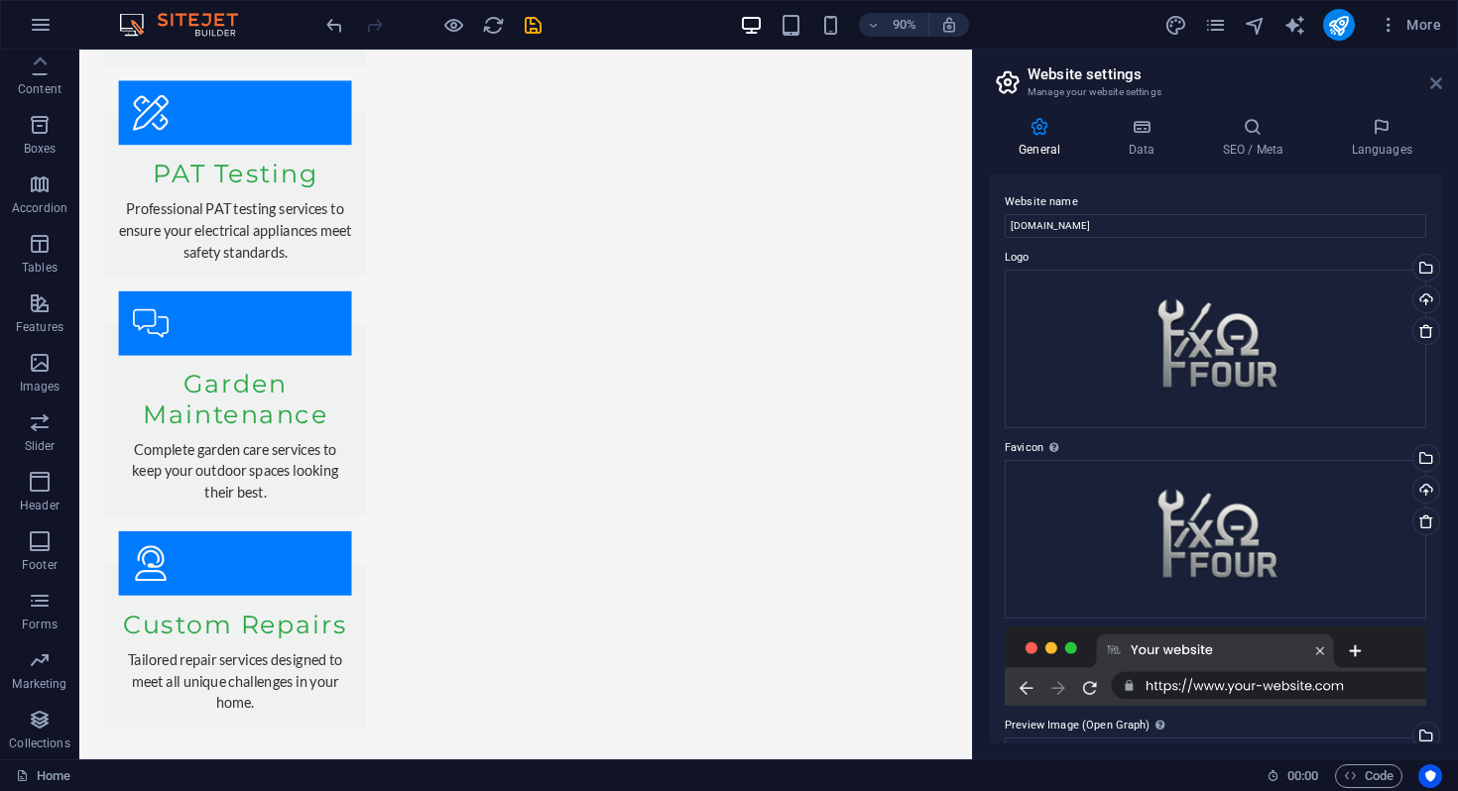
scroll to position [3941, 0]
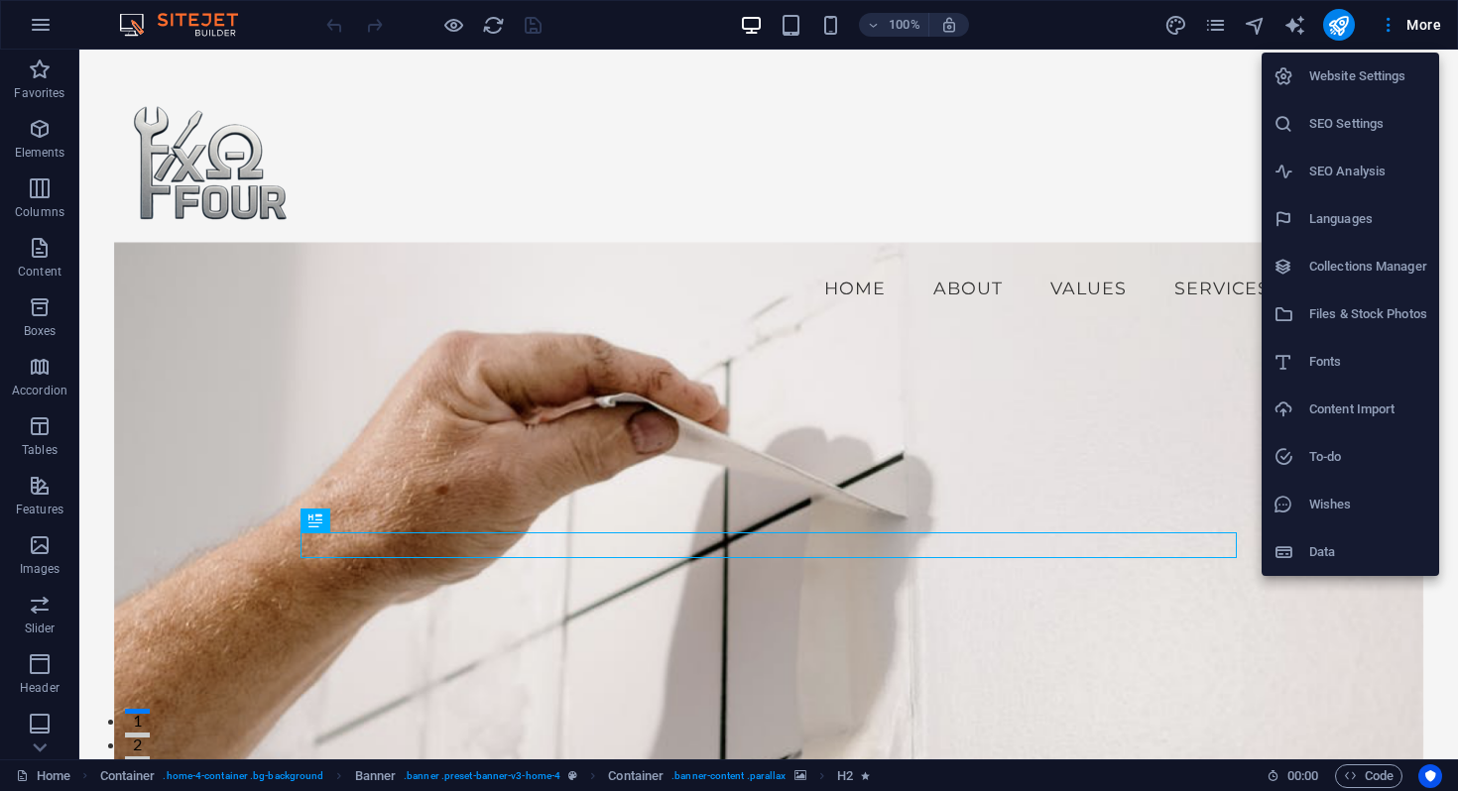
click at [1349, 74] on h6 "Website Settings" at bounding box center [1368, 76] width 118 height 24
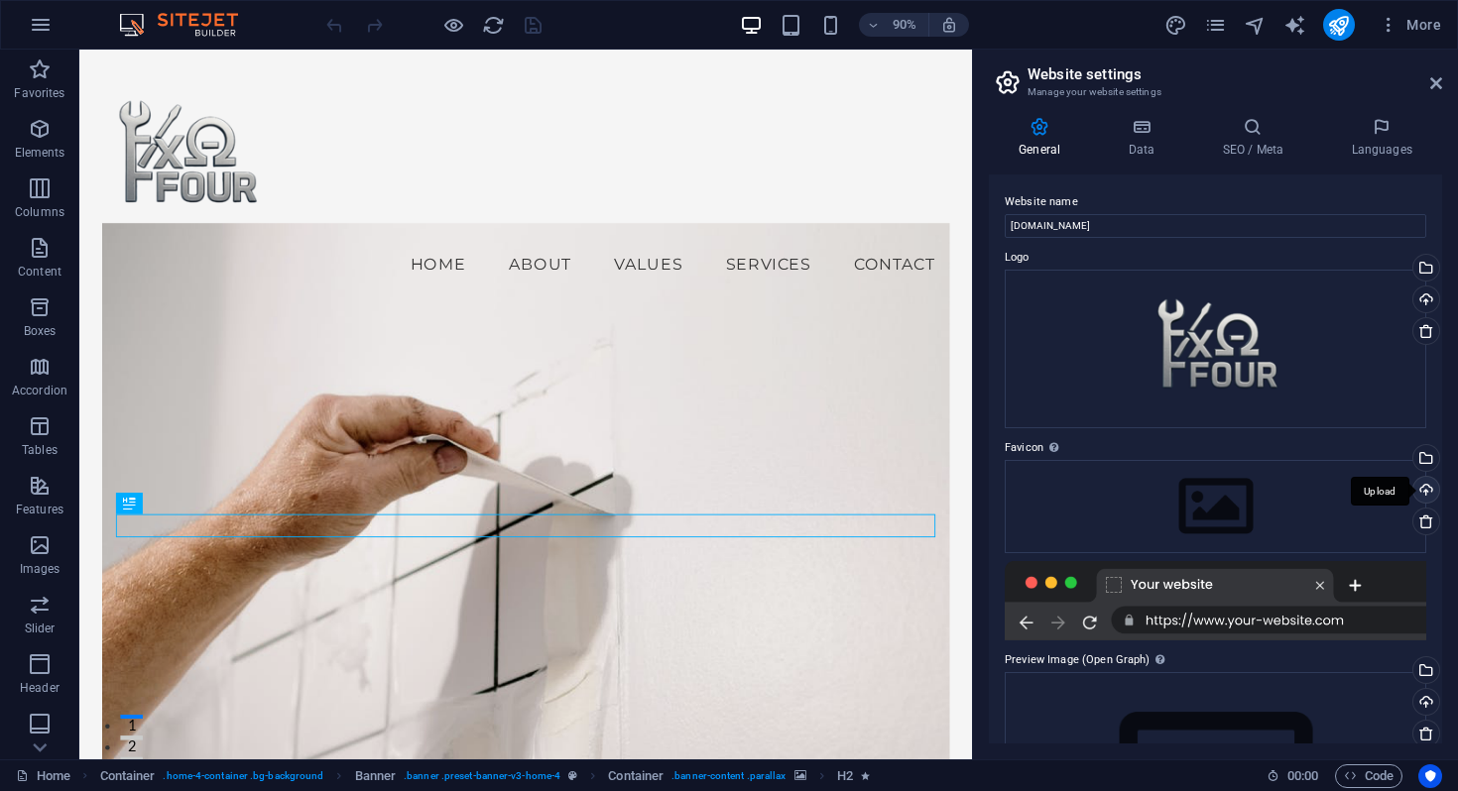
click at [1417, 486] on div "Upload" at bounding box center [1424, 492] width 30 height 30
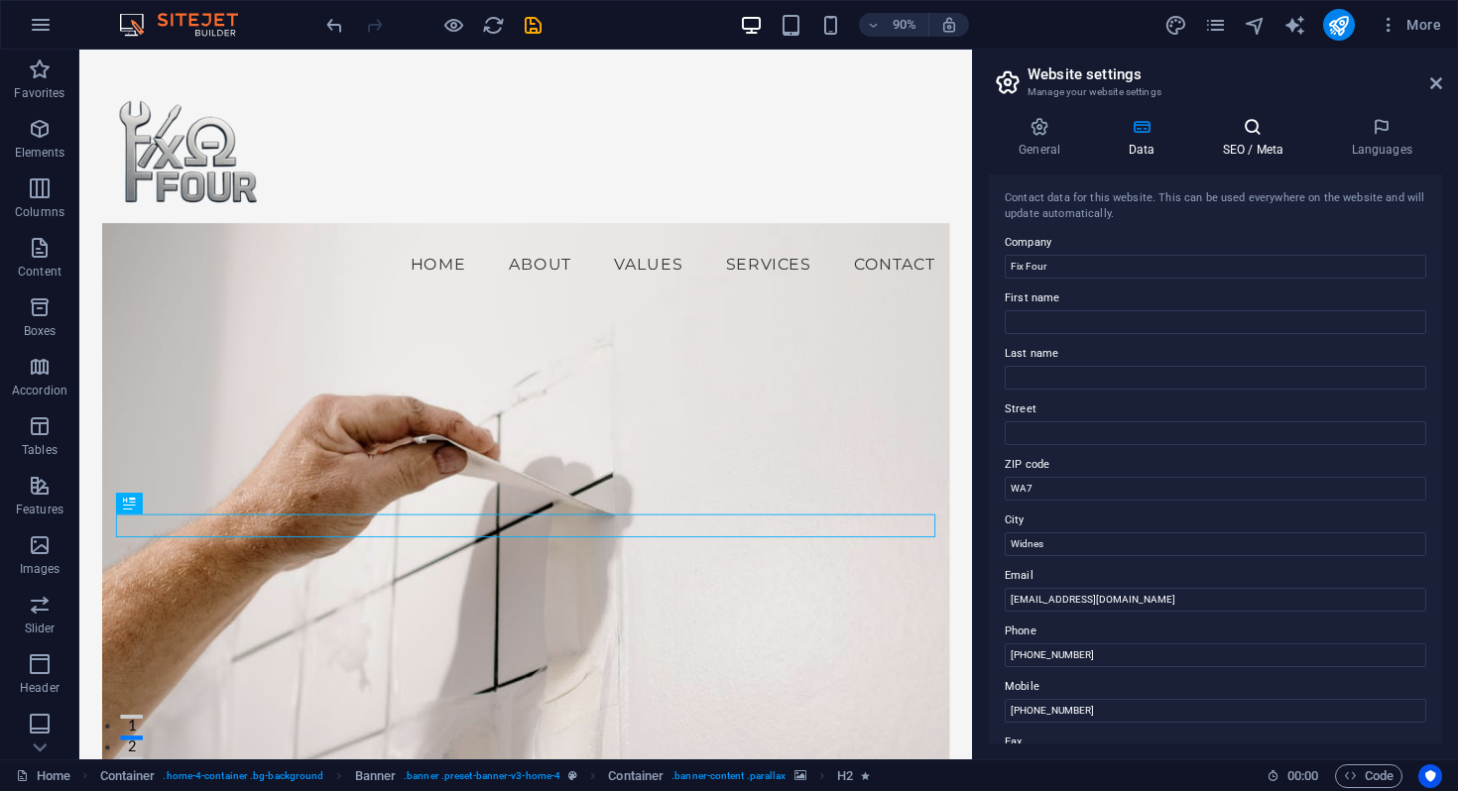
click at [0, 0] on icon at bounding box center [0, 0] width 0 height 0
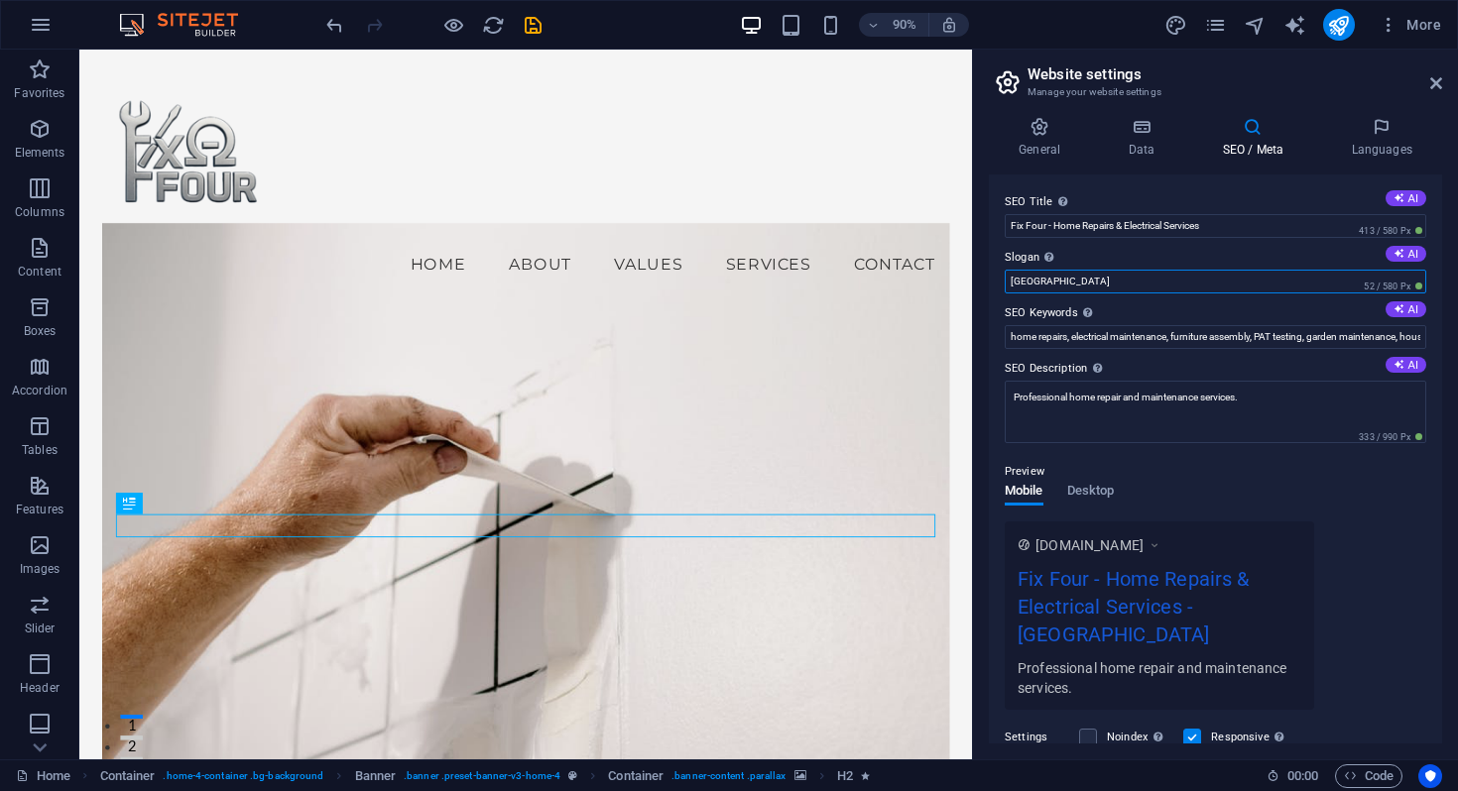
click at [1044, 281] on input "[GEOGRAPHIC_DATA]" at bounding box center [1215, 282] width 421 height 24
type input "B"
click at [1021, 282] on input "Rapairs and Maintenance done right" at bounding box center [1215, 282] width 421 height 24
click at [1413, 258] on button "AI" at bounding box center [1405, 254] width 41 height 16
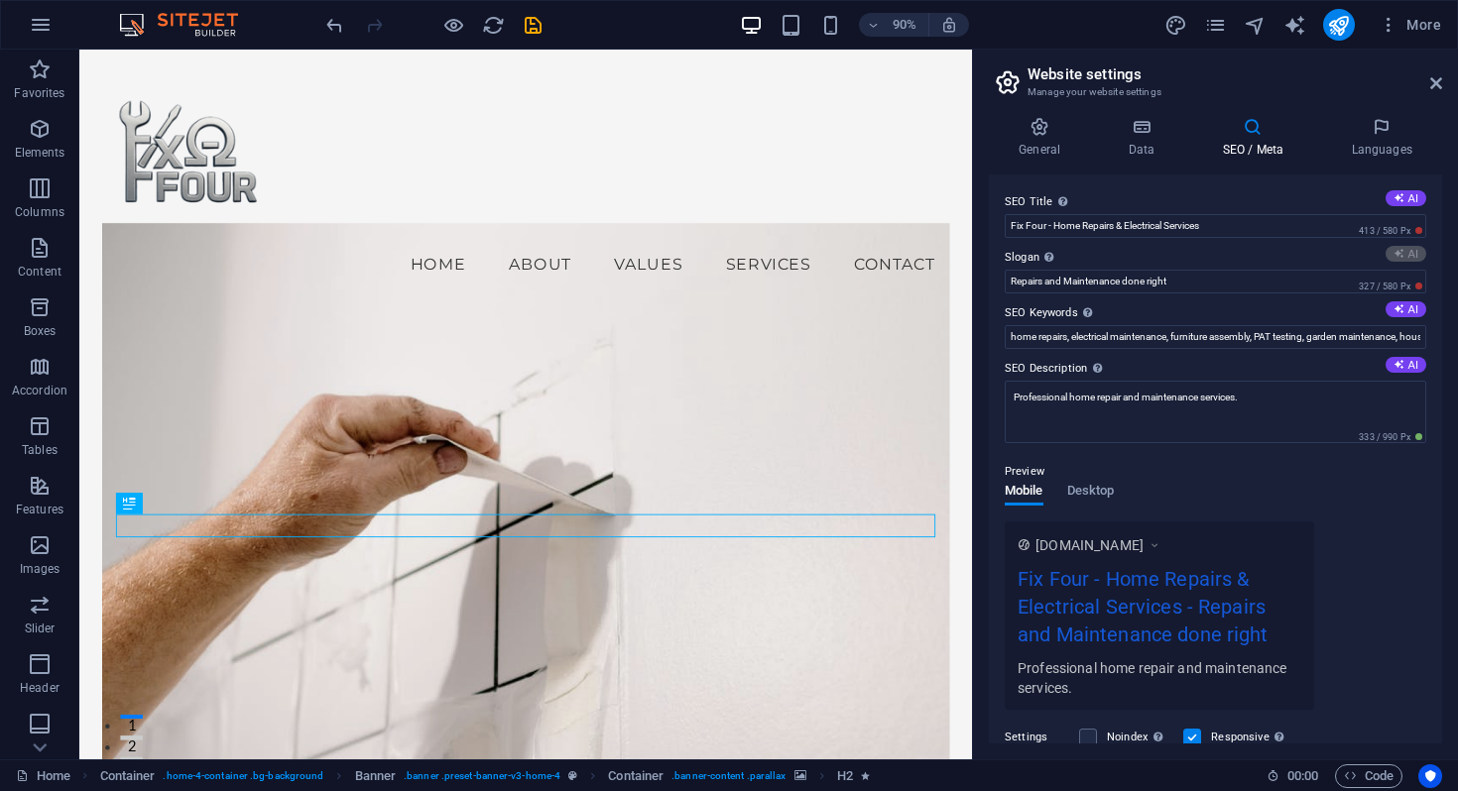
type input "Expert Home Care, Quality You Can Trust"
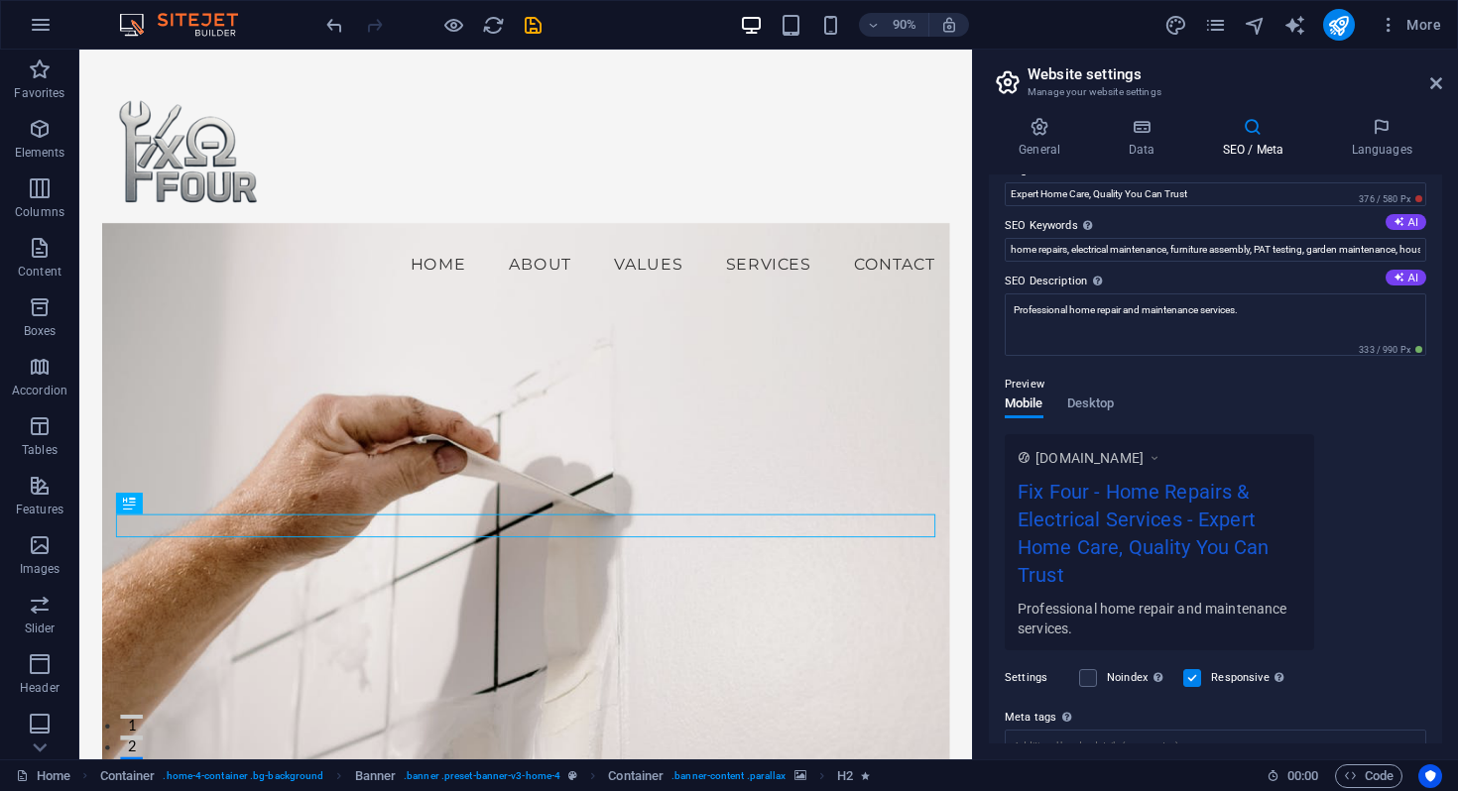
scroll to position [96, 0]
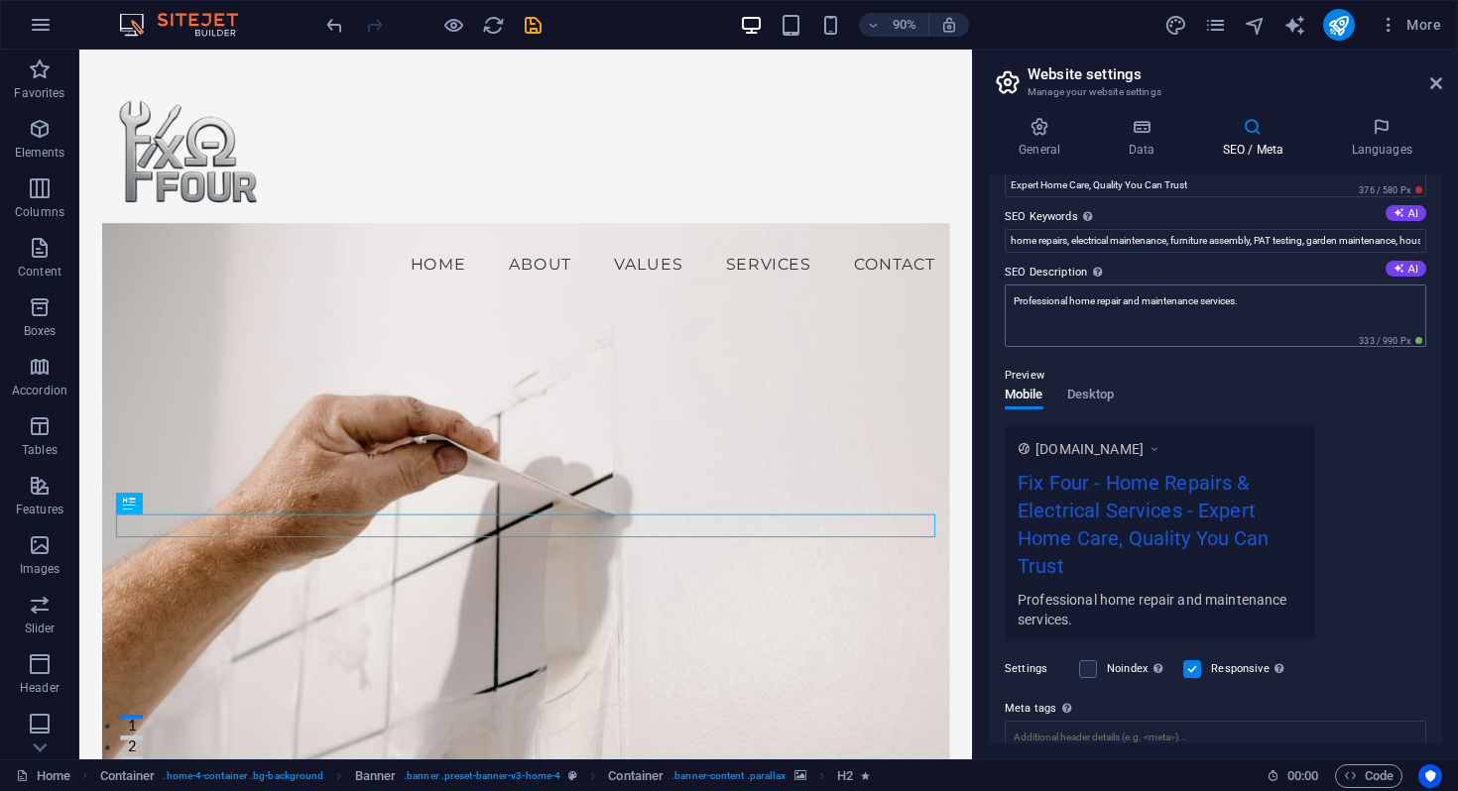
click at [1281, 303] on textarea "Professional home repair and maintenance services." at bounding box center [1215, 316] width 421 height 62
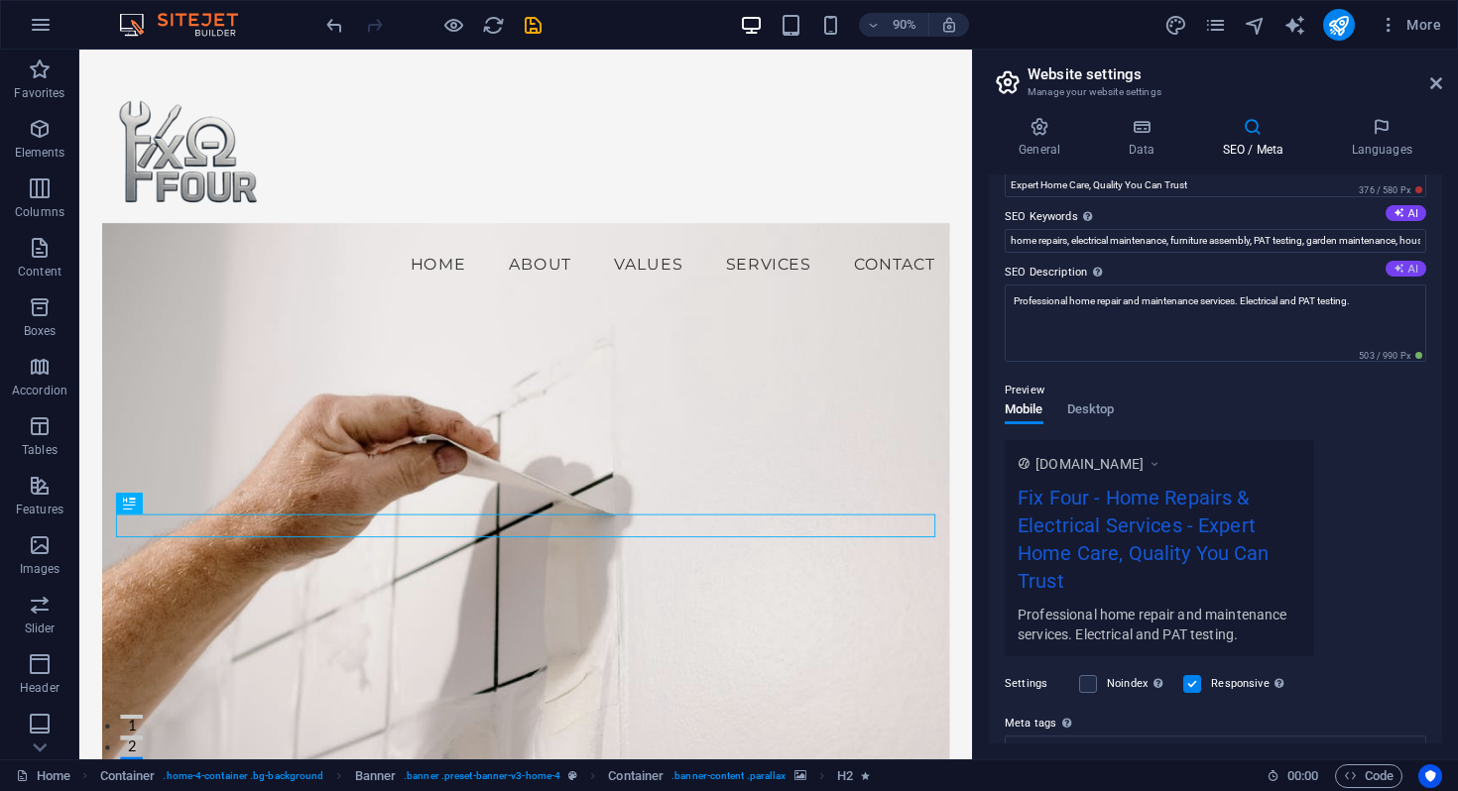
click at [1405, 263] on button "AI" at bounding box center [1405, 269] width 41 height 16
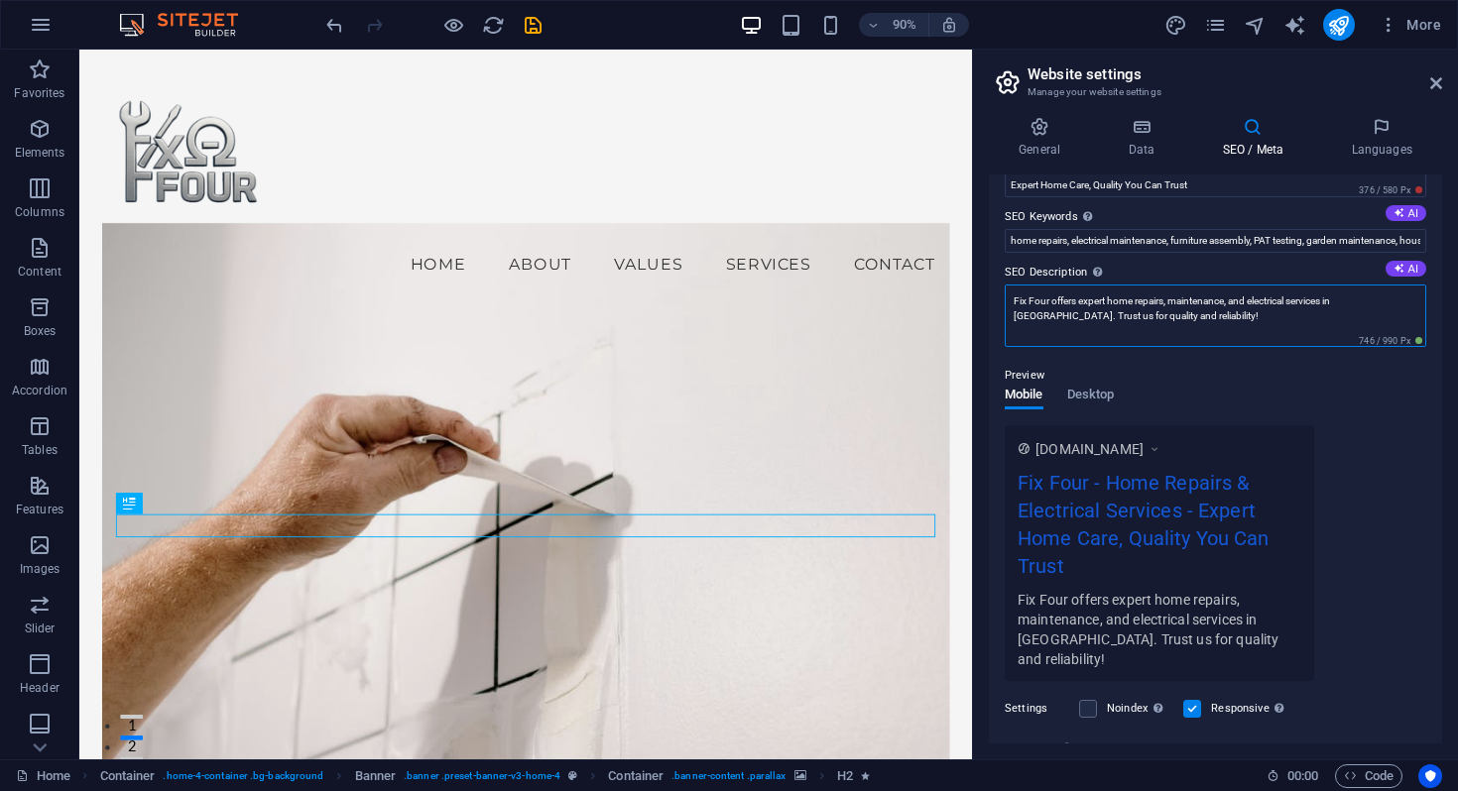
click at [1380, 303] on textarea "Fix Four offers expert home repairs, maintenance, and electrical services in Wi…" at bounding box center [1215, 316] width 421 height 62
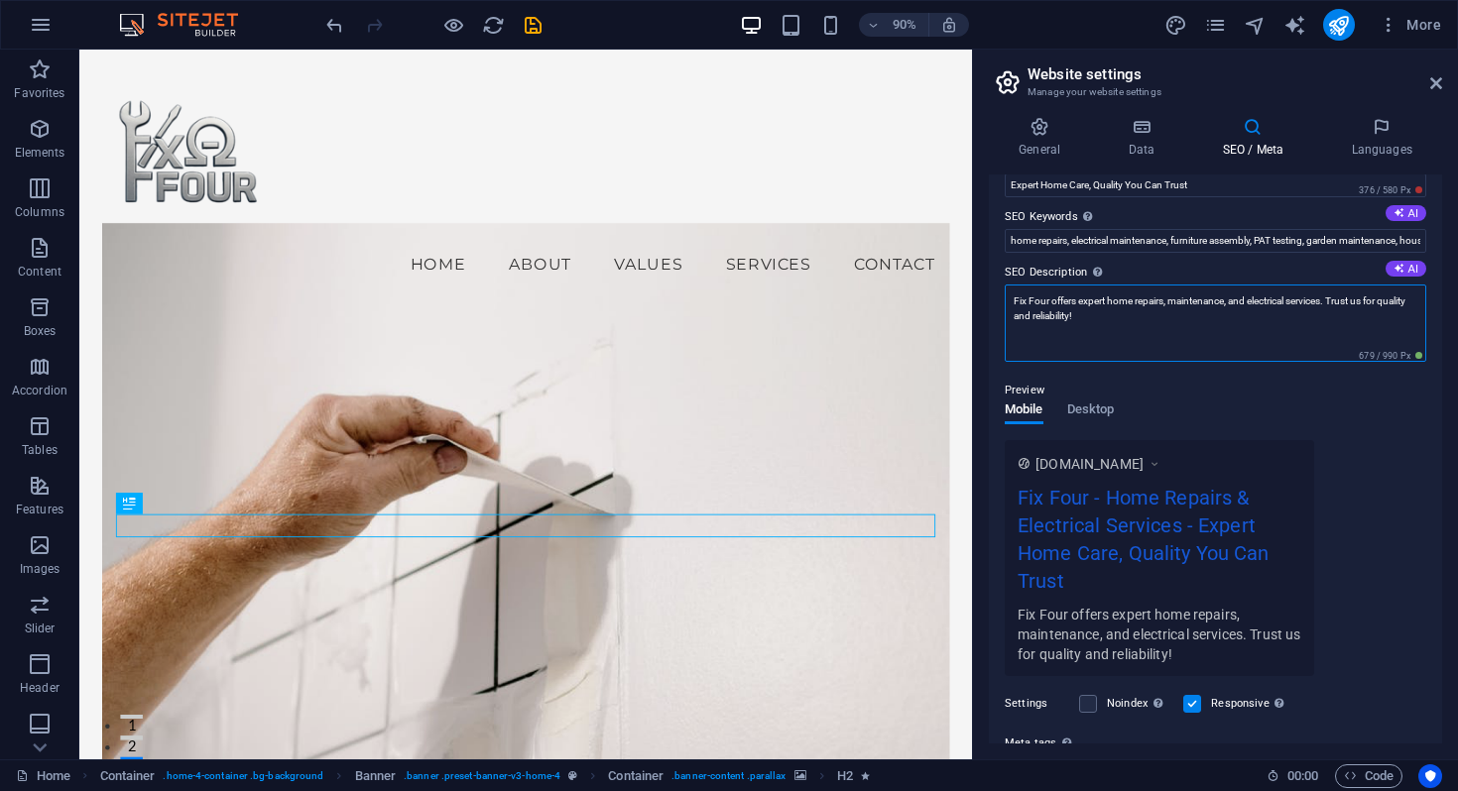
click at [1333, 299] on textarea "Fix Four offers expert home repairs, maintenance, and electrical services. Trus…" at bounding box center [1215, 323] width 421 height 77
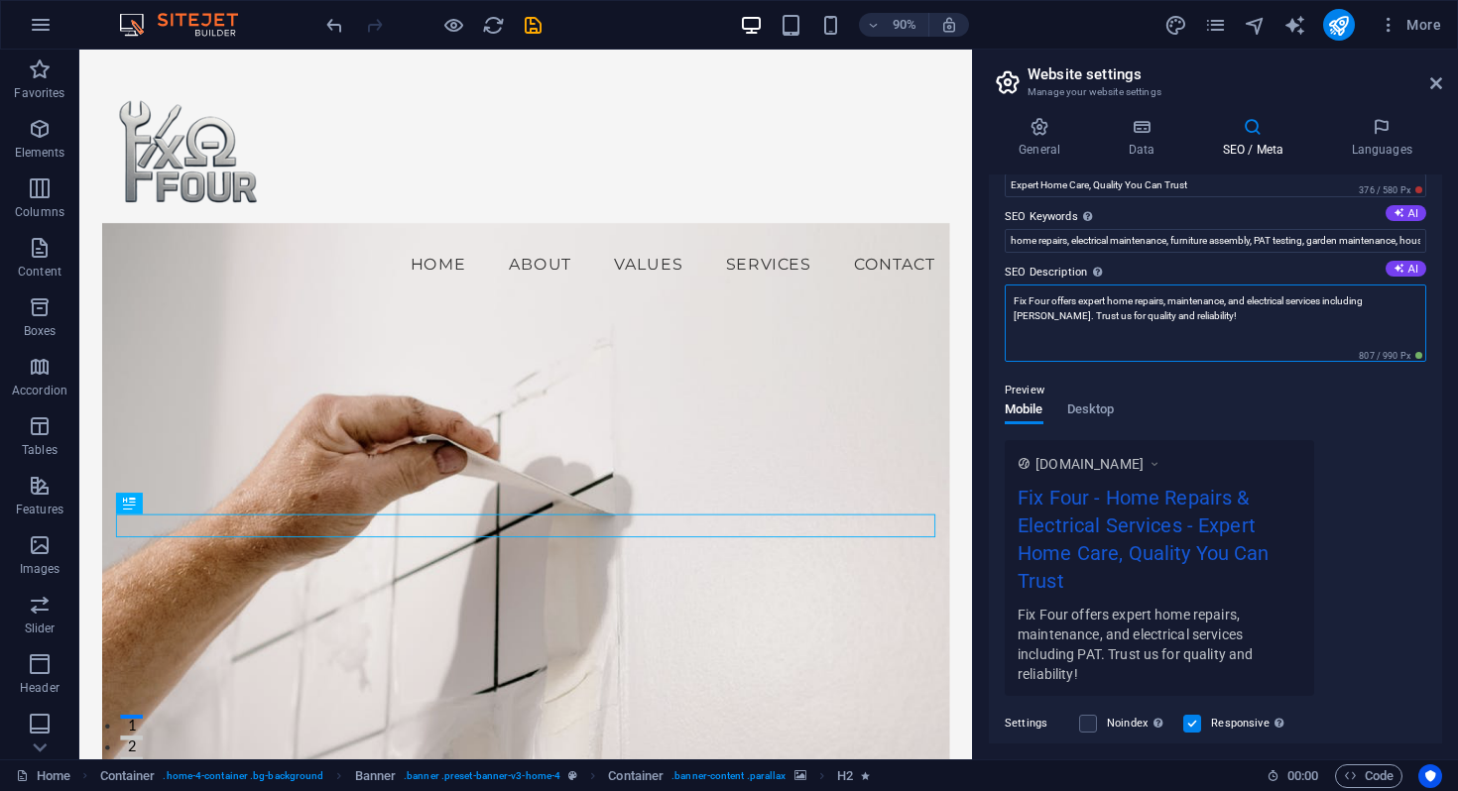
type textarea "Fix Four offers expert home repairs, maintenance, and electrical services inclu…"
click at [1246, 316] on textarea "Fix Four offers expert home repairs, maintenance, and electrical services inclu…" at bounding box center [1215, 323] width 421 height 77
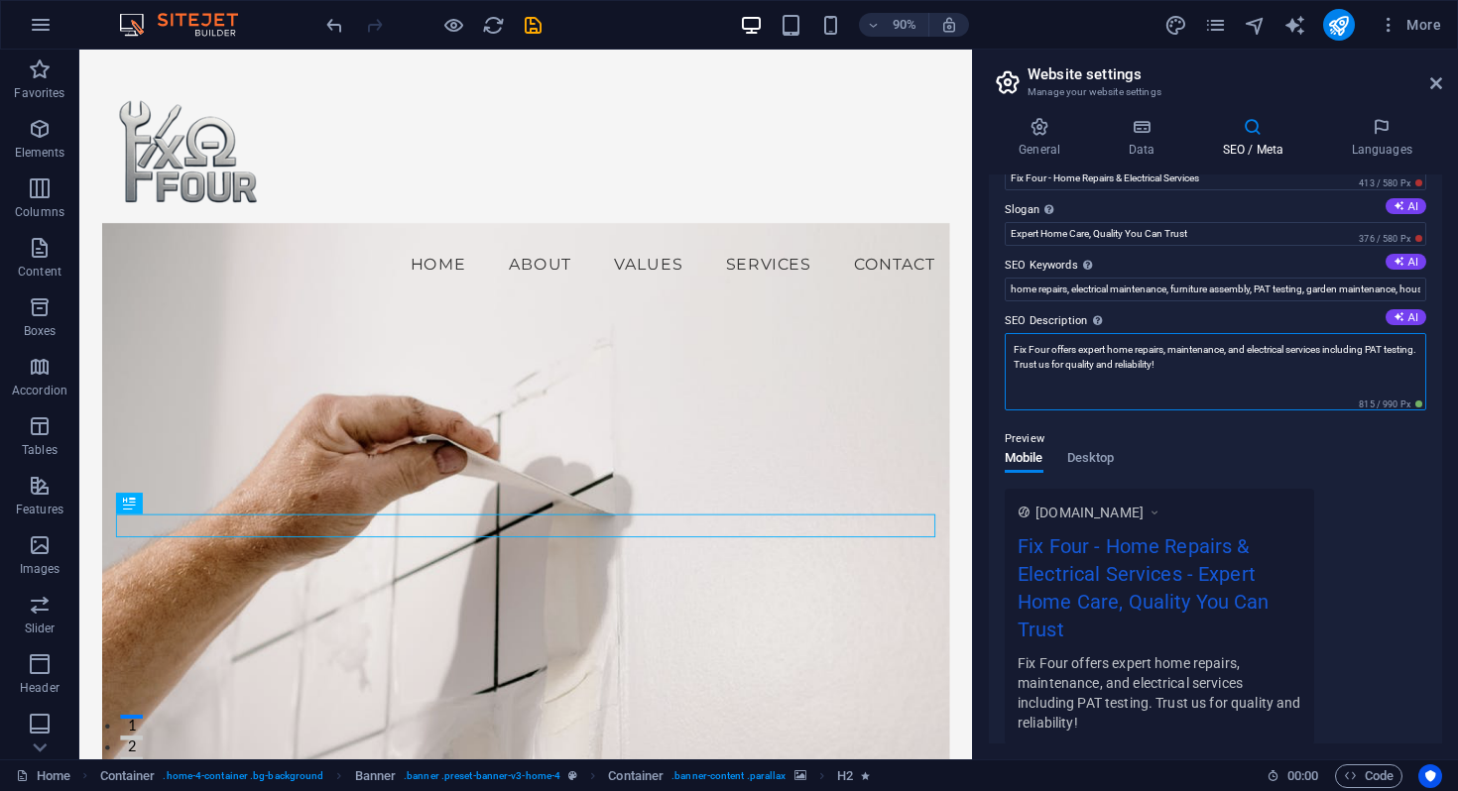
scroll to position [0, 0]
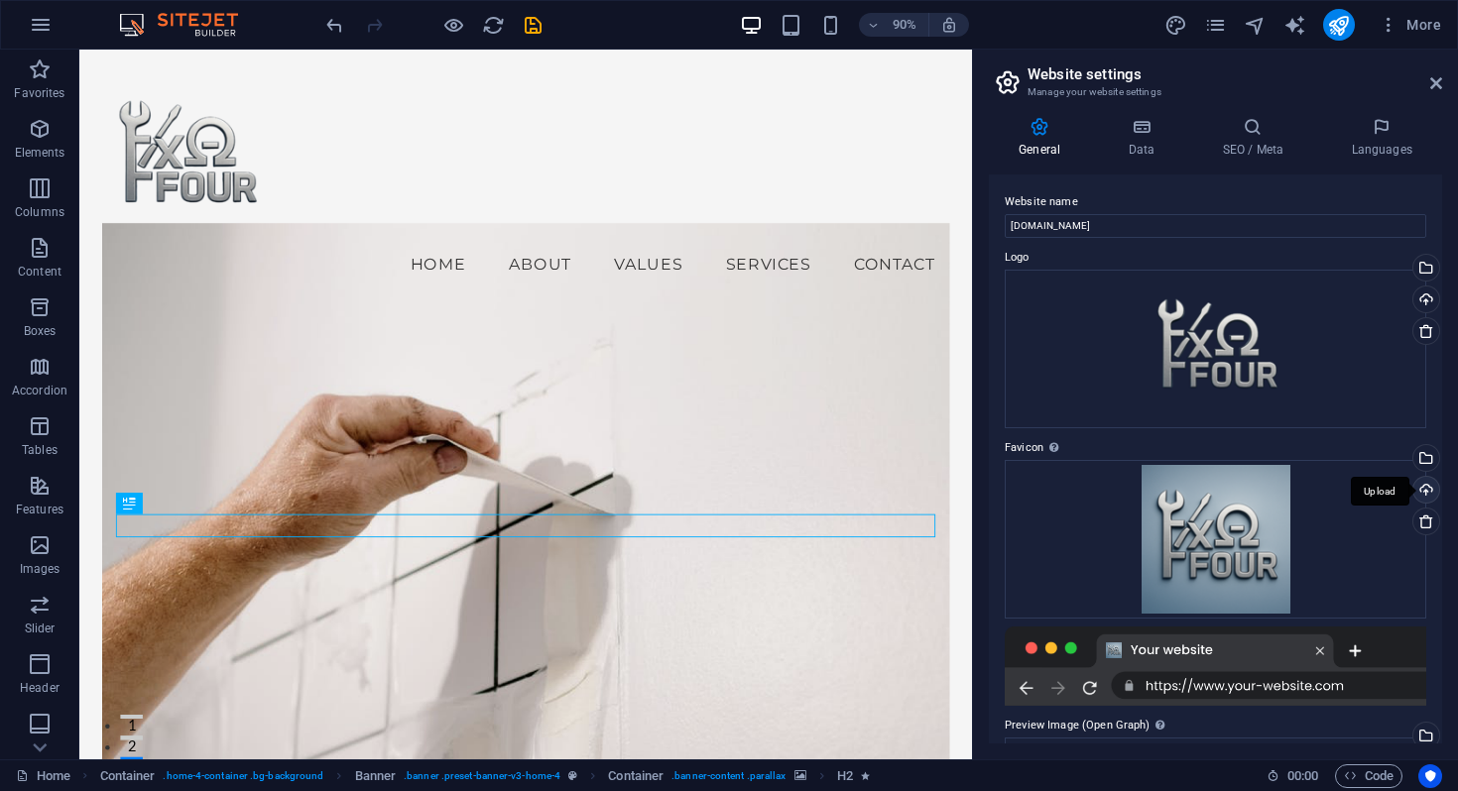
click at [1426, 490] on div "Upload" at bounding box center [1424, 492] width 30 height 30
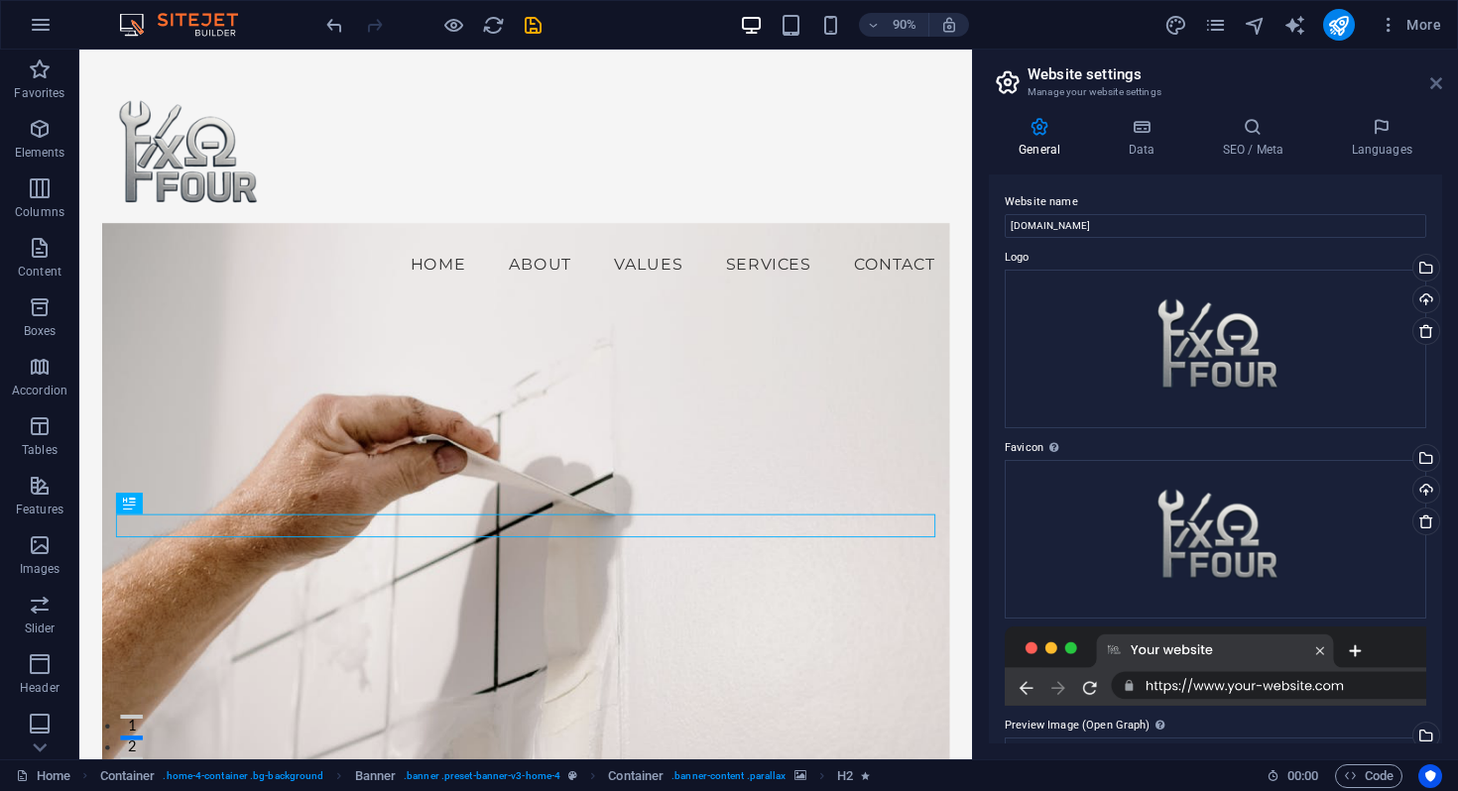
click at [1437, 85] on icon at bounding box center [1436, 83] width 12 height 16
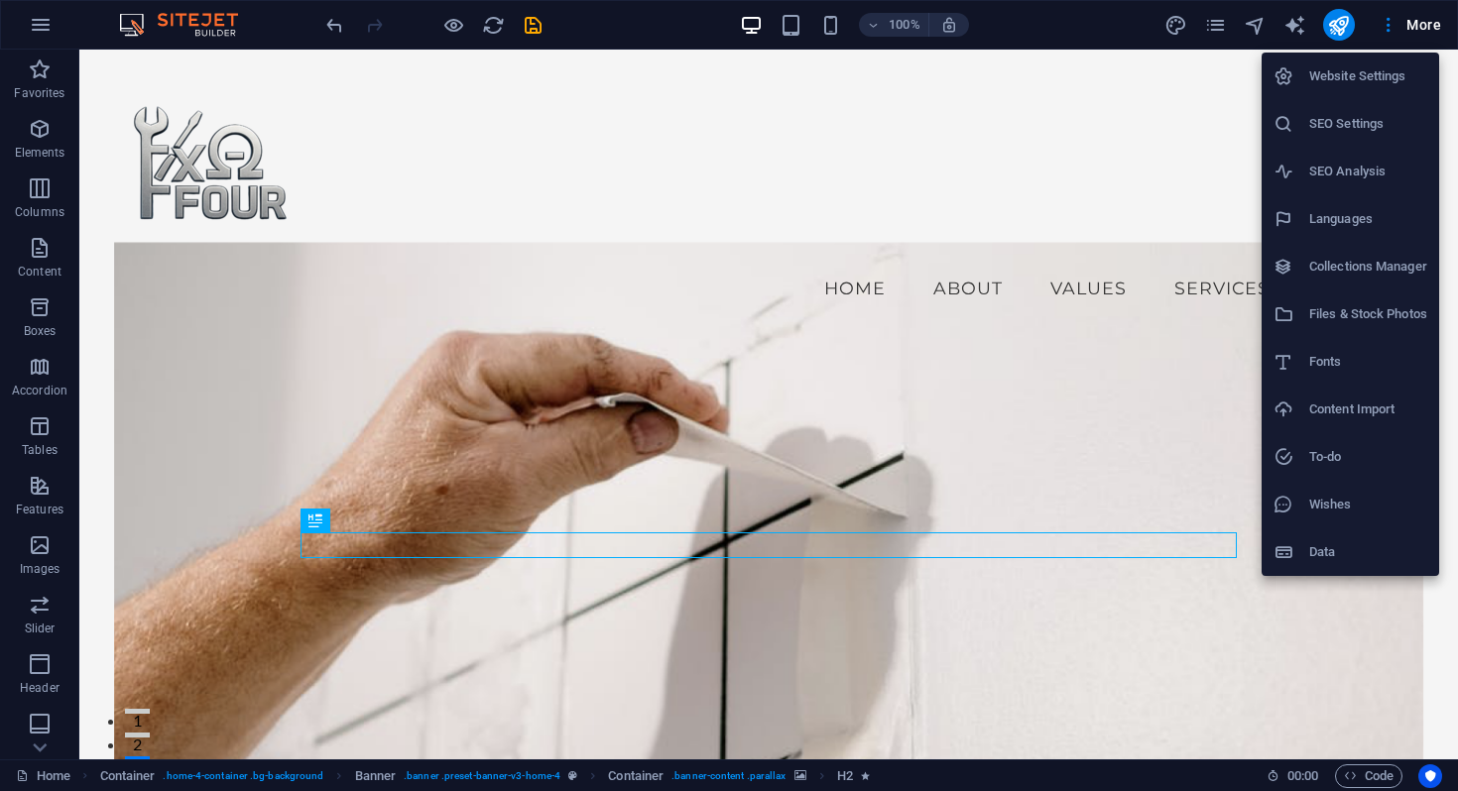
click at [1332, 265] on h6 "Collections Manager" at bounding box center [1368, 267] width 118 height 24
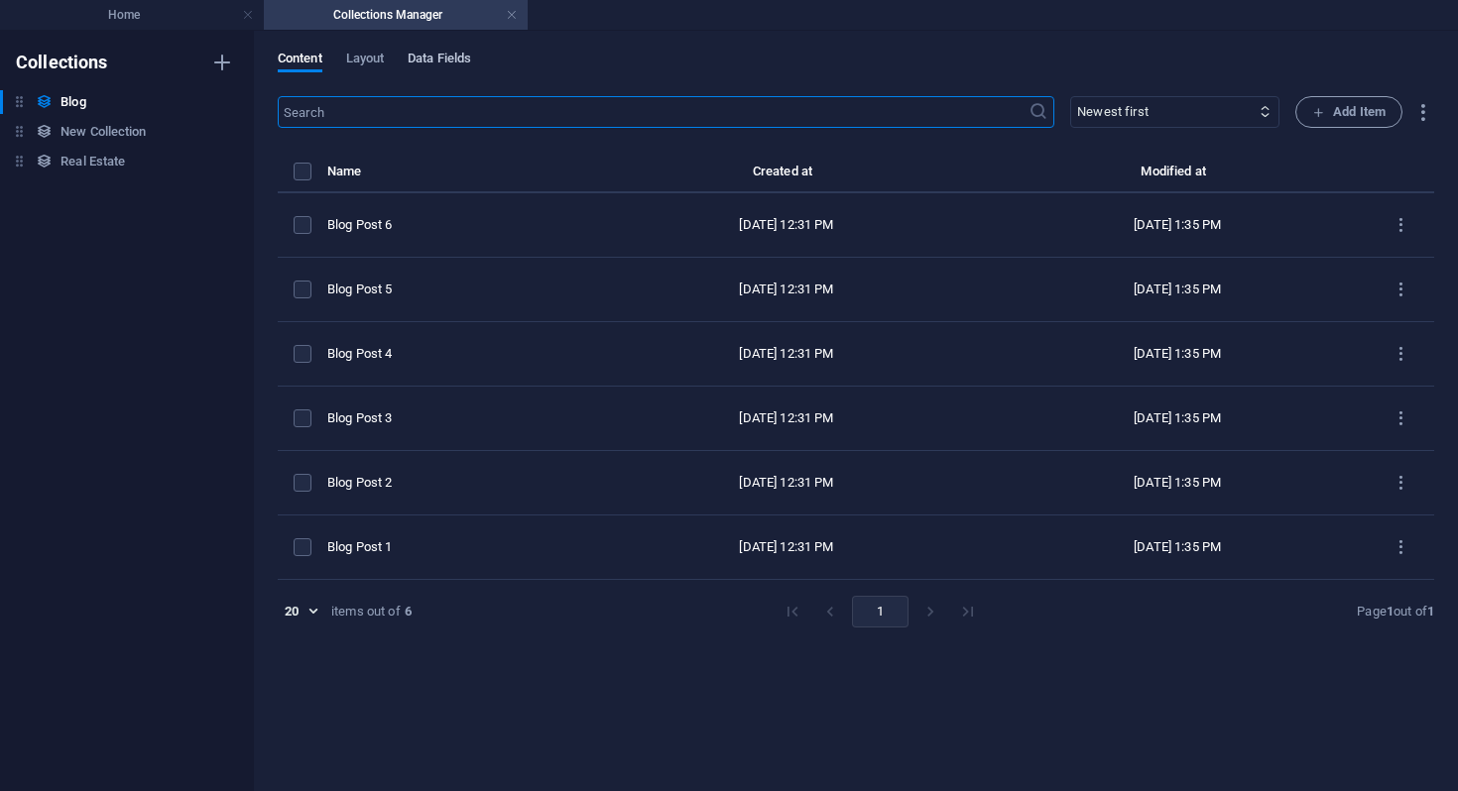
click at [471, 63] on span "Data Fields" at bounding box center [439, 61] width 63 height 28
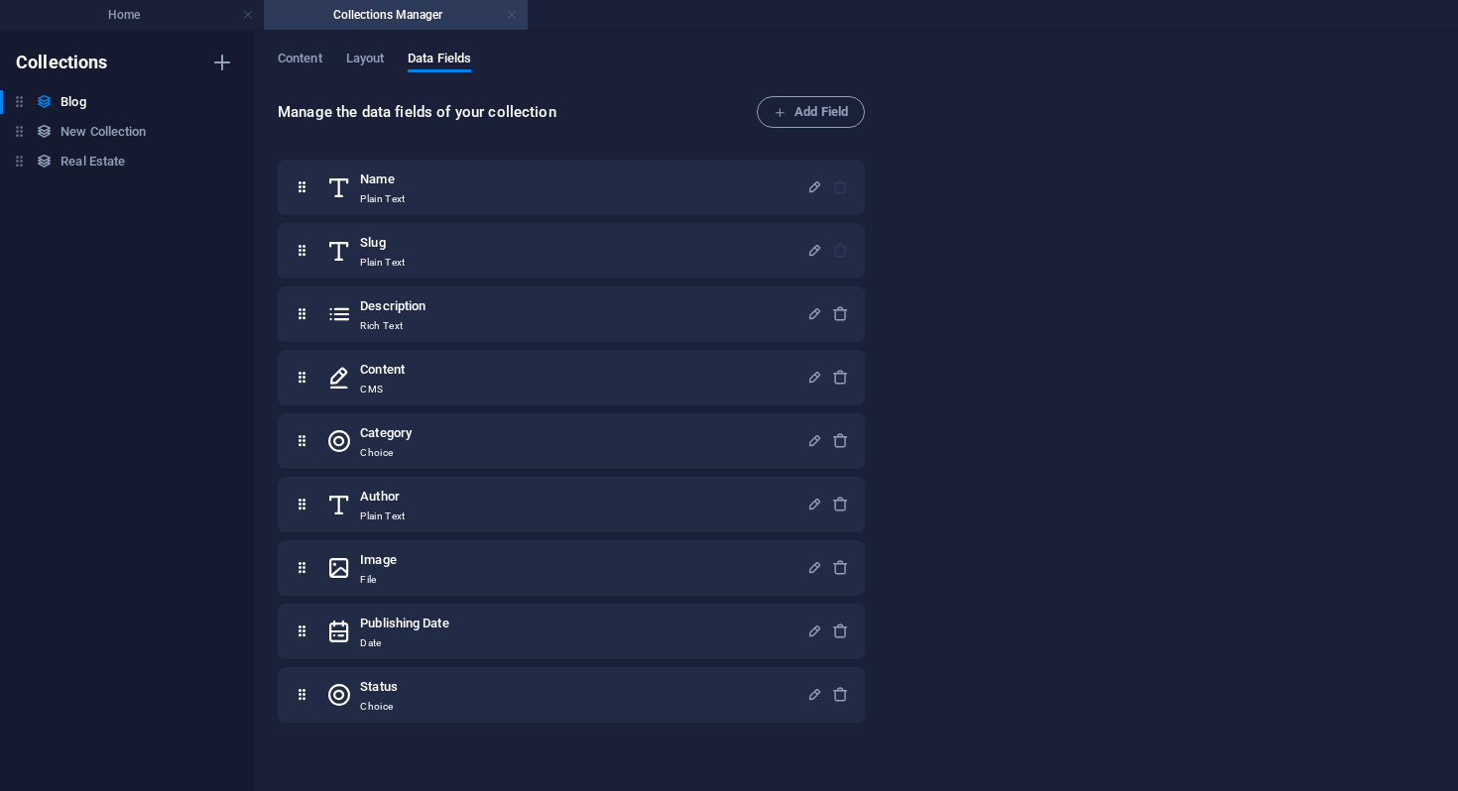
click at [515, 16] on link at bounding box center [512, 15] width 12 height 19
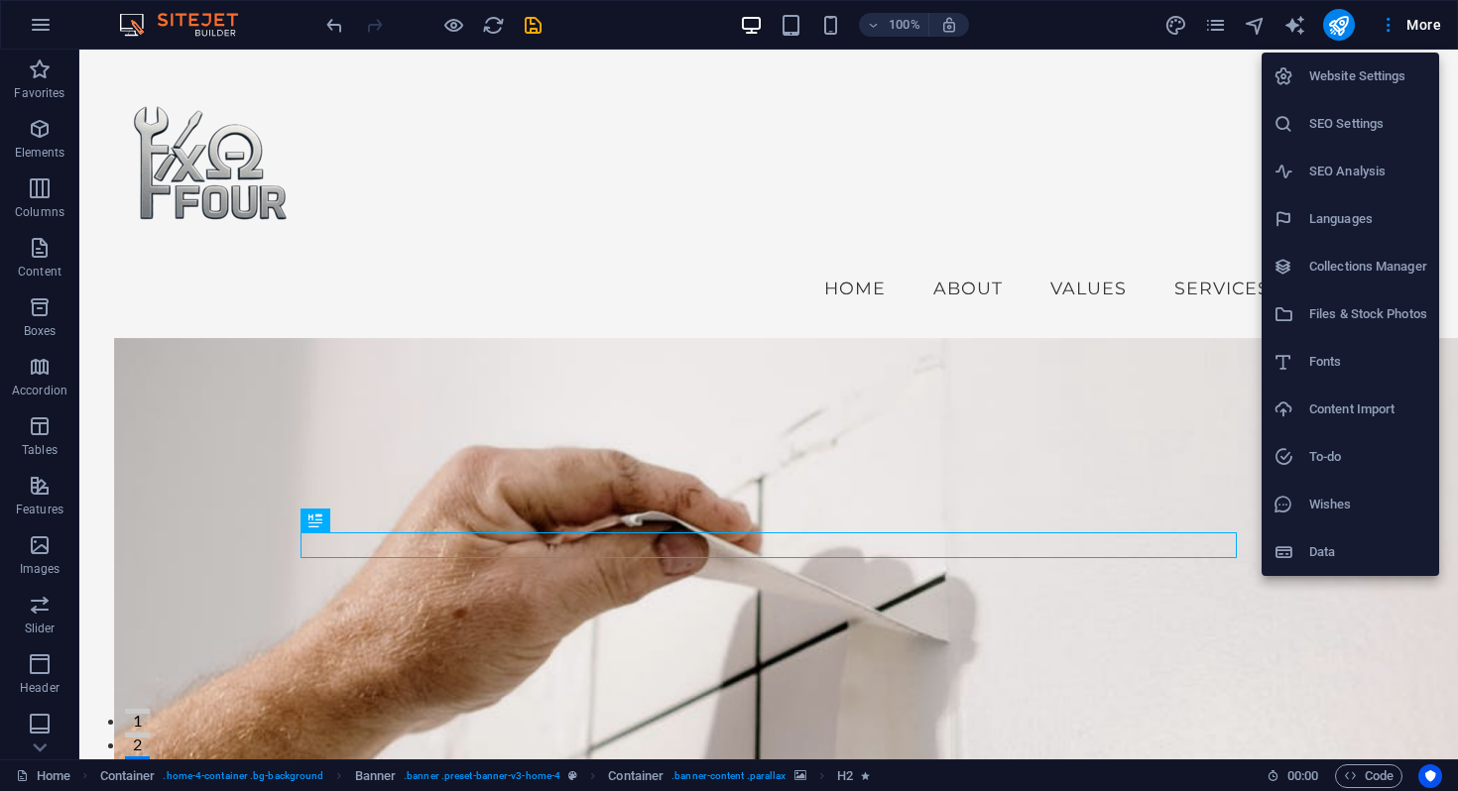
click at [1337, 548] on h6 "Data" at bounding box center [1368, 552] width 118 height 24
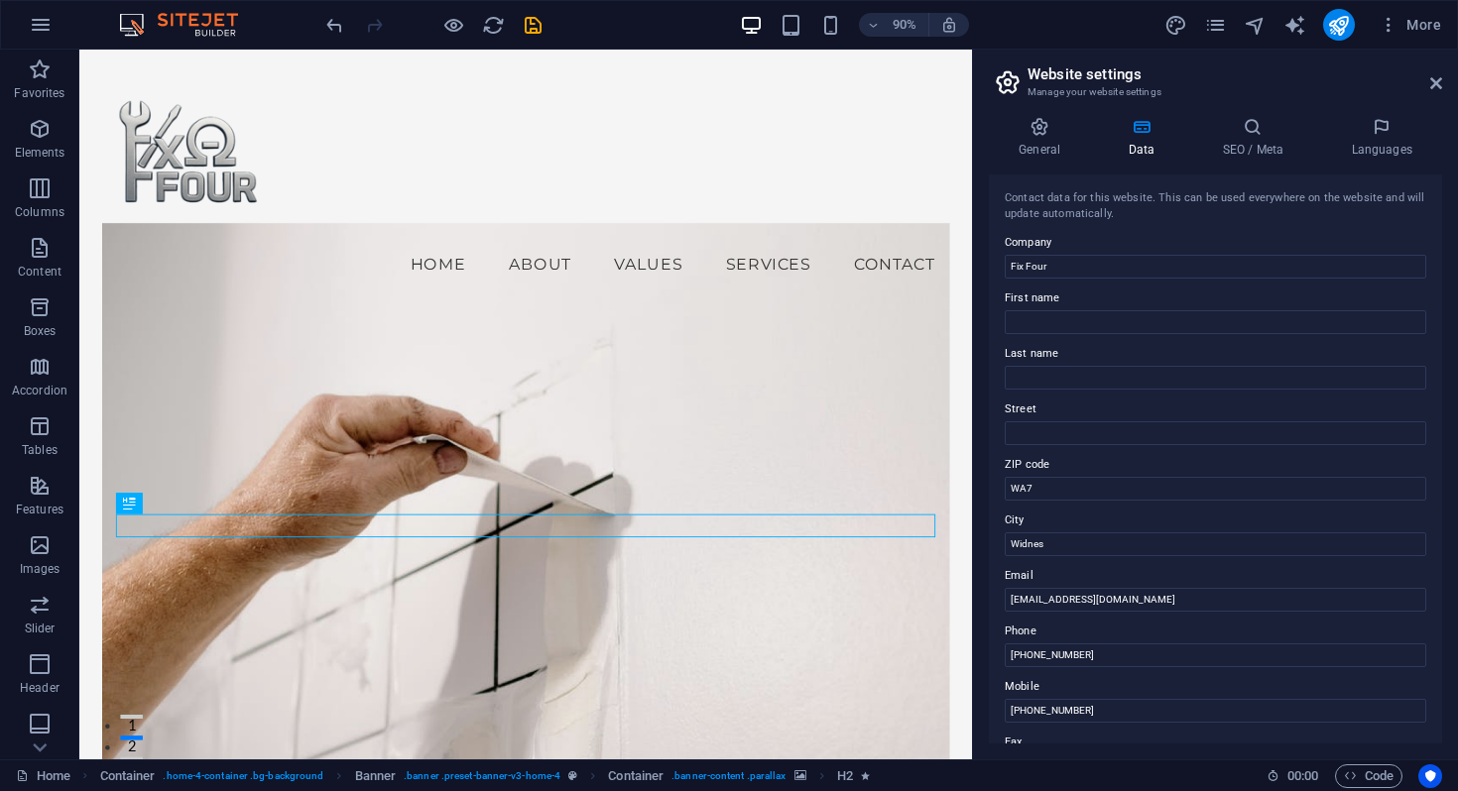
click at [1427, 89] on header "Website settings Manage your website settings" at bounding box center [1217, 76] width 449 height 52
click at [1434, 87] on icon at bounding box center [1436, 83] width 12 height 16
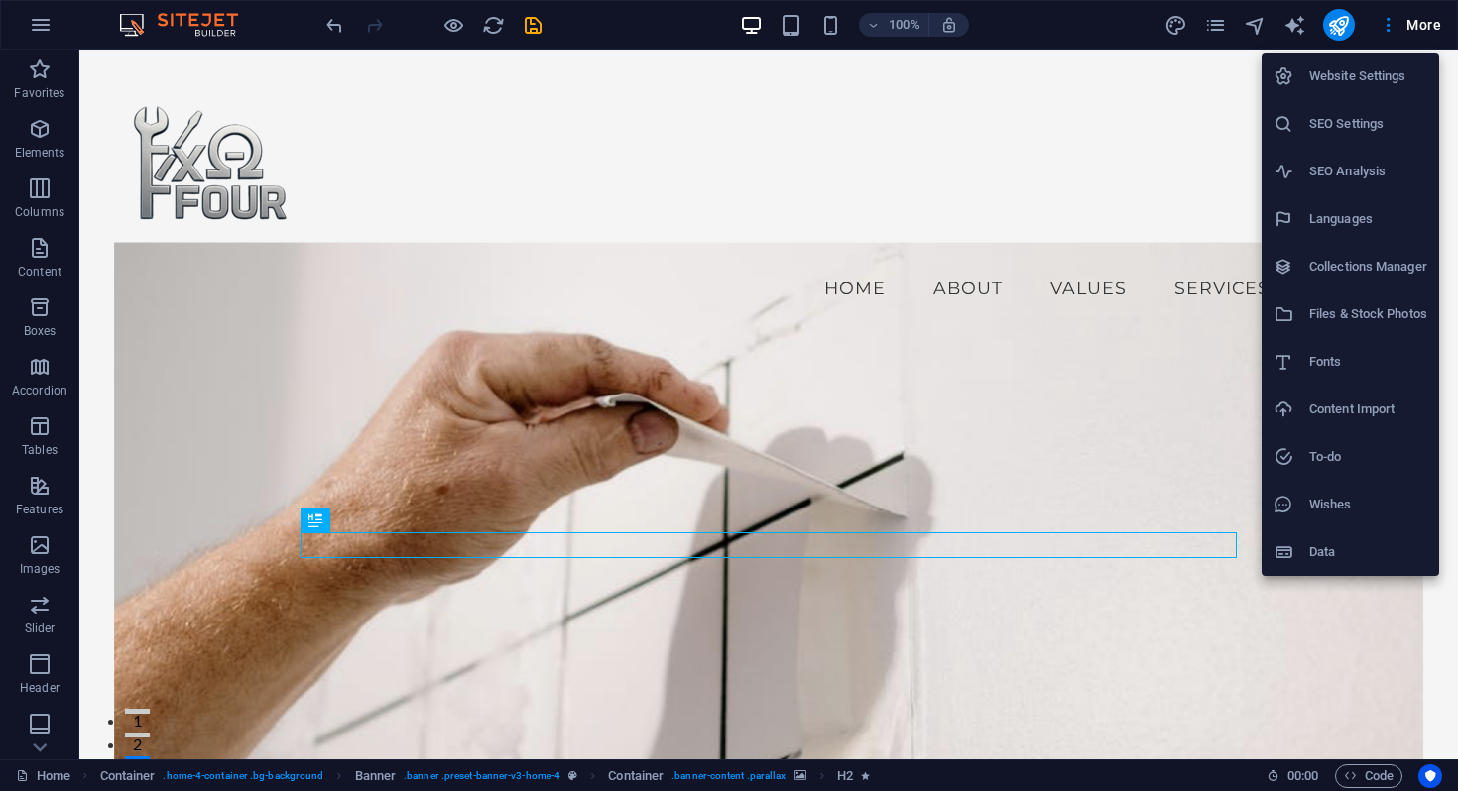
click at [1359, 77] on h6 "Website Settings" at bounding box center [1368, 76] width 118 height 24
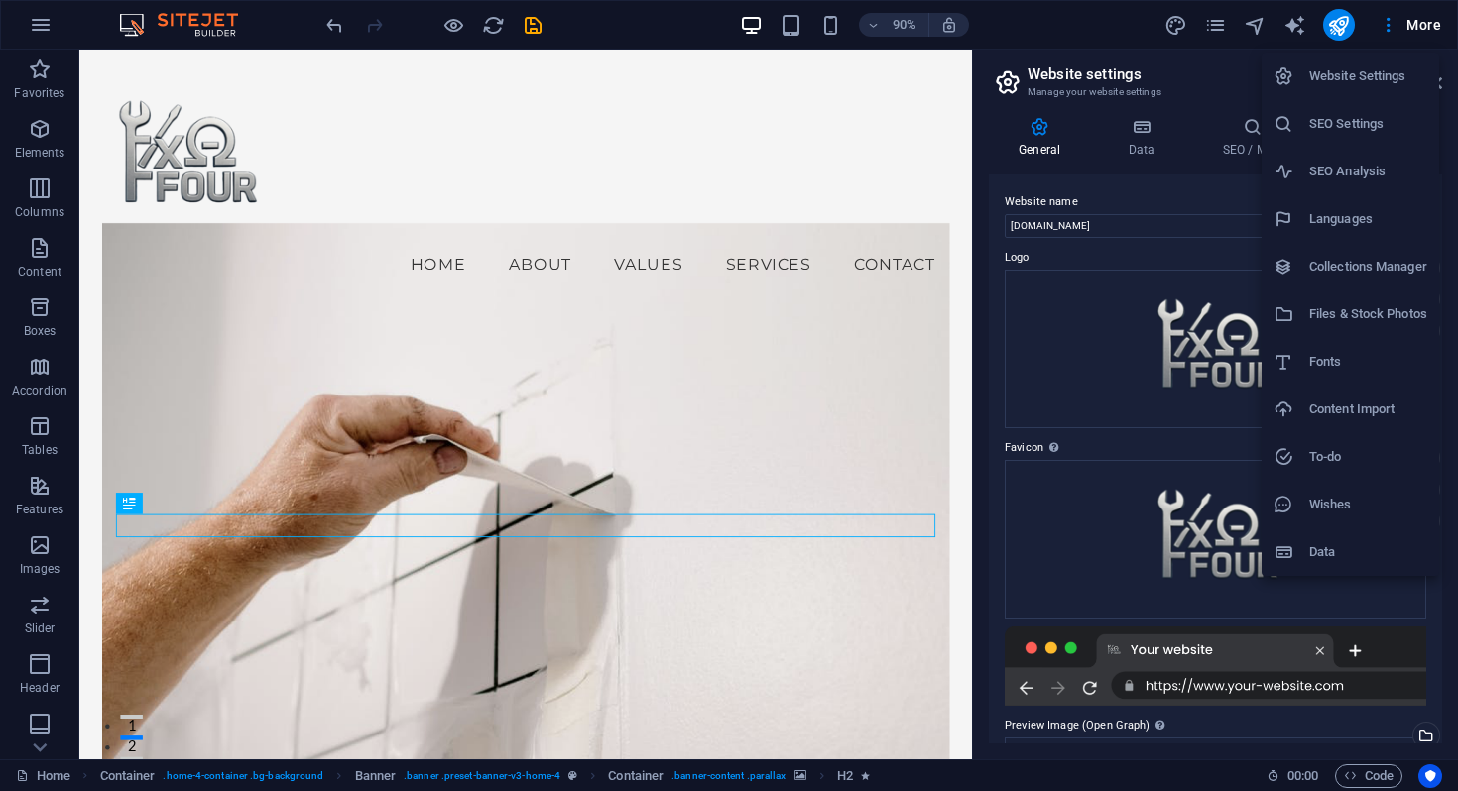
click at [1391, 31] on div at bounding box center [729, 395] width 1458 height 791
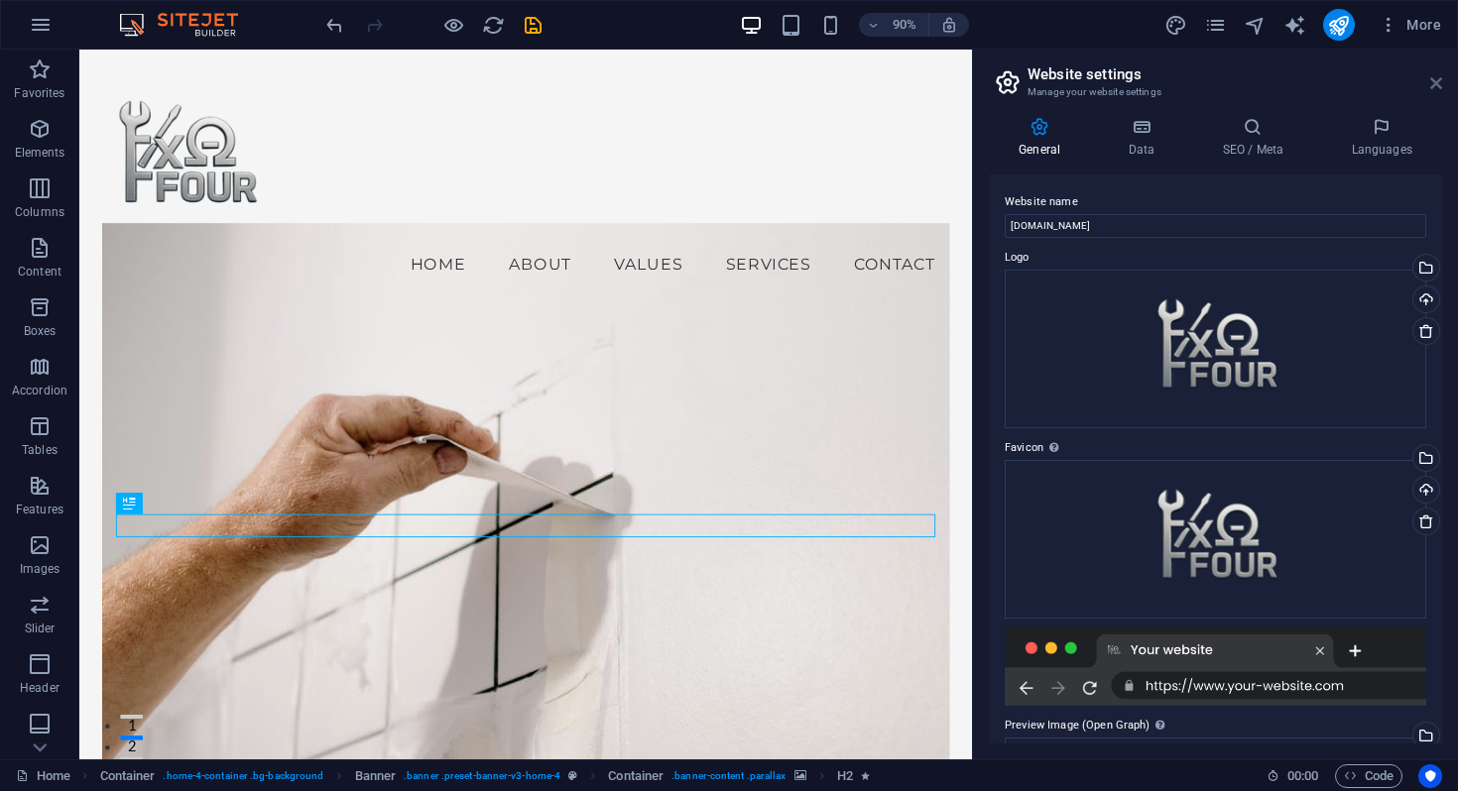
click at [1437, 79] on icon at bounding box center [1436, 83] width 12 height 16
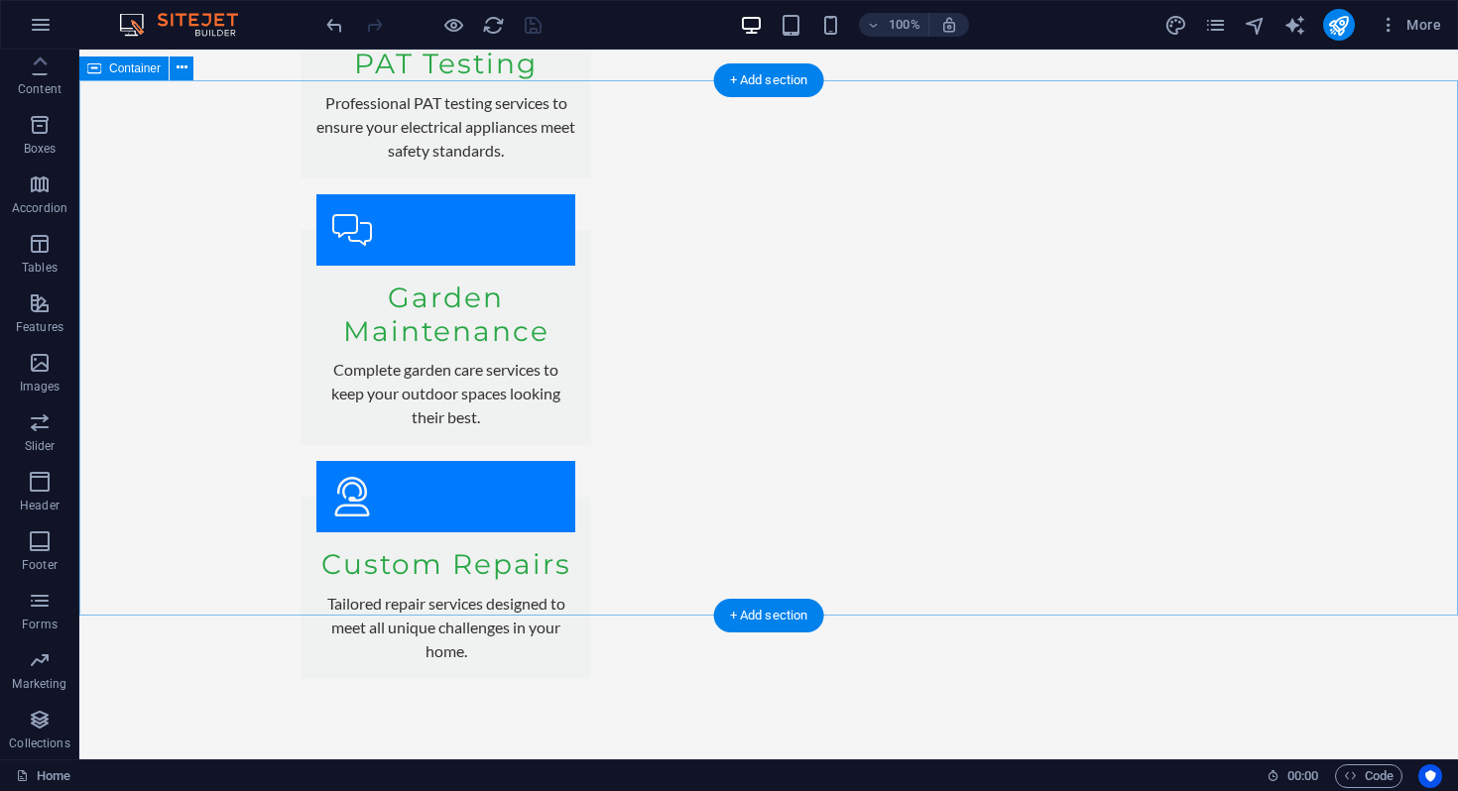
scroll to position [4280, 0]
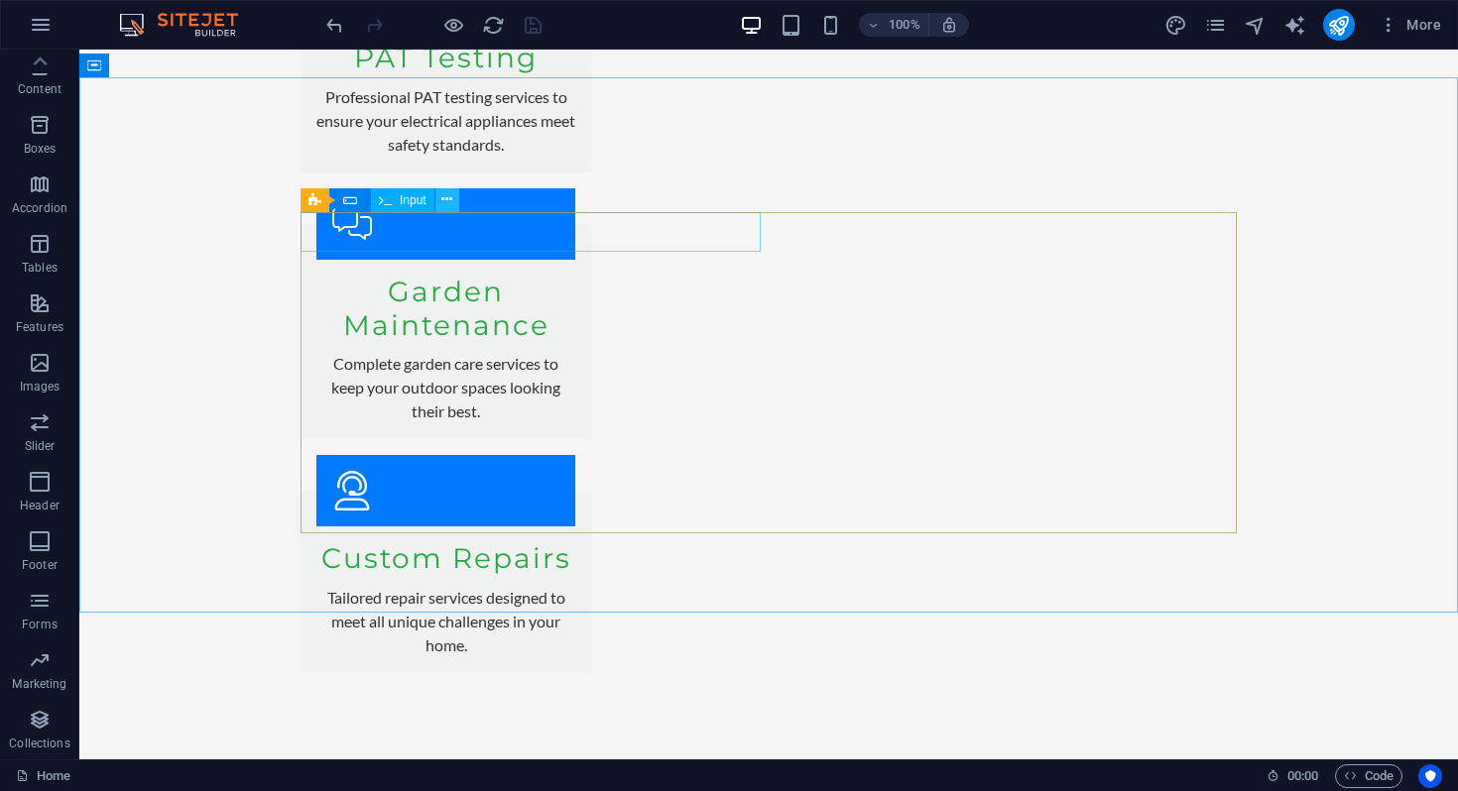
click at [448, 195] on icon at bounding box center [446, 199] width 11 height 21
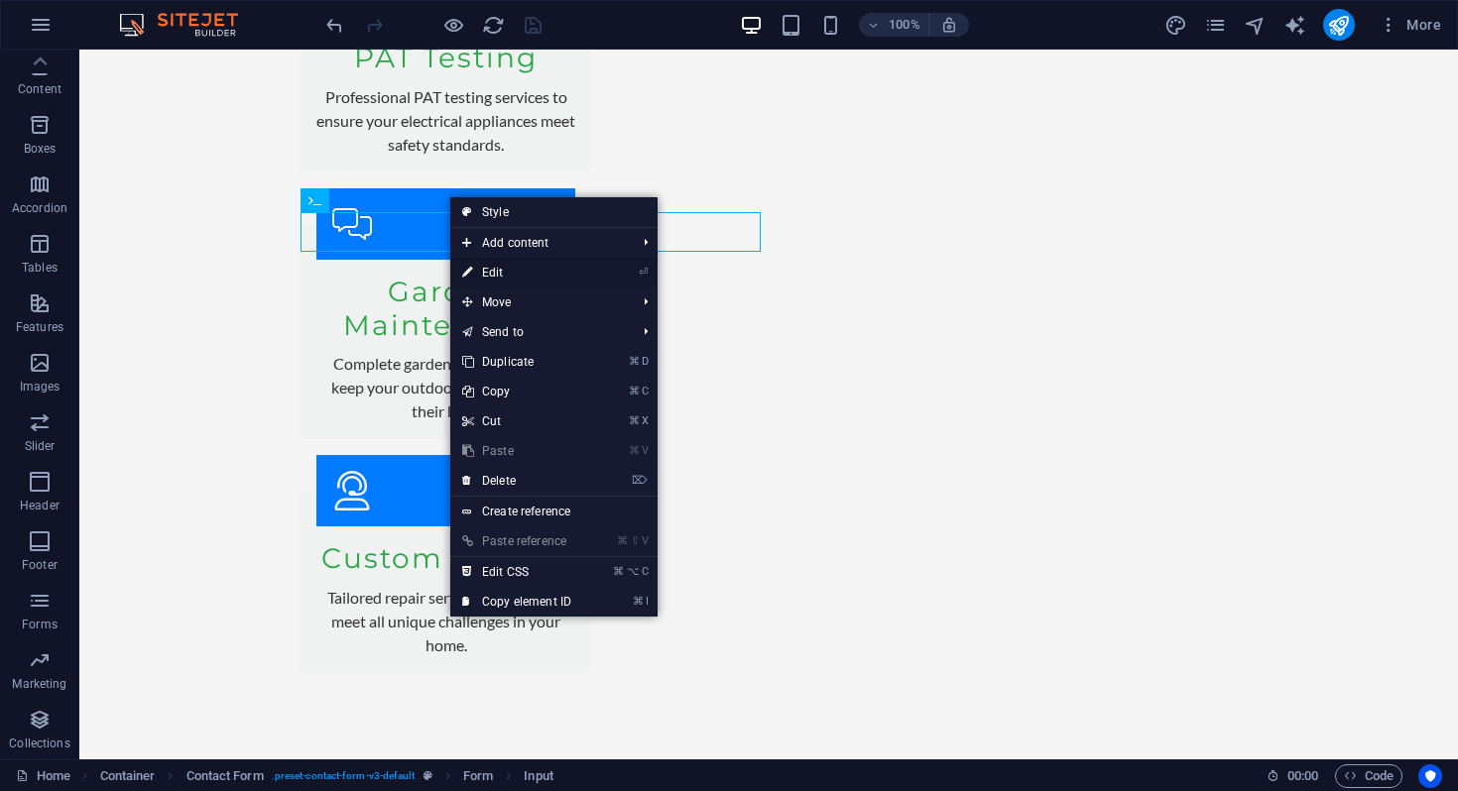
click at [501, 268] on link "⏎ Edit" at bounding box center [516, 273] width 133 height 30
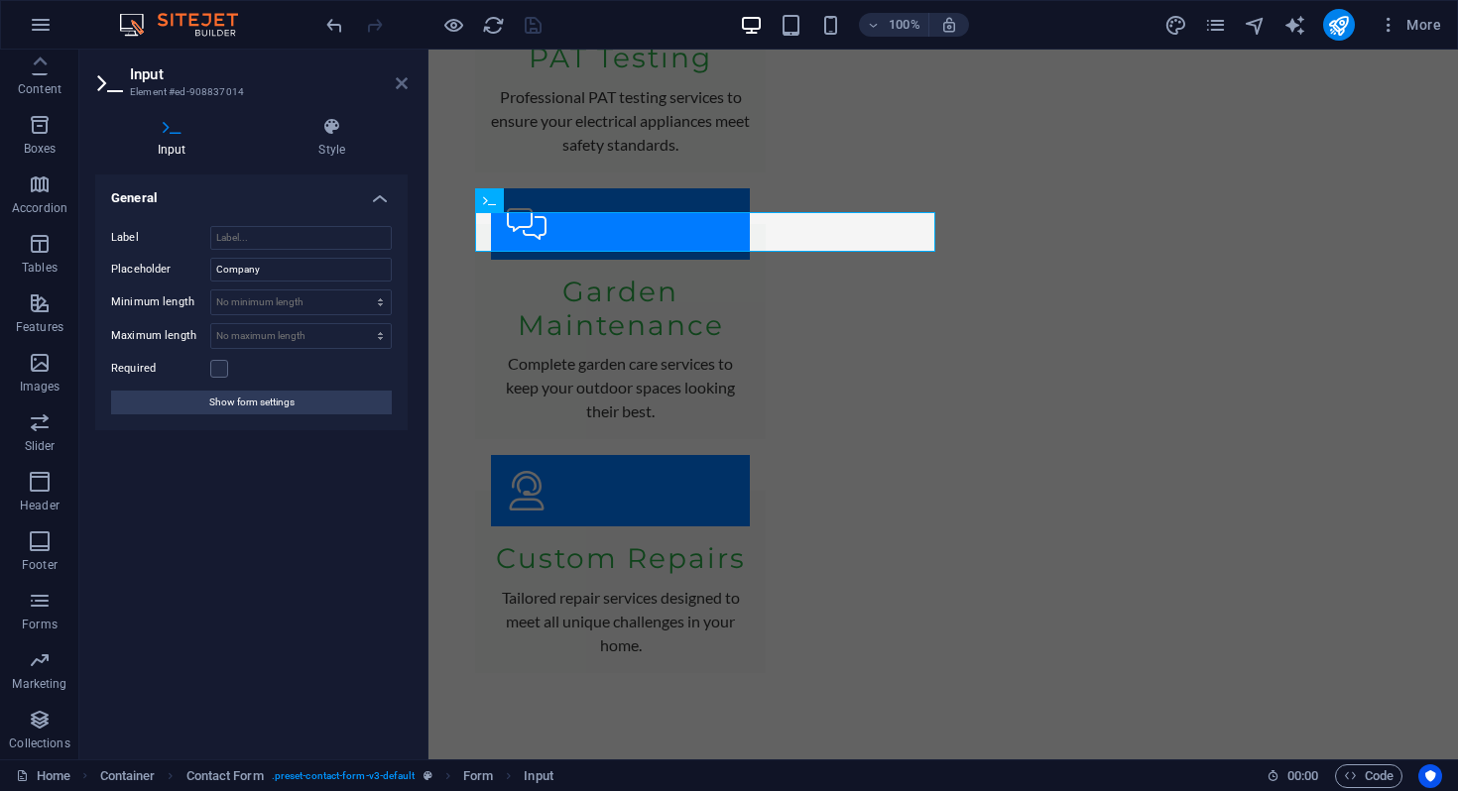
click at [406, 77] on icon at bounding box center [402, 83] width 12 height 16
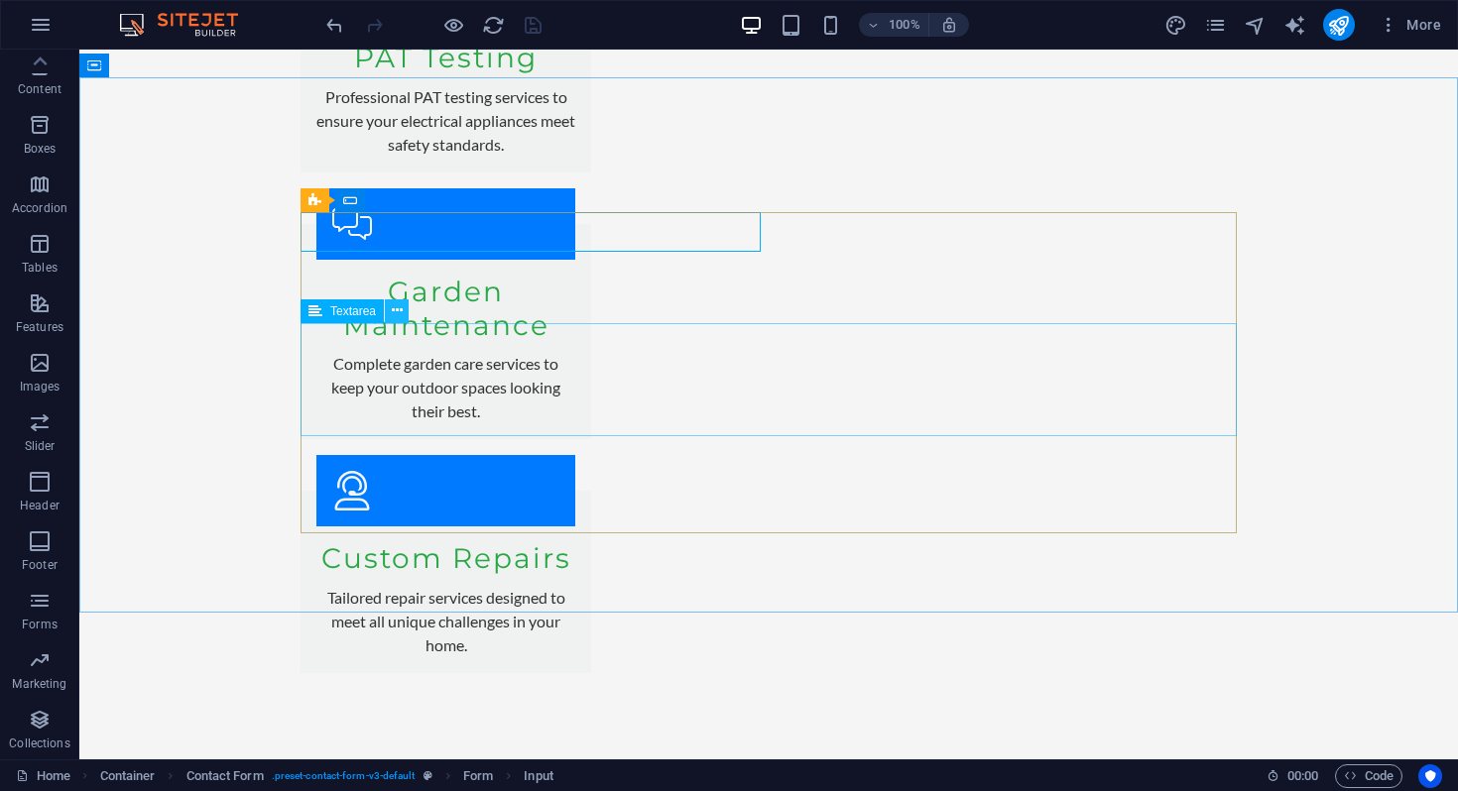
click at [403, 312] on button at bounding box center [397, 311] width 24 height 24
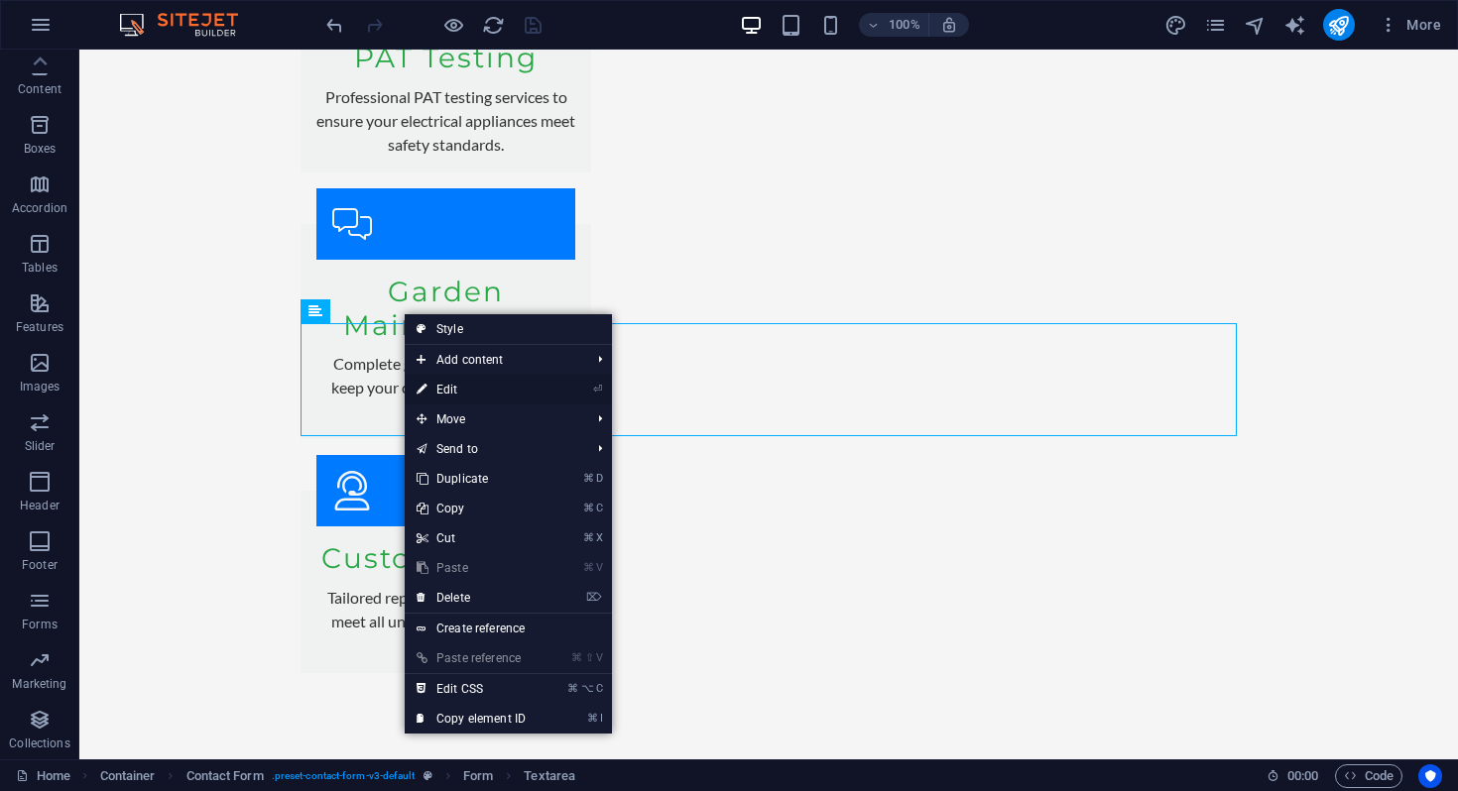
click at [472, 391] on link "⏎ Edit" at bounding box center [471, 390] width 133 height 30
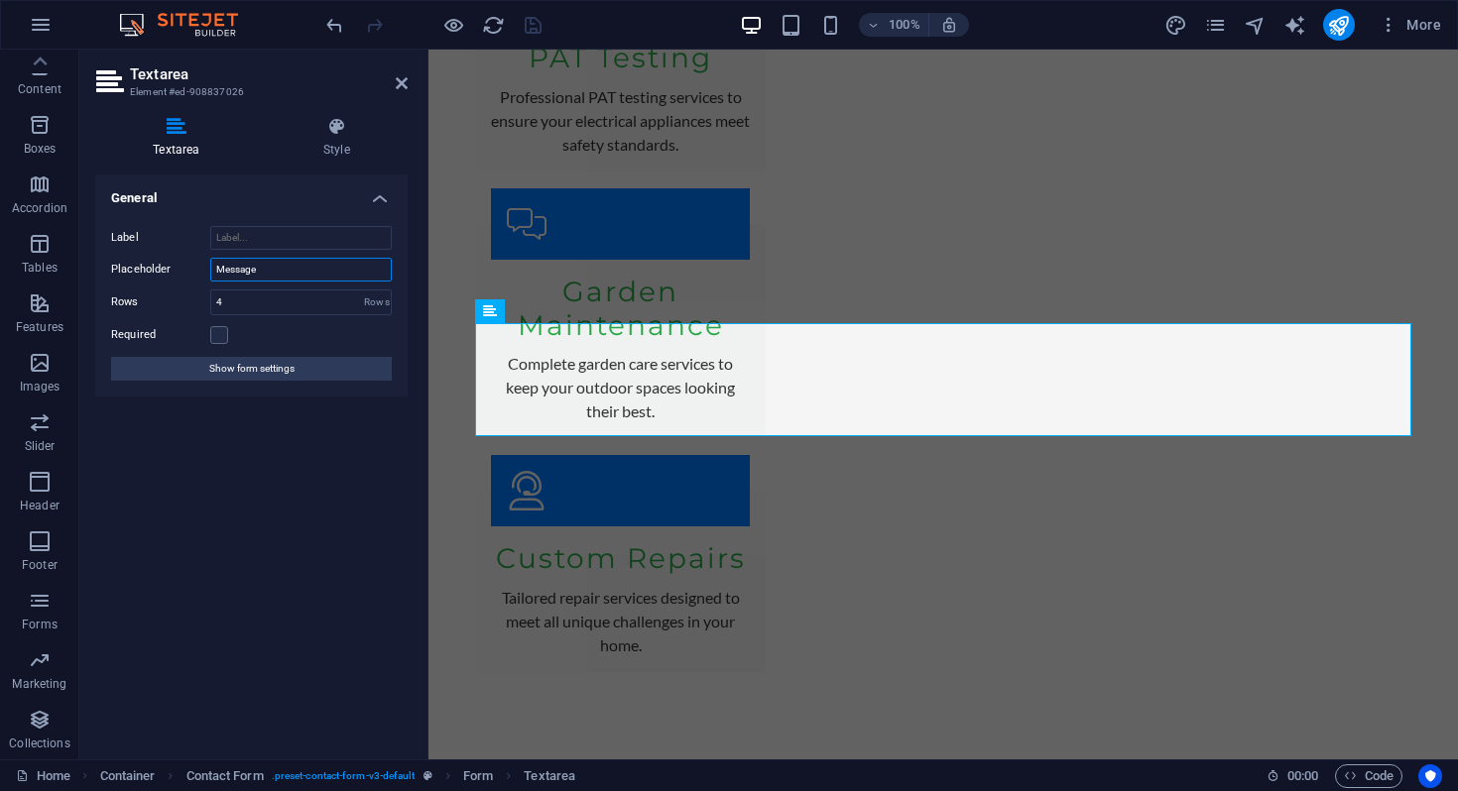
click at [293, 273] on input "Message" at bounding box center [300, 270] width 181 height 24
click at [320, 269] on input "Message" at bounding box center [300, 270] width 181 height 24
type input "Message | Please include a brief description of what you require as well as the…"
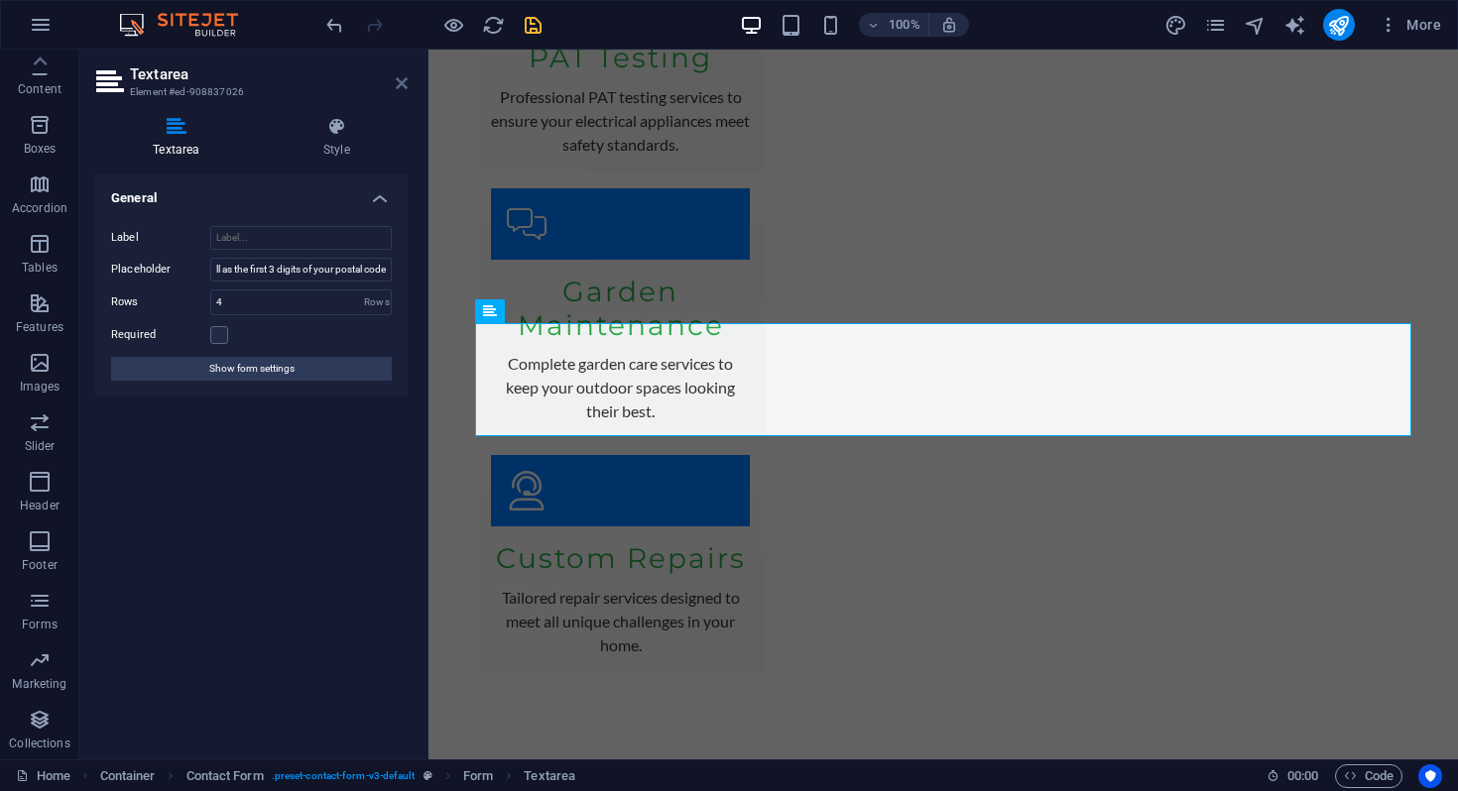
click at [403, 81] on icon at bounding box center [402, 83] width 12 height 16
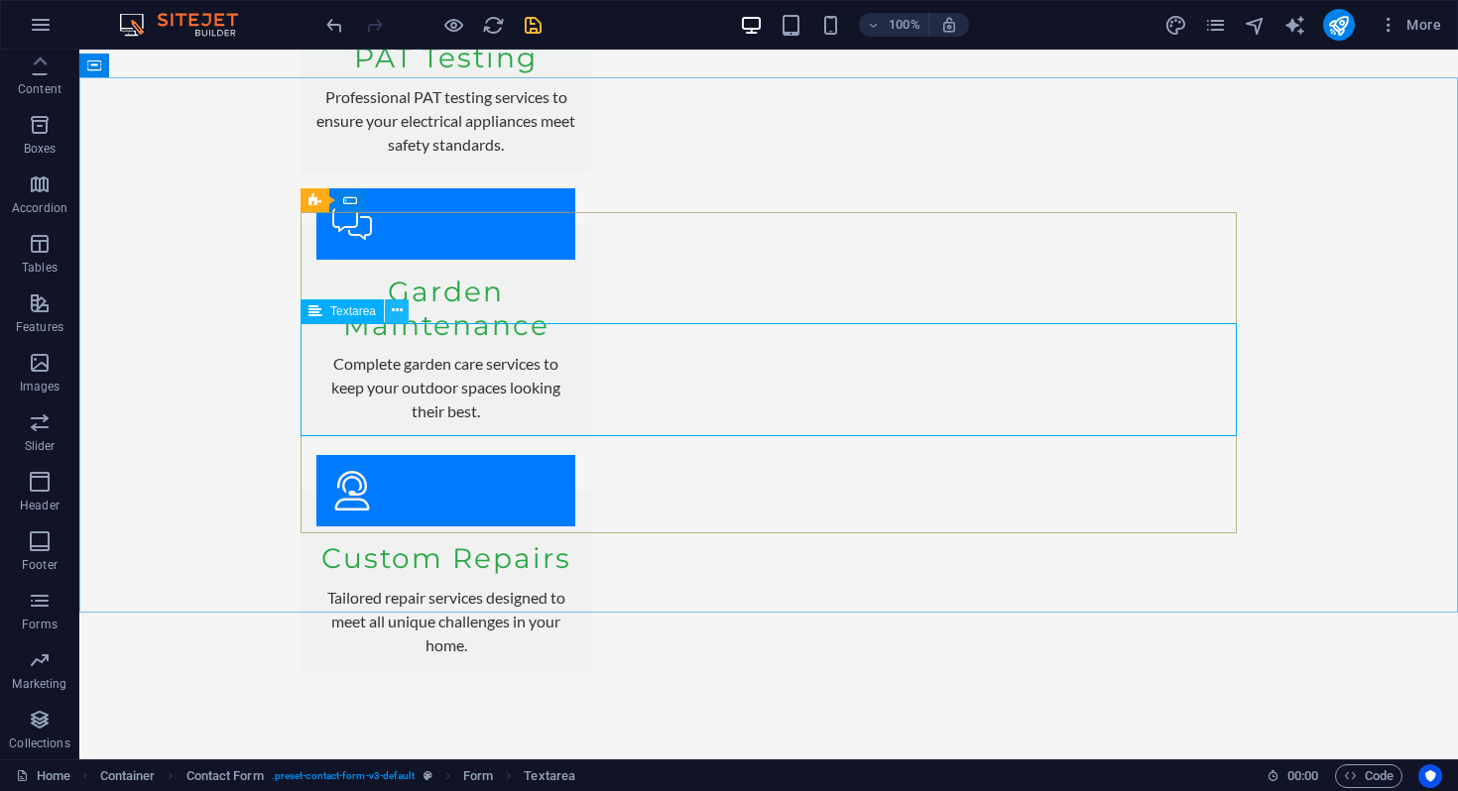
click at [397, 313] on icon at bounding box center [397, 310] width 11 height 21
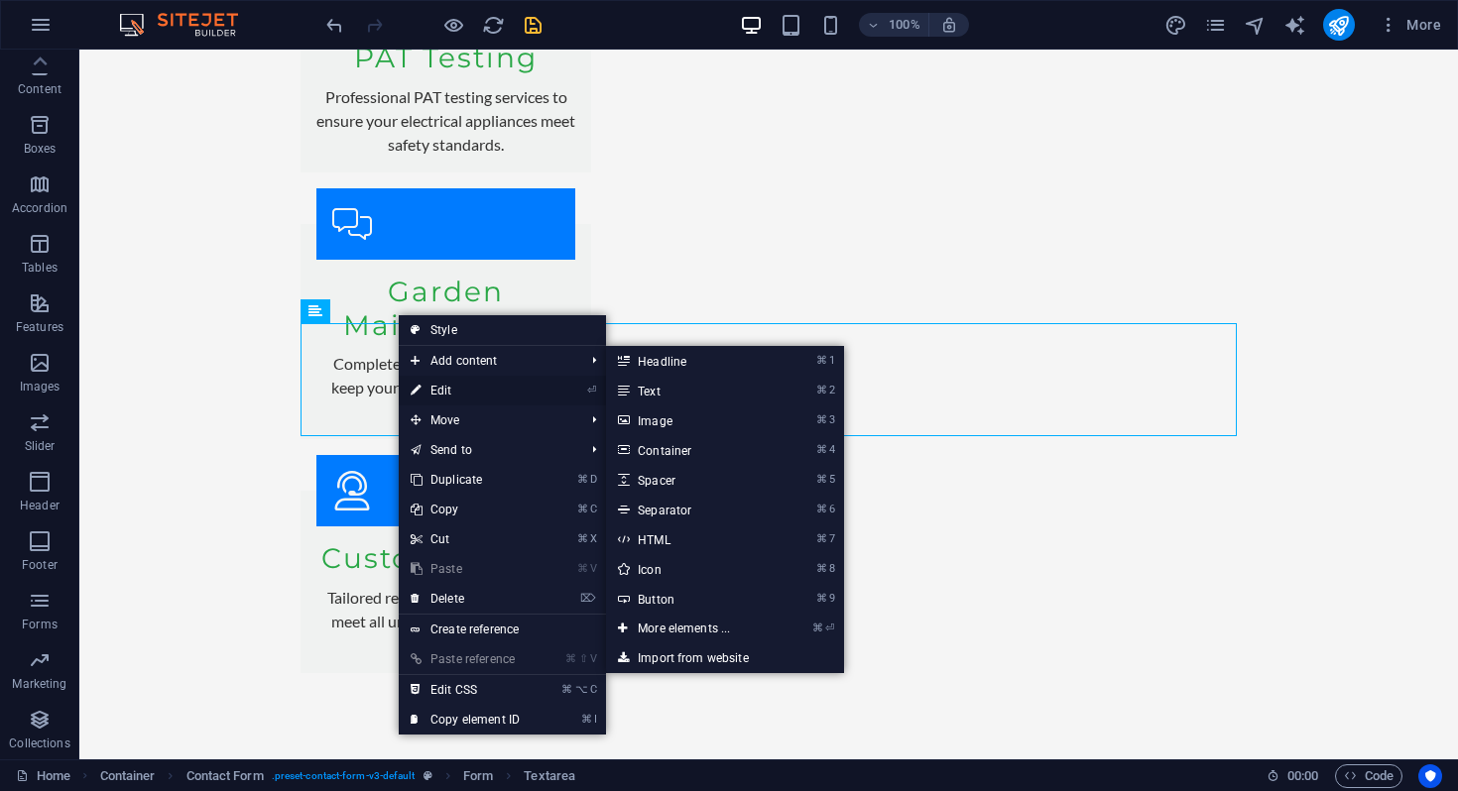
click at [461, 396] on link "⏎ Edit" at bounding box center [465, 391] width 133 height 30
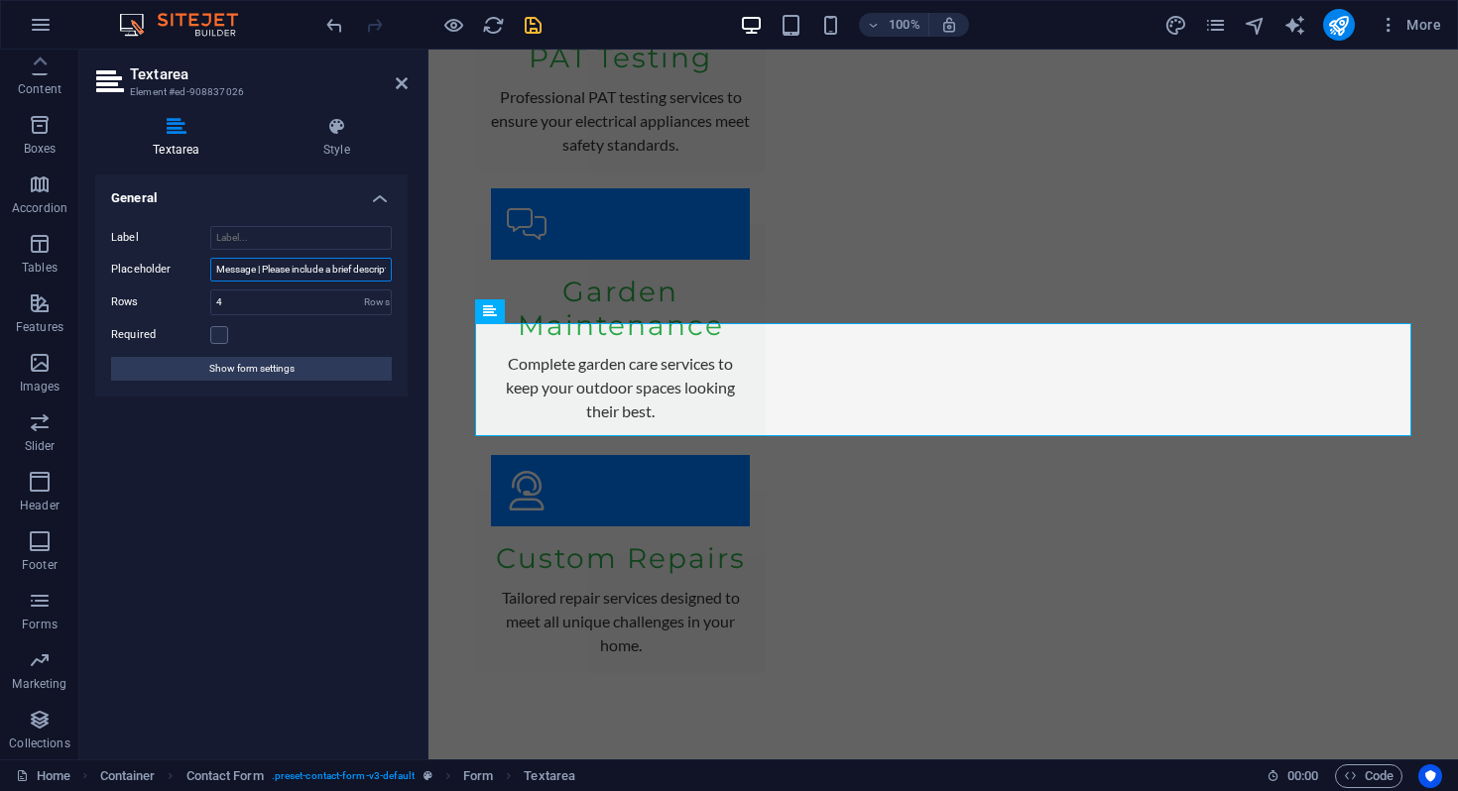
click at [268, 271] on input "Message | Please include a brief description of what you require as well as the…" at bounding box center [300, 270] width 181 height 24
type input "Please include a brief description of what you require as well as the first 3 d…"
click at [272, 448] on div "General Label Placeholder Please include a brief description of what you requir…" at bounding box center [251, 459] width 312 height 569
click at [401, 82] on icon at bounding box center [402, 83] width 12 height 16
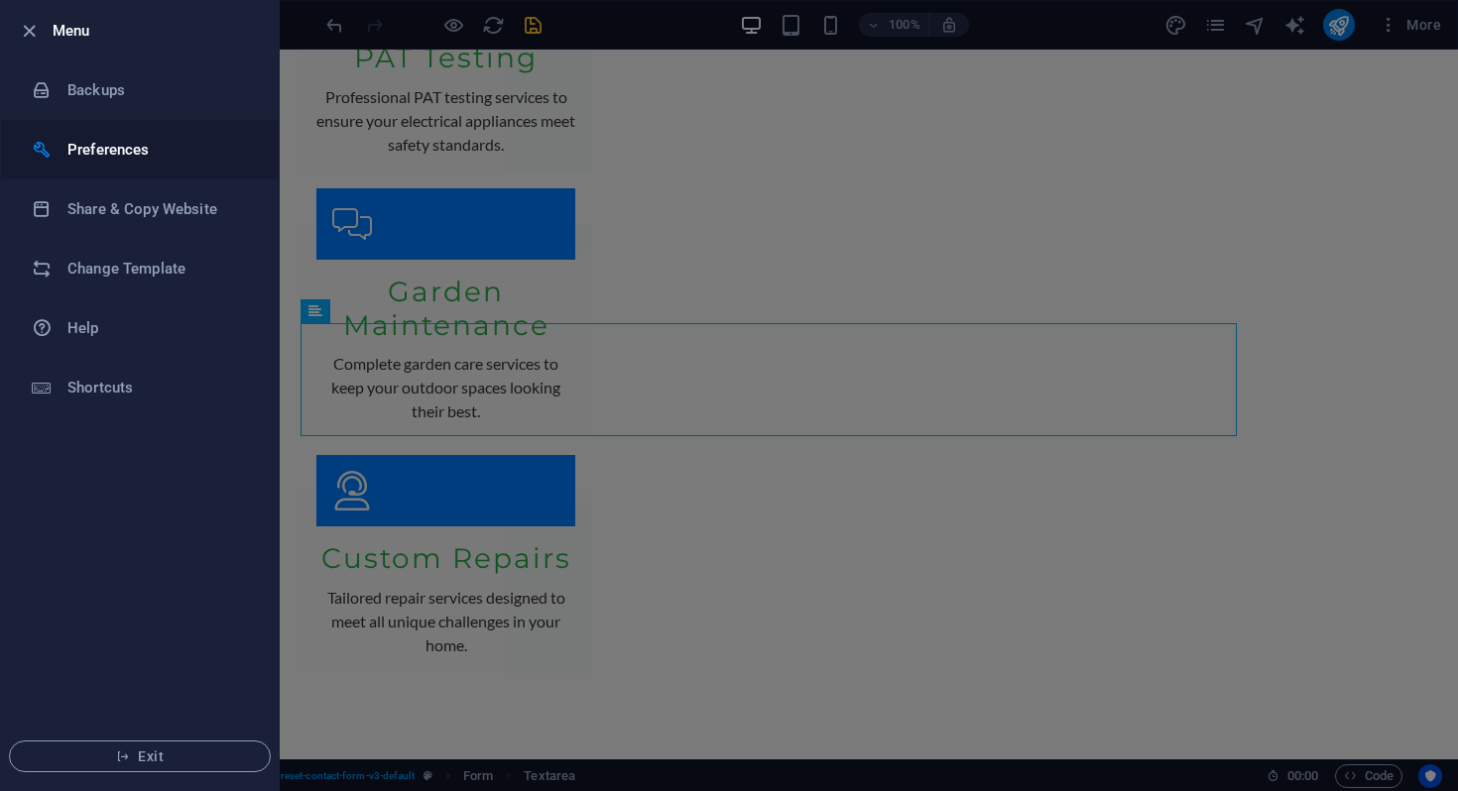
click at [117, 148] on h6 "Preferences" at bounding box center [158, 150] width 183 height 24
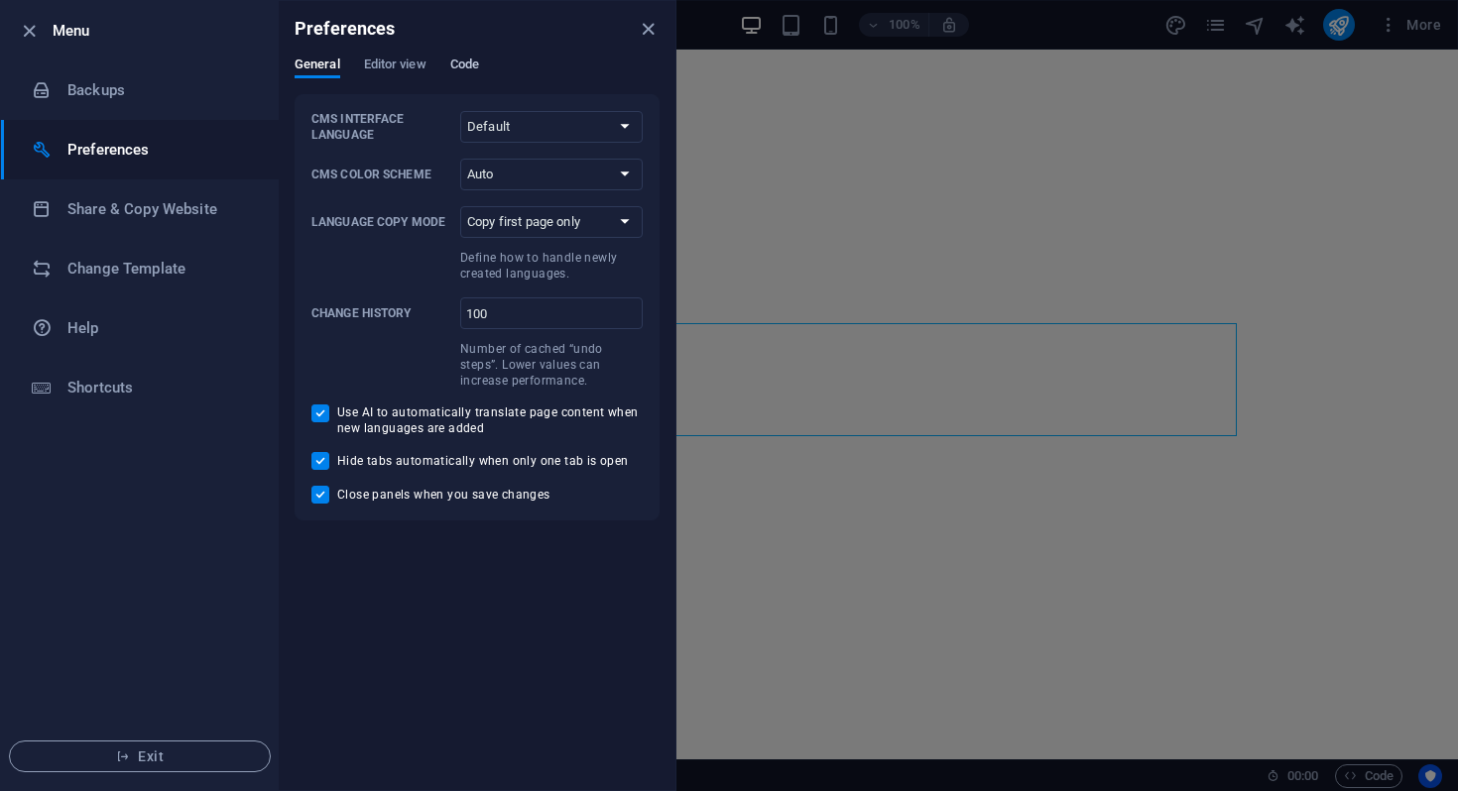
click at [464, 62] on span "Code" at bounding box center [464, 67] width 29 height 28
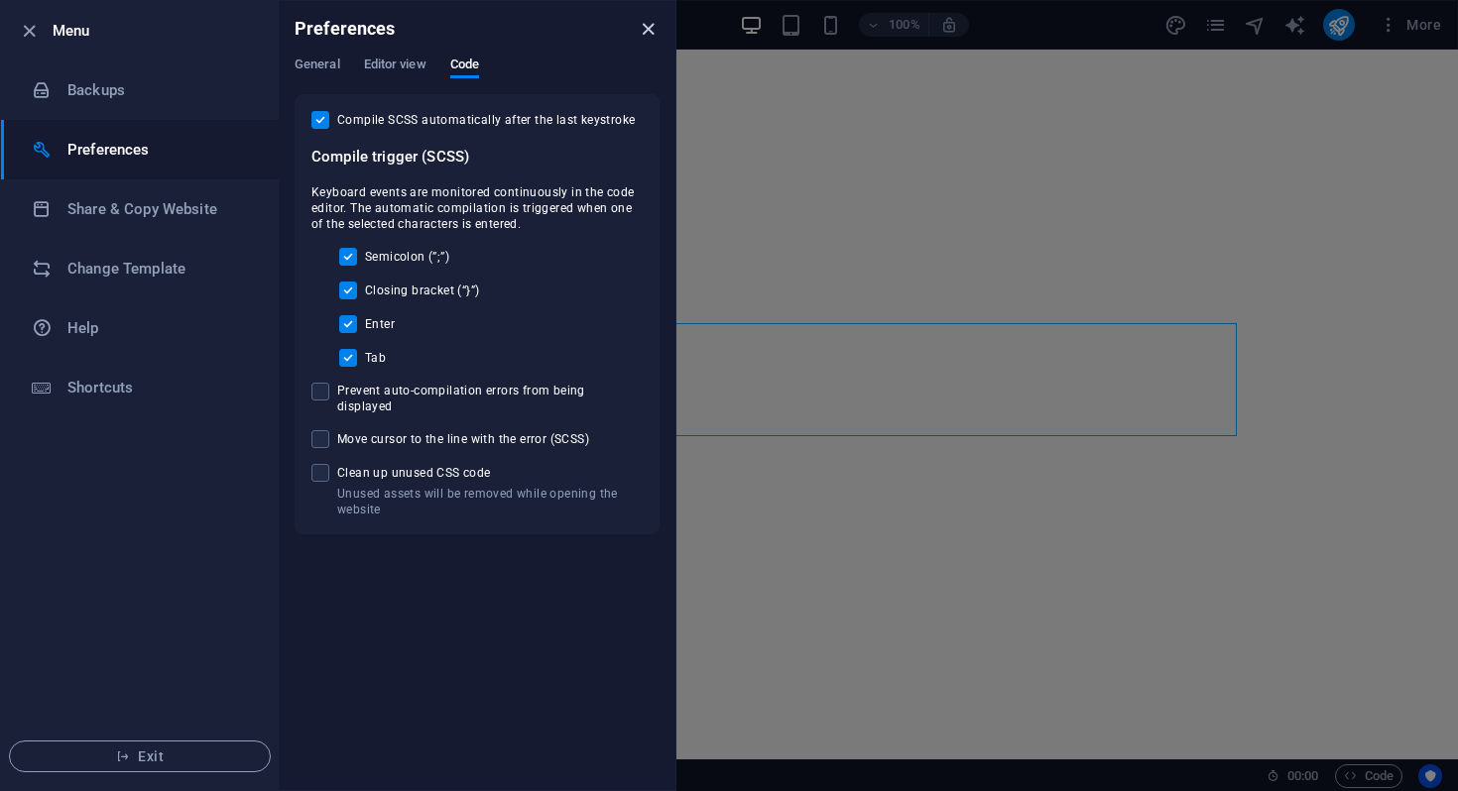
click at [642, 31] on icon "close" at bounding box center [648, 29] width 23 height 23
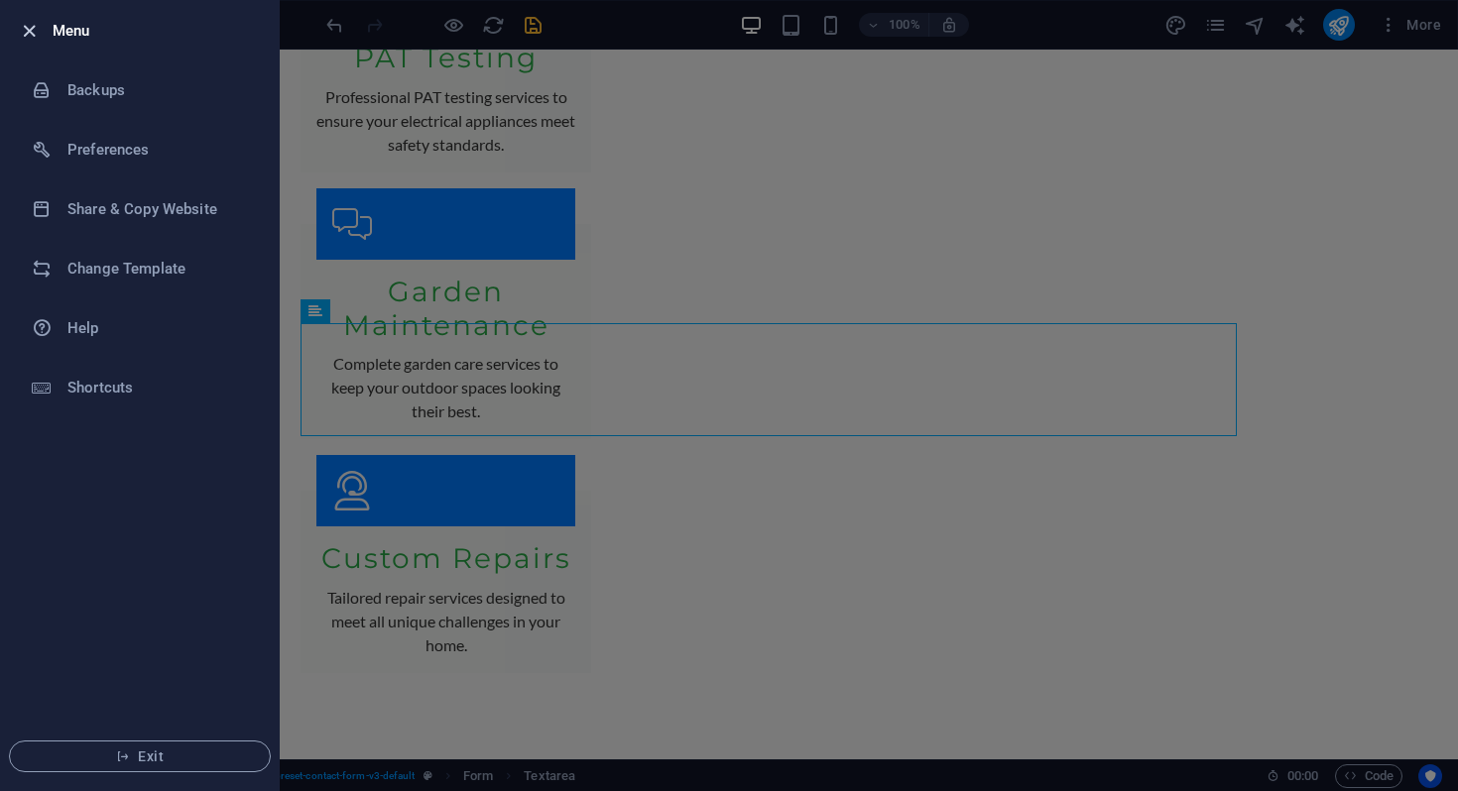
click at [27, 37] on icon "button" at bounding box center [29, 31] width 23 height 23
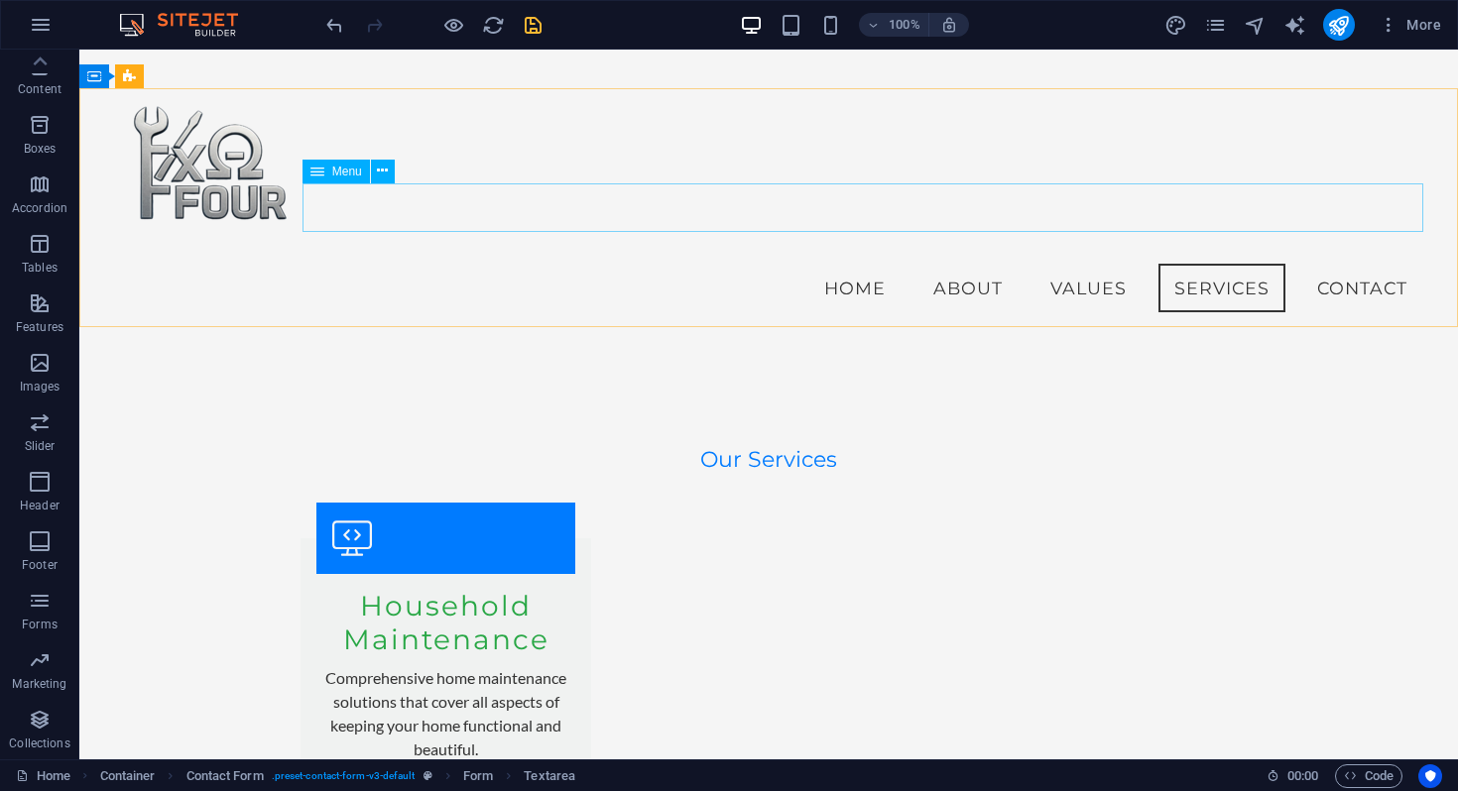
scroll to position [2662, 0]
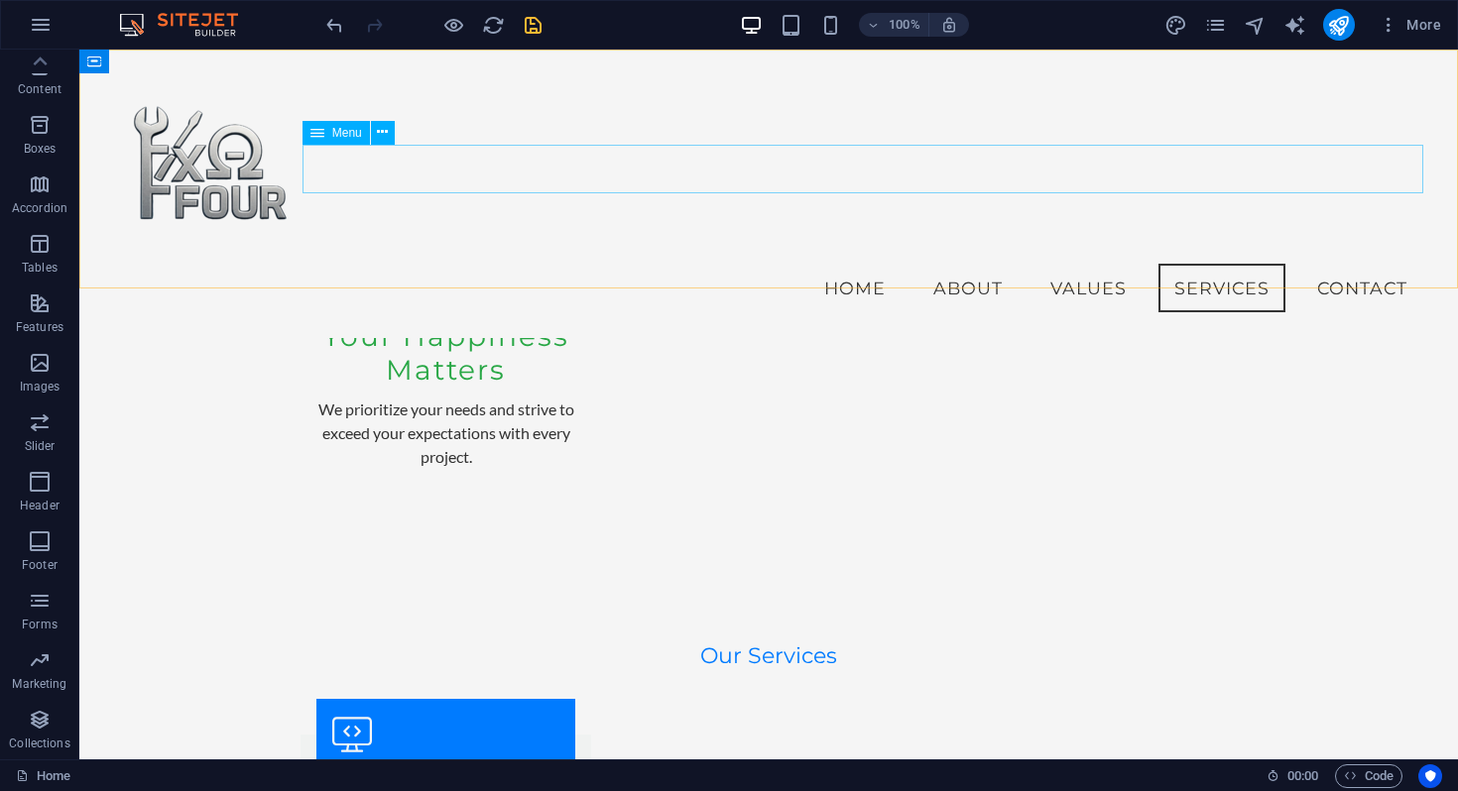
click at [310, 134] on icon at bounding box center [317, 133] width 14 height 24
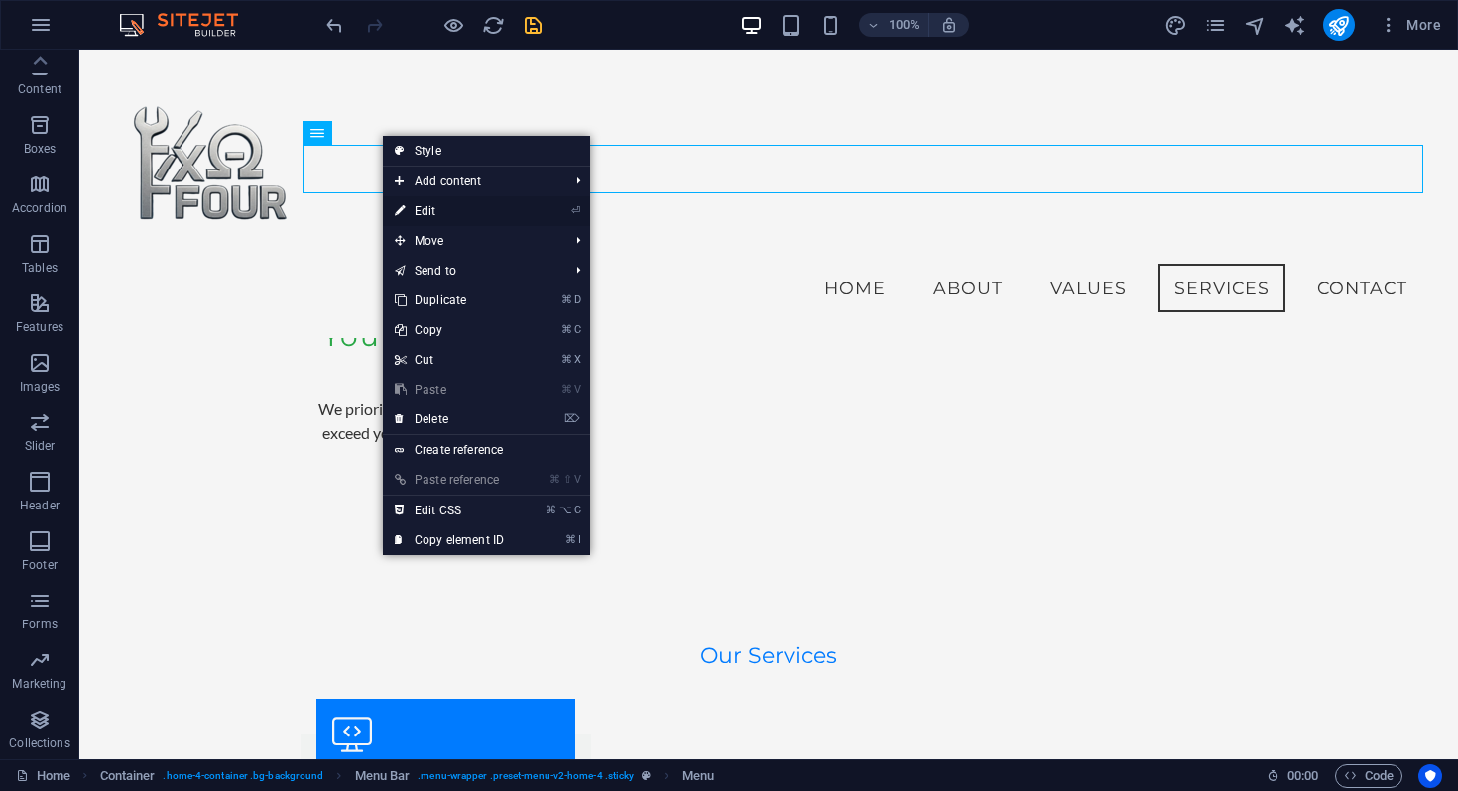
click at [435, 208] on link "⏎ Edit" at bounding box center [449, 211] width 133 height 30
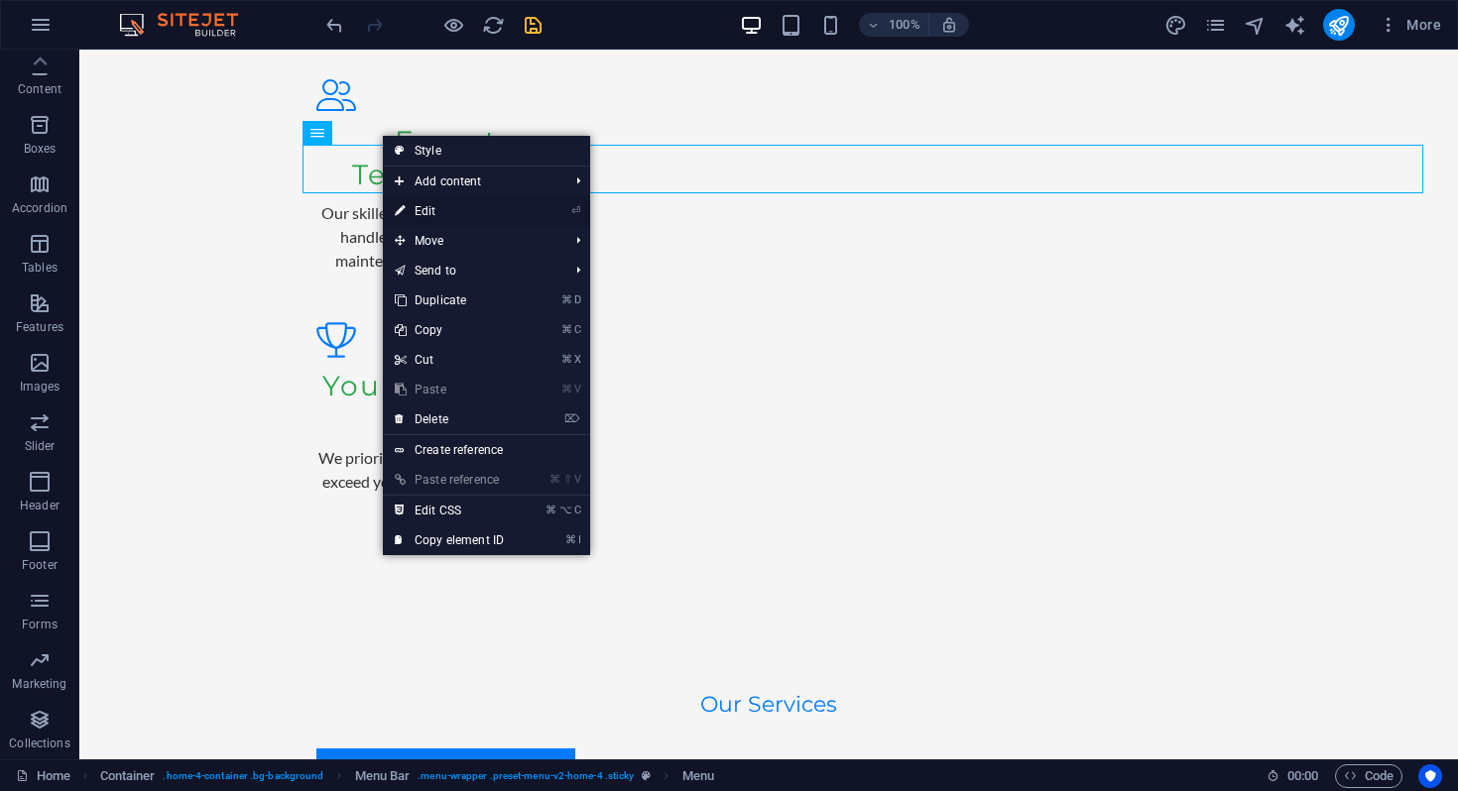
scroll to position [0, 0]
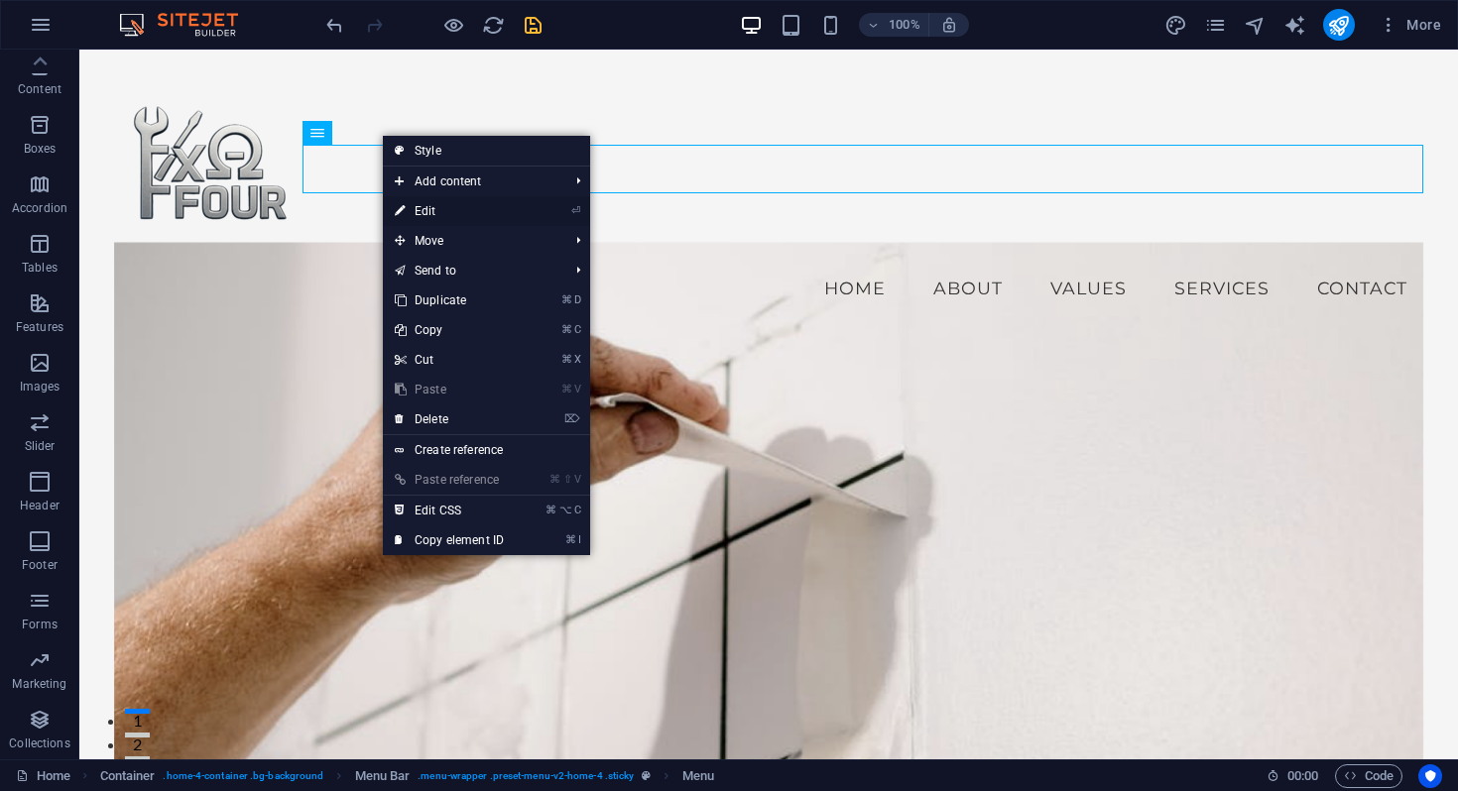
select select
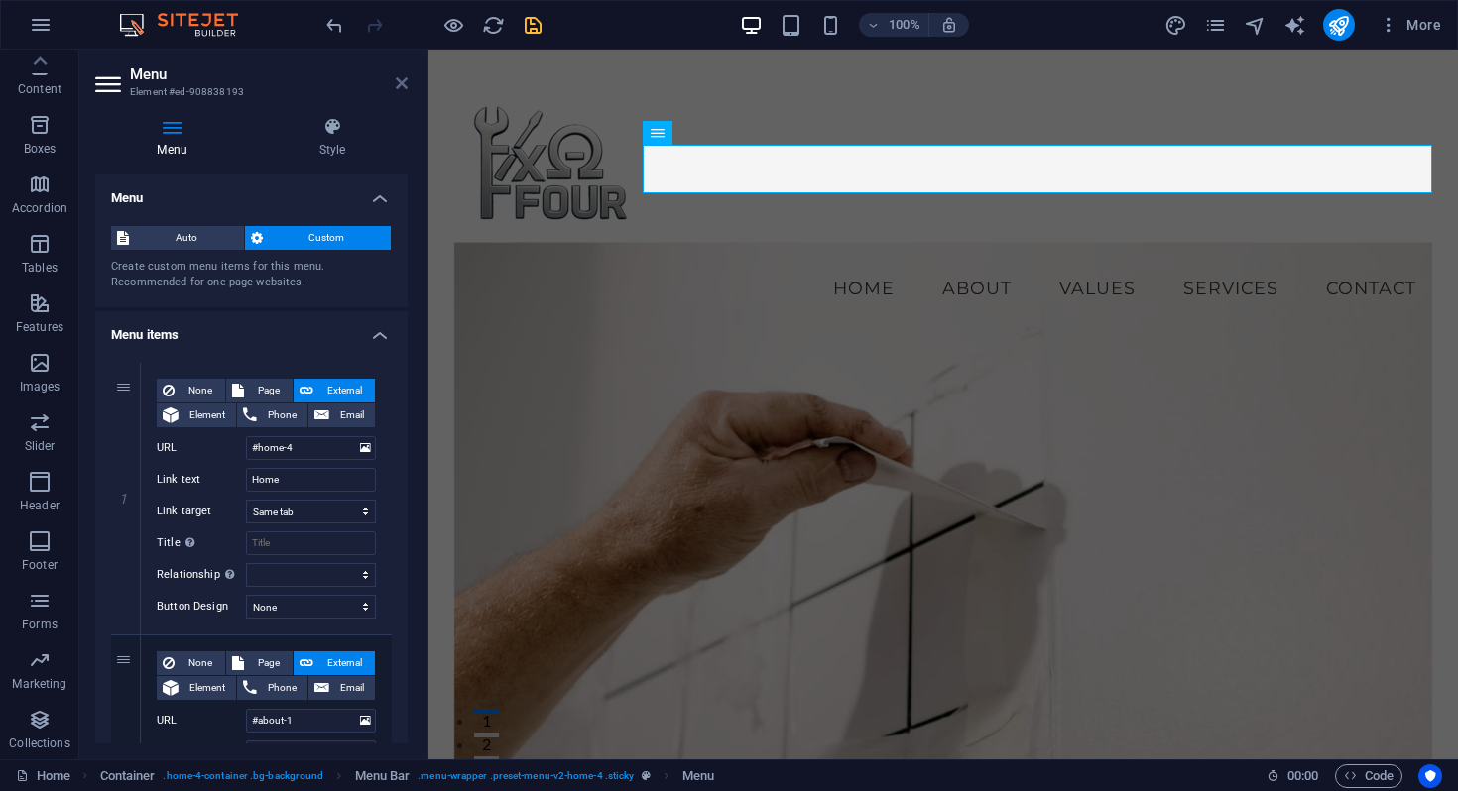
click at [397, 82] on icon at bounding box center [402, 83] width 12 height 16
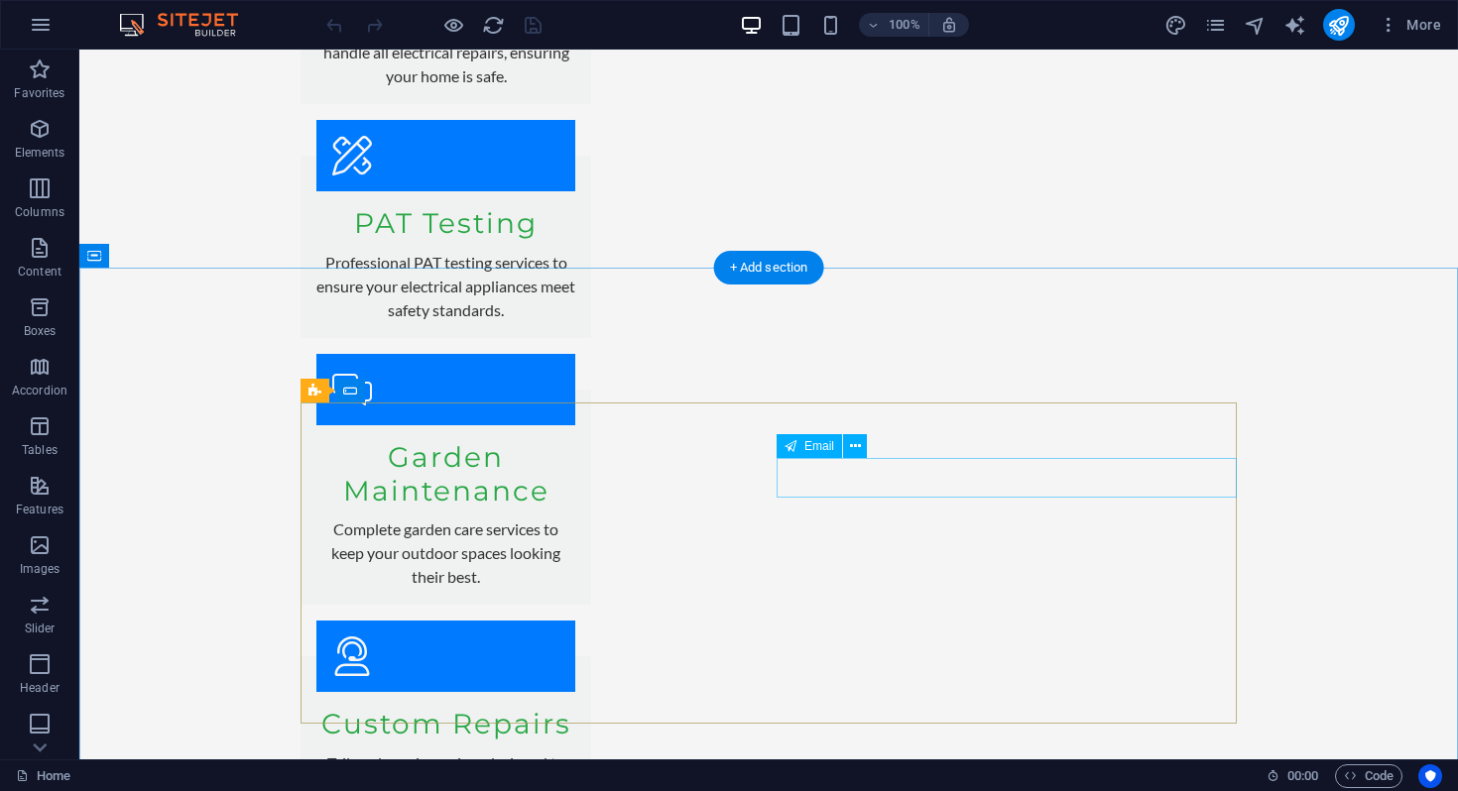
scroll to position [4116, 0]
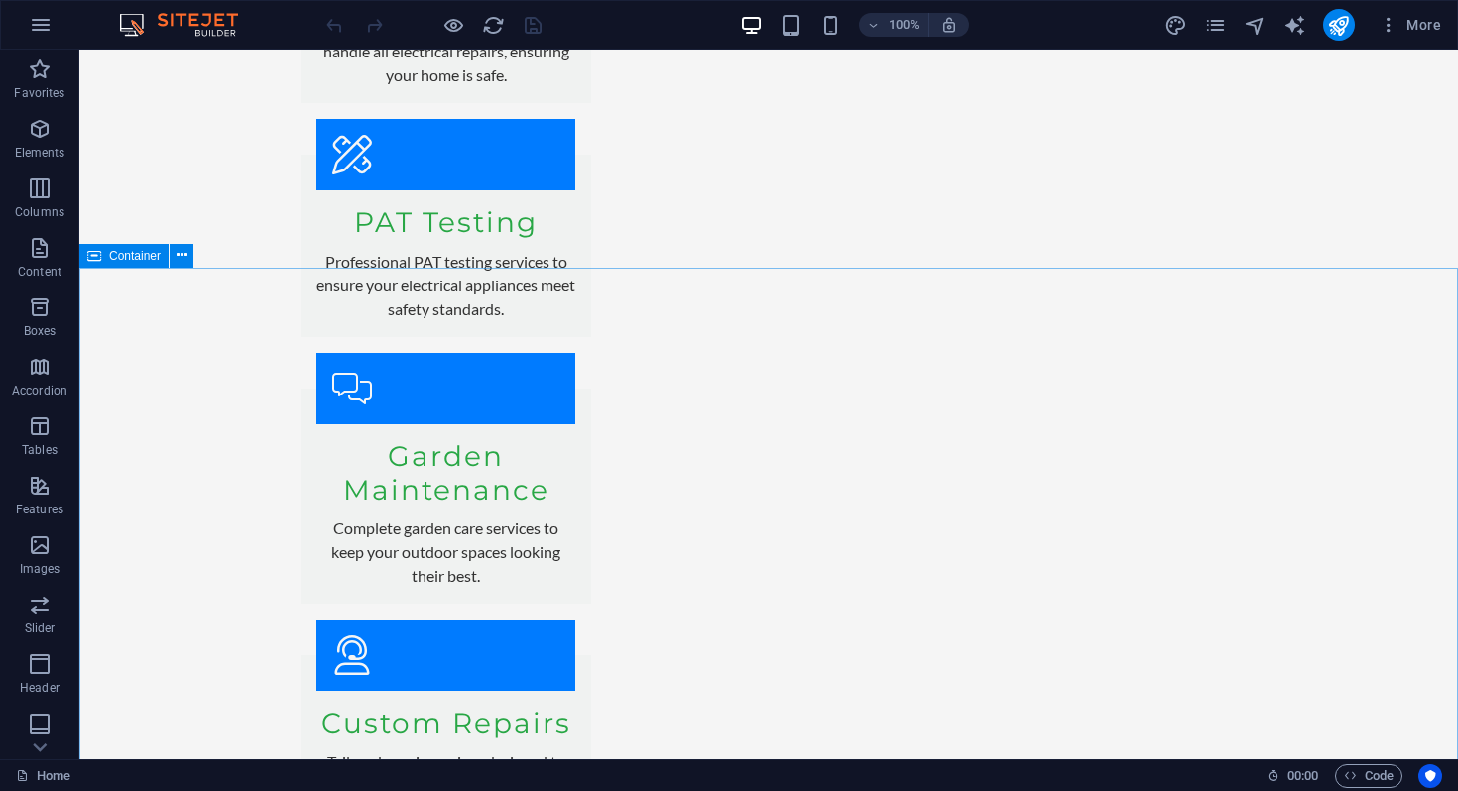
click at [121, 257] on span "Container" at bounding box center [135, 256] width 52 height 12
click at [185, 258] on icon at bounding box center [182, 255] width 11 height 21
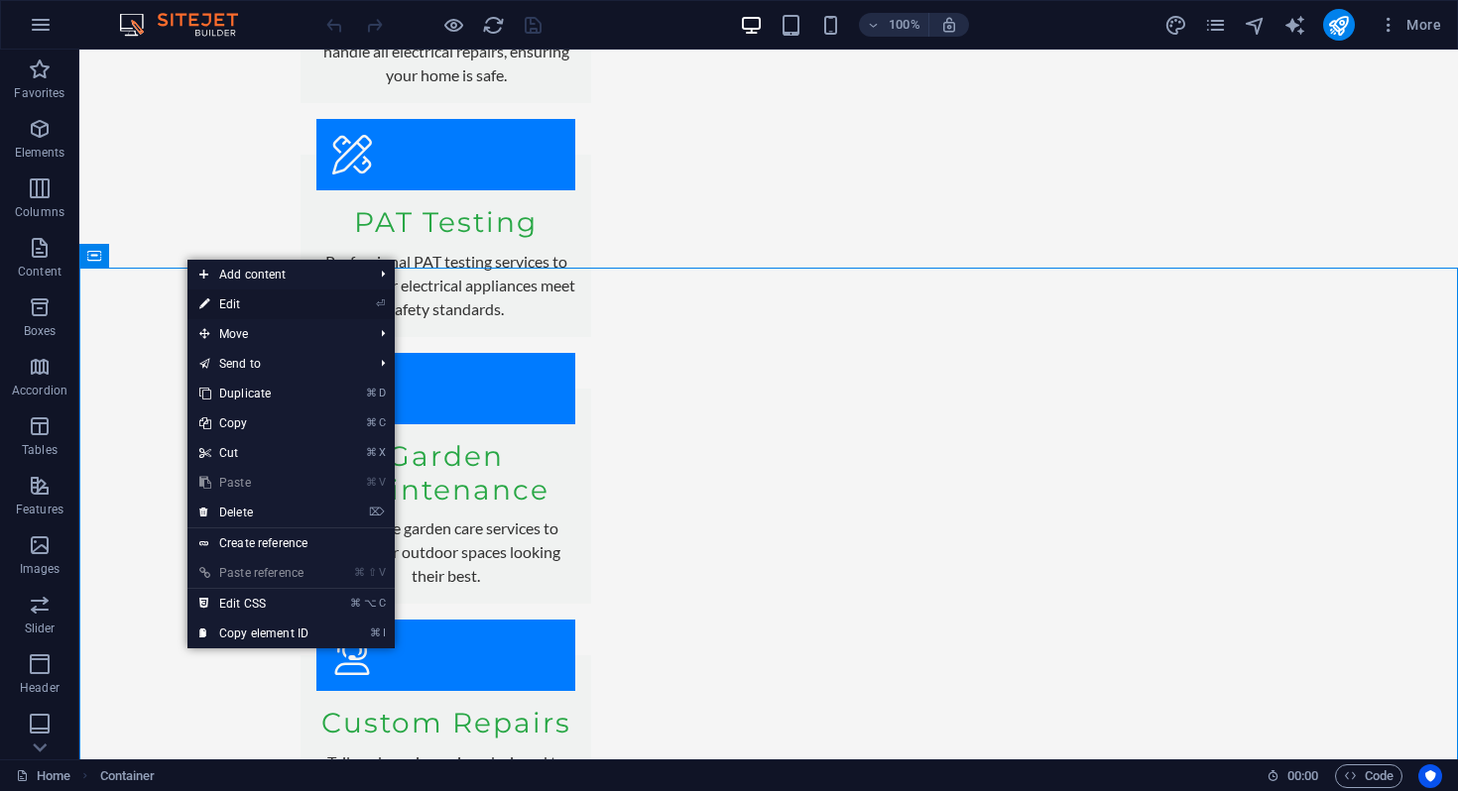
click at [233, 301] on link "⏎ Edit" at bounding box center [253, 305] width 133 height 30
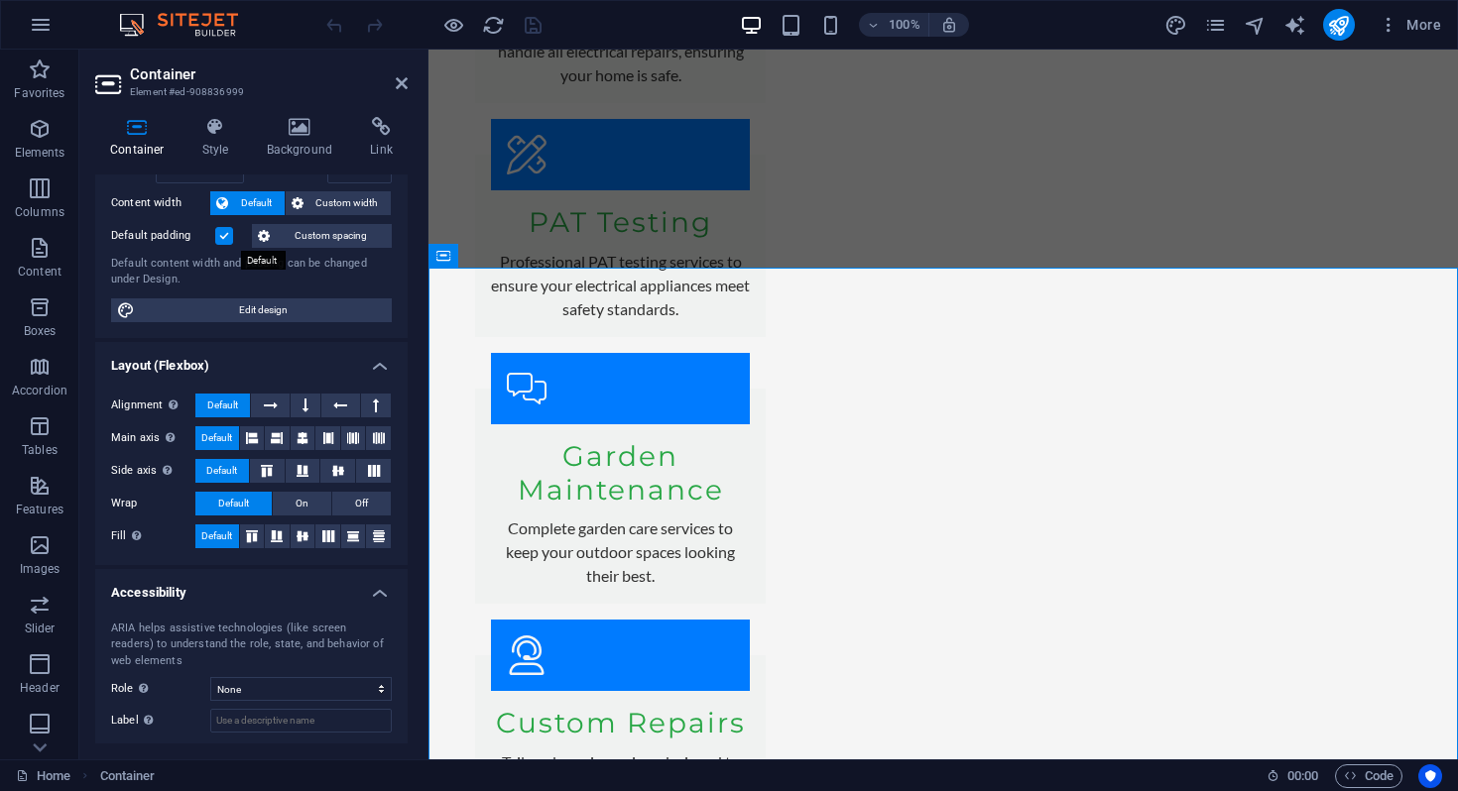
scroll to position [0, 0]
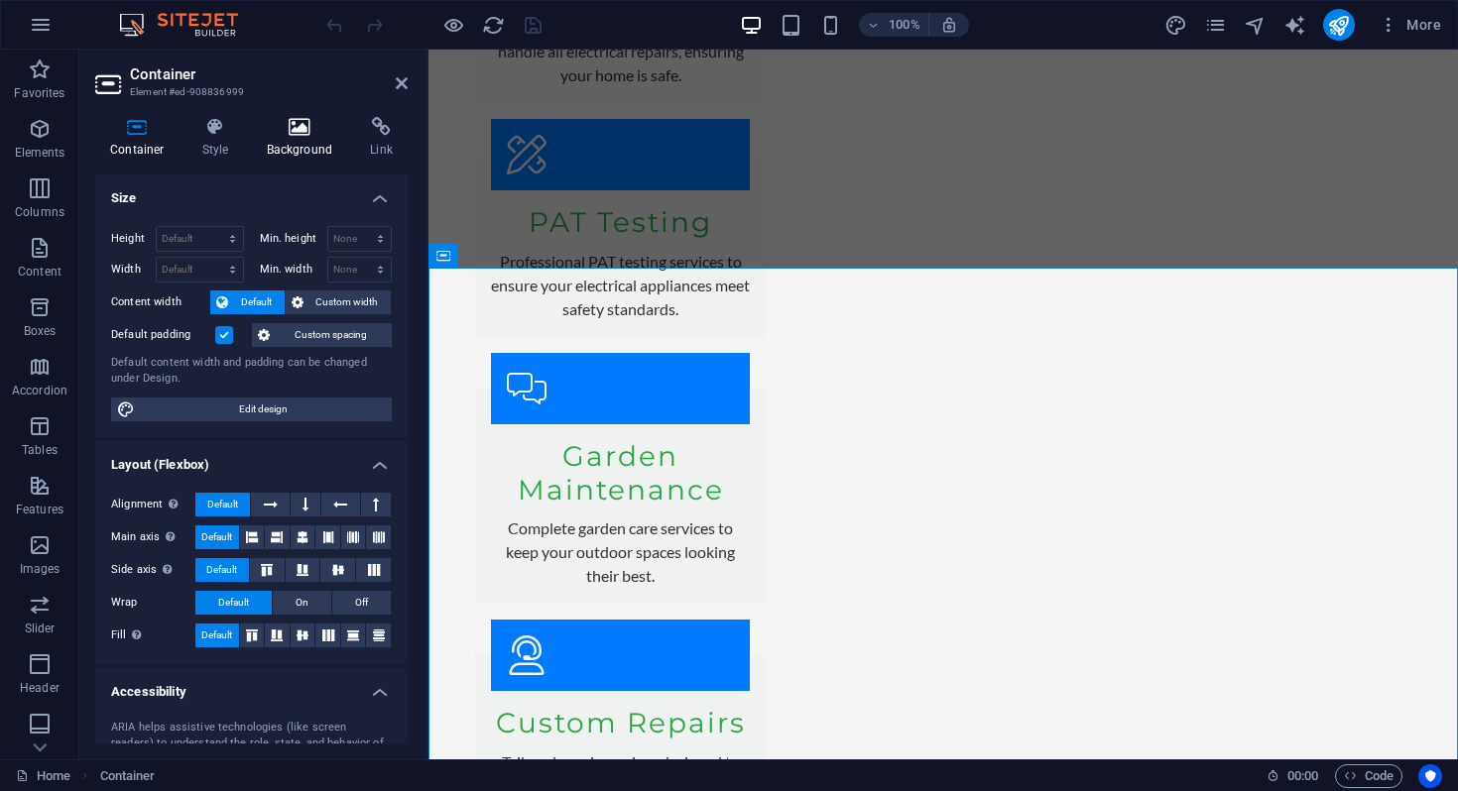
click at [287, 124] on icon at bounding box center [300, 127] width 96 height 20
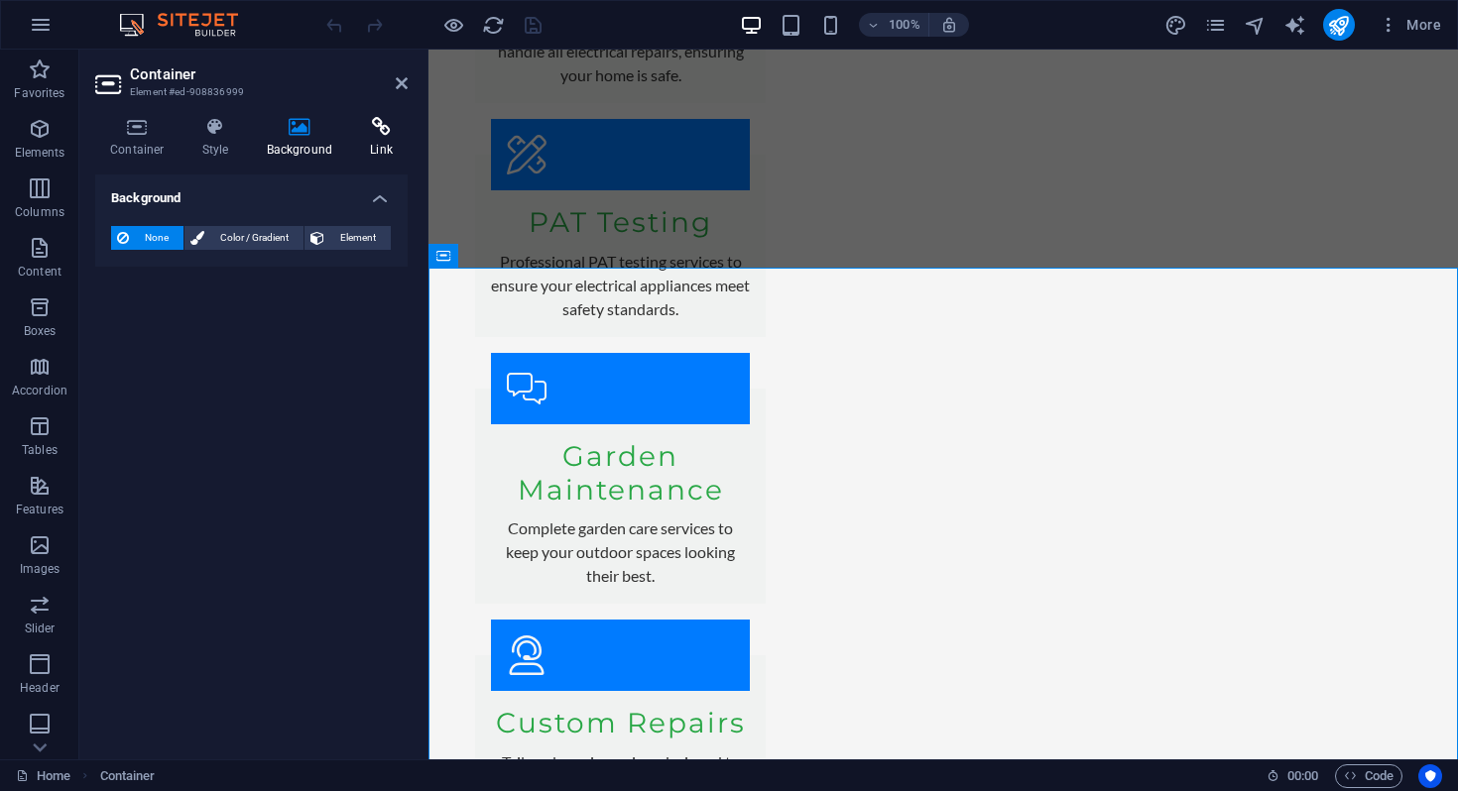
click at [370, 135] on icon at bounding box center [381, 127] width 53 height 20
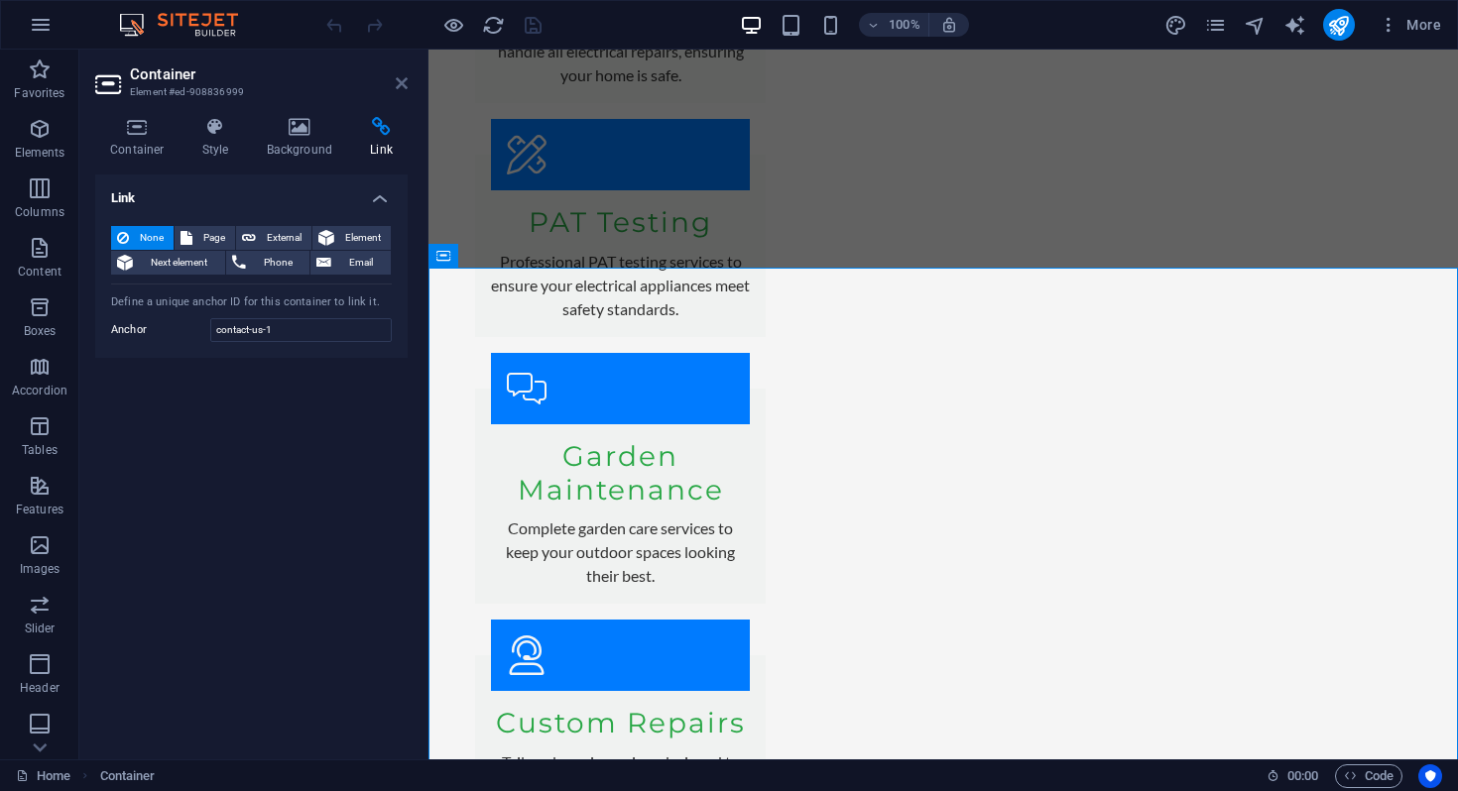
click at [404, 84] on icon at bounding box center [402, 83] width 12 height 16
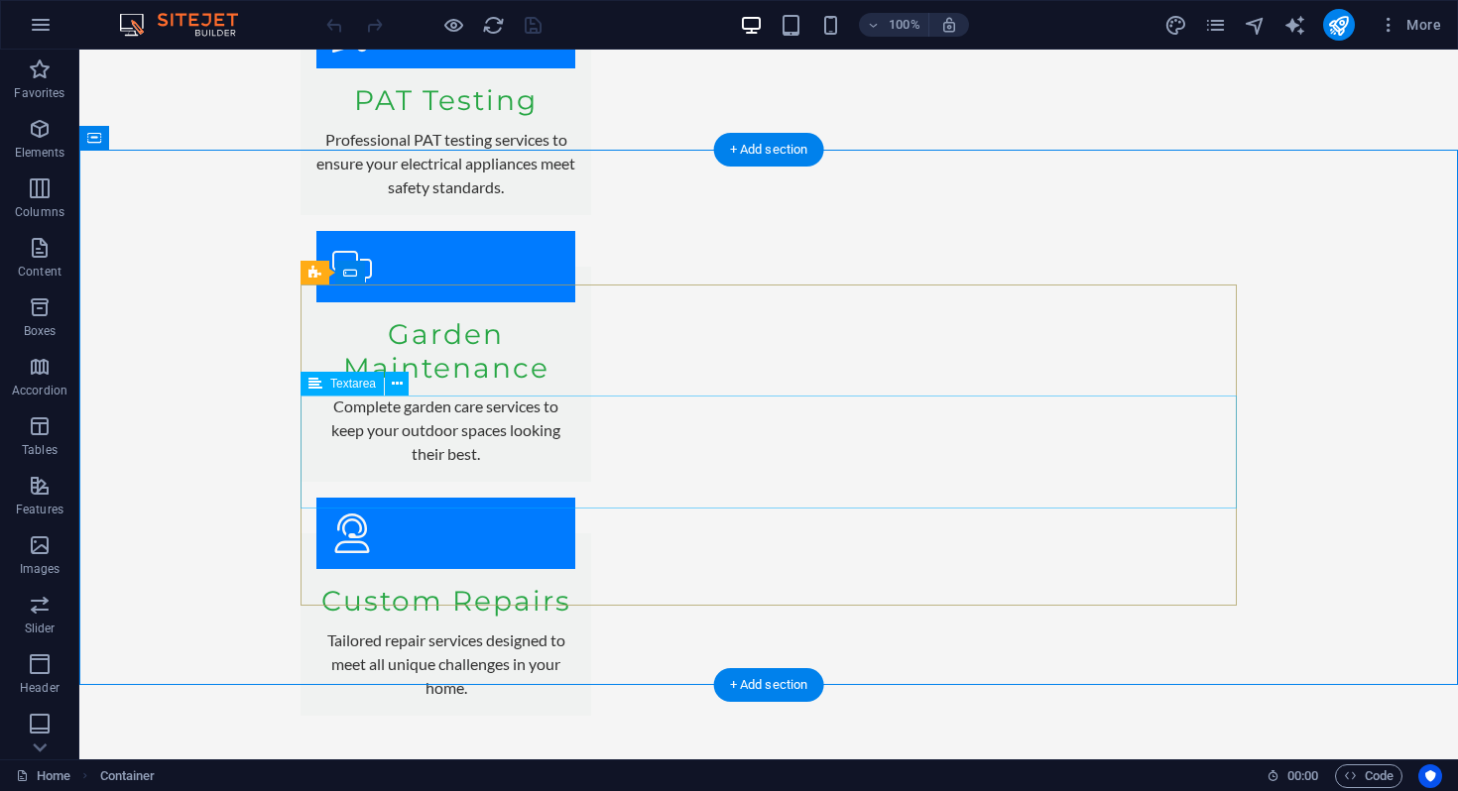
scroll to position [4241, 0]
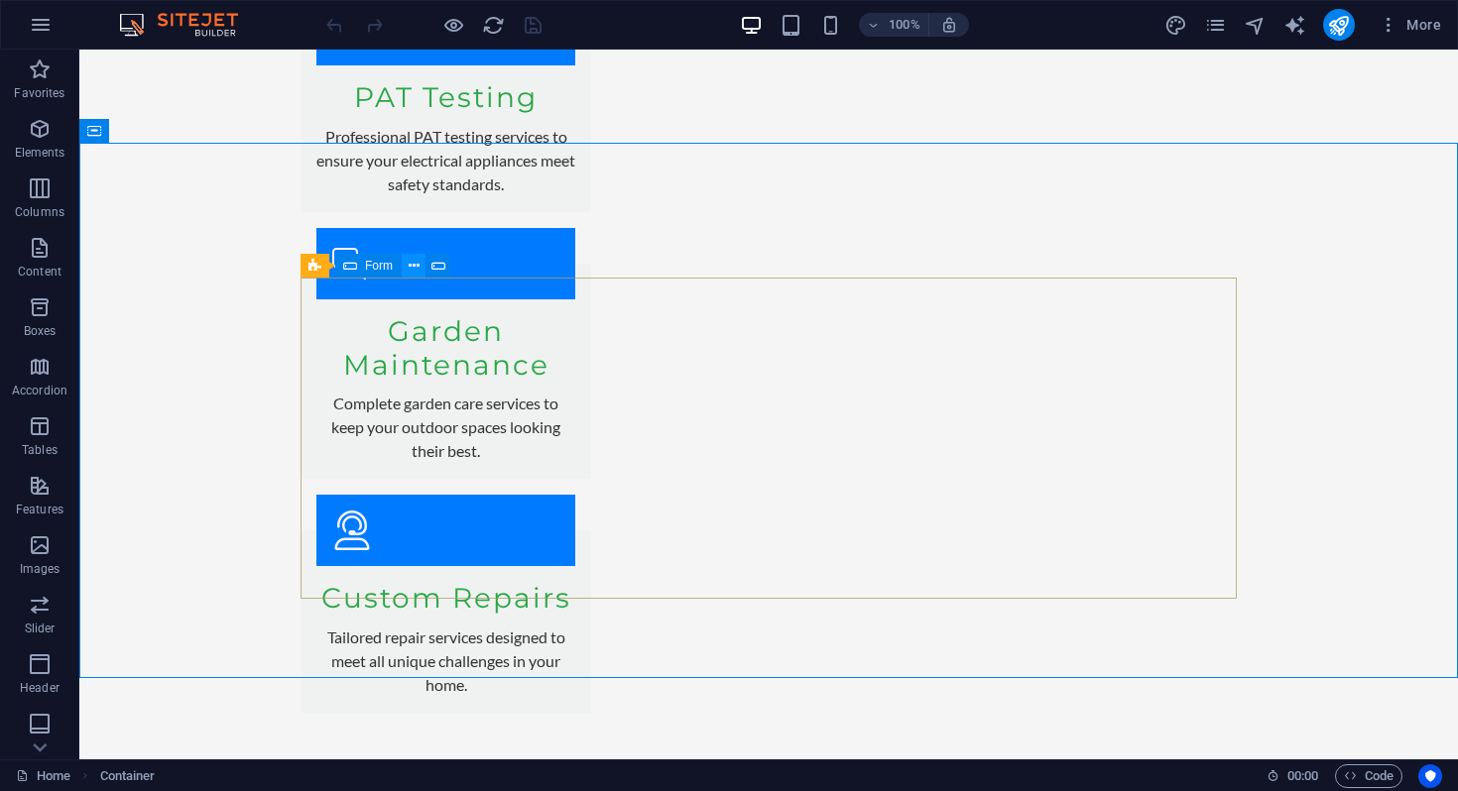
click at [409, 266] on icon at bounding box center [414, 266] width 11 height 21
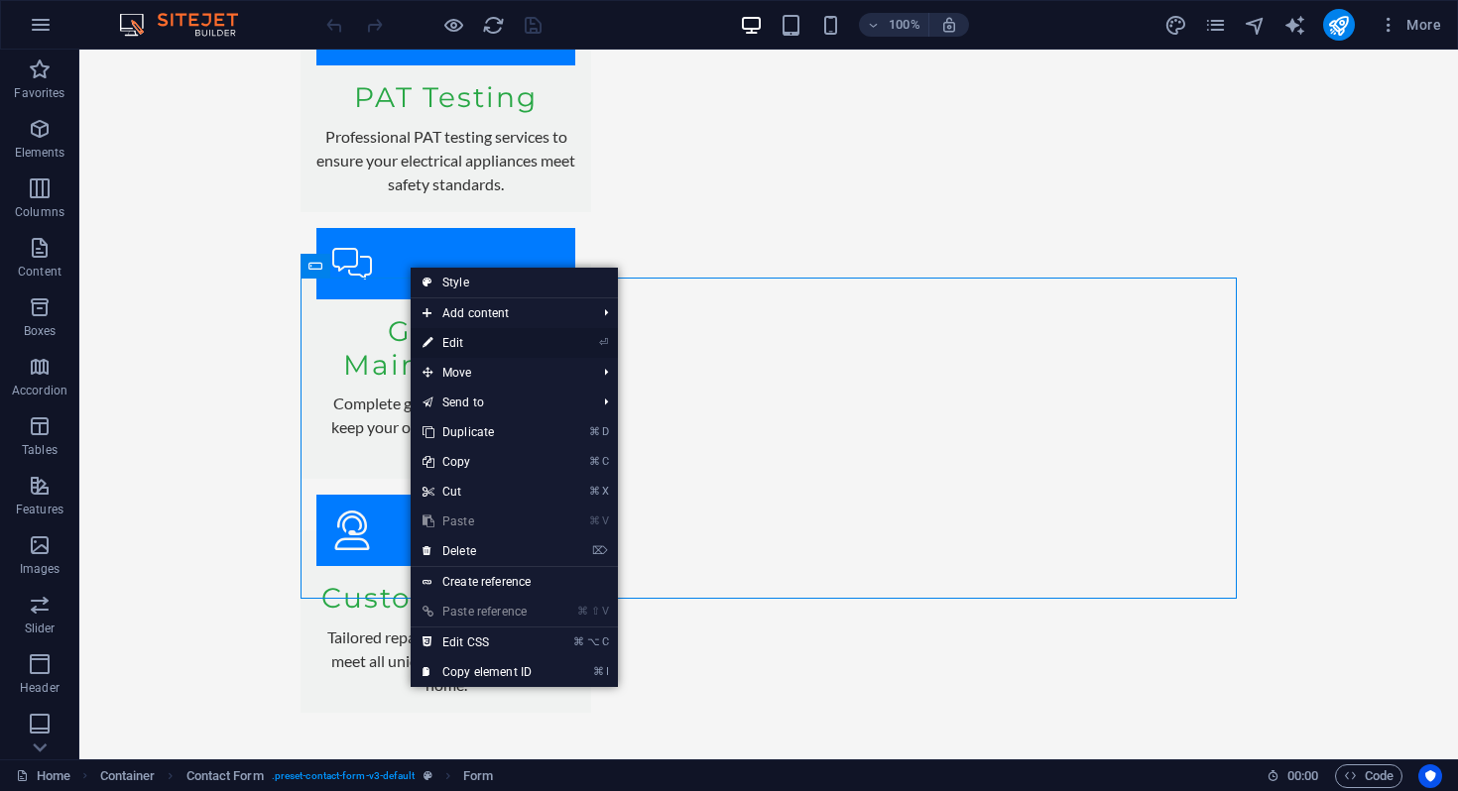
click at [457, 338] on link "⏎ Edit" at bounding box center [477, 343] width 133 height 30
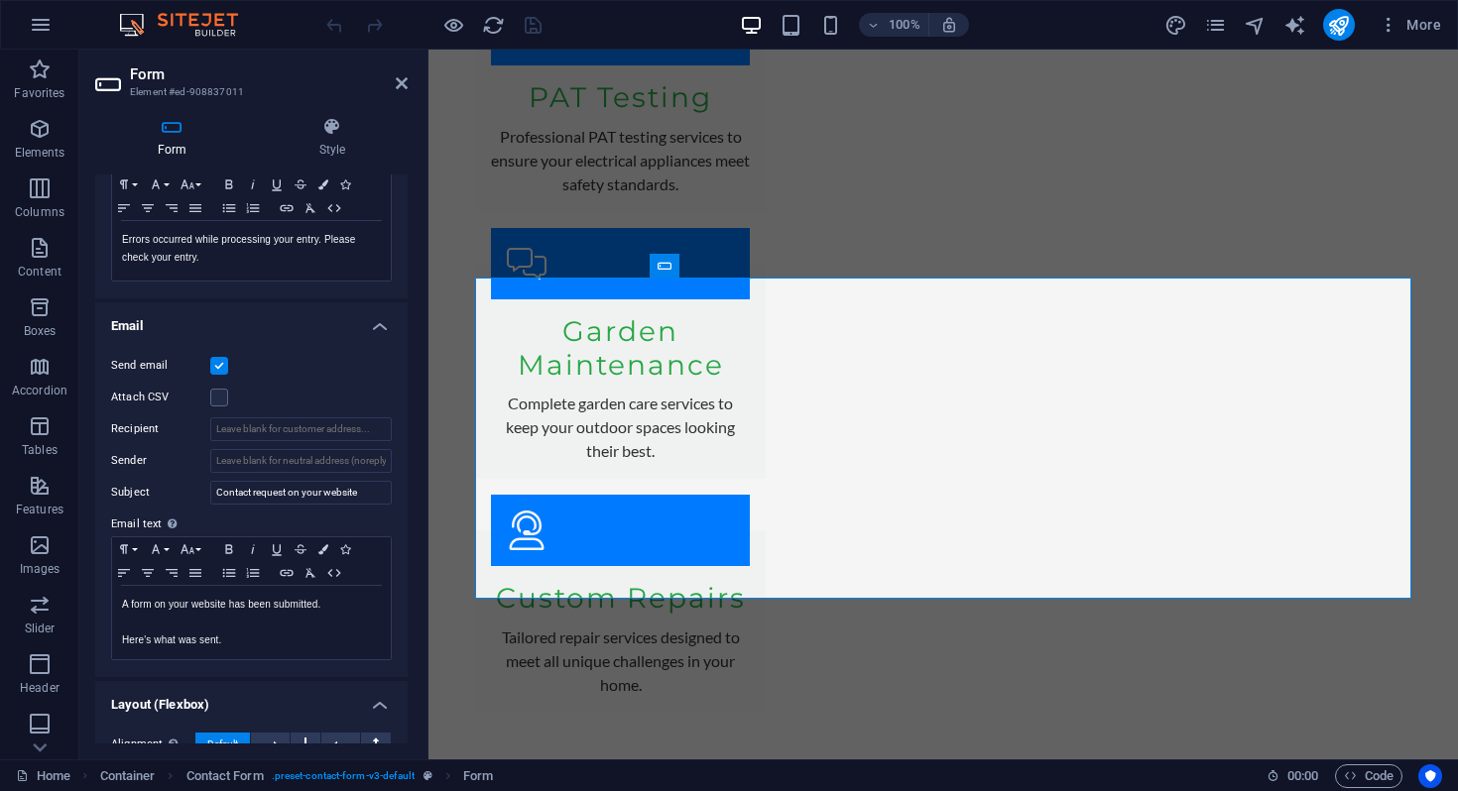
scroll to position [384, 0]
click at [218, 362] on label at bounding box center [219, 362] width 18 height 18
click at [0, 0] on input "Send email" at bounding box center [0, 0] width 0 height 0
click at [218, 362] on label at bounding box center [219, 362] width 18 height 18
click at [0, 0] on input "Send email" at bounding box center [0, 0] width 0 height 0
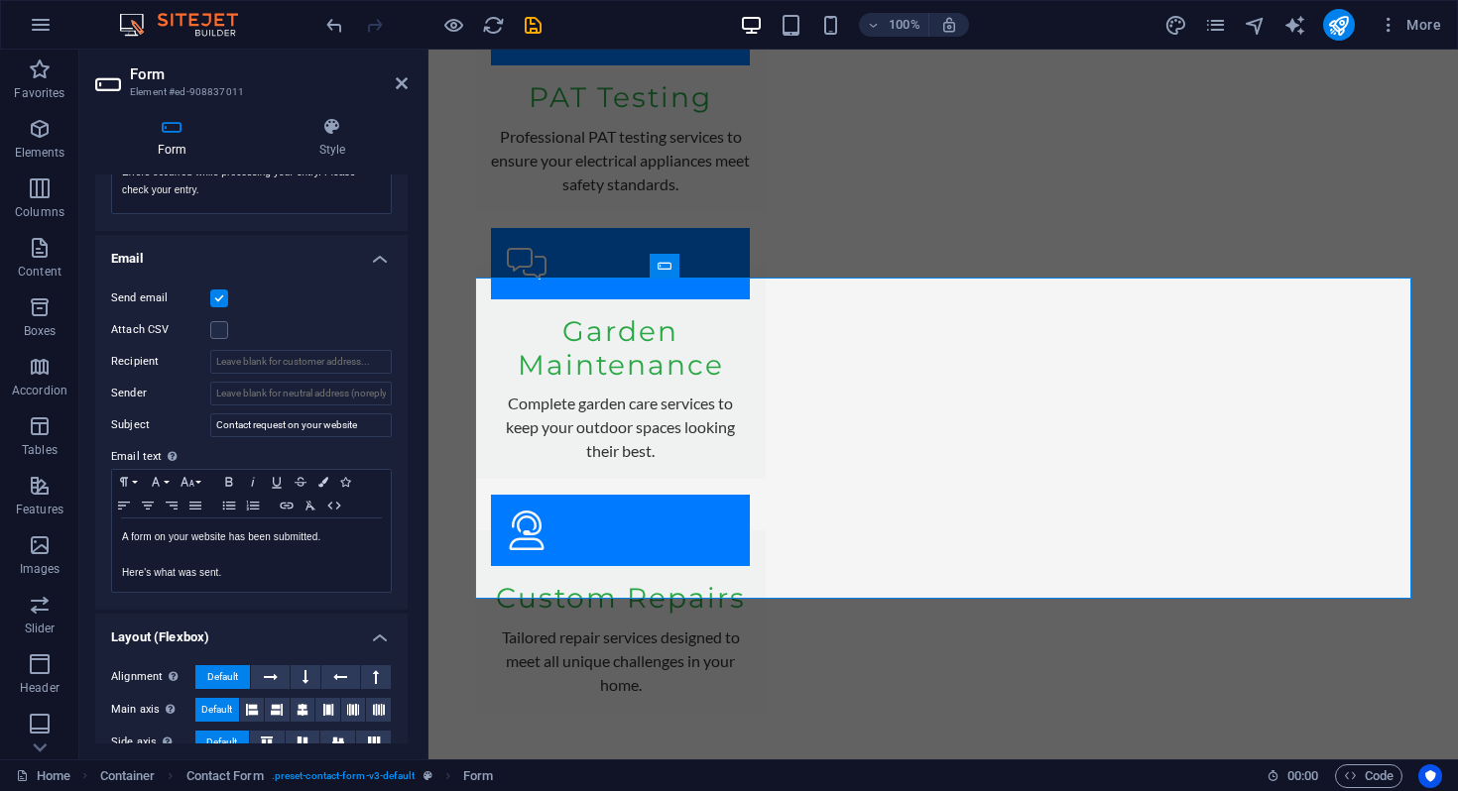
scroll to position [433, 0]
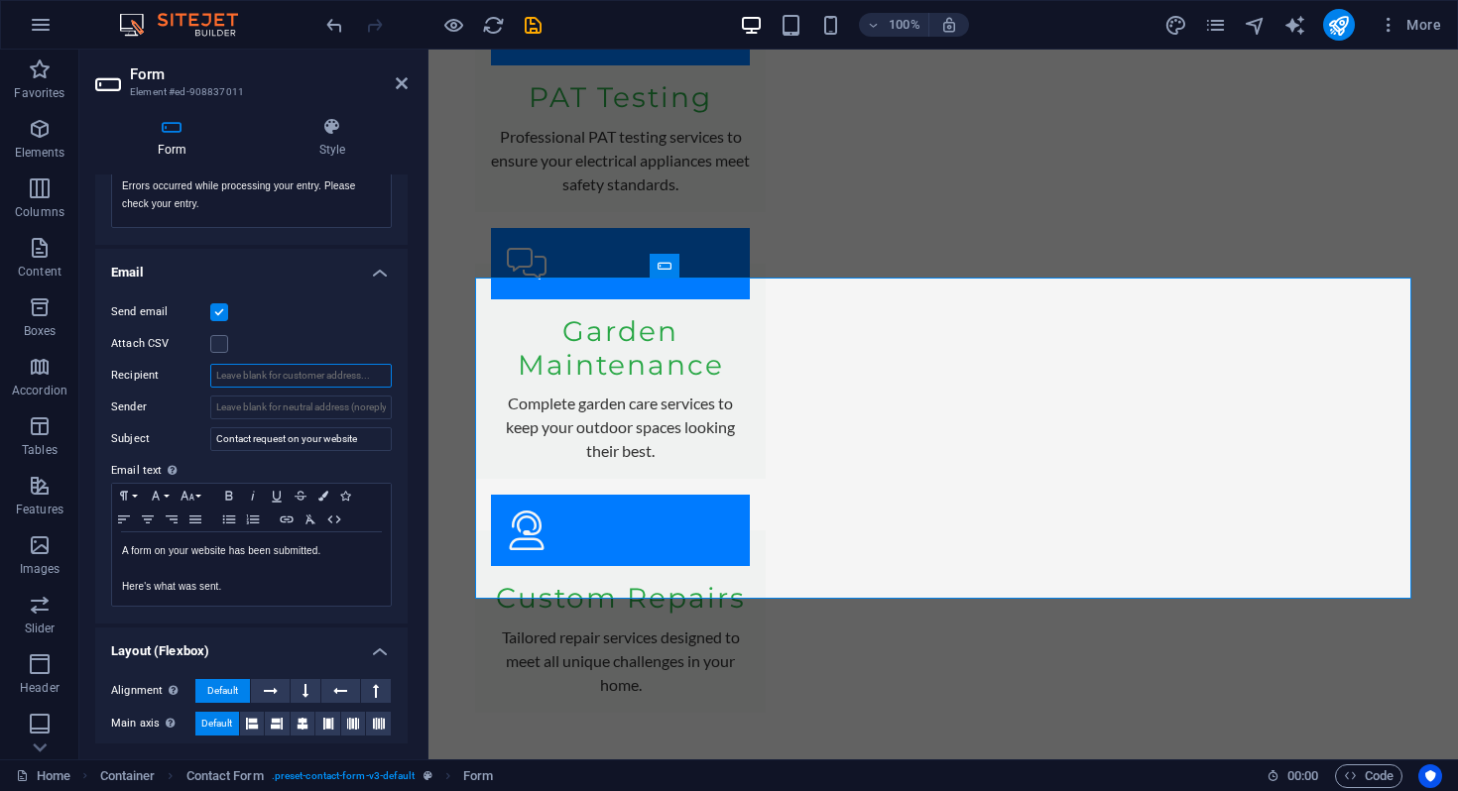
click at [308, 378] on input "Recipient" at bounding box center [300, 376] width 181 height 24
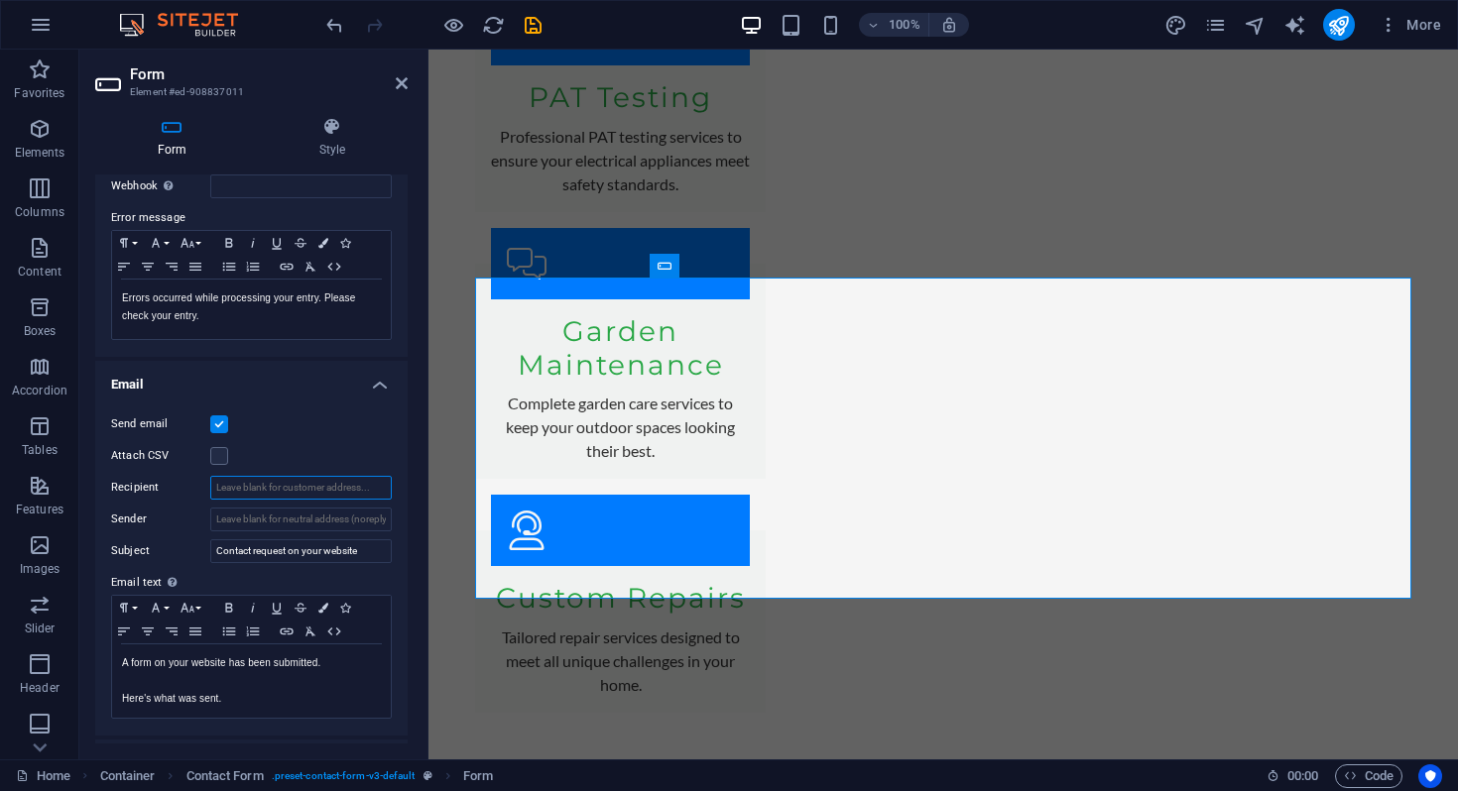
scroll to position [326, 0]
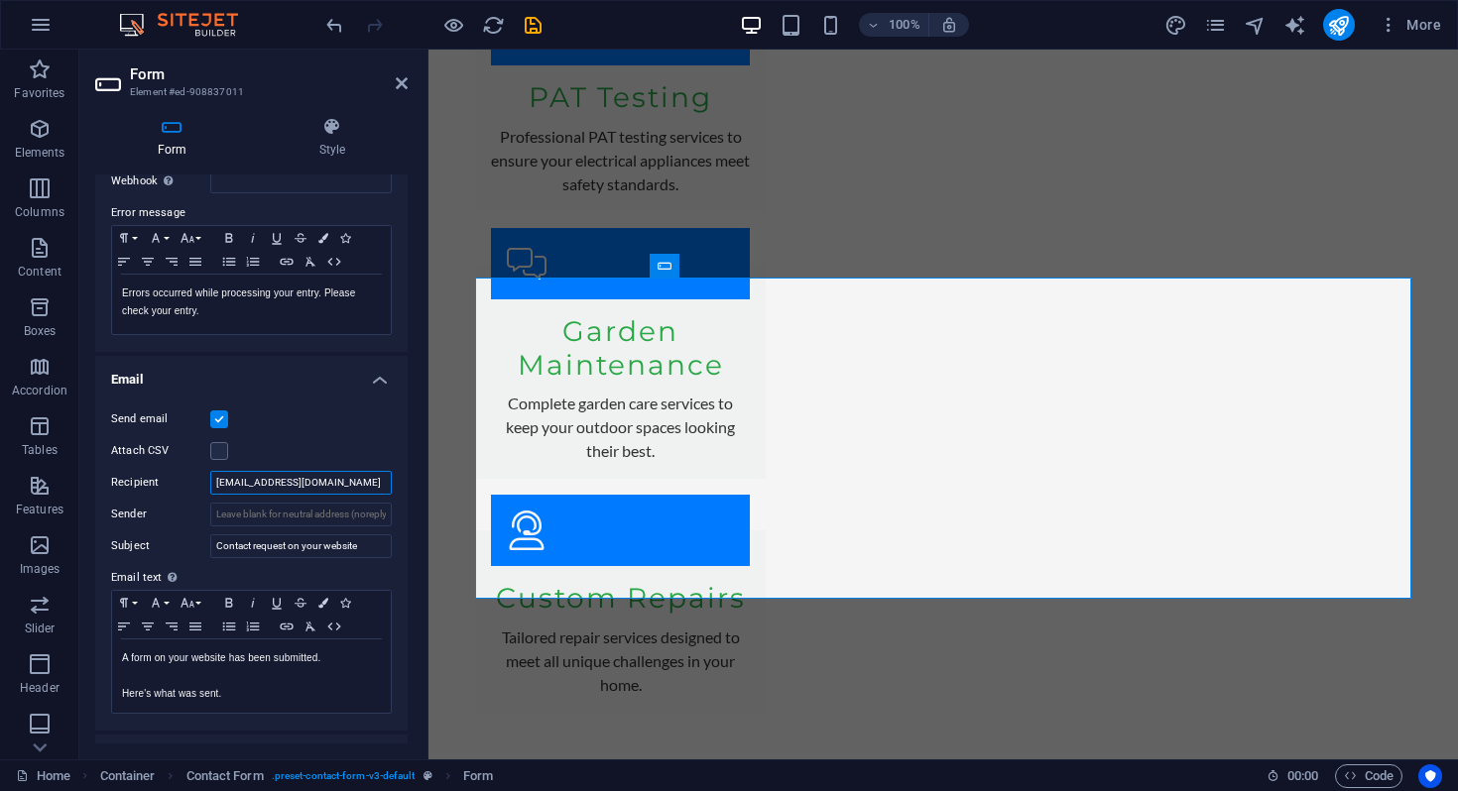
type input "[EMAIL_ADDRESS][DOMAIN_NAME]"
click at [337, 408] on div "Send email" at bounding box center [251, 420] width 281 height 24
click at [401, 88] on icon at bounding box center [402, 83] width 12 height 16
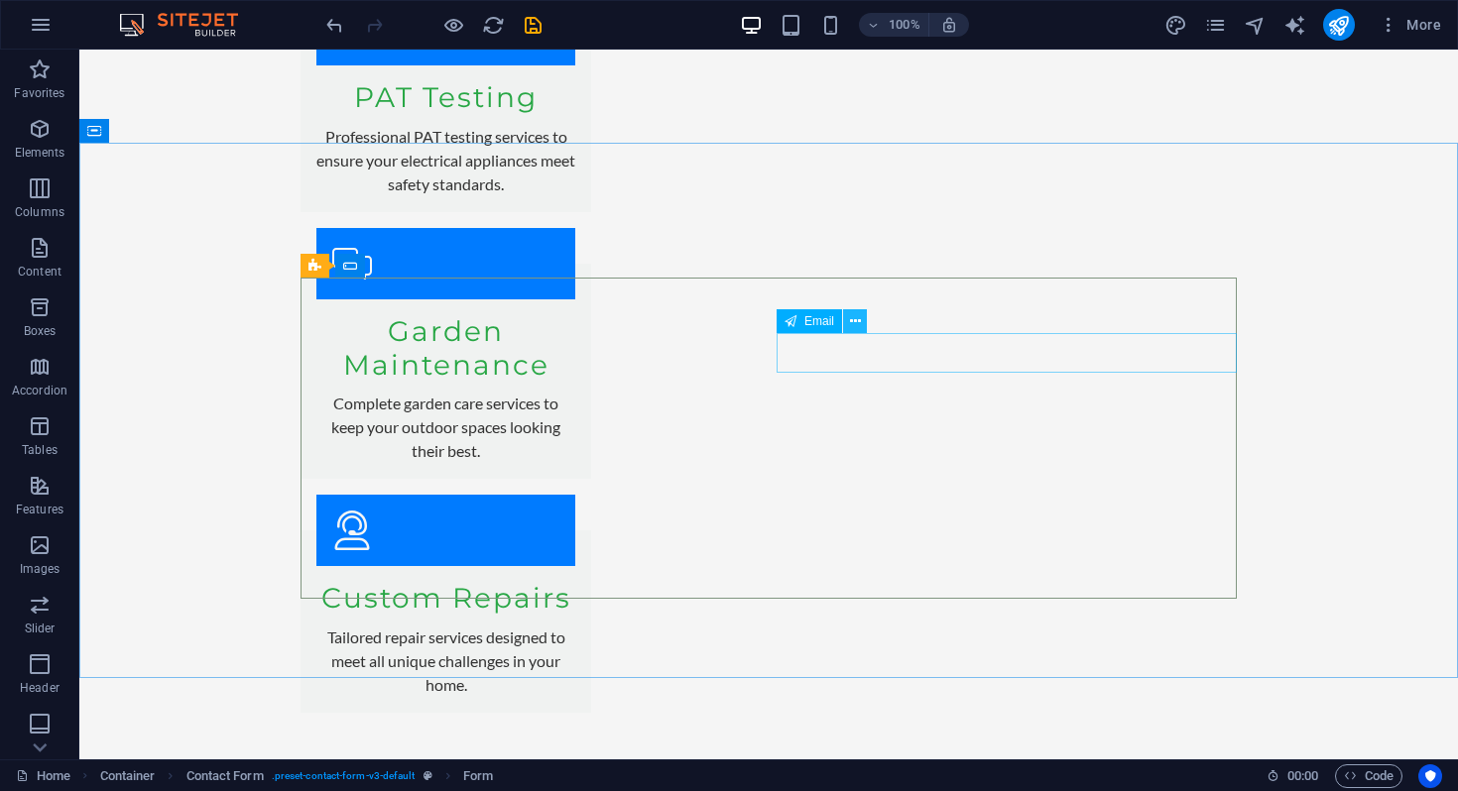
click at [853, 328] on icon at bounding box center [855, 321] width 11 height 21
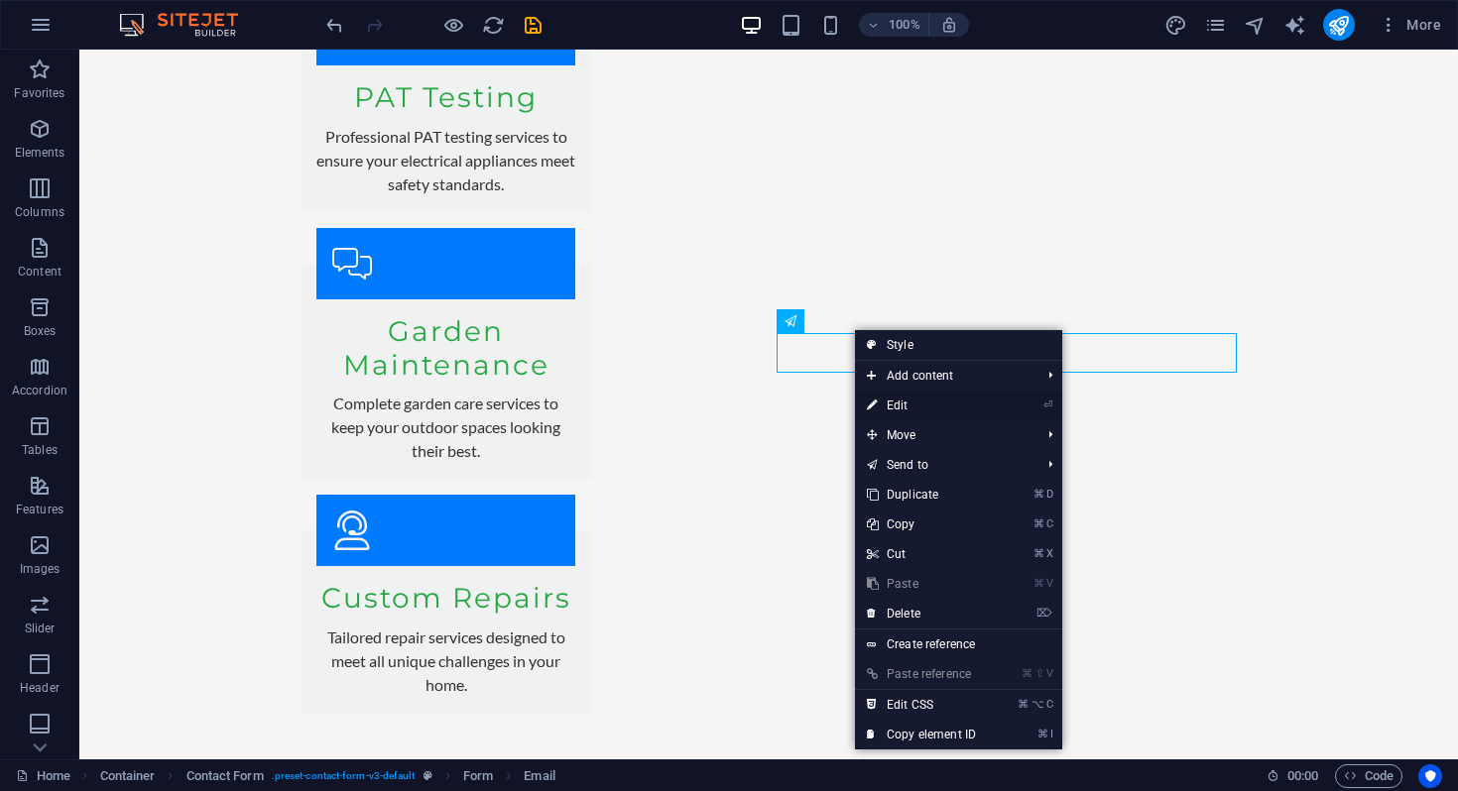
click at [901, 402] on link "⏎ Edit" at bounding box center [921, 406] width 133 height 30
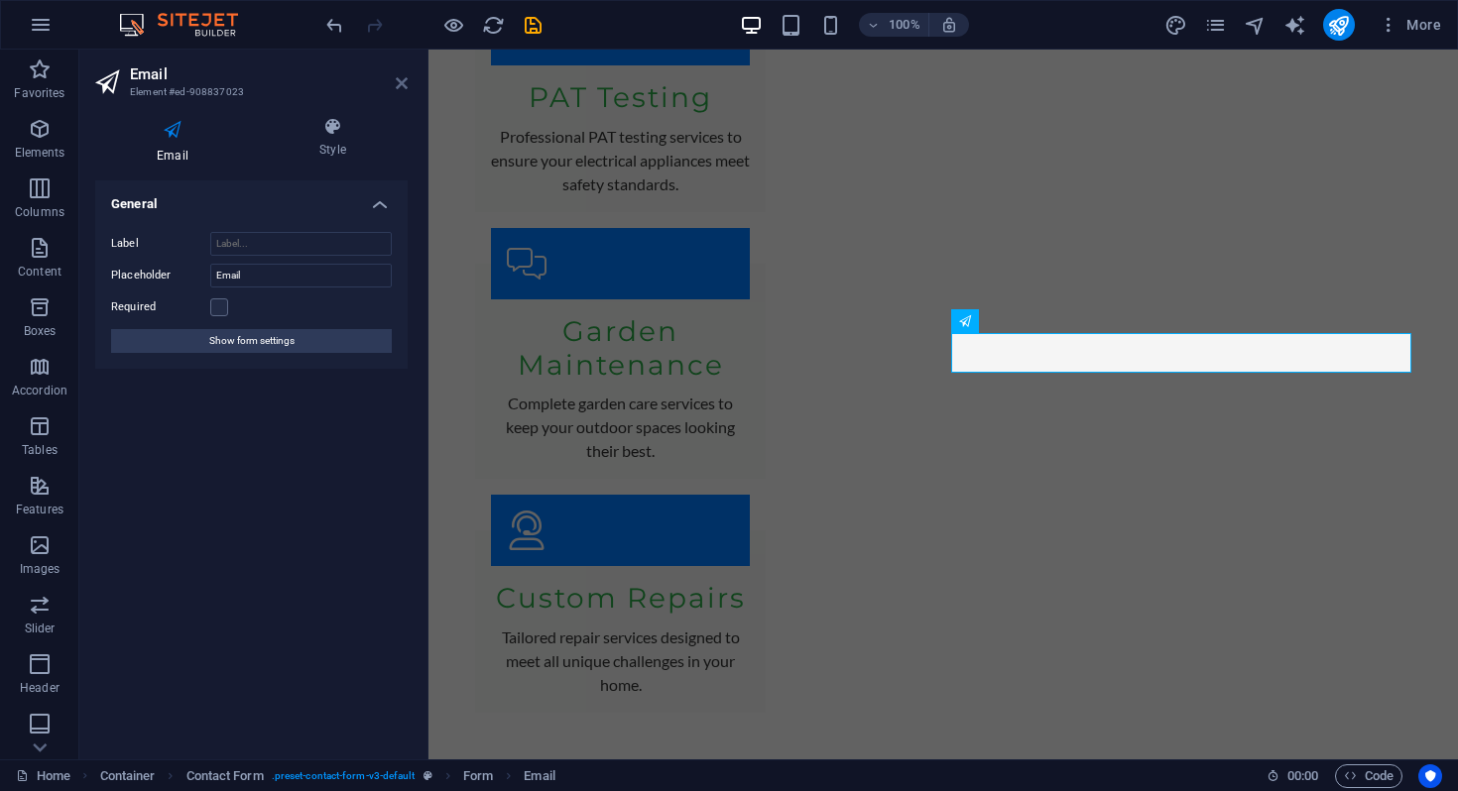
click at [398, 88] on icon at bounding box center [402, 83] width 12 height 16
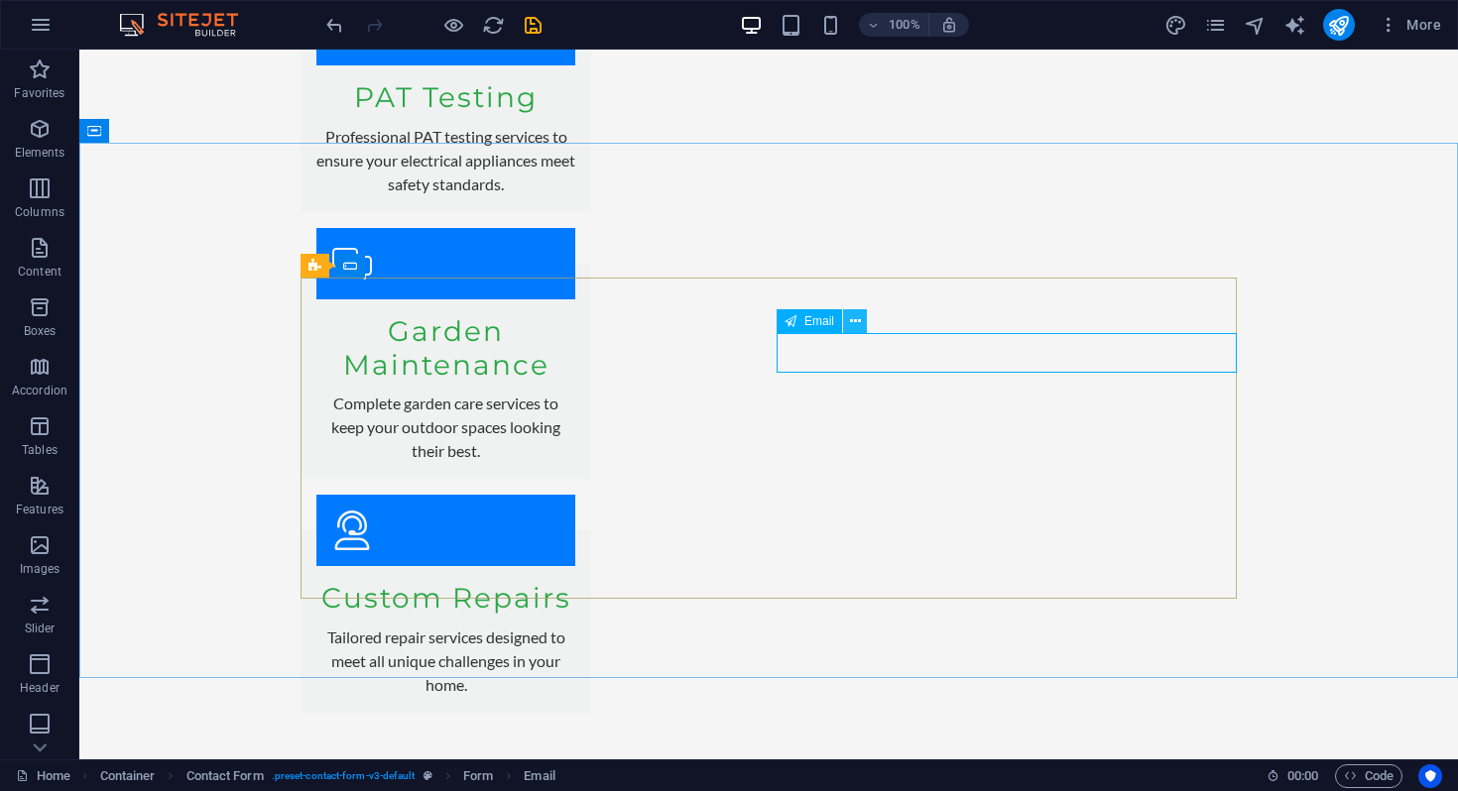
click at [854, 327] on icon at bounding box center [855, 321] width 11 height 21
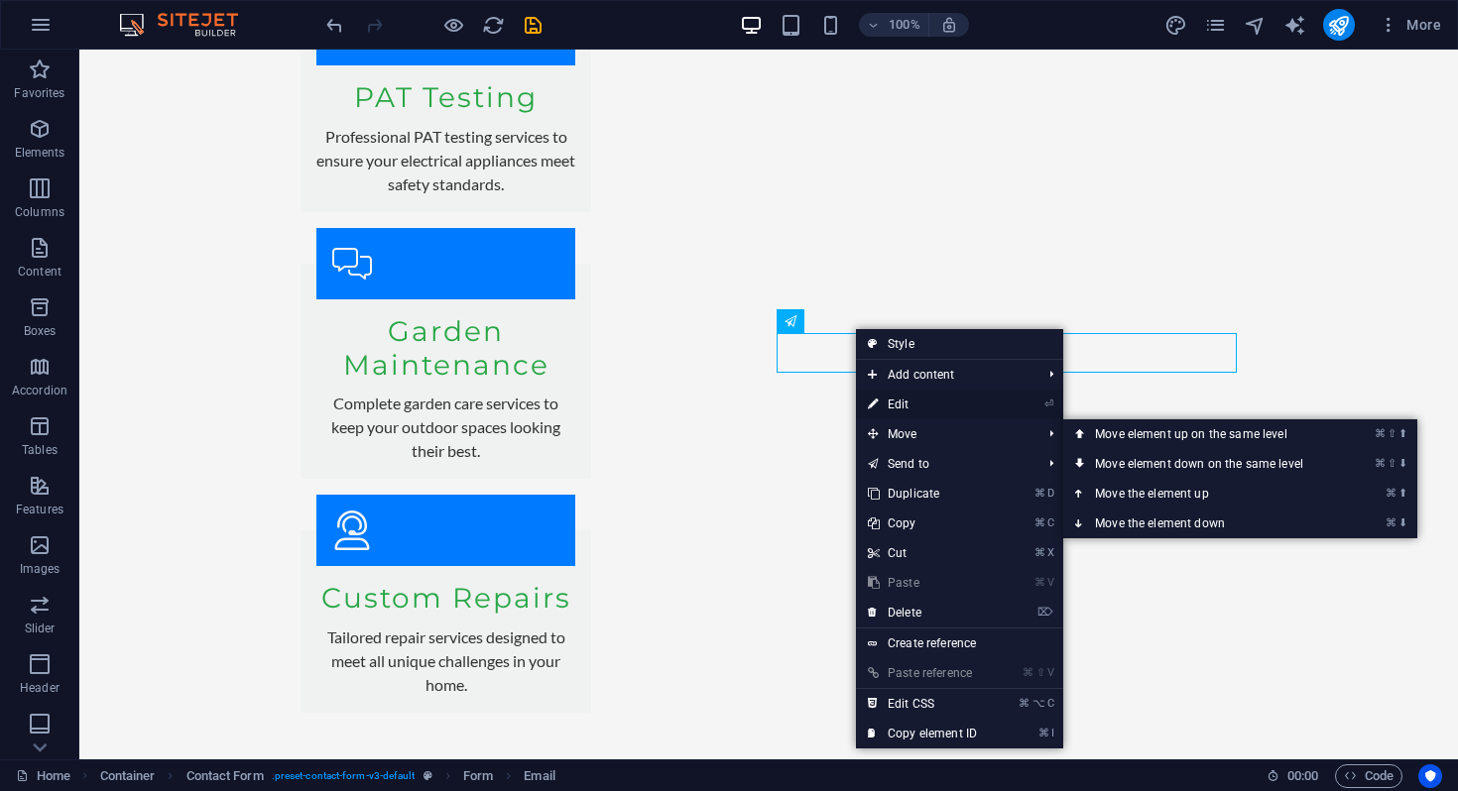
click at [903, 413] on link "⏎ Edit" at bounding box center [922, 405] width 133 height 30
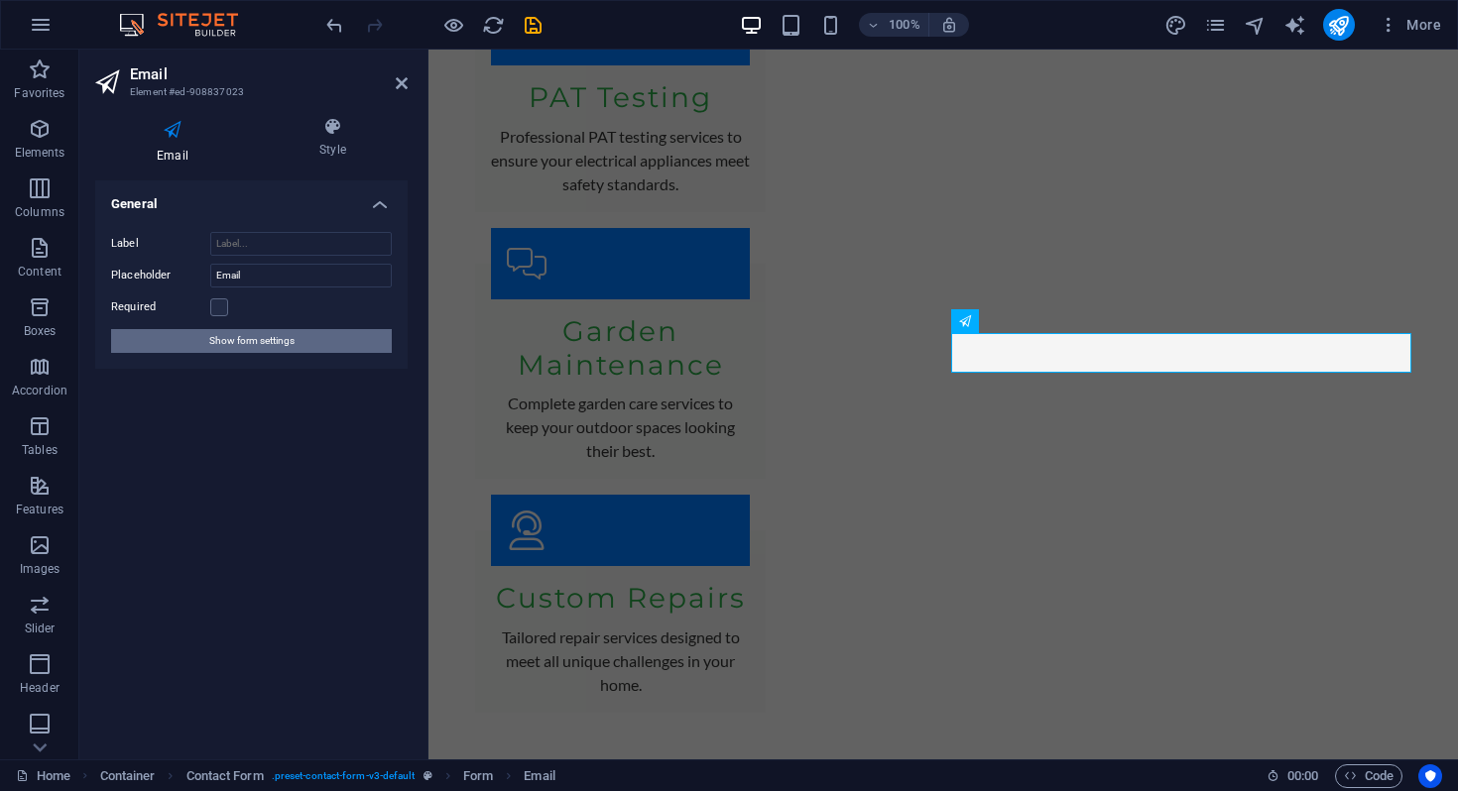
click at [283, 338] on span "Show form settings" at bounding box center [251, 341] width 85 height 24
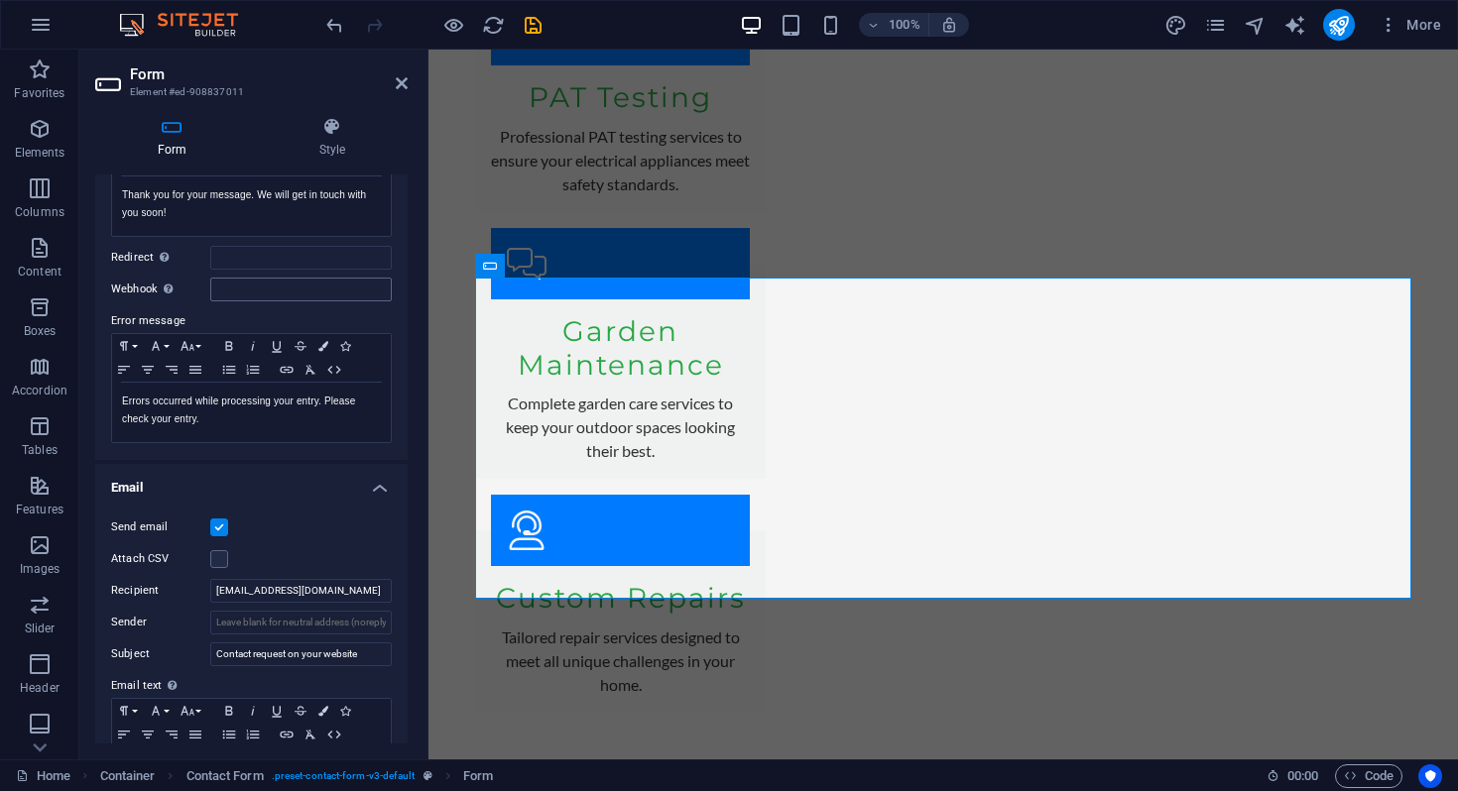
scroll to position [220, 0]
click at [396, 86] on icon at bounding box center [402, 83] width 12 height 16
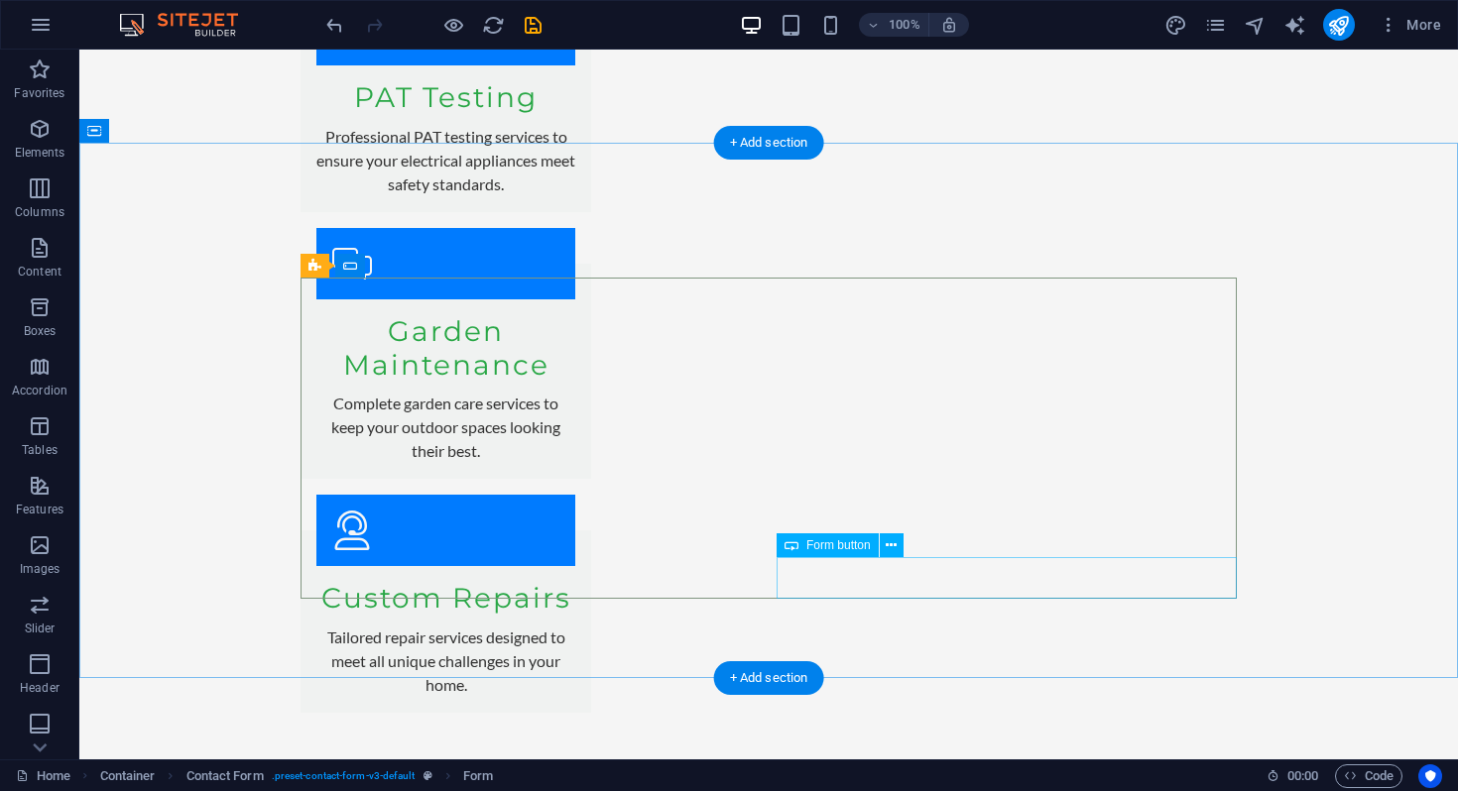
click at [891, 547] on icon at bounding box center [891, 546] width 11 height 21
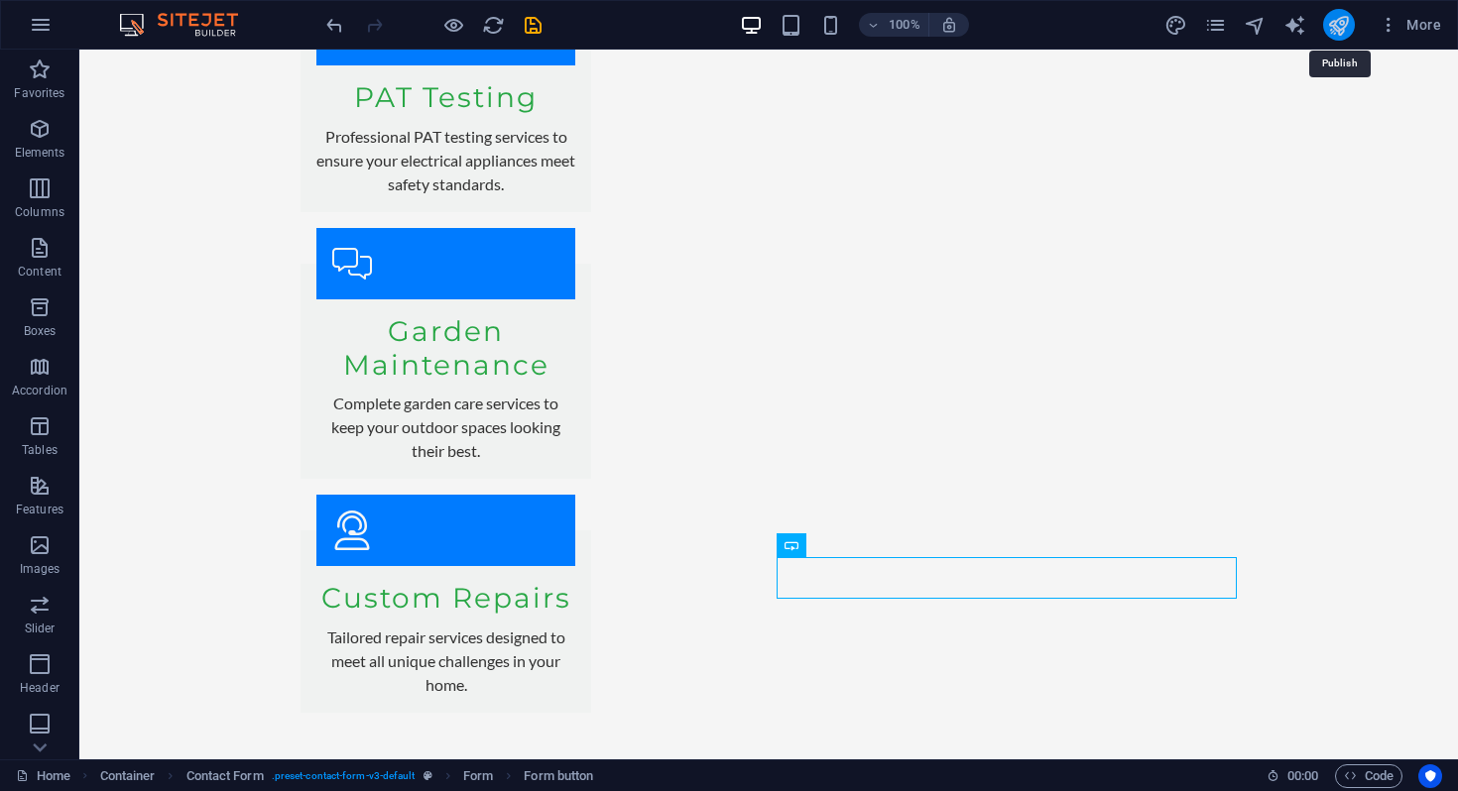
click at [1339, 27] on icon "publish" at bounding box center [1338, 25] width 23 height 23
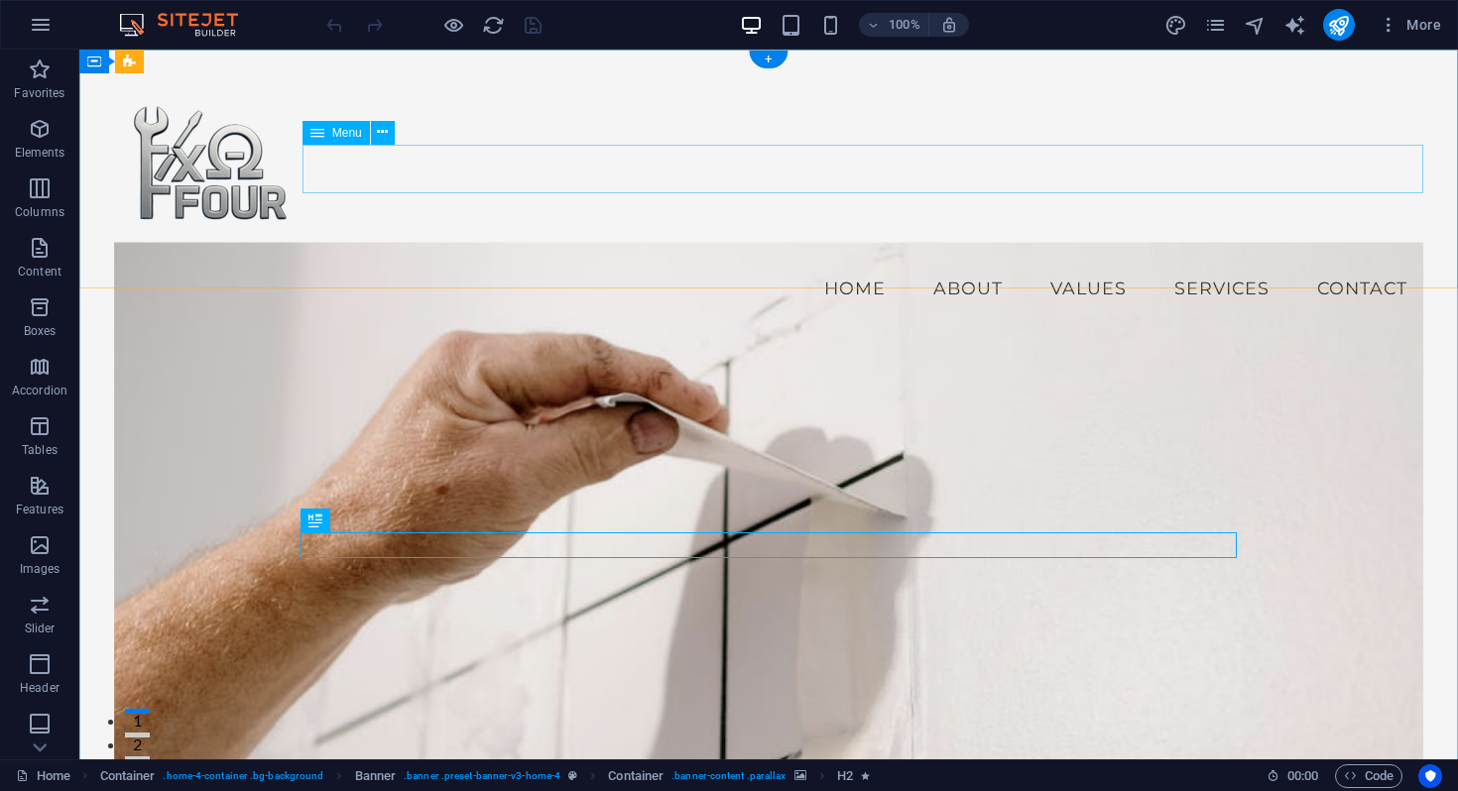
click at [1346, 264] on nav "Home About Values Services Contact" at bounding box center [769, 289] width 1310 height 50
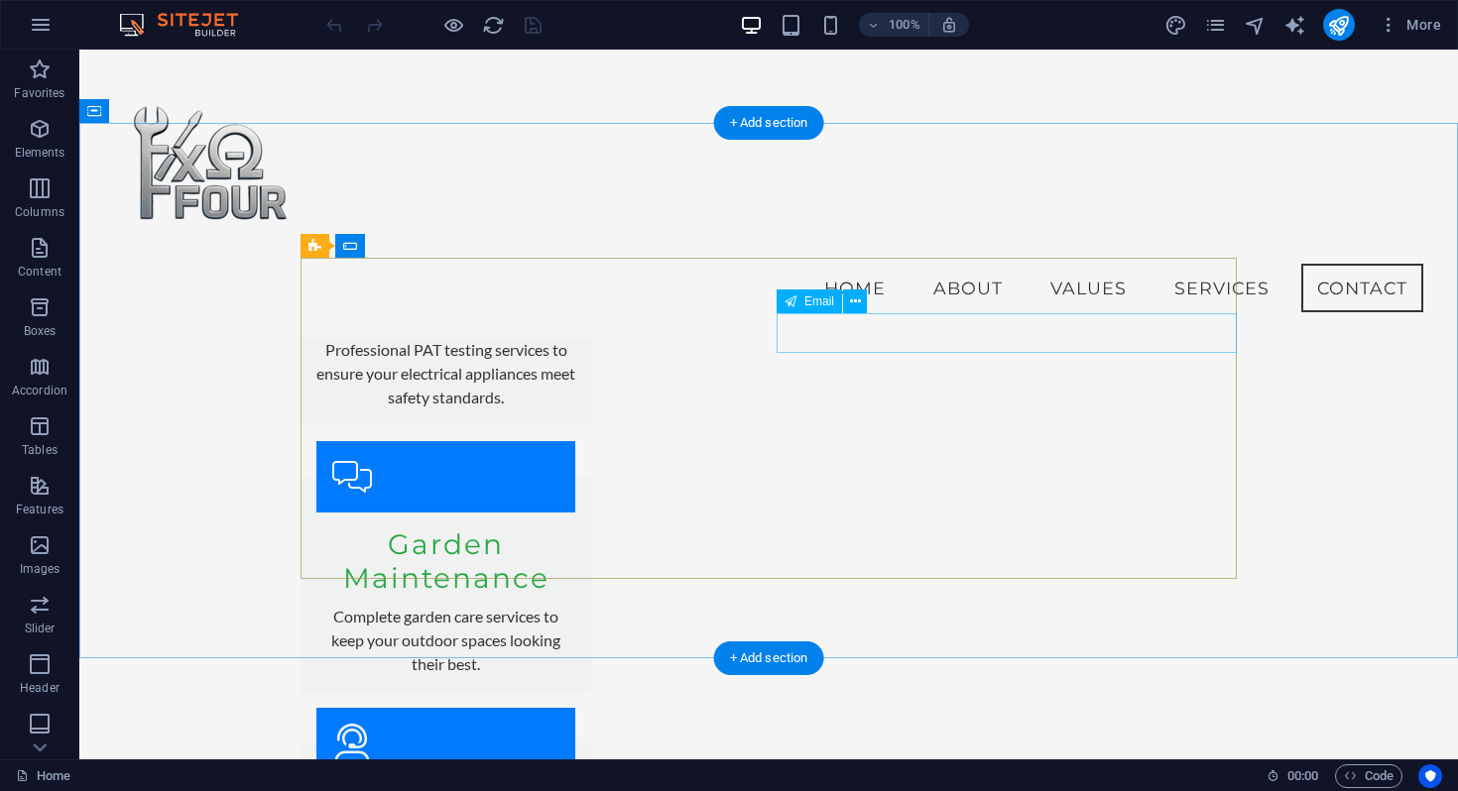
scroll to position [3956, 0]
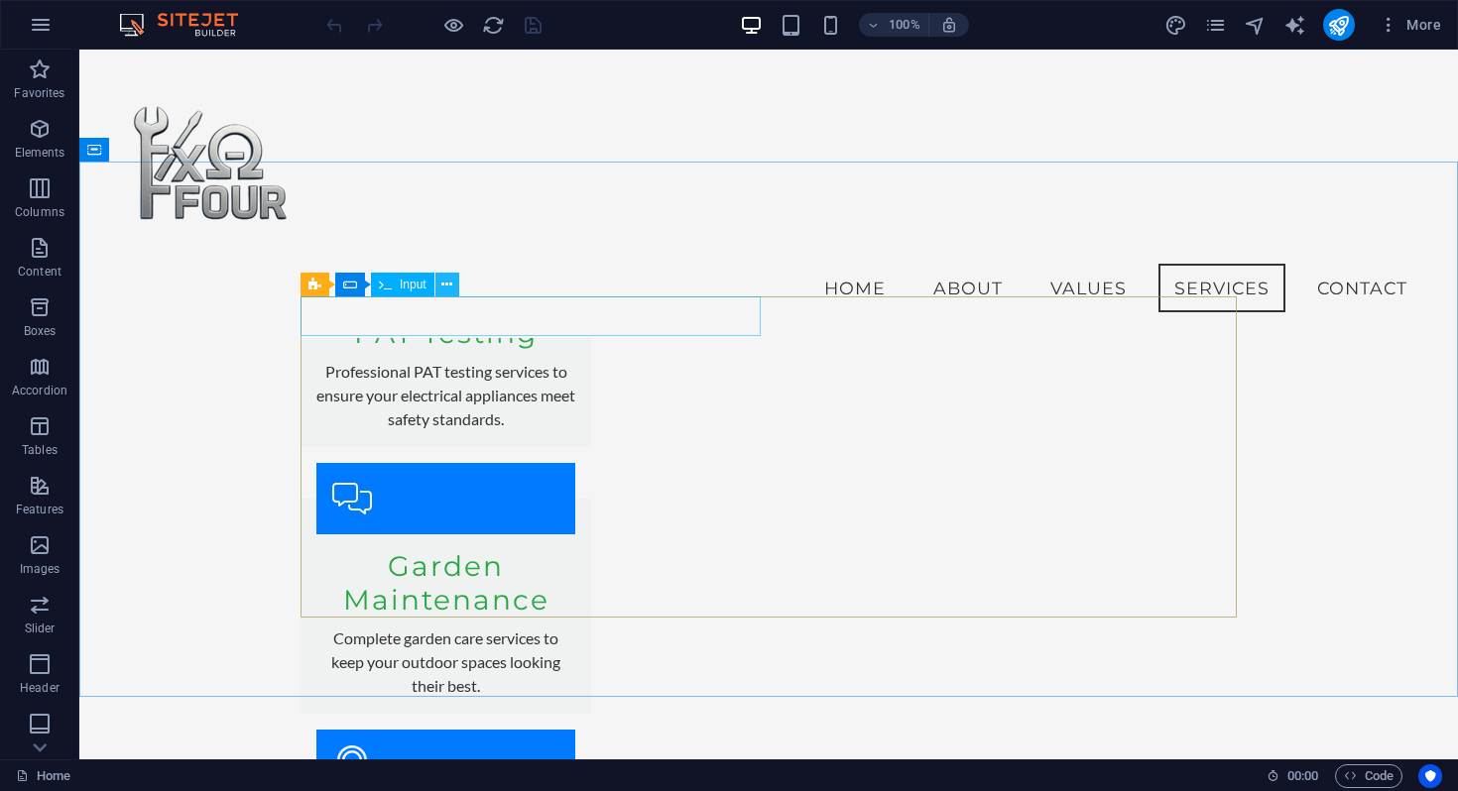
click at [442, 286] on icon at bounding box center [446, 285] width 11 height 21
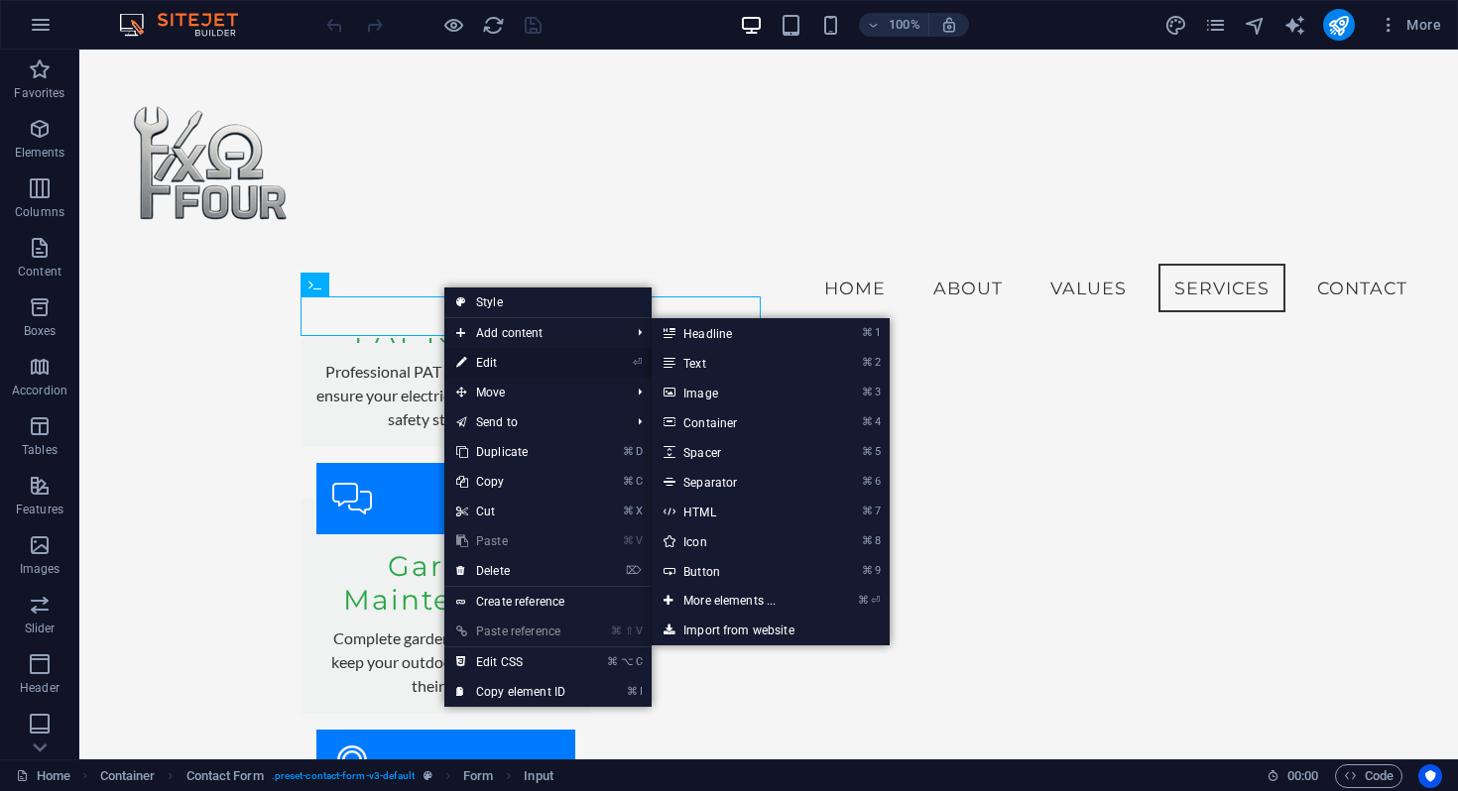
click at [490, 360] on link "⏎ Edit" at bounding box center [510, 363] width 133 height 30
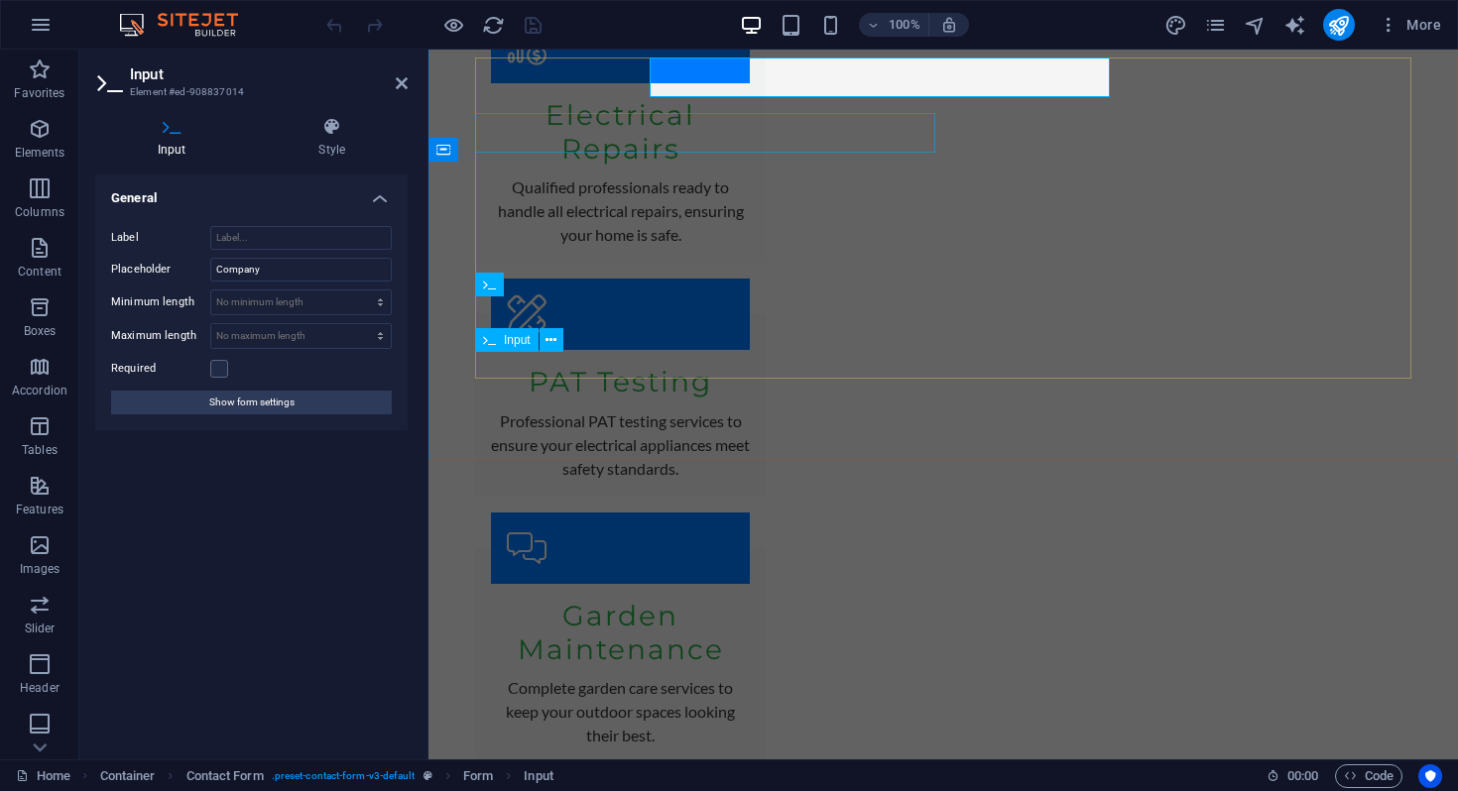
scroll to position [4195, 0]
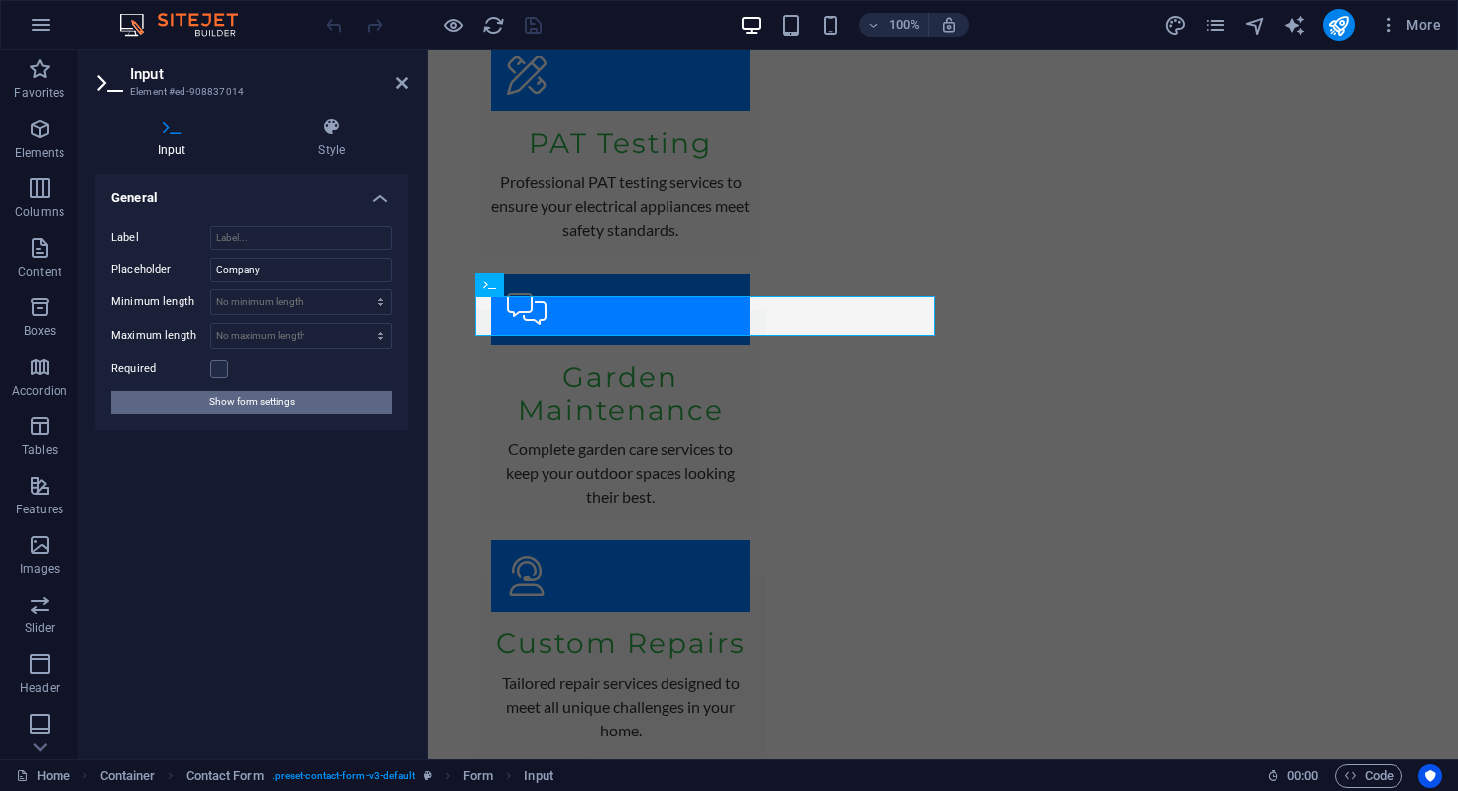
click at [218, 407] on span "Show form settings" at bounding box center [251, 403] width 85 height 24
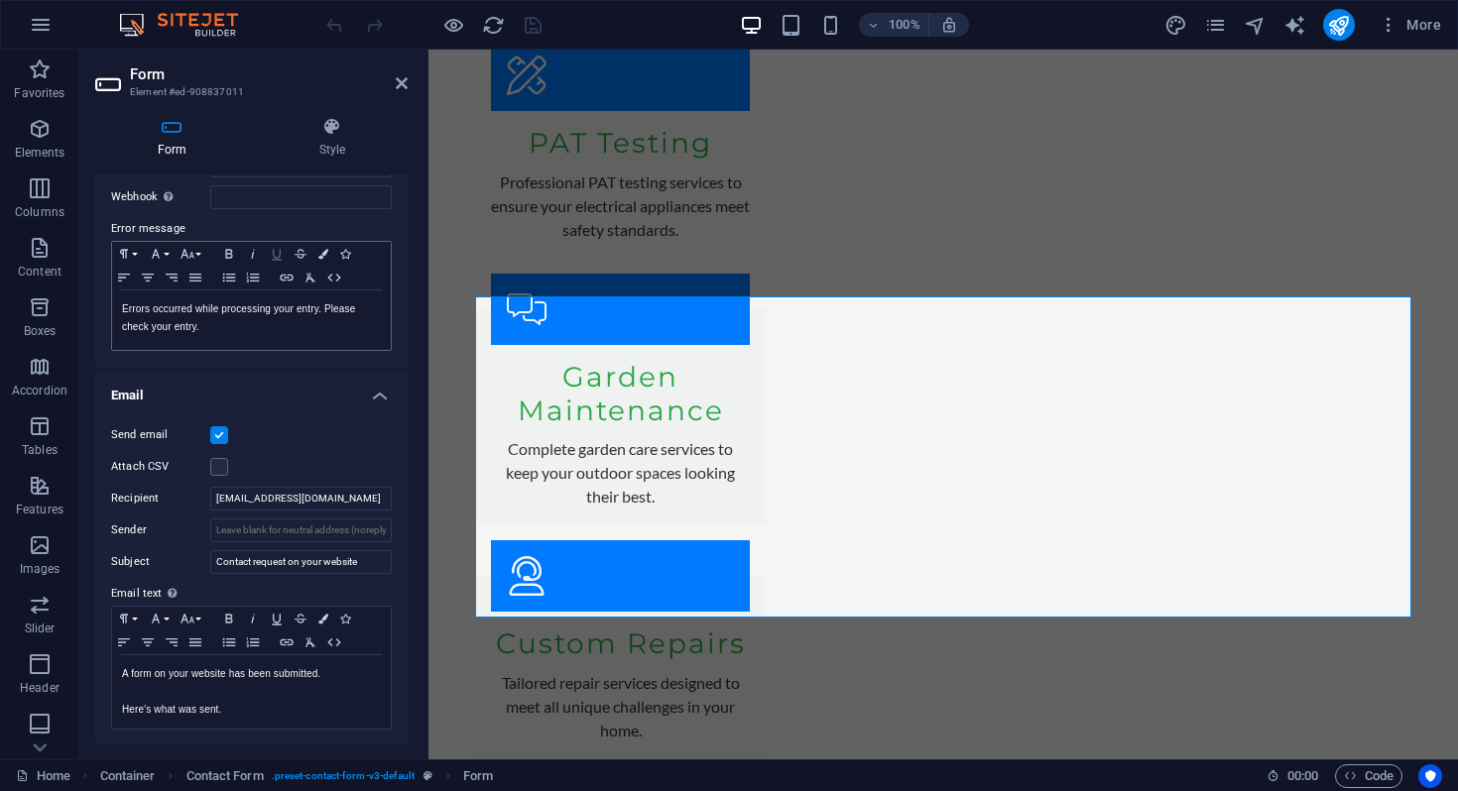
scroll to position [329, 0]
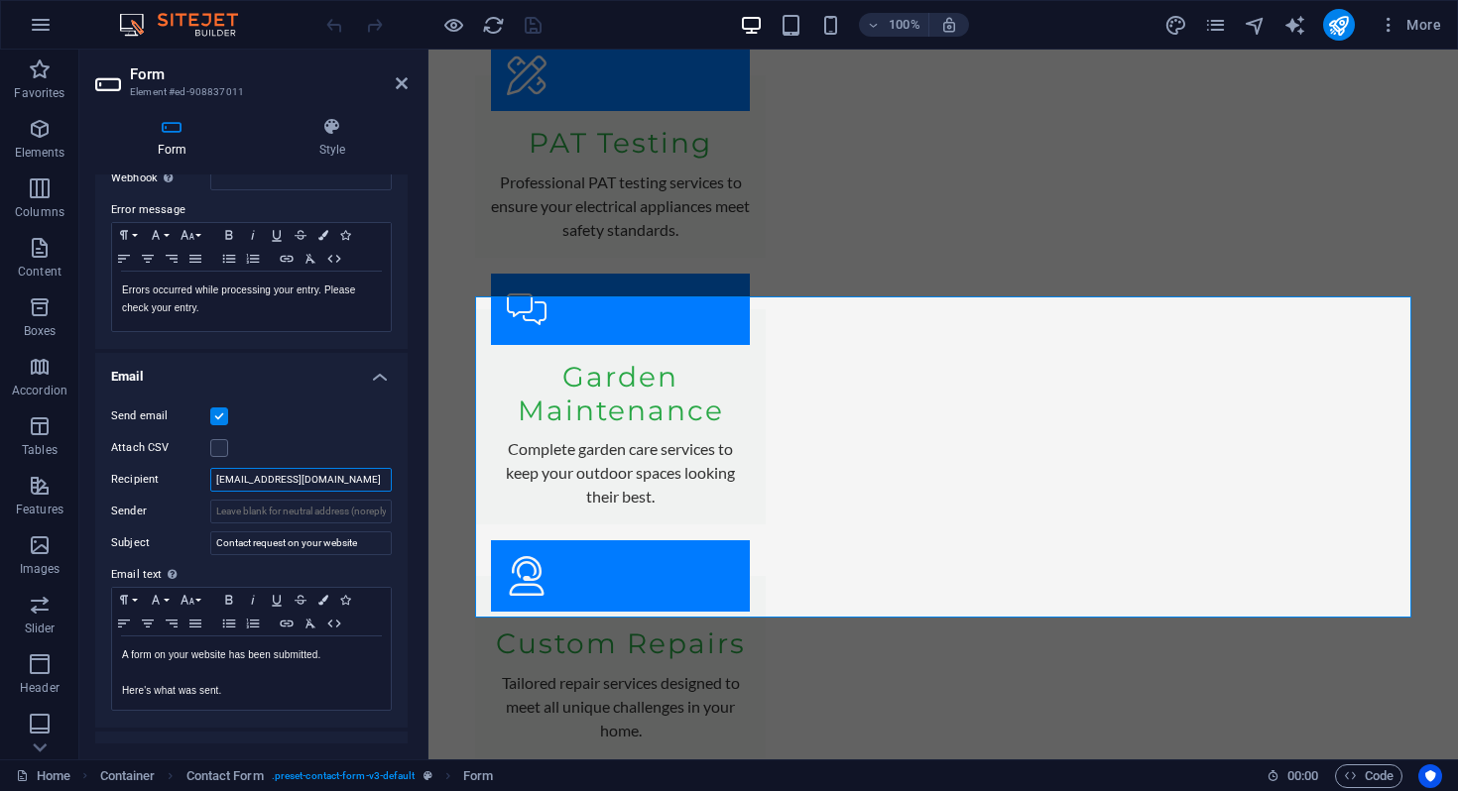
click at [245, 484] on input "[EMAIL_ADDRESS][DOMAIN_NAME]" at bounding box center [300, 480] width 181 height 24
type input "[EMAIL_ADDRESS][DOMAIN_NAME]"
click at [407, 81] on icon at bounding box center [402, 83] width 12 height 16
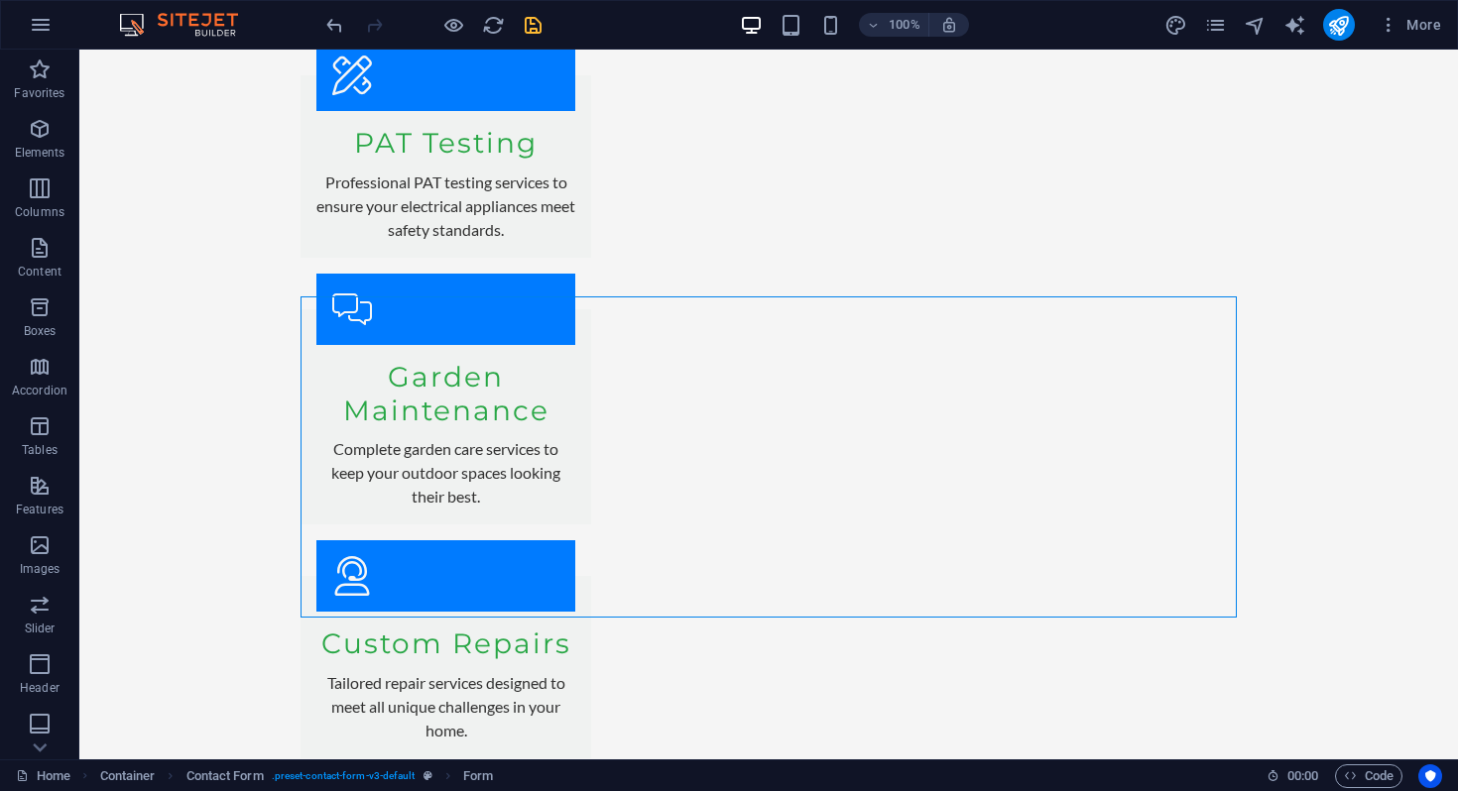
click at [543, 27] on span "save" at bounding box center [533, 25] width 24 height 23
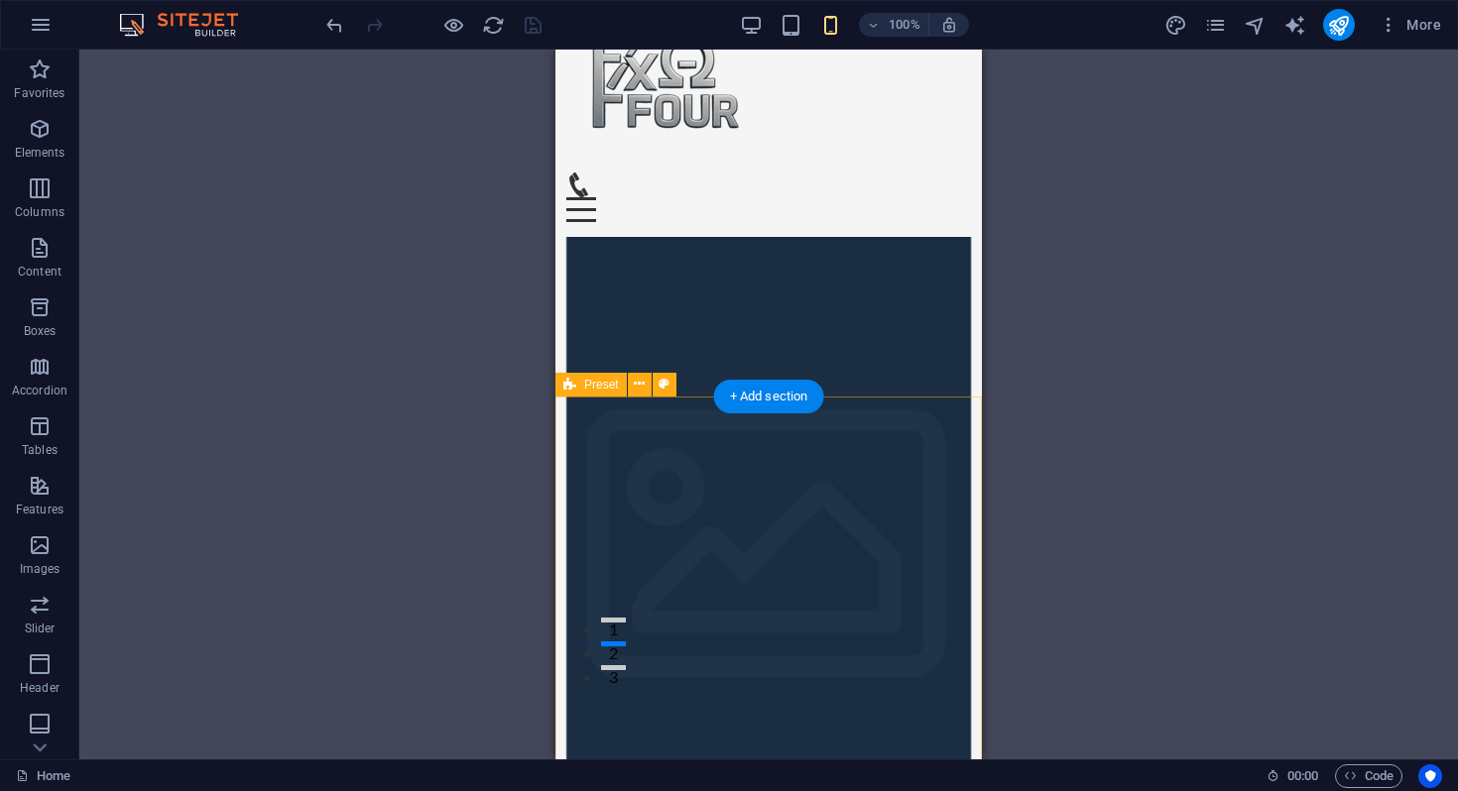
scroll to position [0, 0]
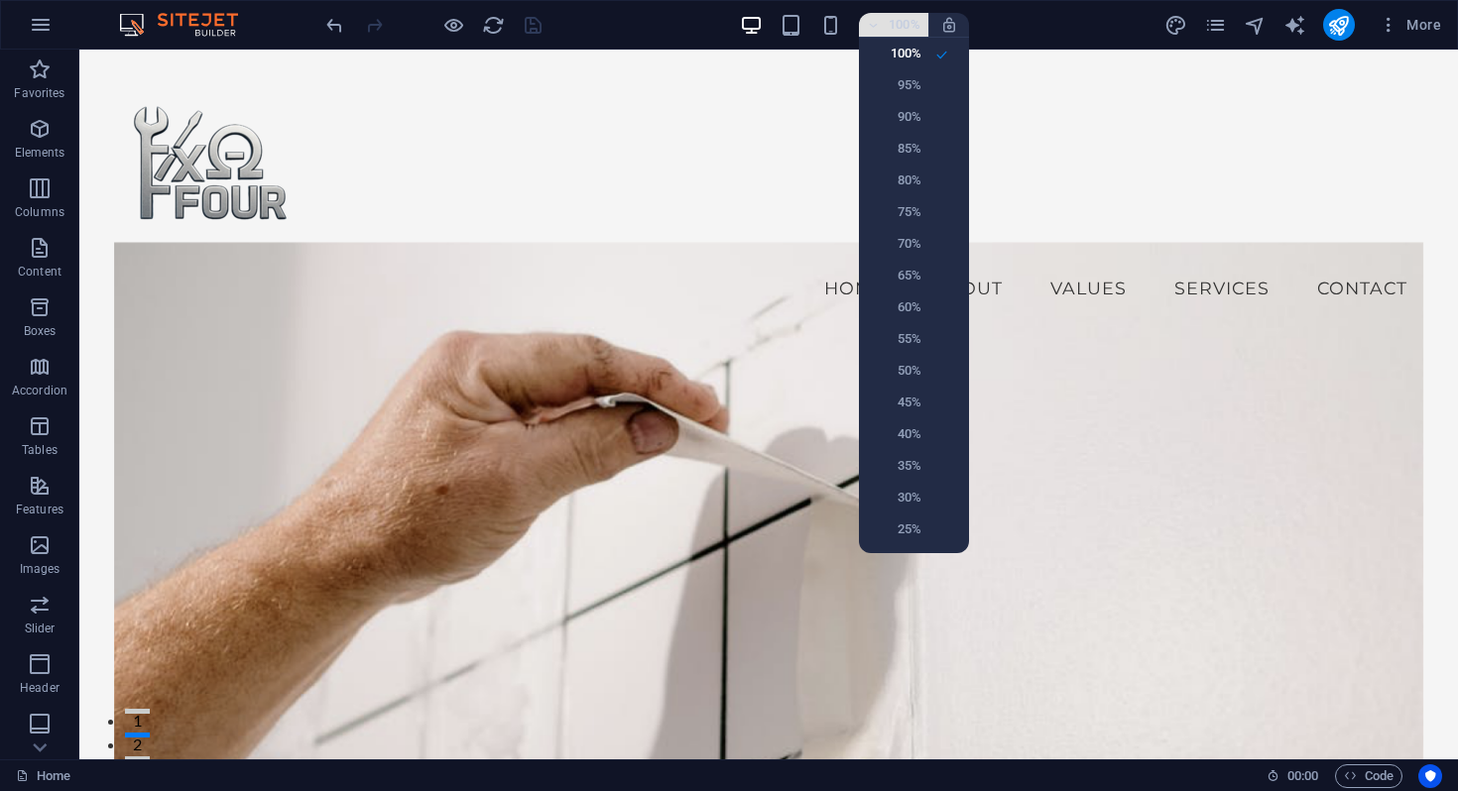
click at [895, 28] on div at bounding box center [729, 395] width 1458 height 791
